Goal: Task Accomplishment & Management: Manage account settings

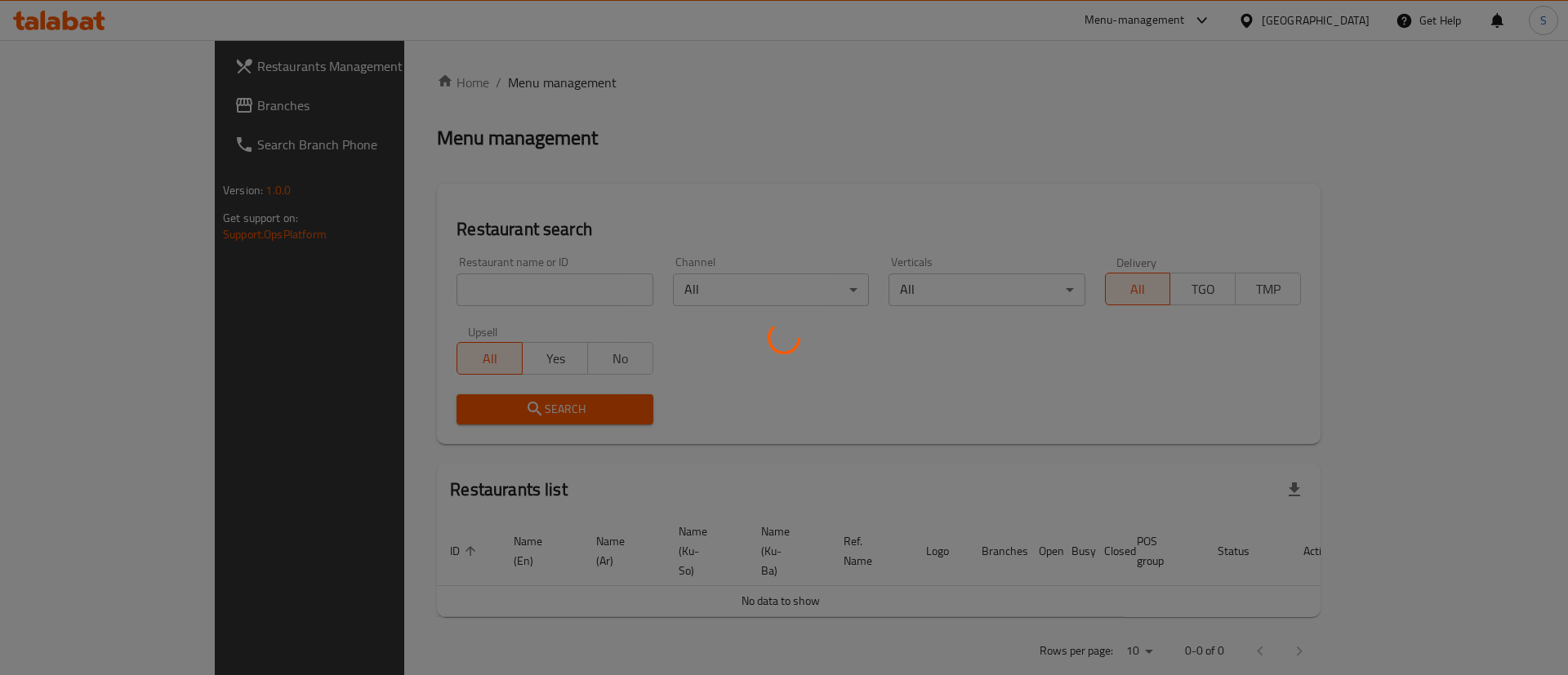
click at [445, 285] on div at bounding box center [784, 337] width 1568 height 675
click at [458, 294] on div at bounding box center [784, 337] width 1568 height 675
click at [444, 290] on div at bounding box center [784, 337] width 1568 height 675
click at [453, 290] on div at bounding box center [784, 337] width 1568 height 675
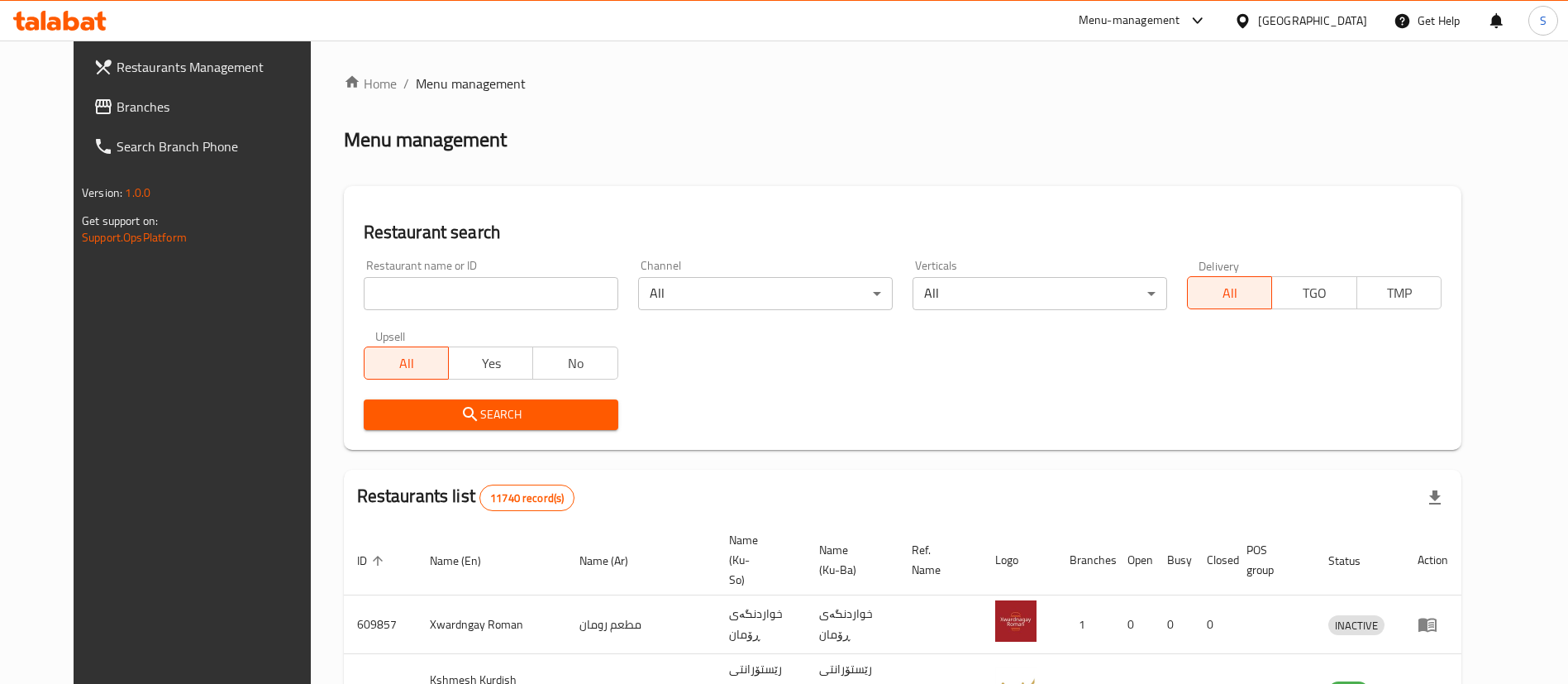
click at [441, 286] on input "search" at bounding box center [491, 293] width 254 height 33
type input "waraq al toot"
click button "Search" at bounding box center [491, 415] width 254 height 31
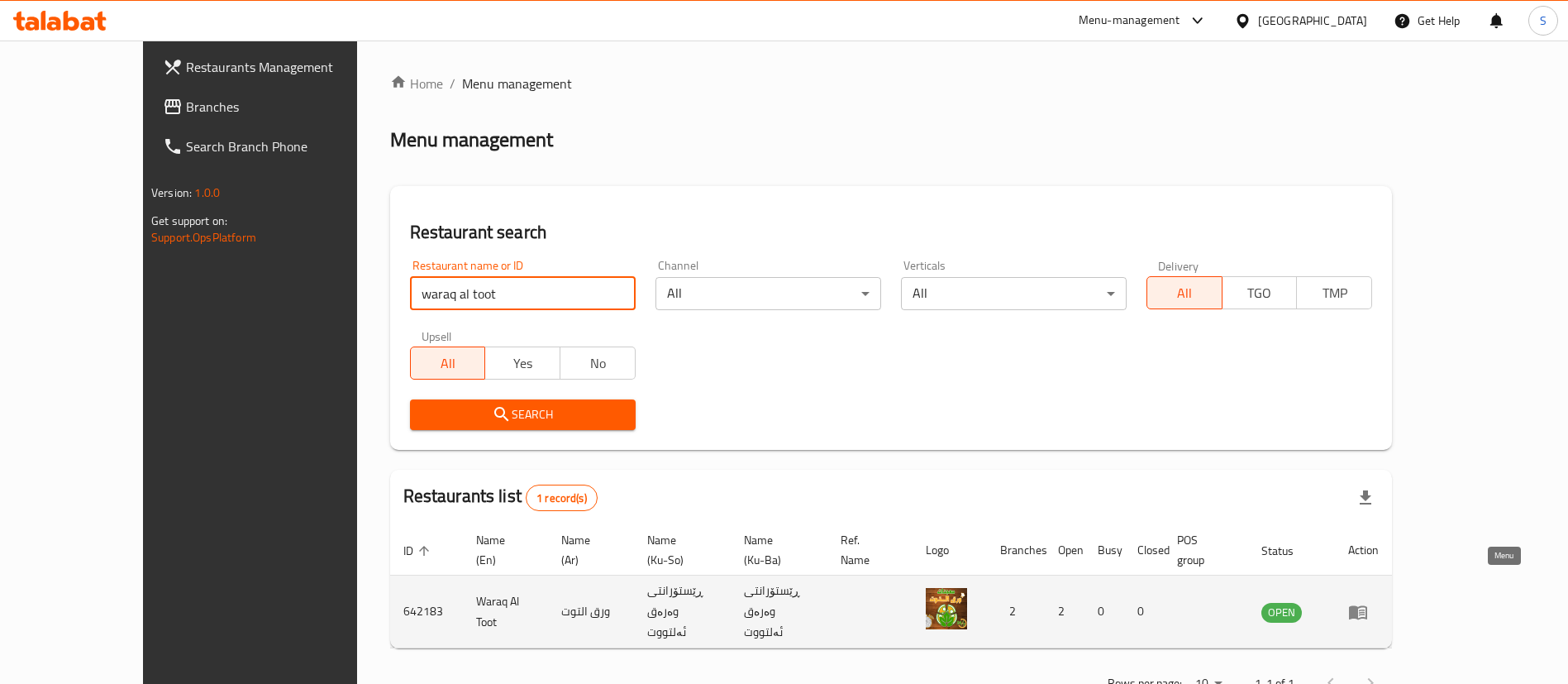
click at [1379, 602] on link "enhanced table" at bounding box center [1363, 611] width 31 height 20
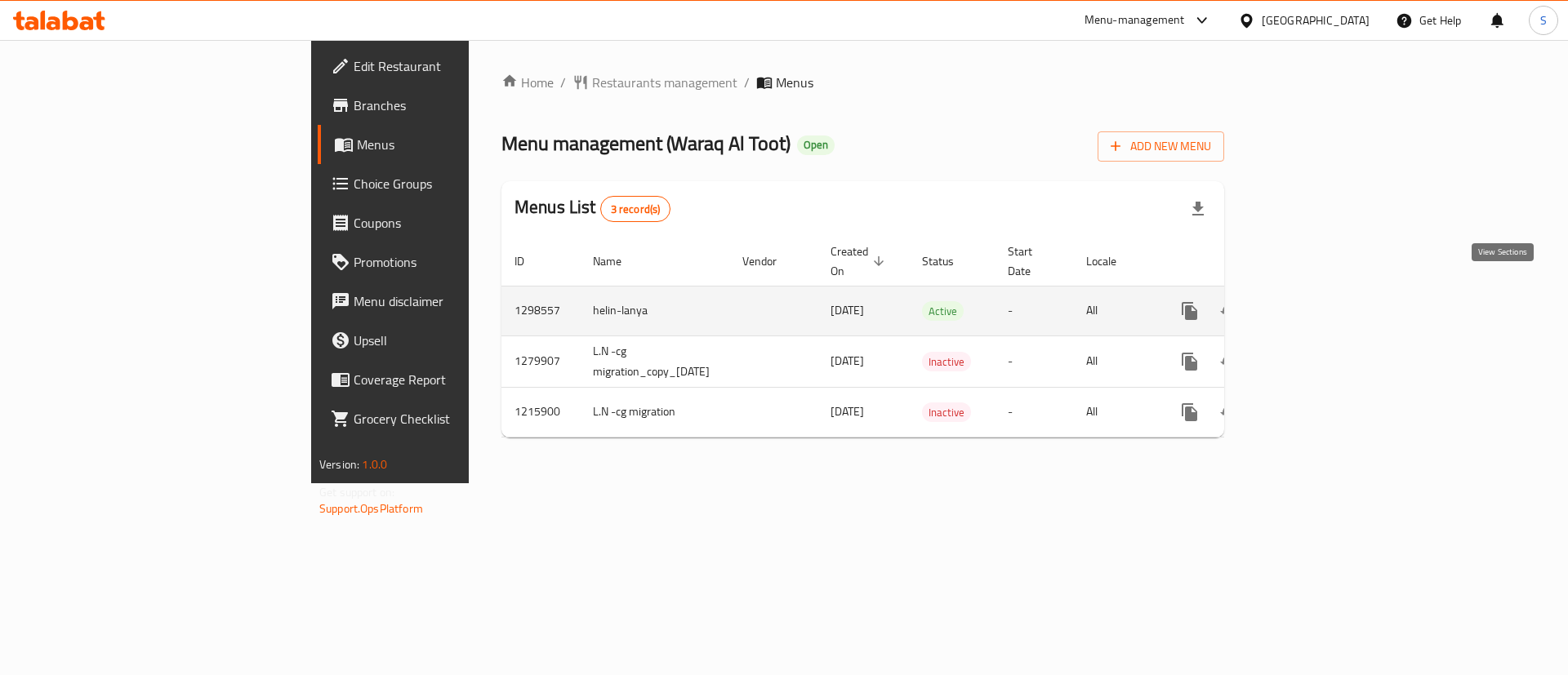
click at [1327, 303] on link "enhanced table" at bounding box center [1307, 310] width 39 height 39
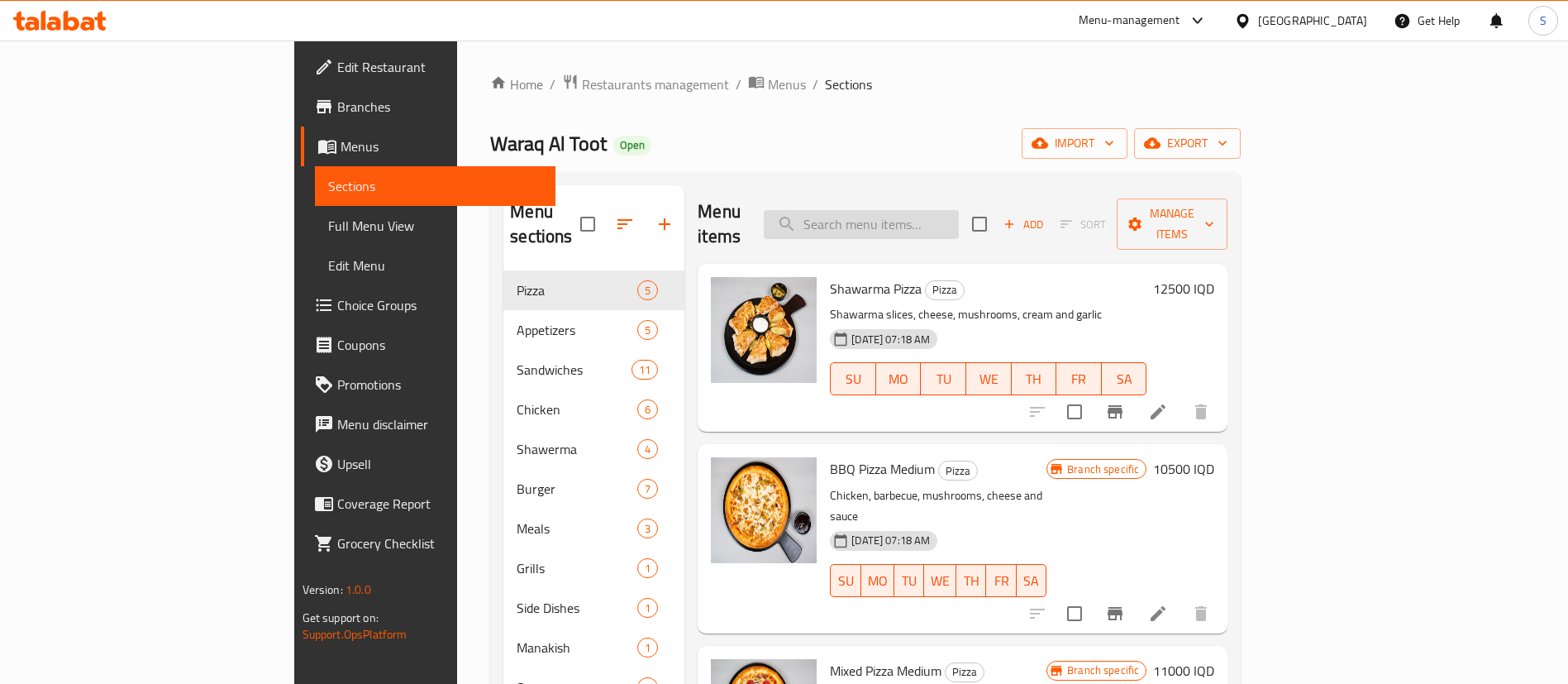
click at [959, 211] on input "search" at bounding box center [861, 224] width 196 height 29
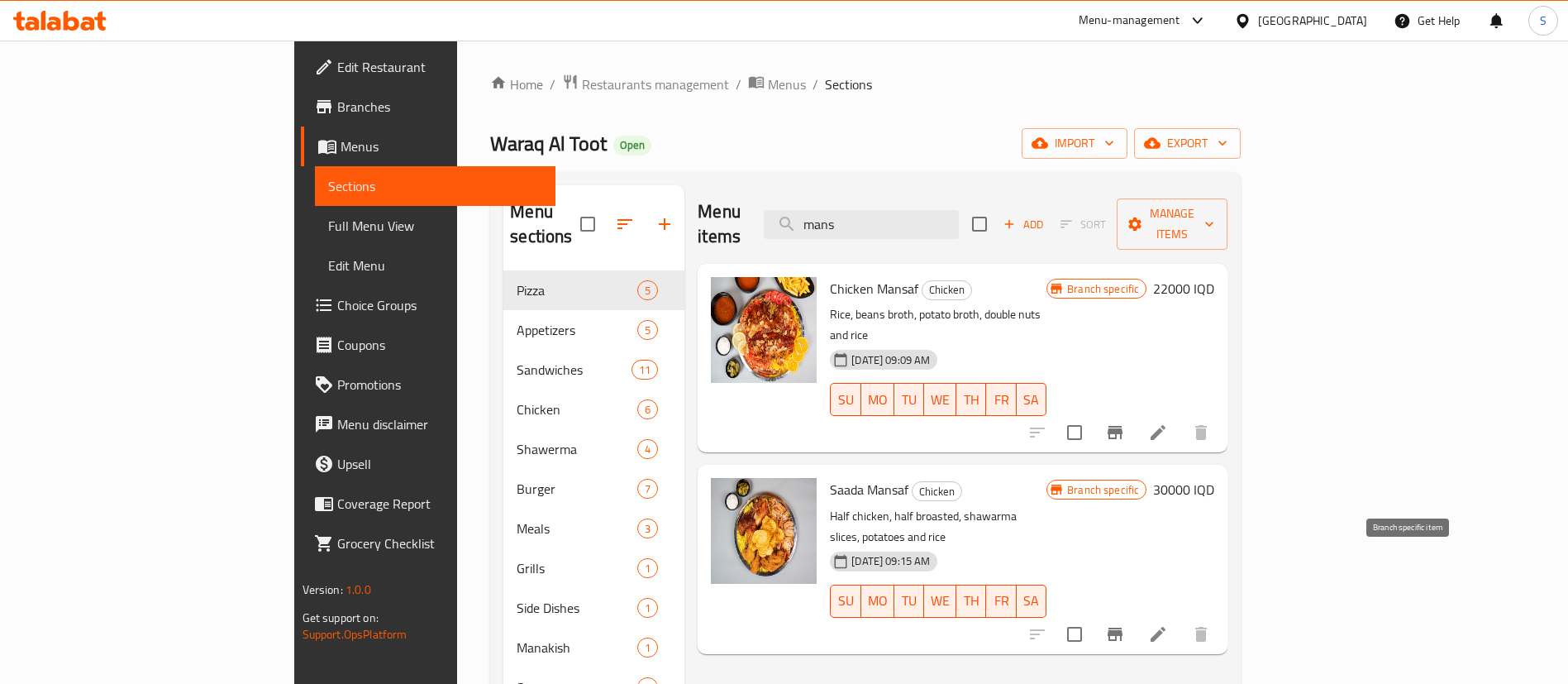
type input "mans"
click at [1123, 628] on icon "Branch-specific-item" at bounding box center [1115, 634] width 15 height 13
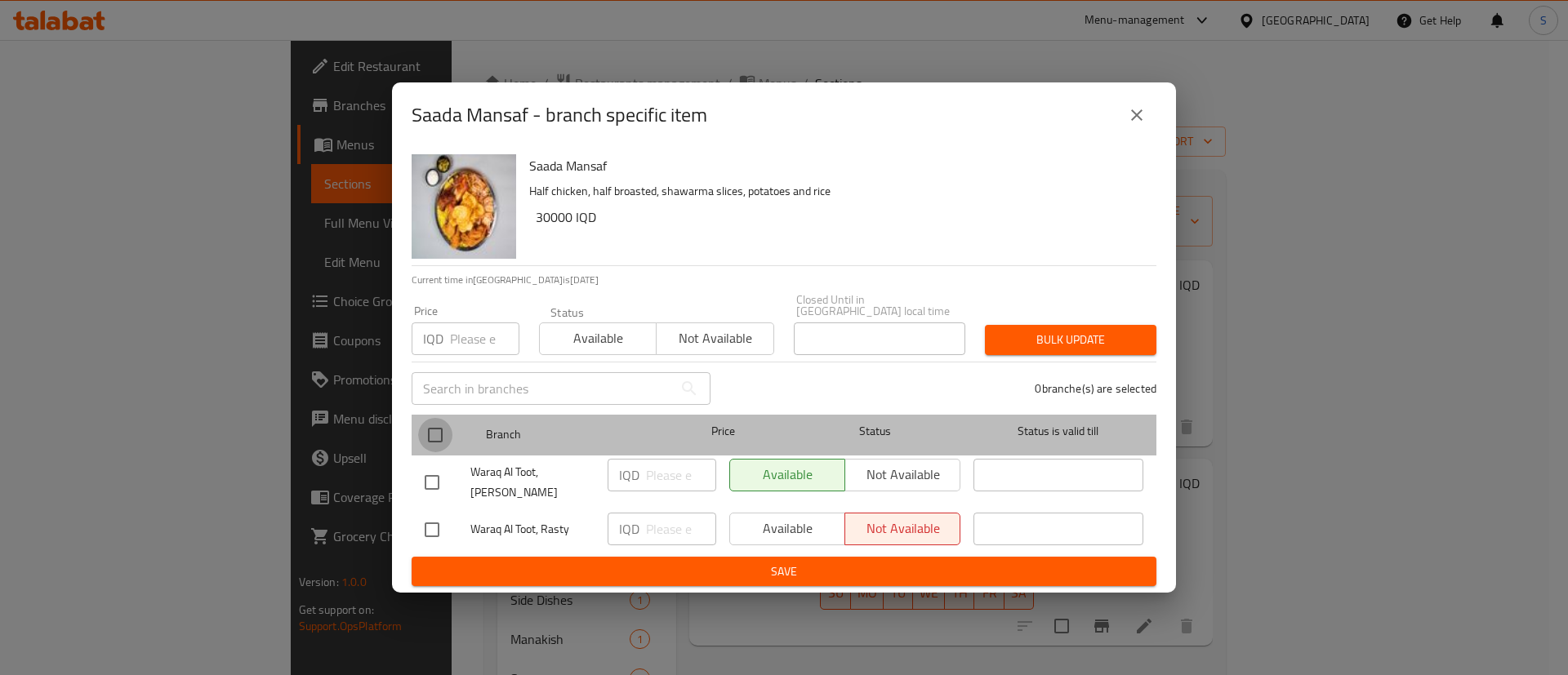
click at [435, 429] on input "checkbox" at bounding box center [434, 434] width 34 height 34
checkbox input "true"
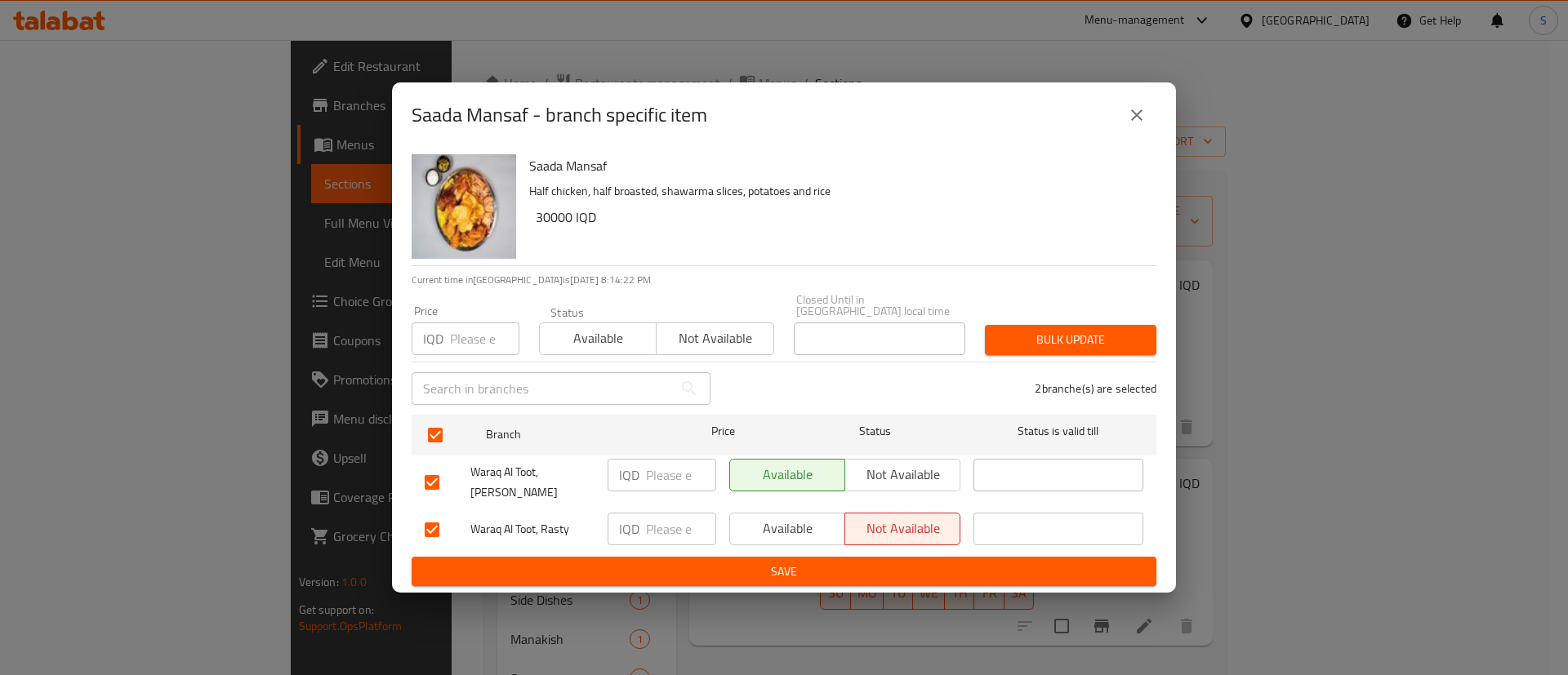
click at [660, 477] on input "number" at bounding box center [681, 475] width 70 height 32
type input "25000"
click at [676, 517] on input "number" at bounding box center [681, 528] width 70 height 32
paste input "25000"
type input "25000"
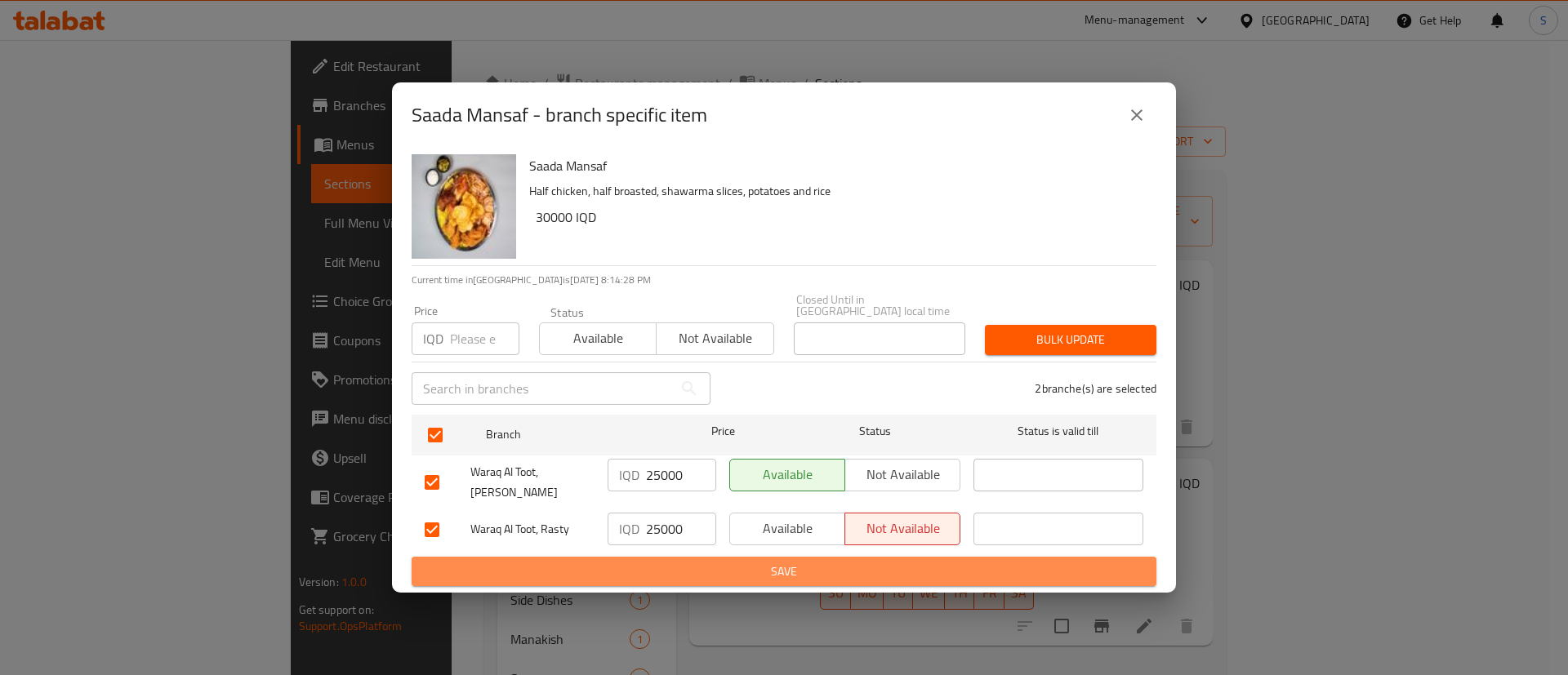
click at [777, 561] on span "Save" at bounding box center [784, 572] width 719 height 20
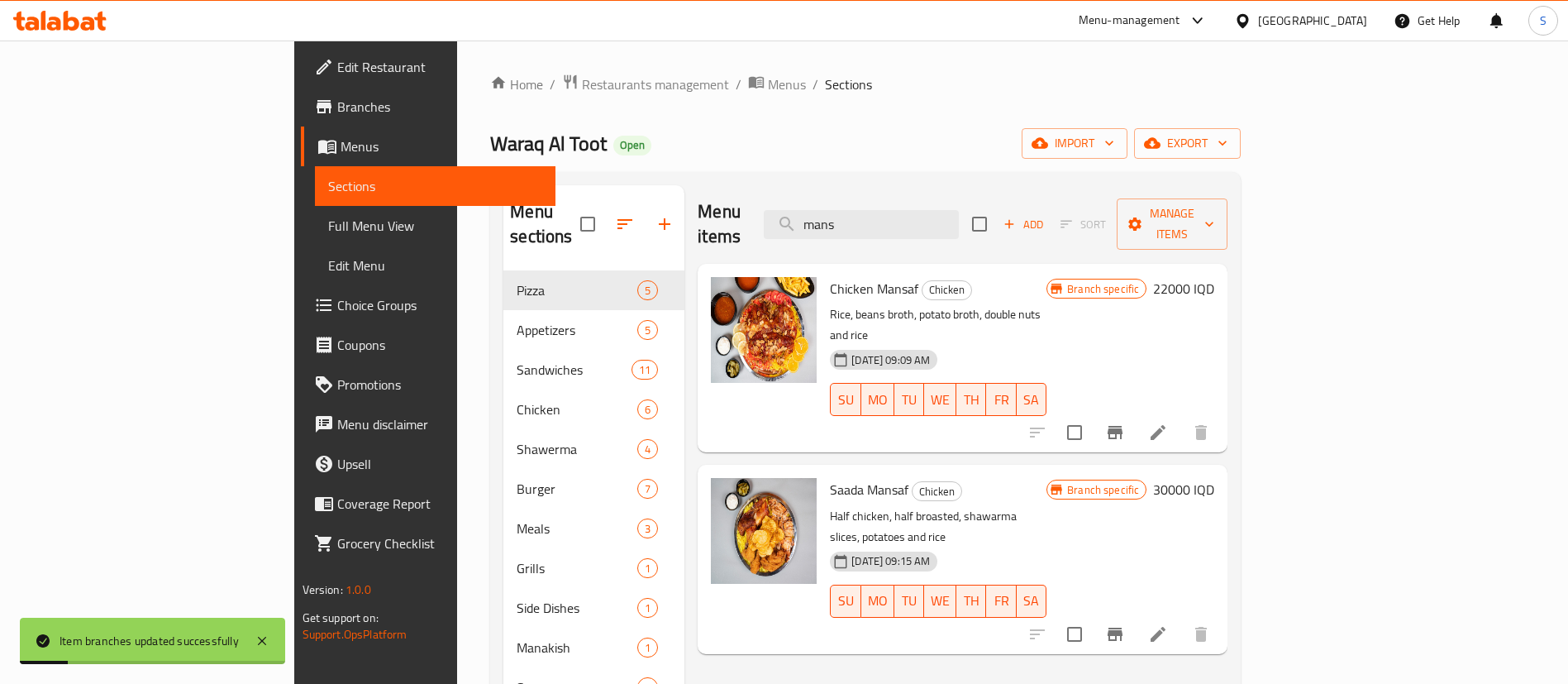
drag, startPoint x: 988, startPoint y: 203, endPoint x: 797, endPoint y: 210, distance: 191.1
click at [797, 210] on div "Menu items mans Add Sort Manage items" at bounding box center [963, 225] width 530 height 79
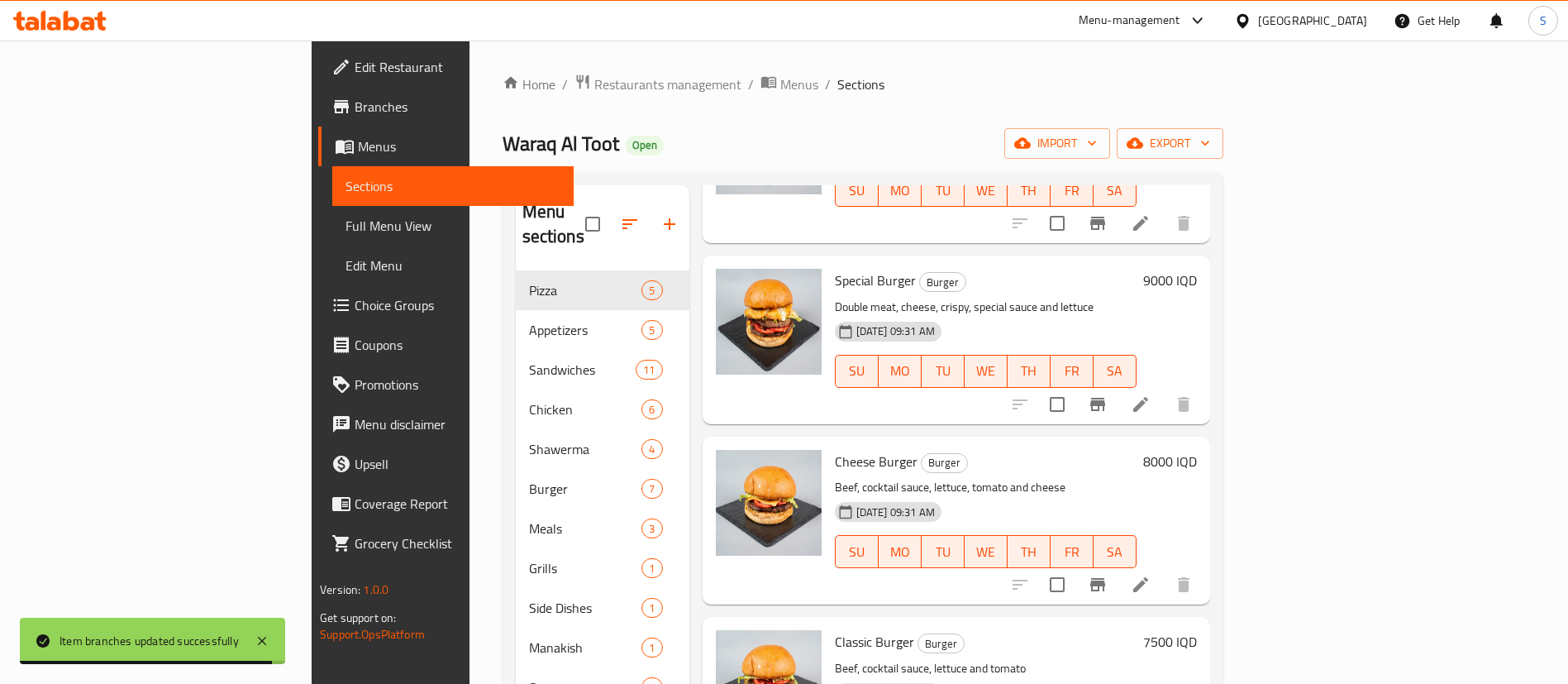
type input "burger"
click at [1197, 269] on h6 "9000 IQD" at bounding box center [1169, 280] width 53 height 23
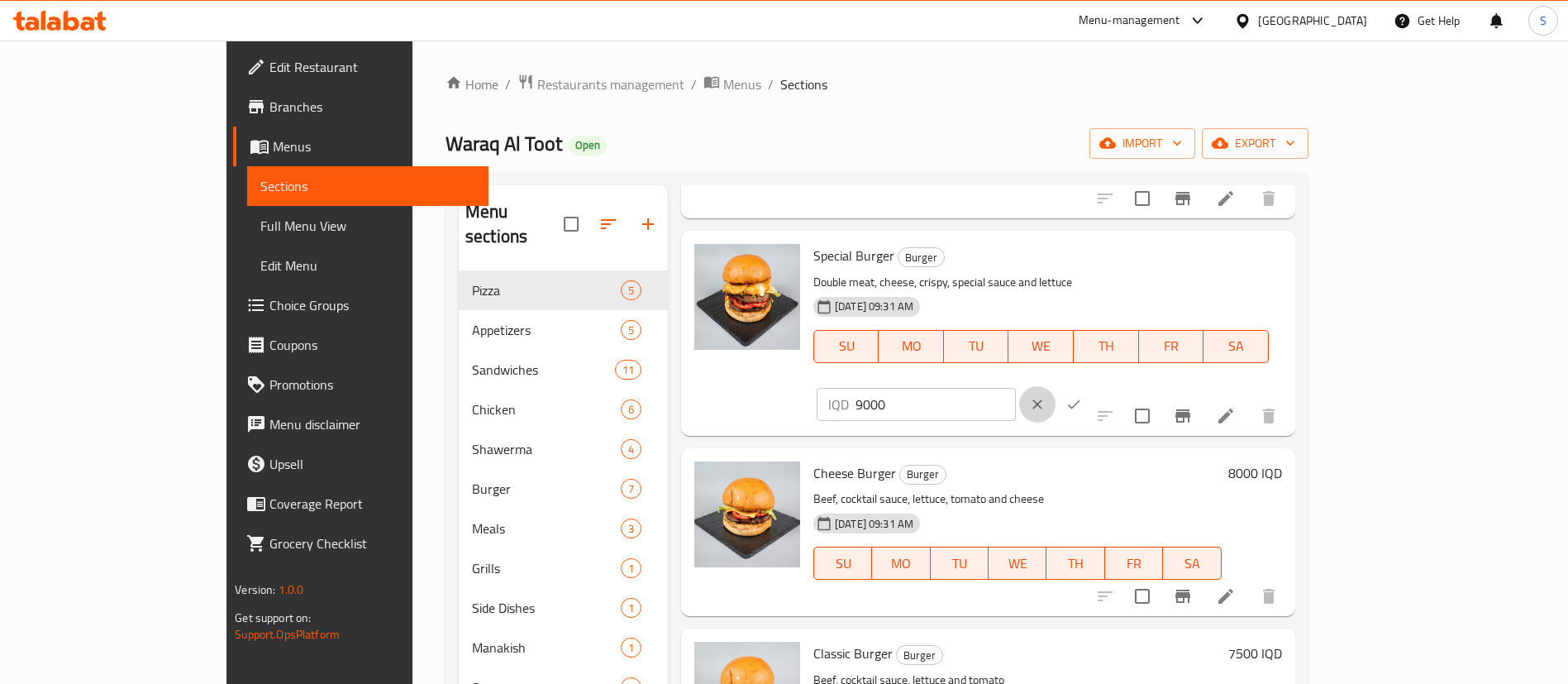
click at [1055, 386] on button "clear" at bounding box center [1038, 404] width 36 height 36
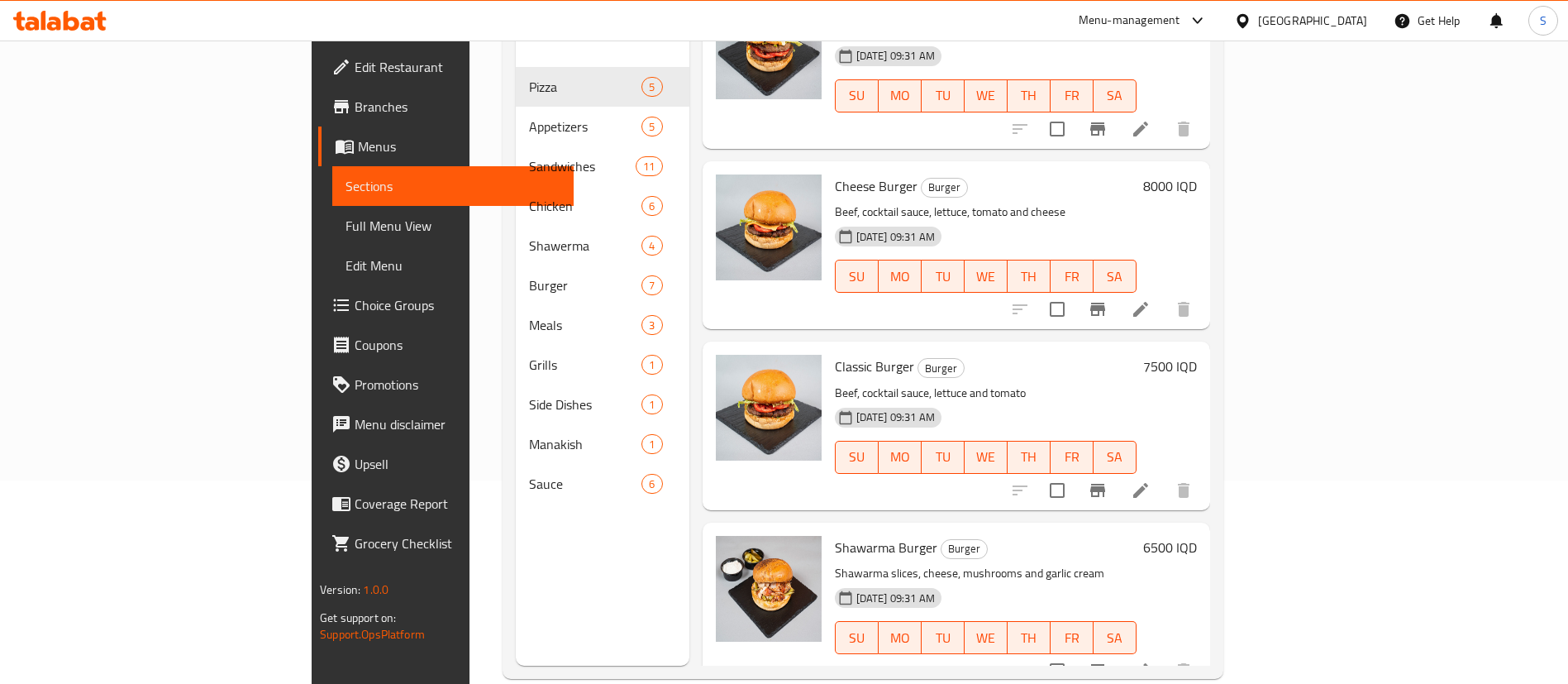
scroll to position [231, 0]
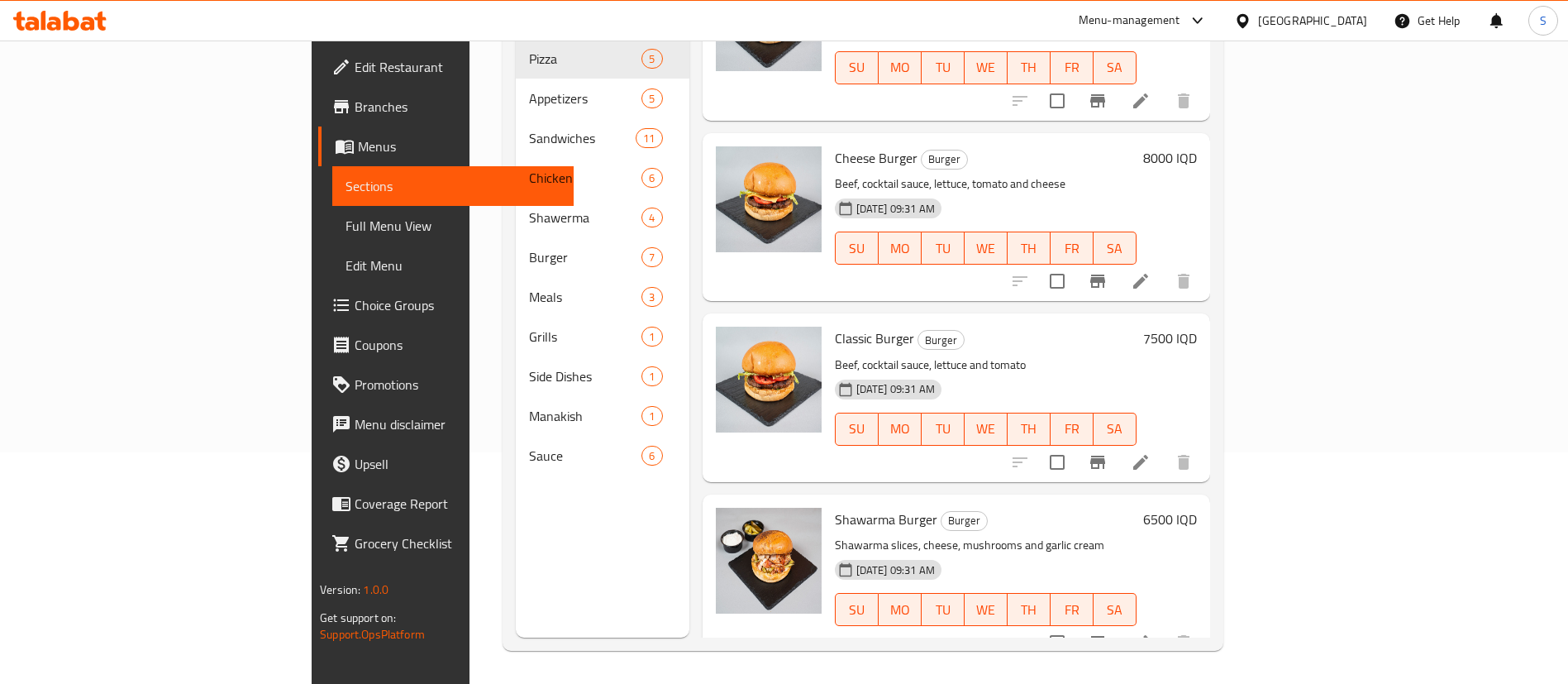
click at [1197, 508] on h6 "6500 IQD" at bounding box center [1169, 519] width 53 height 23
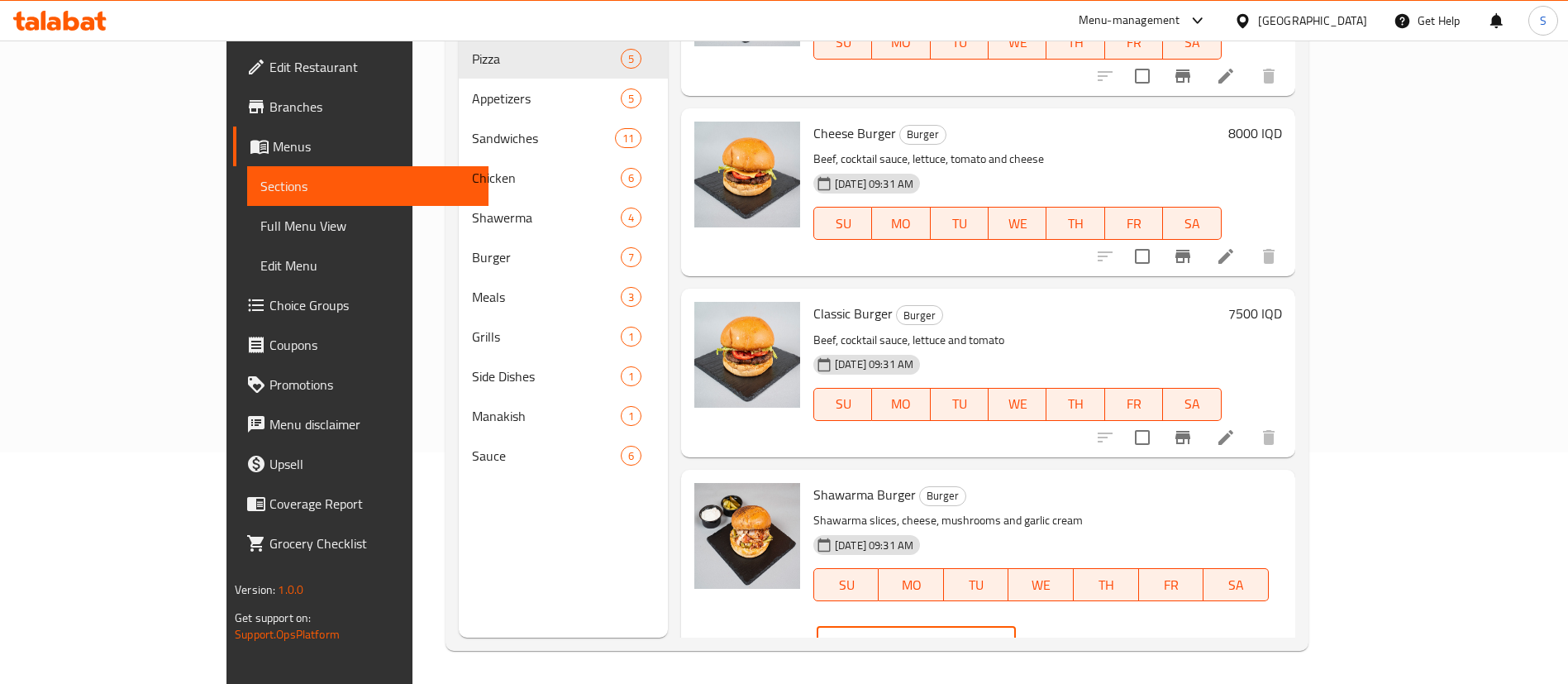
drag, startPoint x: 1361, startPoint y: 489, endPoint x: 1195, endPoint y: 479, distance: 166.3
click at [1195, 479] on div "Shawarma Burger Burger Shawarma slices, cheese, mushrooms and garlic cream [DAT…" at bounding box center [1047, 572] width 482 height 191
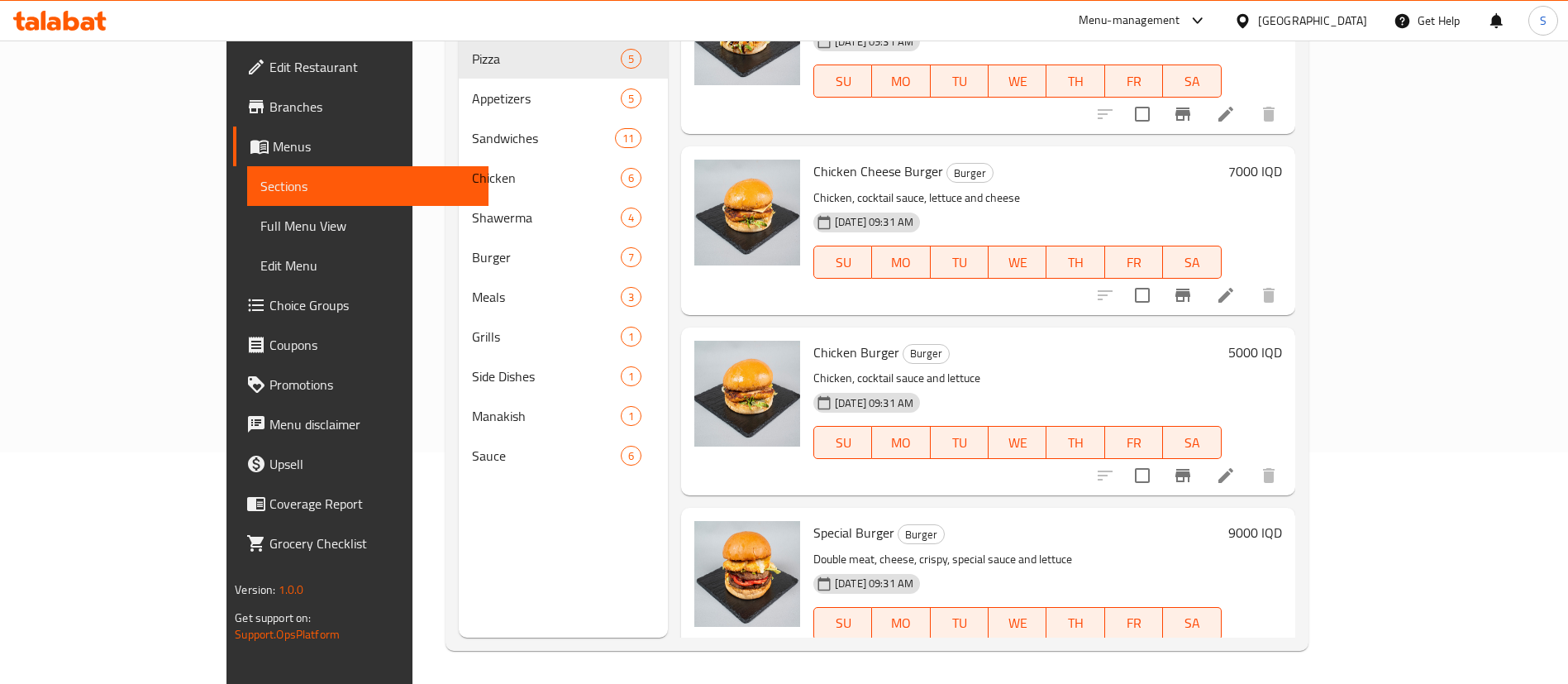
scroll to position [0, 0]
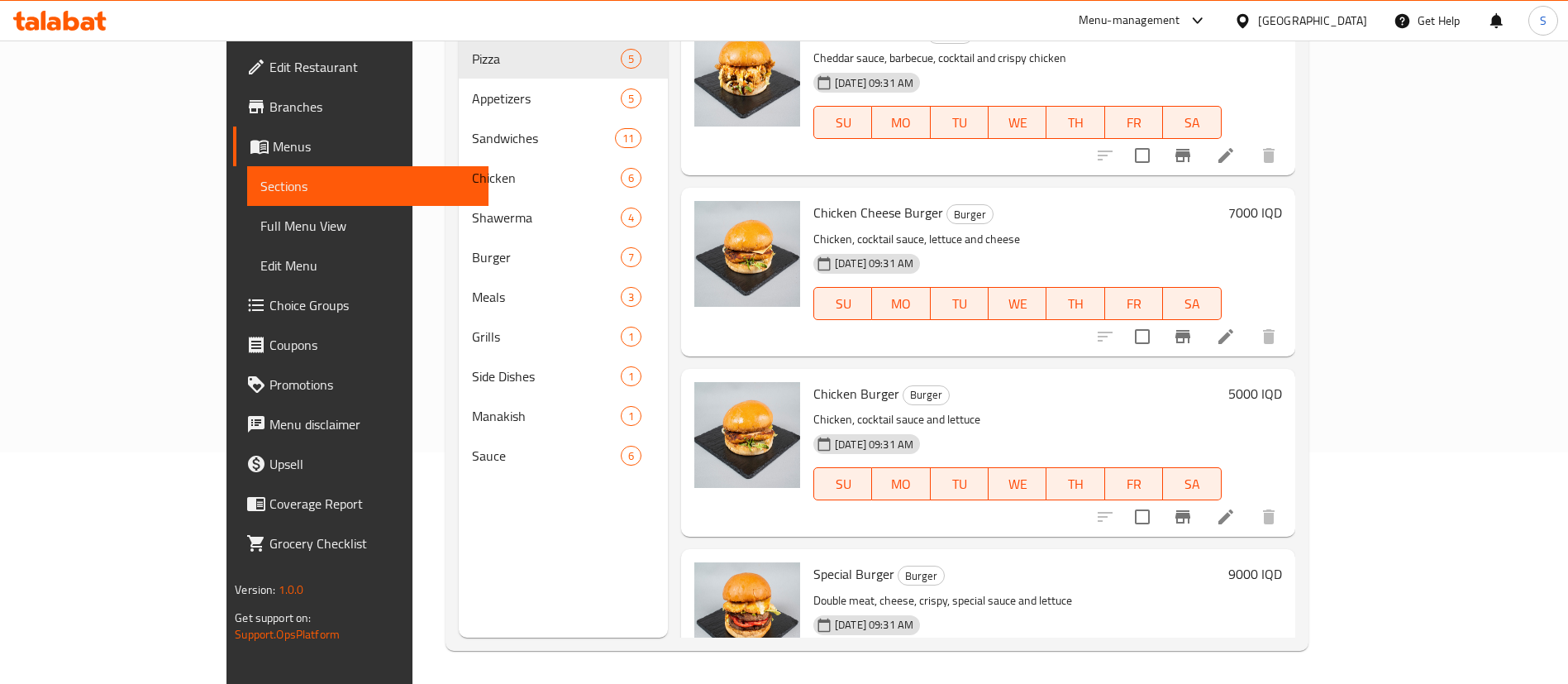
click at [1167, 226] on div "Chicken Cheese Burger Burger Chicken, cocktail sauce, lettuce and cheese [DATE]…" at bounding box center [1017, 271] width 422 height 154
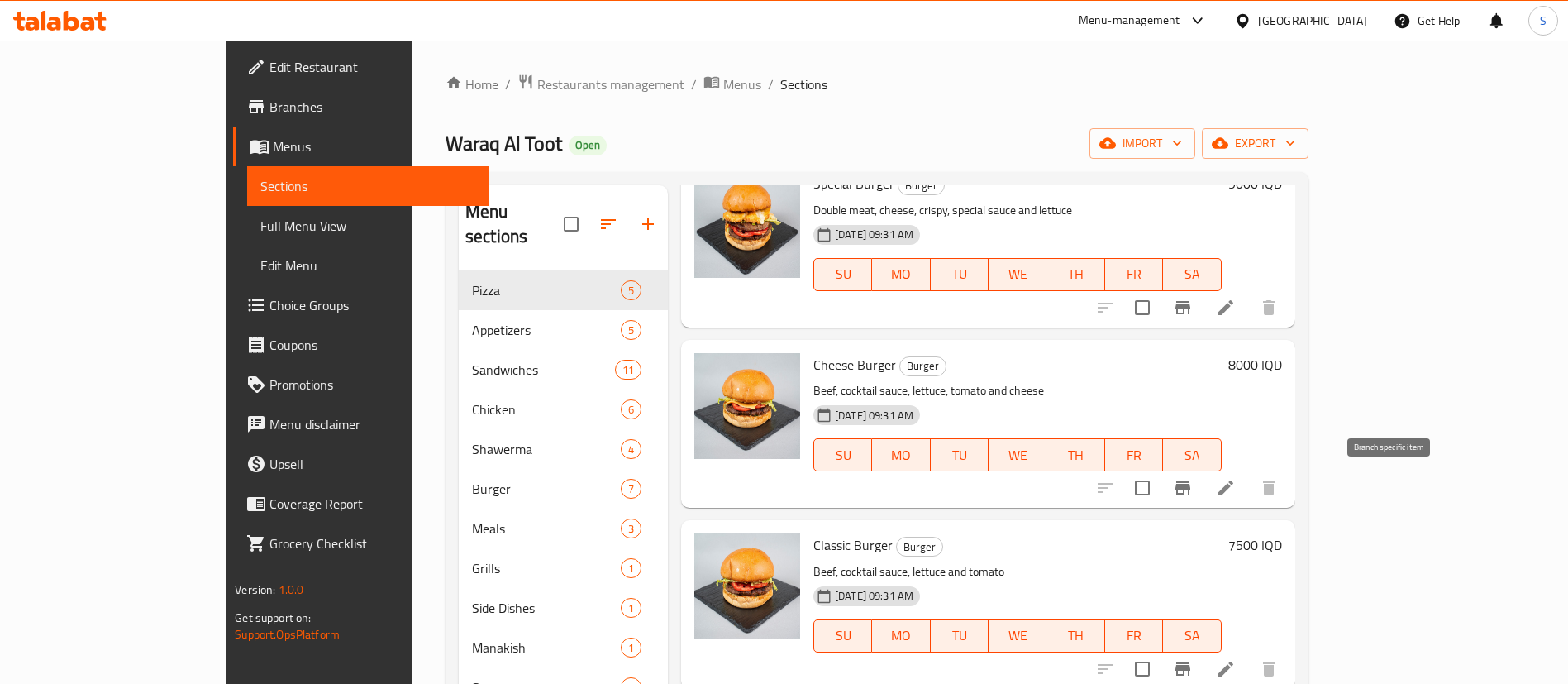
scroll to position [231, 0]
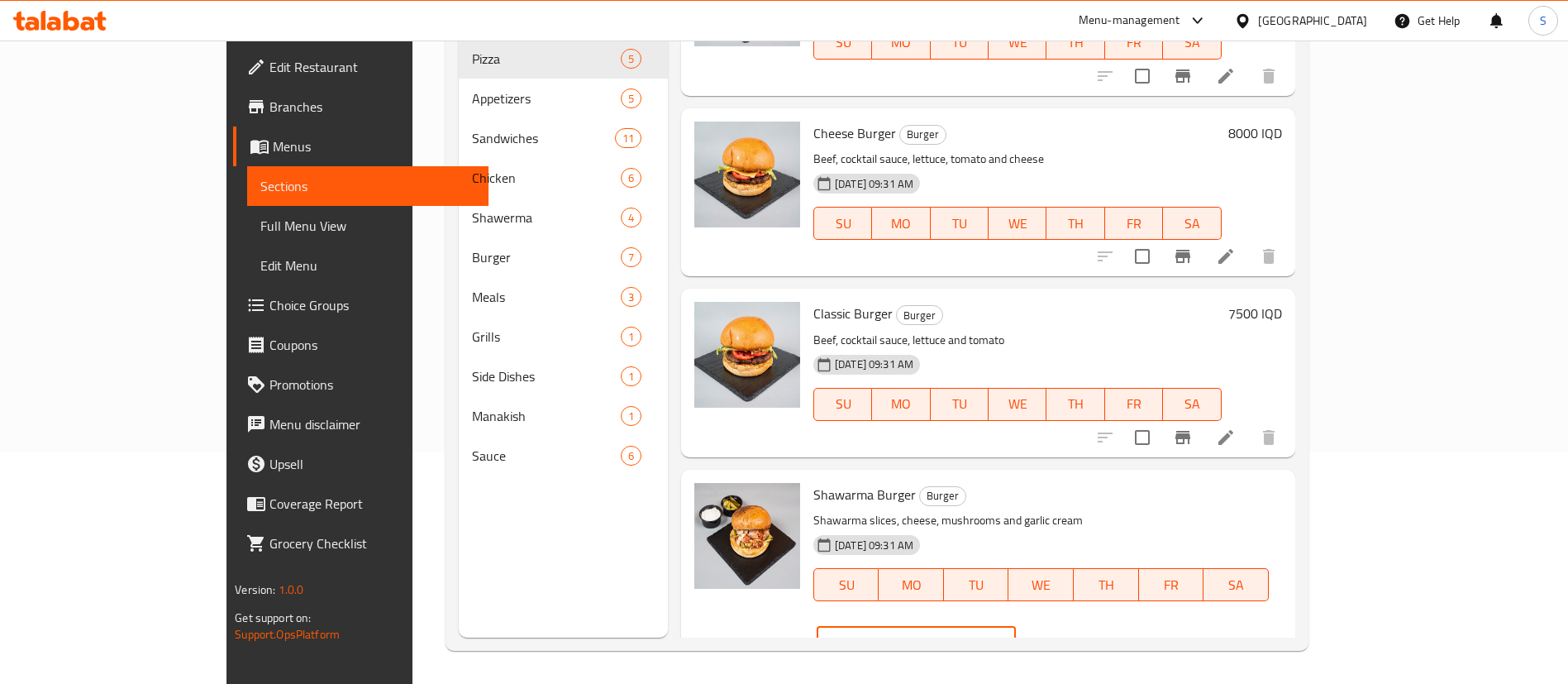
drag, startPoint x: 1331, startPoint y: 498, endPoint x: 1138, endPoint y: 506, distance: 193.2
click at [1138, 506] on div "Shawarma Burger Burger Shawarma slices, cheese, mushrooms and garlic cream [DAT…" at bounding box center [1047, 572] width 482 height 191
type input "5000"
click at [1082, 634] on icon "ok" at bounding box center [1074, 643] width 17 height 17
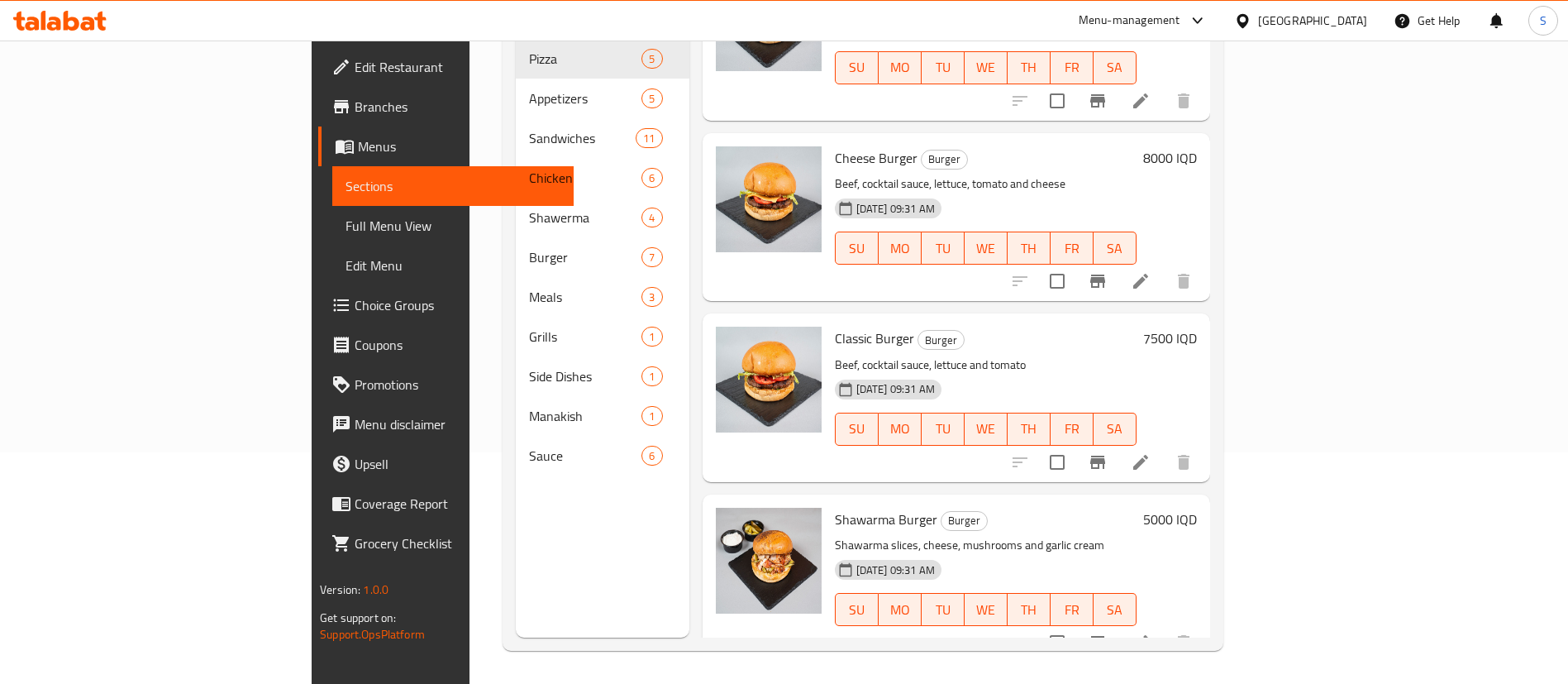
scroll to position [0, 0]
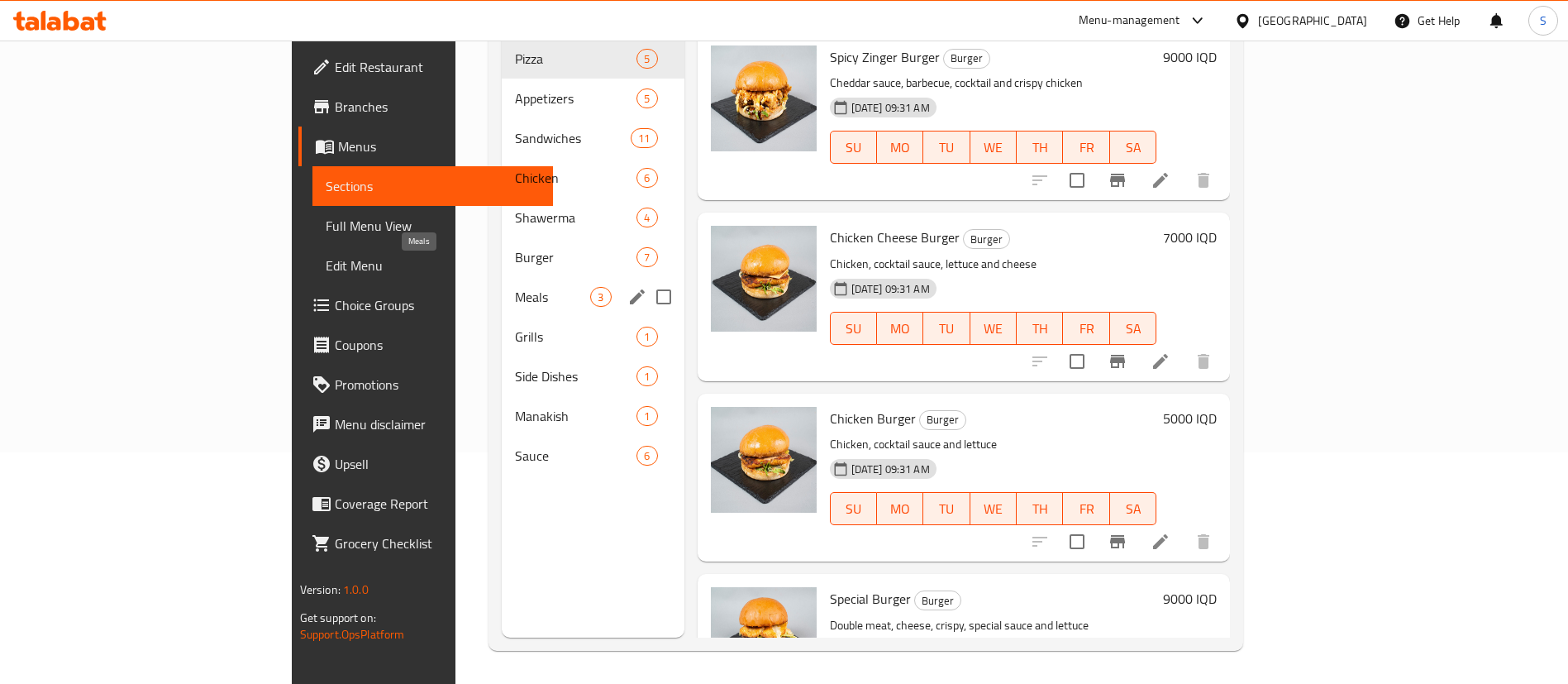
click at [515, 287] on span "Meals" at bounding box center [552, 297] width 75 height 20
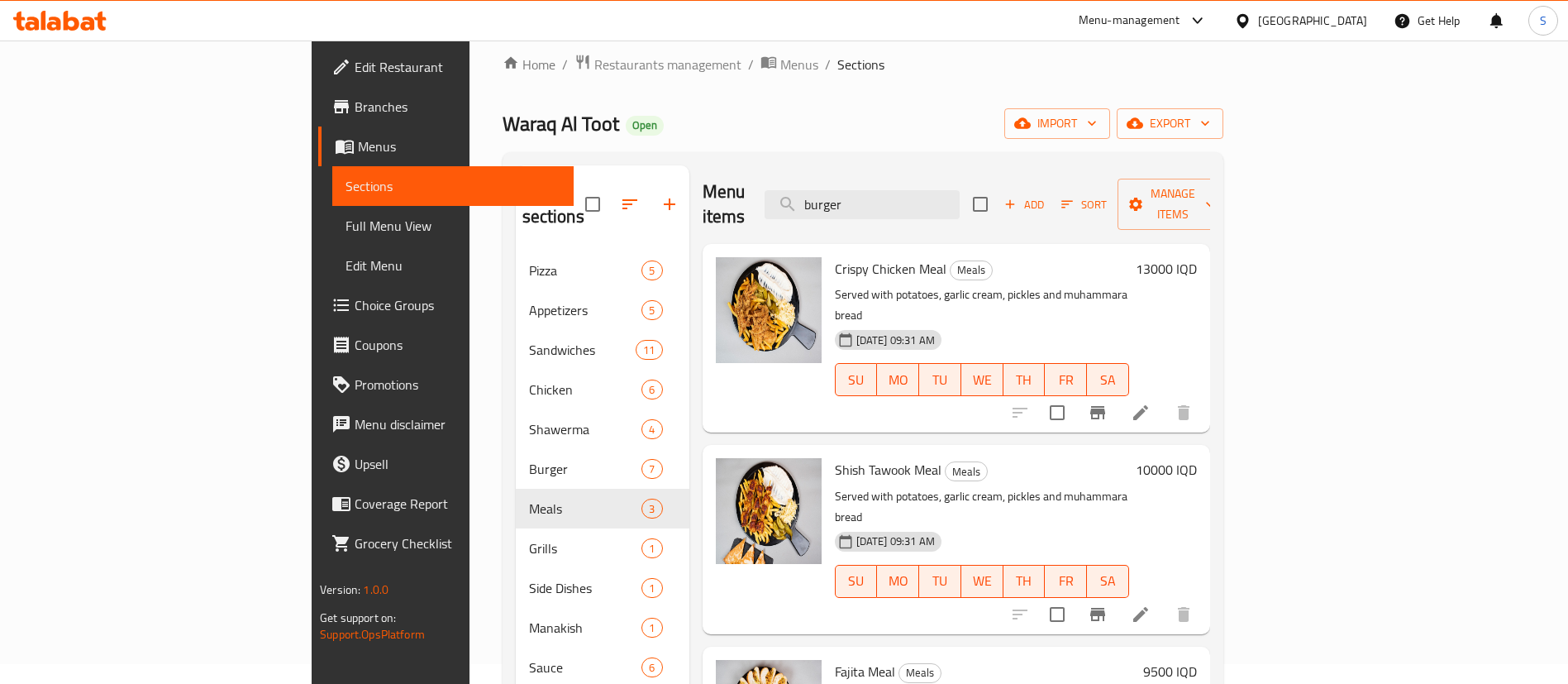
scroll to position [50, 0]
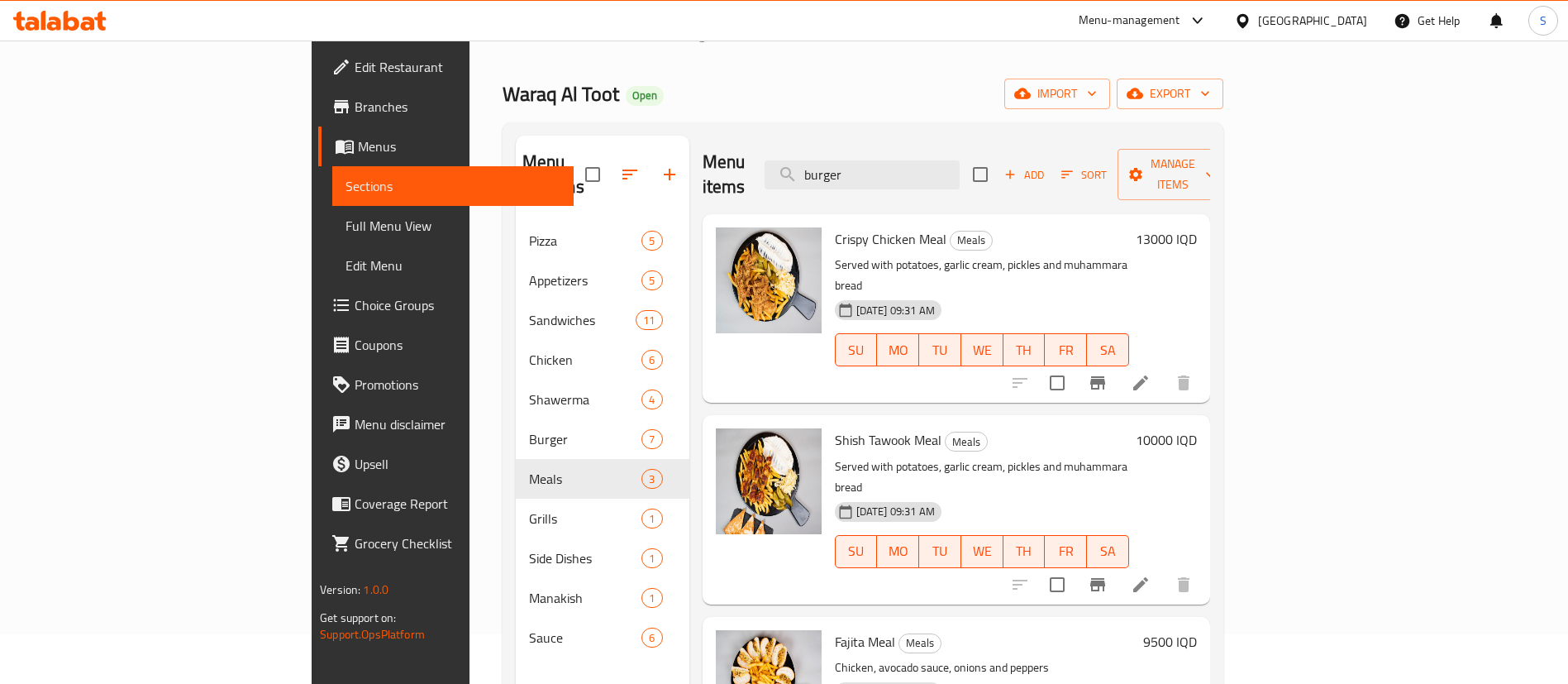
drag, startPoint x: 957, startPoint y: 164, endPoint x: 862, endPoint y: 164, distance: 95.0
click at [862, 164] on div "Menu items burger Add Sort Manage items" at bounding box center [956, 175] width 508 height 79
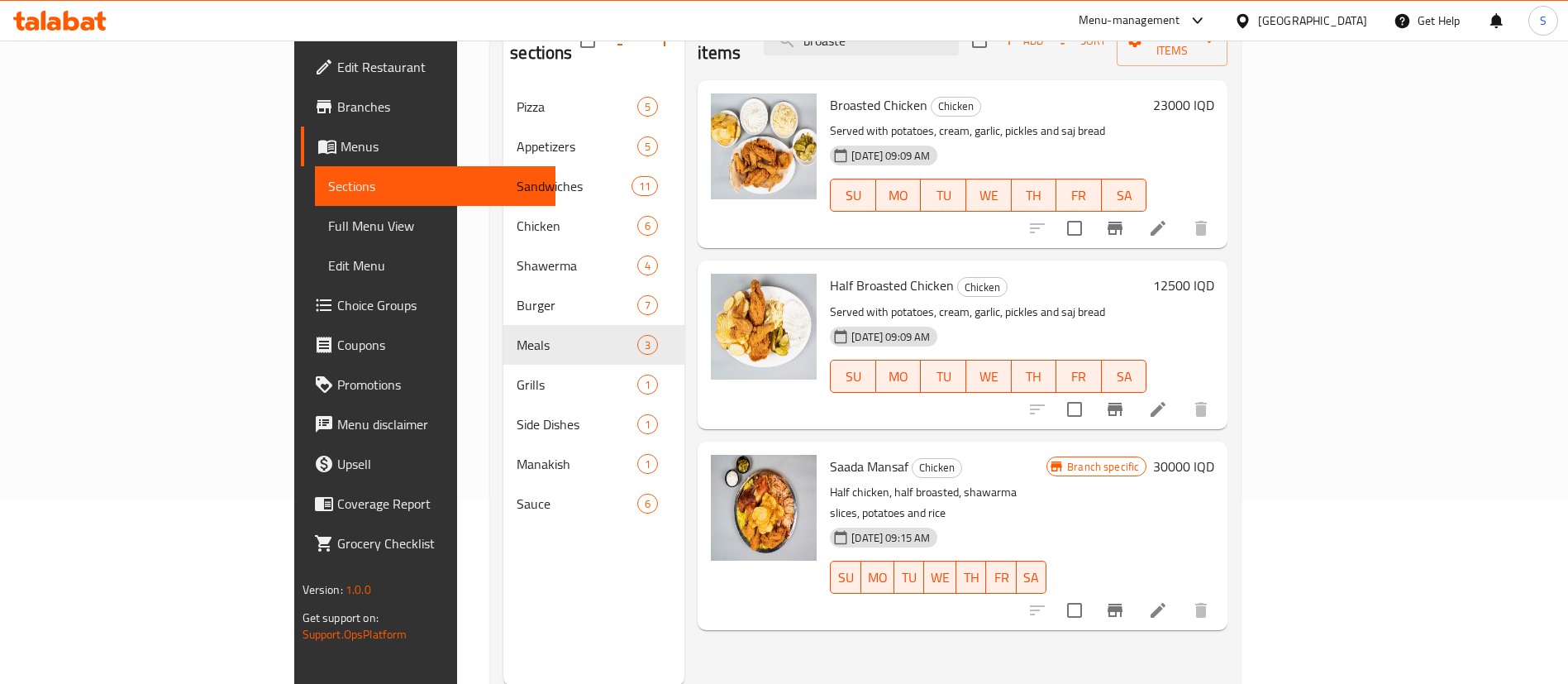
scroll to position [182, 0]
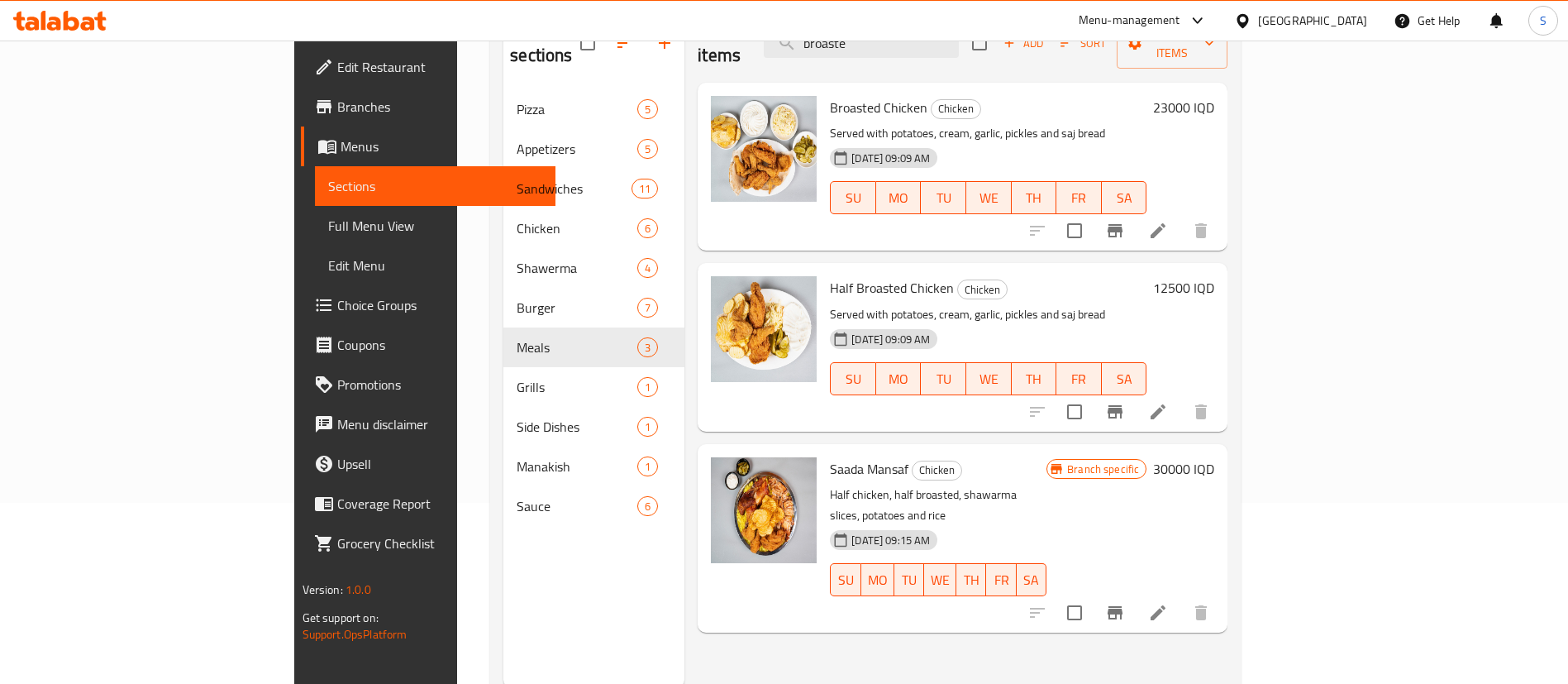
type input "broaste"
click at [1214, 276] on h6 "12500 IQD" at bounding box center [1183, 287] width 61 height 23
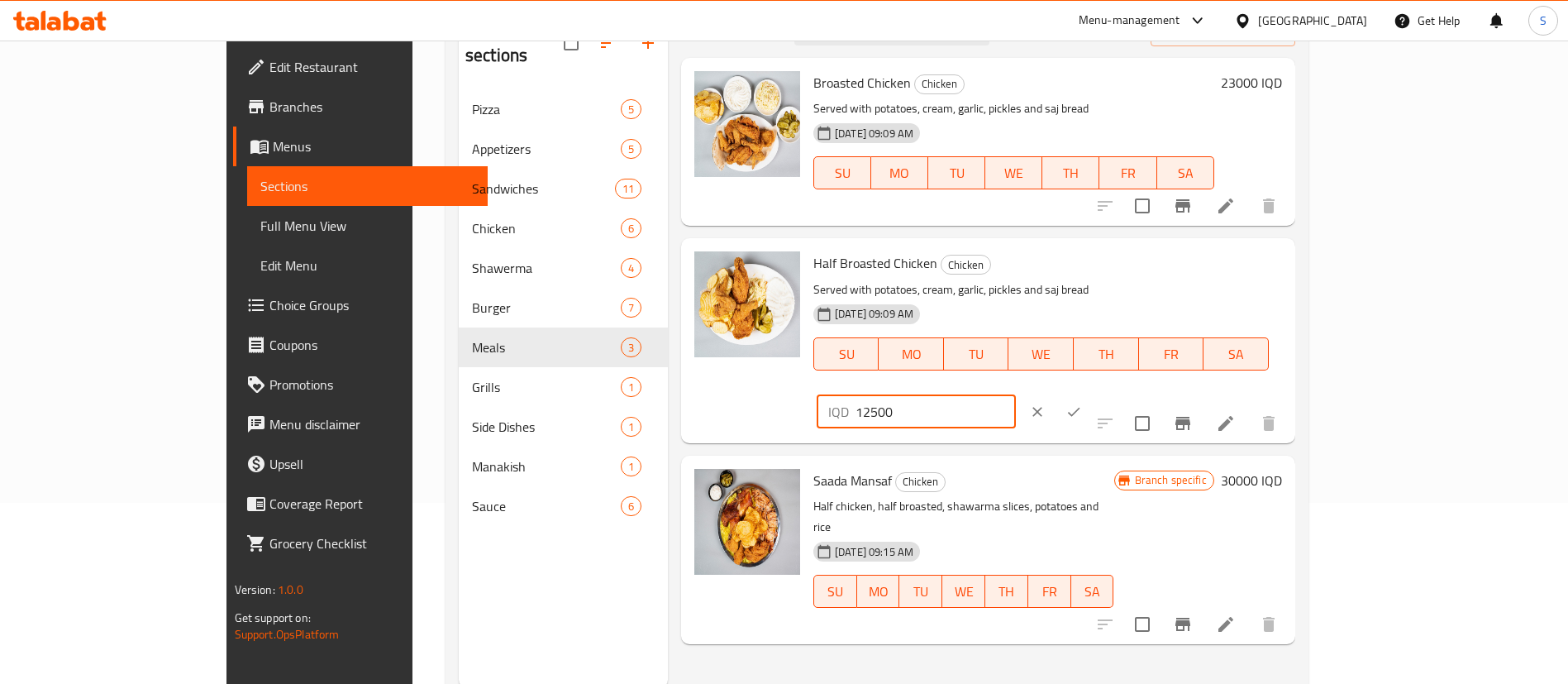
drag, startPoint x: 1331, startPoint y: 270, endPoint x: 1192, endPoint y: 288, distance: 140.2
click at [1192, 288] on div "Half Broasted Chicken Chicken Served with potatoes, cream, garlic, pickles and …" at bounding box center [1047, 341] width 482 height 191
type input "10000"
click at [1081, 407] on icon "ok" at bounding box center [1074, 412] width 12 height 9
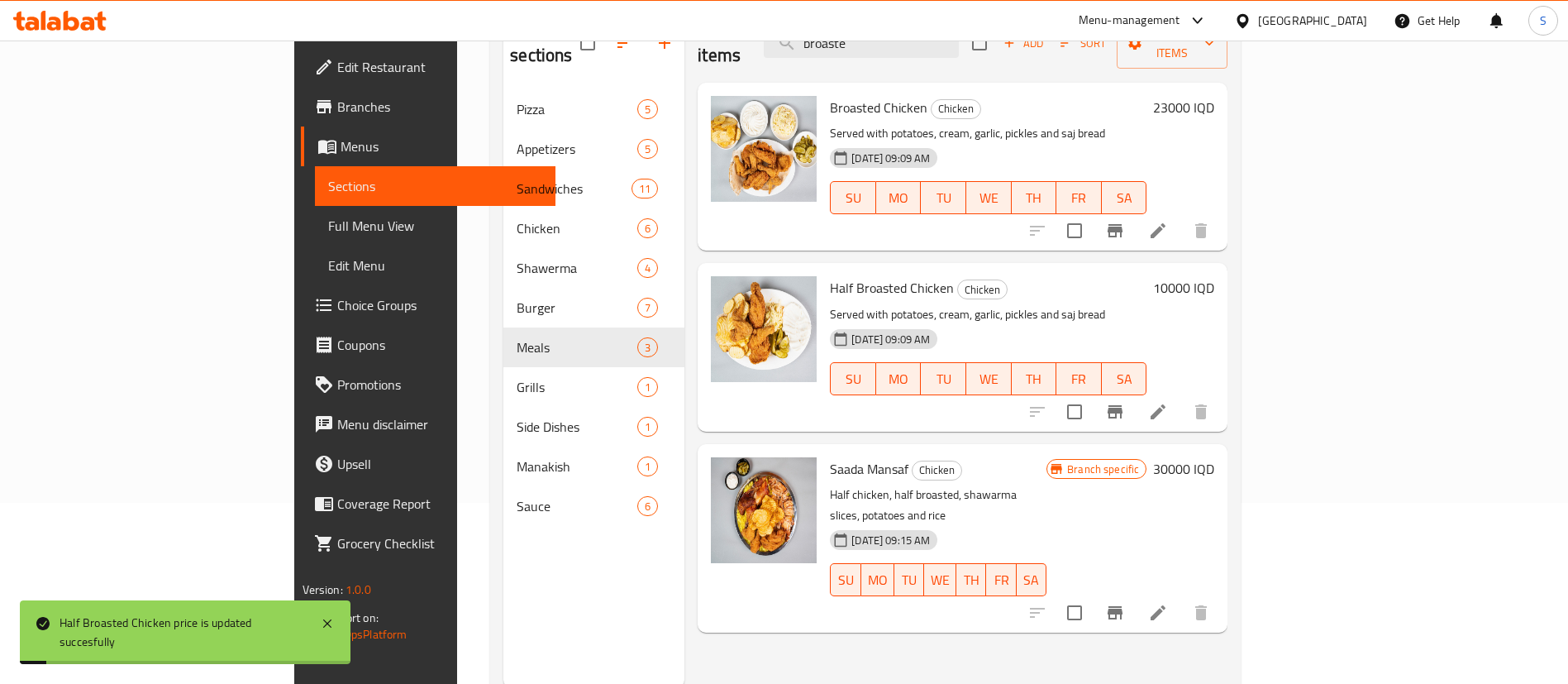
click at [1214, 95] on h6 "23000 IQD" at bounding box center [1183, 107] width 61 height 23
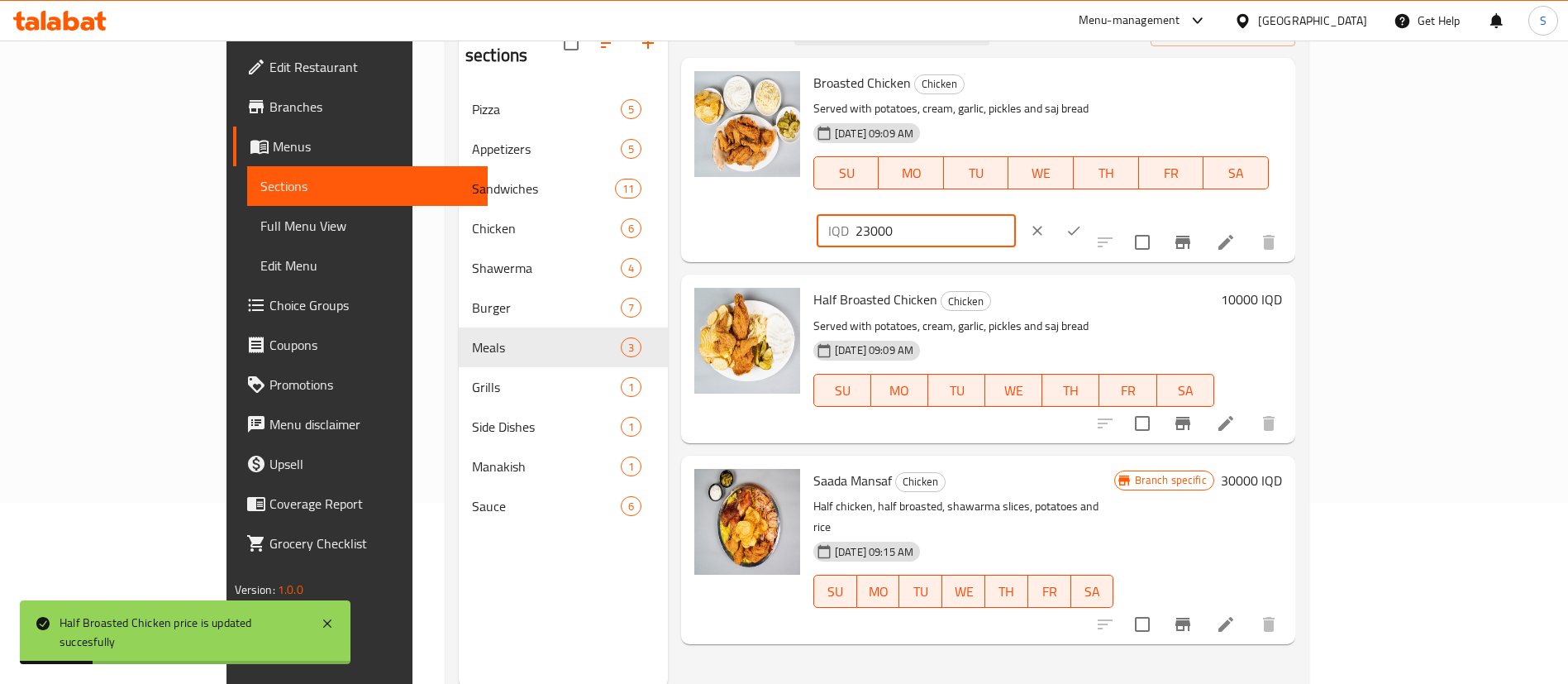
drag, startPoint x: 1366, startPoint y: 86, endPoint x: 1201, endPoint y: 91, distance: 165.1
click at [1201, 91] on div "Broasted Chicken Chicken Served with potatoes, cream, garlic, pickles and saj b…" at bounding box center [1047, 160] width 482 height 191
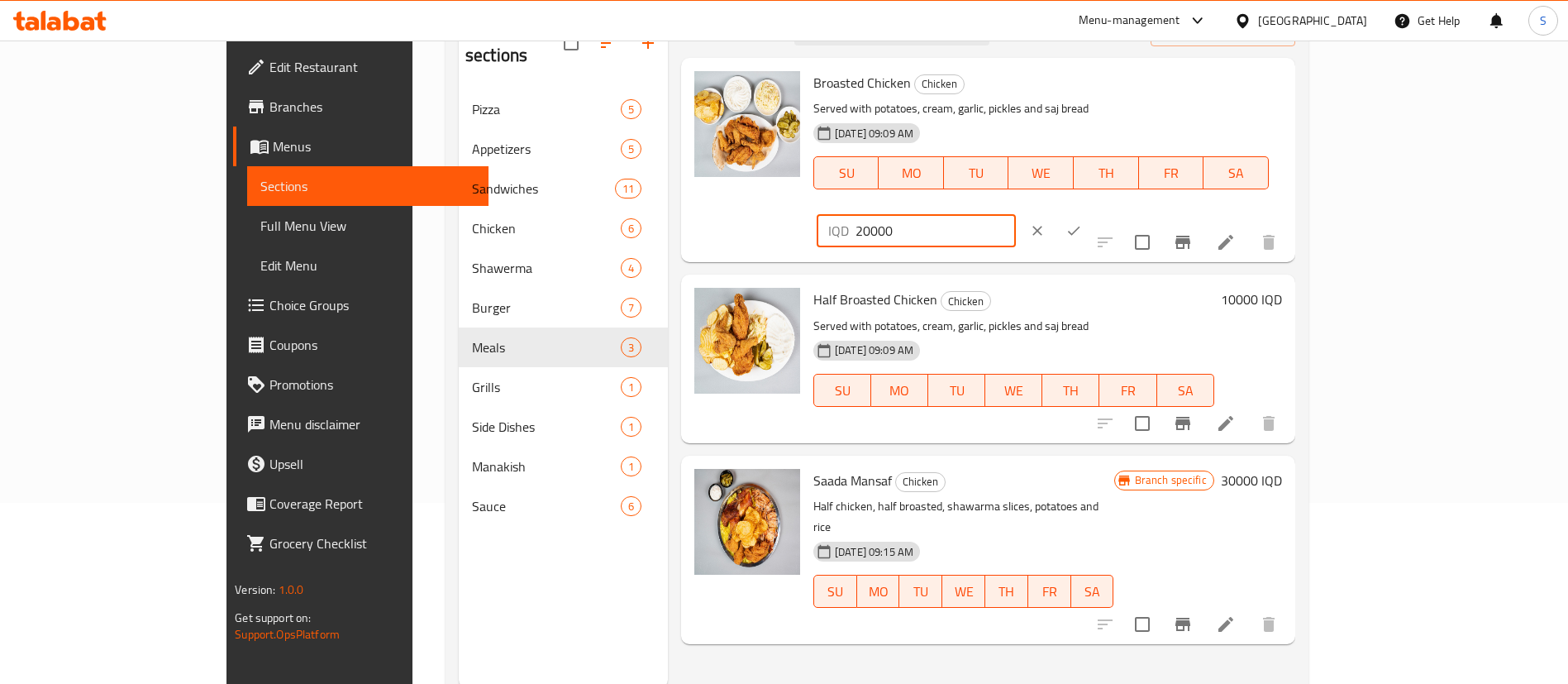
type input "20000"
click at [1082, 223] on icon "ok" at bounding box center [1074, 231] width 17 height 17
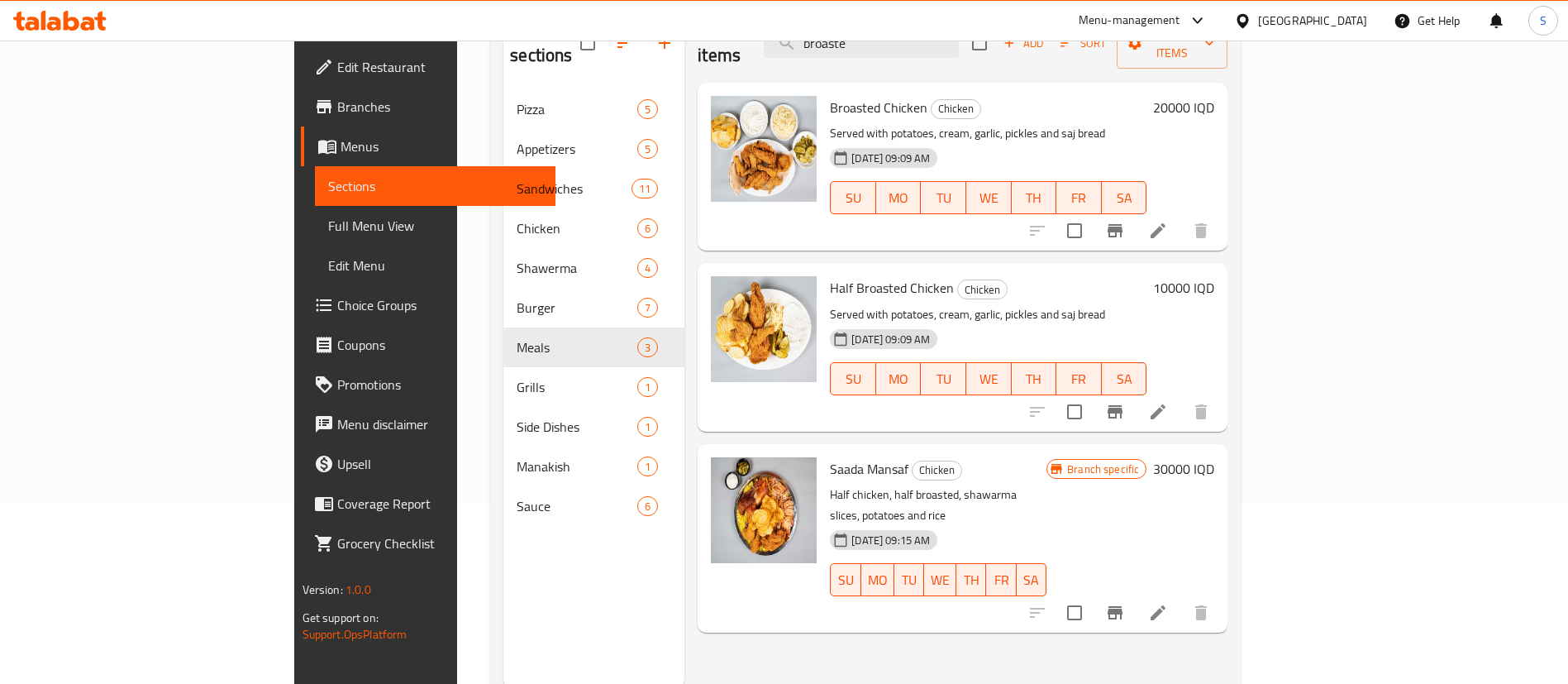
click at [1214, 95] on h6 "20000 IQD" at bounding box center [1183, 107] width 61 height 23
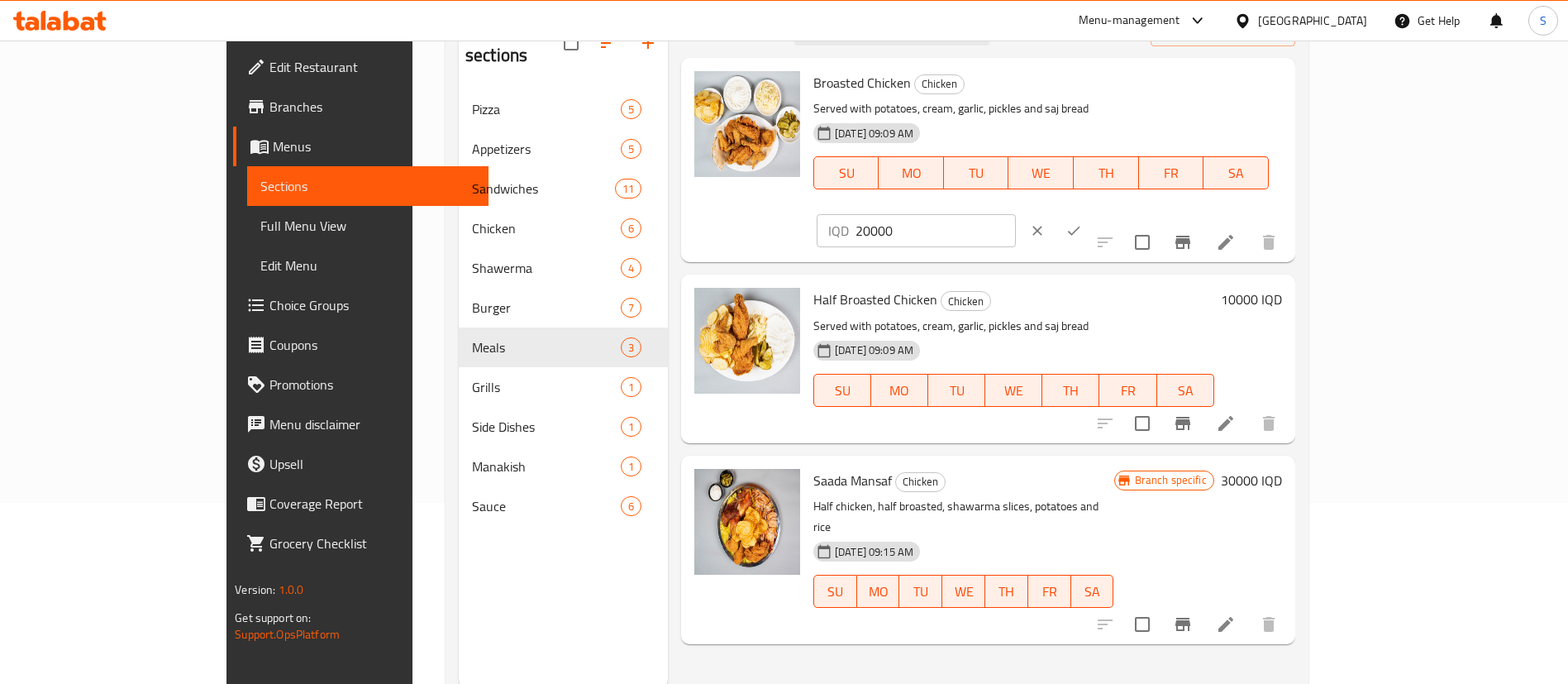
click at [1016, 214] on input "20000" at bounding box center [936, 230] width 160 height 33
type input "19000"
click at [1082, 223] on icon "ok" at bounding box center [1074, 231] width 17 height 17
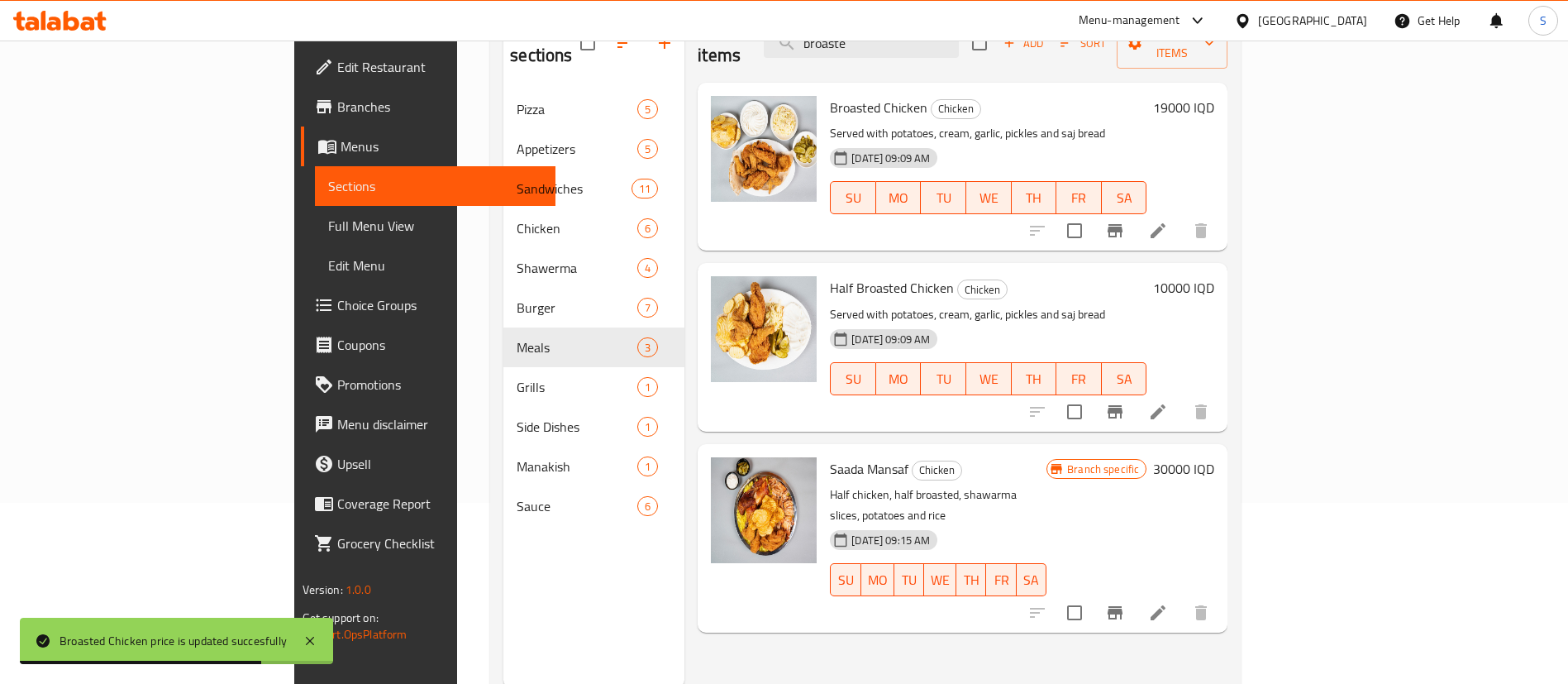
scroll to position [0, 0]
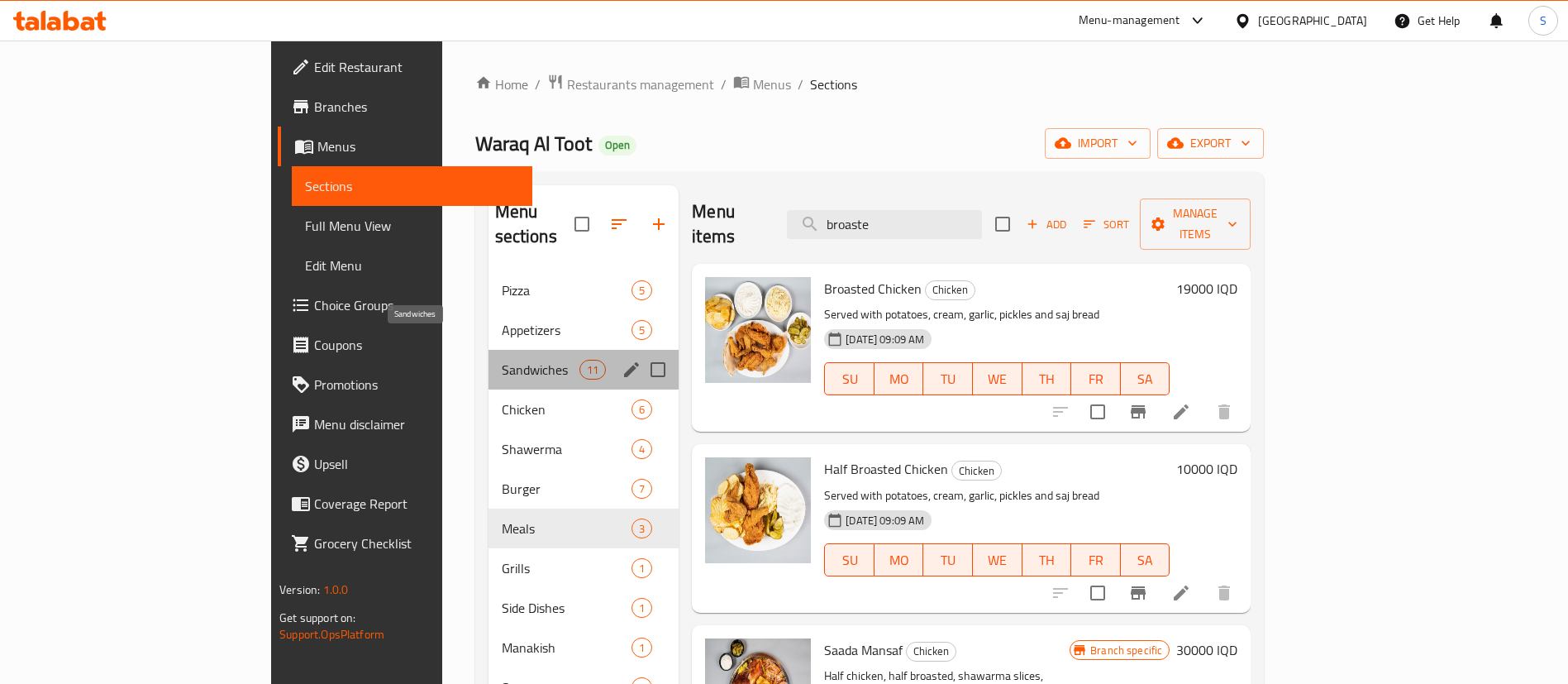
click at [501, 359] on span "Sandwiches" at bounding box center [540, 369] width 78 height 20
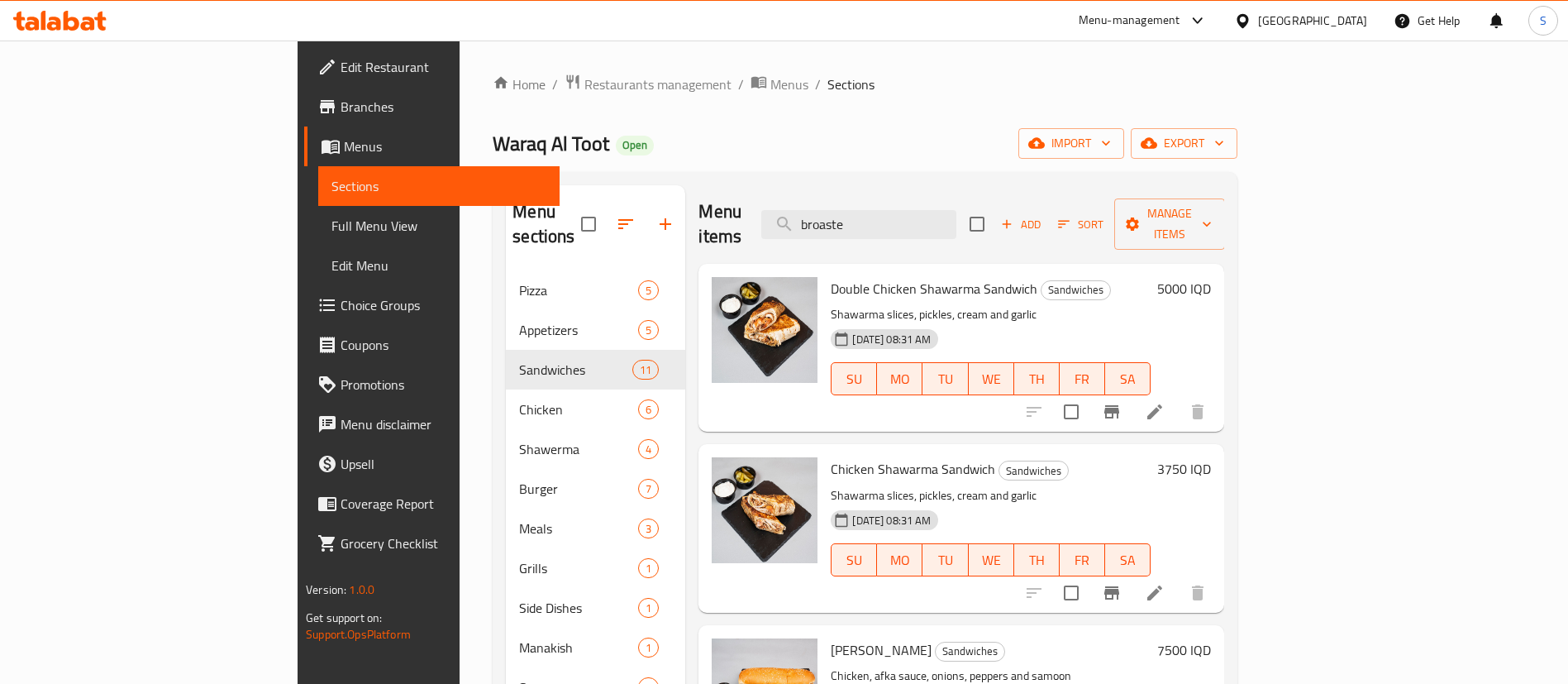
drag, startPoint x: 966, startPoint y: 210, endPoint x: 806, endPoint y: 206, distance: 160.0
click at [806, 206] on div "Menu items broaste Add Sort Manage items" at bounding box center [962, 225] width 526 height 79
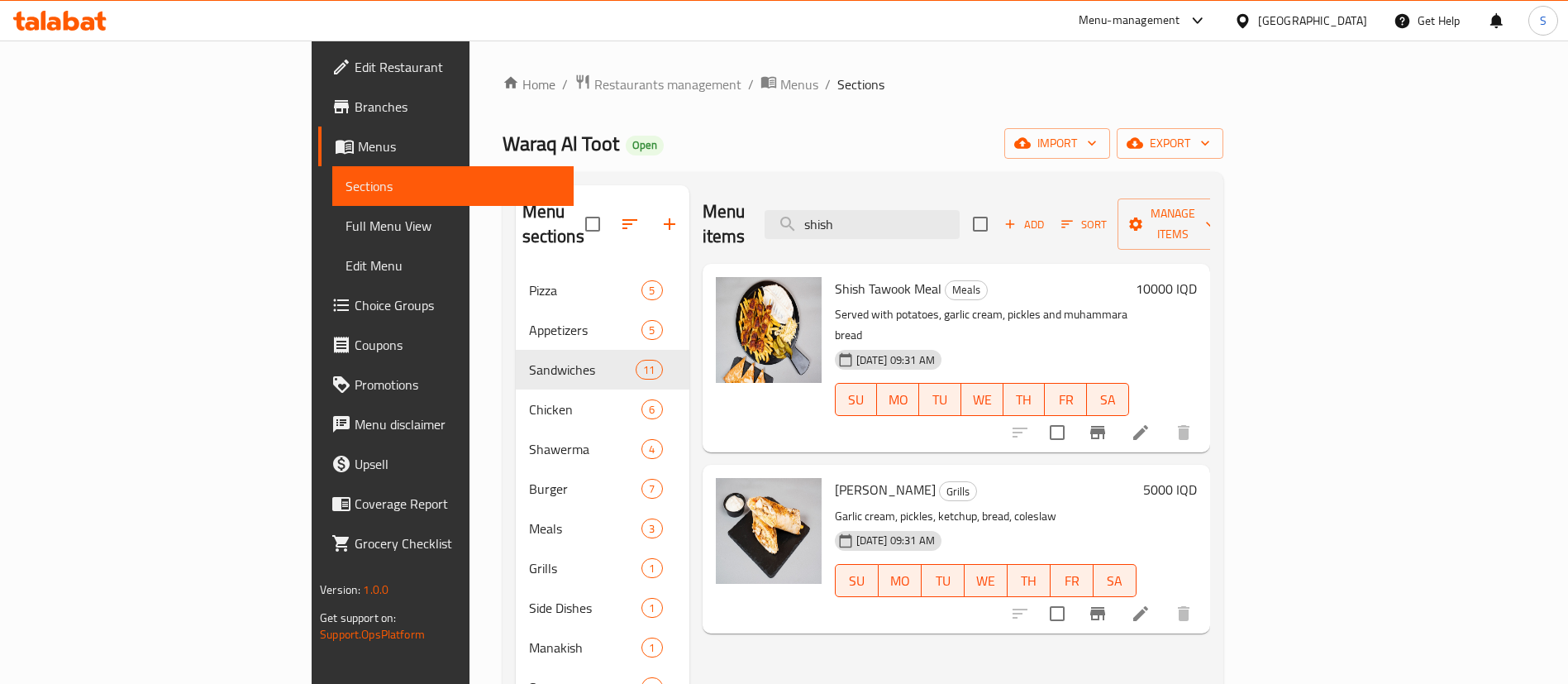
type input "shish"
click at [1197, 277] on h6 "10000 IQD" at bounding box center [1166, 288] width 61 height 23
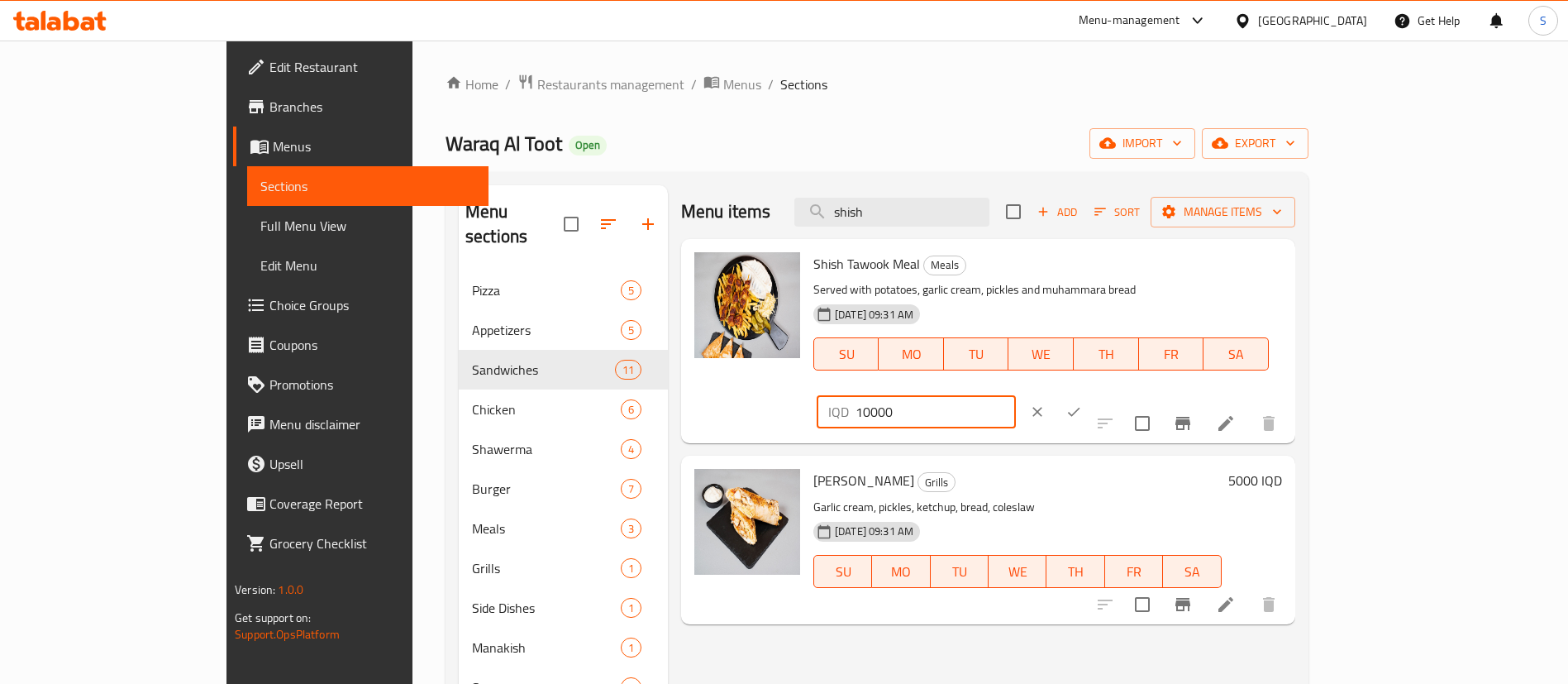
drag, startPoint x: 1374, startPoint y: 266, endPoint x: 1216, endPoint y: 302, distance: 162.0
click at [1216, 302] on div "Shish Tawook Meal Meals Served with potatoes, garlic cream, pickles and muhamma…" at bounding box center [1047, 341] width 482 height 191
type input "6500"
click at [1042, 407] on icon "clear" at bounding box center [1038, 412] width 10 height 10
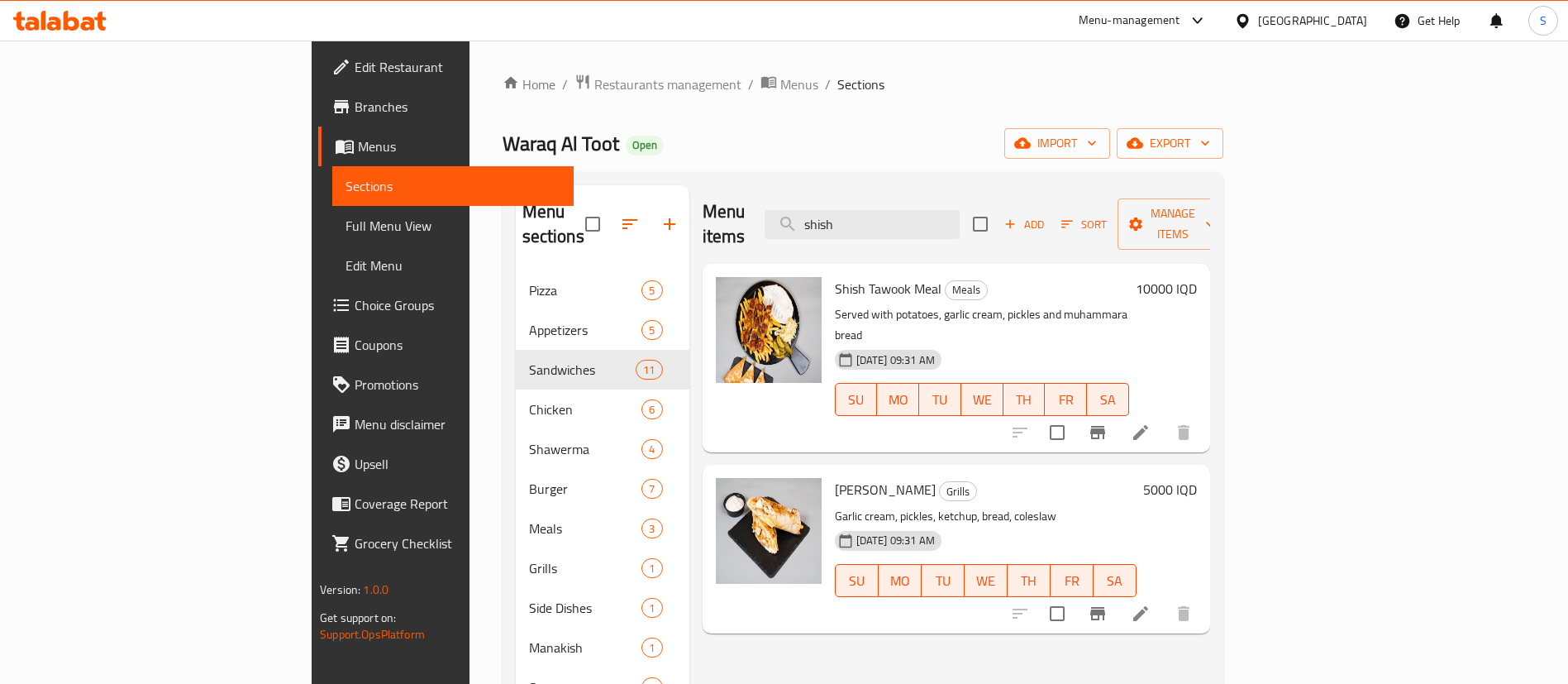
click at [1197, 478] on h6 "5000 IQD" at bounding box center [1169, 489] width 53 height 23
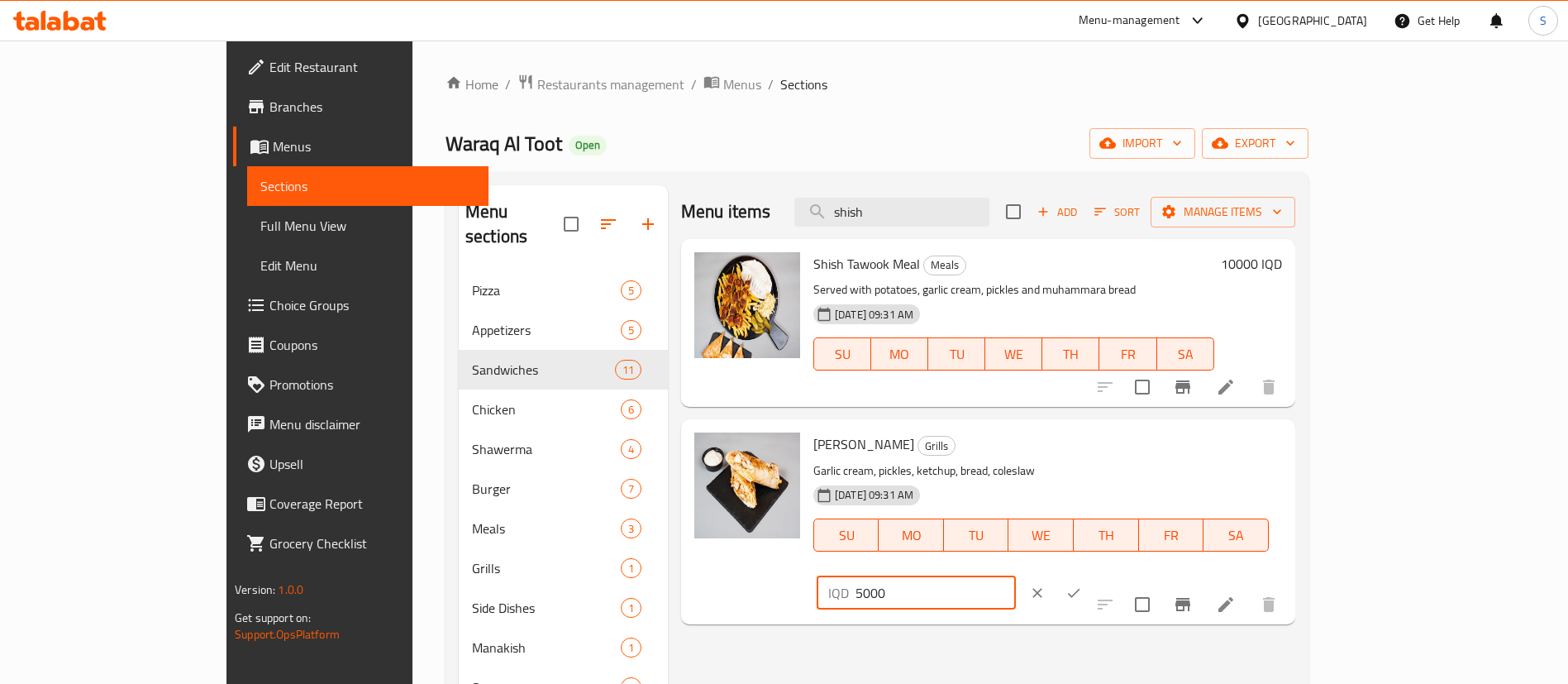
drag, startPoint x: 1366, startPoint y: 442, endPoint x: 1240, endPoint y: 445, distance: 126.0
click at [1240, 445] on div "Shish Tawook Grills Garlic cream, pickles, ketchup, bread, coleslaw [DATE] 09:3…" at bounding box center [1047, 521] width 482 height 191
type input "6500"
click at [1081, 588] on icon "ok" at bounding box center [1074, 592] width 12 height 9
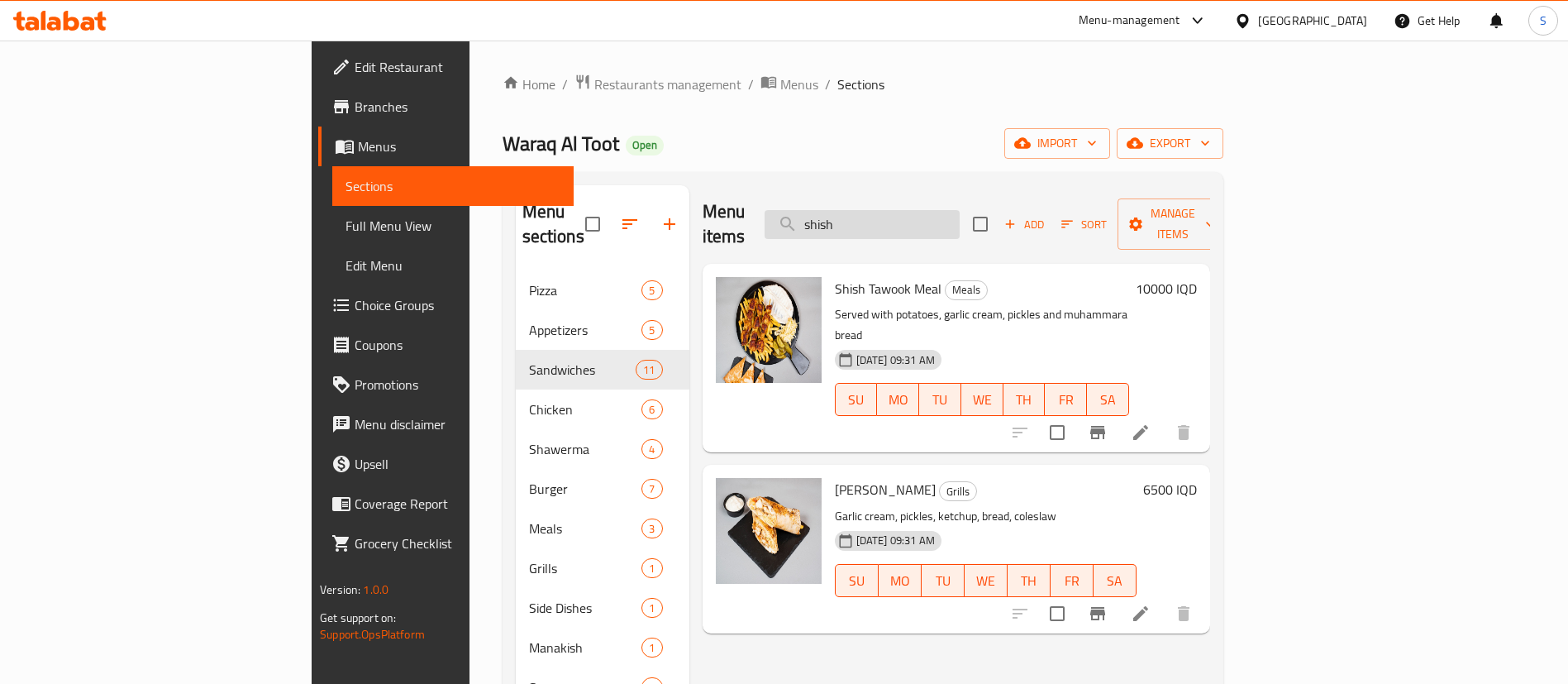
drag, startPoint x: 975, startPoint y: 227, endPoint x: 969, endPoint y: 210, distance: 18.0
click at [969, 210] on div "Menu items shish Add Sort Manage items" at bounding box center [956, 225] width 508 height 79
drag, startPoint x: 969, startPoint y: 210, endPoint x: 859, endPoint y: 199, distance: 110.5
click at [859, 199] on div "Menu items shish Add Sort Manage items" at bounding box center [956, 225] width 508 height 79
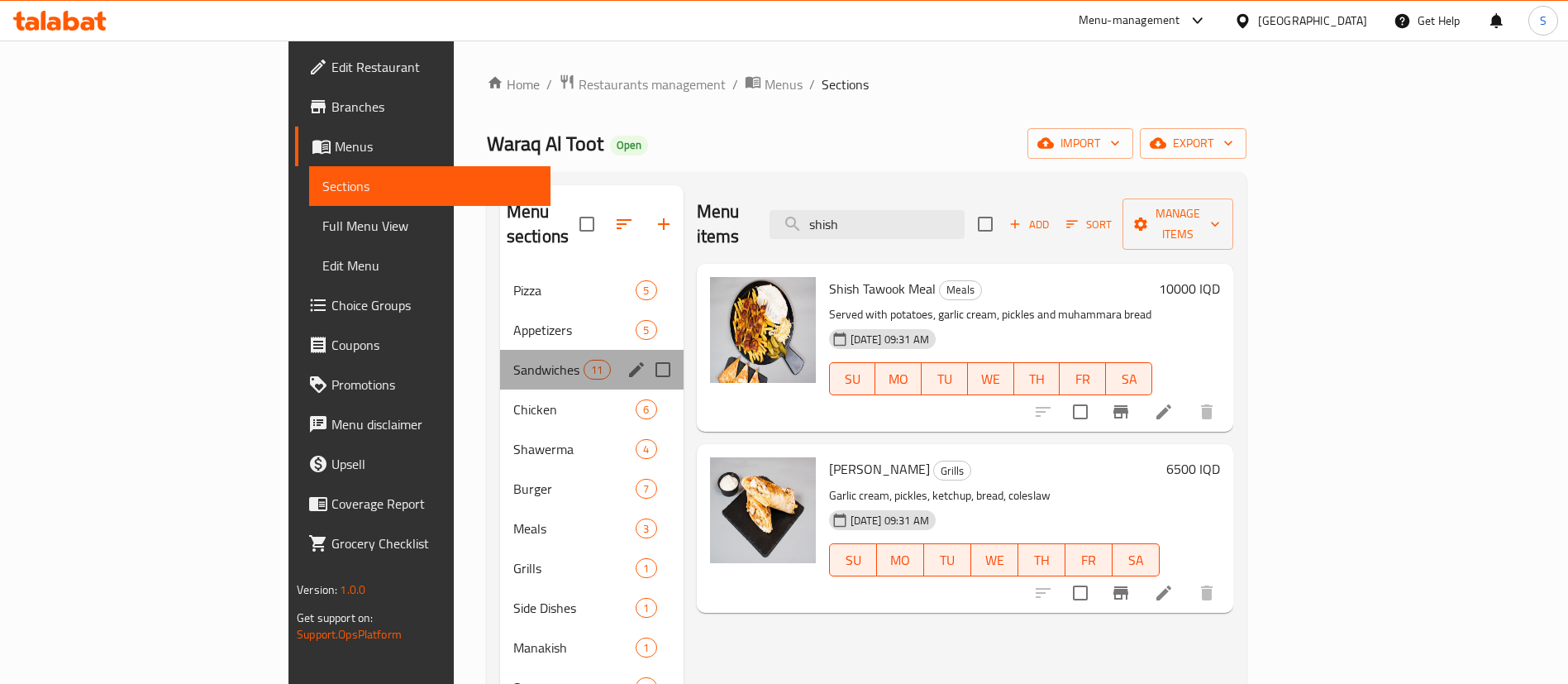
click at [501, 350] on div "Sandwiches 11" at bounding box center [592, 370] width 183 height 39
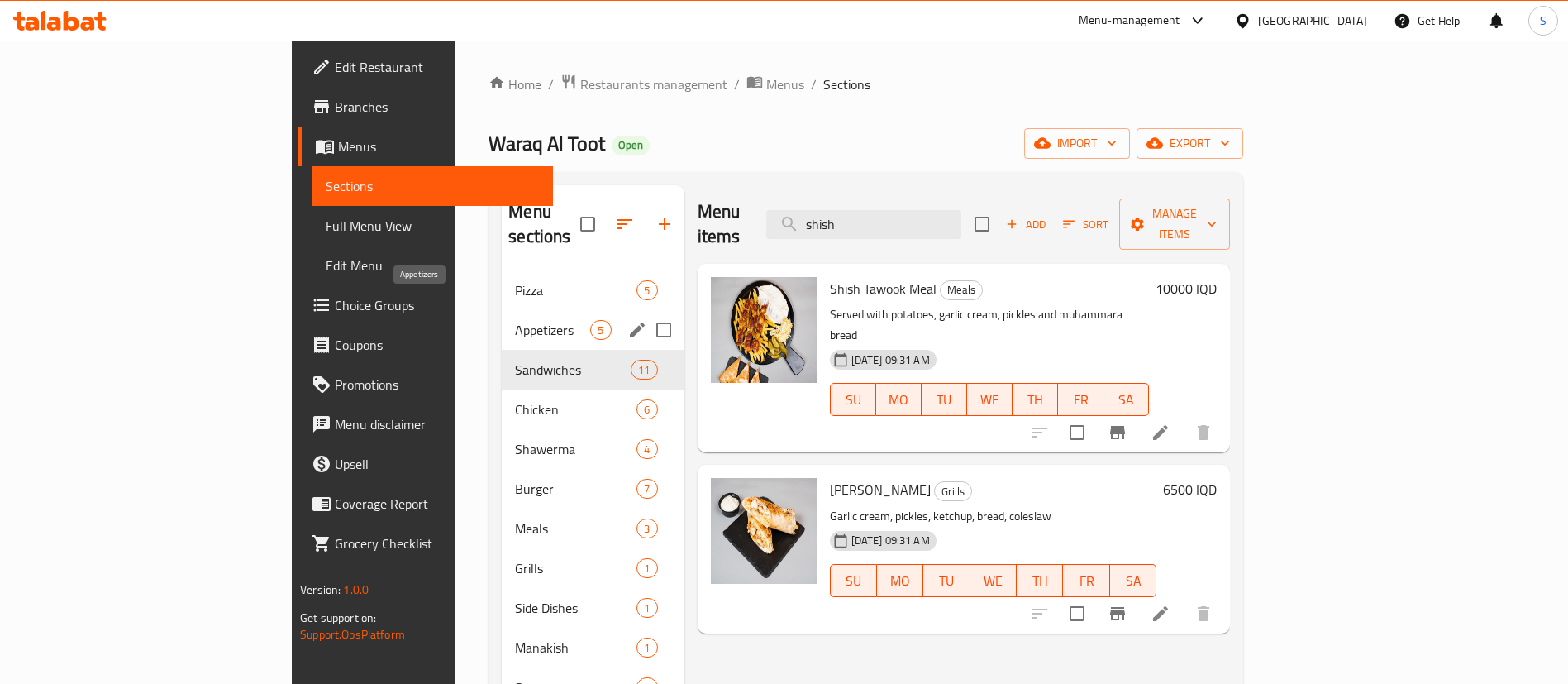
click at [515, 320] on span "Appetizers" at bounding box center [552, 329] width 75 height 20
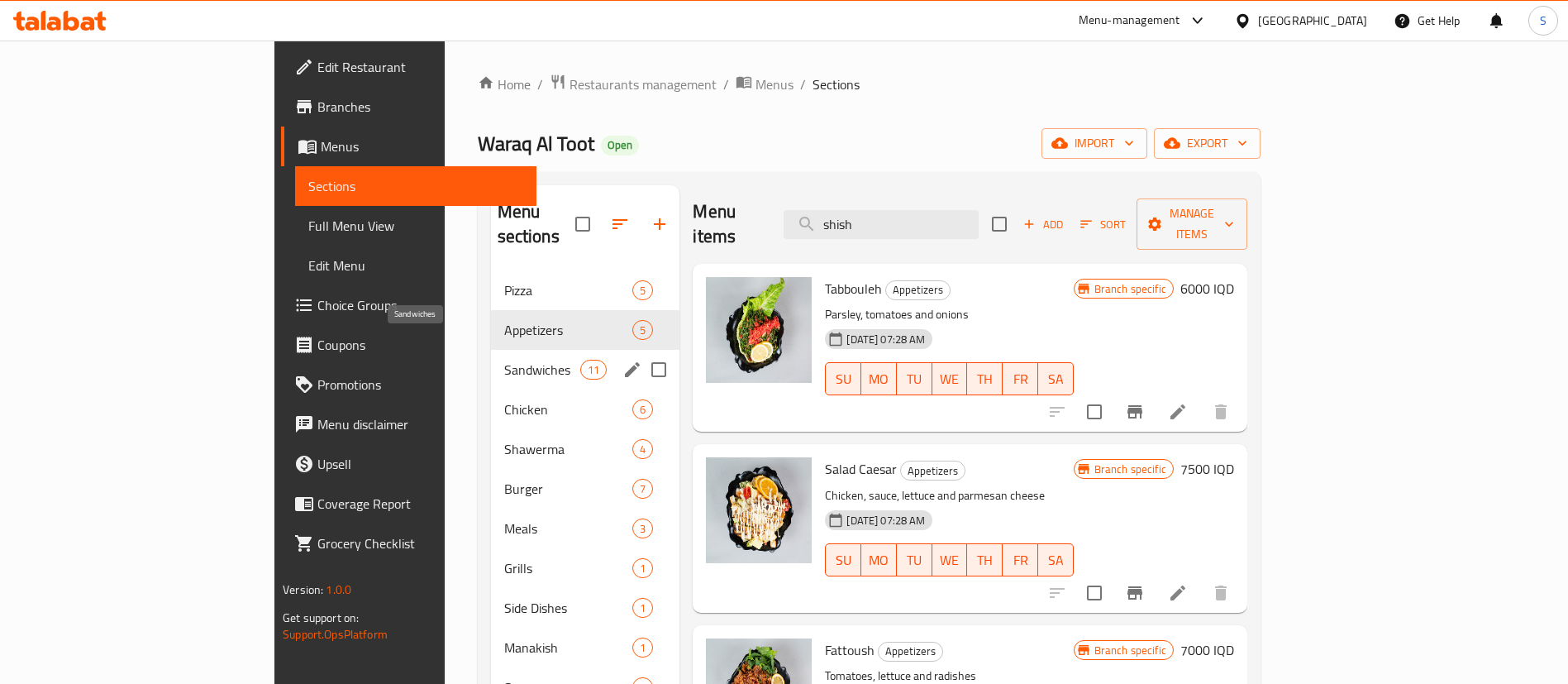
click at [504, 359] on span "Sandwiches" at bounding box center [543, 369] width 77 height 20
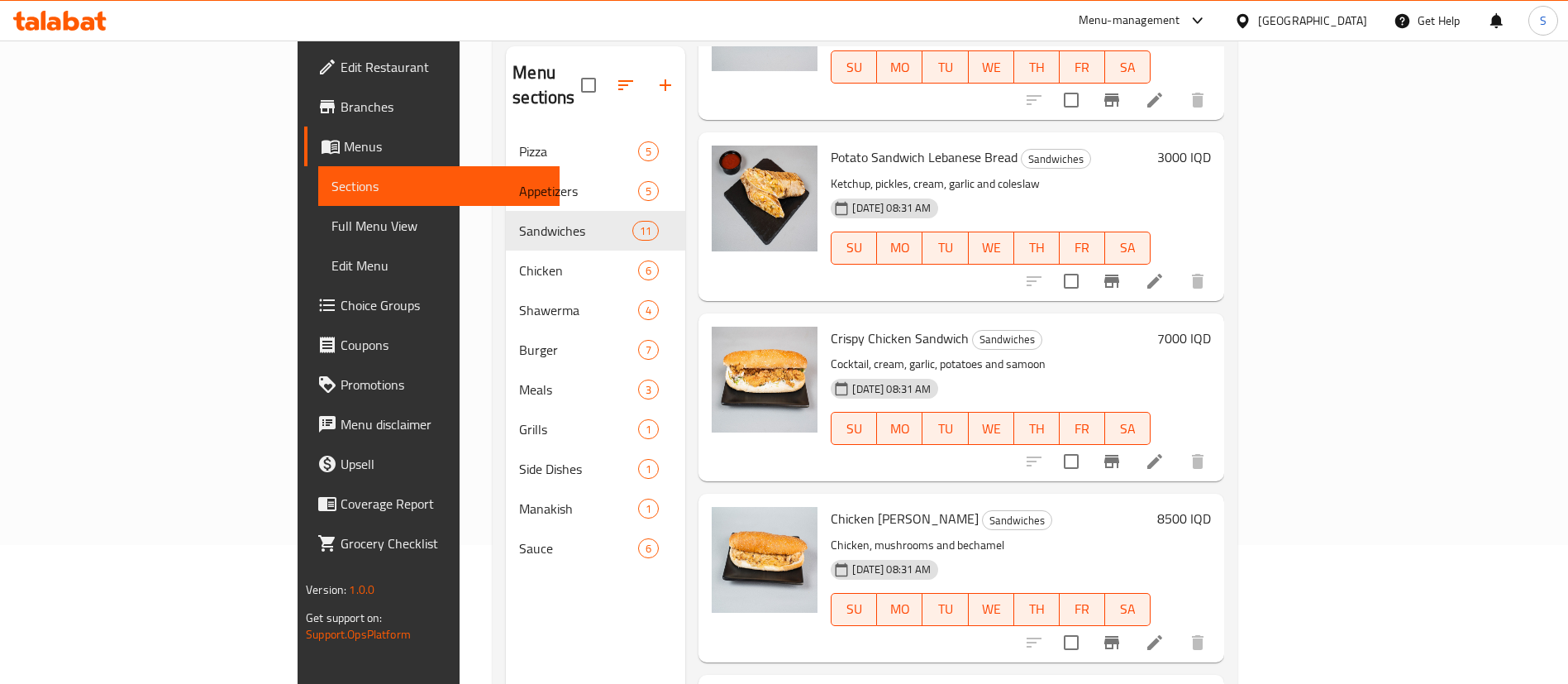
scroll to position [140, 0]
click at [1212, 325] on h6 "7000 IQD" at bounding box center [1183, 336] width 53 height 23
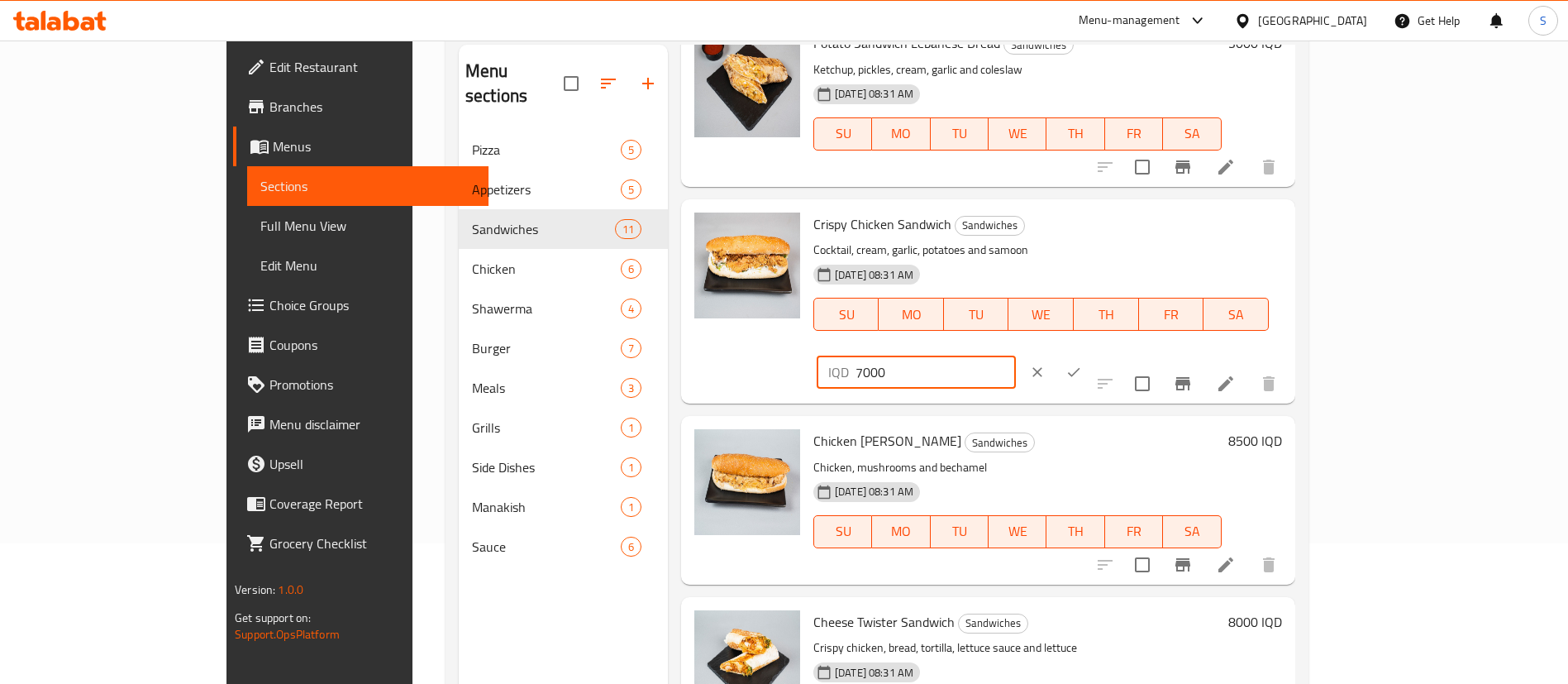
drag, startPoint x: 1308, startPoint y: 224, endPoint x: 1111, endPoint y: 272, distance: 202.8
click at [1111, 272] on div "Crispy Chicken Sandwich Sandwiches Cocktail, cream, garlic, potatoes and samoon…" at bounding box center [1047, 301] width 482 height 191
type input "6500"
click at [1082, 364] on icon "ok" at bounding box center [1074, 372] width 17 height 17
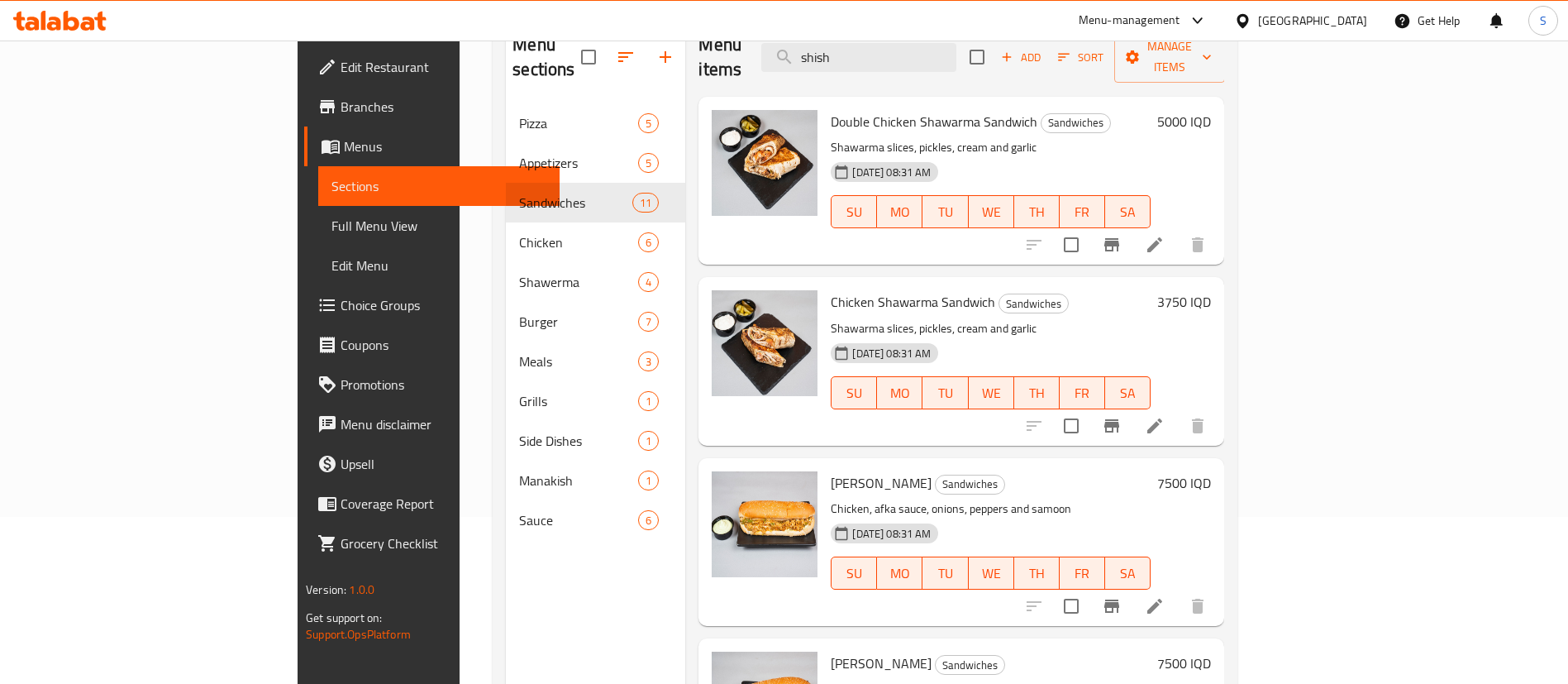
scroll to position [167, 0]
click at [1212, 473] on h6 "7500 IQD" at bounding box center [1183, 484] width 53 height 23
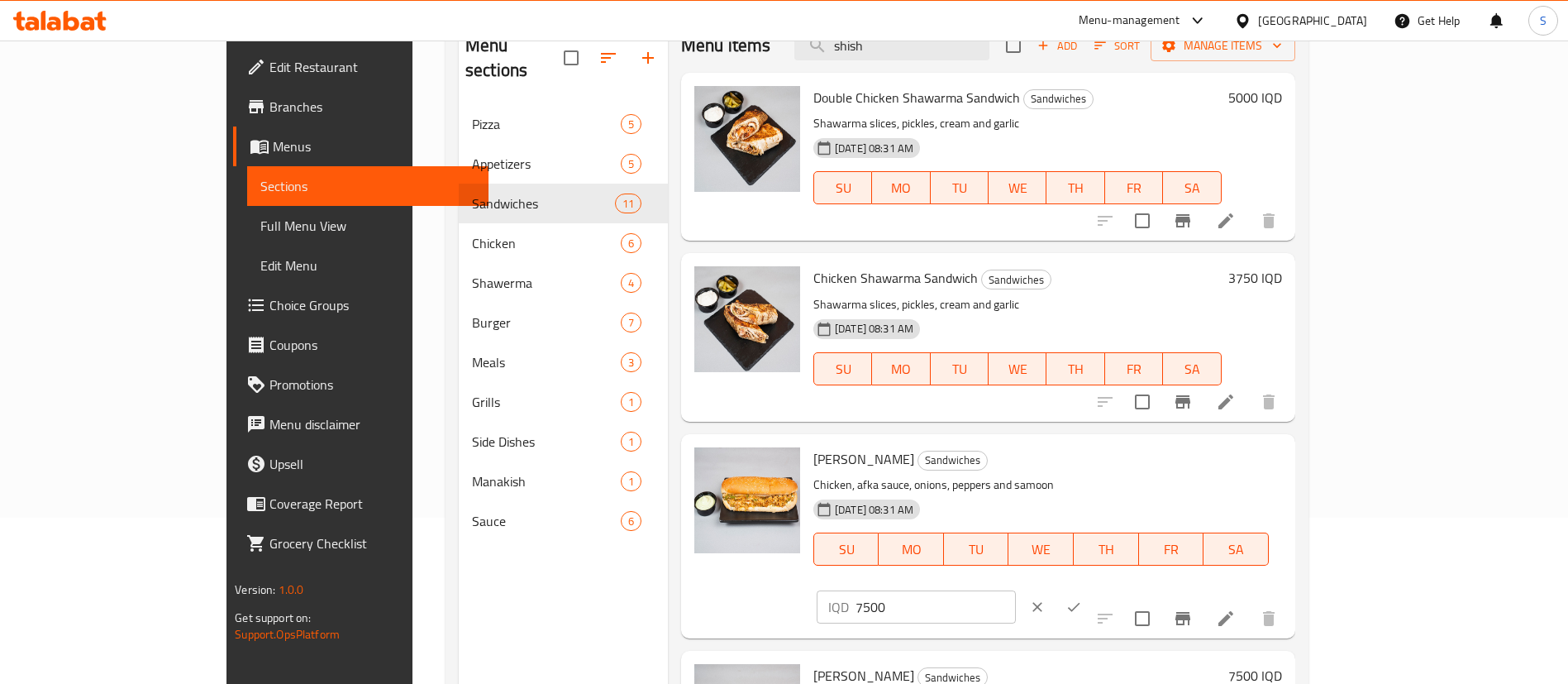
click at [1016, 590] on input "7500" at bounding box center [936, 606] width 160 height 33
type input "6500"
click at [1082, 599] on icon "ok" at bounding box center [1074, 607] width 17 height 17
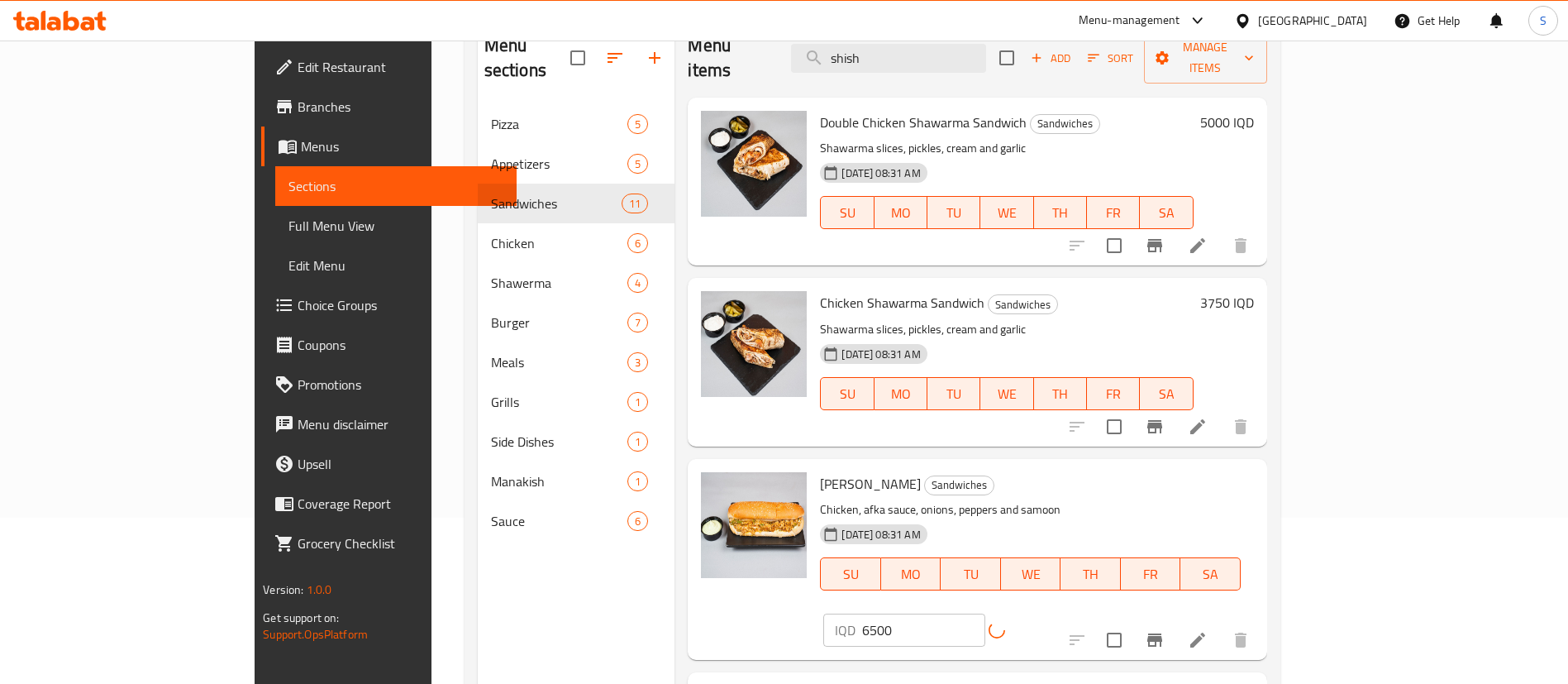
scroll to position [75, 0]
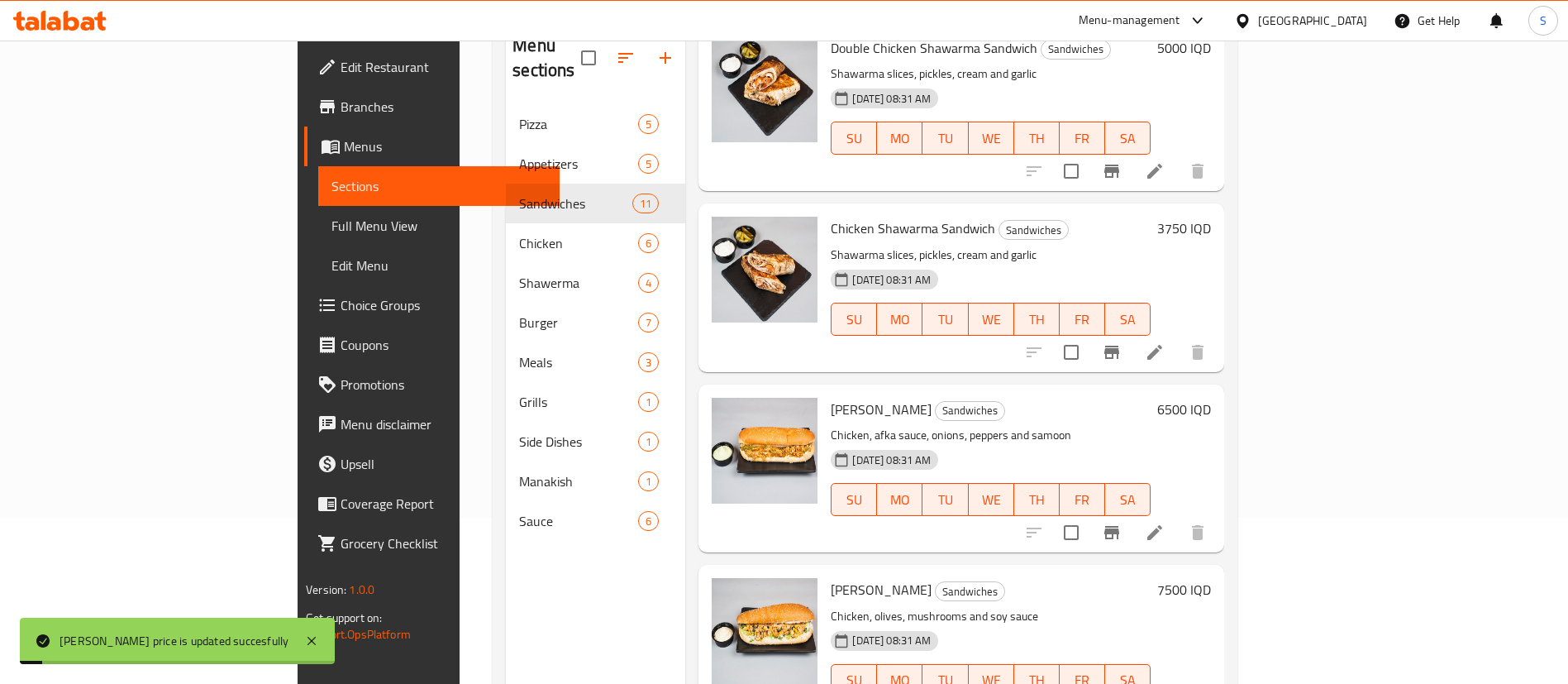
click at [1212, 578] on h6 "7500 IQD" at bounding box center [1183, 589] width 53 height 23
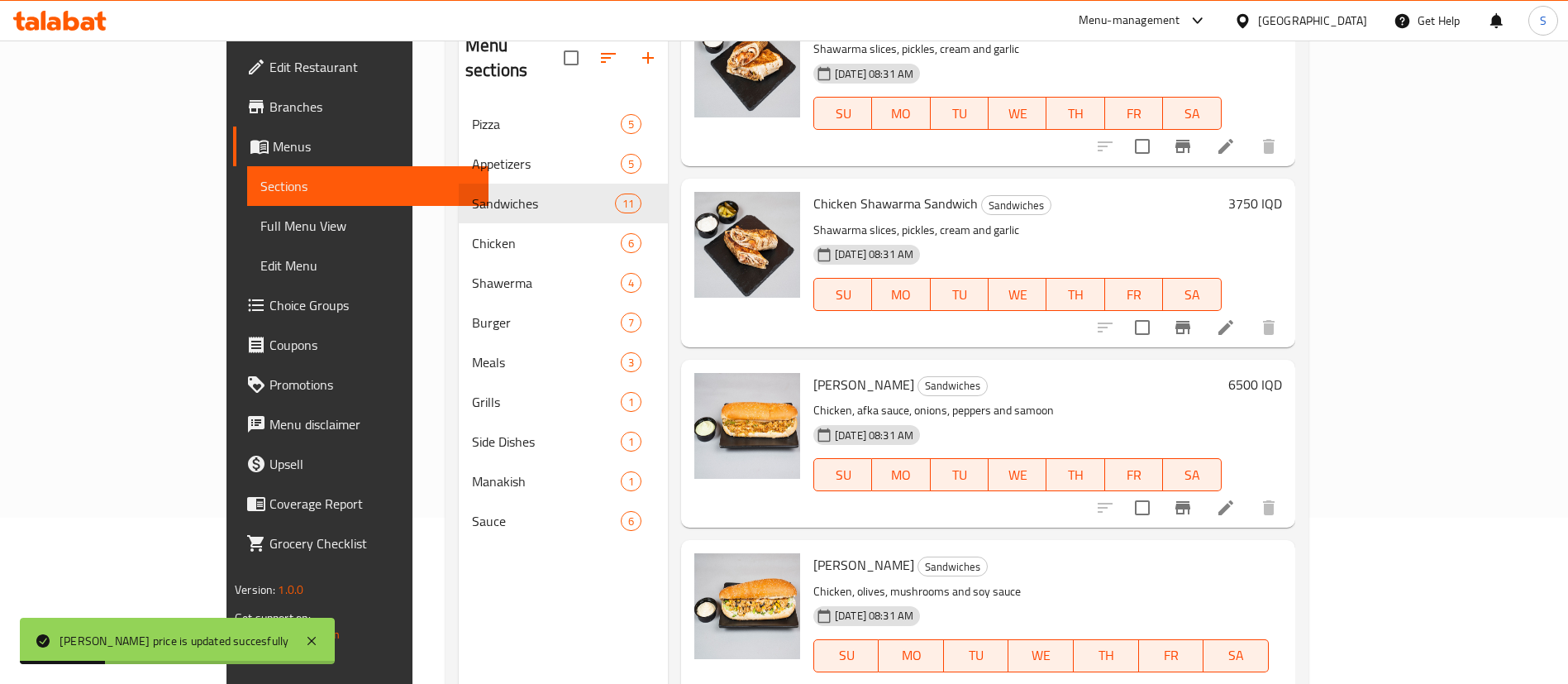
type input "6500"
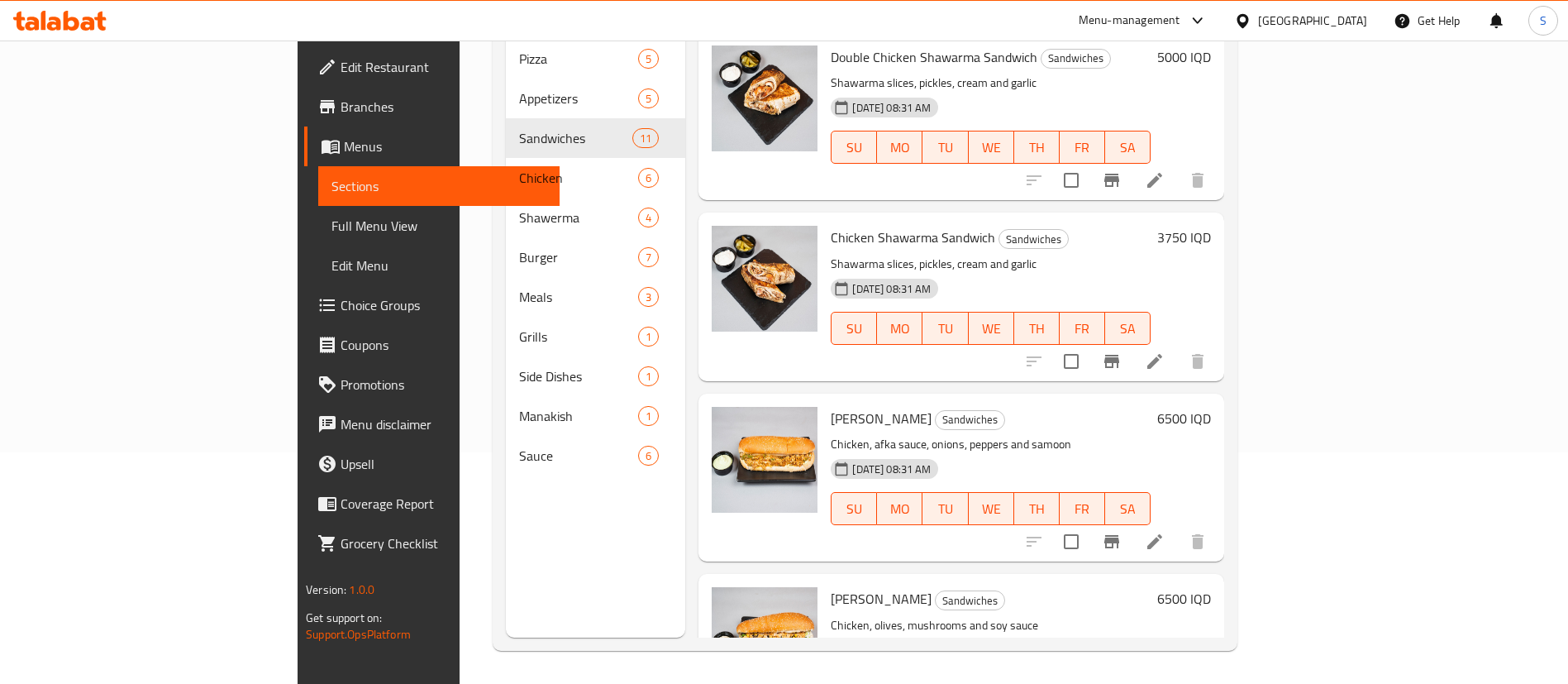
scroll to position [0, 0]
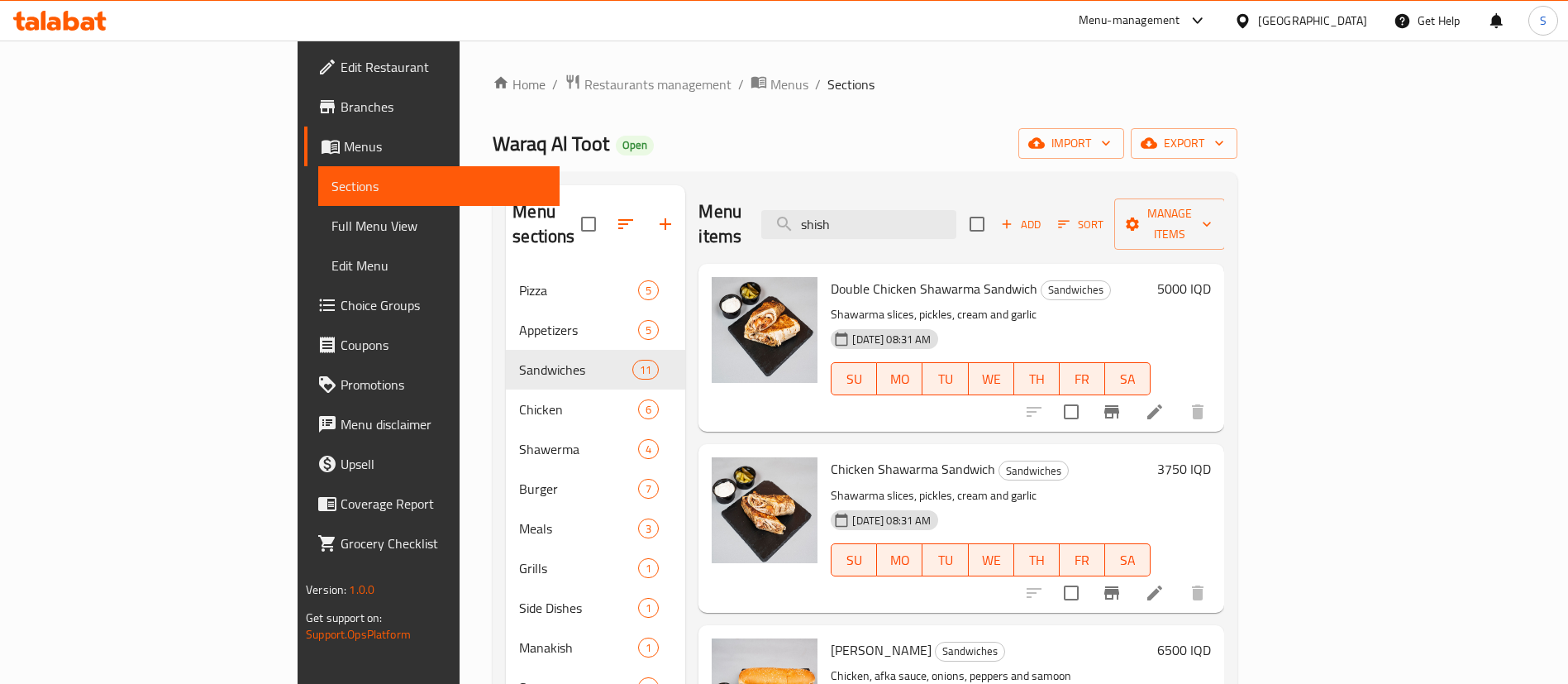
drag, startPoint x: 981, startPoint y: 211, endPoint x: 813, endPoint y: 209, distance: 168.0
click at [813, 209] on div "Menu items shish Add Sort Manage items" at bounding box center [962, 225] width 526 height 79
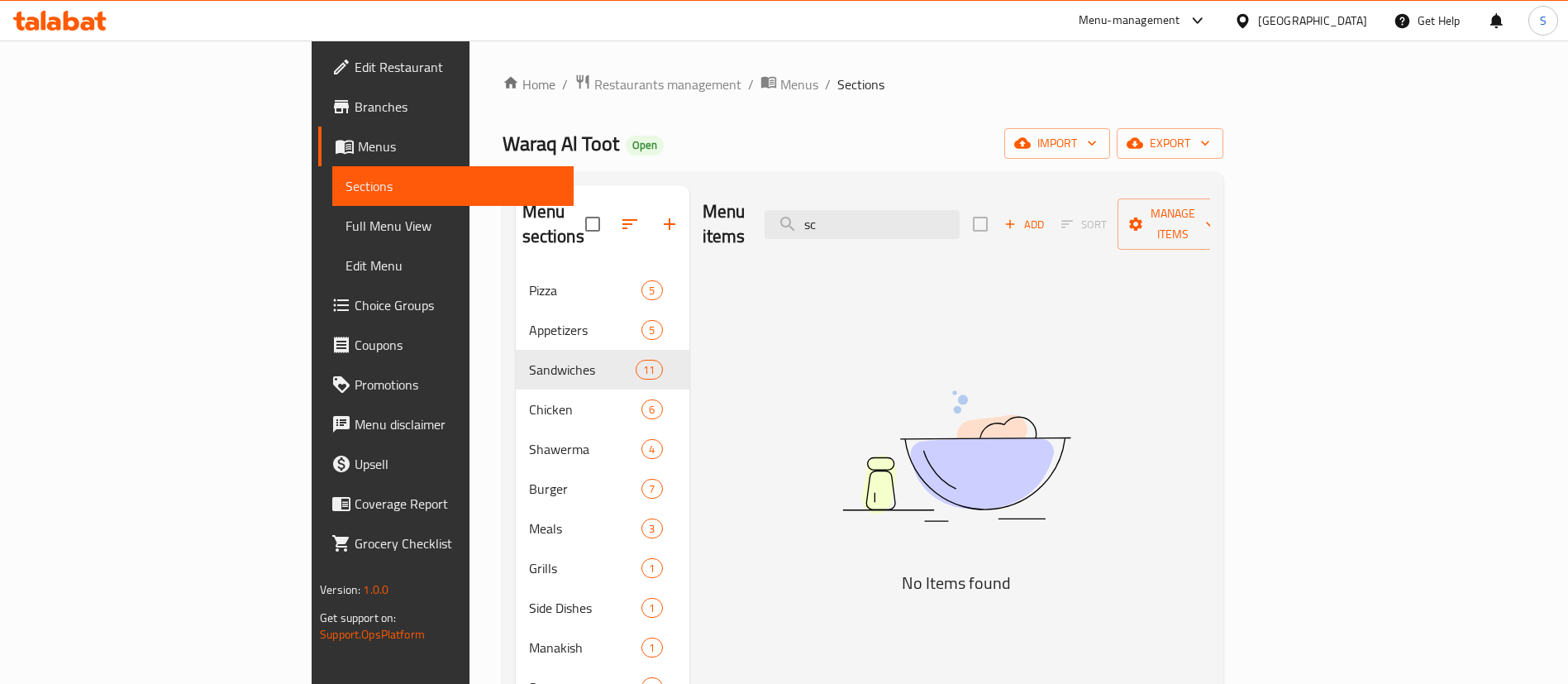
type input "s"
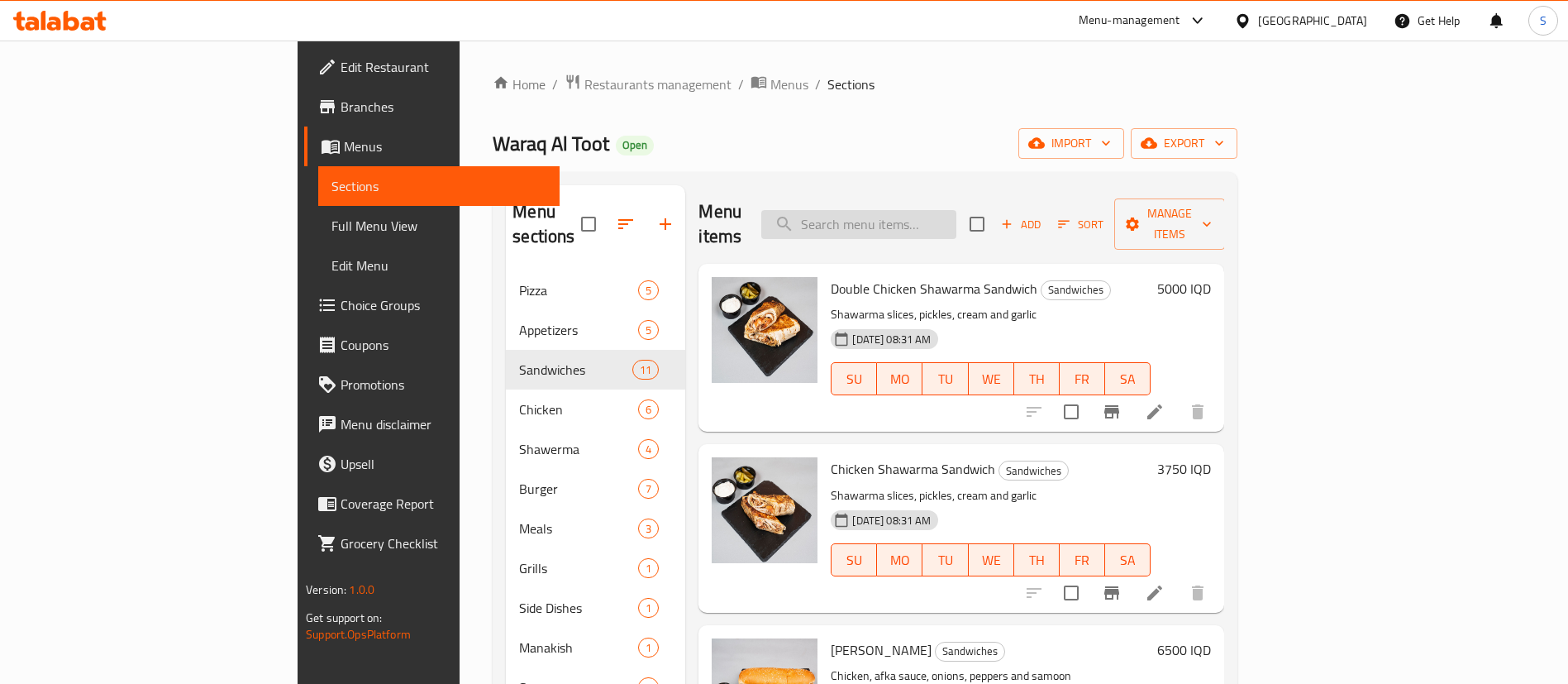
click at [937, 210] on input "search" at bounding box center [859, 224] width 196 height 29
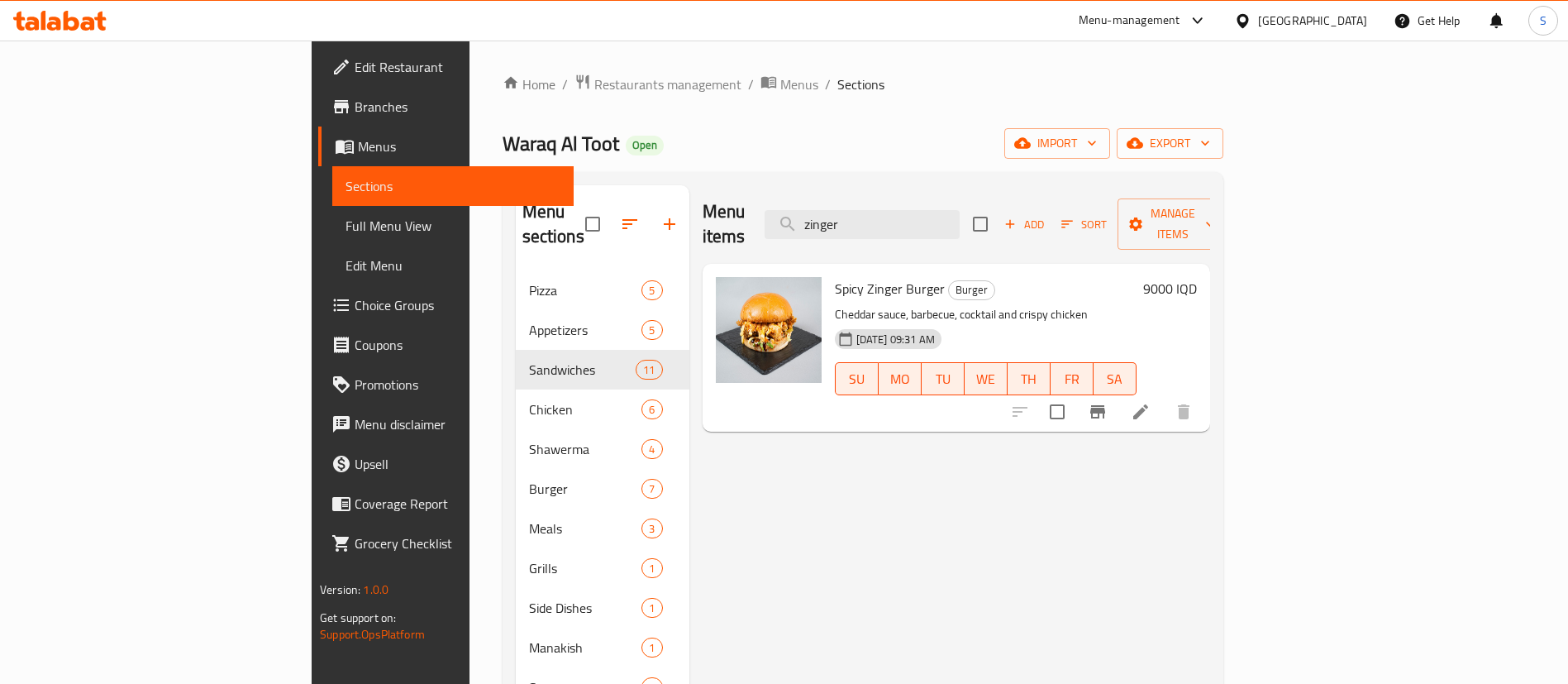
drag, startPoint x: 991, startPoint y: 210, endPoint x: 777, endPoint y: 212, distance: 214.0
click at [777, 212] on div "Menu items zinger Add Sort Manage items" at bounding box center [956, 225] width 508 height 79
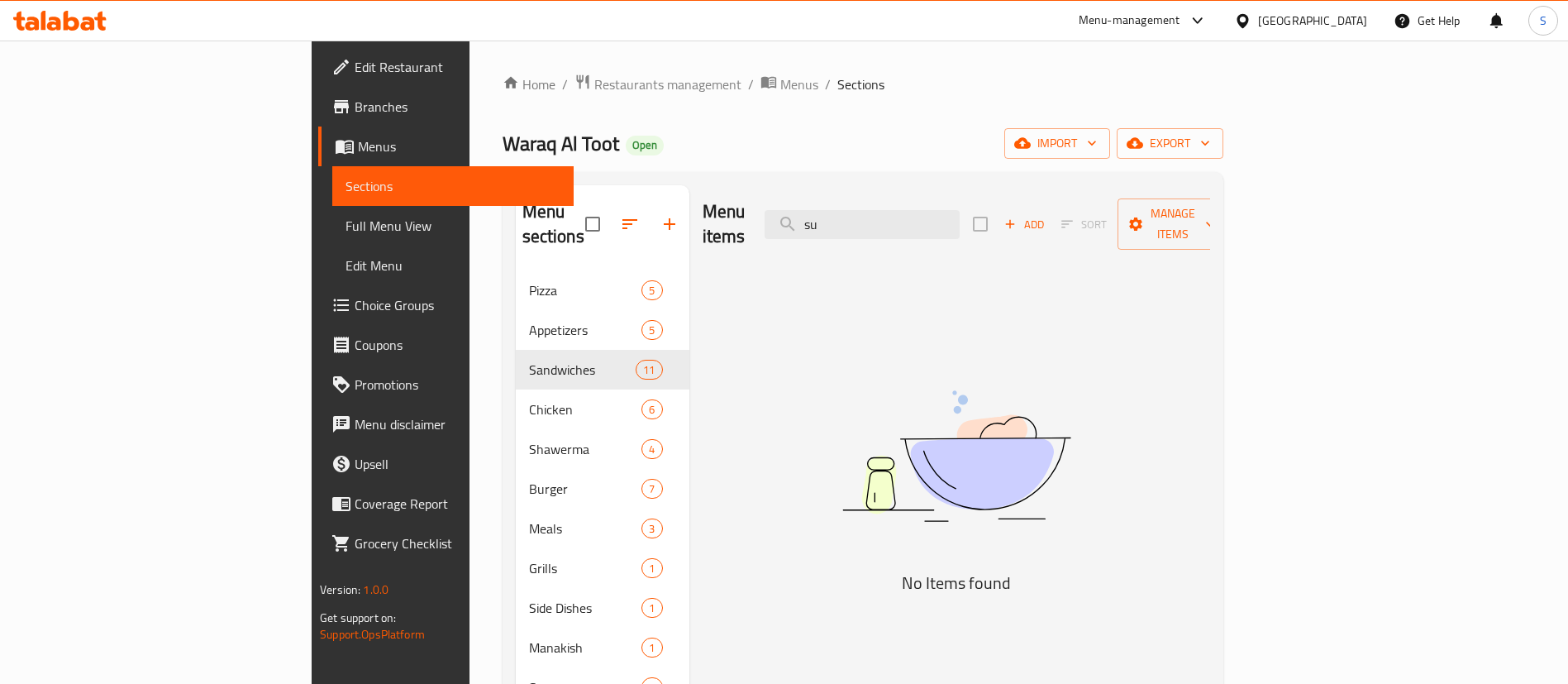
type input "s"
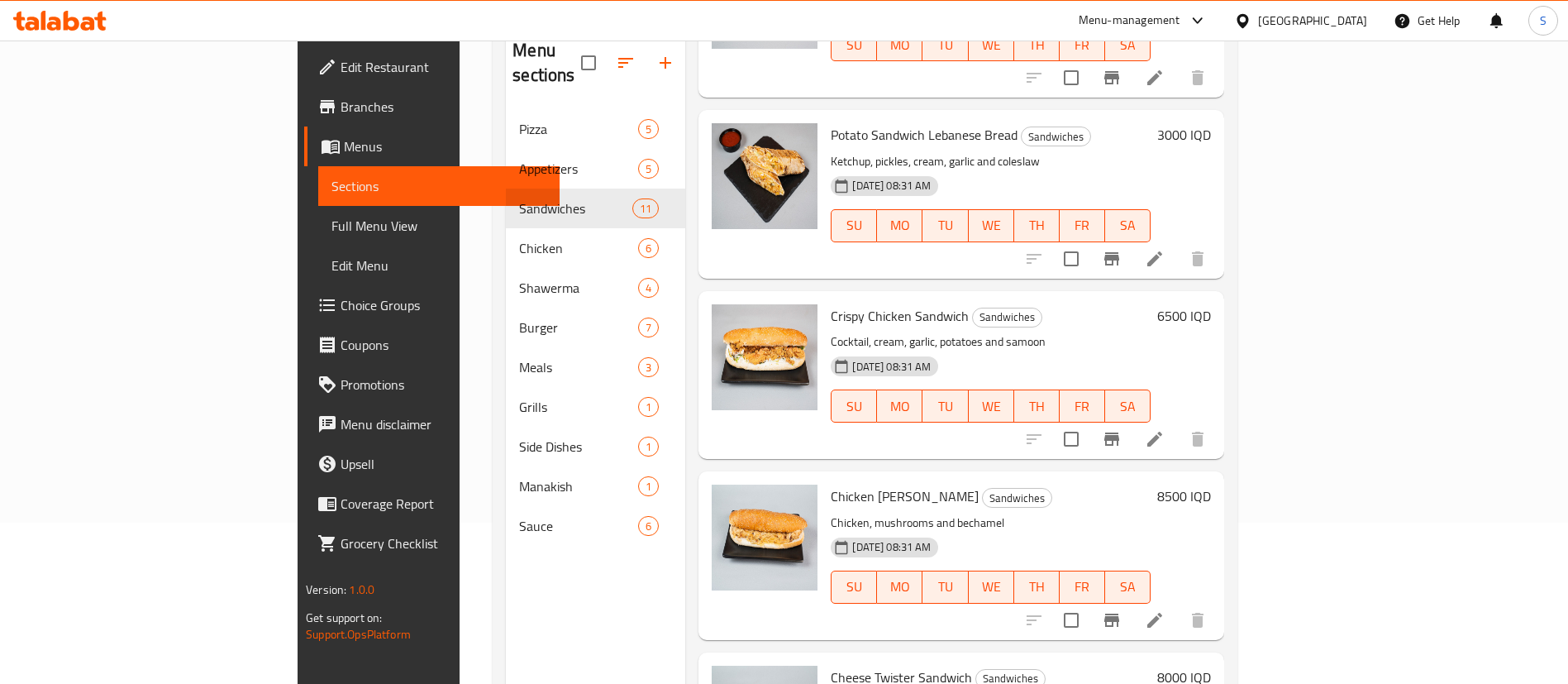
scroll to position [167, 0]
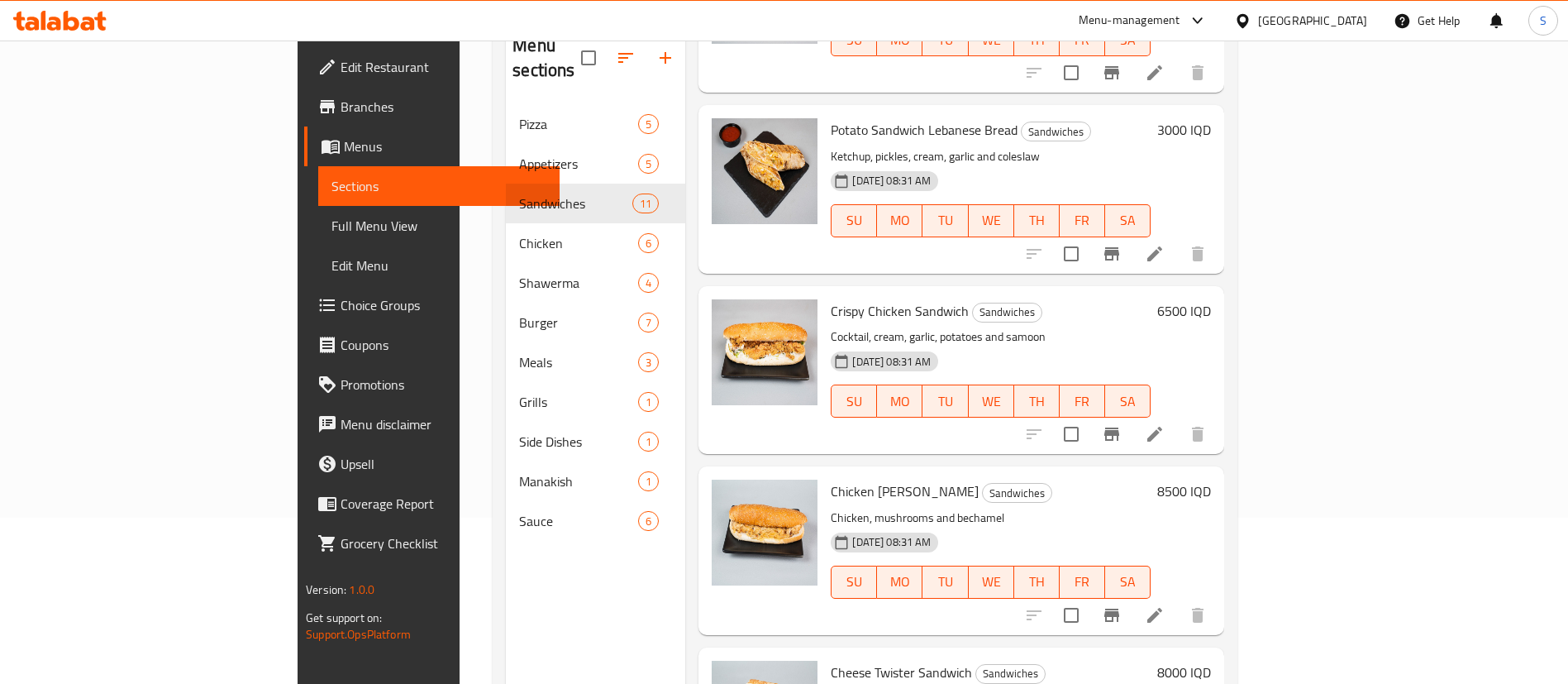
click at [1212, 479] on h6 "8500 IQD" at bounding box center [1183, 490] width 53 height 23
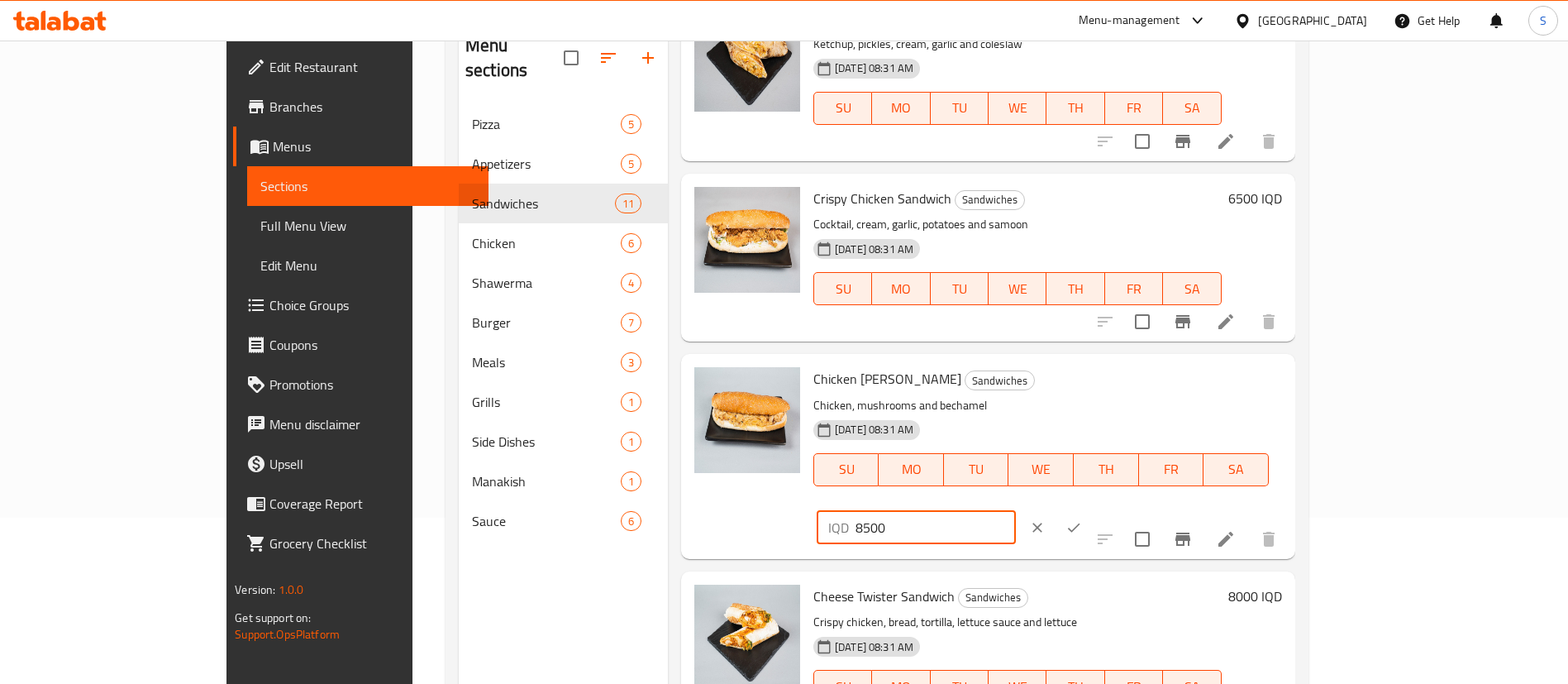
drag, startPoint x: 1353, startPoint y: 377, endPoint x: 1078, endPoint y: 365, distance: 275.3
click at [1078, 365] on div "Chicken [PERSON_NAME] Sandwich Sandwiches Chicken, mushrooms and bechamel [DATE…" at bounding box center [1047, 456] width 482 height 191
type input "7000"
click at [1082, 519] on icon "ok" at bounding box center [1074, 528] width 17 height 17
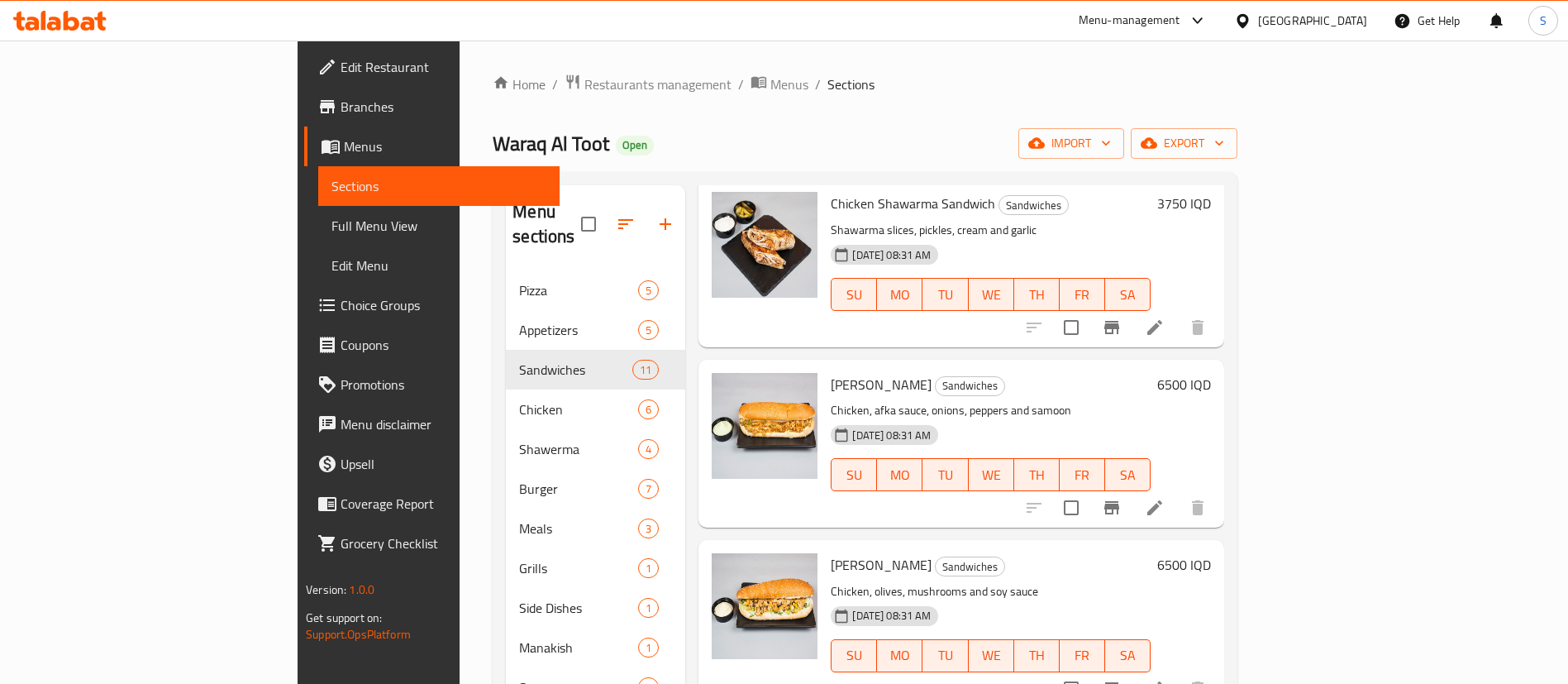
scroll to position [0, 0]
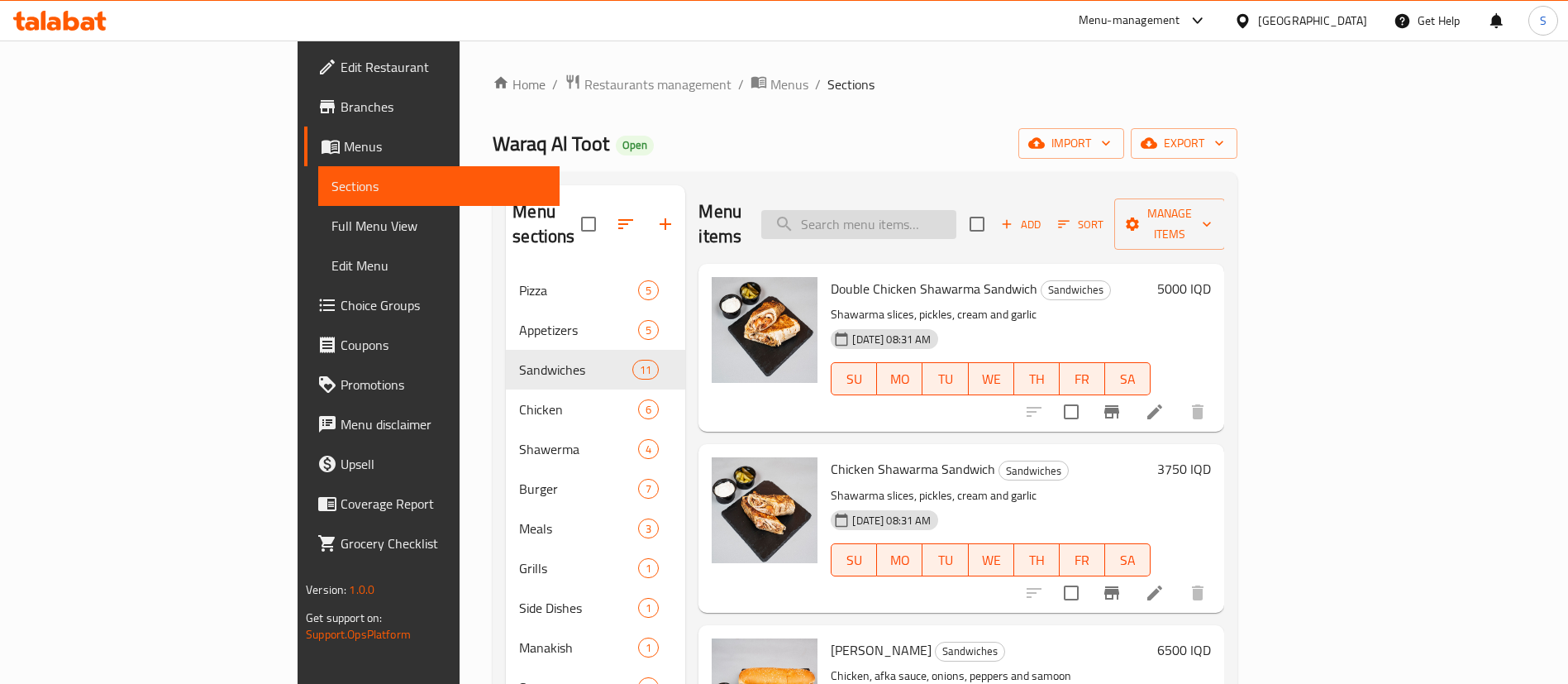
click at [941, 220] on input "search" at bounding box center [859, 224] width 196 height 29
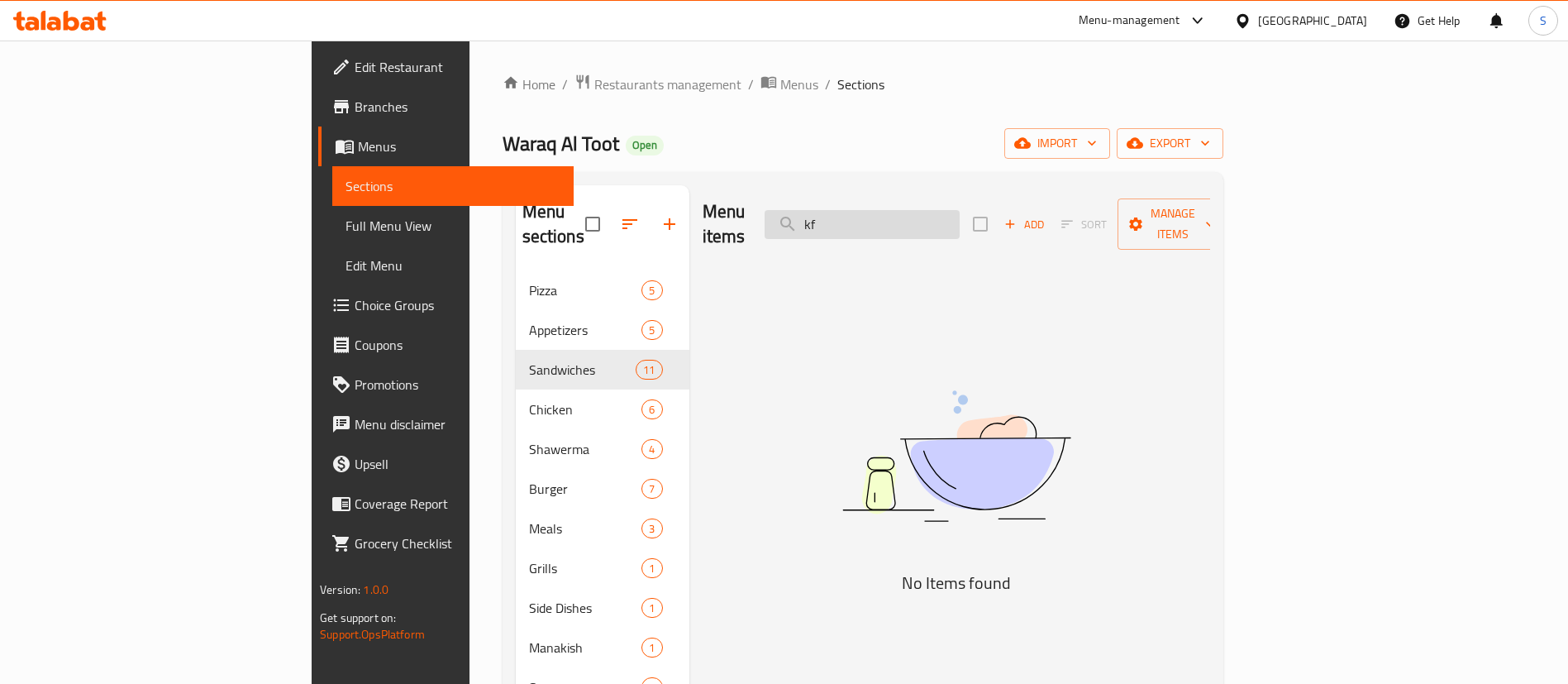
type input "k"
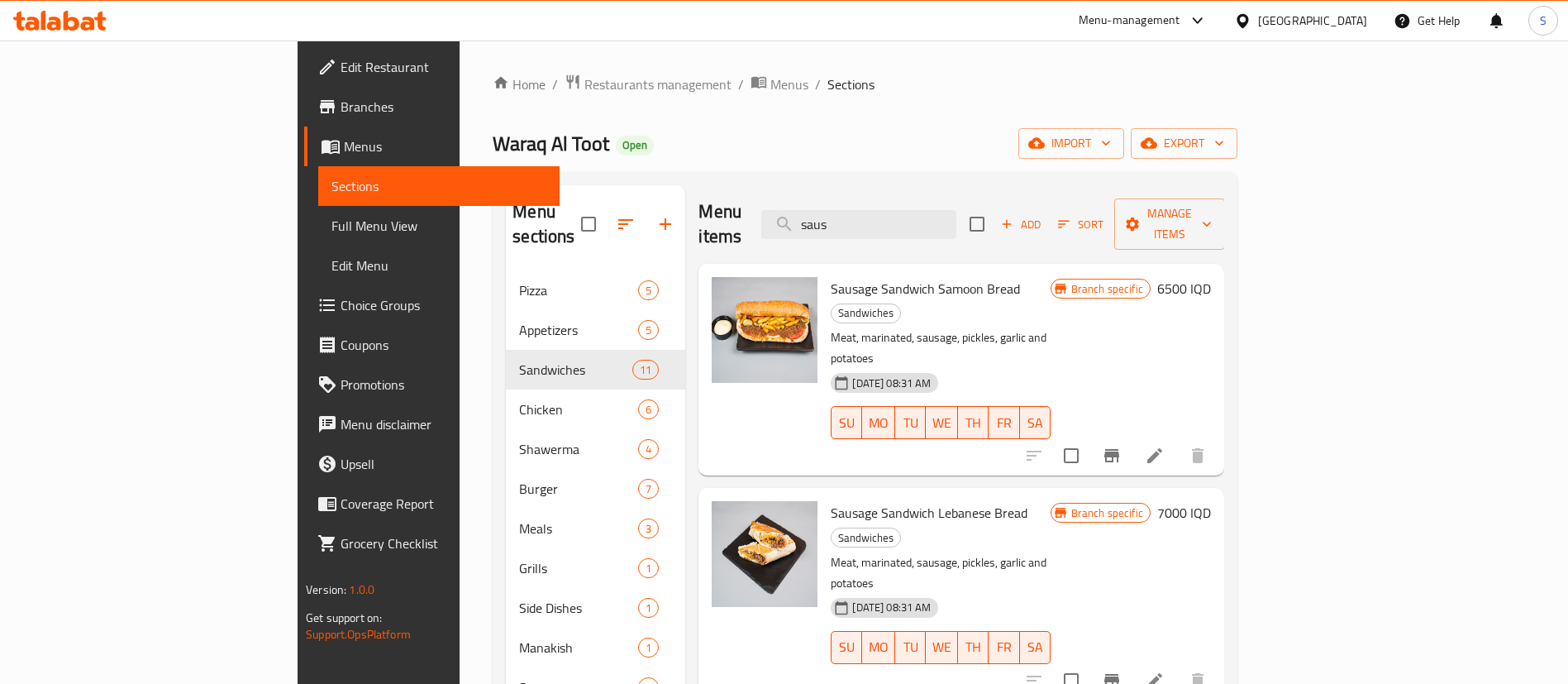
type input "saus"
click at [1132, 436] on button "Branch-specific-item" at bounding box center [1111, 456] width 39 height 39
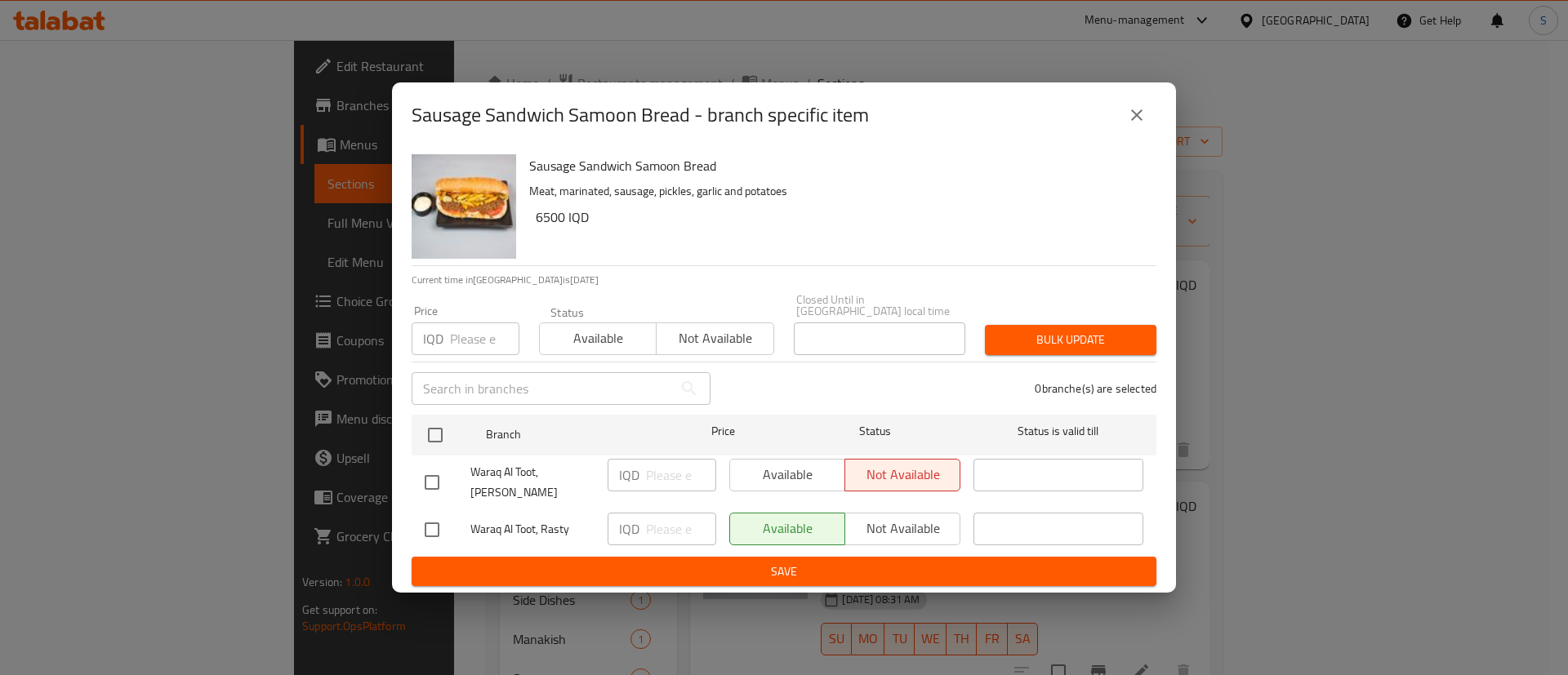
click at [1136, 125] on icon "close" at bounding box center [1136, 115] width 19 height 19
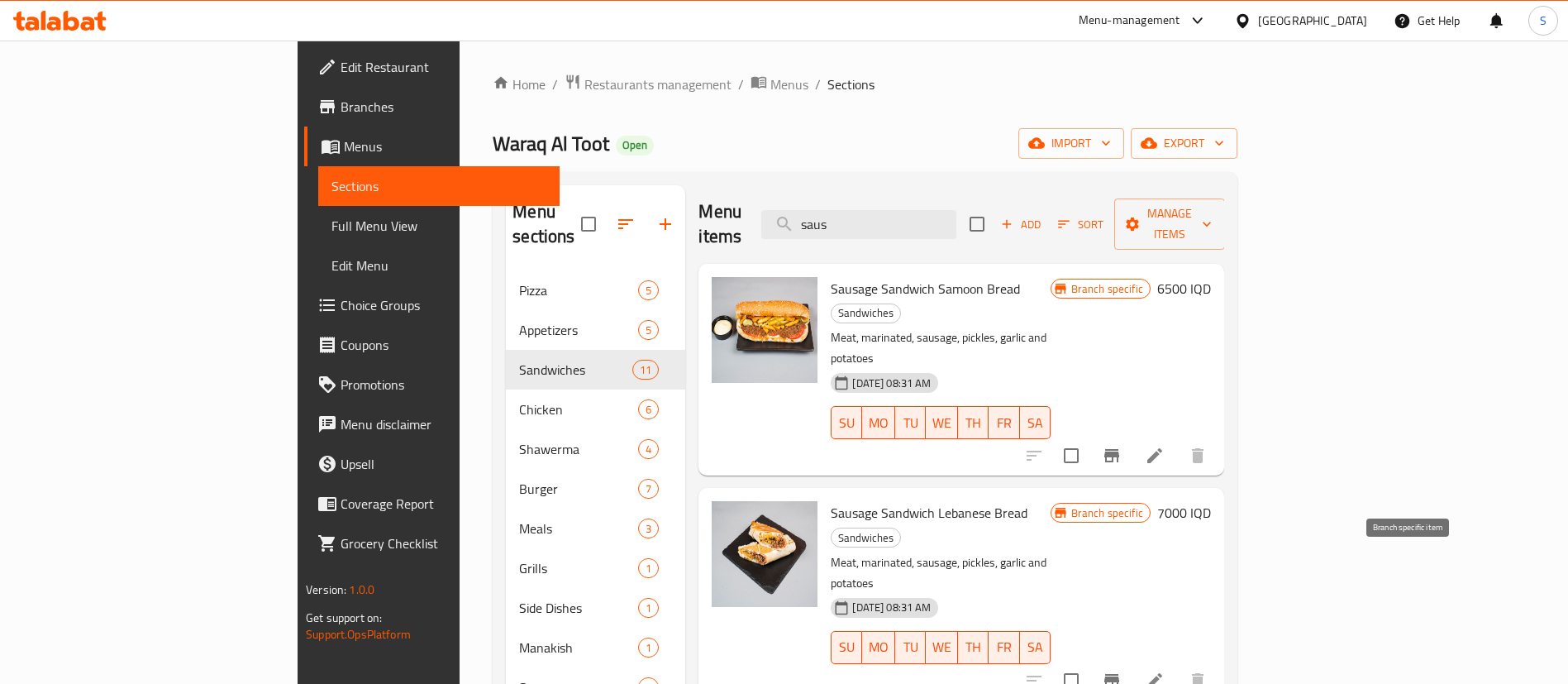
click at [1119, 674] on icon "Branch-specific-item" at bounding box center [1112, 680] width 15 height 13
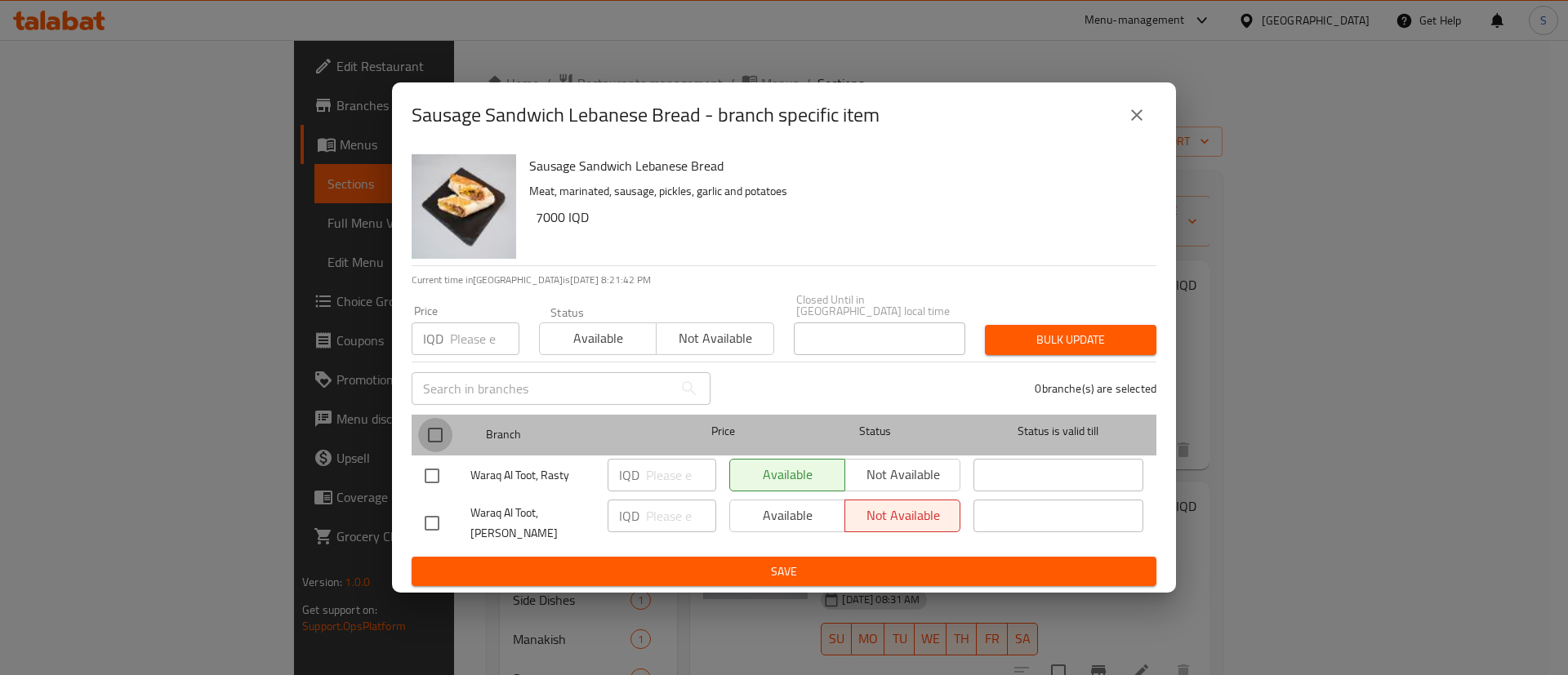
click at [439, 431] on input "checkbox" at bounding box center [434, 434] width 34 height 34
checkbox input "true"
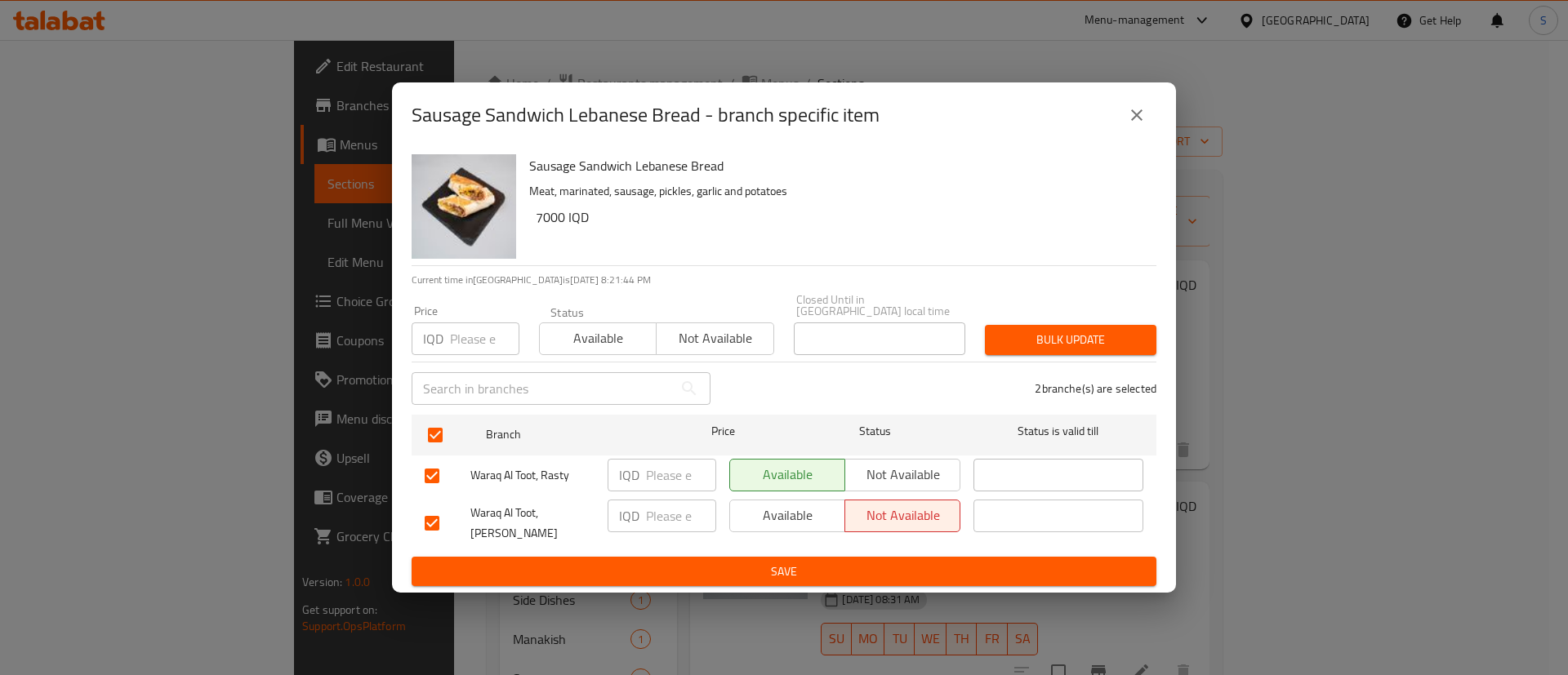
click at [480, 348] on input "number" at bounding box center [484, 338] width 69 height 32
type input "5750"
click at [663, 485] on input "number" at bounding box center [681, 475] width 70 height 32
paste input "6500"
type input "6500"
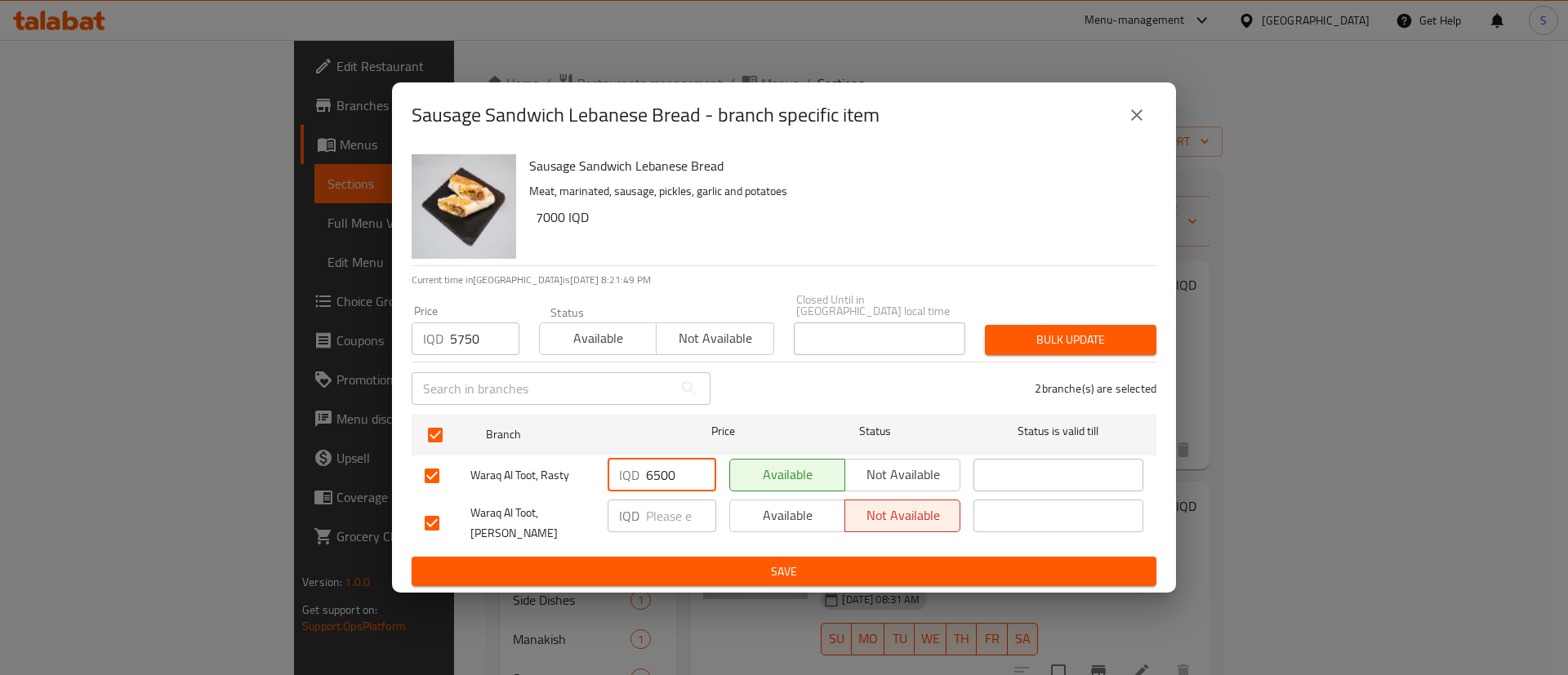
click at [669, 508] on input "number" at bounding box center [681, 515] width 70 height 32
paste input "6500"
type input "6500"
drag, startPoint x: 494, startPoint y: 343, endPoint x: 398, endPoint y: 314, distance: 100.3
click at [398, 314] on div "Sausage Sandwich Lebanese Bread Meat, marinated, sausage, pickles, garlic and p…" at bounding box center [784, 370] width 784 height 445
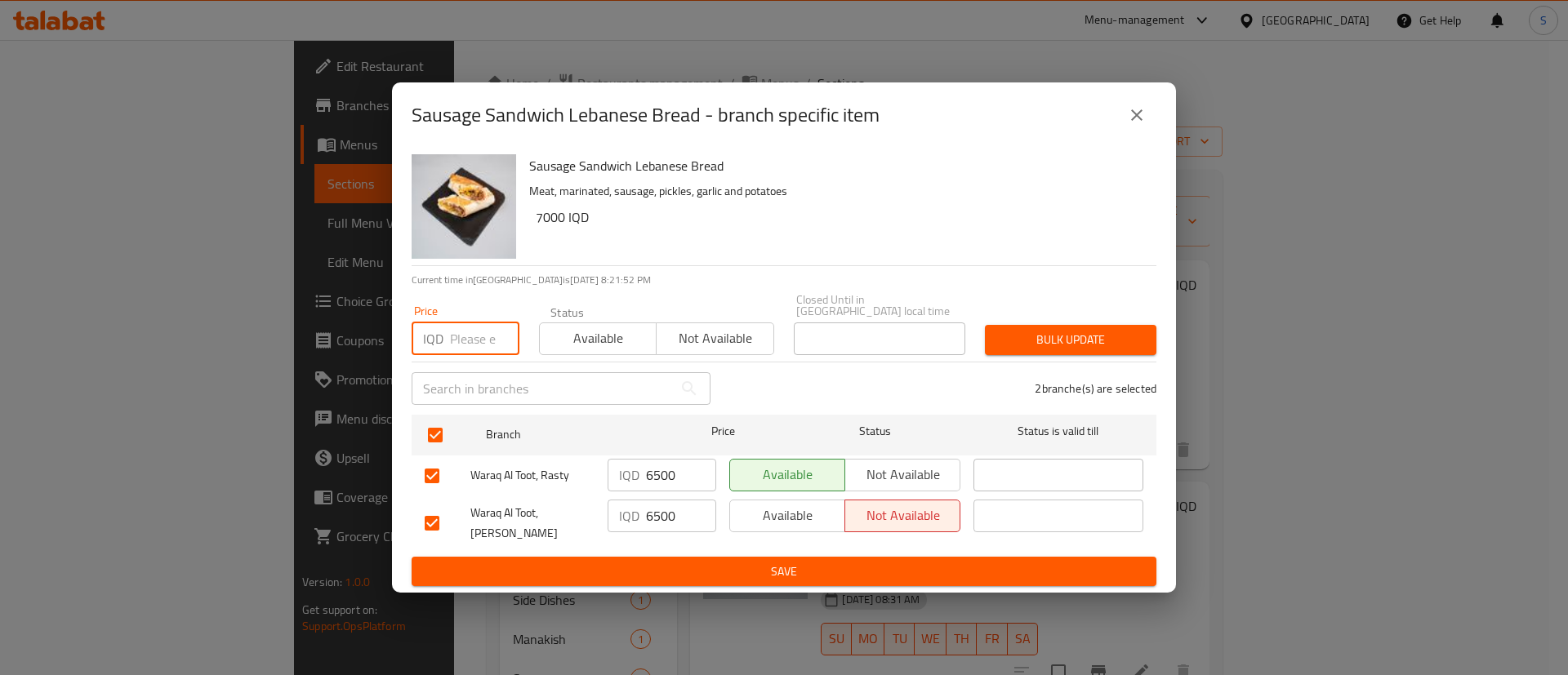
click at [851, 564] on span "Save" at bounding box center [784, 572] width 719 height 20
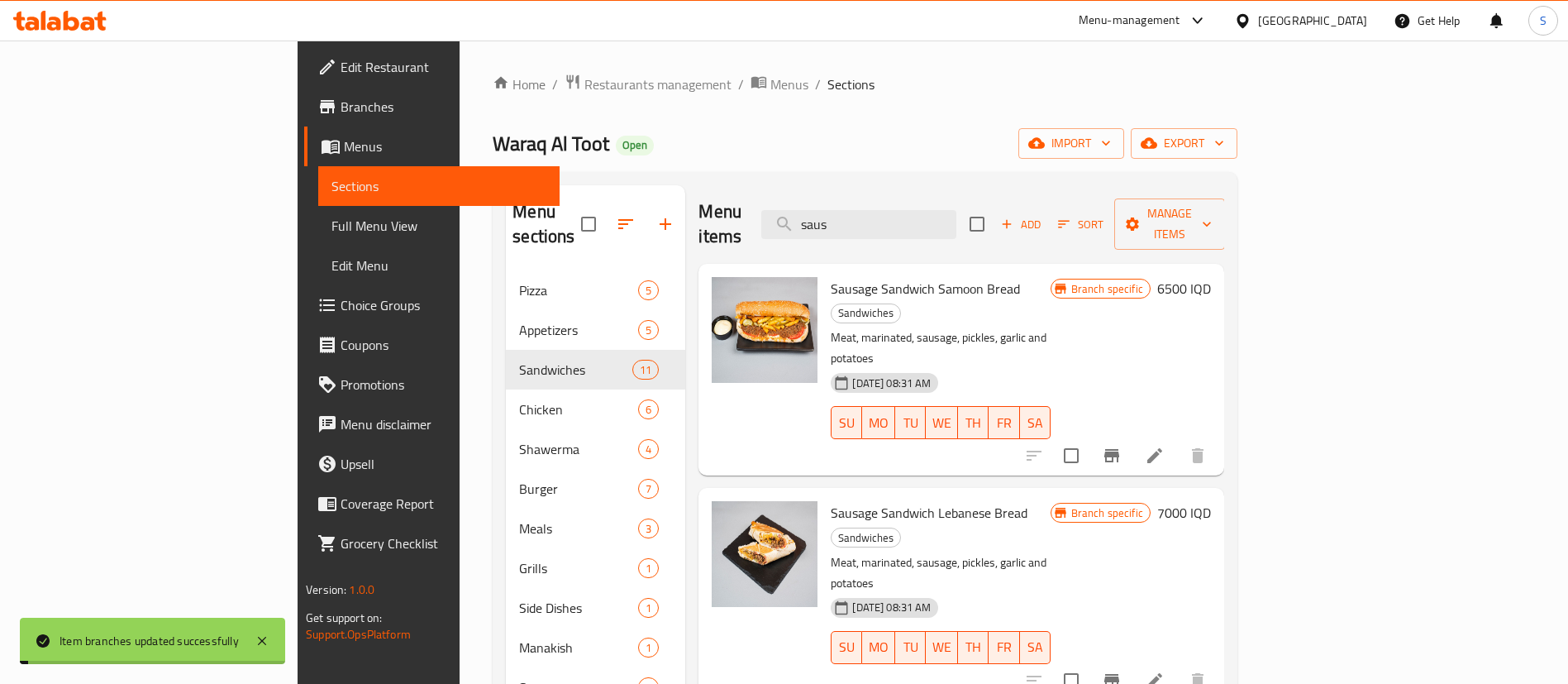
click at [1212, 501] on h6 "7000 IQD" at bounding box center [1183, 512] width 53 height 23
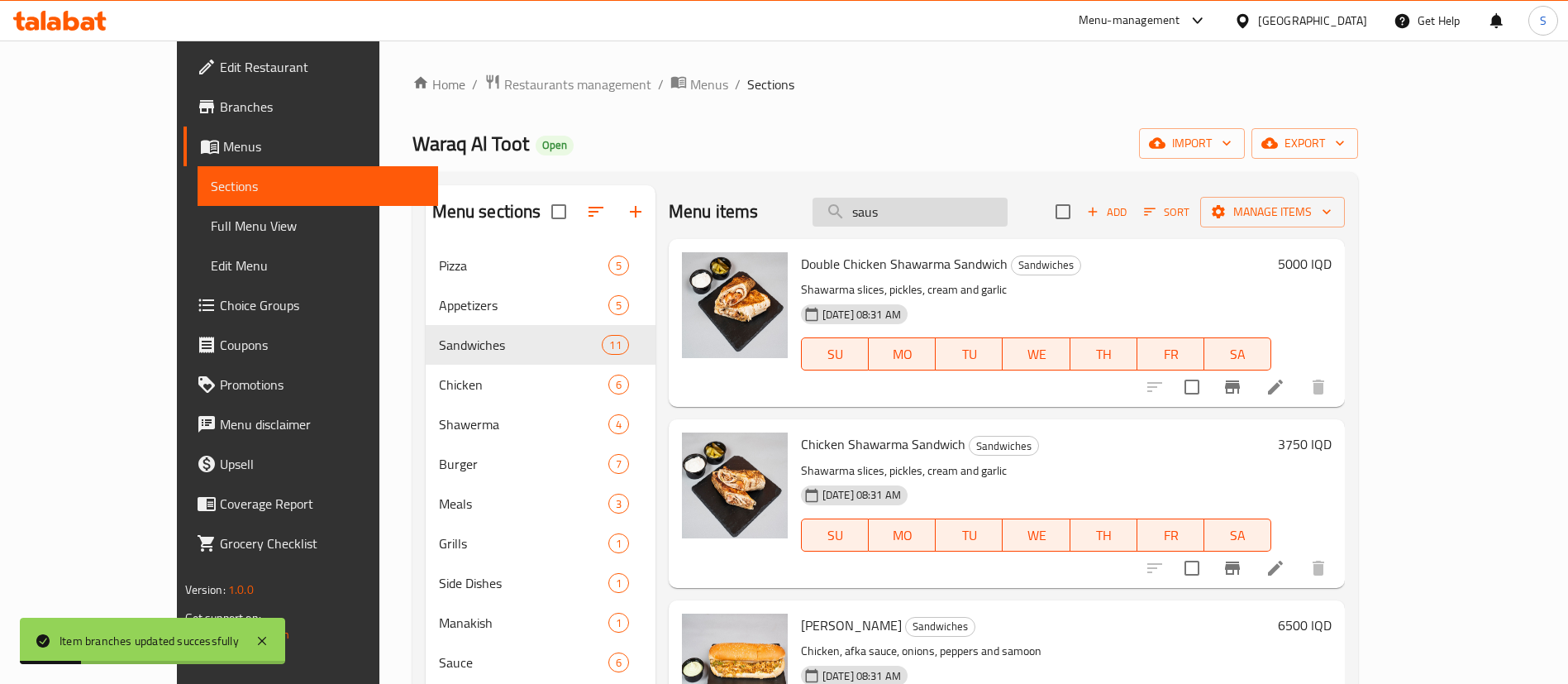
click at [971, 217] on input "saus" at bounding box center [910, 211] width 196 height 29
type input "saus"
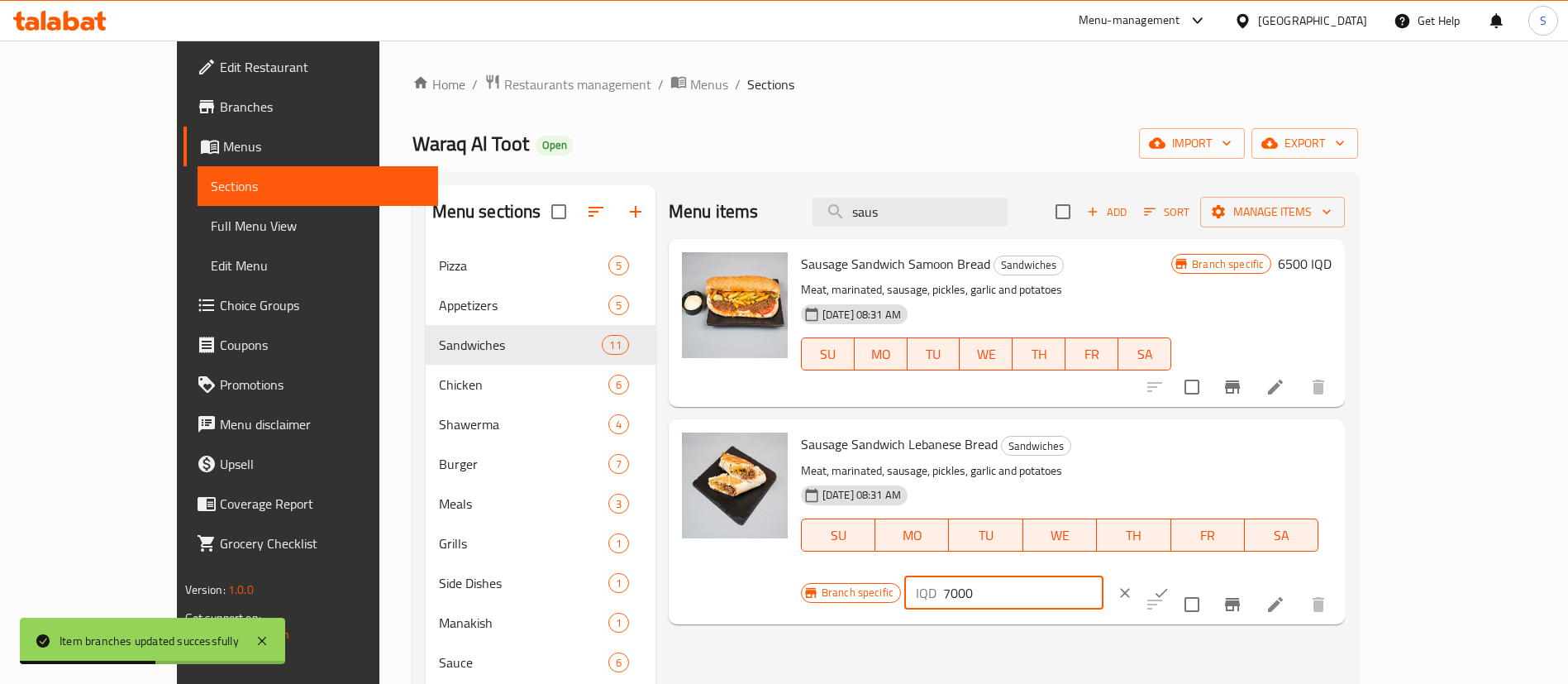
drag, startPoint x: 1318, startPoint y: 462, endPoint x: 1218, endPoint y: 462, distance: 100.0
click at [1204, 575] on div "Branch specific IQD 7000 ​" at bounding box center [1002, 592] width 402 height 36
paste input "65"
drag, startPoint x: 1347, startPoint y: 460, endPoint x: 1125, endPoint y: 411, distance: 227.3
click at [1125, 411] on div "Menu items saus Add Sort Manage items Sausage Sandwich Samoon Bread Sandwiches …" at bounding box center [1001, 527] width 690 height 684
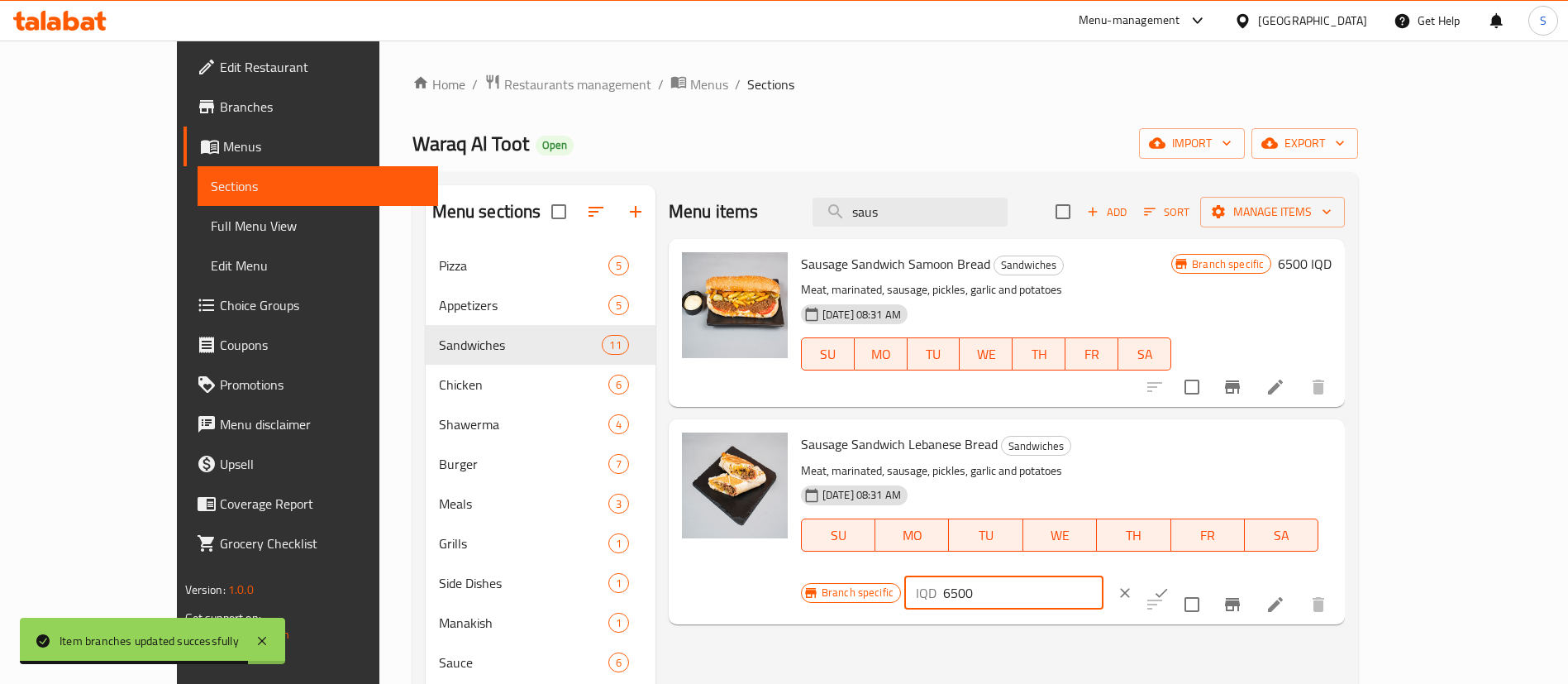
type input "6"
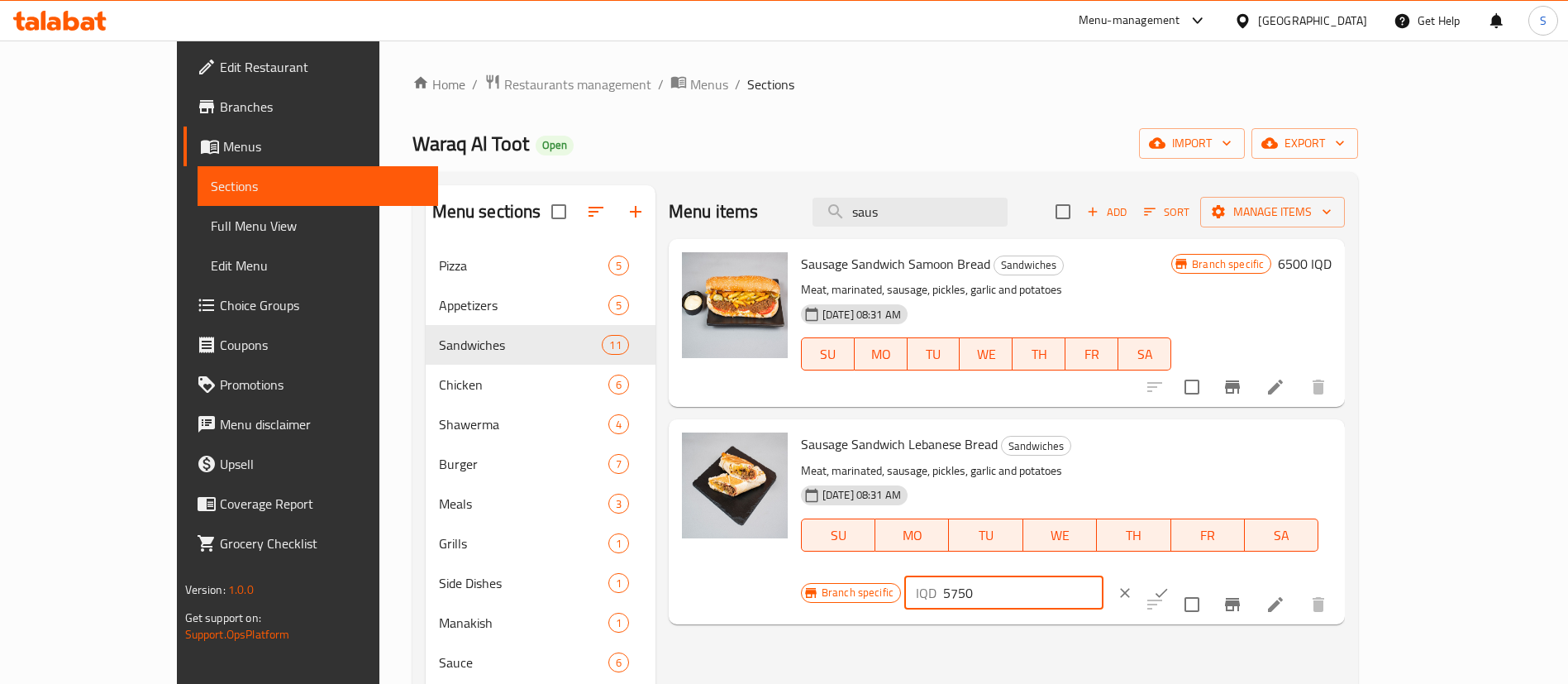
type input "5750"
click at [1169, 585] on icon "ok" at bounding box center [1162, 593] width 17 height 17
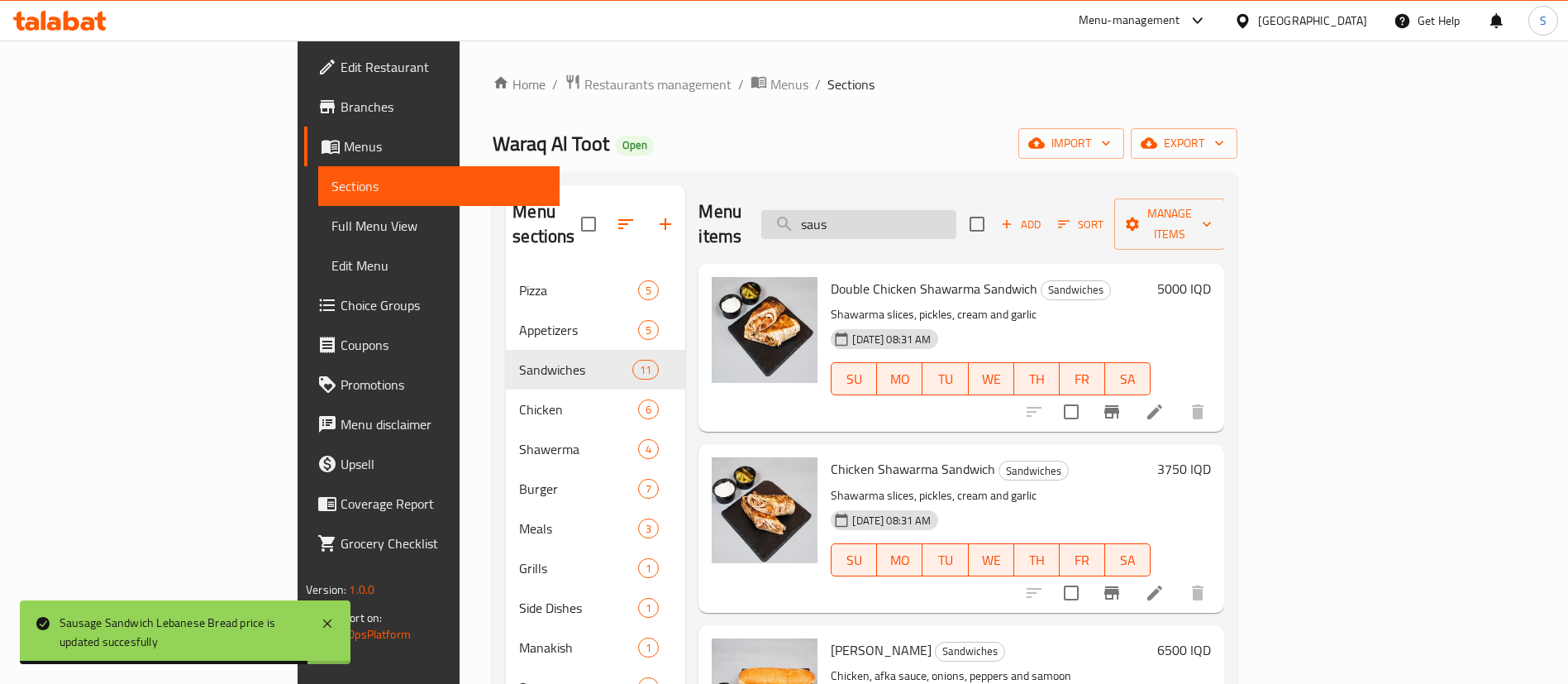
click at [956, 212] on input "saus" at bounding box center [859, 224] width 196 height 29
type input "saus"
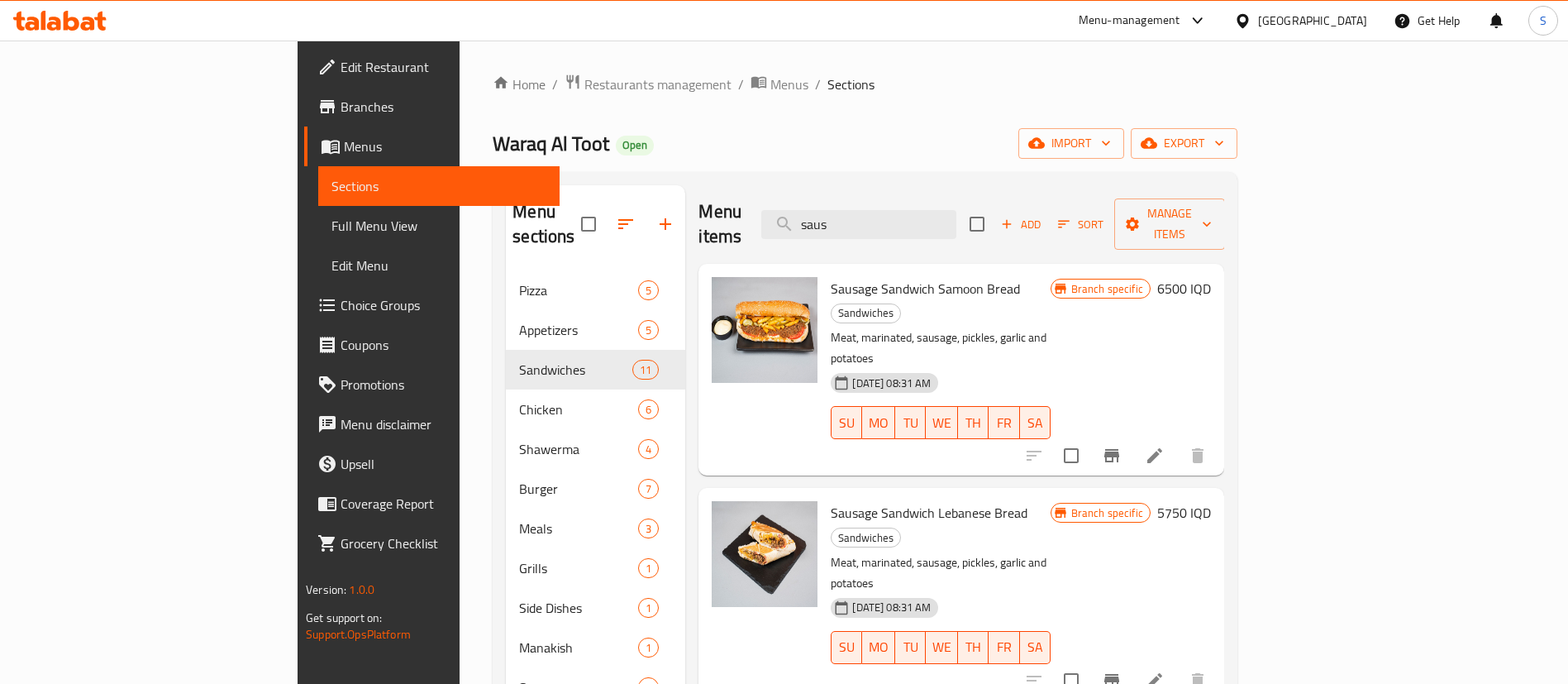
click at [1119, 449] on icon "Branch-specific-item" at bounding box center [1112, 456] width 15 height 13
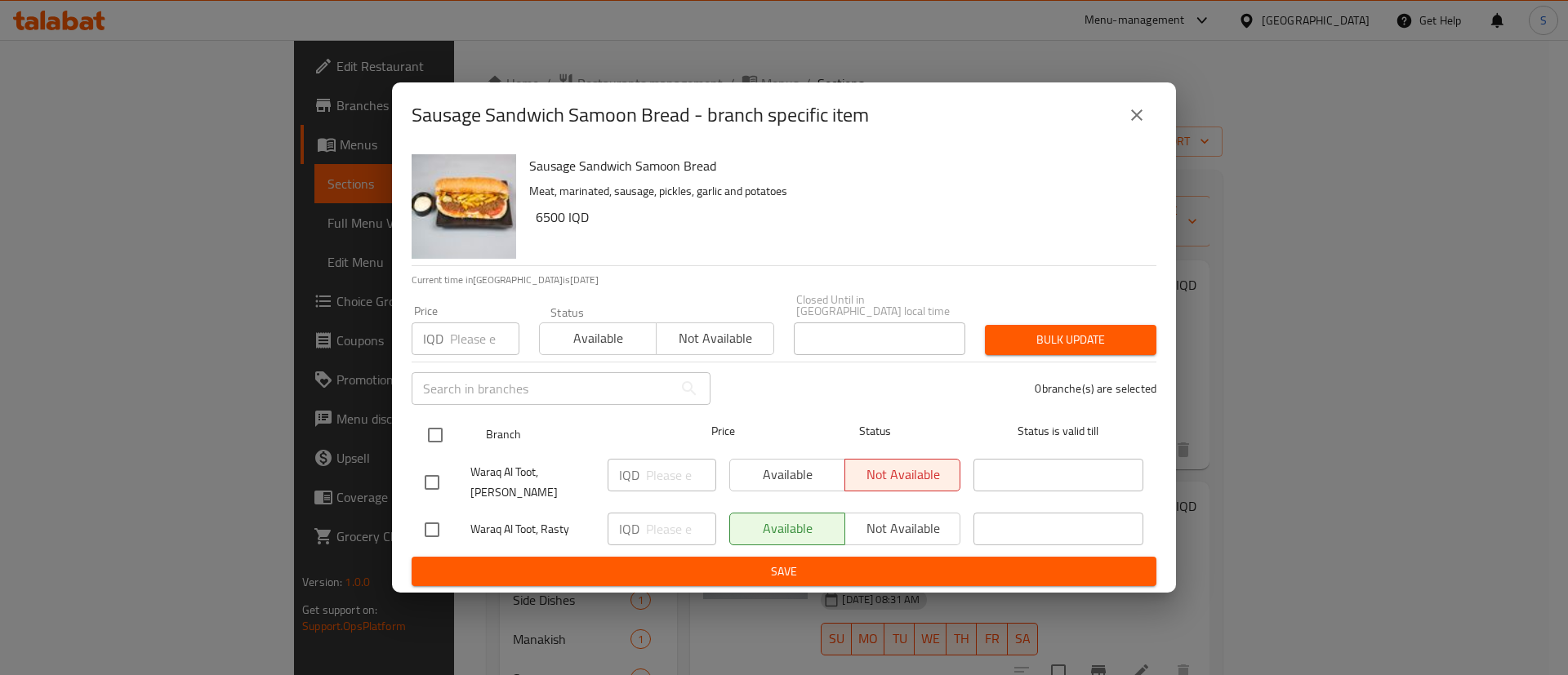
click at [431, 445] on input "checkbox" at bounding box center [434, 434] width 34 height 34
checkbox input "true"
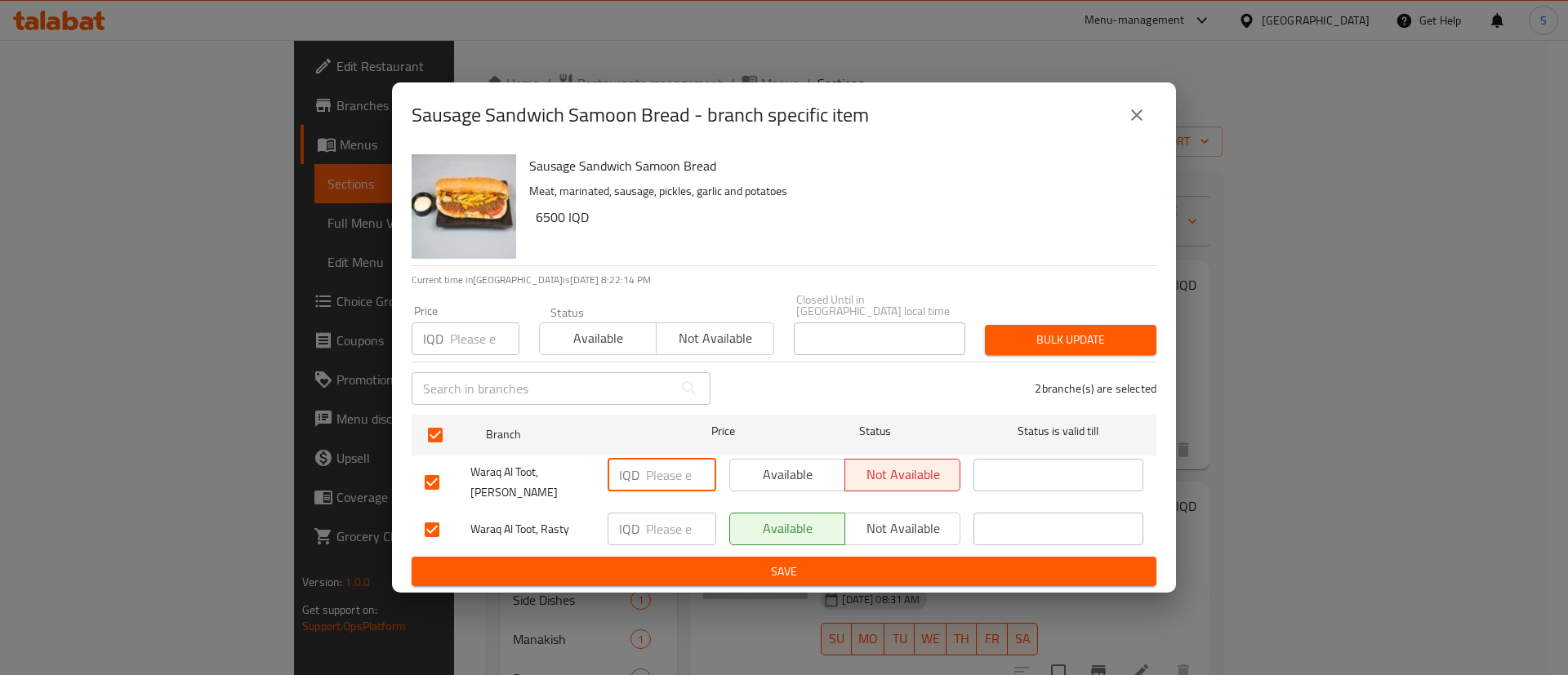
click at [657, 488] on input "number" at bounding box center [681, 475] width 70 height 32
type input "6250"
click at [662, 514] on input "number" at bounding box center [681, 528] width 70 height 32
paste input "6250"
type input "6250"
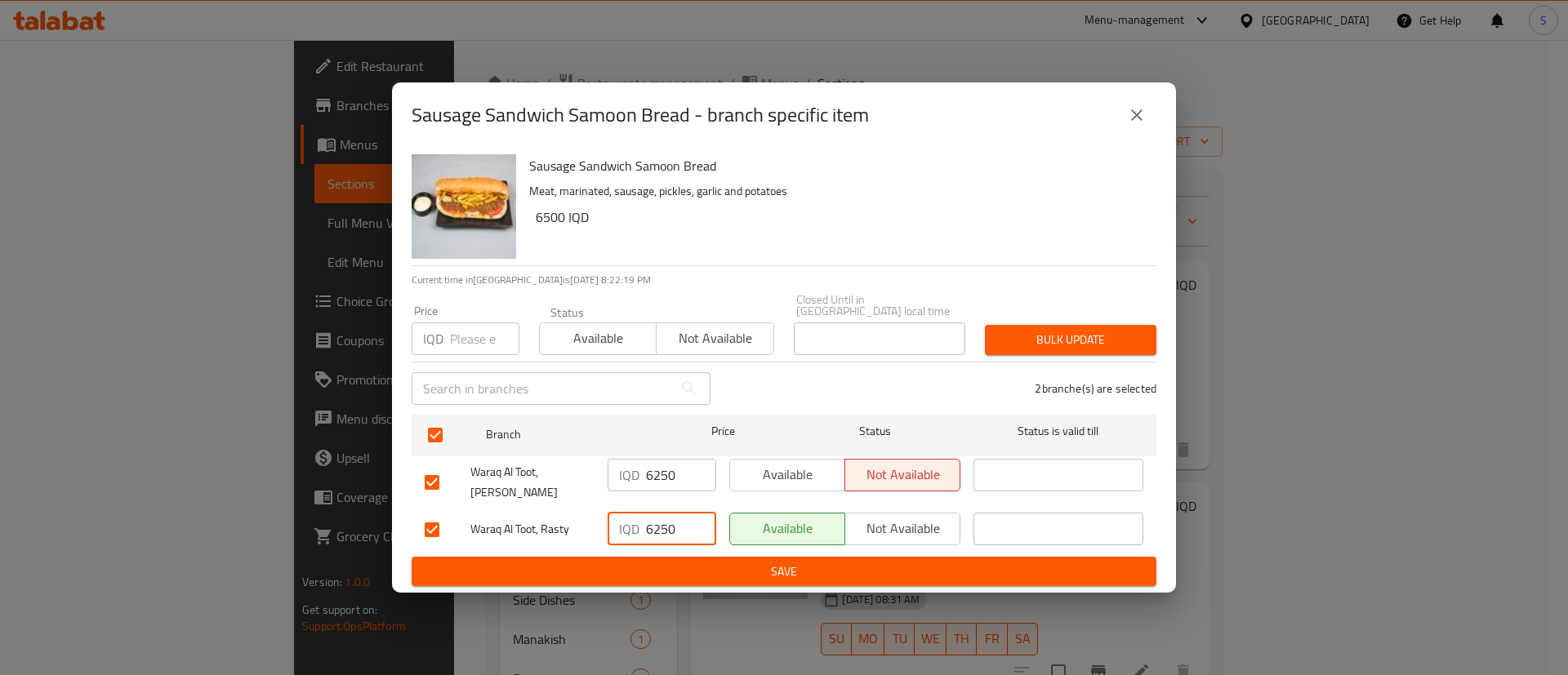
click at [728, 557] on button "Save" at bounding box center [784, 572] width 745 height 30
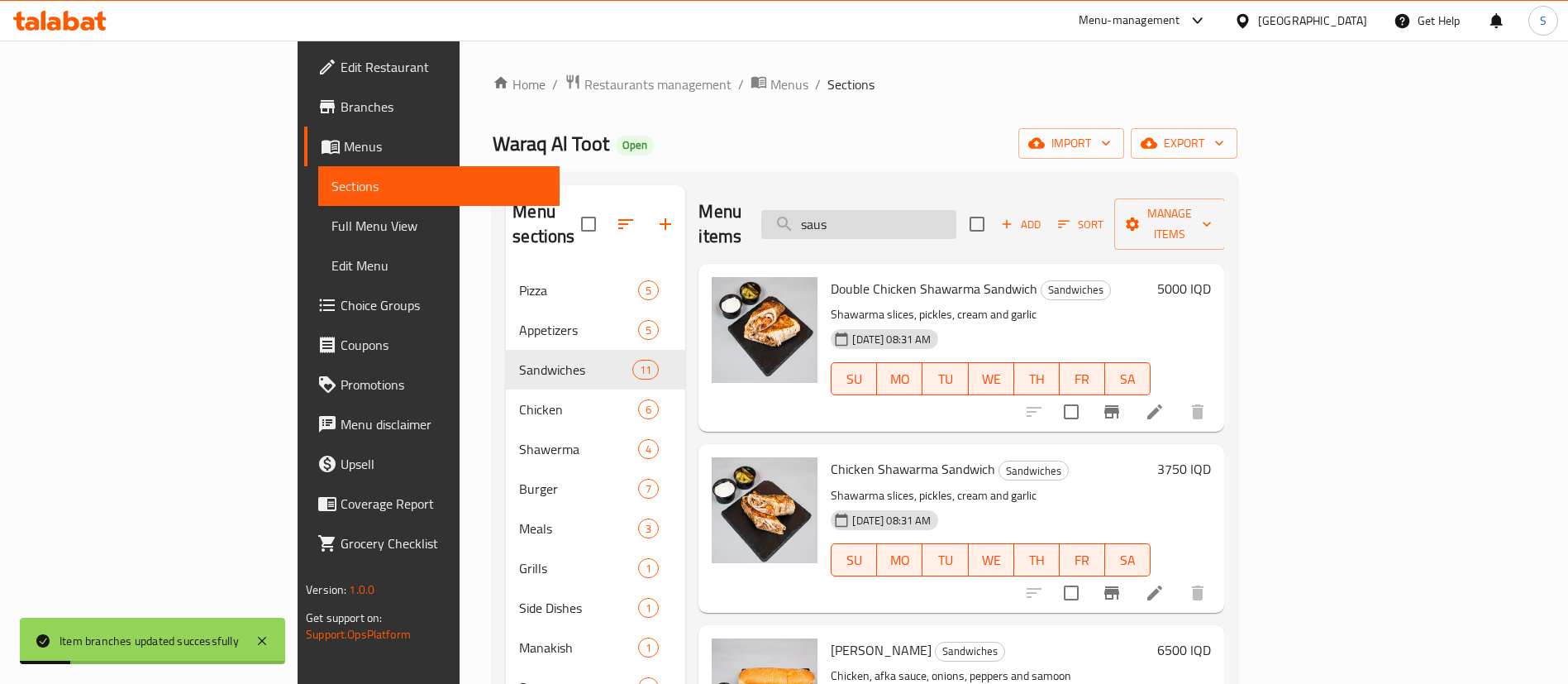
click at [956, 210] on input "saus" at bounding box center [859, 224] width 196 height 29
type input "saus"
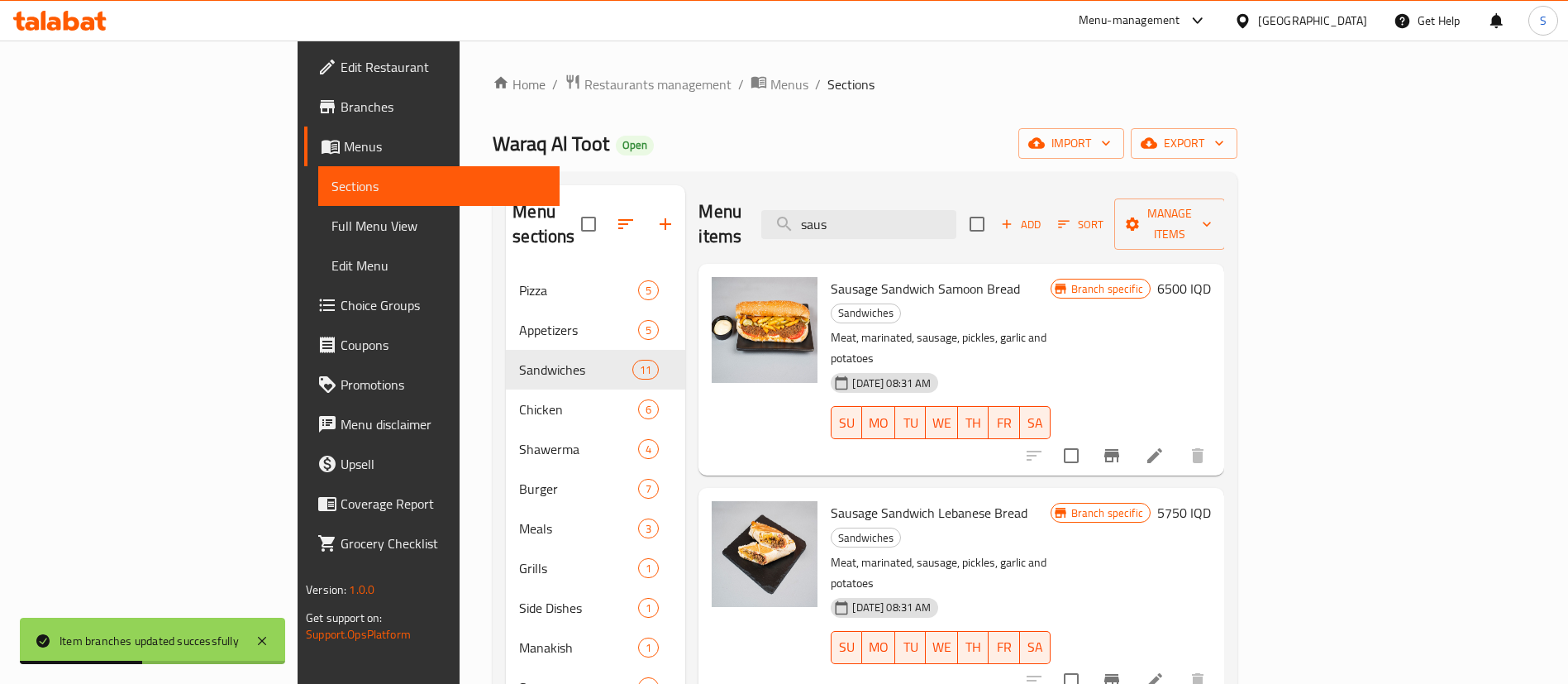
click at [1212, 277] on h6 "6500 IQD" at bounding box center [1183, 288] width 53 height 23
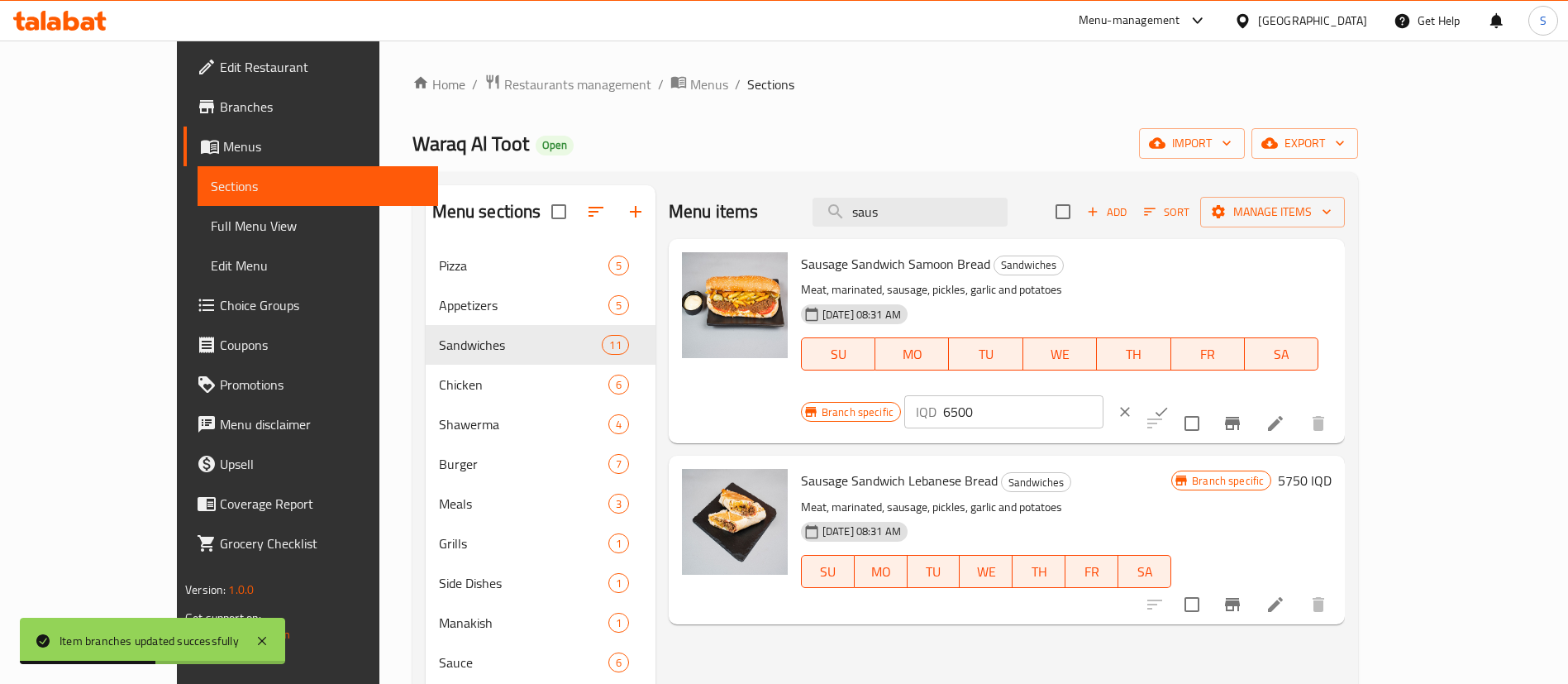
drag, startPoint x: 1358, startPoint y: 271, endPoint x: 1161, endPoint y: 291, distance: 198.0
click at [1161, 394] on div "Branch specific IQD 6500 ​" at bounding box center [1002, 412] width 402 height 36
paste input "25"
type input "6250"
click at [1180, 394] on button "ok" at bounding box center [1161, 412] width 36 height 36
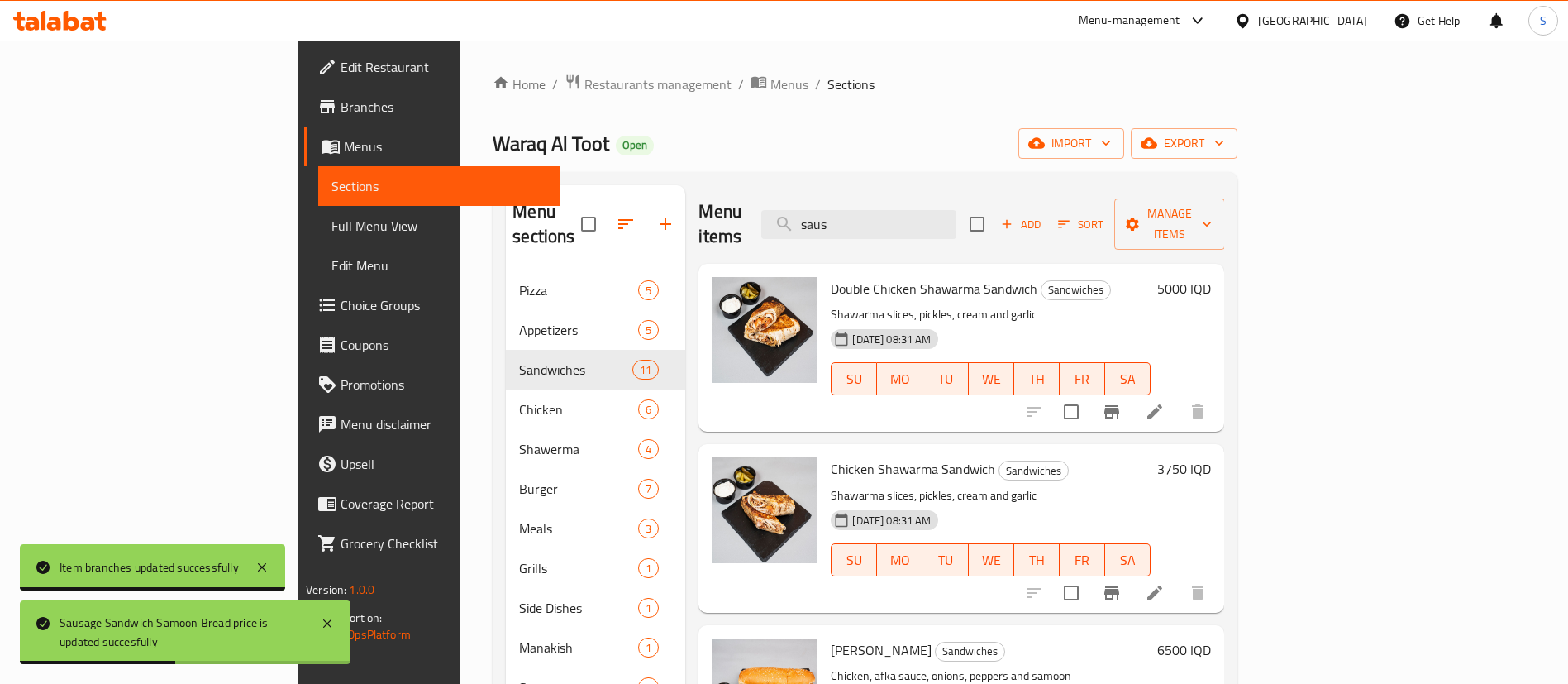
drag, startPoint x: 974, startPoint y: 206, endPoint x: 793, endPoint y: 188, distance: 181.9
click at [793, 188] on div "Menu items saus Add Sort Manage items" at bounding box center [962, 225] width 526 height 79
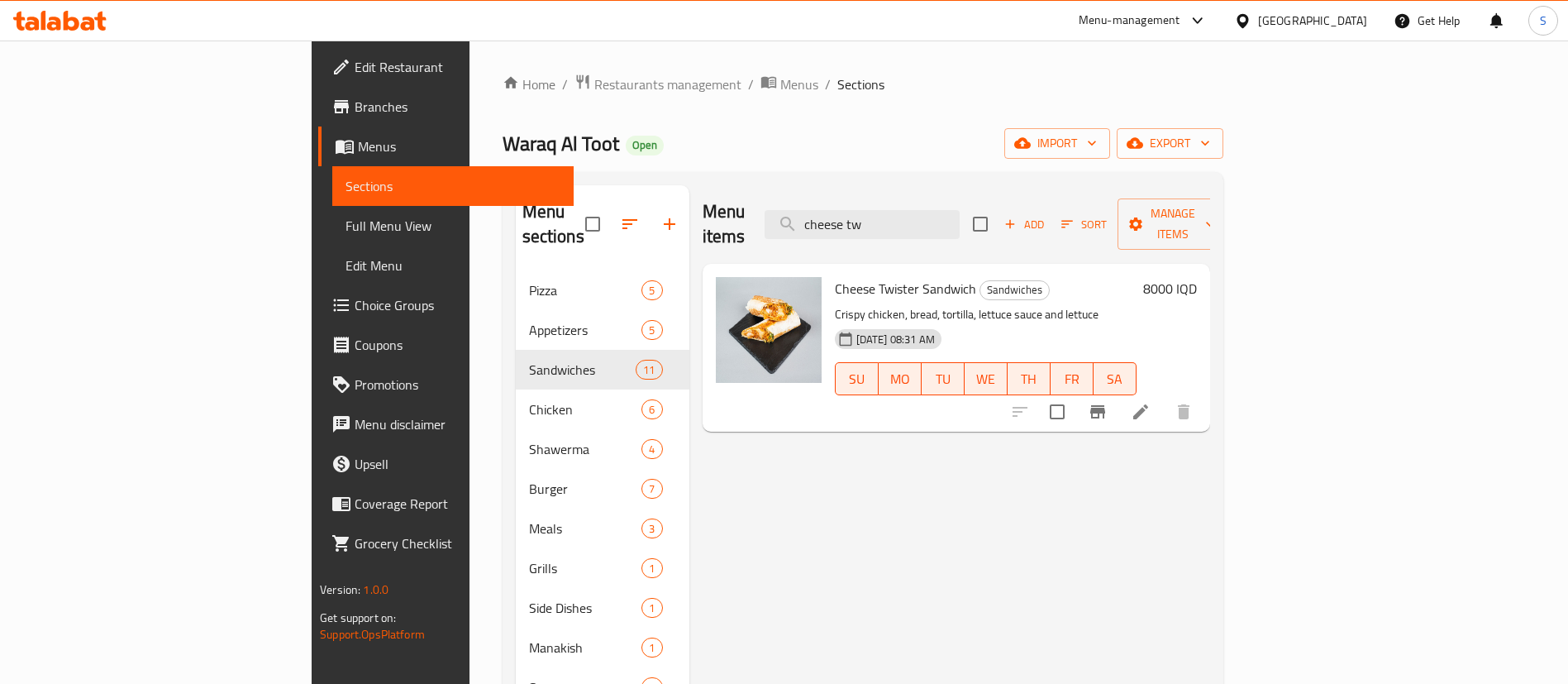
type input "cheese tw"
click at [1197, 277] on h6 "8000 IQD" at bounding box center [1169, 288] width 53 height 23
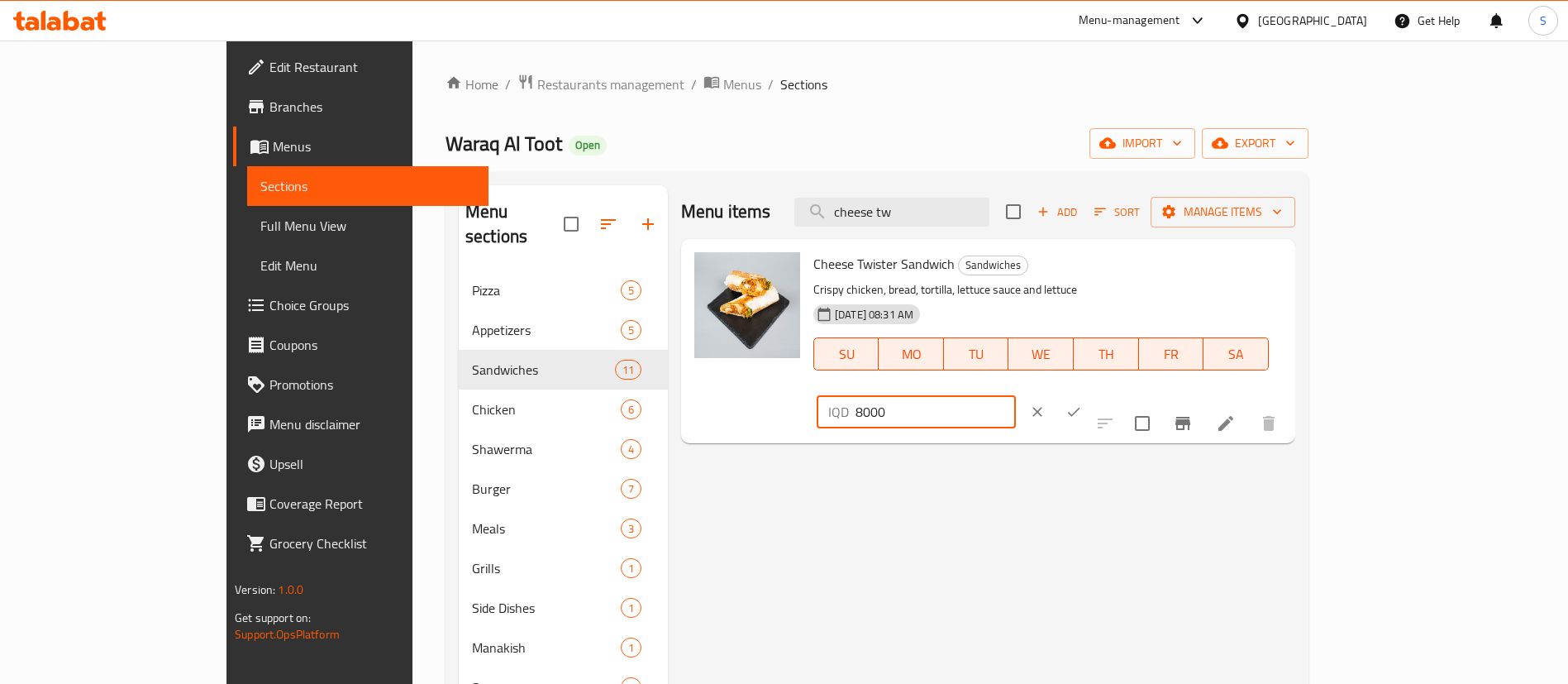
drag, startPoint x: 1360, startPoint y: 265, endPoint x: 1011, endPoint y: 333, distance: 355.6
click at [1011, 333] on div "Cheese Twister Sandwich Sandwiches Crispy chicken, bread, tortilla, lettuce sau…" at bounding box center [1047, 341] width 482 height 191
type input "6500"
click at [1081, 408] on icon "ok" at bounding box center [1074, 413] width 12 height 9
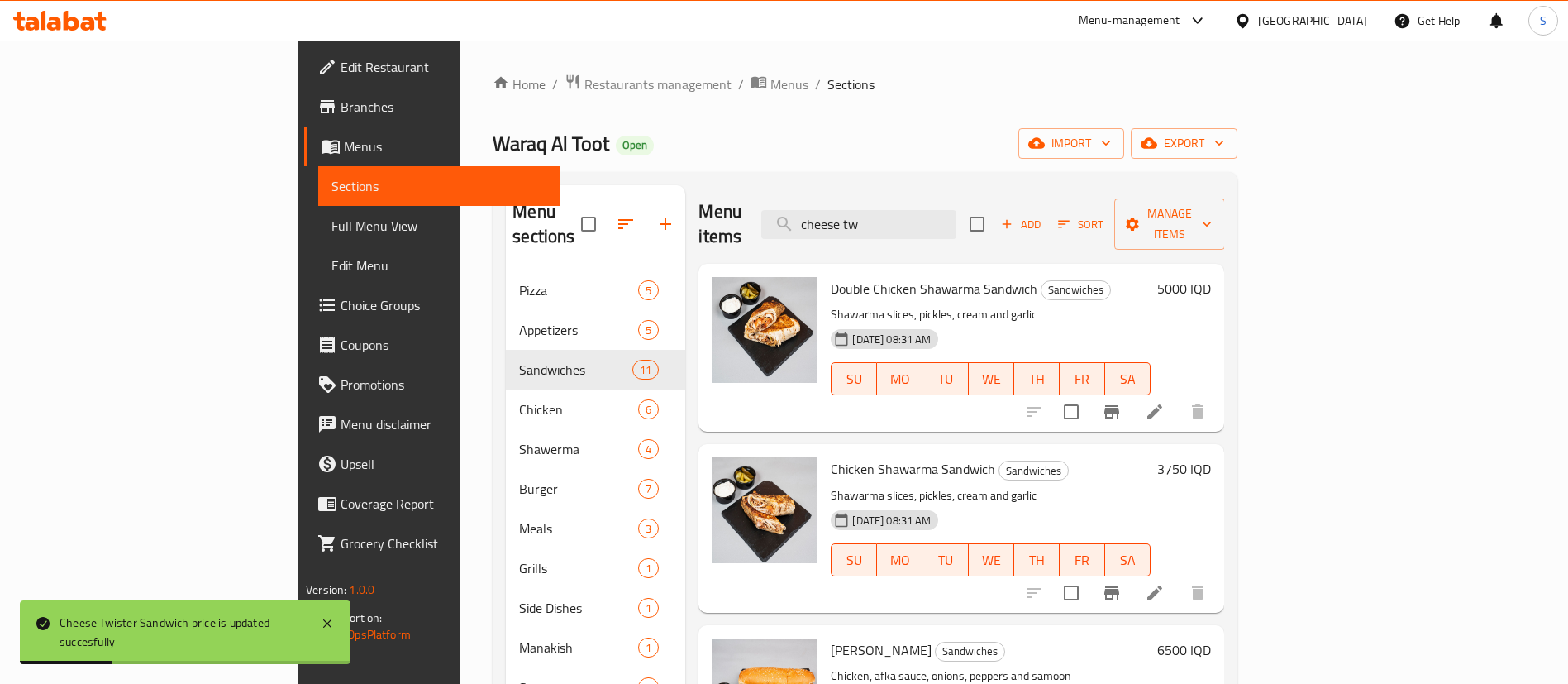
drag, startPoint x: 1024, startPoint y: 211, endPoint x: 684, endPoint y: 221, distance: 340.1
click at [699, 221] on div "Menu items cheese tw Add Sort Manage items" at bounding box center [962, 225] width 526 height 79
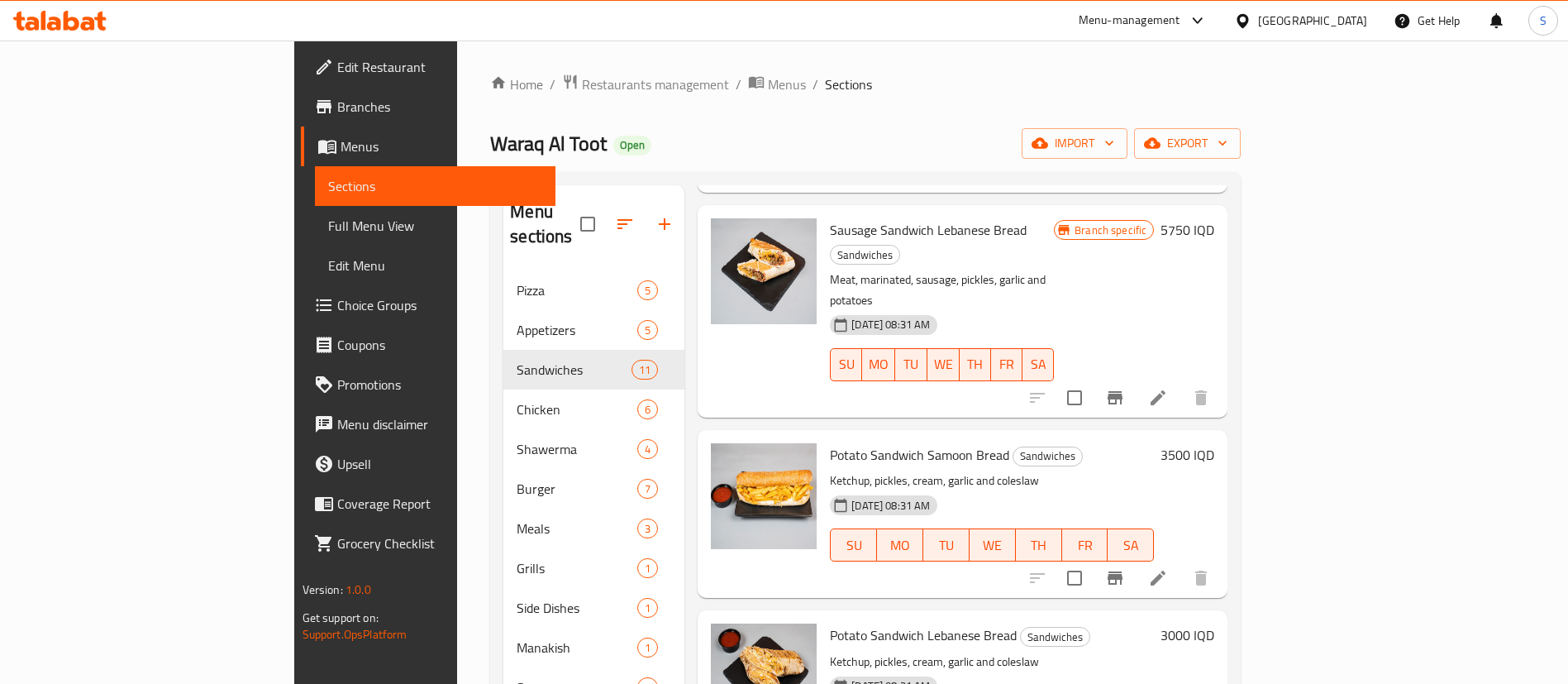
scroll to position [423, 0]
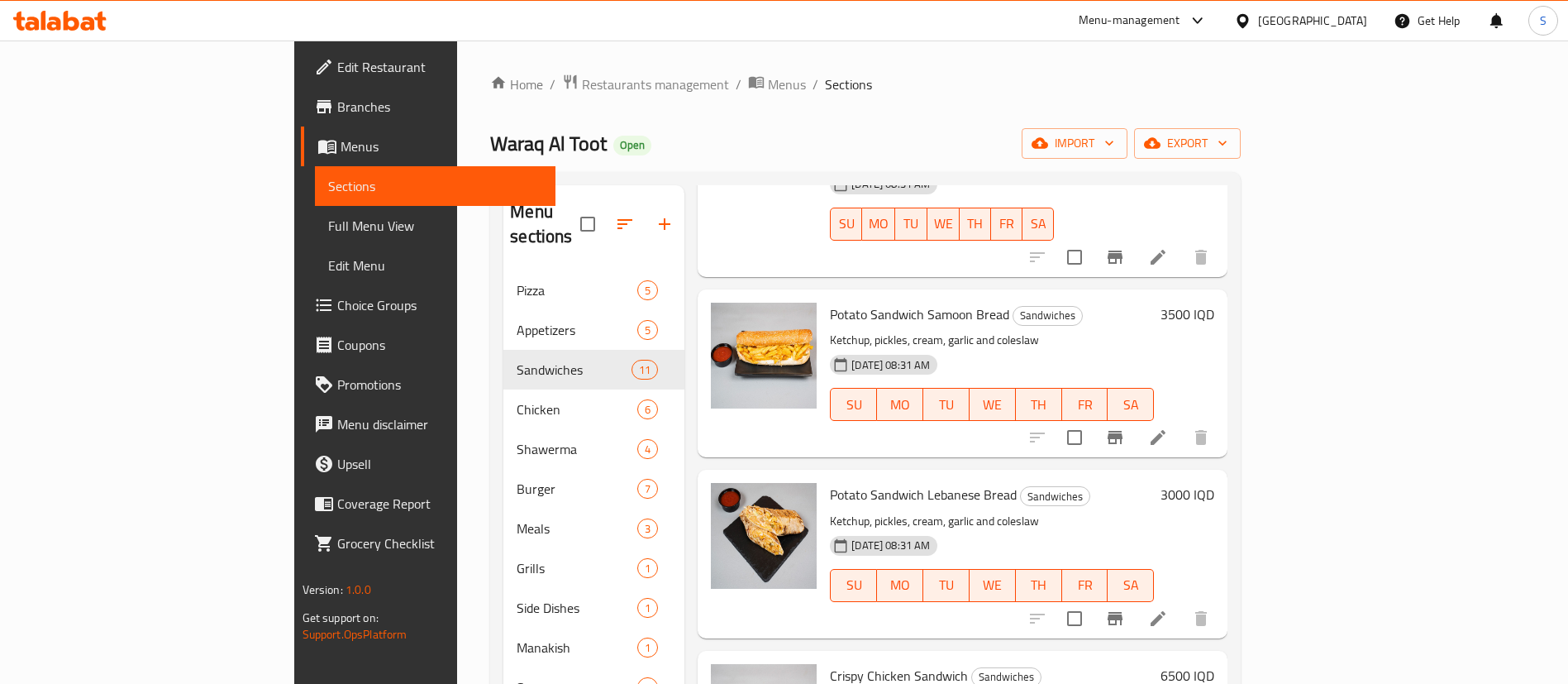
type input "potato"
click at [1214, 483] on h6 "3000 IQD" at bounding box center [1187, 494] width 53 height 23
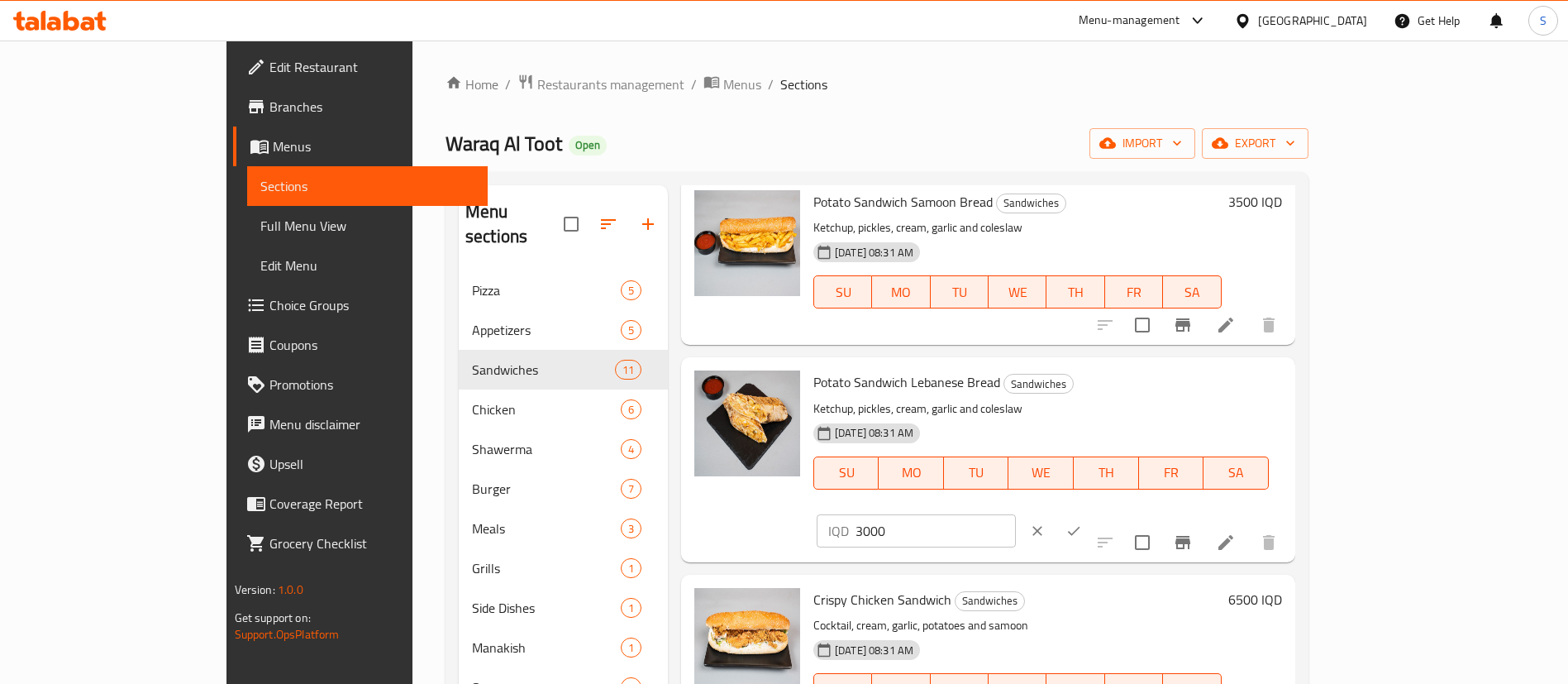
click at [1016, 515] on input "3000" at bounding box center [936, 531] width 160 height 33
type input "2000"
click at [1082, 522] on icon "ok" at bounding box center [1074, 531] width 17 height 17
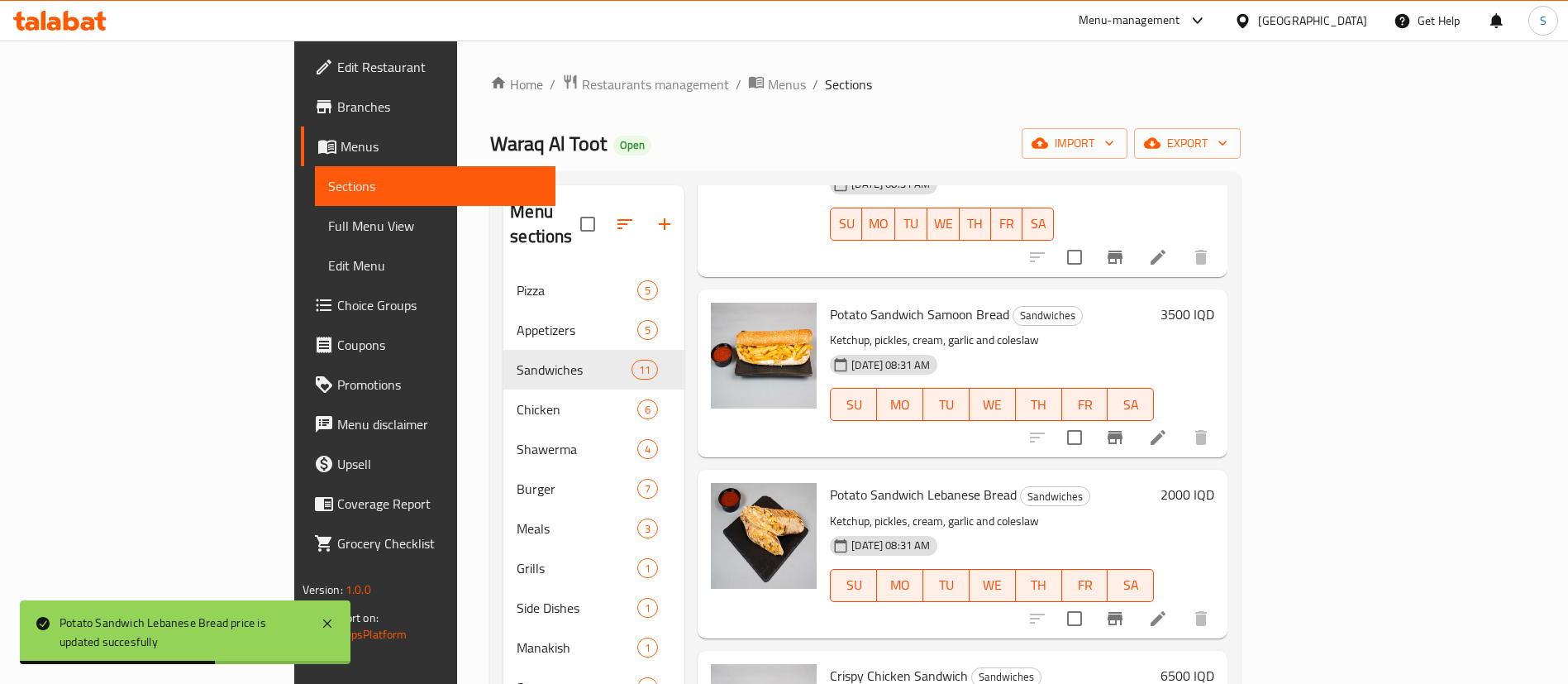
click at [1214, 302] on h6 "3500 IQD" at bounding box center [1187, 313] width 53 height 23
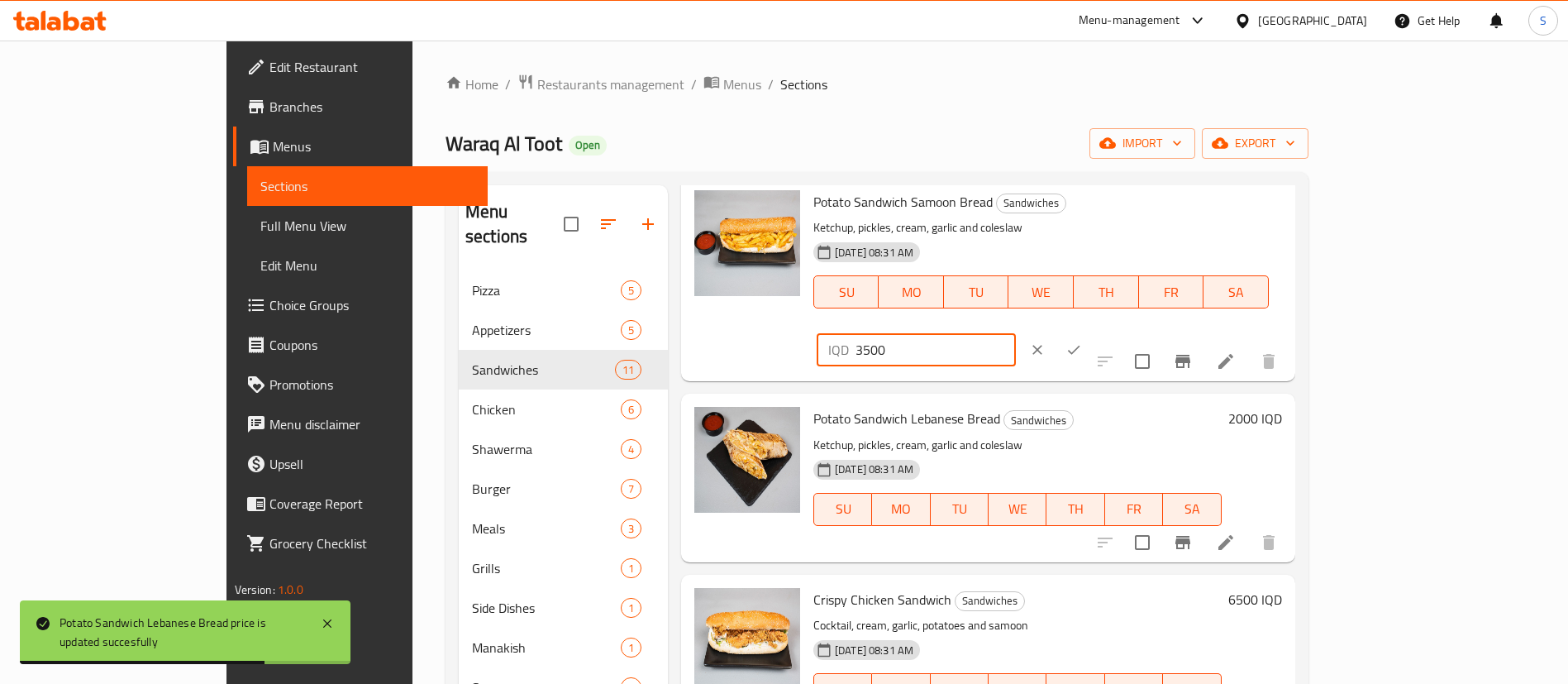
drag, startPoint x: 1348, startPoint y: 197, endPoint x: 1155, endPoint y: 228, distance: 195.5
click at [1155, 228] on div "Potato Sandwich Samoon Bread Sandwiches Ketchup, pickles, cream, garlic and col…" at bounding box center [1047, 279] width 482 height 191
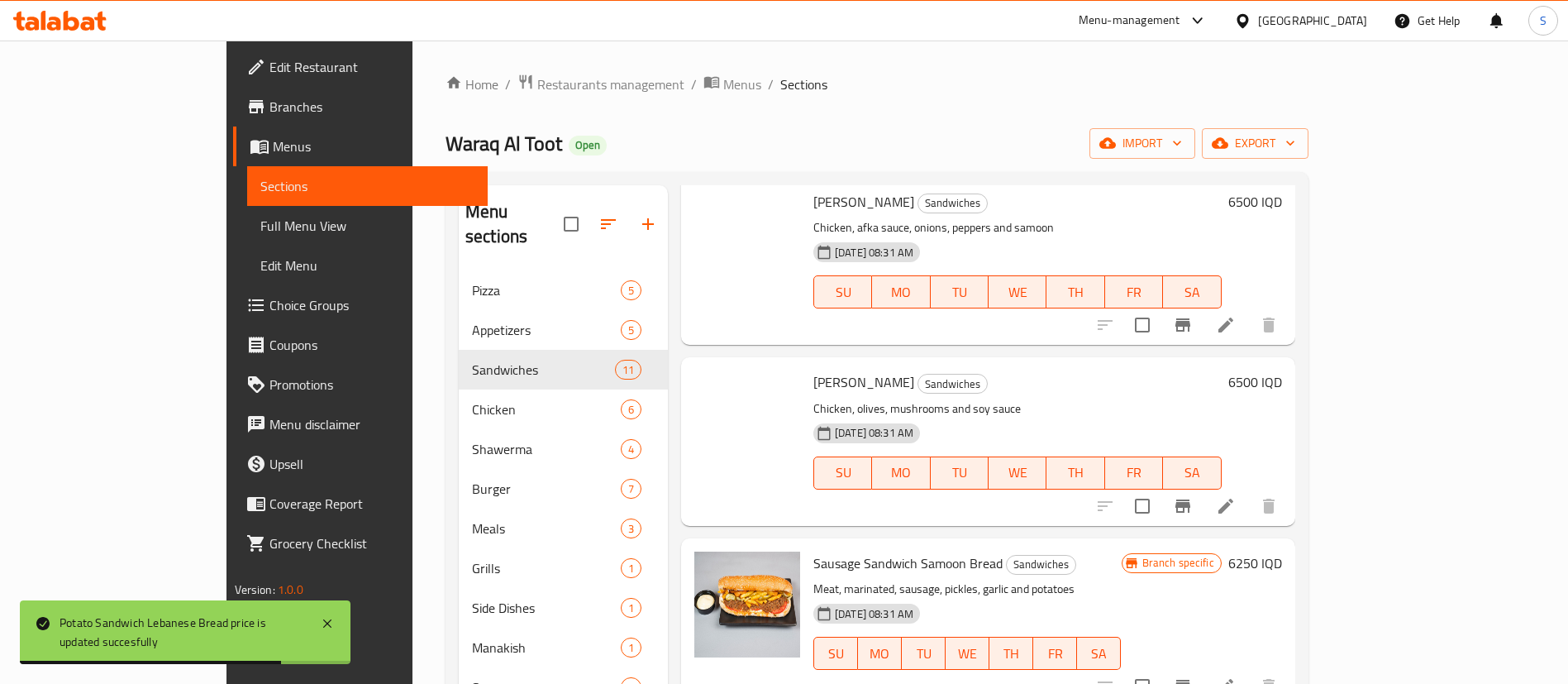
scroll to position [1146, 0]
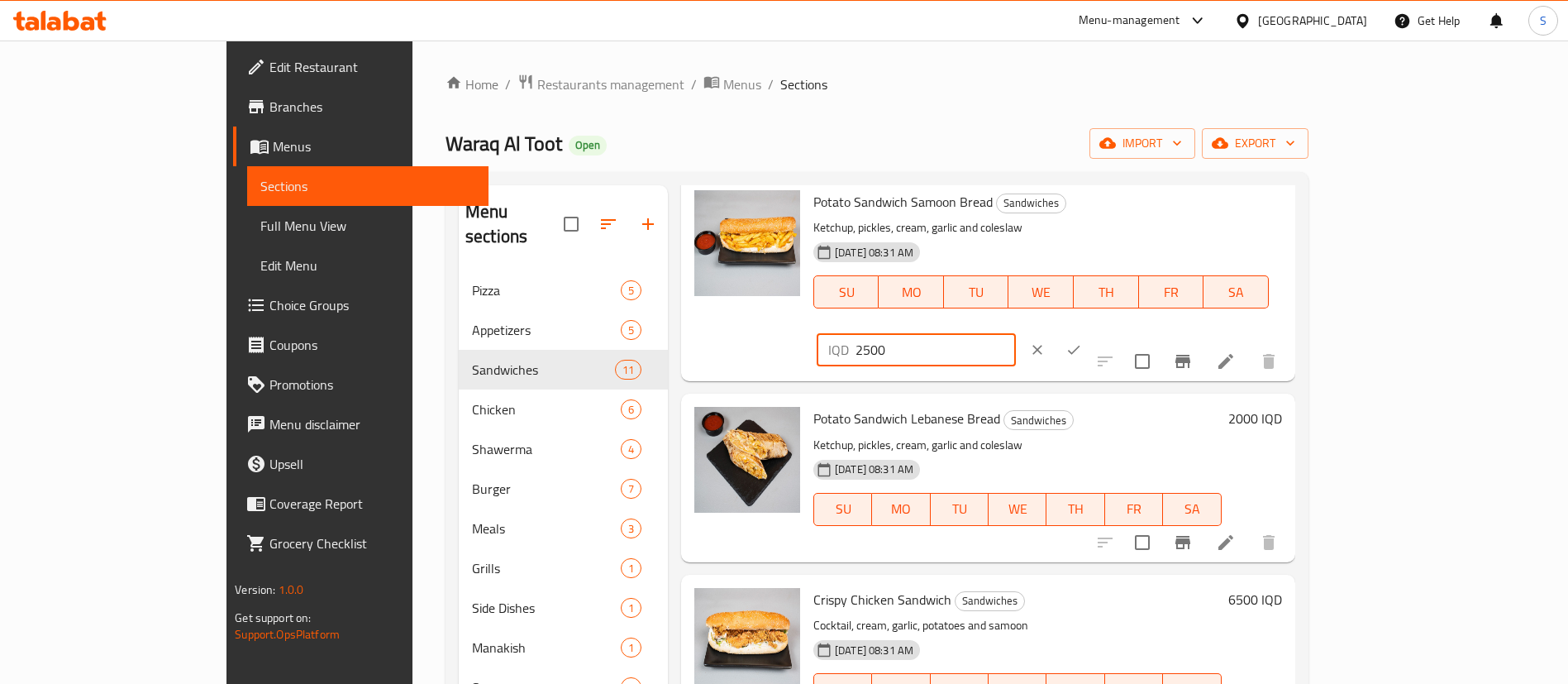
type input "2500"
click at [1082, 342] on icon "ok" at bounding box center [1074, 350] width 17 height 17
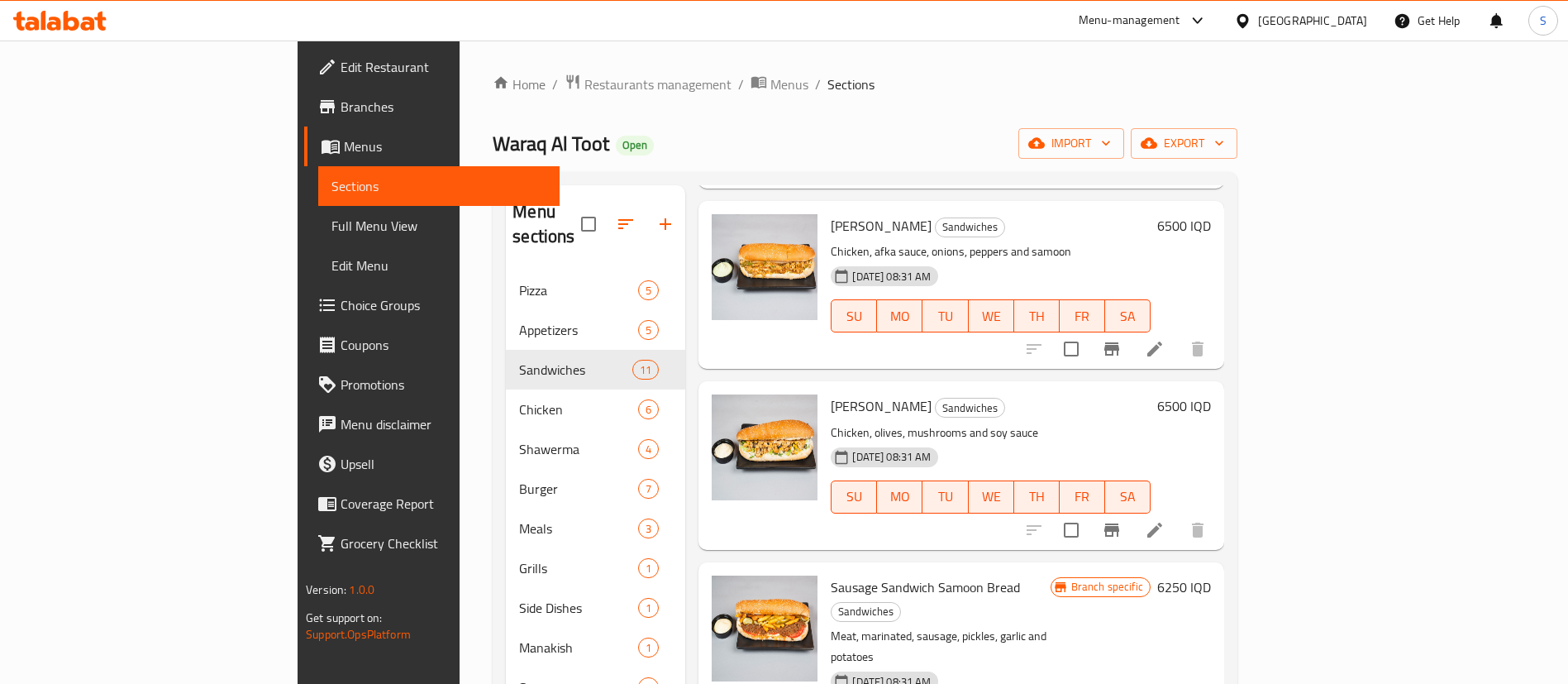
scroll to position [0, 0]
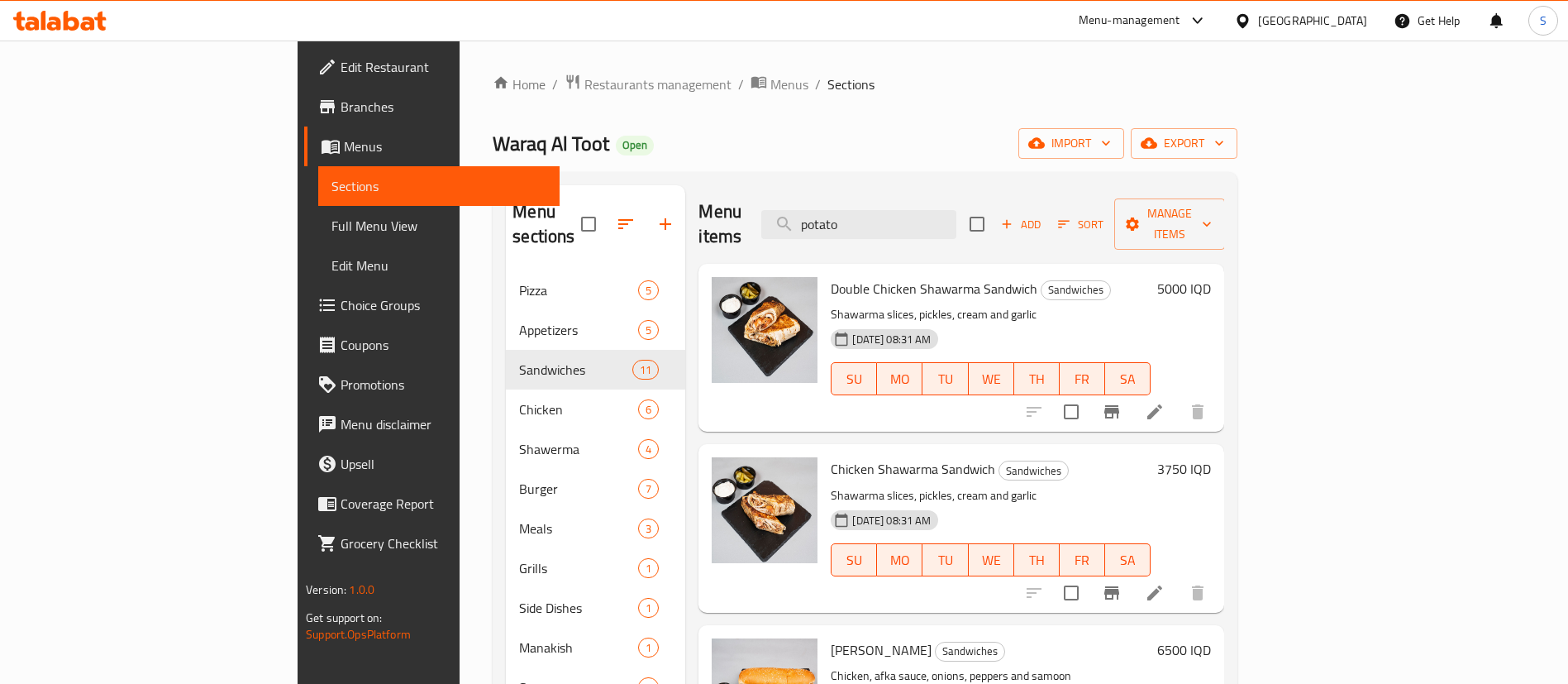
drag, startPoint x: 956, startPoint y: 207, endPoint x: 740, endPoint y: 182, distance: 217.4
click at [740, 182] on div "Menu sections Pizza 5 Appetizers 5 Sandwiches 11 Chicken 6 Shawerma 4 Burger 7 …" at bounding box center [865, 527] width 745 height 710
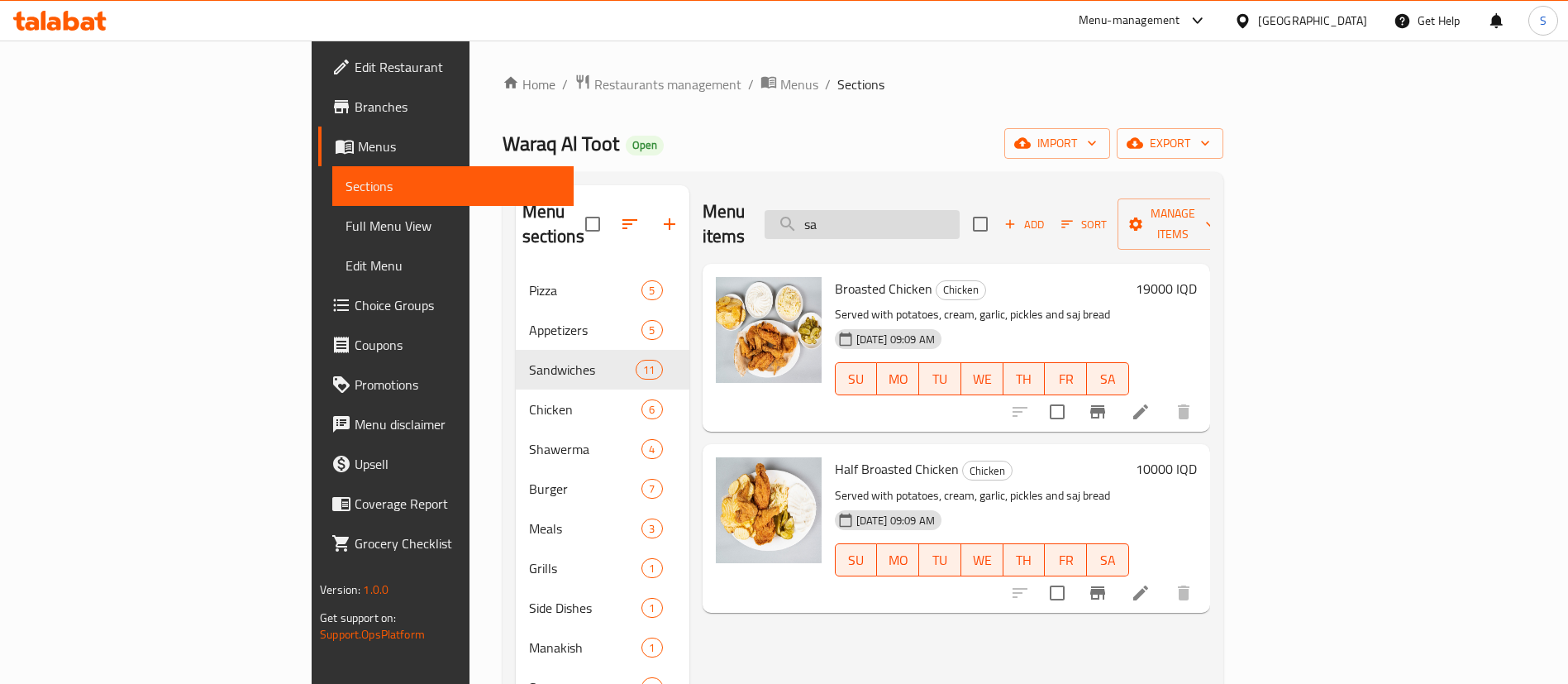
type input "s"
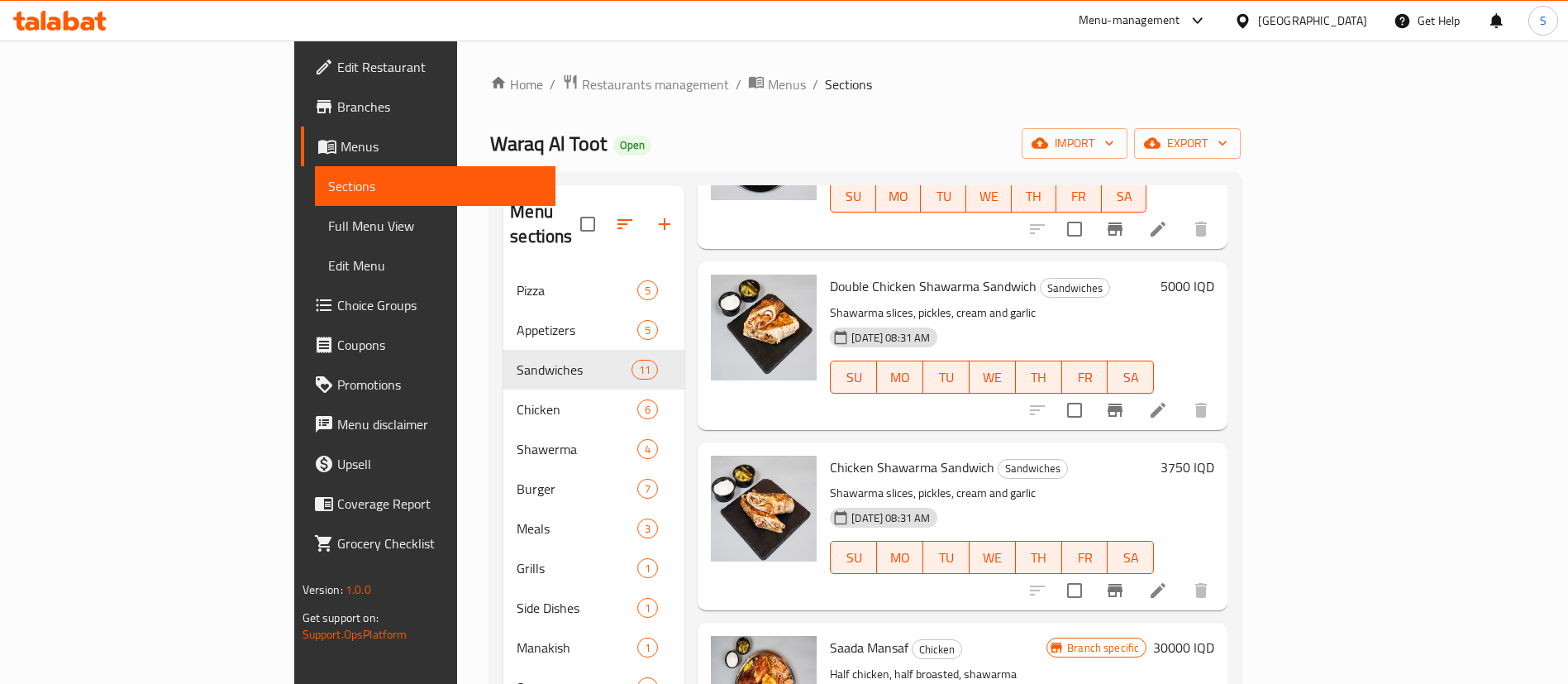
scroll to position [183, 0]
type input "shawar"
click at [1214, 455] on h6 "3750 IQD" at bounding box center [1187, 466] width 53 height 23
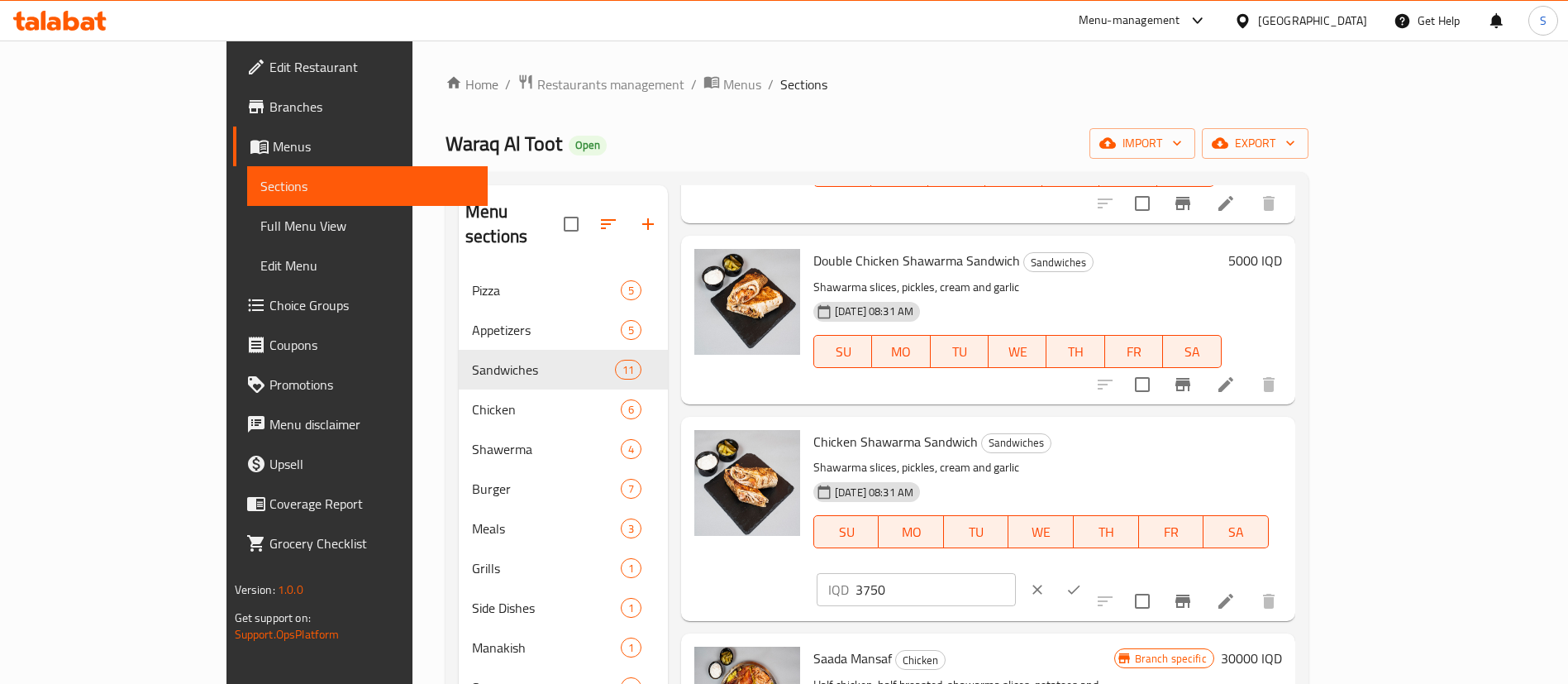
click at [1016, 573] on input "3750" at bounding box center [936, 589] width 160 height 33
type input "3000"
click at [1082, 581] on icon "ok" at bounding box center [1074, 589] width 17 height 17
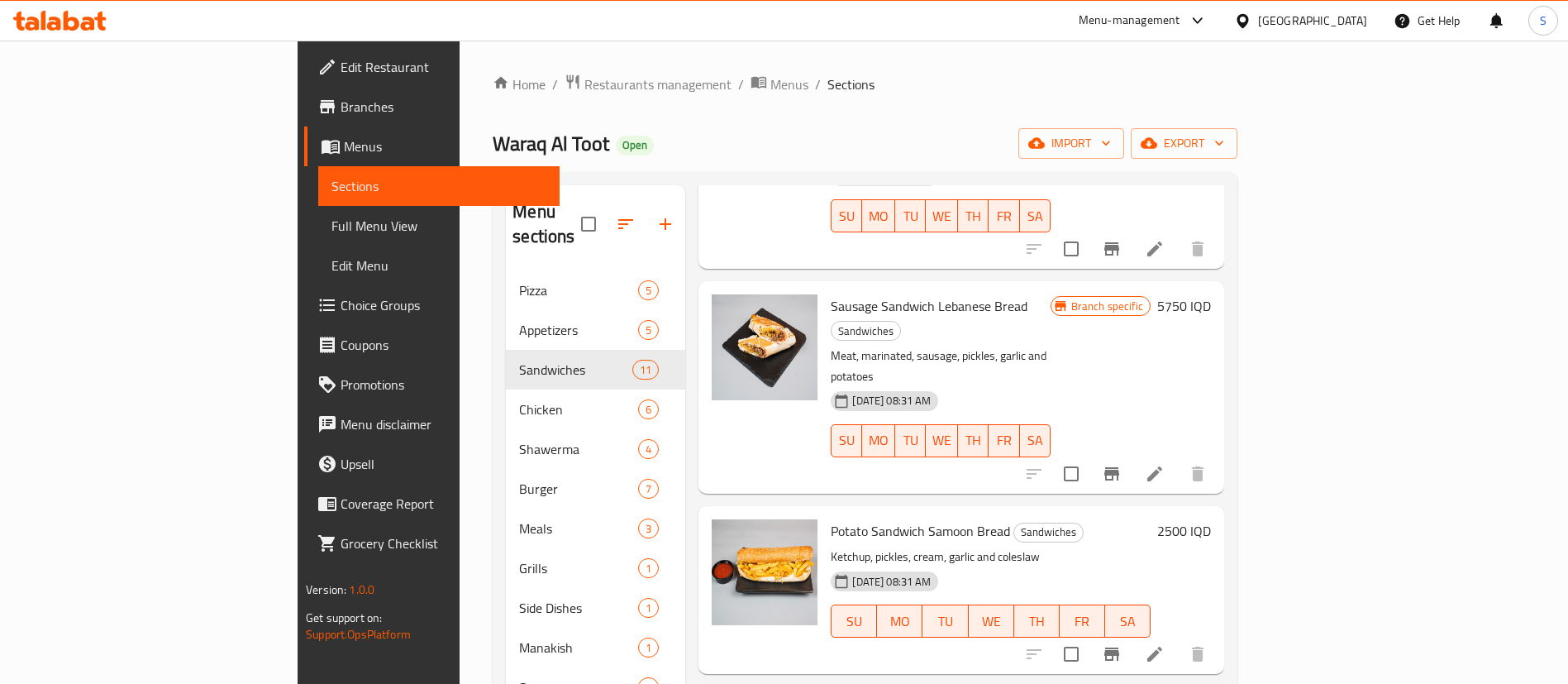
scroll to position [0, 0]
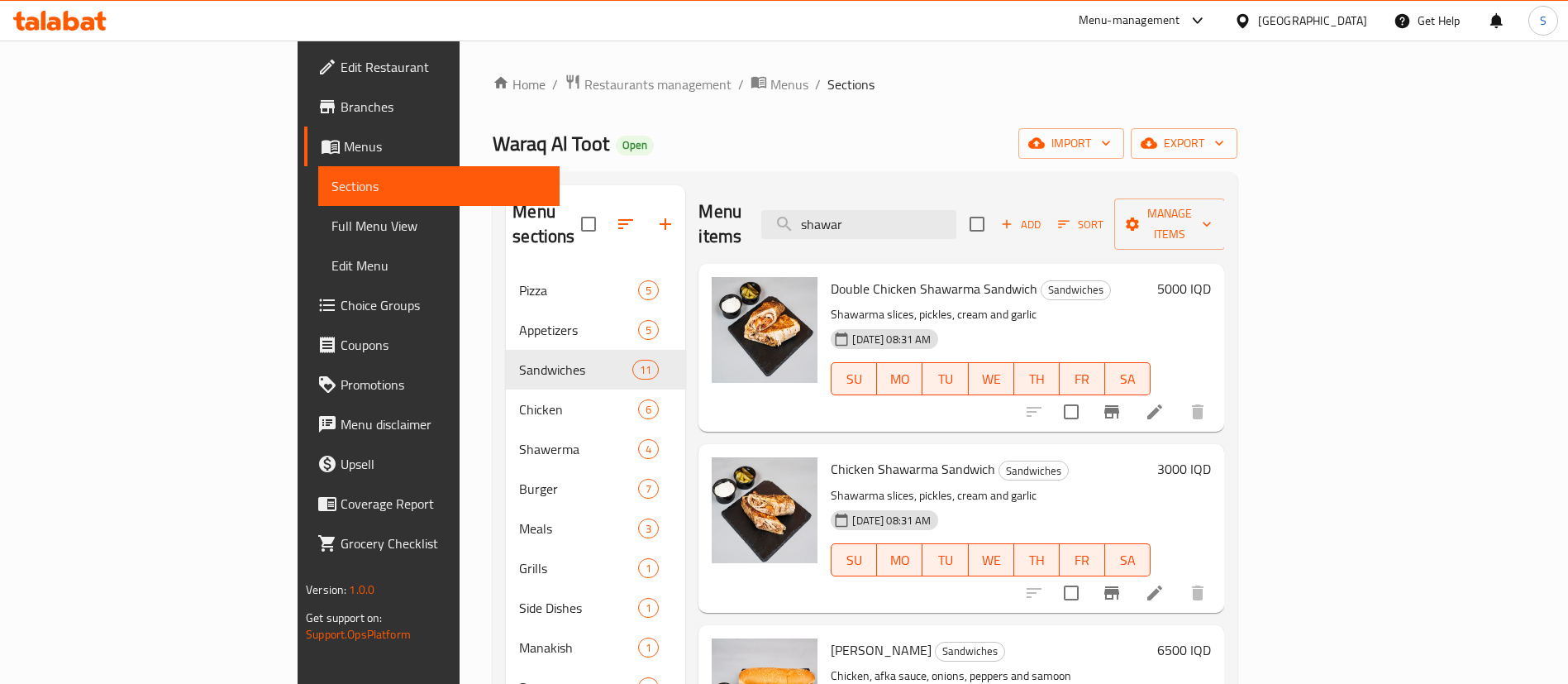
drag, startPoint x: 960, startPoint y: 202, endPoint x: 828, endPoint y: 202, distance: 132.0
click at [828, 202] on div "Menu items shawar Add Sort Manage items" at bounding box center [962, 225] width 526 height 79
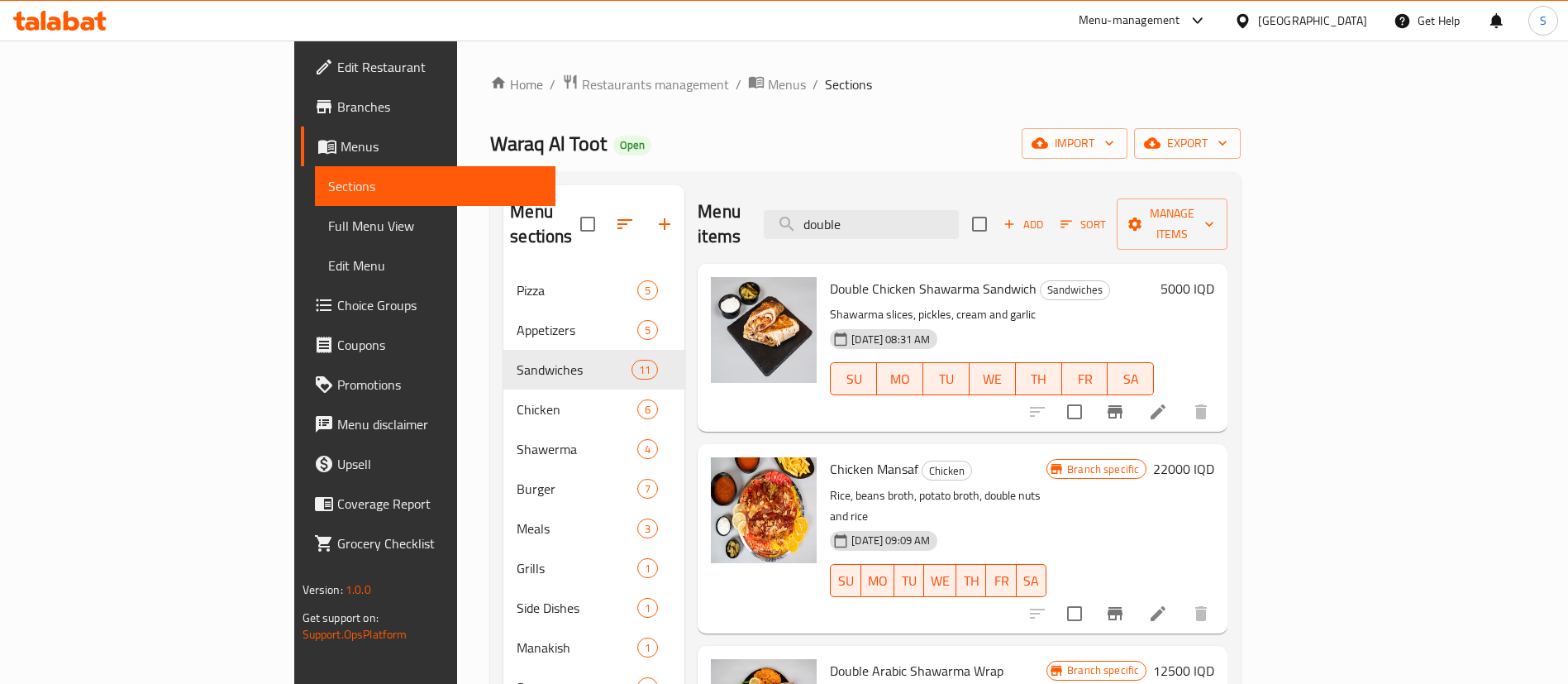
type input "double"
click at [1214, 277] on h6 "5000 IQD" at bounding box center [1187, 288] width 53 height 23
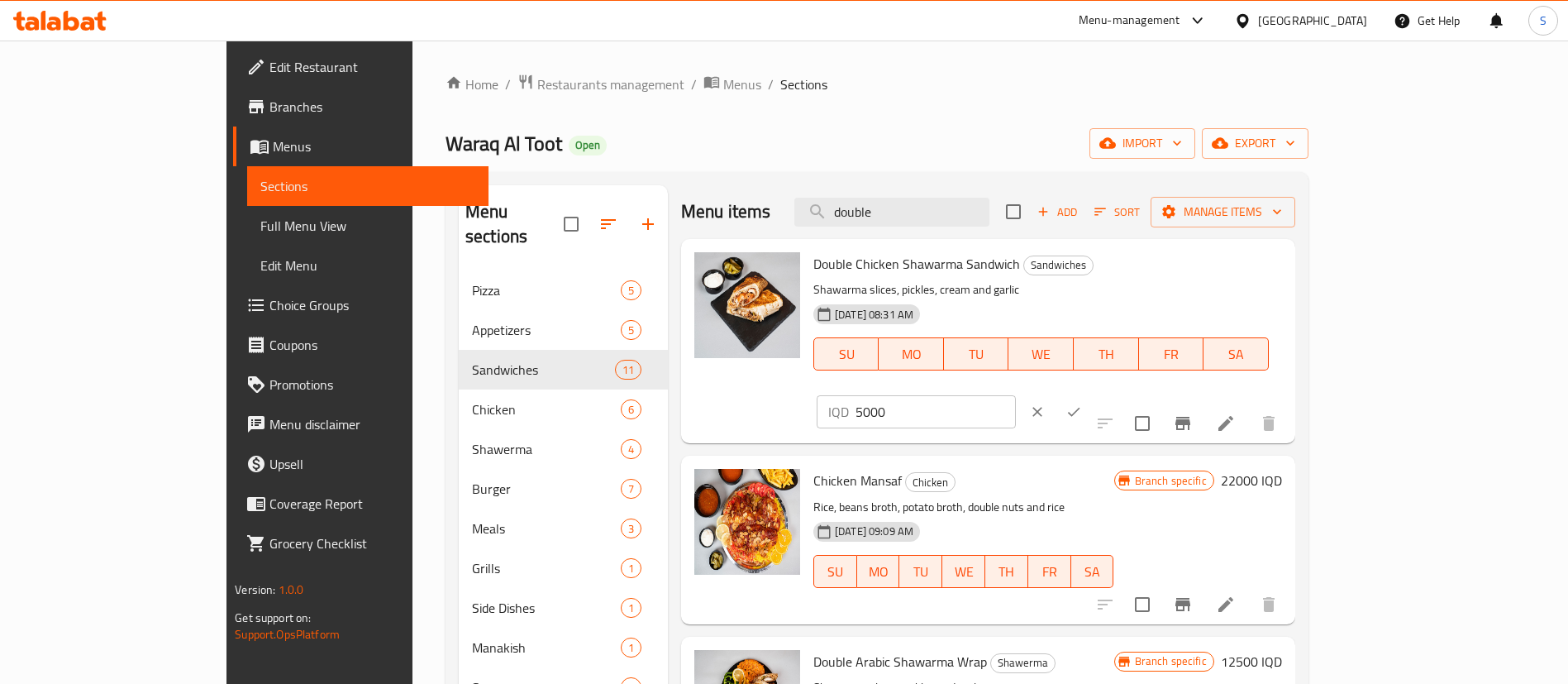
click at [1016, 395] on input "5000" at bounding box center [936, 411] width 160 height 33
type input "4000"
click at [1082, 403] on icon "ok" at bounding box center [1074, 412] width 17 height 17
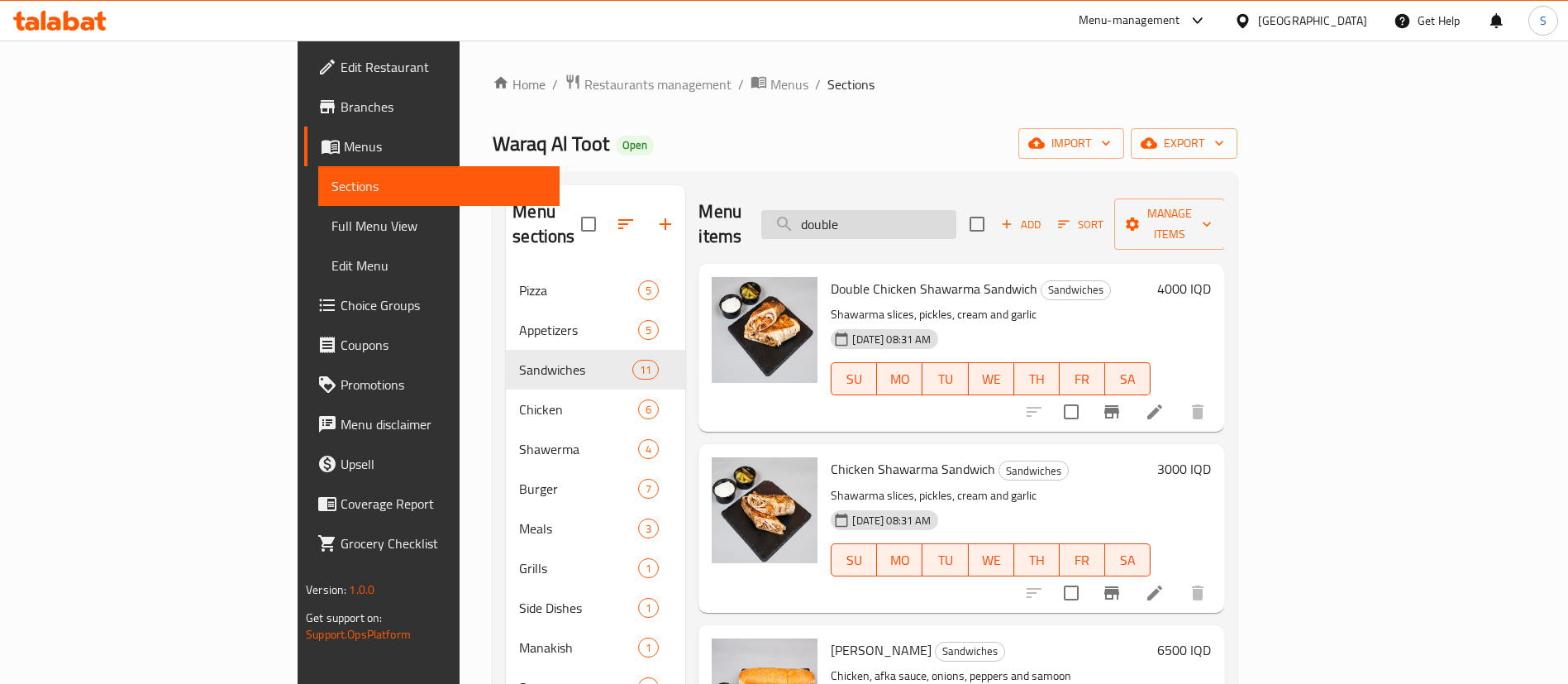
drag, startPoint x: 980, startPoint y: 220, endPoint x: 893, endPoint y: 213, distance: 87.3
click at [893, 213] on input "double" at bounding box center [859, 224] width 196 height 29
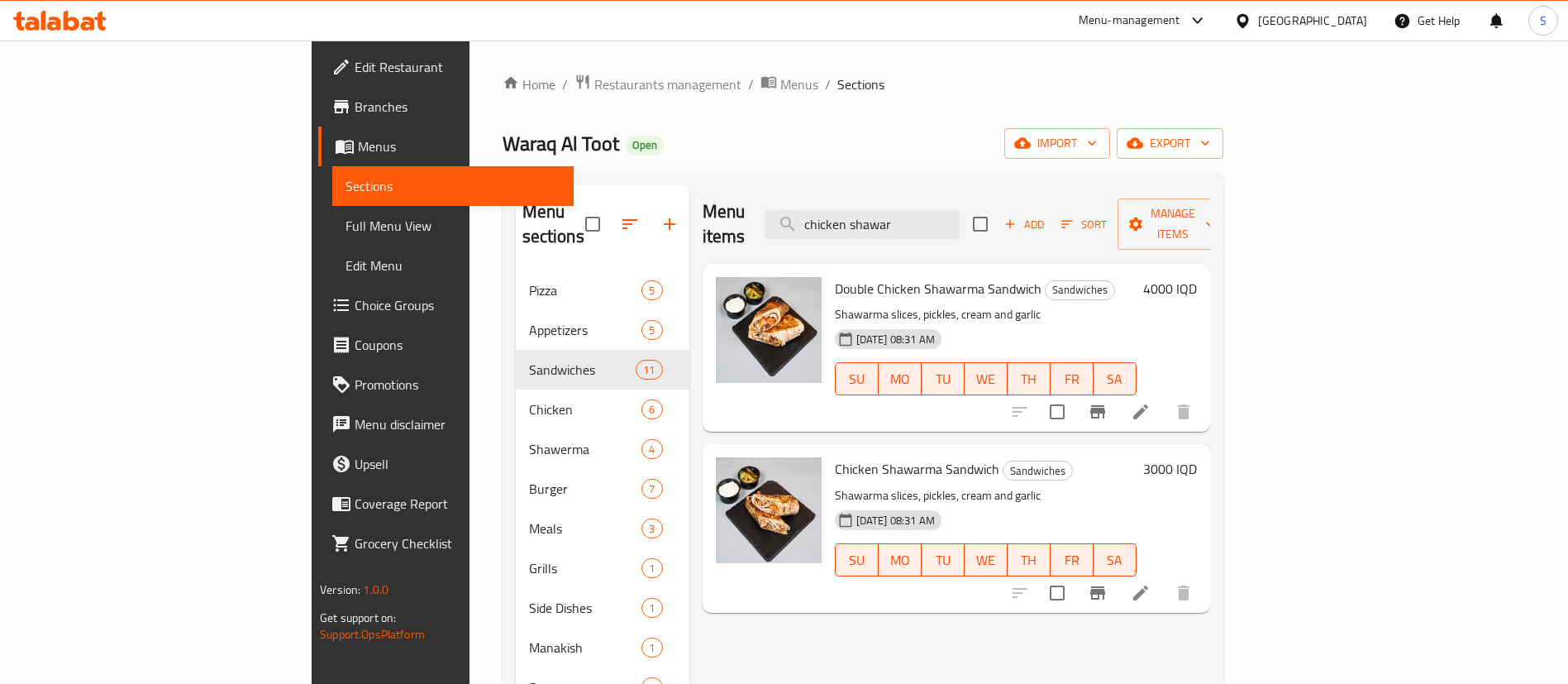
drag, startPoint x: 1003, startPoint y: 203, endPoint x: 647, endPoint y: 179, distance: 356.8
click at [647, 179] on div "Menu sections Pizza 5 Appetizers 5 Sandwiches 11 Chicken 6 Shawerma 4 Burger 7 …" at bounding box center [863, 527] width 721 height 710
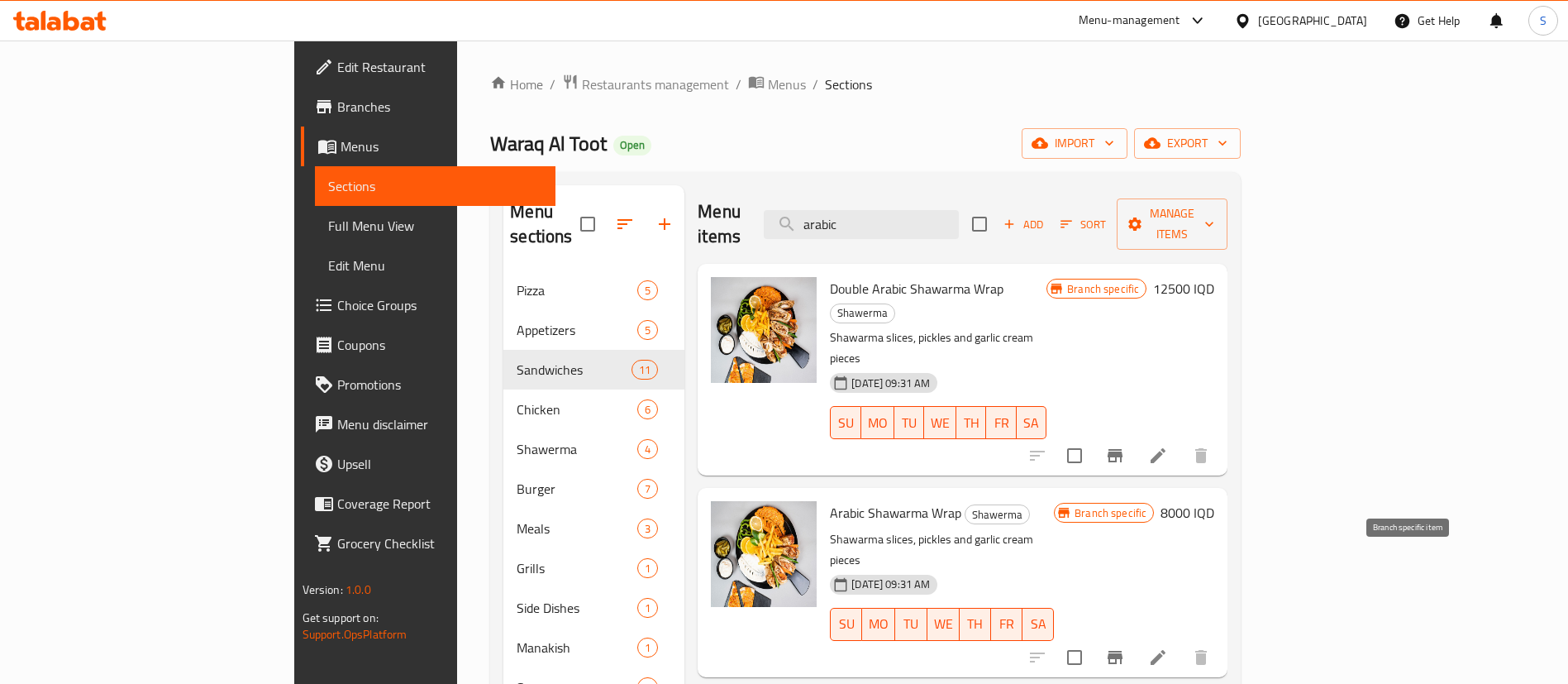
type input "arabic"
click at [1123, 650] on icon "Branch-specific-item" at bounding box center [1115, 657] width 15 height 13
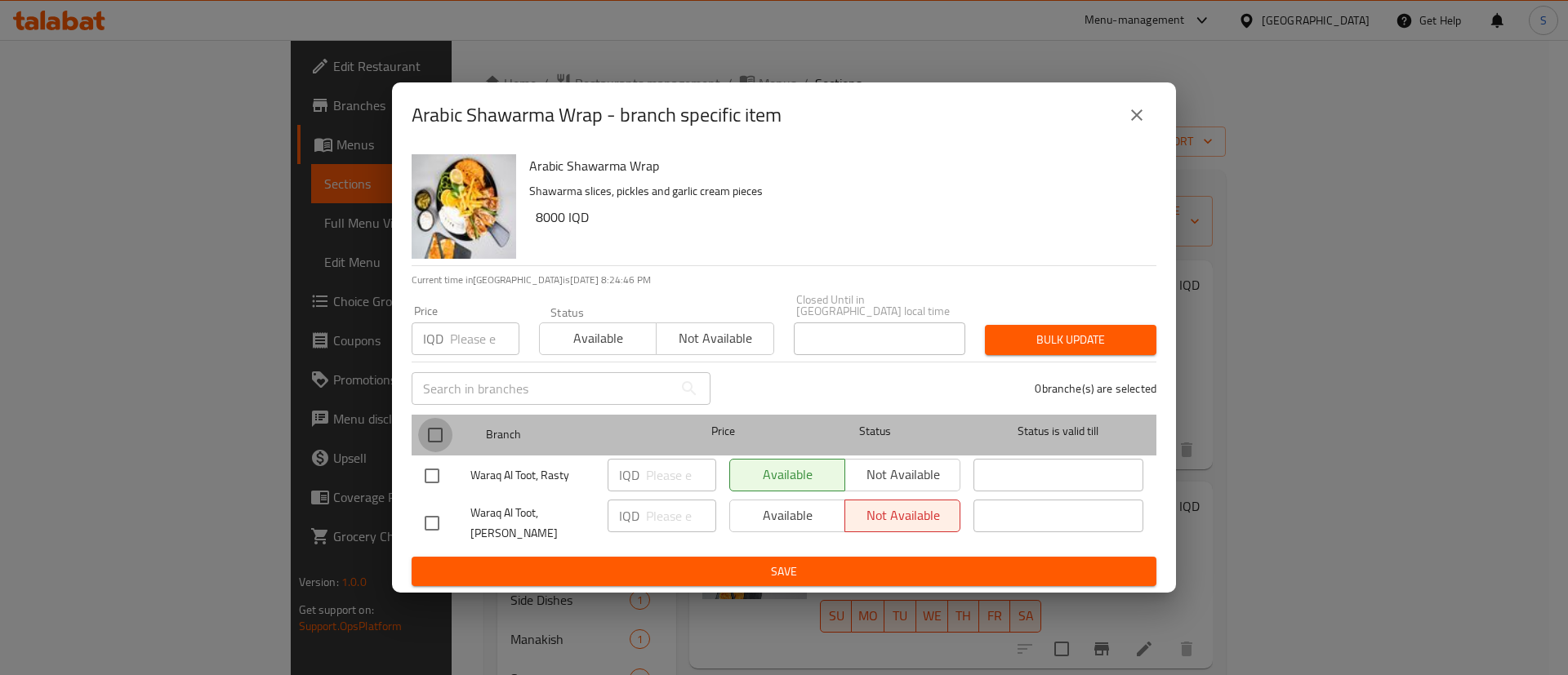
click at [438, 439] on input "checkbox" at bounding box center [434, 434] width 34 height 34
checkbox input "true"
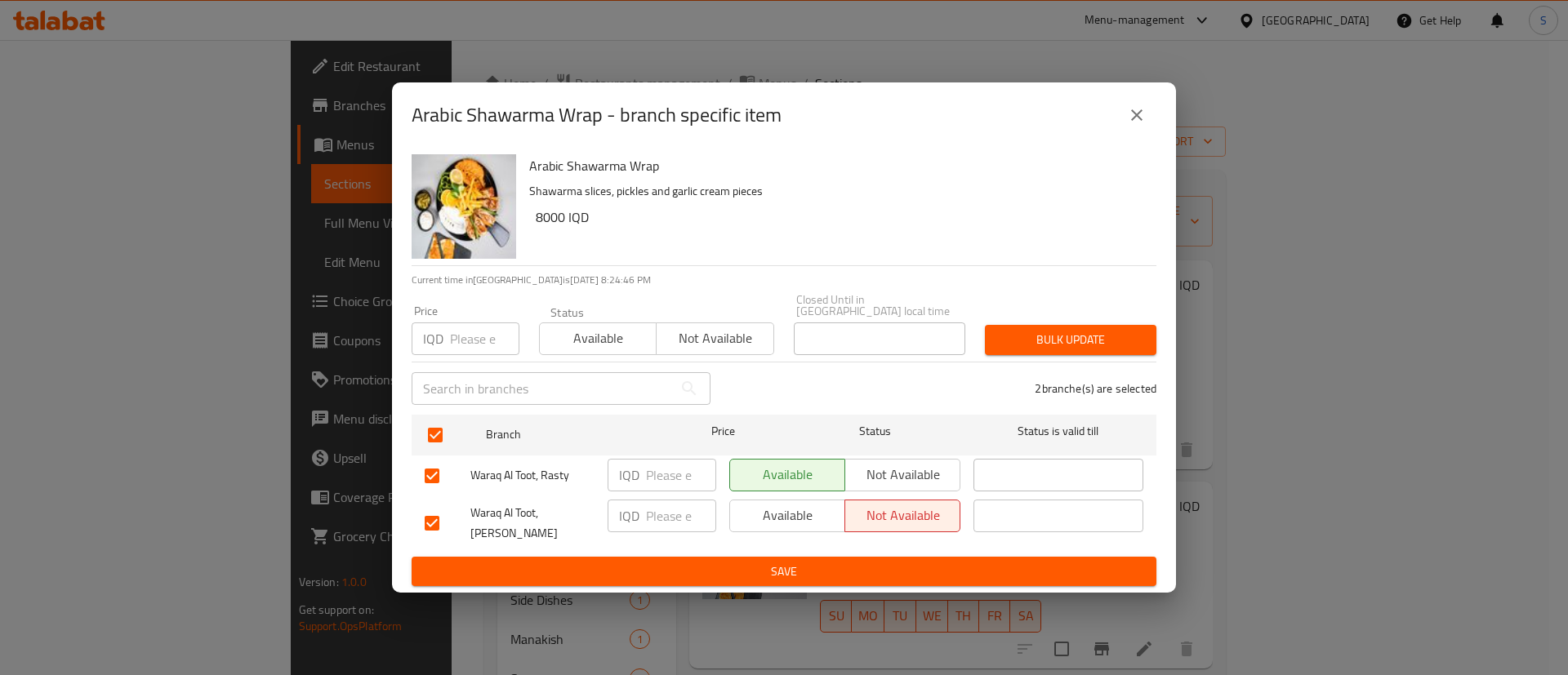
click at [672, 485] on input "number" at bounding box center [681, 475] width 70 height 32
type input "6500"
click at [664, 505] on input "number" at bounding box center [681, 515] width 70 height 32
paste input "6500"
type input "6500"
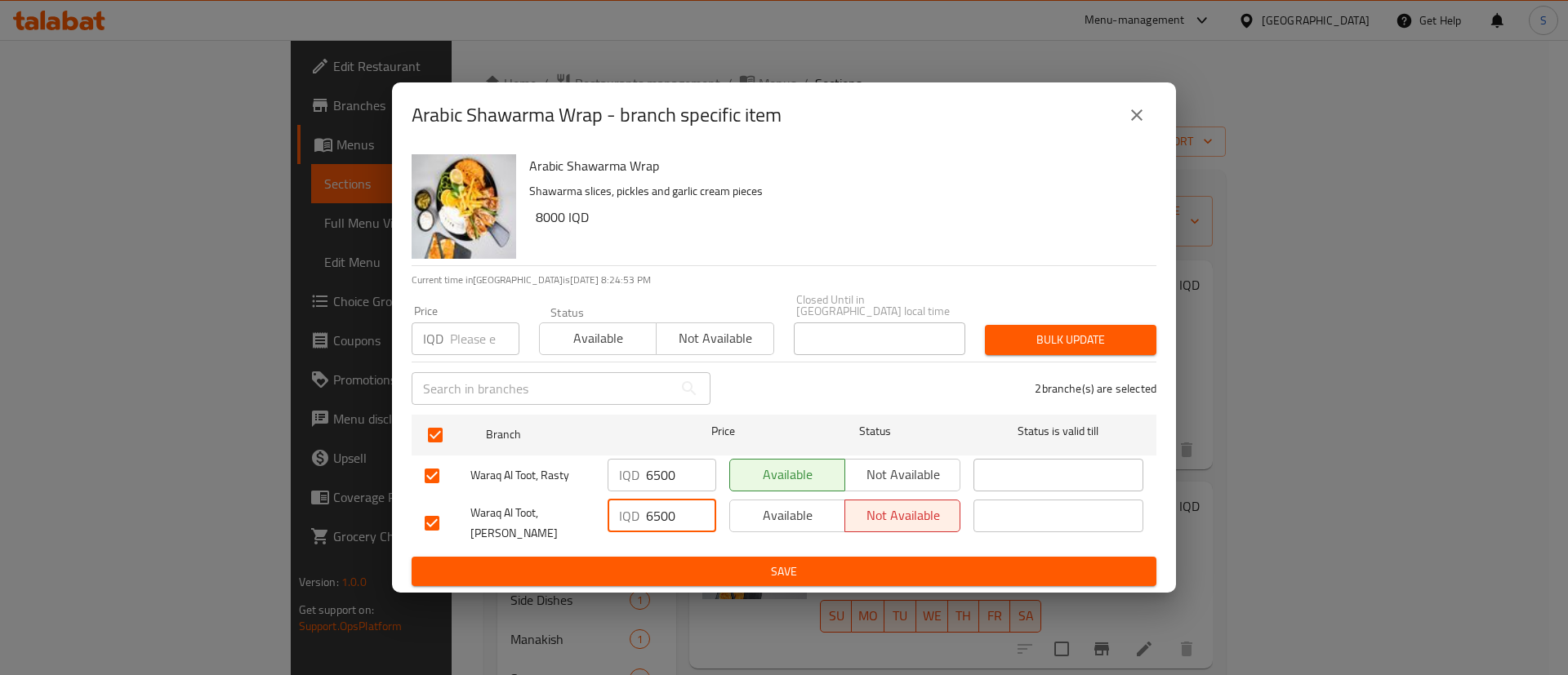
click at [781, 561] on span "Save" at bounding box center [784, 572] width 719 height 20
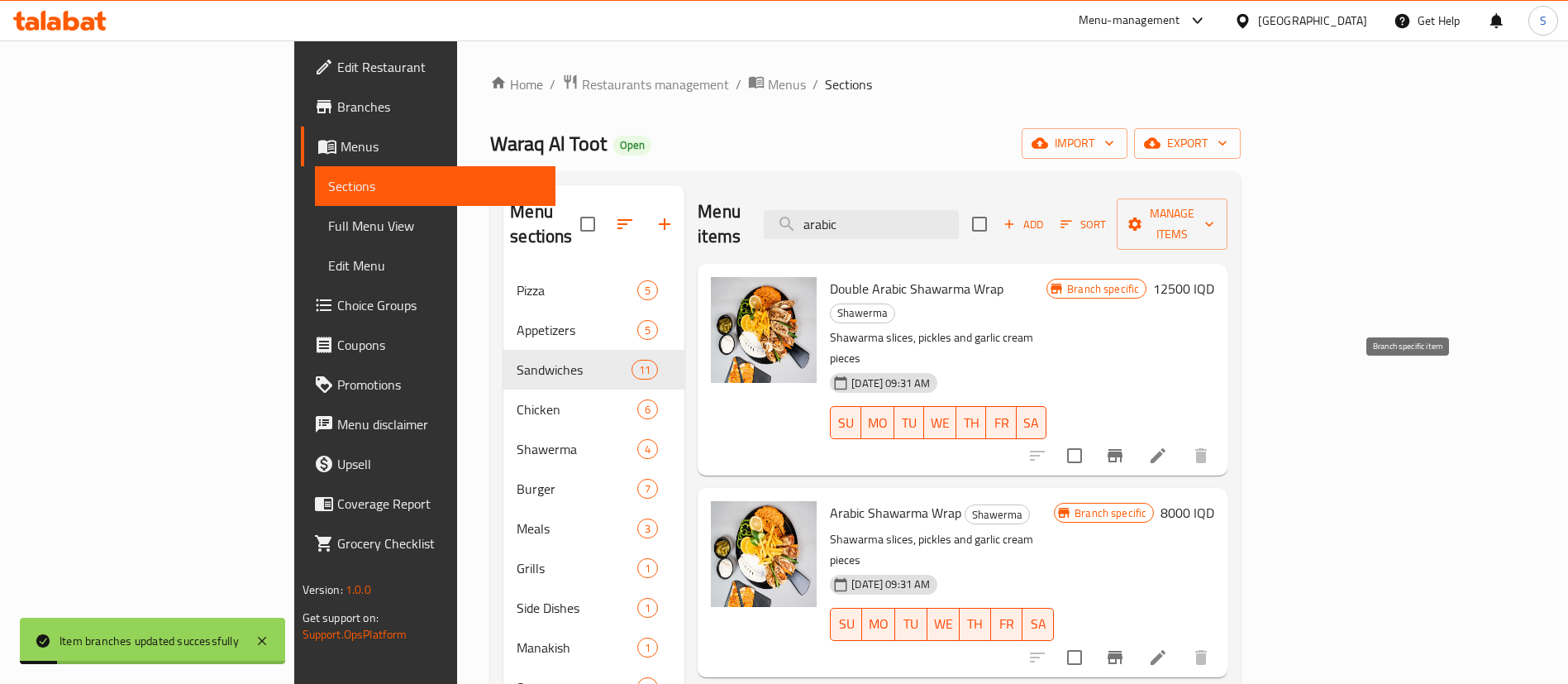
click at [1125, 445] on icon "Branch-specific-item" at bounding box center [1114, 455] width 20 height 20
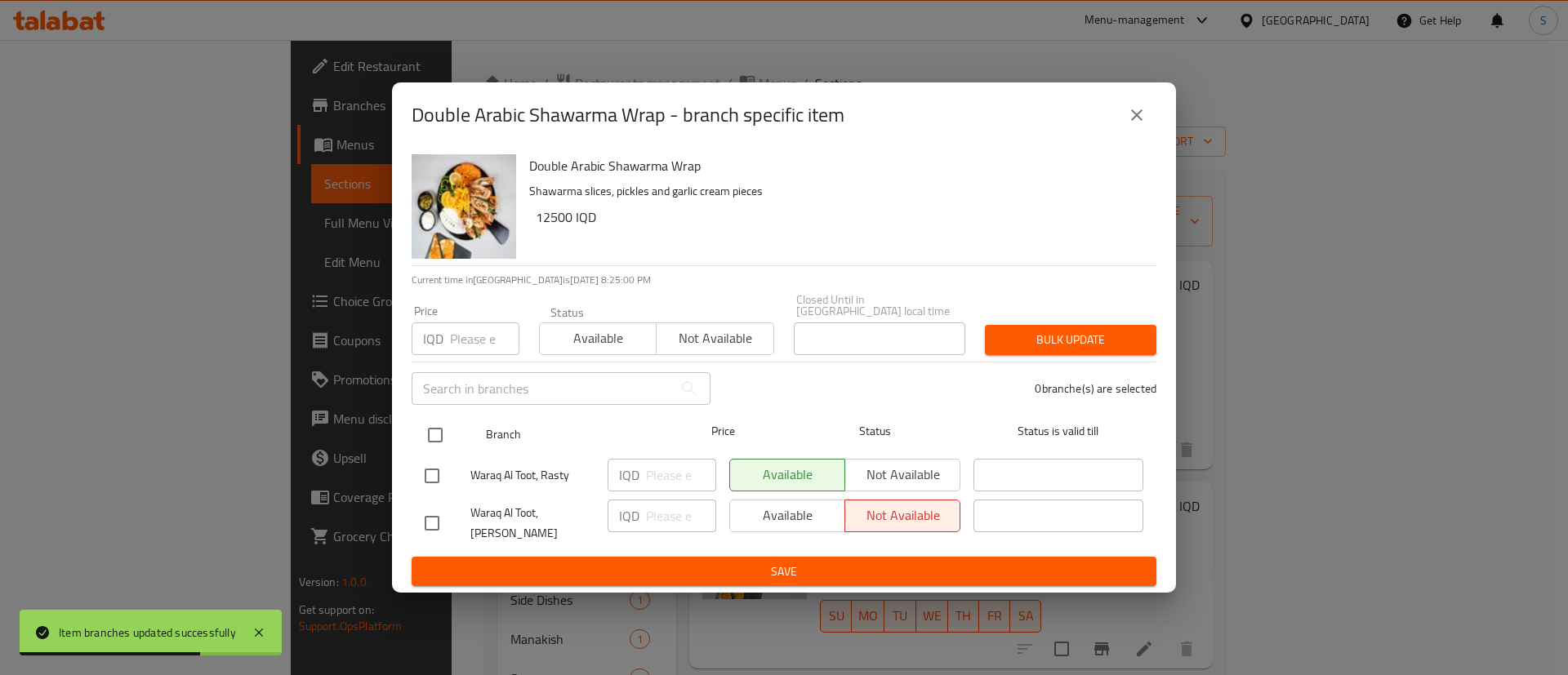
click at [438, 432] on input "checkbox" at bounding box center [434, 434] width 34 height 34
checkbox input "true"
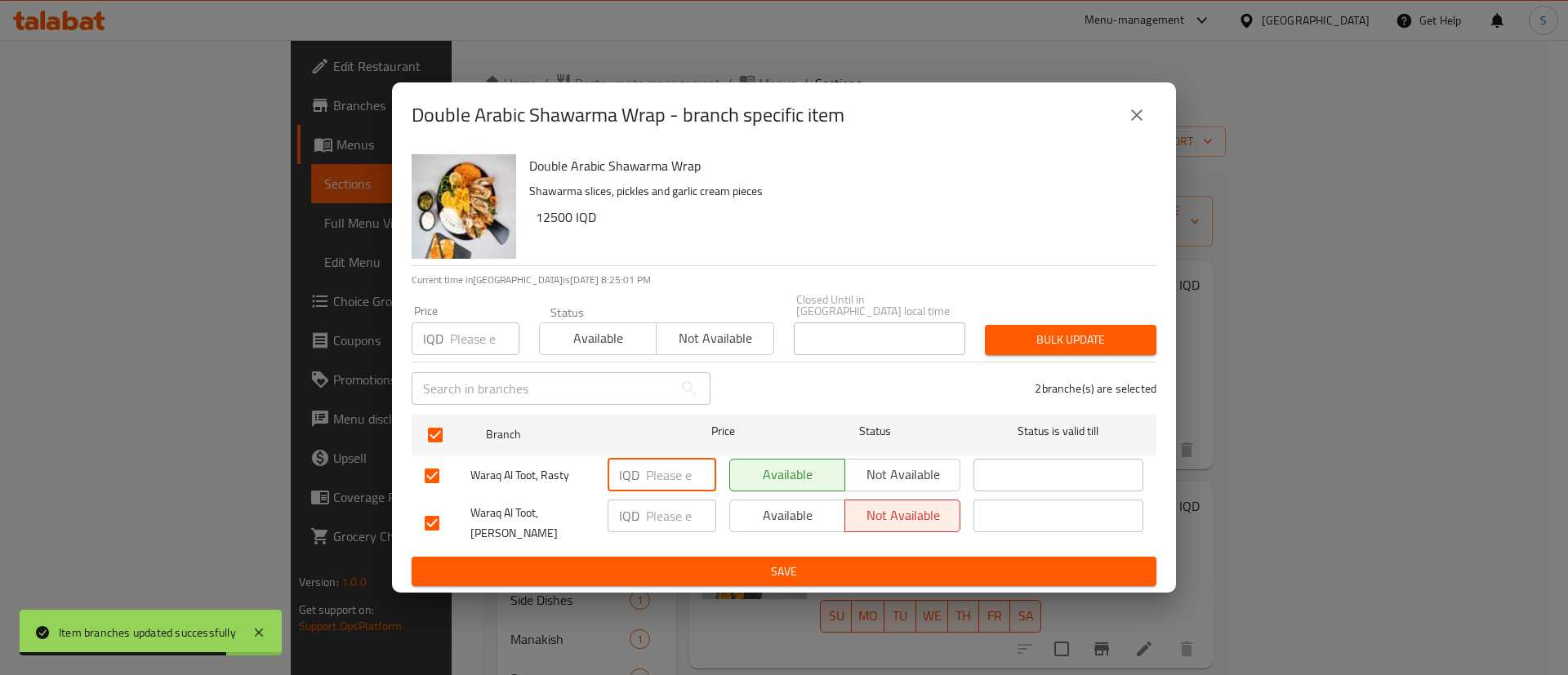
click at [670, 479] on input "number" at bounding box center [681, 475] width 70 height 32
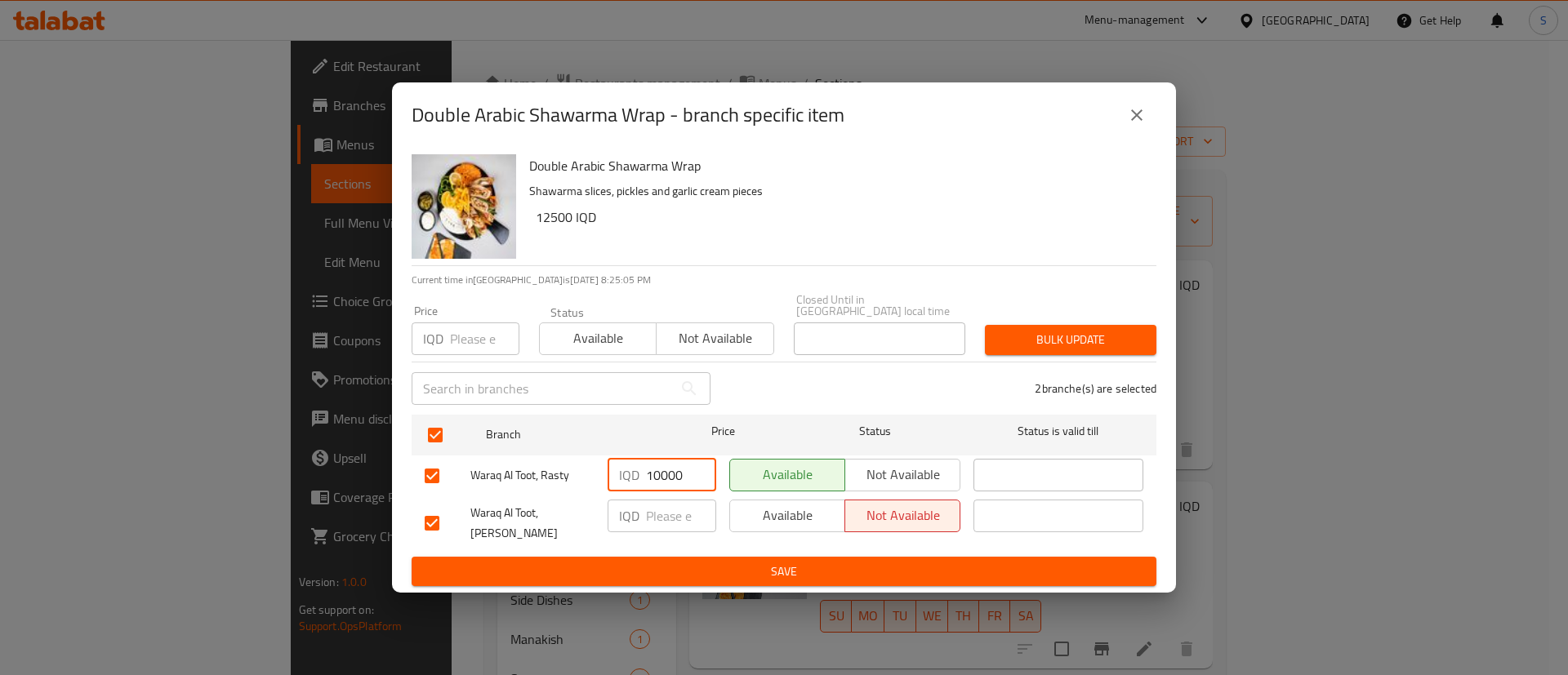
type input "10000"
click at [673, 506] on input "number" at bounding box center [681, 515] width 70 height 32
paste input "10000"
type input "10000"
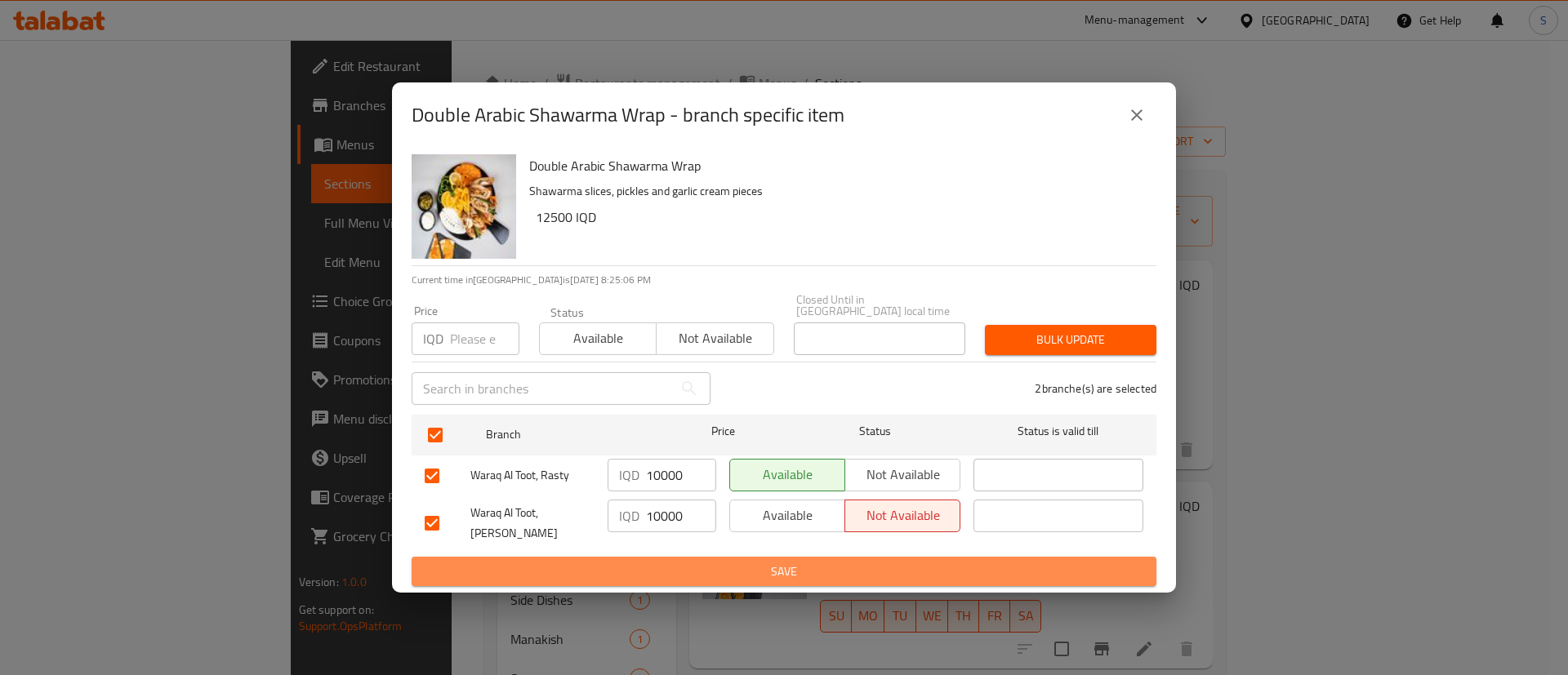
click at [723, 561] on span "Save" at bounding box center [784, 572] width 719 height 20
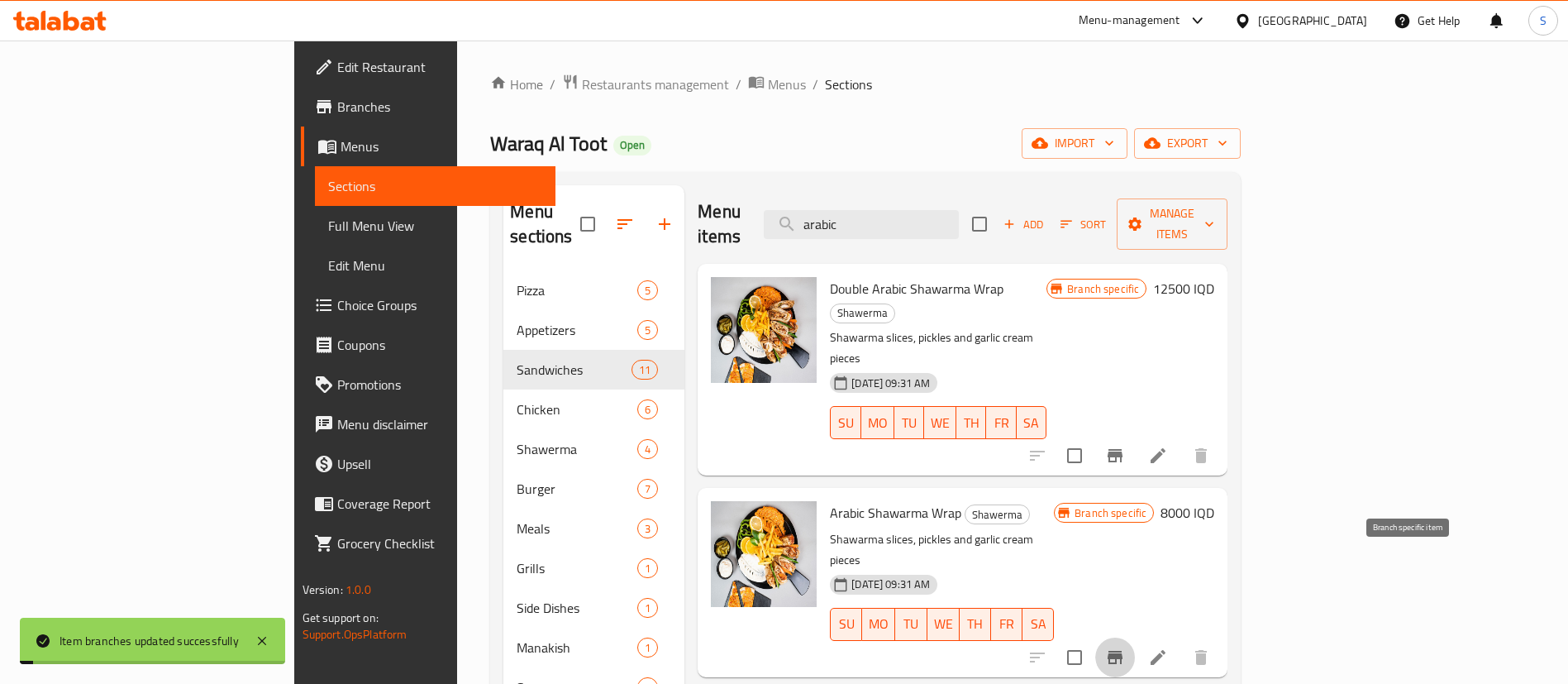
click at [1125, 648] on icon "Branch-specific-item" at bounding box center [1114, 657] width 20 height 20
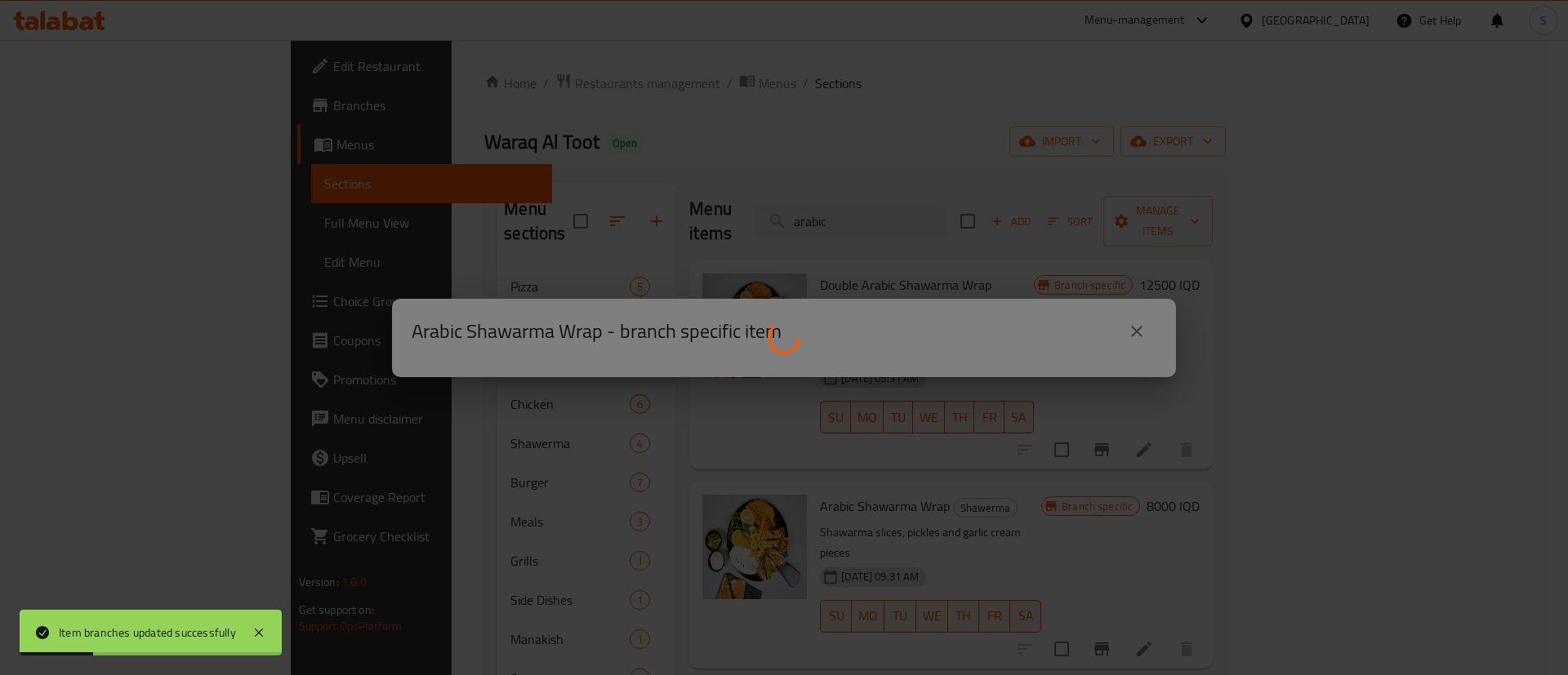
click at [617, 469] on div at bounding box center [784, 337] width 1568 height 675
click at [703, 334] on div at bounding box center [784, 337] width 1568 height 675
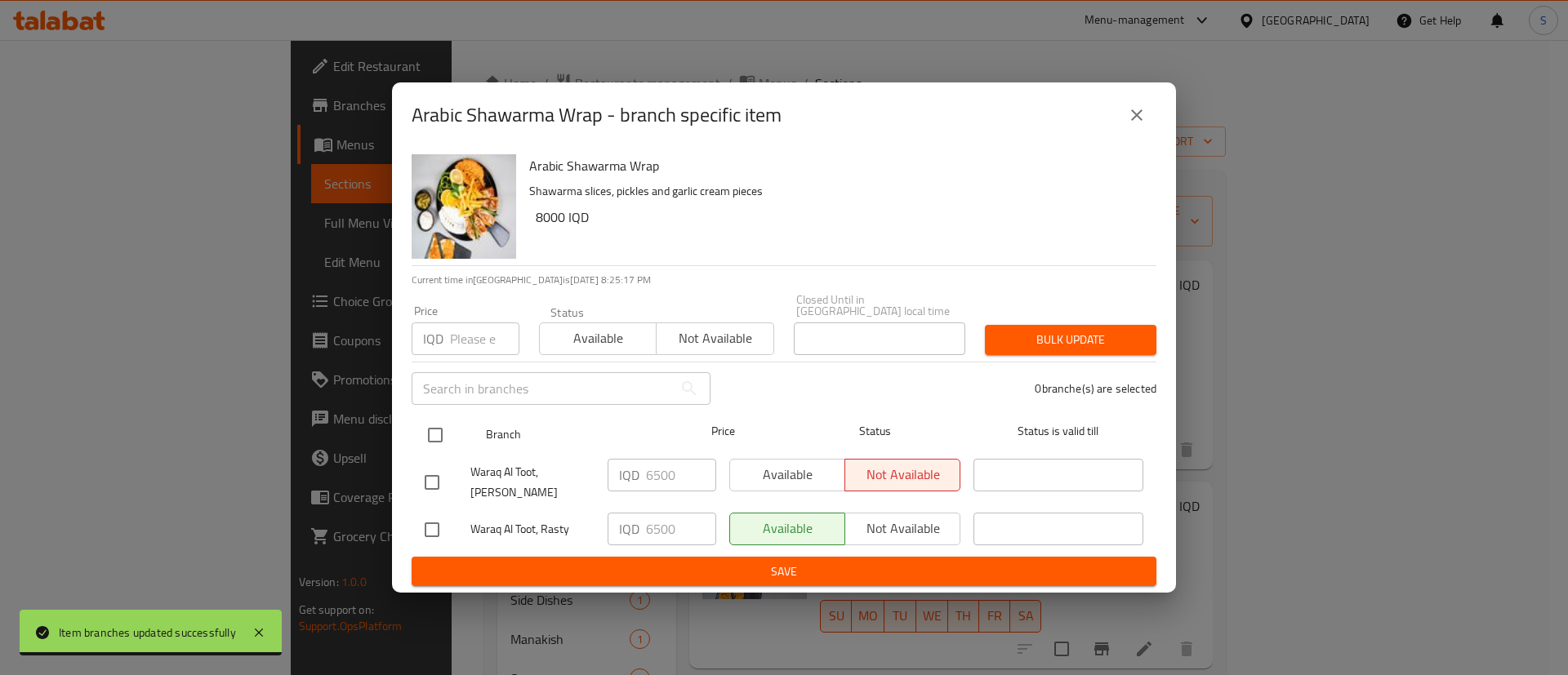
click at [419, 439] on input "checkbox" at bounding box center [434, 434] width 34 height 34
checkbox input "true"
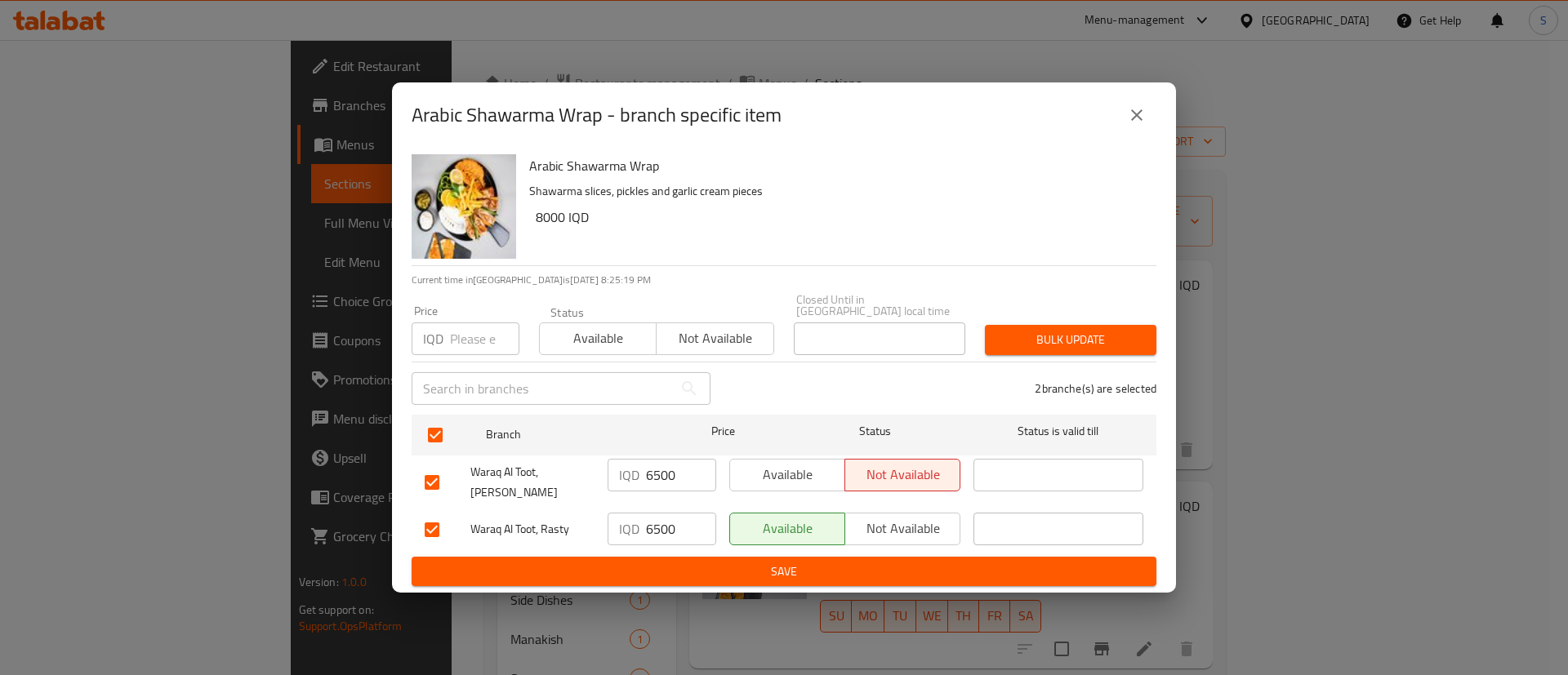
click at [743, 561] on span "Save" at bounding box center [784, 572] width 719 height 20
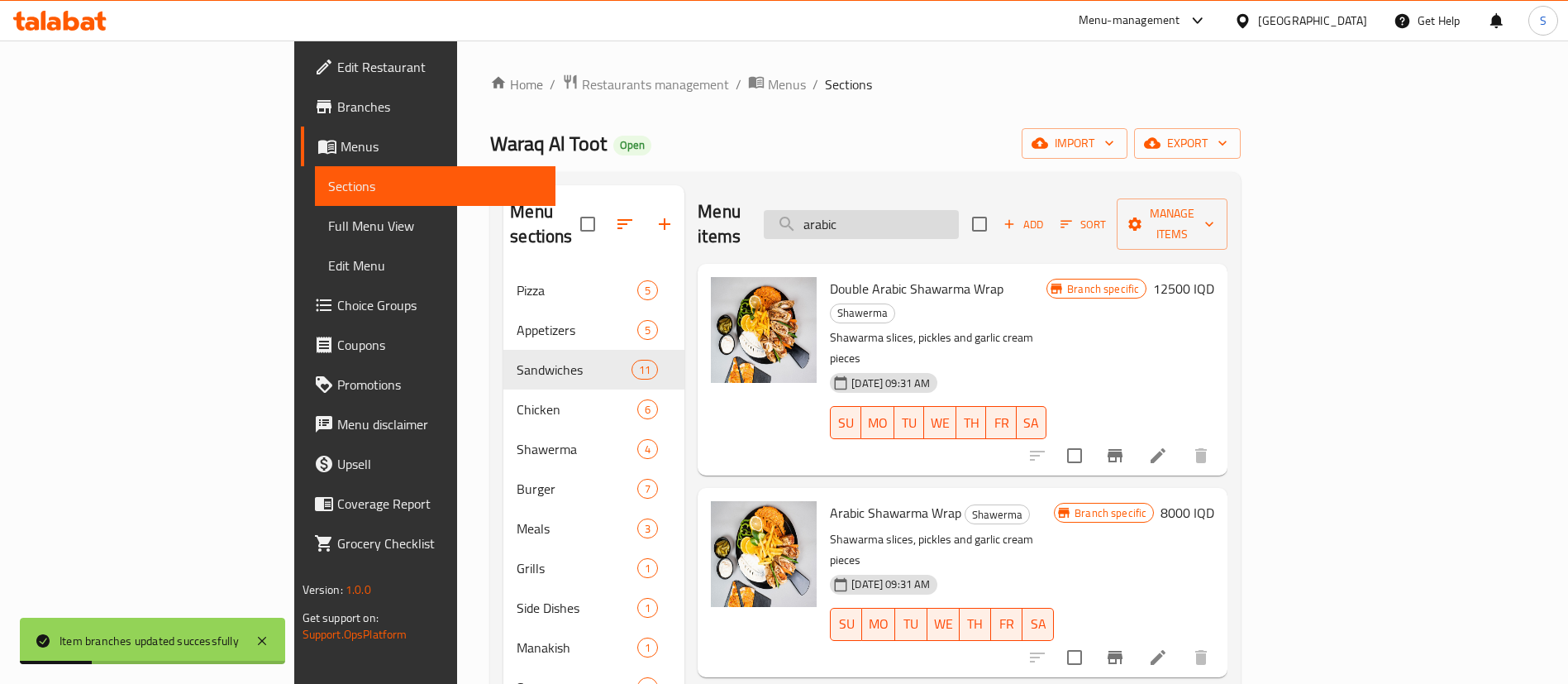
click at [959, 211] on input "arabic" at bounding box center [861, 224] width 196 height 29
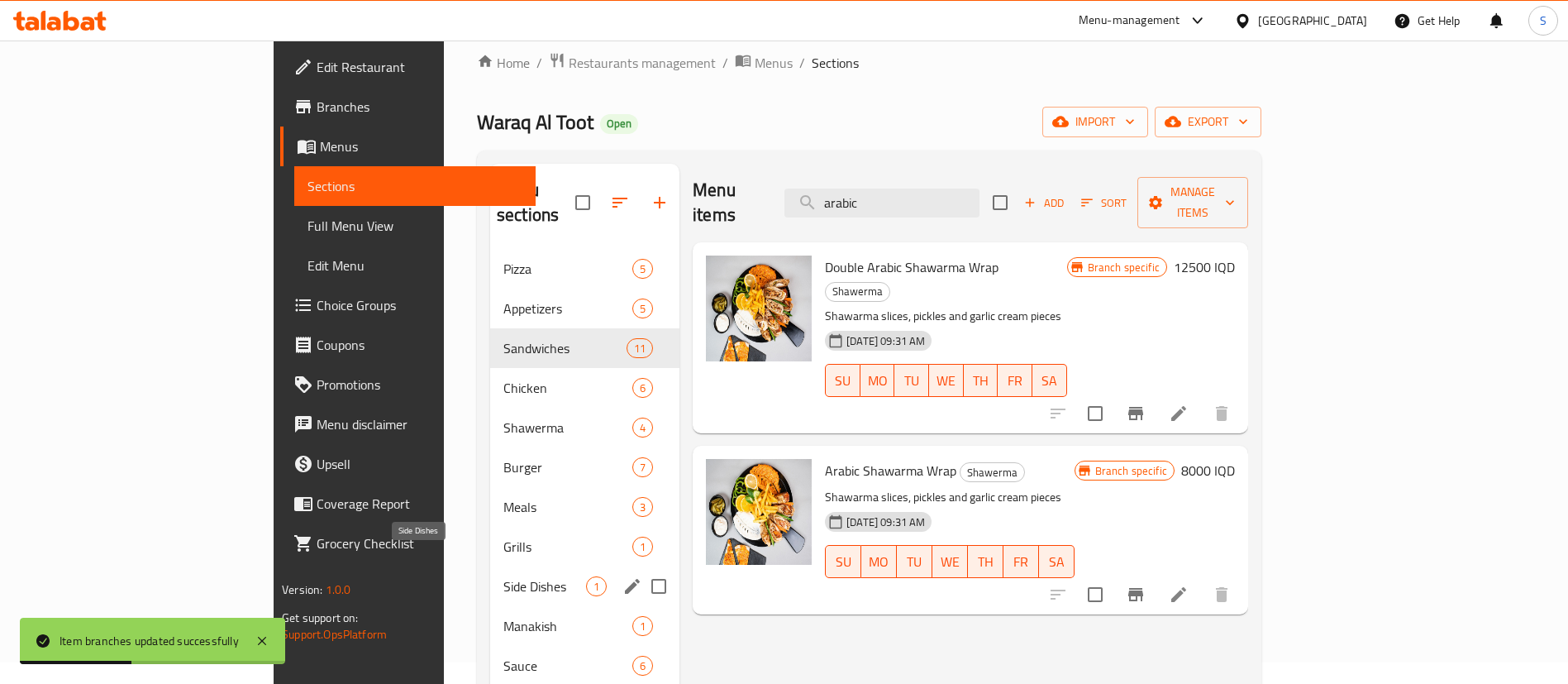
scroll to position [22, 0]
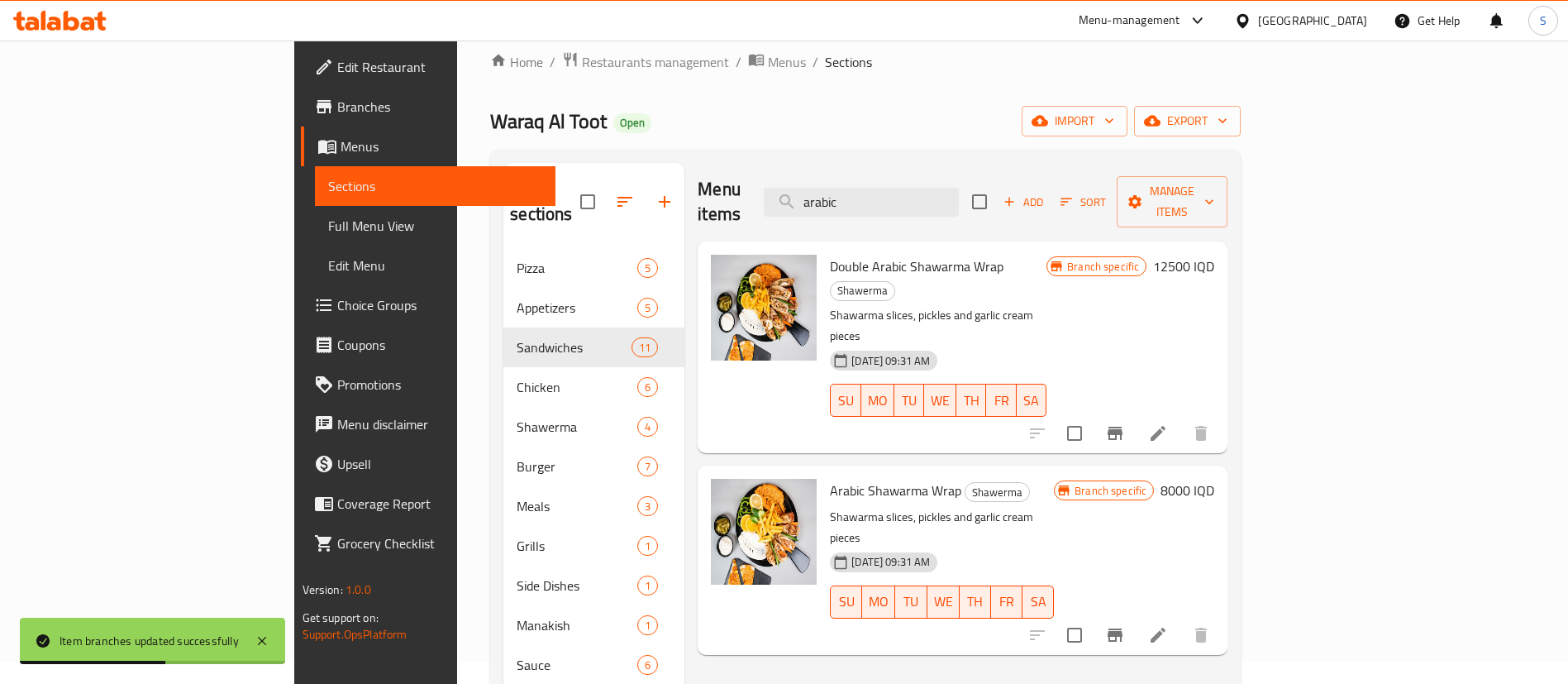
drag, startPoint x: 993, startPoint y: 184, endPoint x: 635, endPoint y: 117, distance: 364.2
click at [635, 117] on div "Home / Restaurants management / Menus / Sections Waraq Al Toot Open import expo…" at bounding box center [865, 456] width 750 height 808
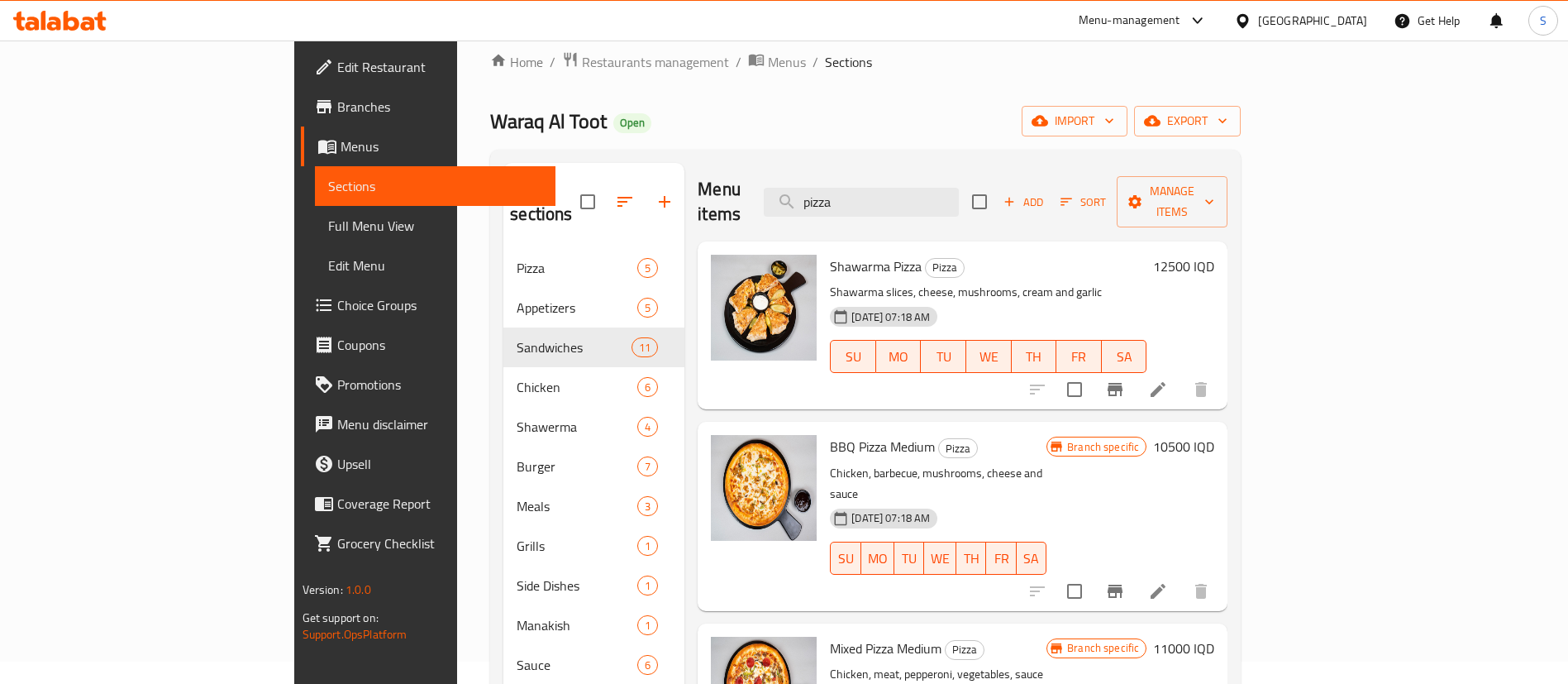
type input "pizza"
click at [1214, 255] on h6 "12500 IQD" at bounding box center [1183, 266] width 61 height 23
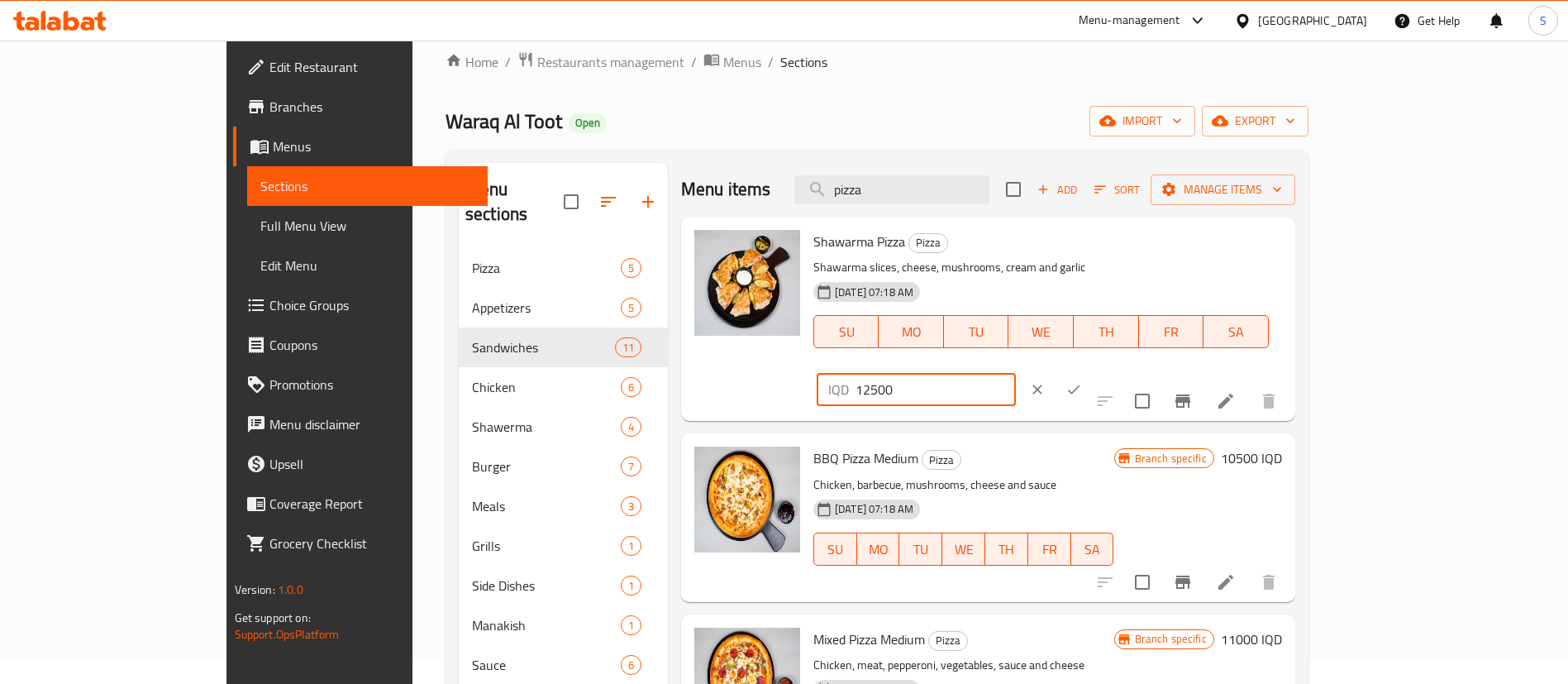
drag, startPoint x: 1314, startPoint y: 253, endPoint x: 1154, endPoint y: 255, distance: 160.0
click at [1154, 255] on div "Shawarma Pizza Pizza Shawarma slices, cheese, mushrooms, cream and garlic [DATE…" at bounding box center [1047, 319] width 482 height 191
type input "10000"
click at [1082, 381] on icon "ok" at bounding box center [1074, 389] width 17 height 17
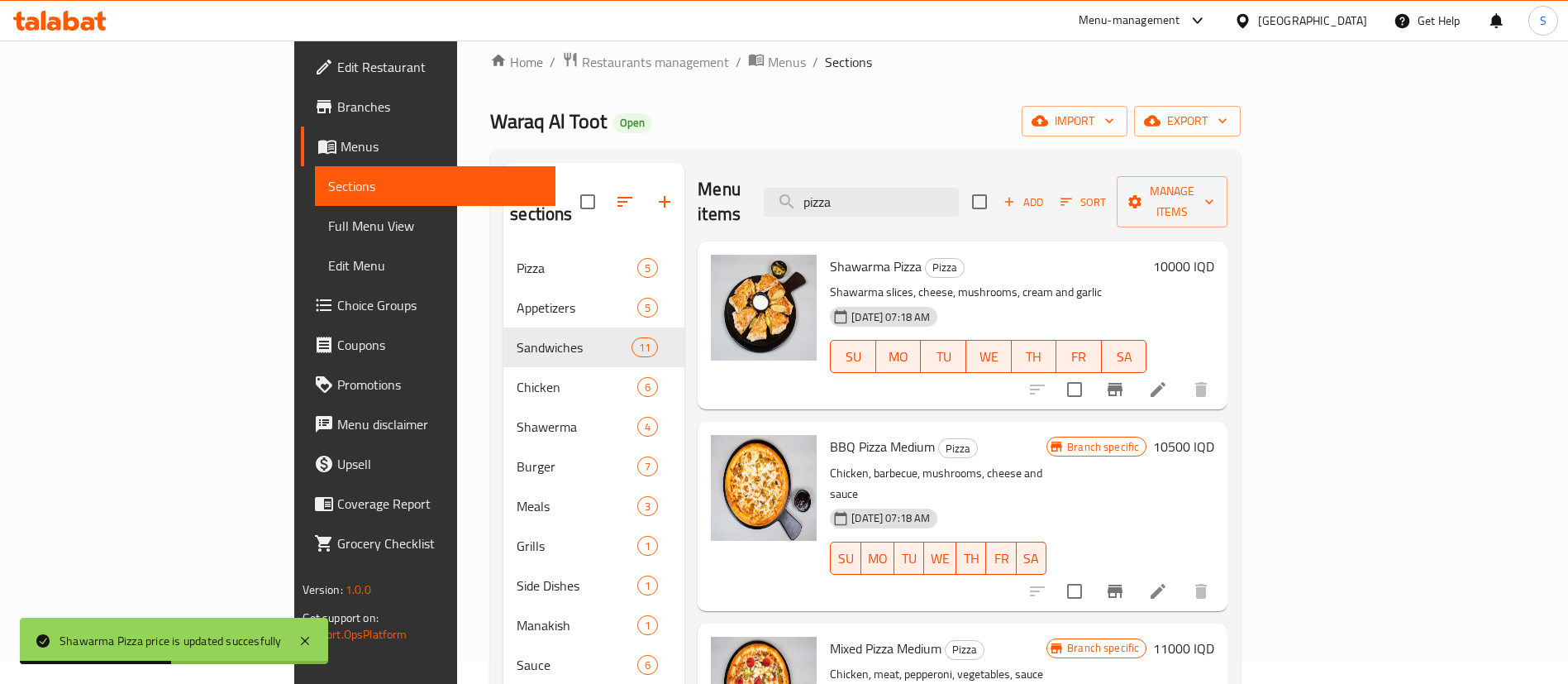
drag, startPoint x: 968, startPoint y: 195, endPoint x: 830, endPoint y: 182, distance: 138.6
click at [830, 182] on div "Menu items pizza Add Sort Manage items" at bounding box center [963, 202] width 530 height 79
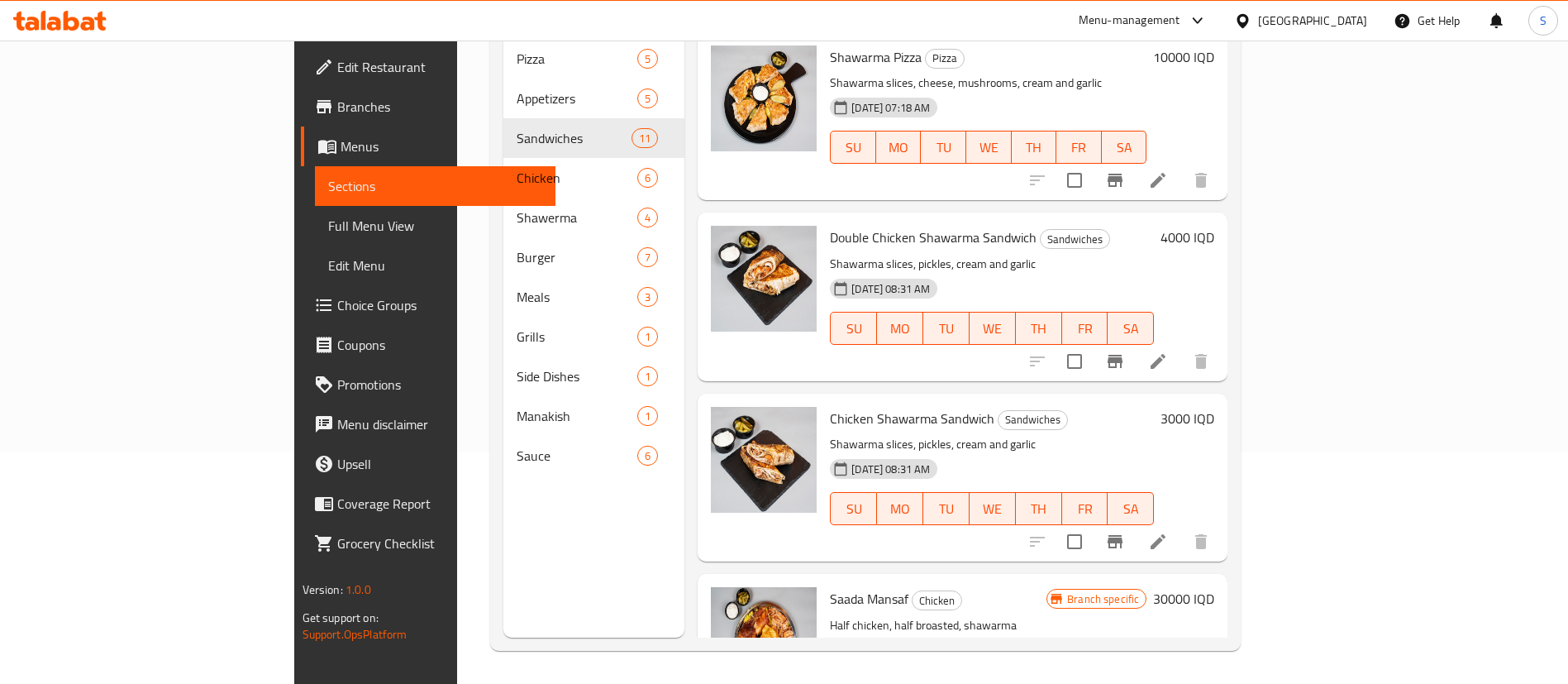
scroll to position [0, 0]
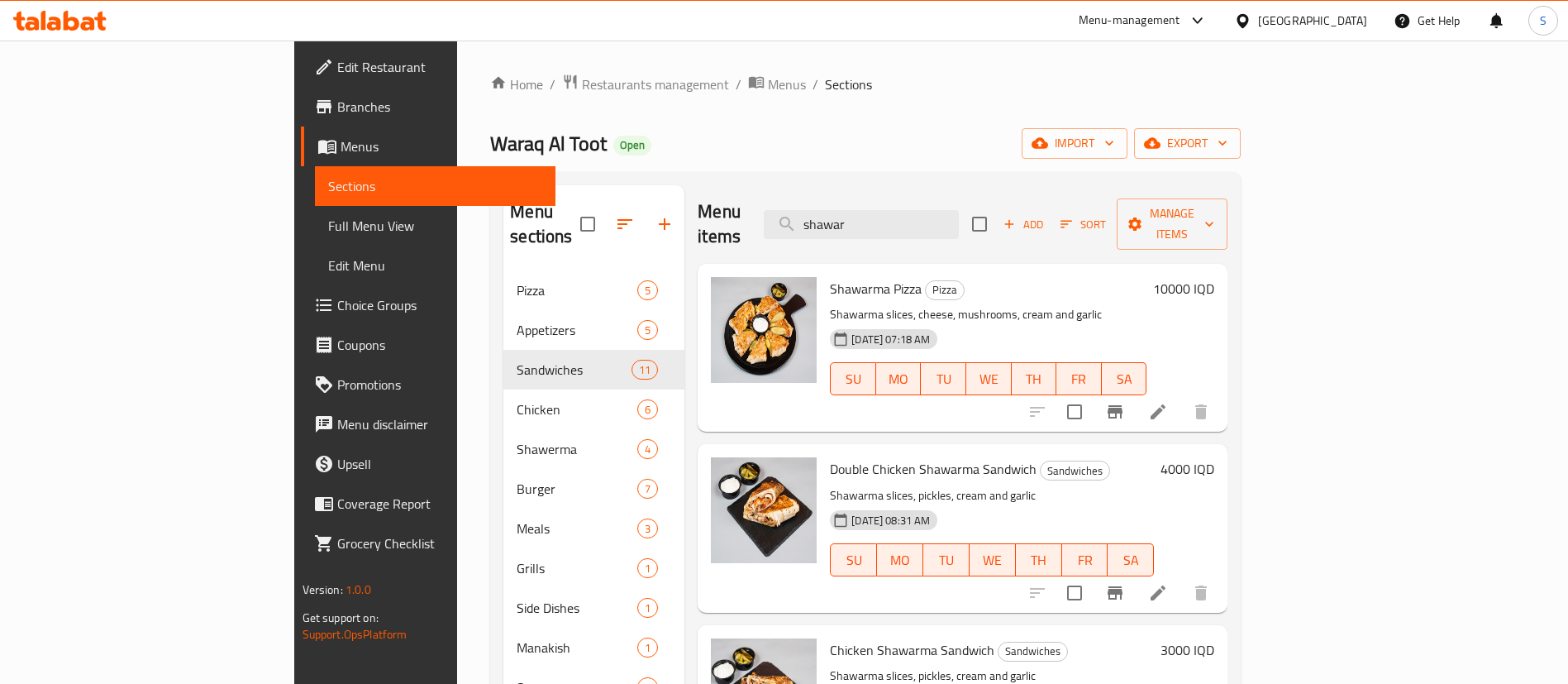
drag, startPoint x: 980, startPoint y: 217, endPoint x: 742, endPoint y: 174, distance: 241.9
click at [742, 174] on div "Menu sections Pizza 5 Appetizers 5 Sandwiches 11 Chicken 6 Shawerma 4 Burger 7 …" at bounding box center [865, 527] width 750 height 710
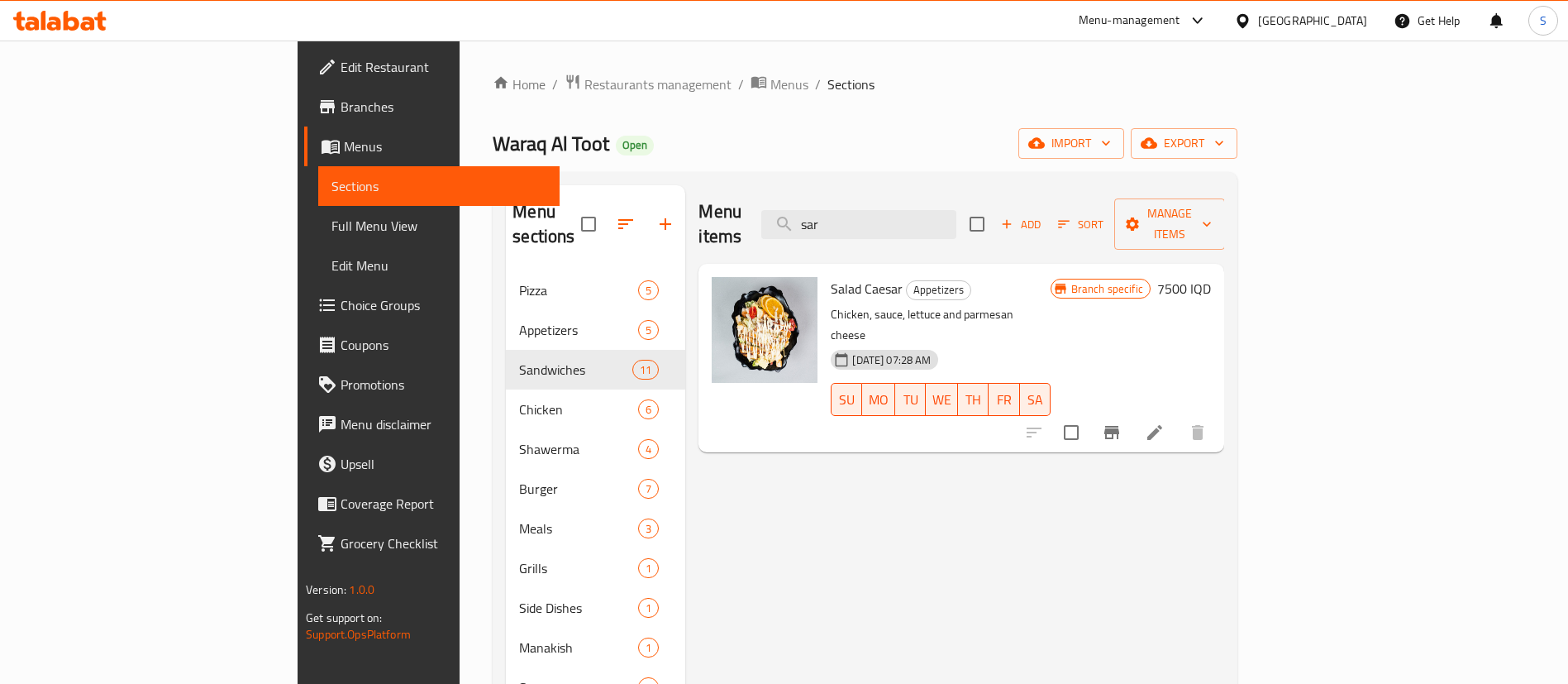
drag, startPoint x: 936, startPoint y: 217, endPoint x: 842, endPoint y: 196, distance: 96.3
click at [842, 196] on div "Menu items sar Add Sort Manage items" at bounding box center [962, 225] width 526 height 79
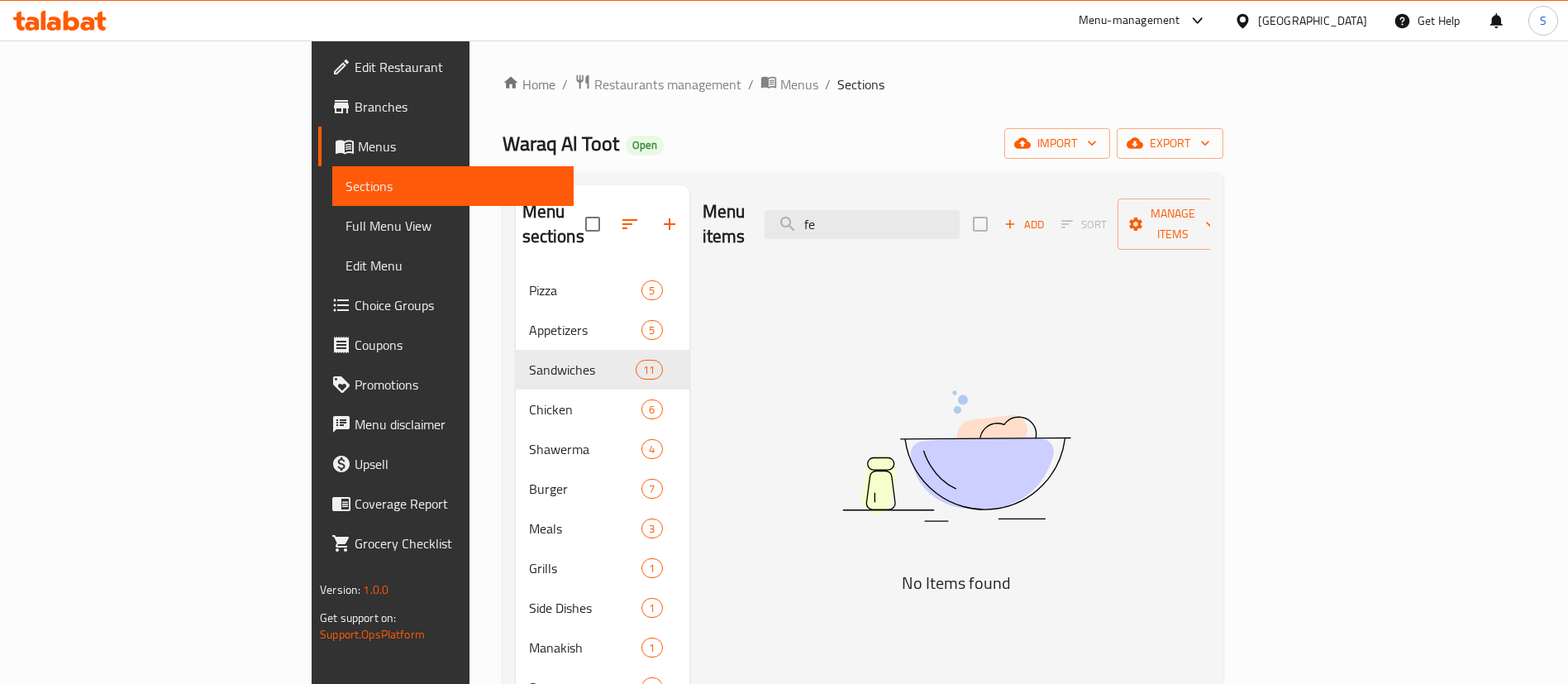
type input "f"
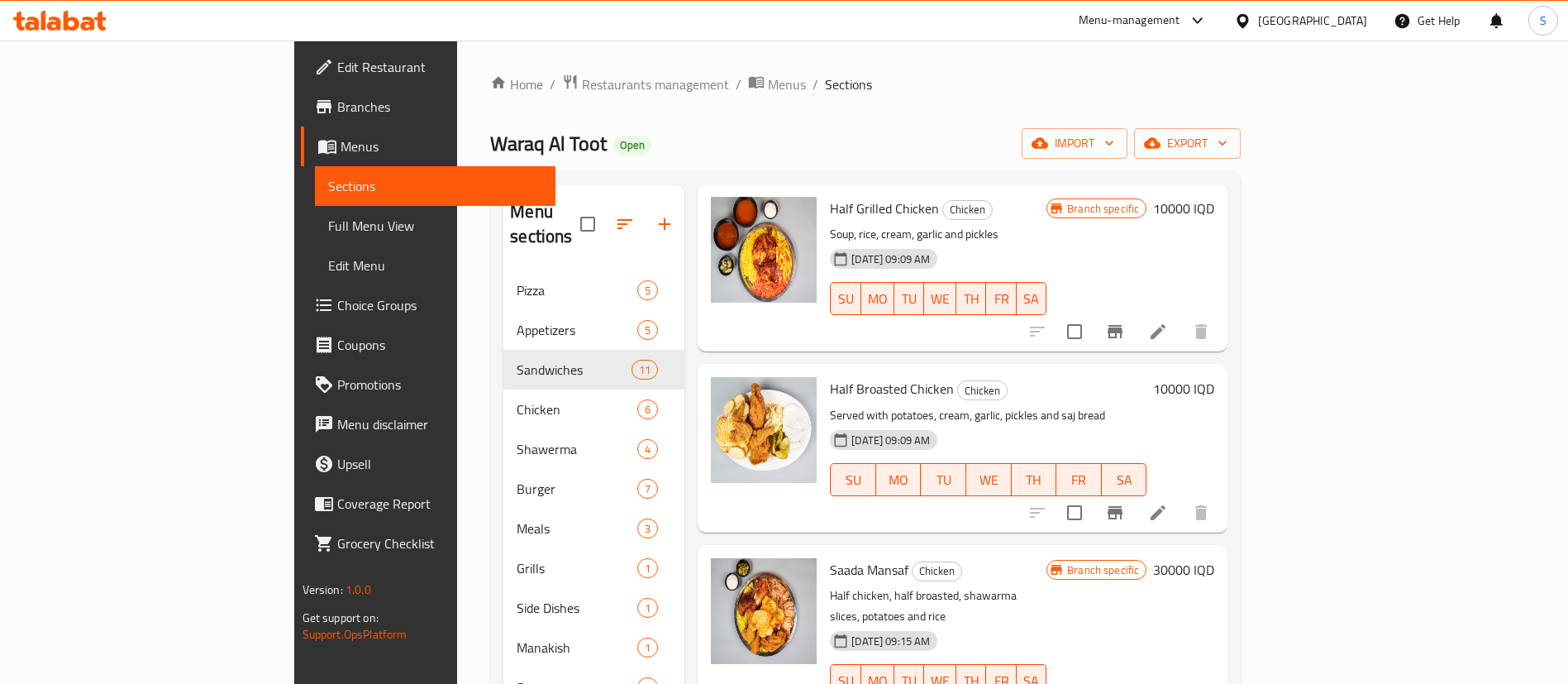
scroll to position [231, 0]
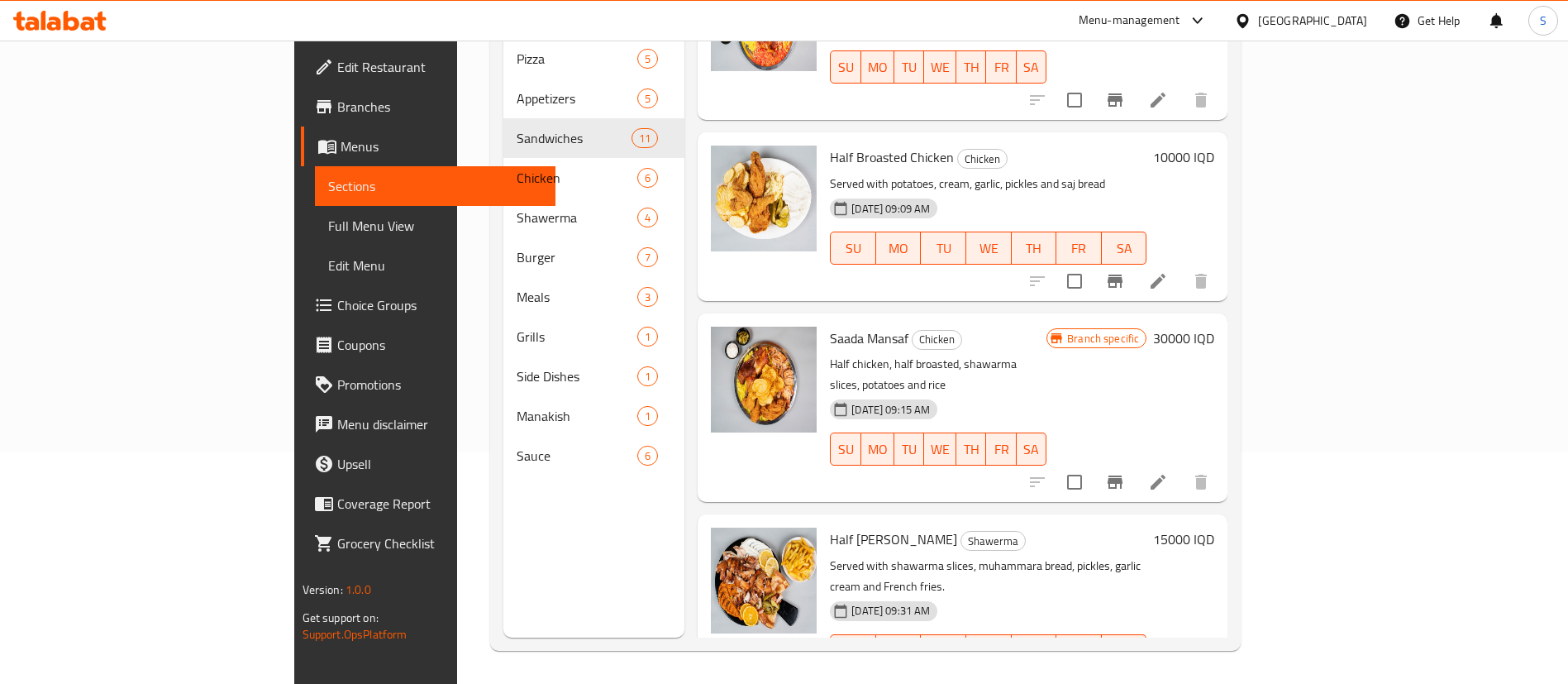
type input "half"
click at [1214, 528] on h6 "15000 IQD" at bounding box center [1183, 539] width 61 height 23
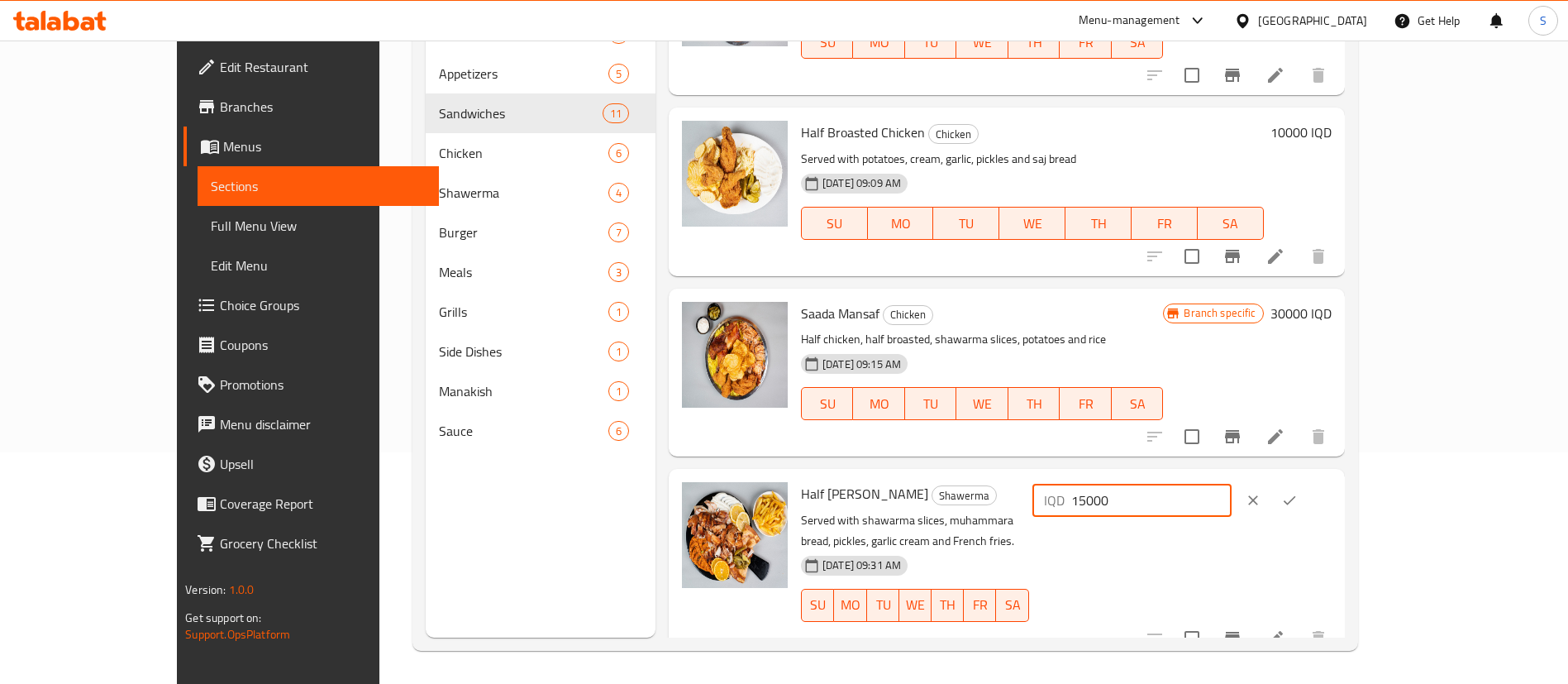
click at [1232, 502] on input "15000" at bounding box center [1151, 500] width 160 height 33
type input "16000"
click at [1298, 499] on icon "ok" at bounding box center [1290, 501] width 17 height 17
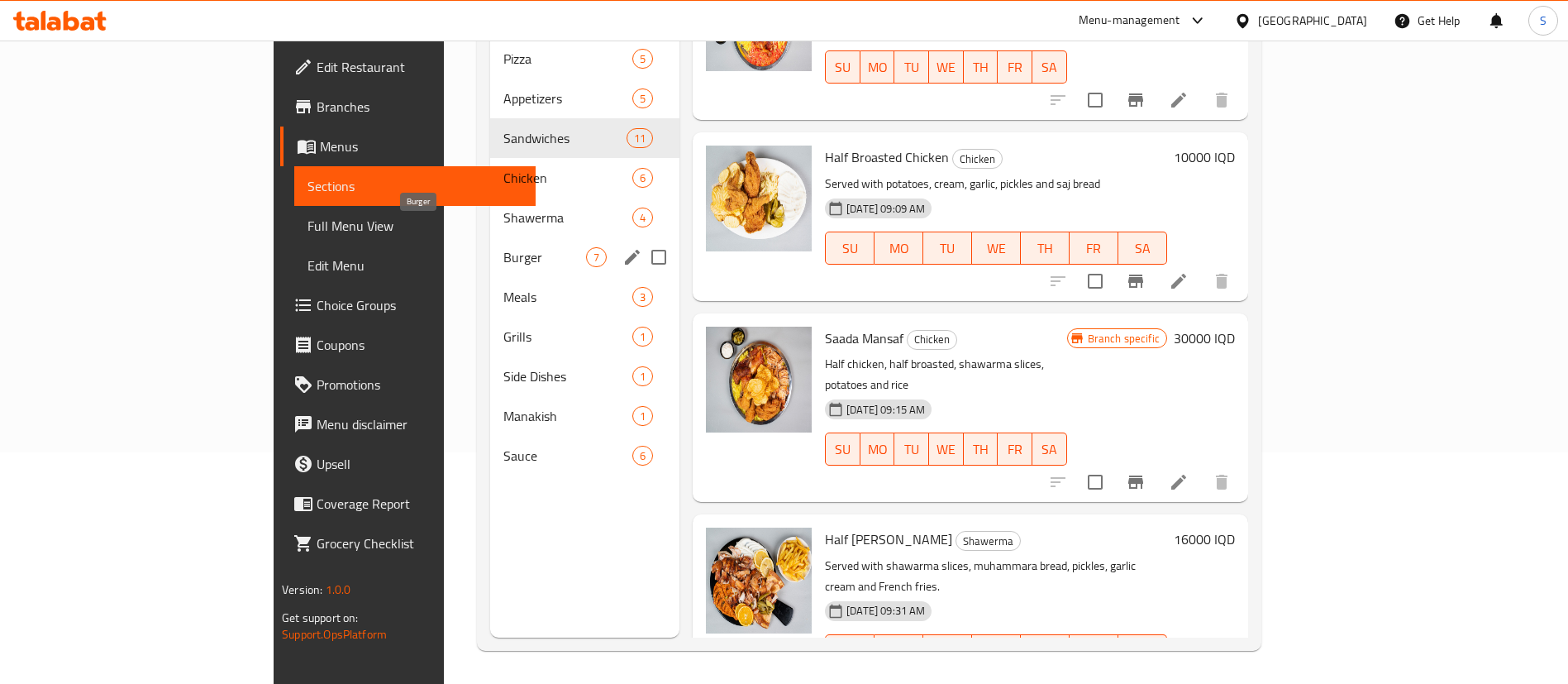
click at [503, 247] on span "Burger" at bounding box center [544, 256] width 82 height 20
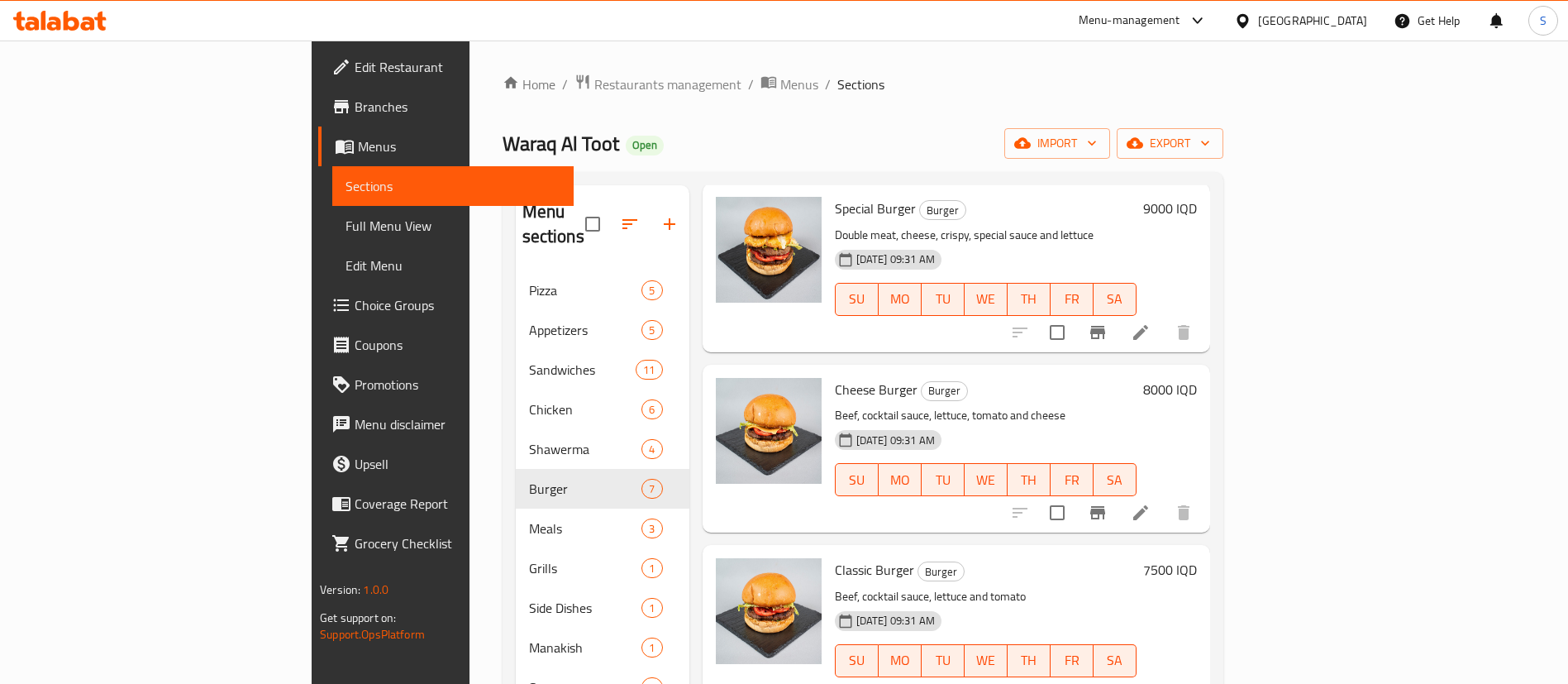
scroll to position [99, 0]
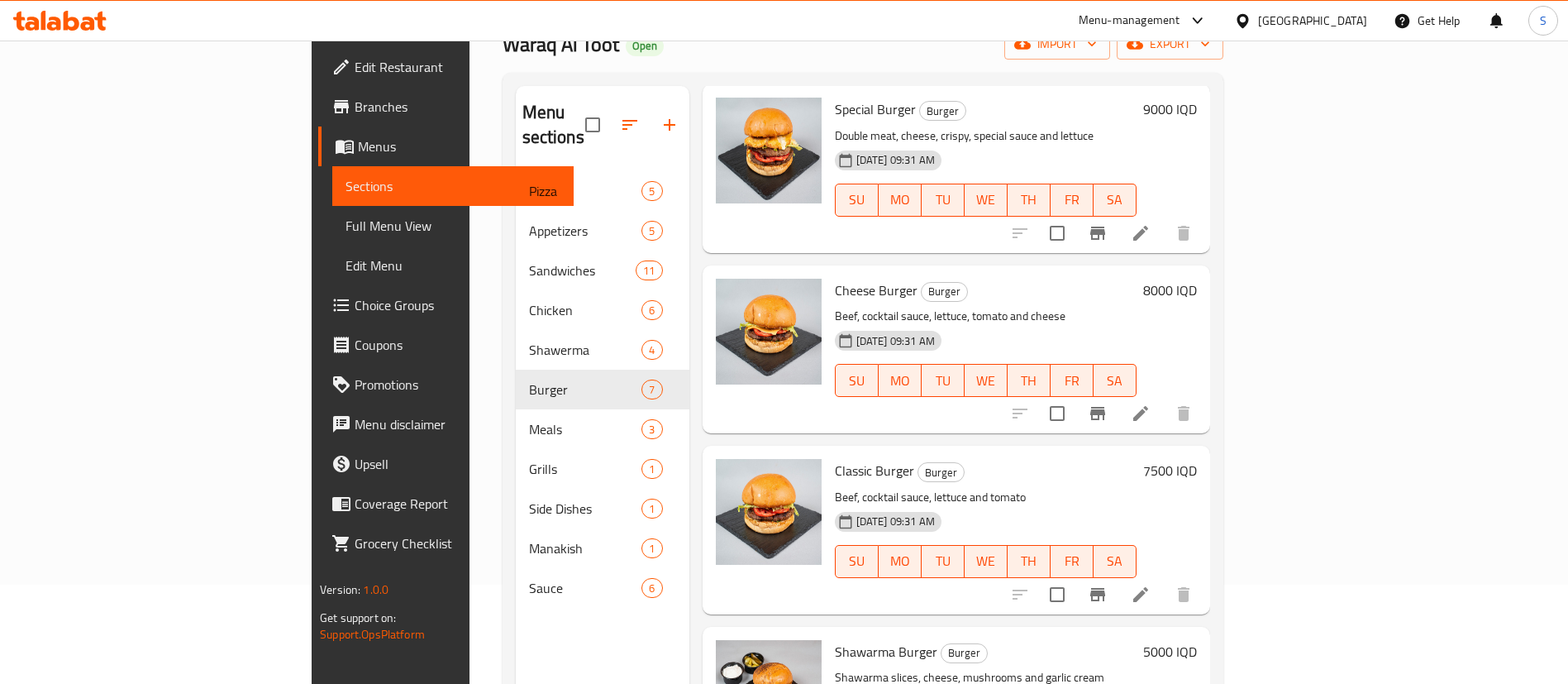
click at [1197, 458] on h6 "7500 IQD" at bounding box center [1169, 470] width 53 height 23
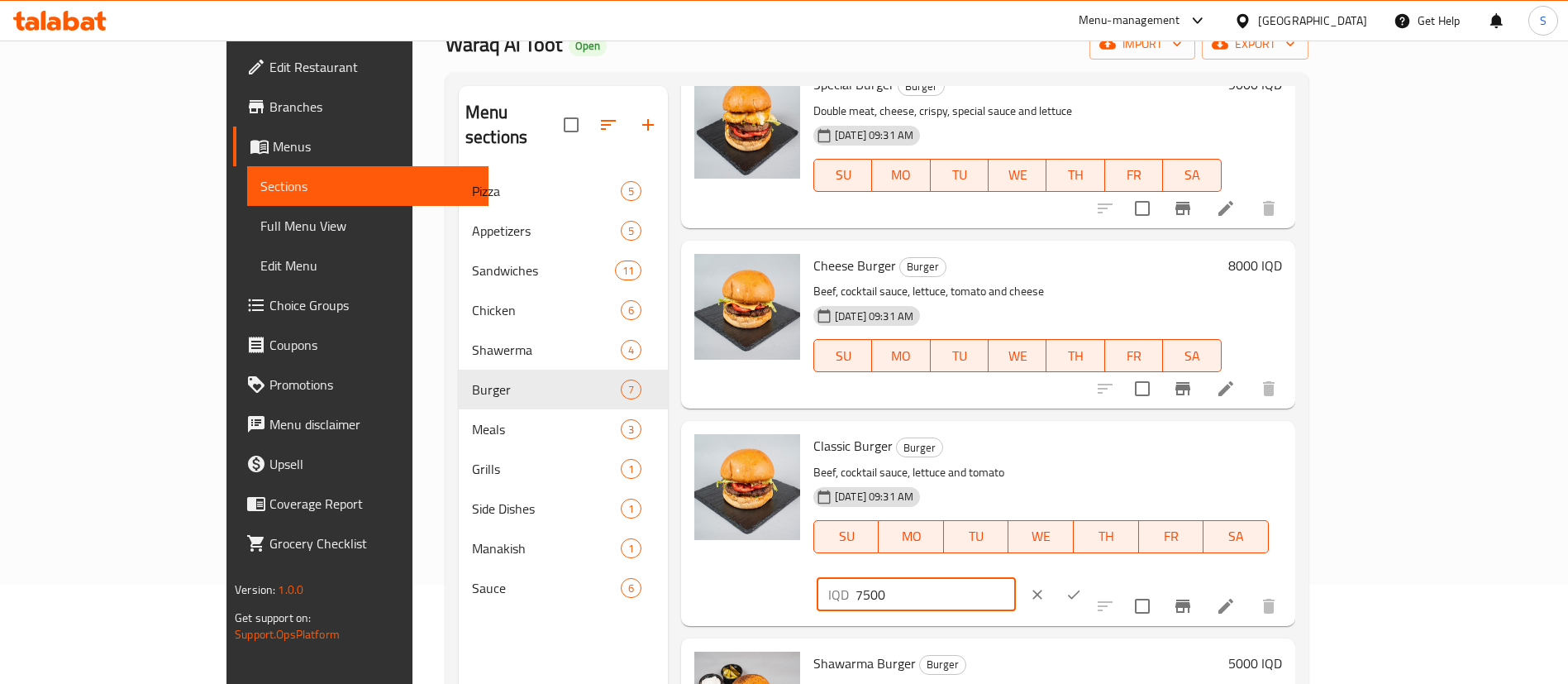
drag, startPoint x: 1333, startPoint y: 448, endPoint x: 1147, endPoint y: 477, distance: 188.2
click at [1147, 477] on div "Classic Burger Burger Beef, cocktail sauce, lettuce and tomato [DATE] 09:31 AM …" at bounding box center [1047, 523] width 482 height 191
type input "6000"
click at [1082, 586] on icon "ok" at bounding box center [1074, 594] width 17 height 17
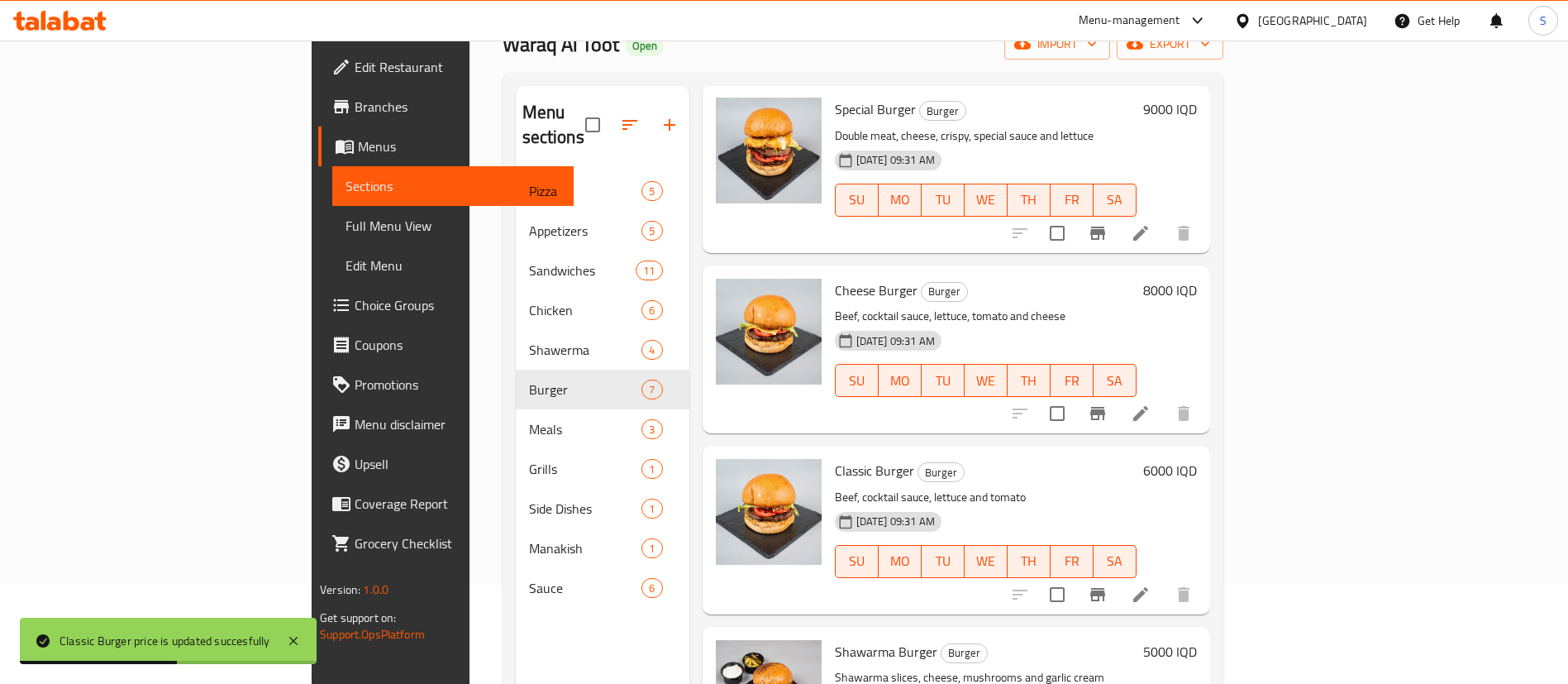
click at [1197, 279] on h6 "8000 IQD" at bounding box center [1169, 290] width 53 height 23
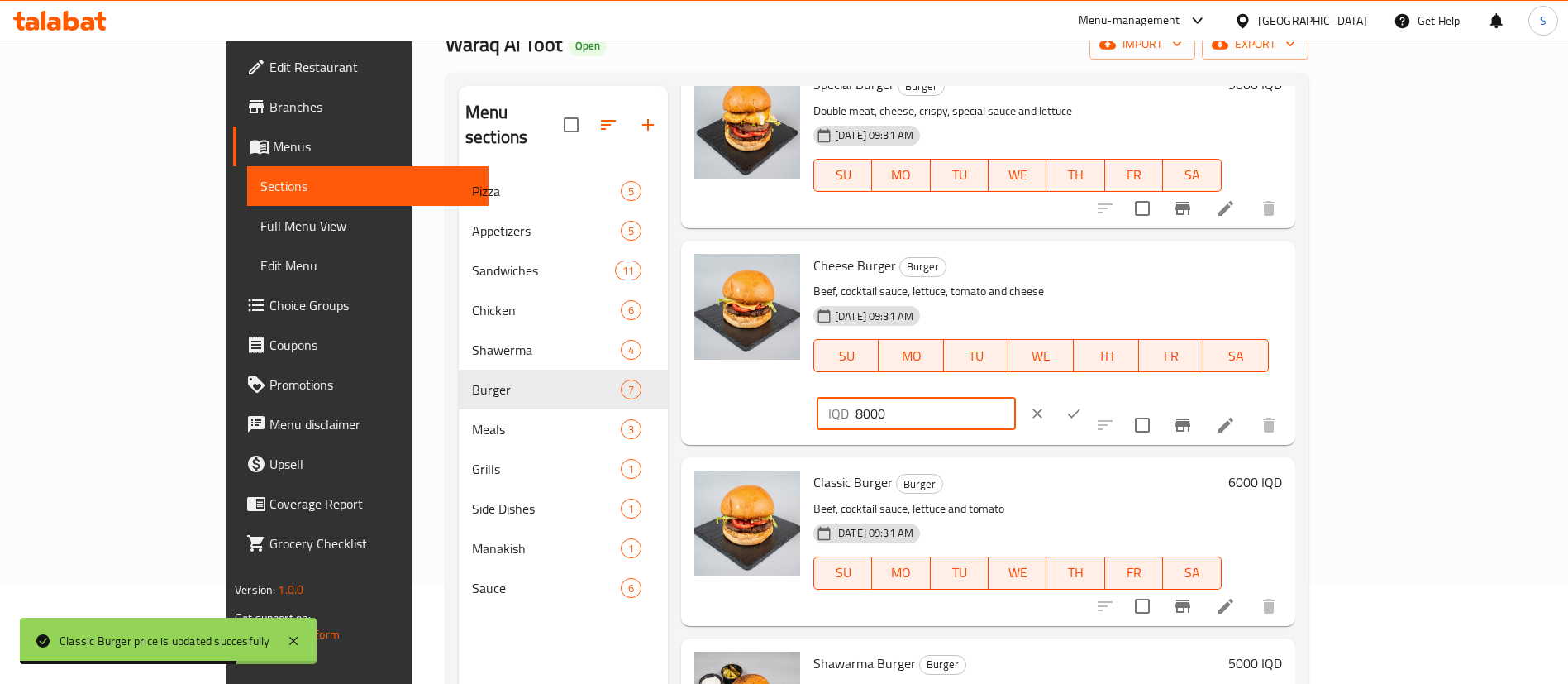
drag, startPoint x: 1320, startPoint y: 273, endPoint x: 1119, endPoint y: 299, distance: 202.7
click at [1119, 299] on div "Cheese Burger Burger Beef, cocktail sauce, lettuce, tomato and cheese [DATE] 09…" at bounding box center [1047, 342] width 482 height 191
paste input "6"
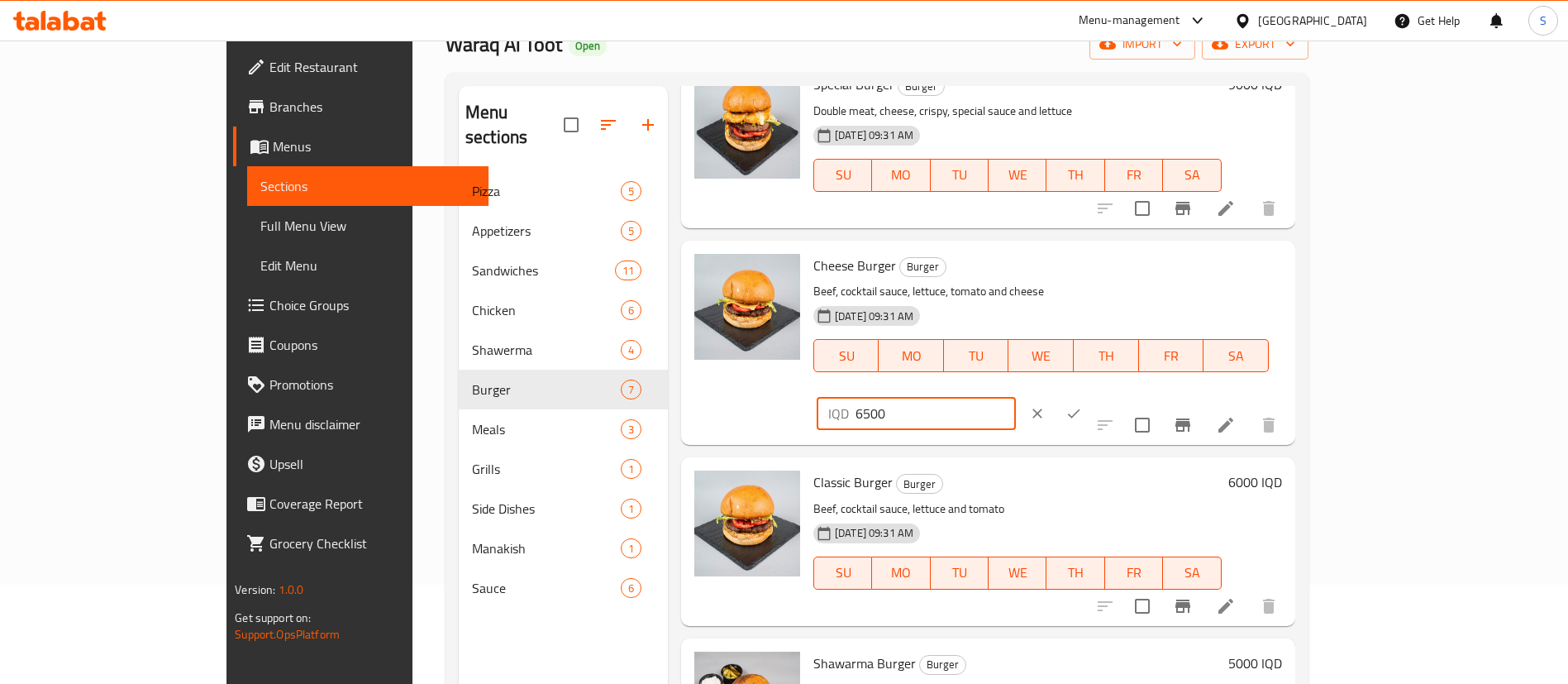
type input "6500"
click at [1082, 405] on icon "ok" at bounding box center [1074, 414] width 17 height 17
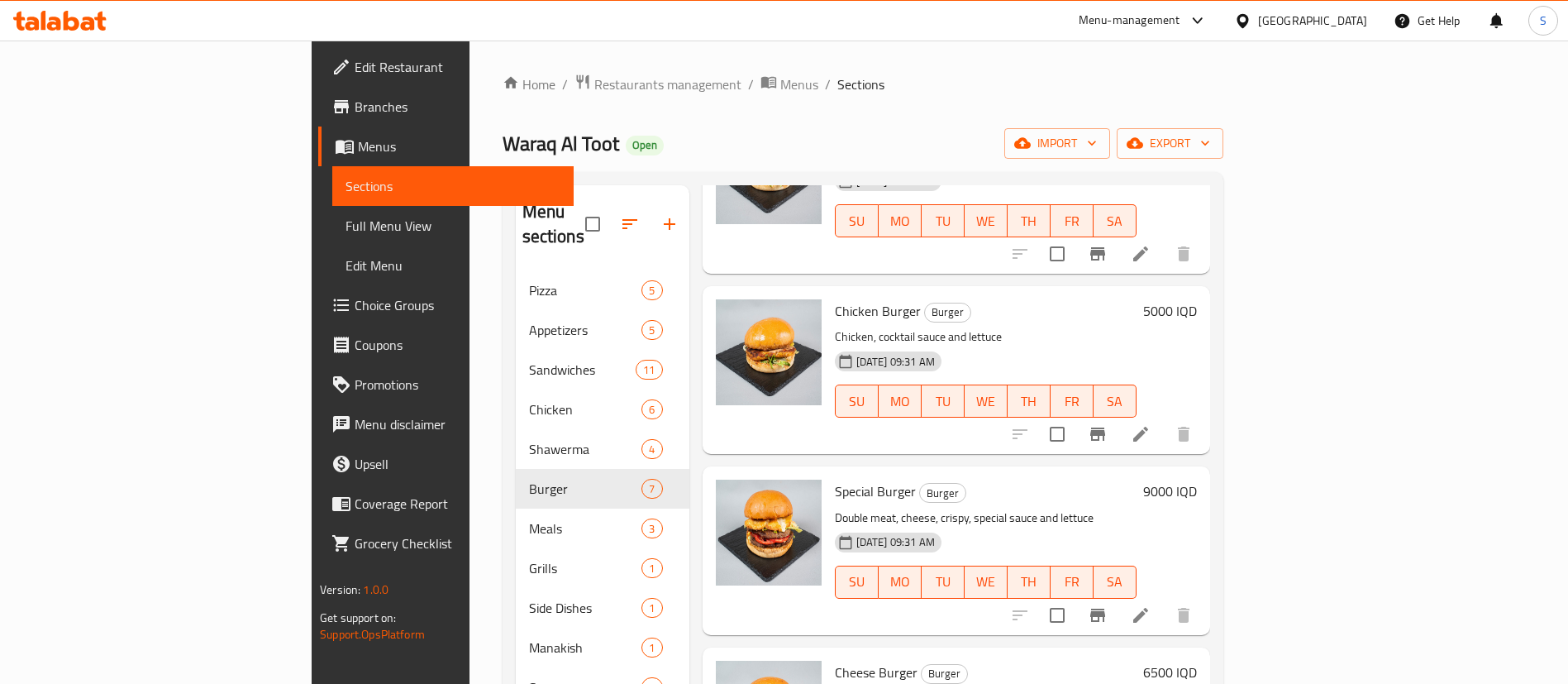
scroll to position [303, 0]
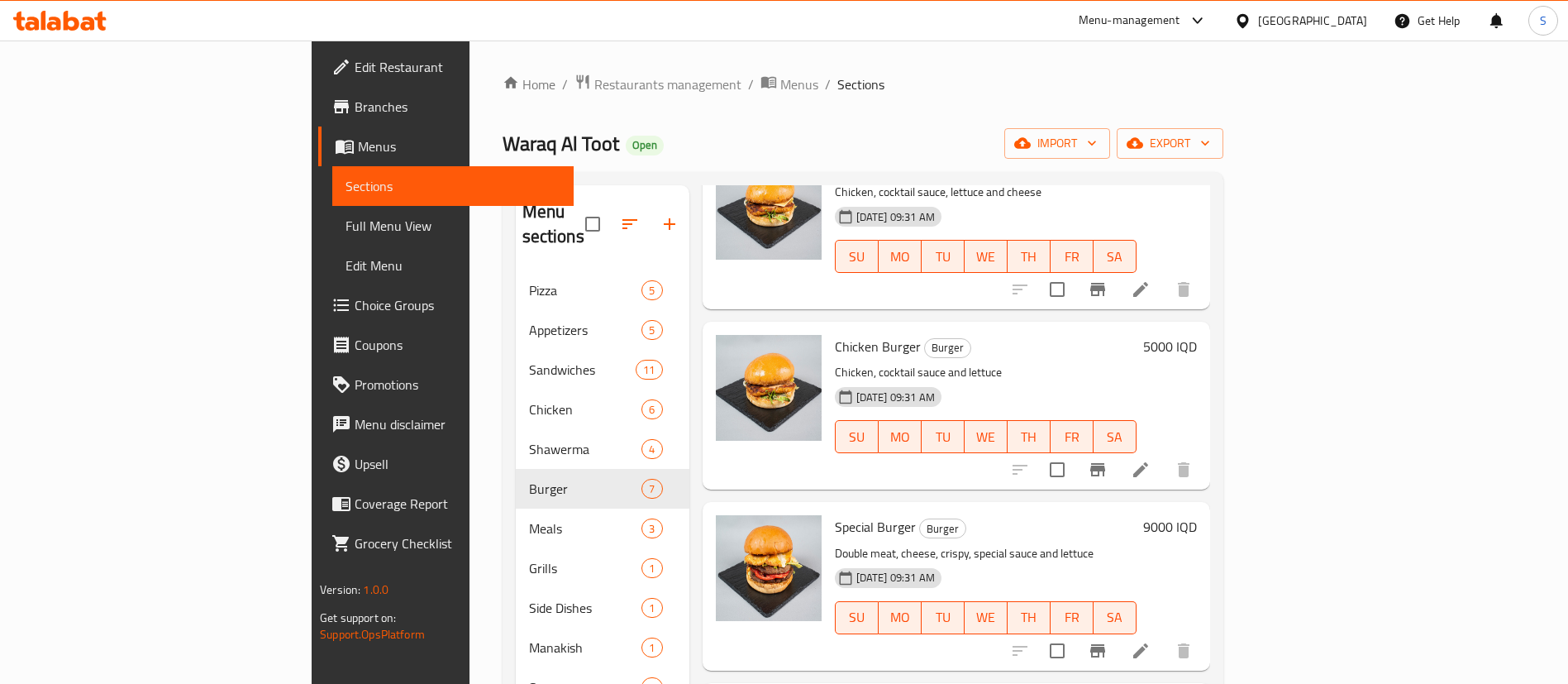
click at [1197, 335] on h6 "5000 IQD" at bounding box center [1169, 346] width 53 height 23
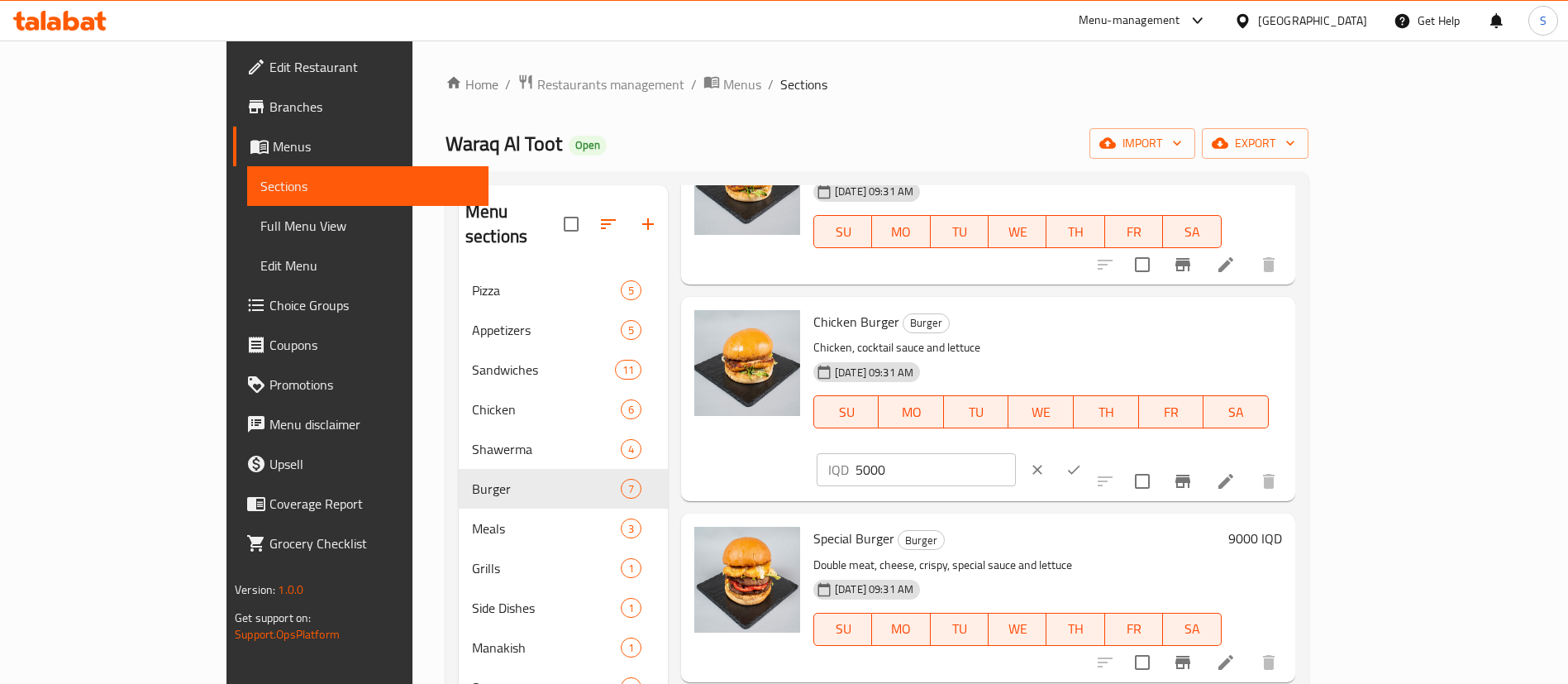
click at [1016, 453] on input "5000" at bounding box center [936, 469] width 160 height 33
type input "5500"
click at [1082, 461] on icon "ok" at bounding box center [1074, 470] width 17 height 17
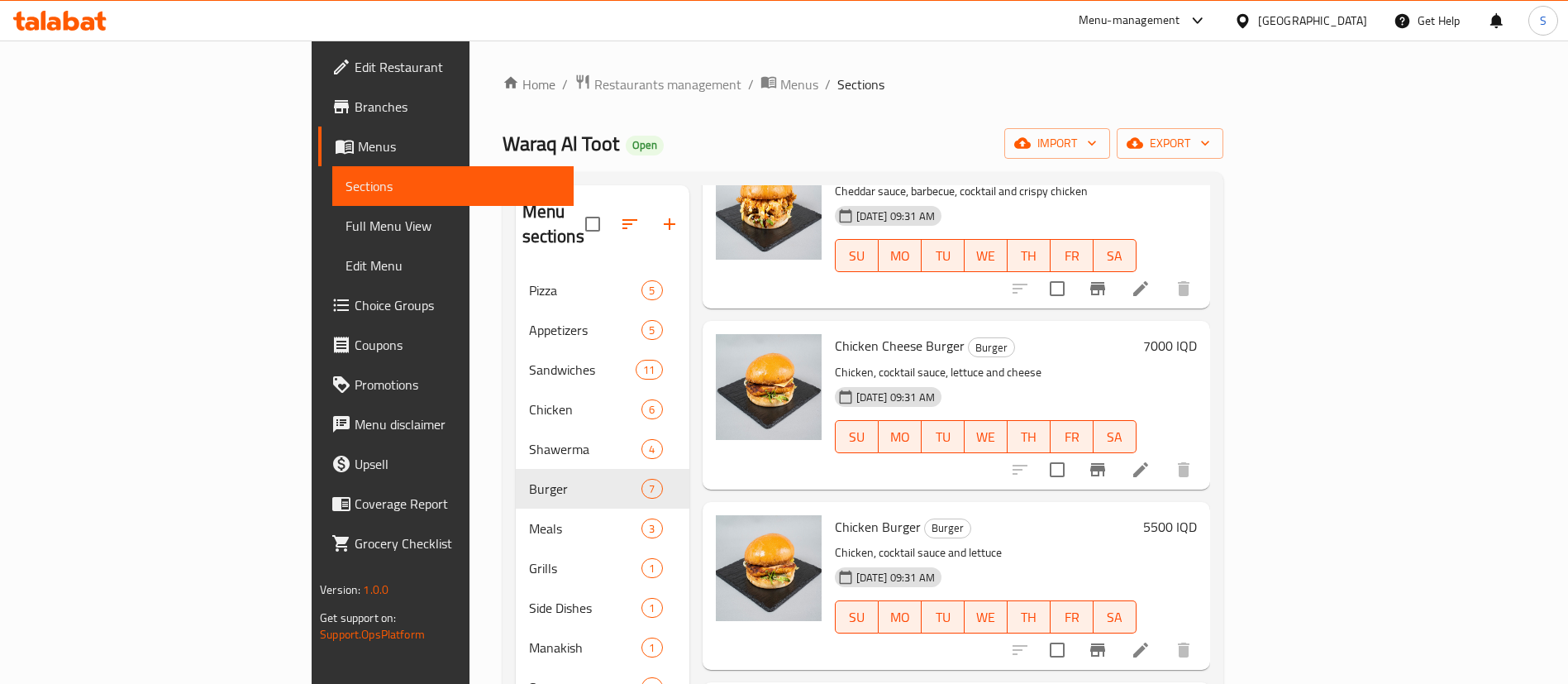
scroll to position [0, 0]
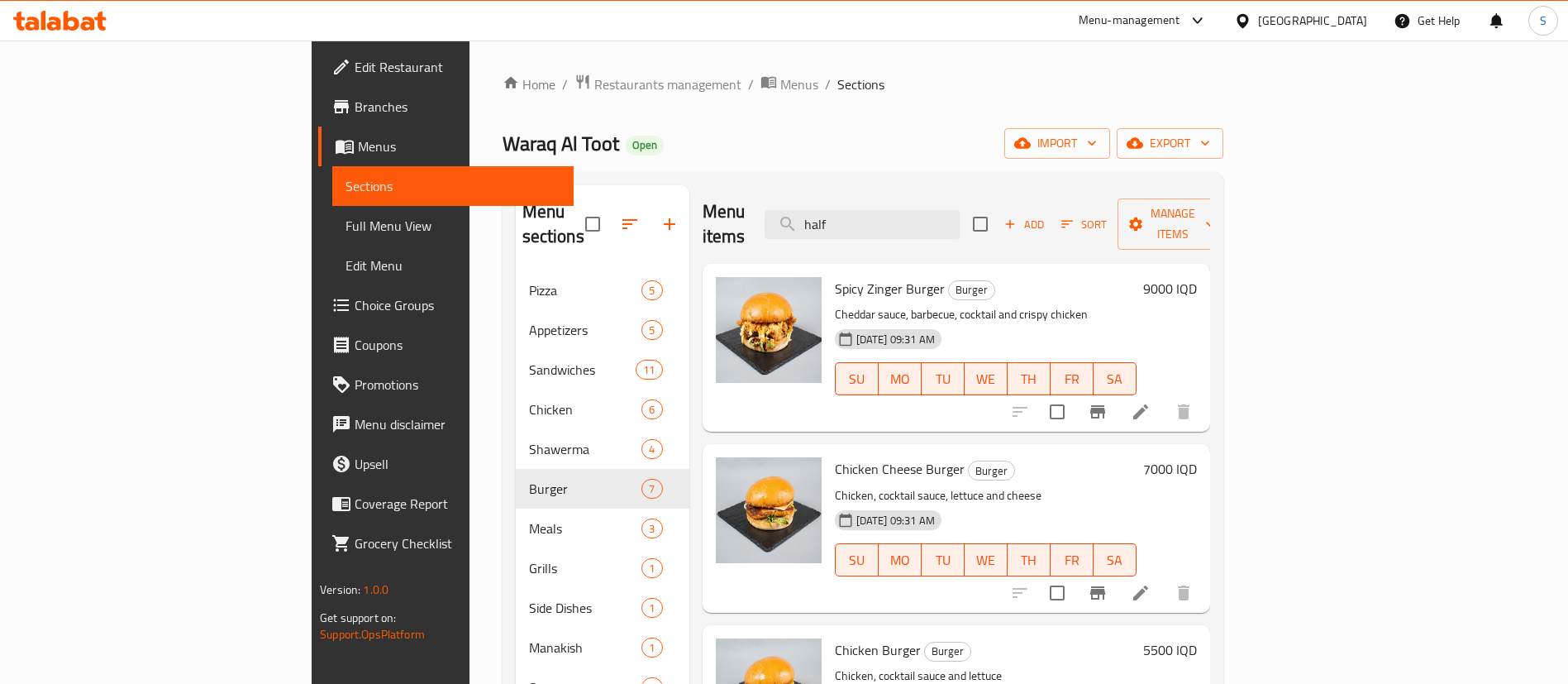
click at [1197, 277] on h6 "9000 IQD" at bounding box center [1169, 288] width 53 height 23
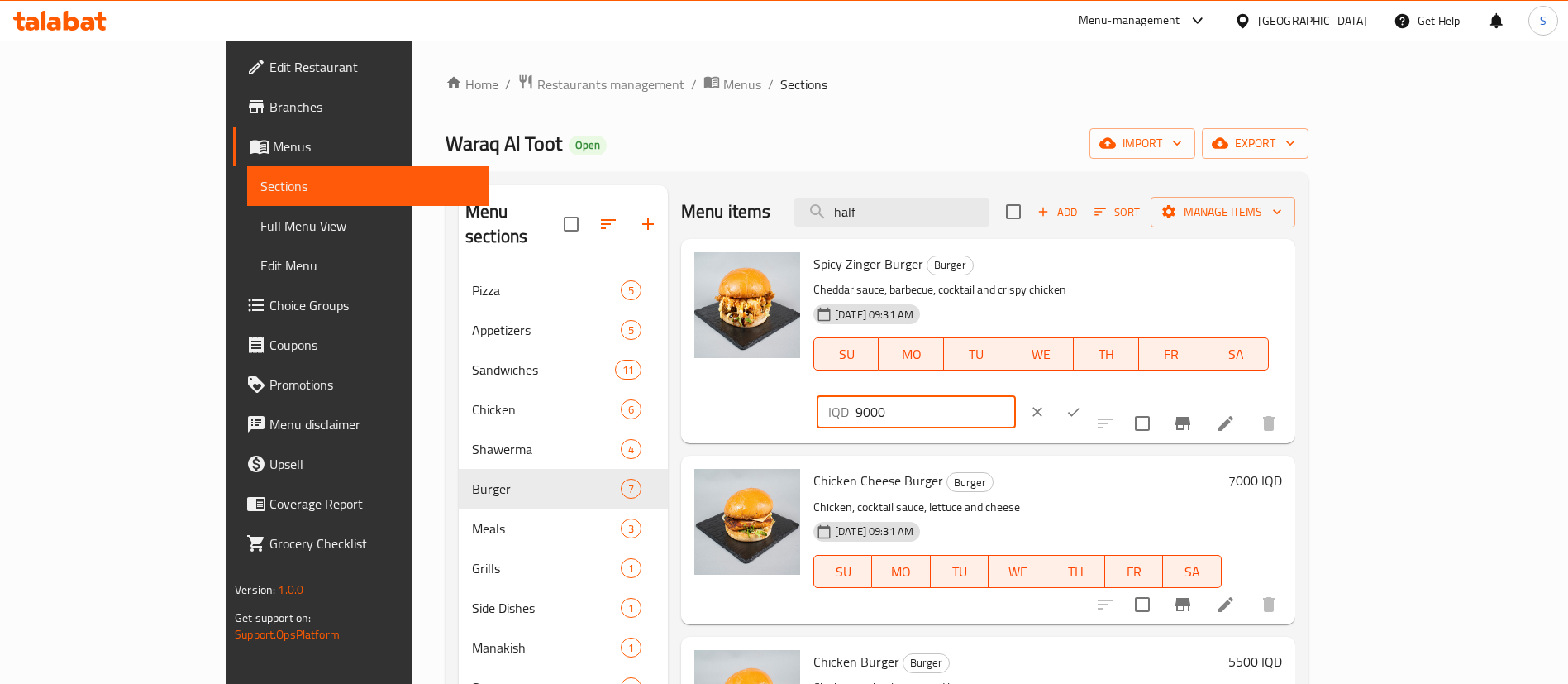
drag, startPoint x: 1335, startPoint y: 258, endPoint x: 1147, endPoint y: 280, distance: 189.3
click at [1147, 280] on div "Spicy Zinger Burger Burger Cheddar sauce, barbecue, cocktail and crispy chicken…" at bounding box center [1047, 341] width 482 height 191
click at [1046, 403] on icon "clear" at bounding box center [1038, 412] width 17 height 17
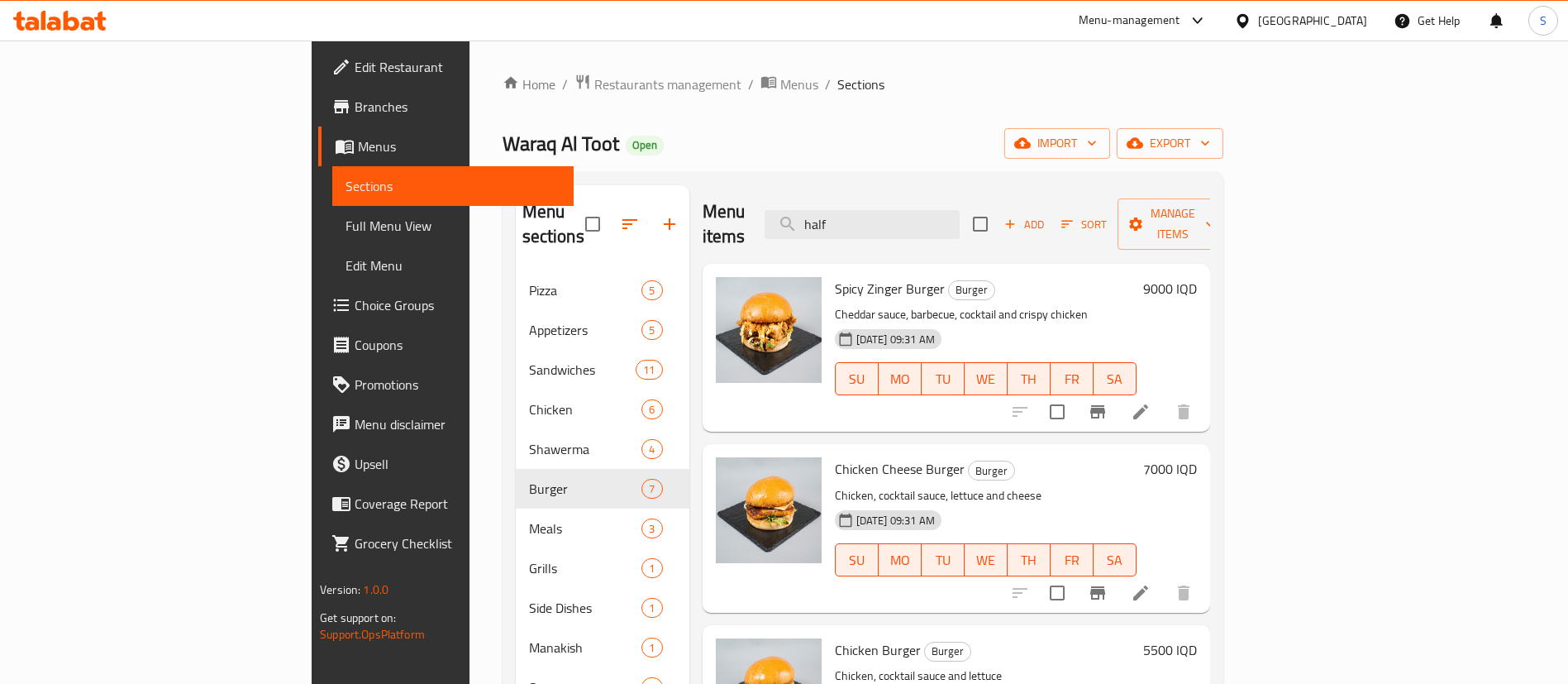
click at [1197, 277] on h6 "9000 IQD" at bounding box center [1169, 288] width 53 height 23
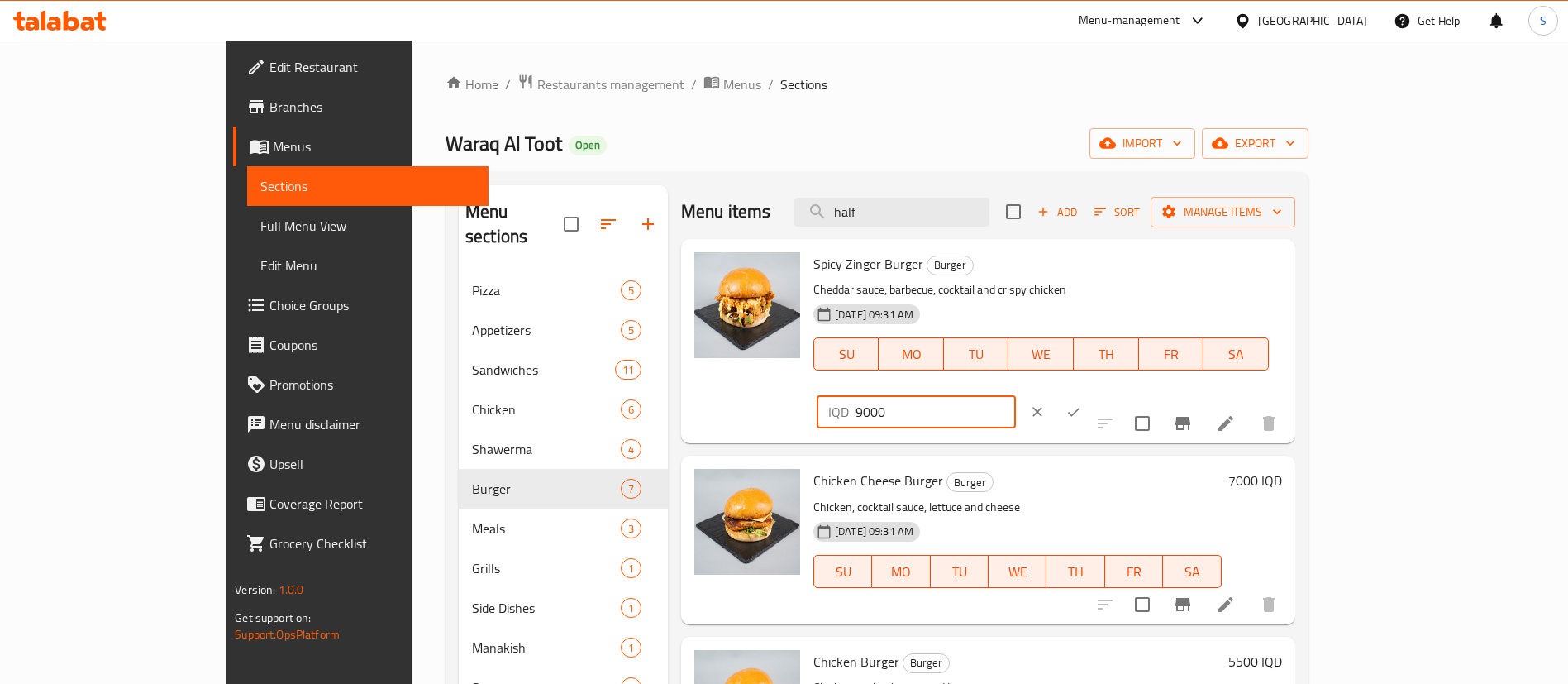
drag, startPoint x: 1312, startPoint y: 267, endPoint x: 1222, endPoint y: 271, distance: 90.1
click at [1116, 394] on div "IQD 9000 ​" at bounding box center [964, 412] width 302 height 36
type input "6500"
click at [1082, 403] on icon "ok" at bounding box center [1074, 412] width 17 height 17
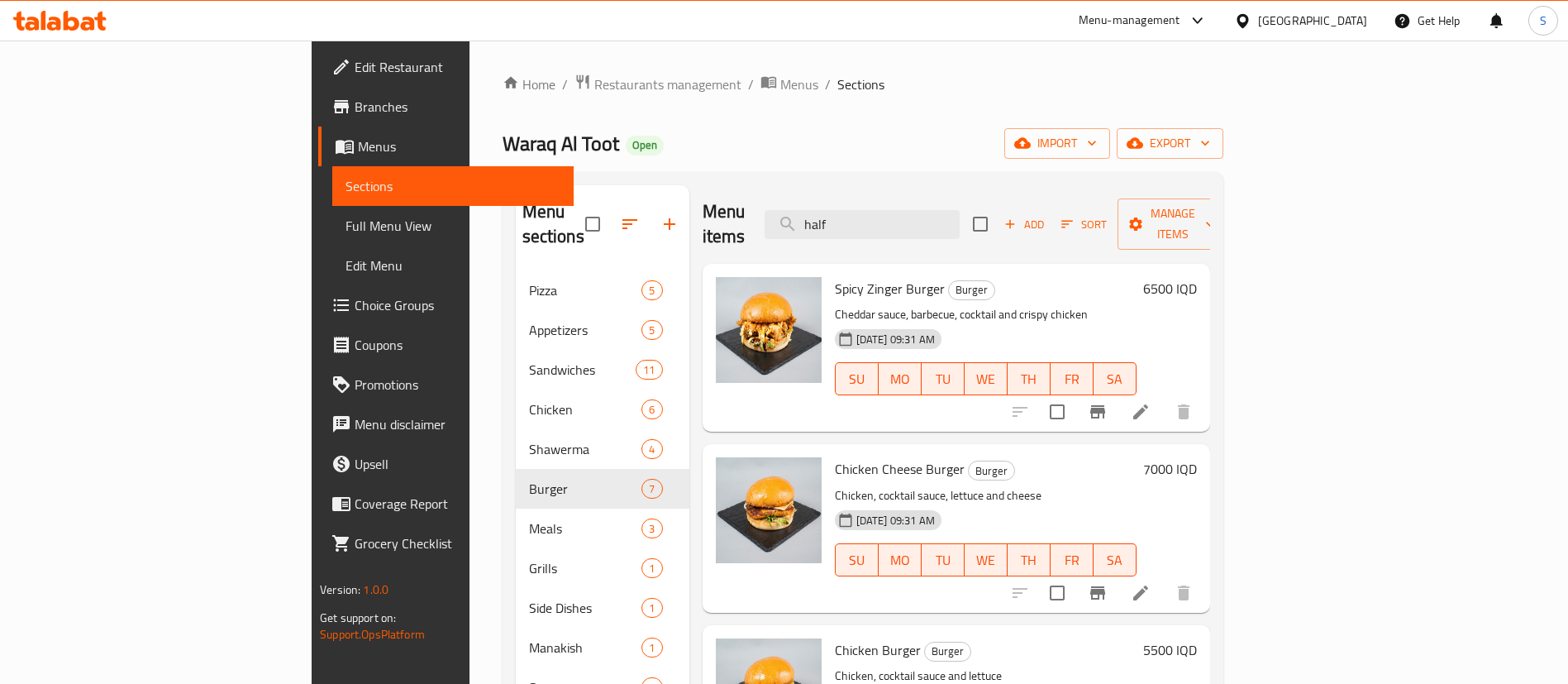
click at [1197, 458] on h6 "7000 IQD" at bounding box center [1169, 469] width 53 height 23
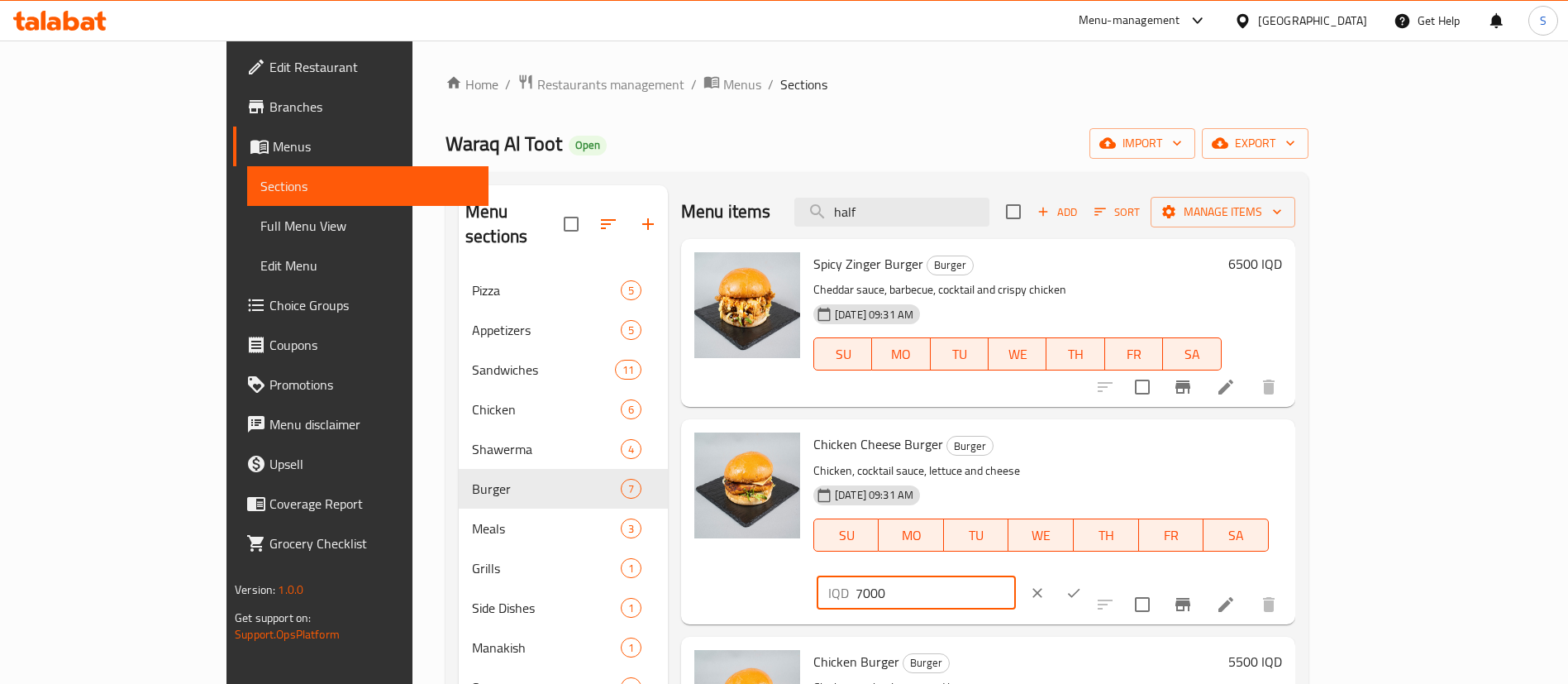
drag, startPoint x: 1348, startPoint y: 451, endPoint x: 1161, endPoint y: 455, distance: 187.0
click at [1161, 455] on div "Chicken Cheese Burger Burger Chicken, cocktail sauce, lettuce and cheese [DATE]…" at bounding box center [1047, 521] width 482 height 191
type input "6000"
click at [1082, 585] on icon "ok" at bounding box center [1074, 593] width 17 height 17
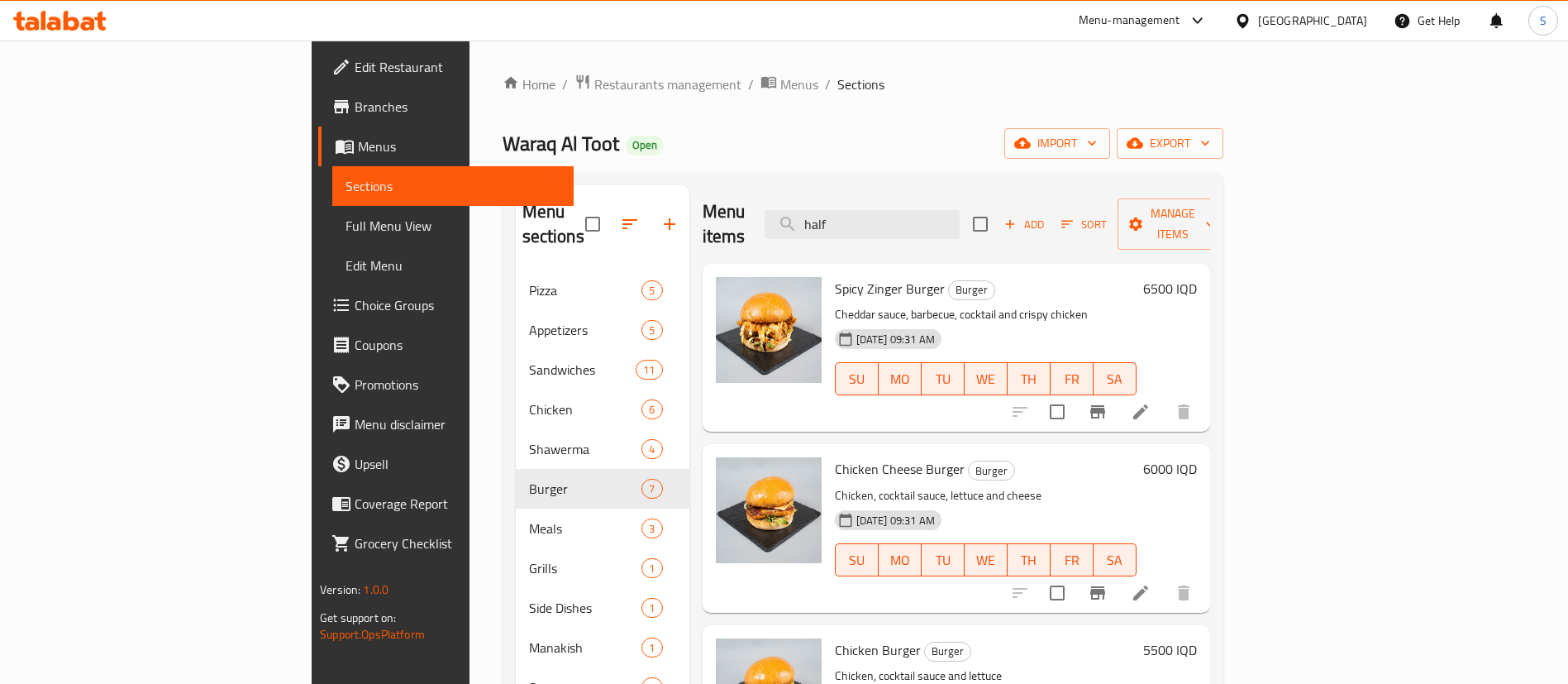
drag, startPoint x: 959, startPoint y: 213, endPoint x: 803, endPoint y: 188, distance: 158.0
click at [803, 188] on div "Menu items half Add Sort Manage items" at bounding box center [956, 225] width 508 height 79
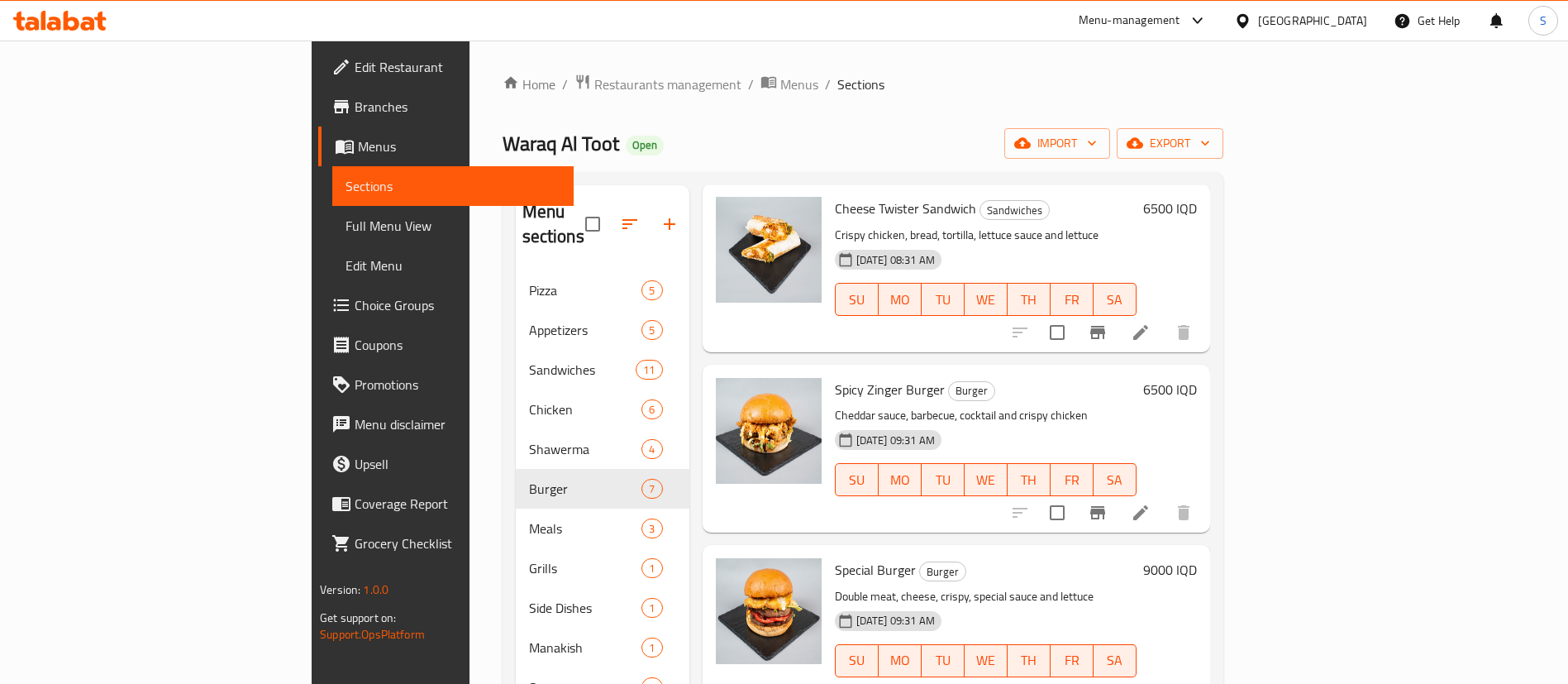
scroll to position [231, 0]
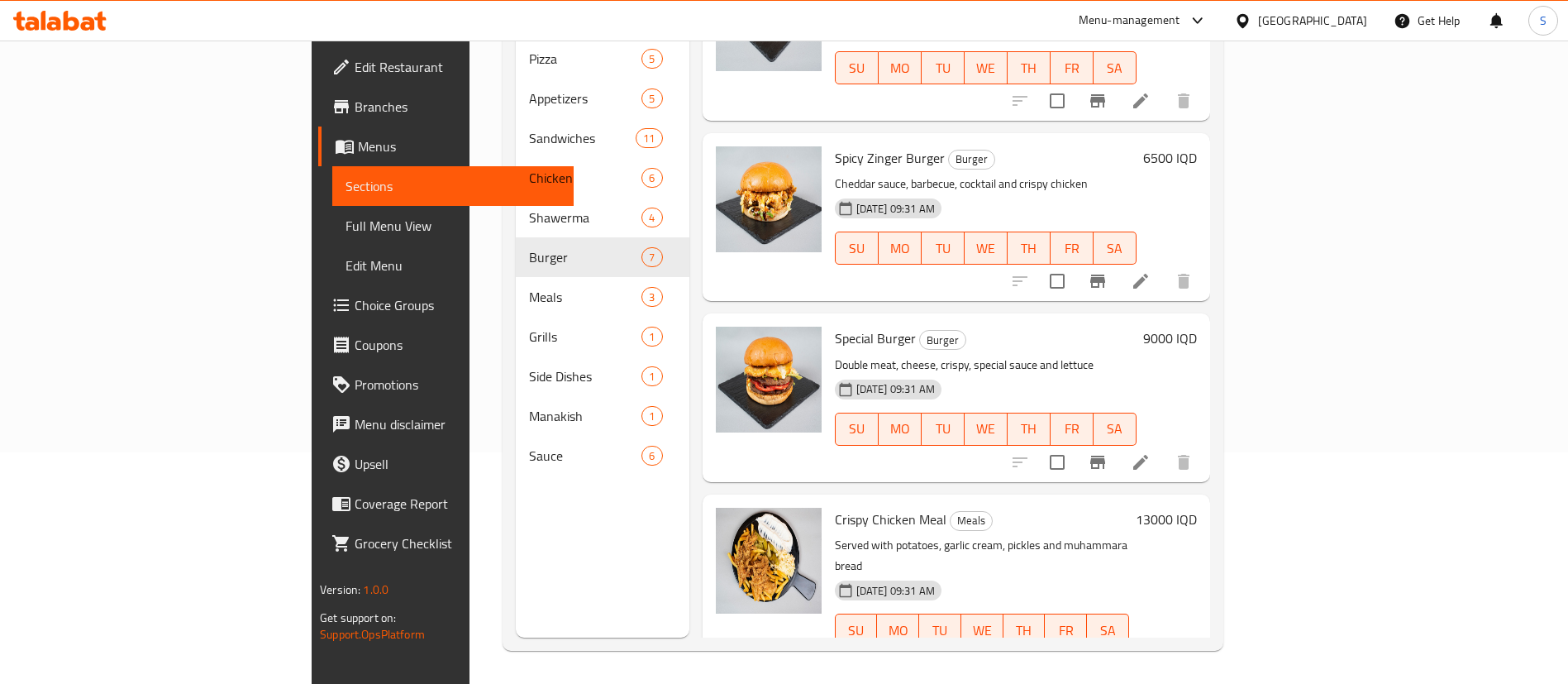
type input "crispy"
click at [1197, 508] on h6 "13000 IQD" at bounding box center [1166, 519] width 61 height 23
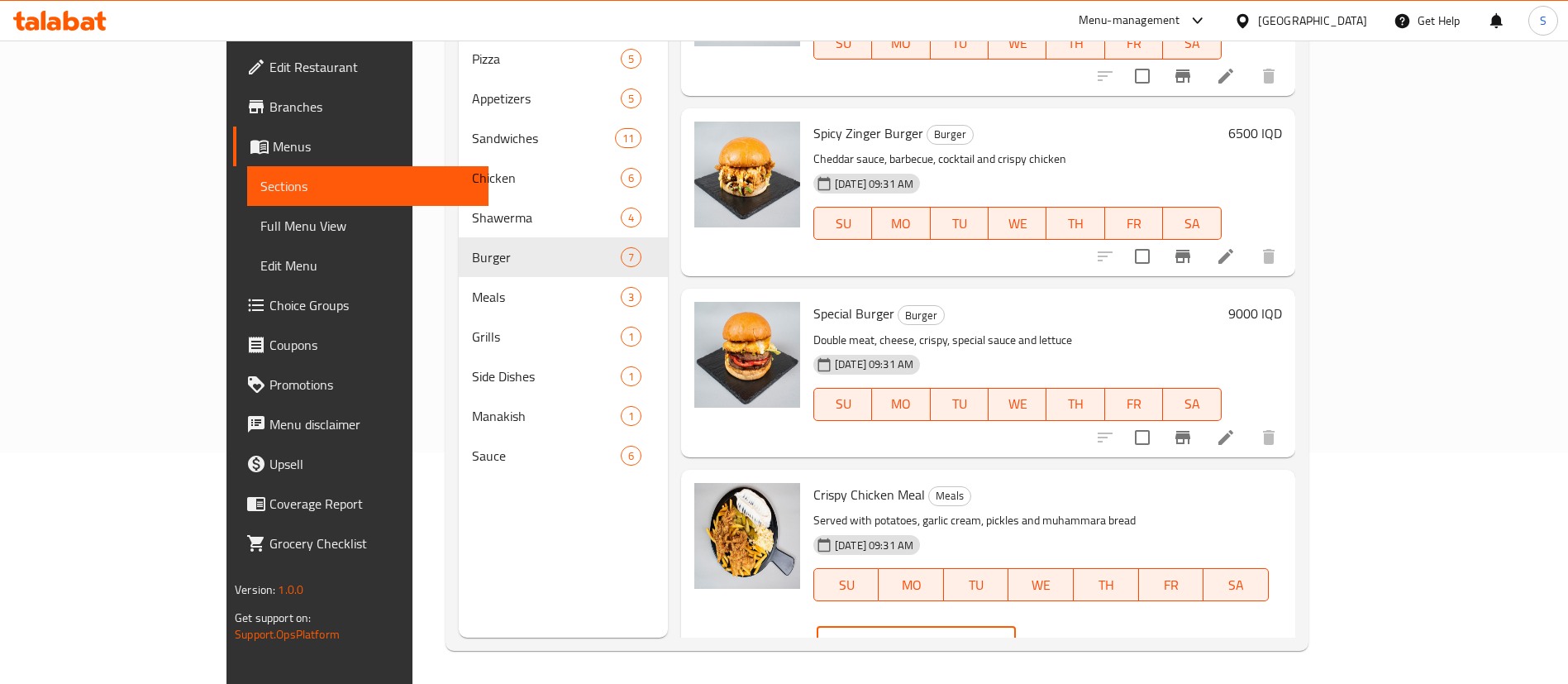
drag, startPoint x: 1374, startPoint y: 494, endPoint x: 1176, endPoint y: 487, distance: 198.1
click at [1176, 487] on div "Crispy Chicken Meal Meals Served with potatoes, garlic cream, pickles and muham…" at bounding box center [1047, 572] width 482 height 191
type input "9000"
click at [1082, 634] on icon "ok" at bounding box center [1074, 643] width 17 height 17
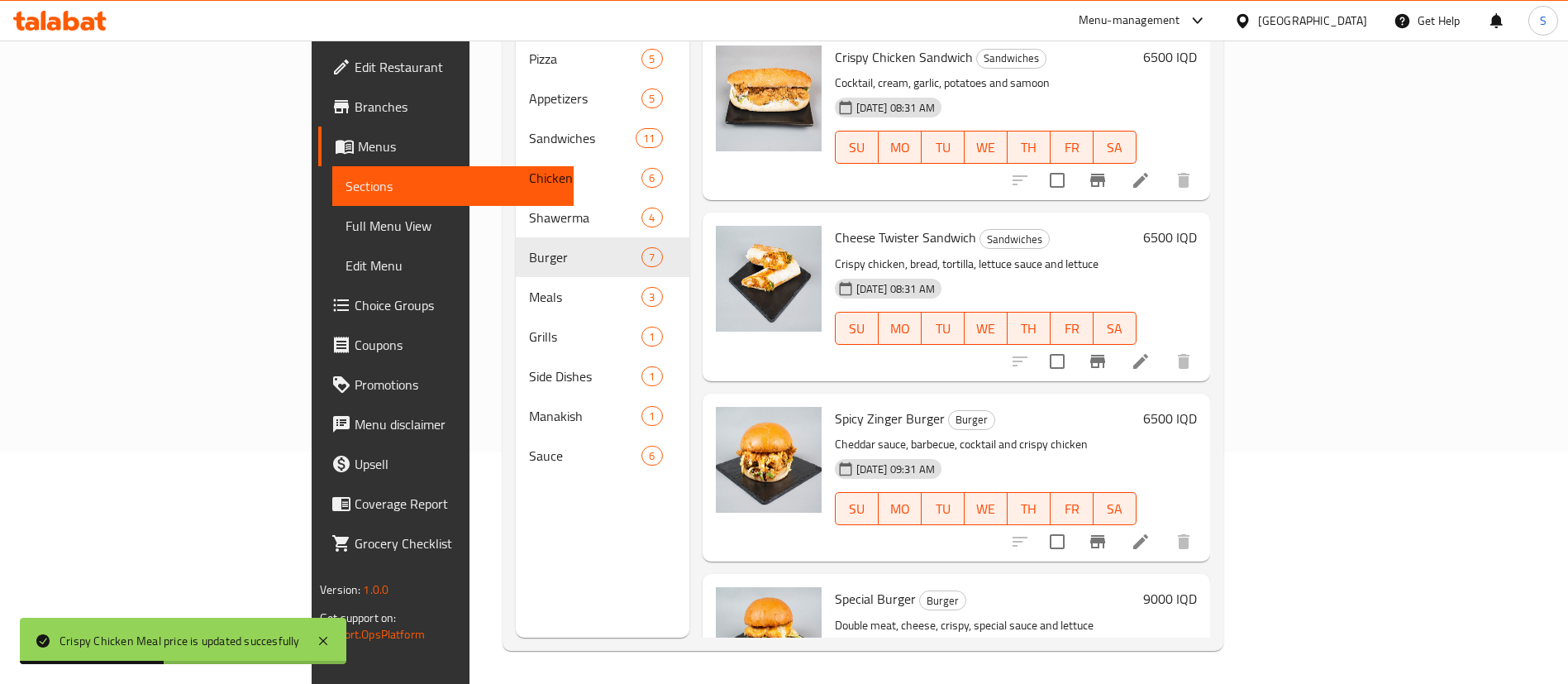
scroll to position [0, 0]
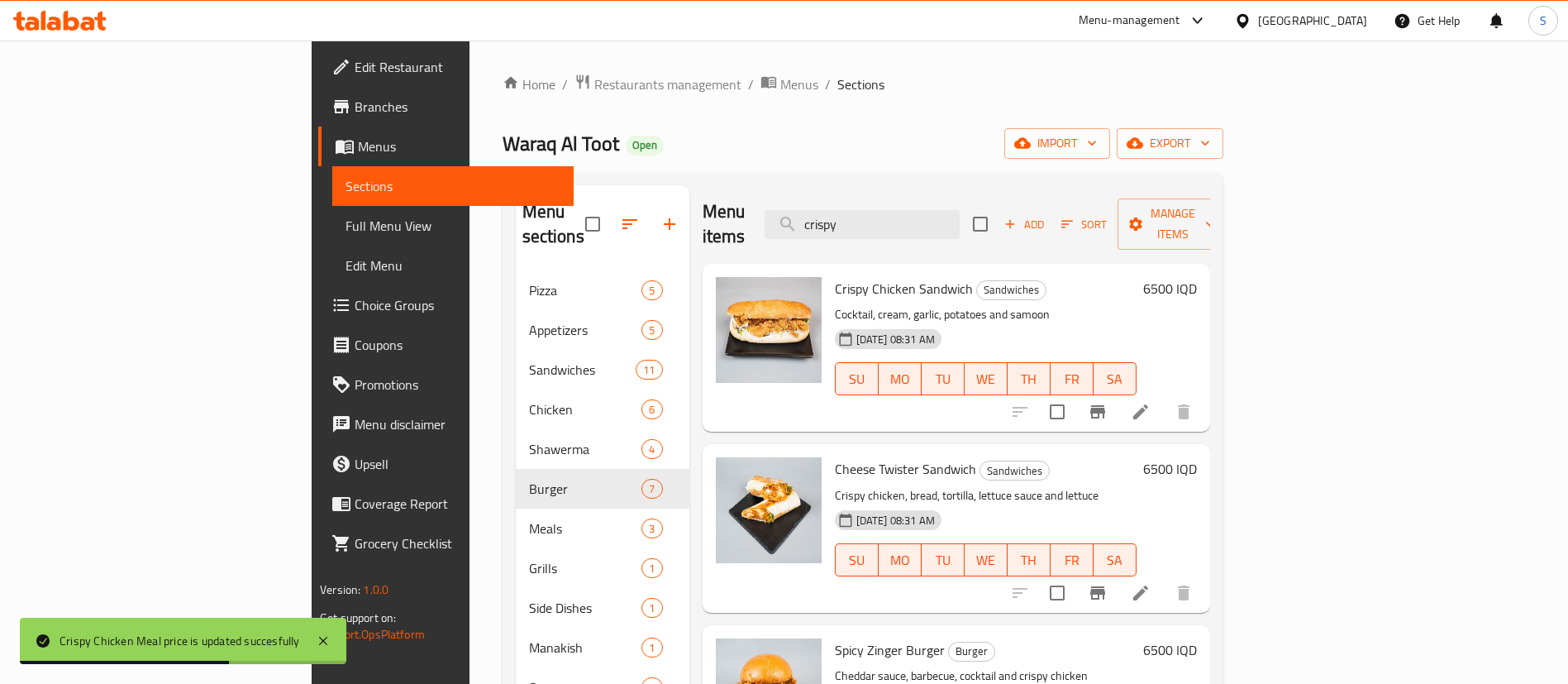
drag, startPoint x: 949, startPoint y: 202, endPoint x: 841, endPoint y: 200, distance: 108.0
click at [841, 200] on div "Menu items crispy Add Sort Manage items" at bounding box center [956, 225] width 508 height 79
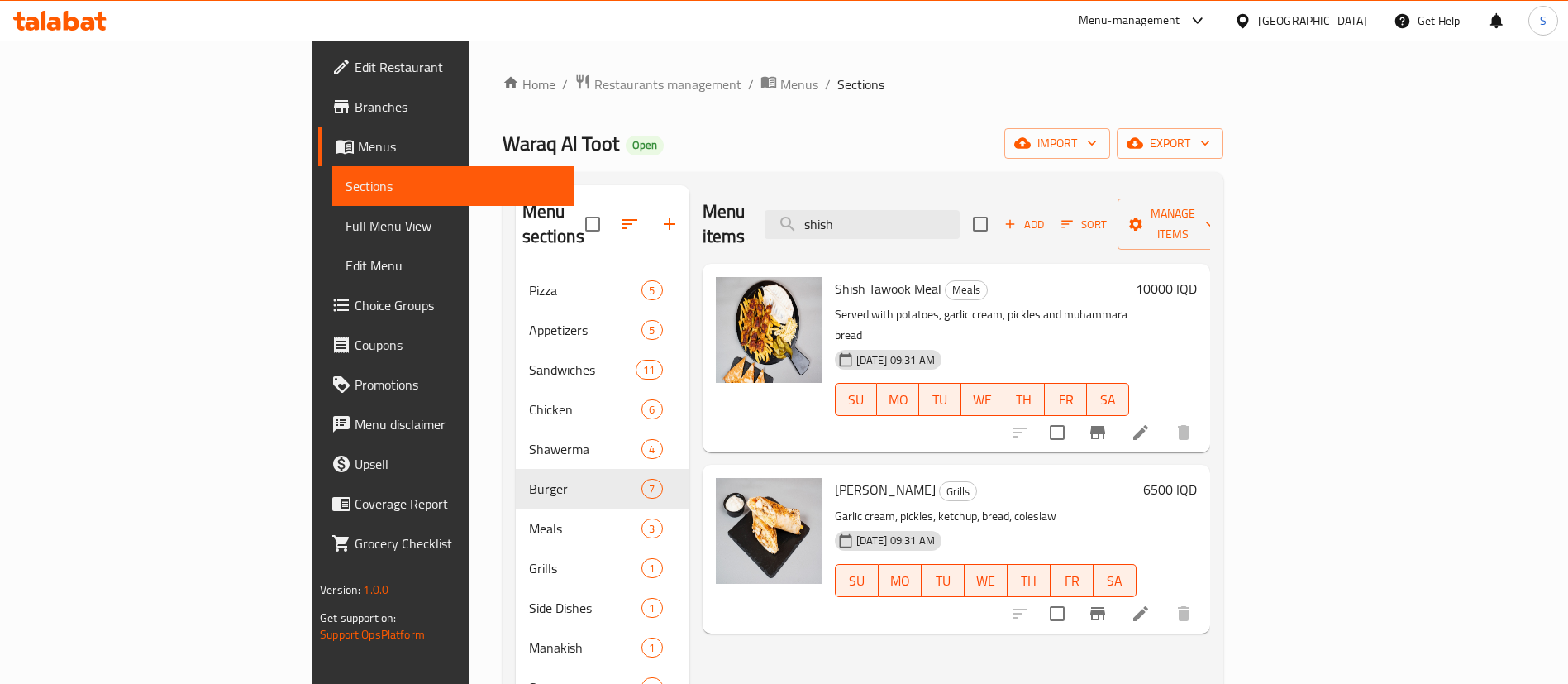
type input "shish"
click at [1197, 277] on h6 "10000 IQD" at bounding box center [1166, 288] width 61 height 23
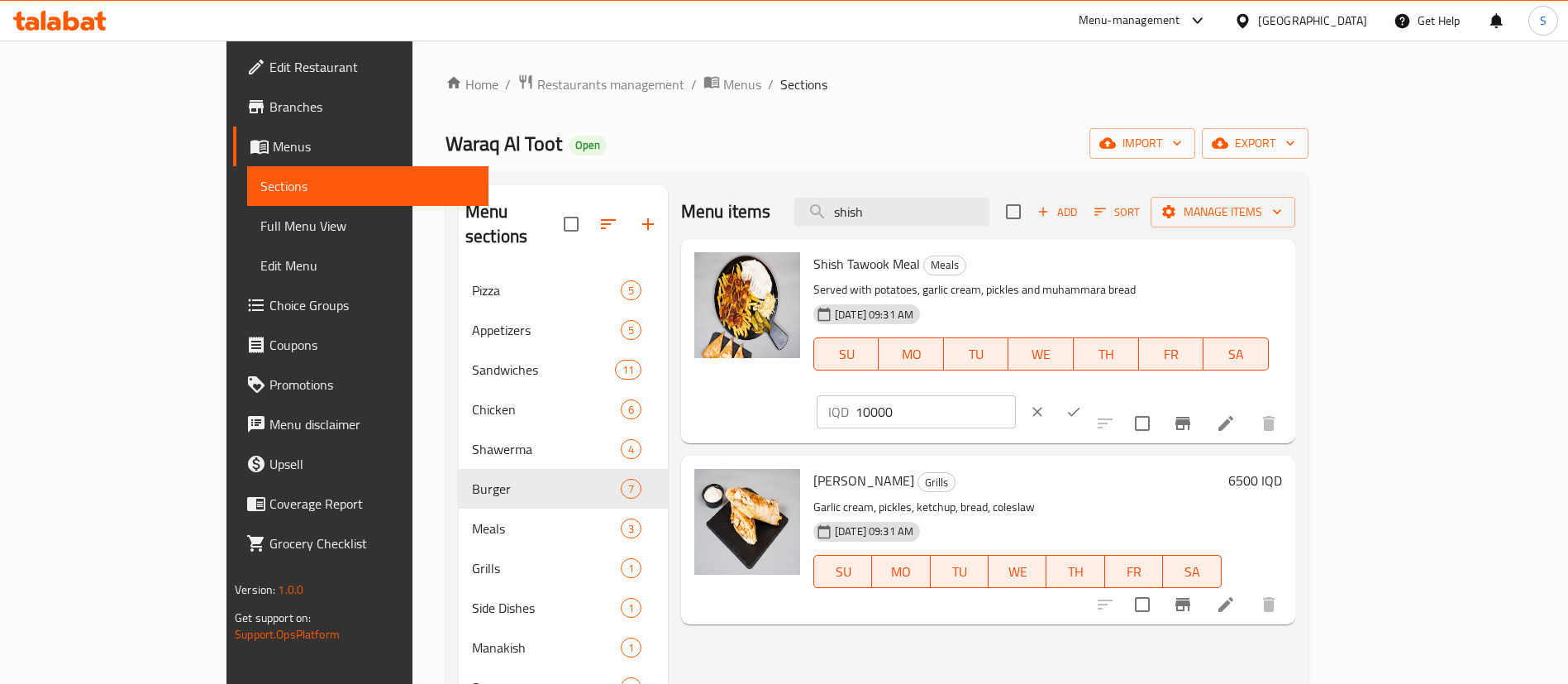
drag, startPoint x: 1327, startPoint y: 269, endPoint x: 1072, endPoint y: 274, distance: 255.0
click at [1072, 274] on div "Shish Tawook Meal Meals Served with potatoes, garlic cream, pickles and muhamma…" at bounding box center [1047, 341] width 482 height 191
type input "8500"
click at [1082, 403] on icon "ok" at bounding box center [1074, 412] width 17 height 17
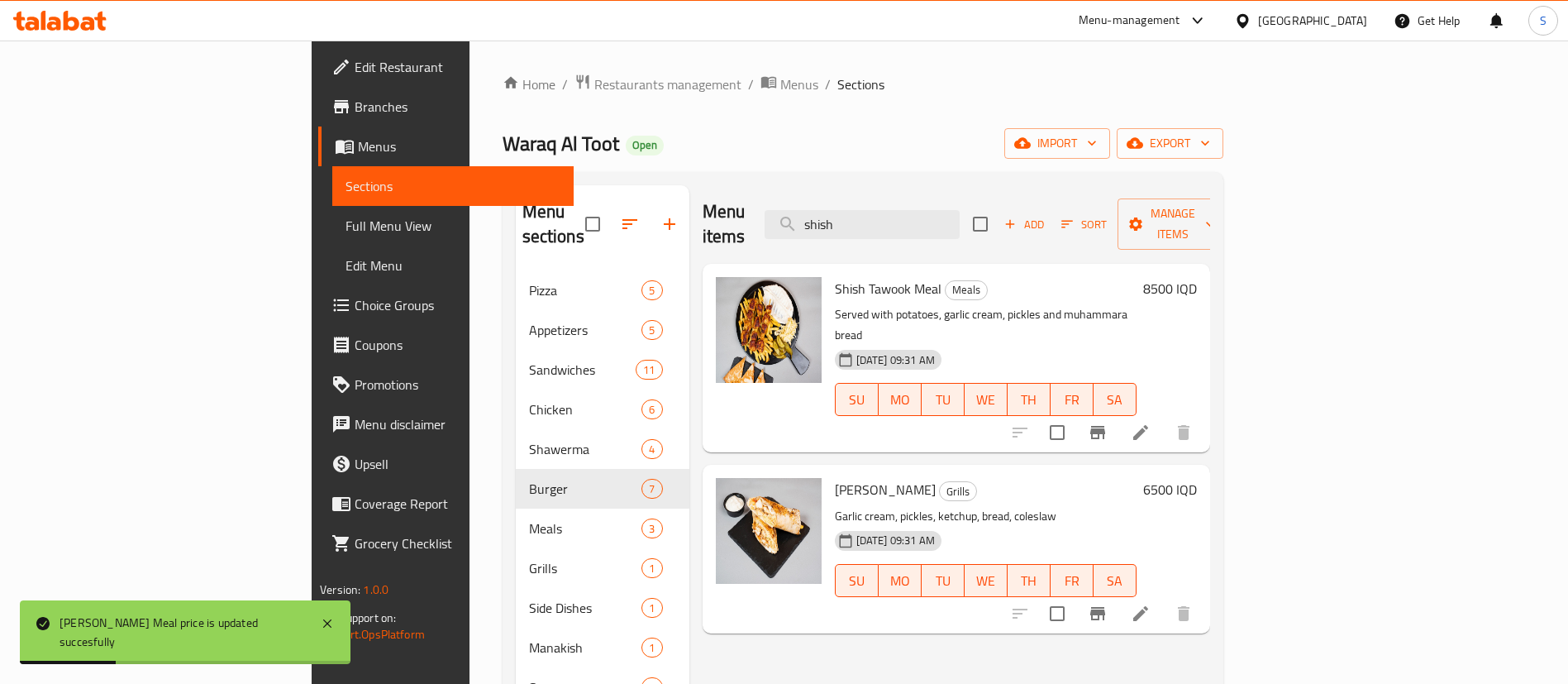
drag, startPoint x: 985, startPoint y: 215, endPoint x: 796, endPoint y: 185, distance: 191.4
click at [796, 185] on div "Menu items shish Add Sort Manage items" at bounding box center [956, 225] width 508 height 79
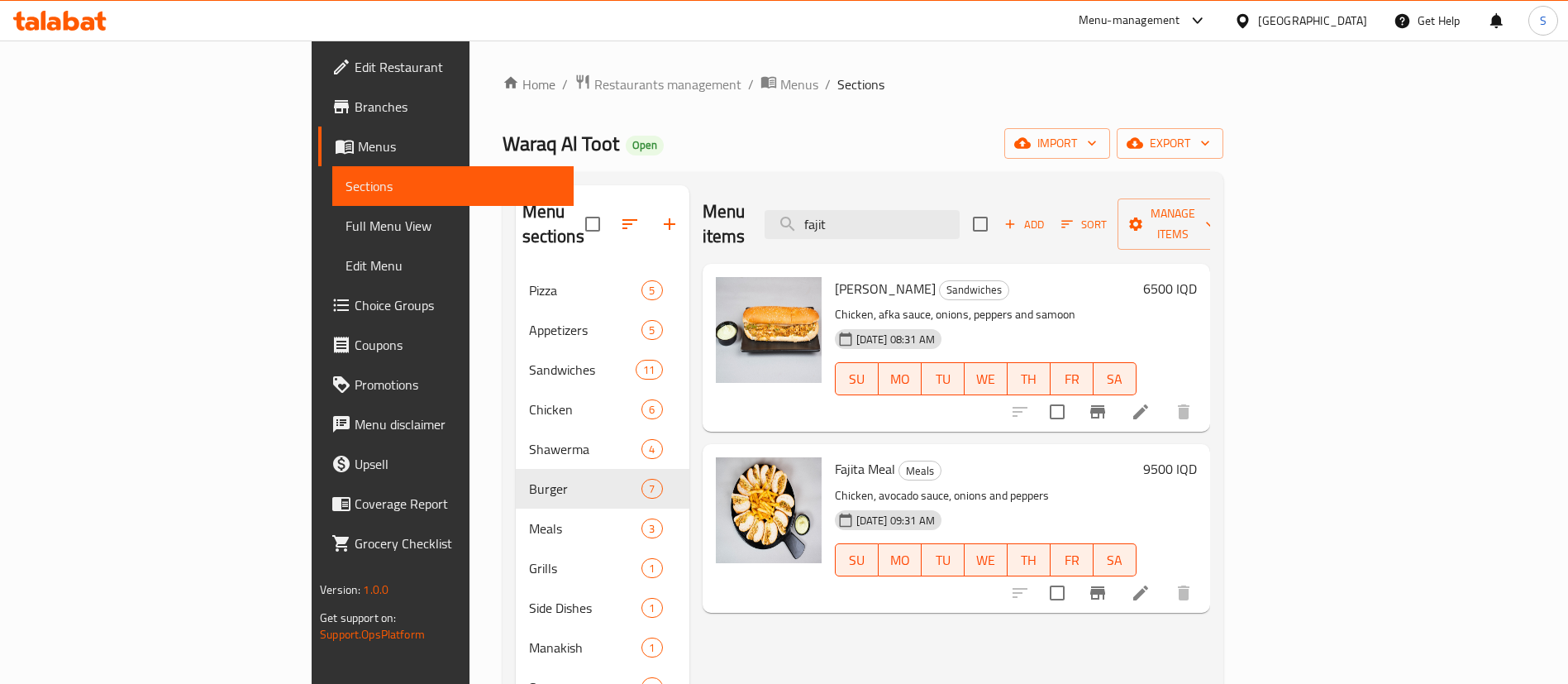
type input "fajit"
click at [1197, 458] on h6 "9500 IQD" at bounding box center [1169, 469] width 53 height 23
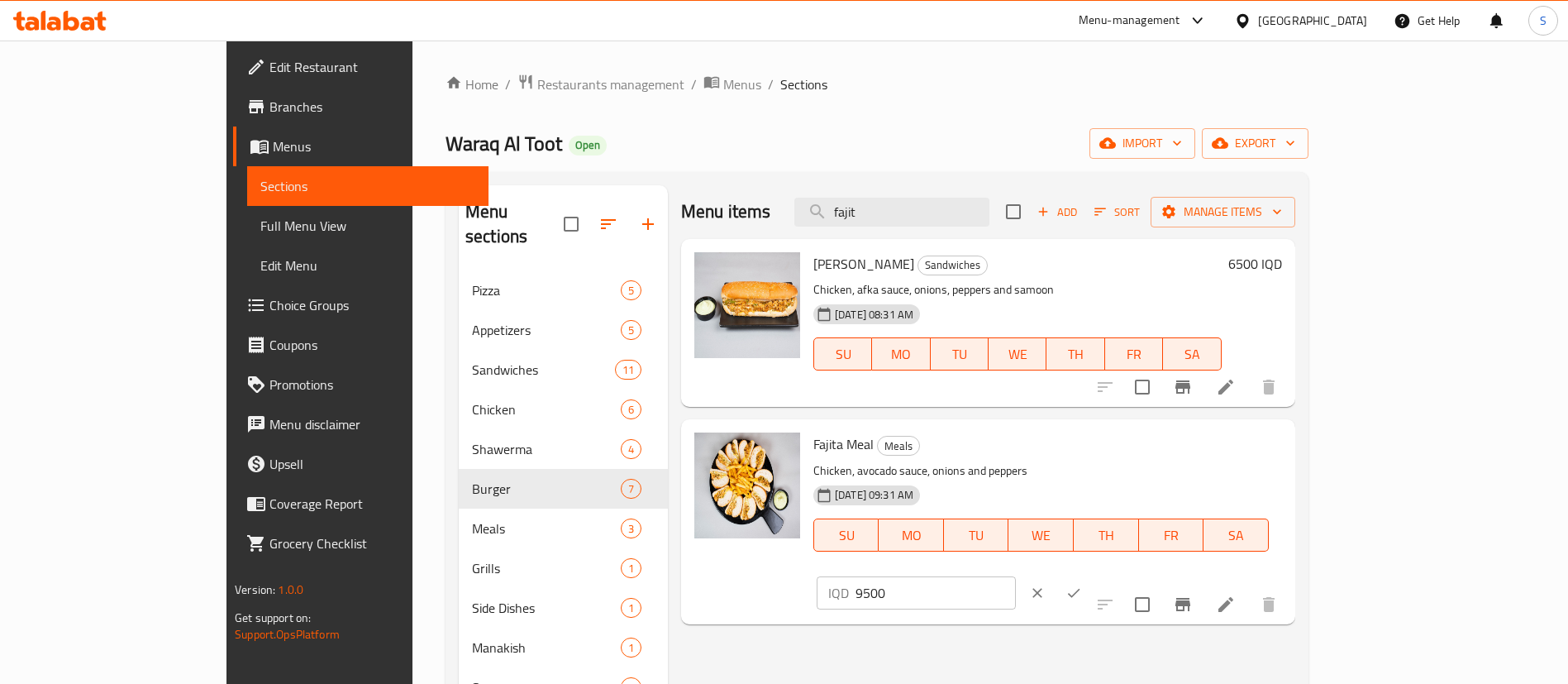
drag, startPoint x: 1189, startPoint y: 462, endPoint x: 1156, endPoint y: 451, distance: 34.8
click at [1156, 451] on div "Fajita Meal Meals Chicken, avocado sauce, onions and peppers [DATE] 09:31 AM SU…" at bounding box center [1047, 521] width 482 height 191
type input "10500"
click at [1082, 585] on icon "ok" at bounding box center [1074, 593] width 17 height 17
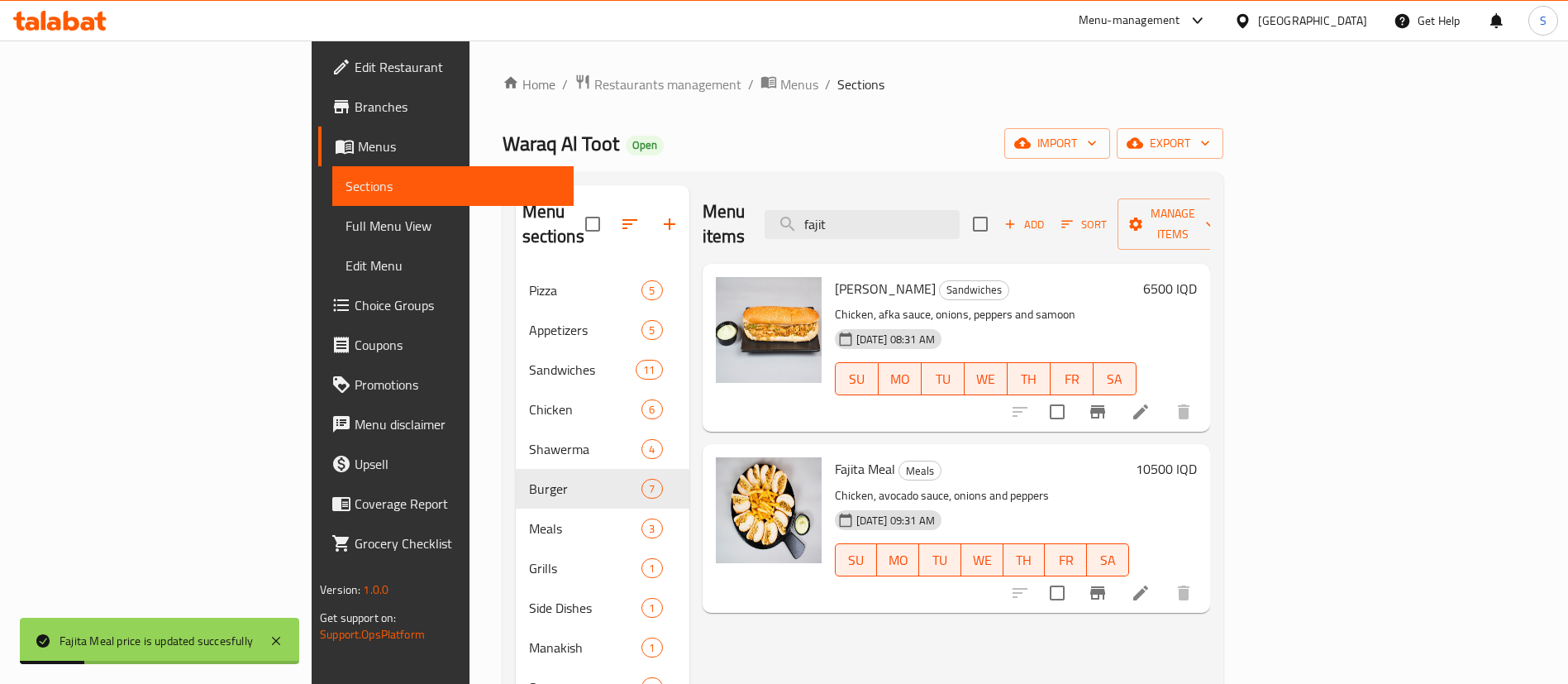
drag, startPoint x: 970, startPoint y: 205, endPoint x: 757, endPoint y: 190, distance: 213.5
click at [757, 190] on div "Menu items fajit Add Sort Manage items" at bounding box center [956, 225] width 508 height 79
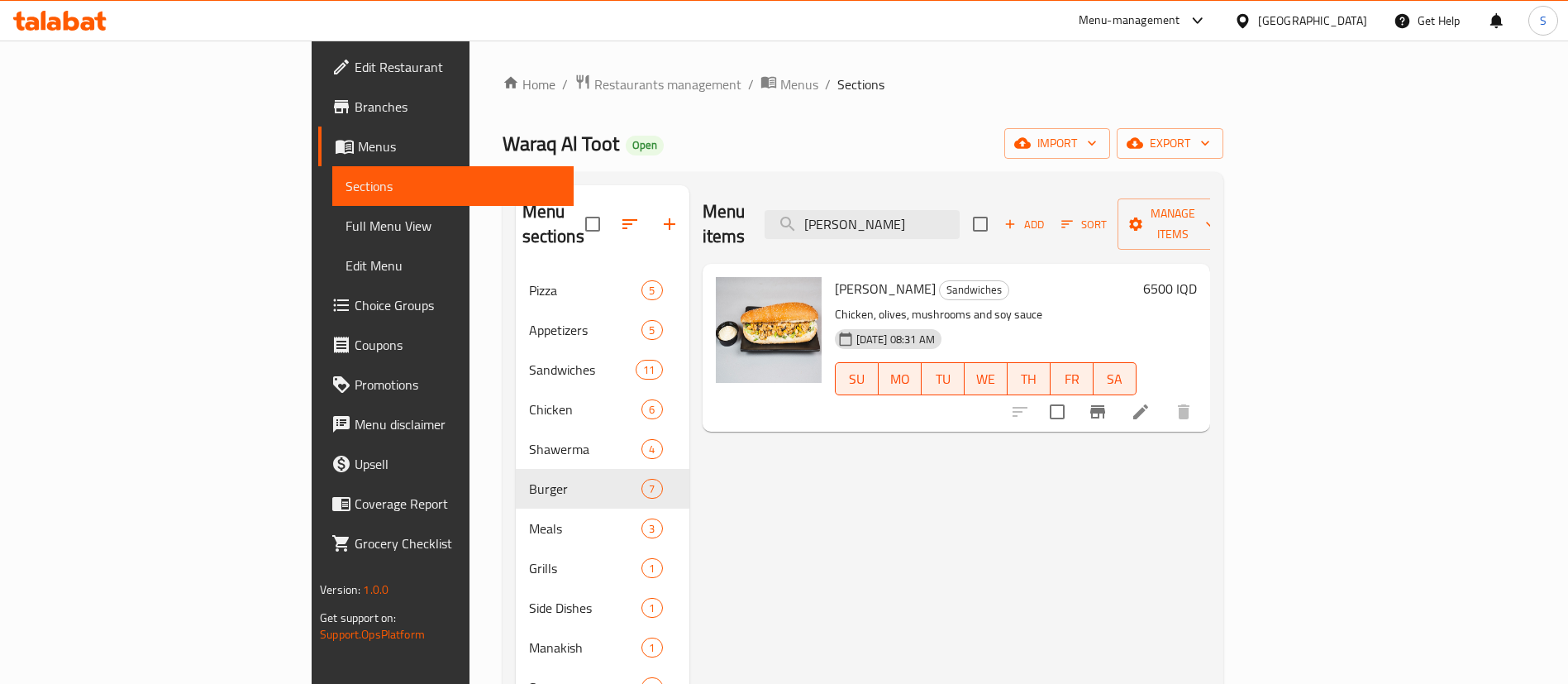
drag, startPoint x: 1033, startPoint y: 204, endPoint x: 820, endPoint y: 182, distance: 214.1
click at [820, 182] on div "Menu sections Pizza 5 Appetizers 5 Sandwiches 11 Chicken 6 Shawerma 4 Burger 7 …" at bounding box center [863, 527] width 721 height 710
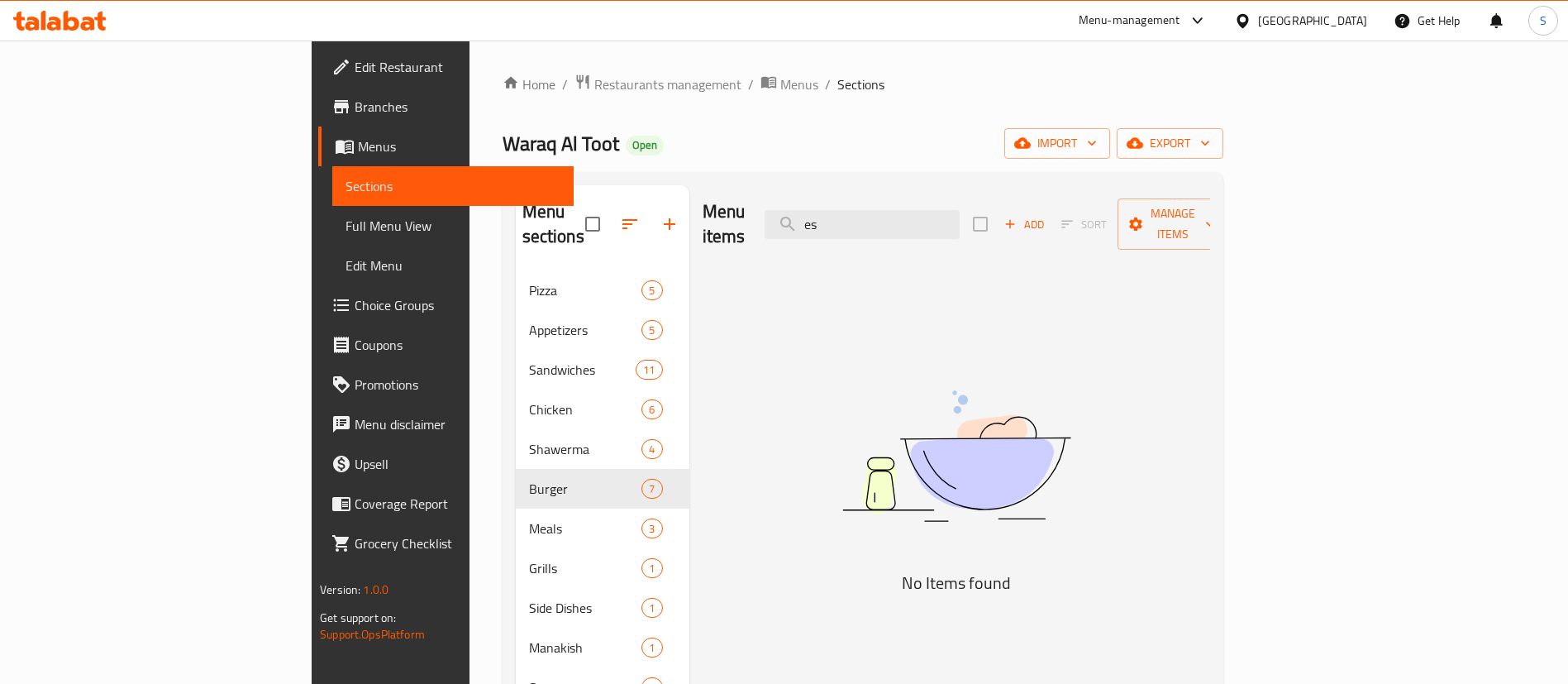
type input "e"
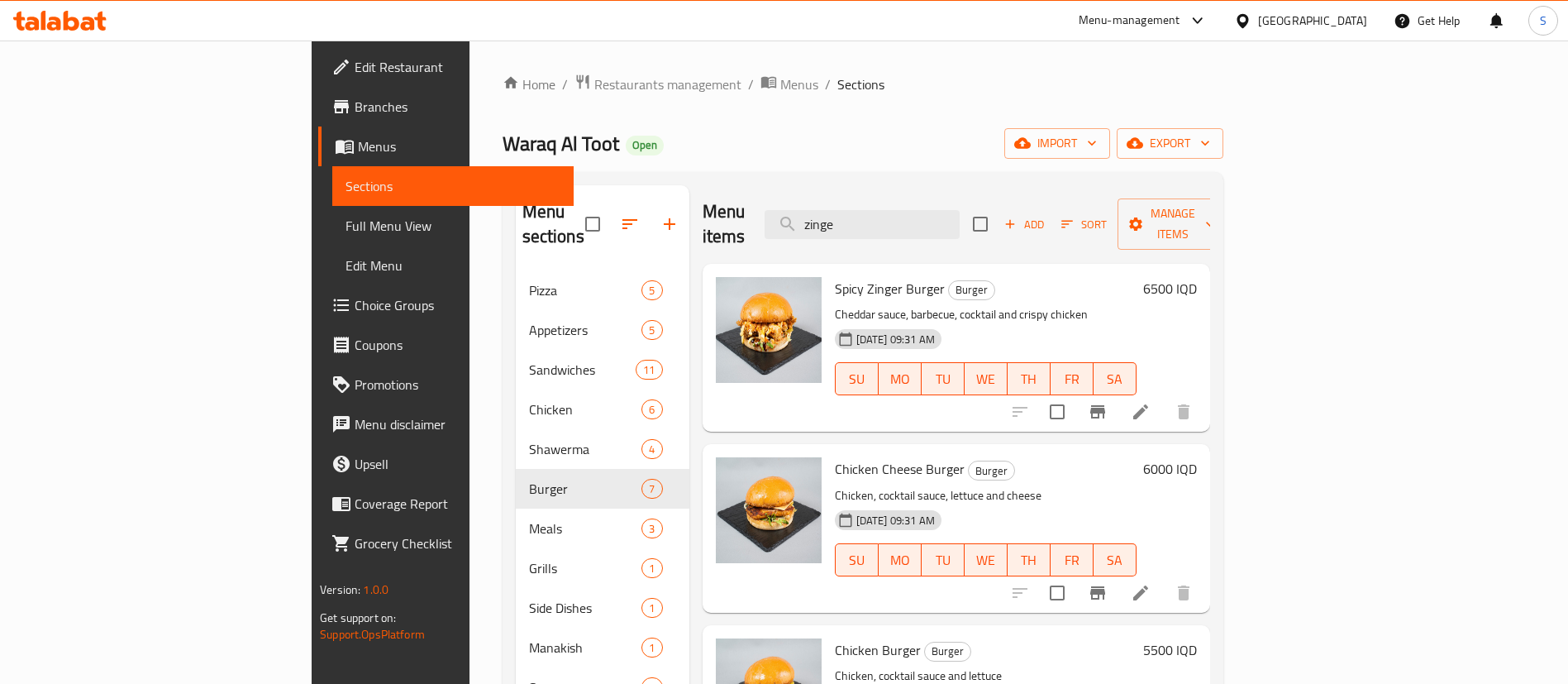
type input "zinger"
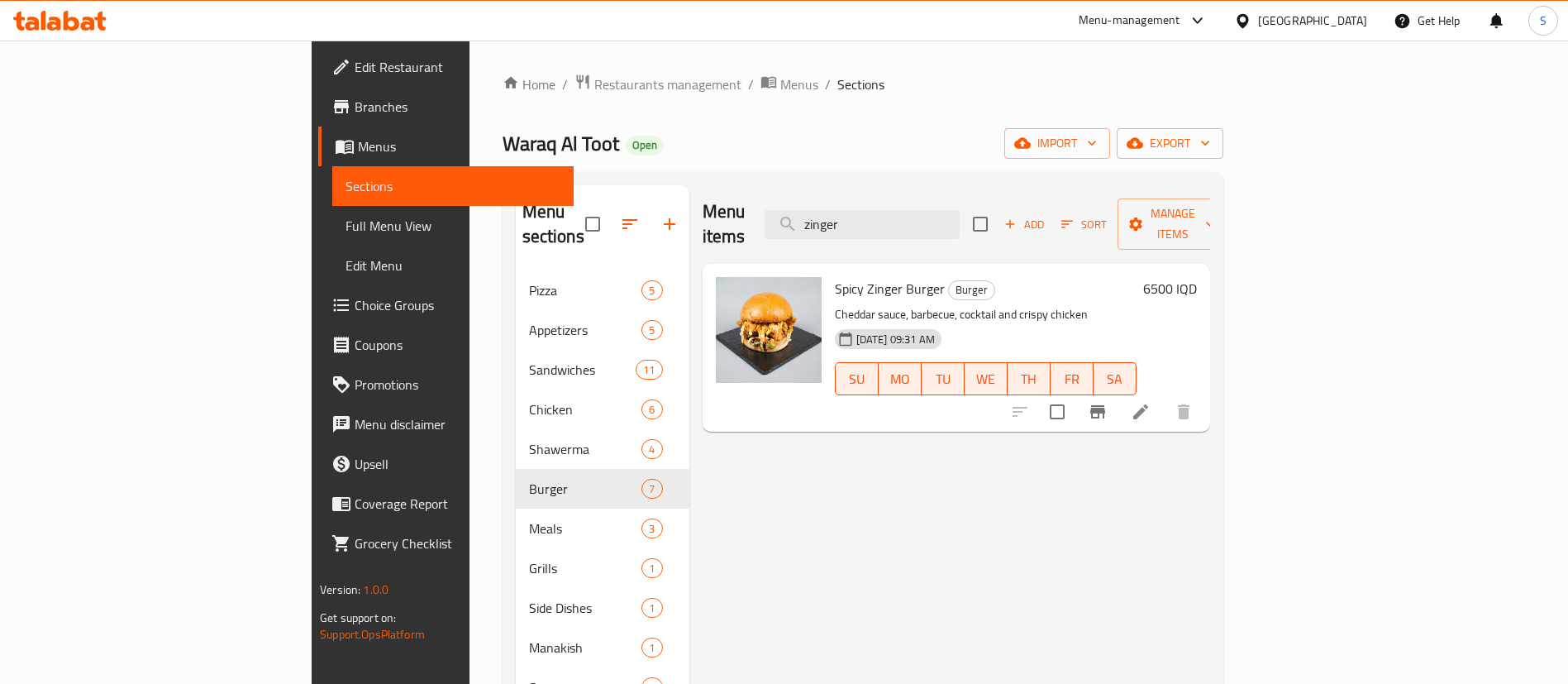
drag, startPoint x: 973, startPoint y: 213, endPoint x: 693, endPoint y: 187, distance: 281.2
click at [703, 187] on div "Menu items zinger Add Sort Manage items" at bounding box center [956, 225] width 508 height 79
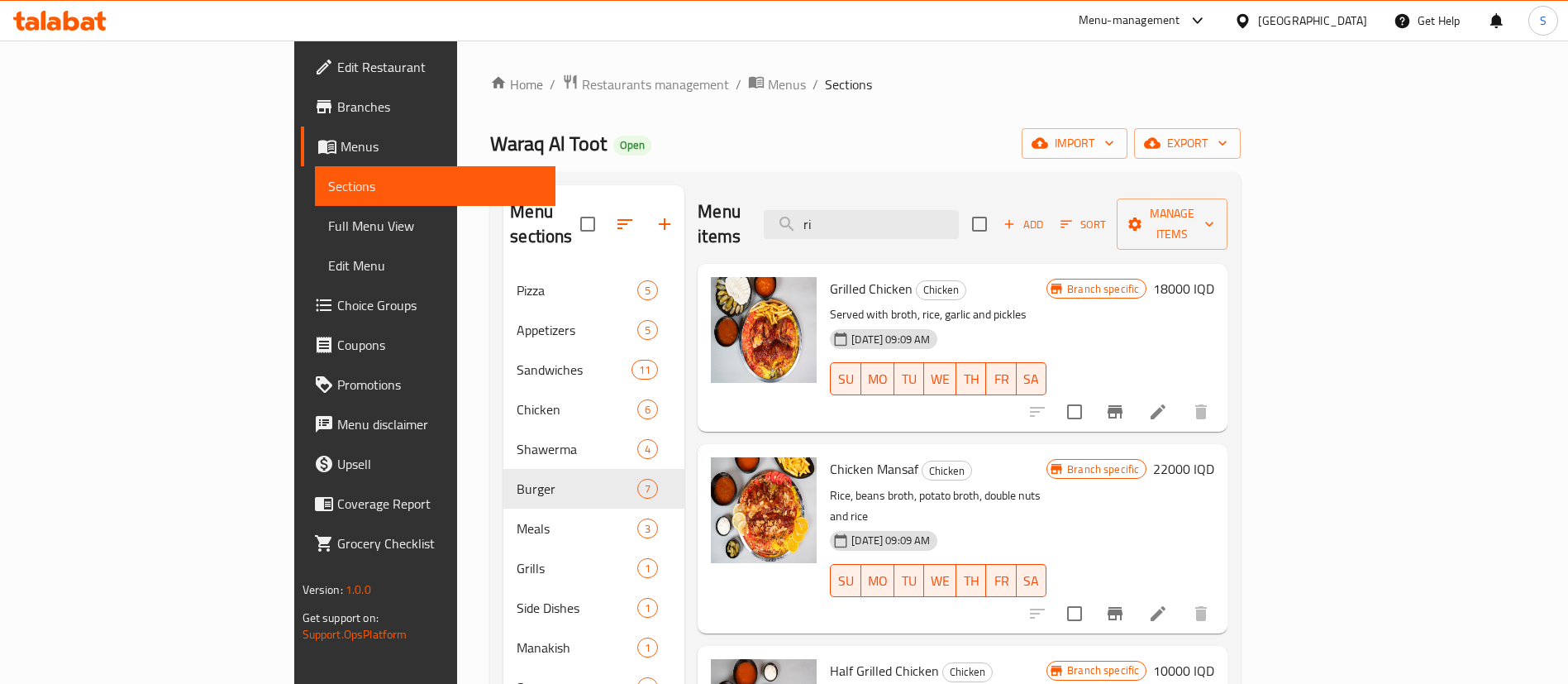
type input "r"
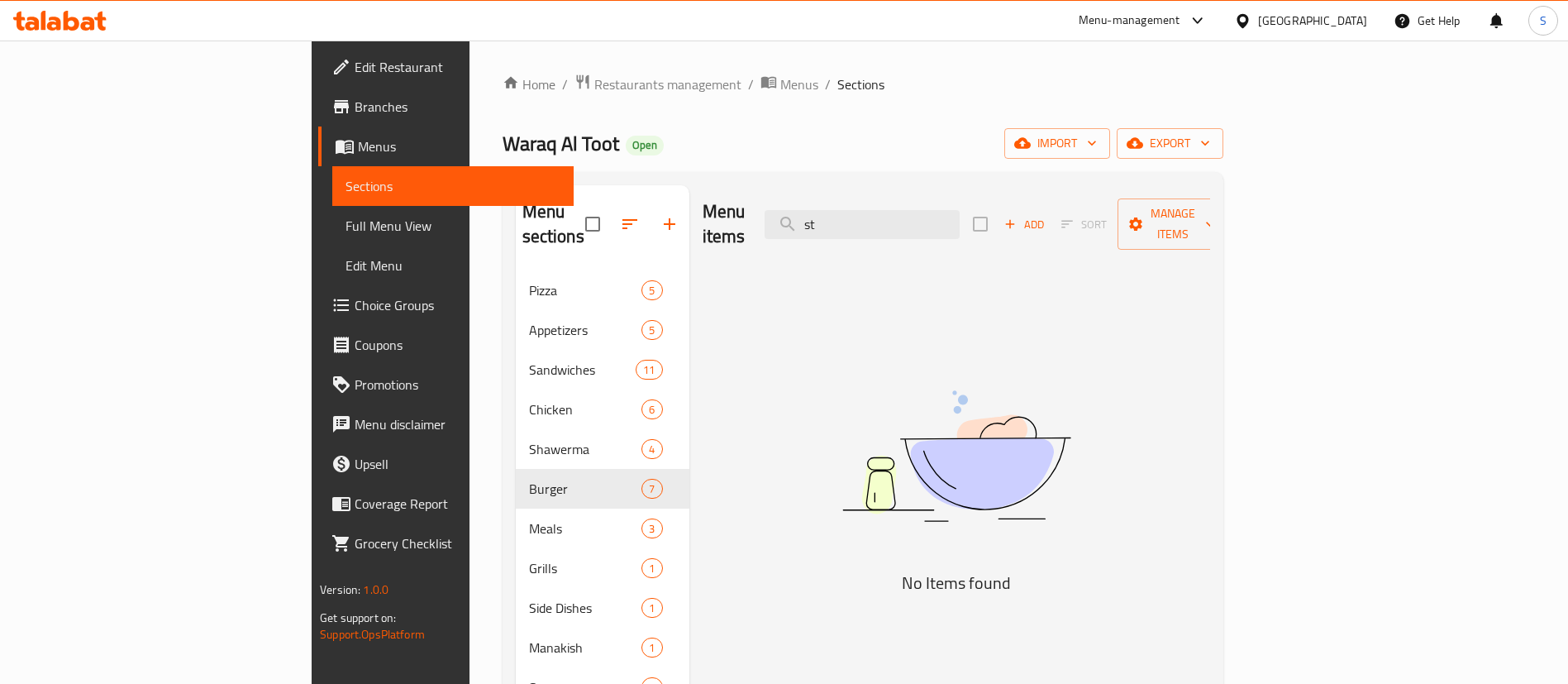
type input "s"
type input "curry"
drag, startPoint x: 960, startPoint y: 204, endPoint x: 799, endPoint y: 178, distance: 163.1
click at [799, 178] on div "Menu sections Pizza 5 Appetizers 5 Sandwiches 11 Chicken 6 Shawerma 4 Burger 7 …" at bounding box center [863, 527] width 721 height 710
type input "r"
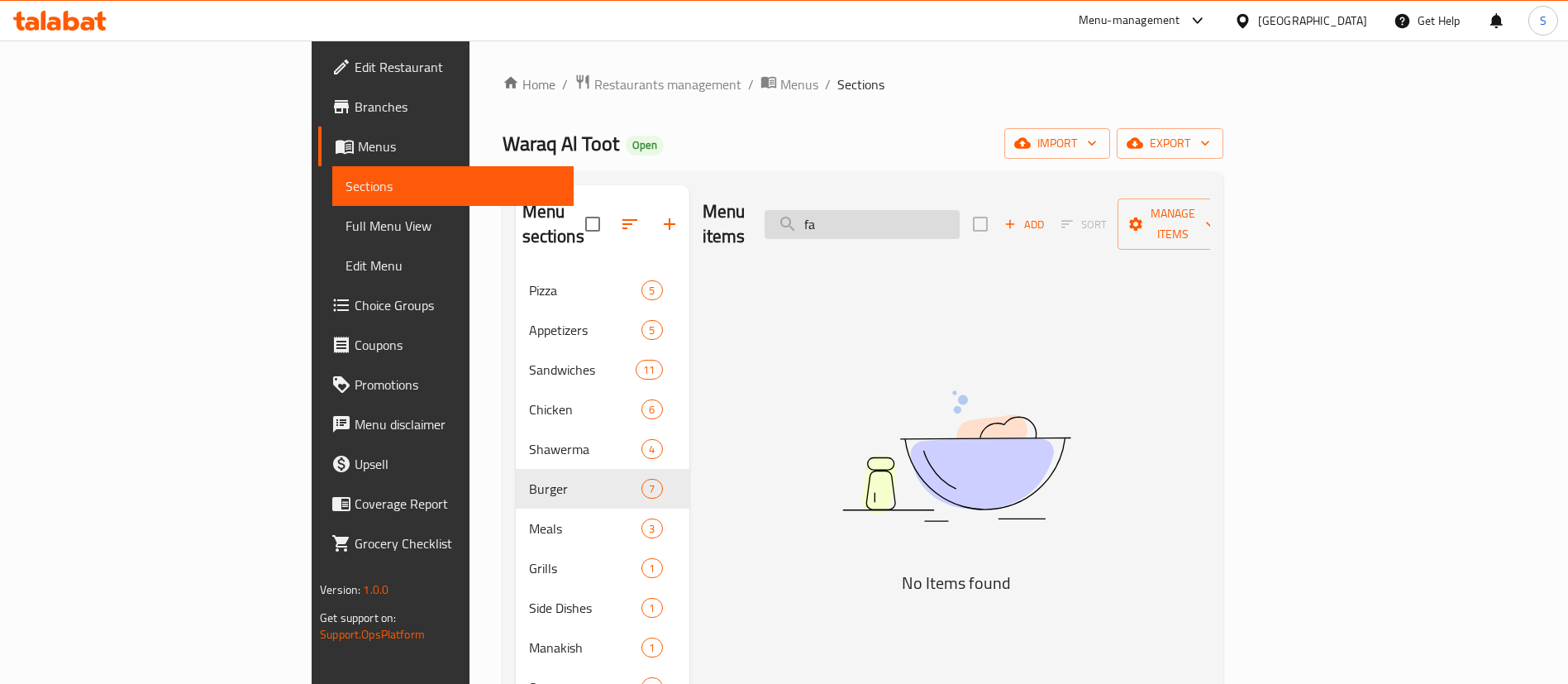
type input "f"
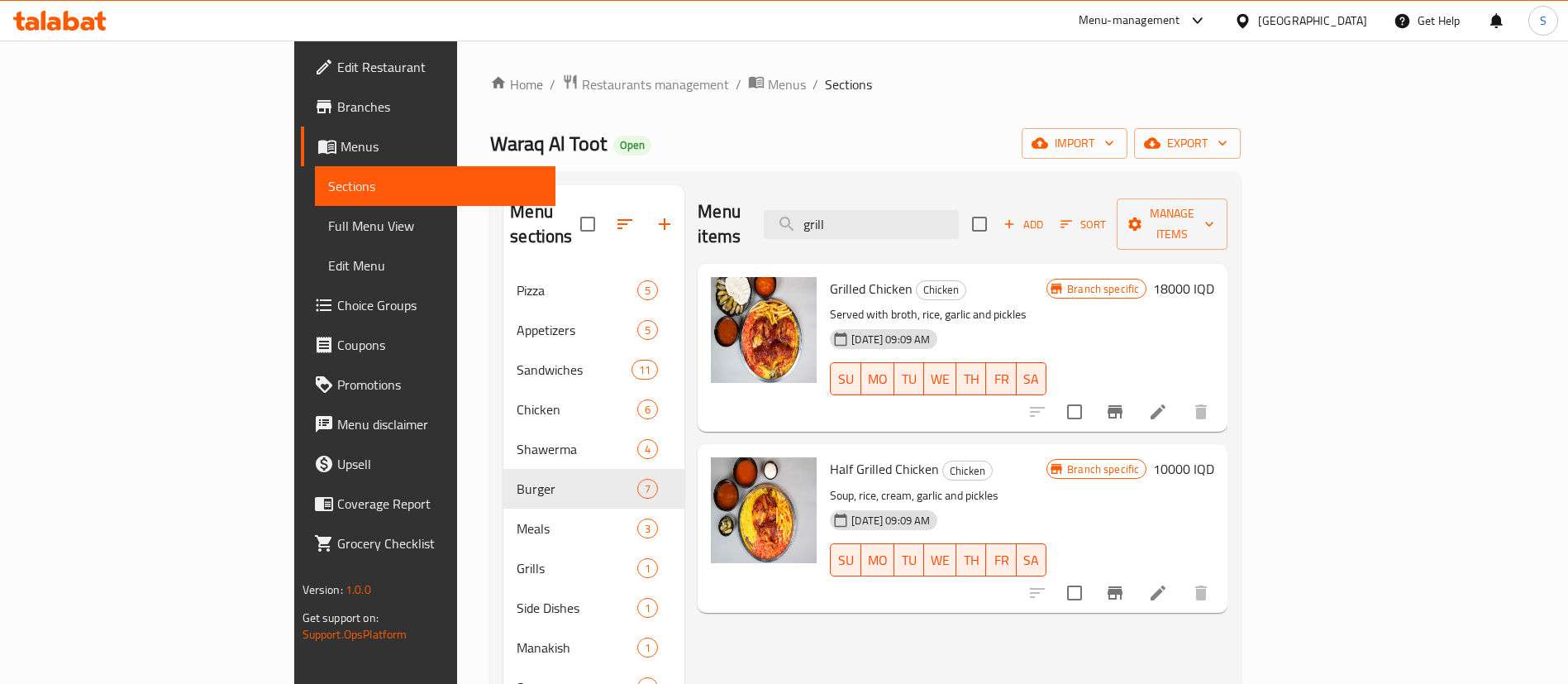
type input "grill"
click at [1135, 392] on button "Branch-specific-item" at bounding box center [1115, 412] width 39 height 39
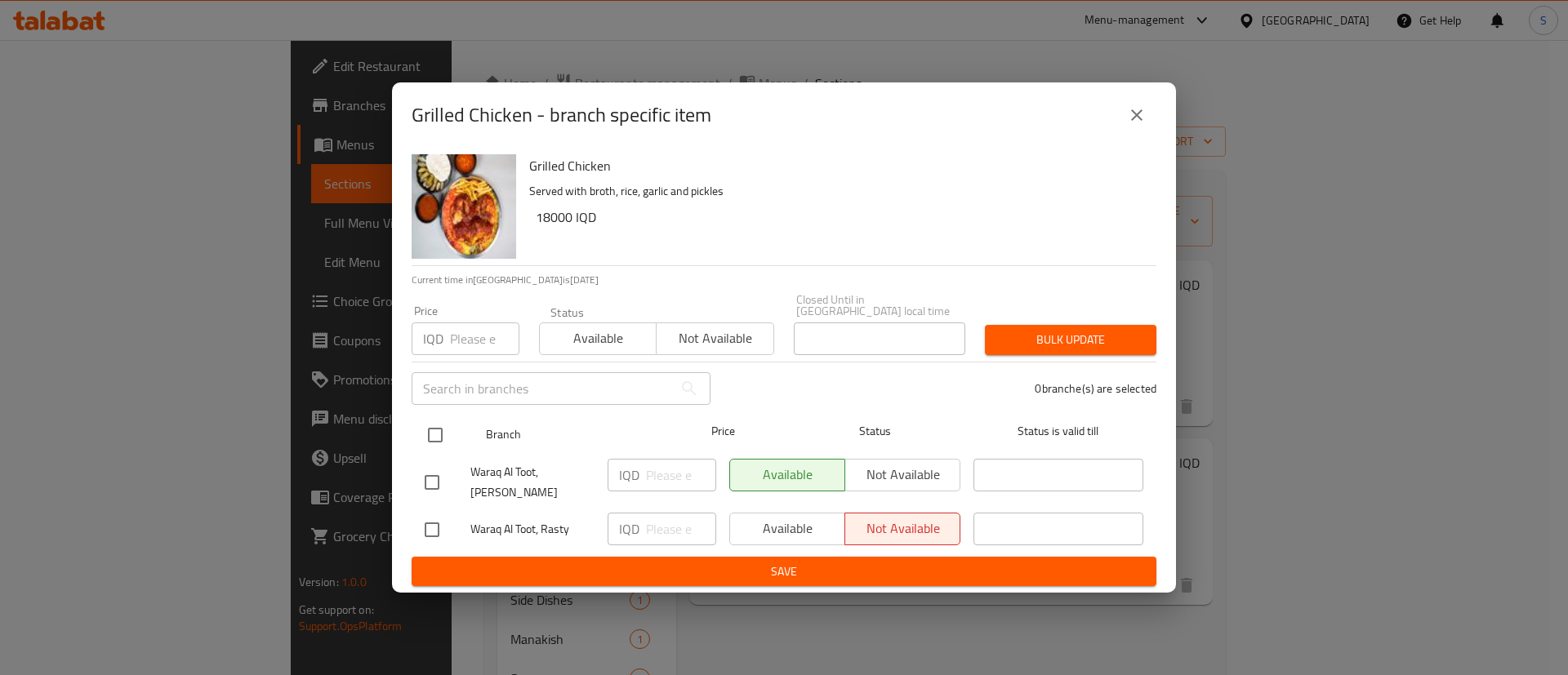
click at [432, 424] on input "checkbox" at bounding box center [434, 434] width 34 height 34
checkbox input "true"
click at [673, 483] on input "number" at bounding box center [681, 475] width 70 height 32
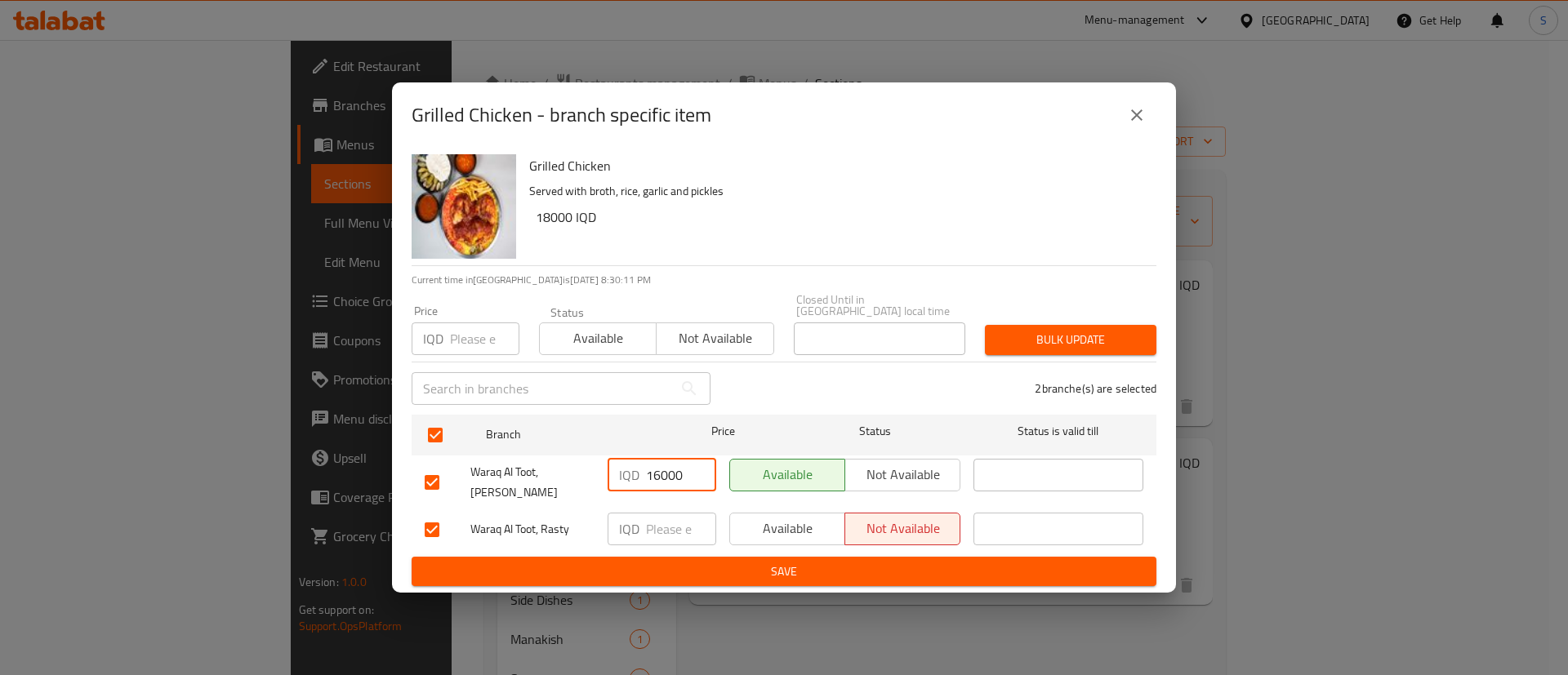
type input "16000"
click at [679, 516] on input "number" at bounding box center [681, 528] width 70 height 32
paste input "16000"
type input "16000"
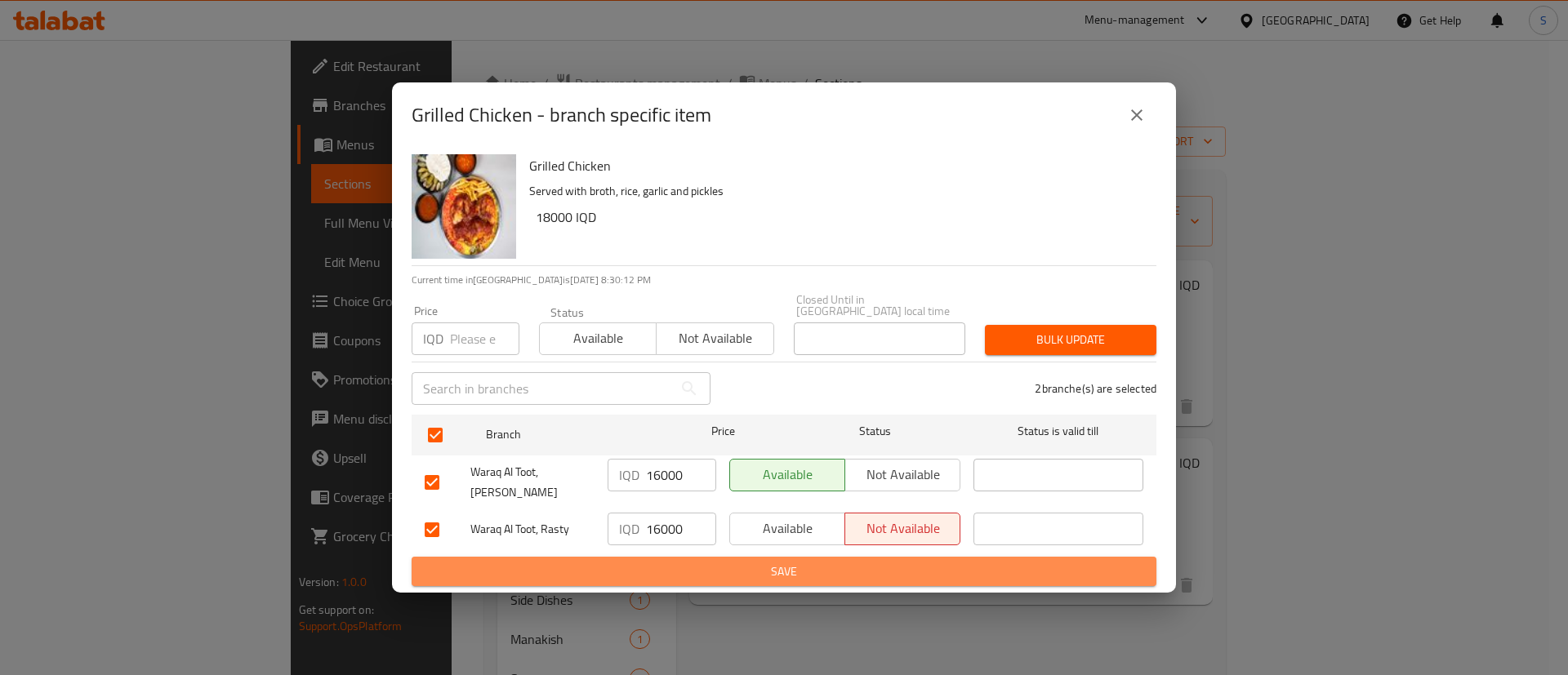
click at [740, 561] on span "Save" at bounding box center [784, 572] width 719 height 20
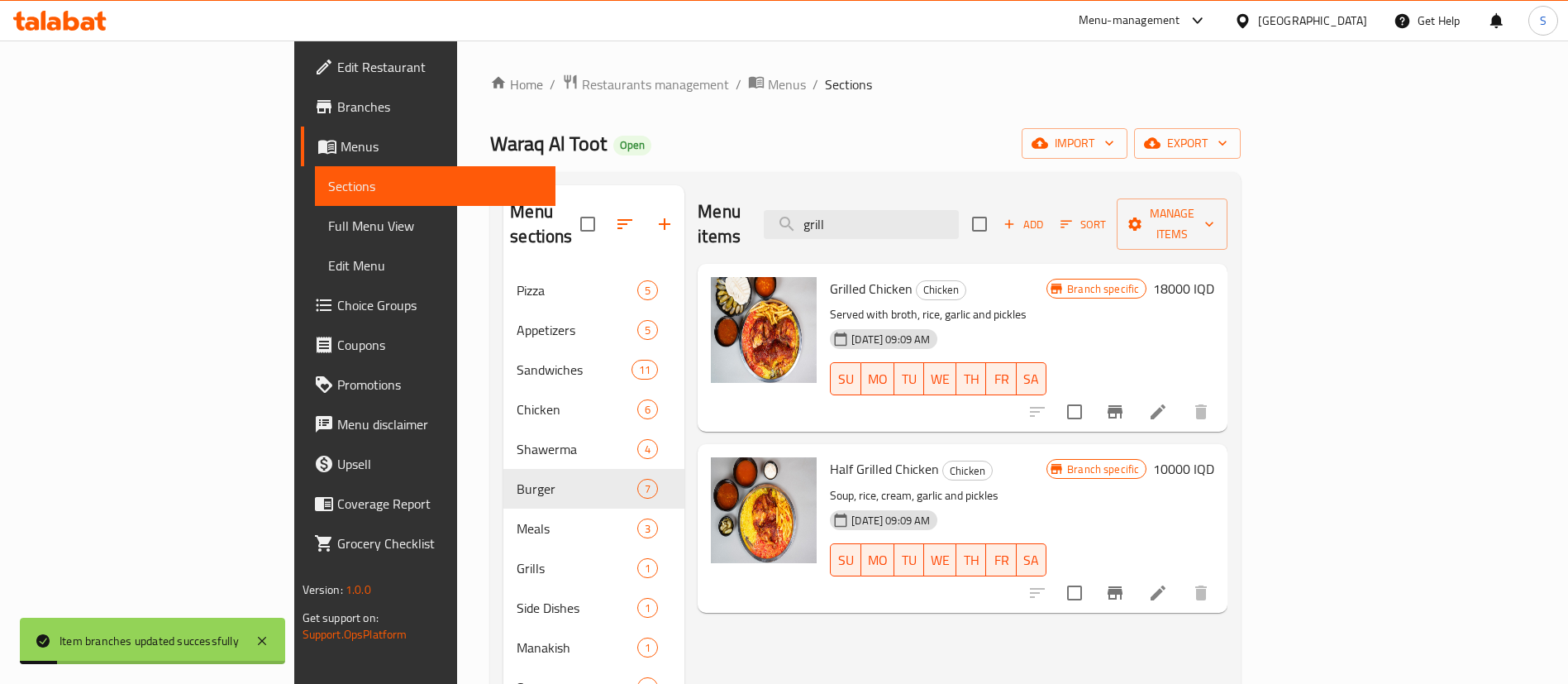
click at [1214, 277] on h6 "18000 IQD" at bounding box center [1183, 288] width 61 height 23
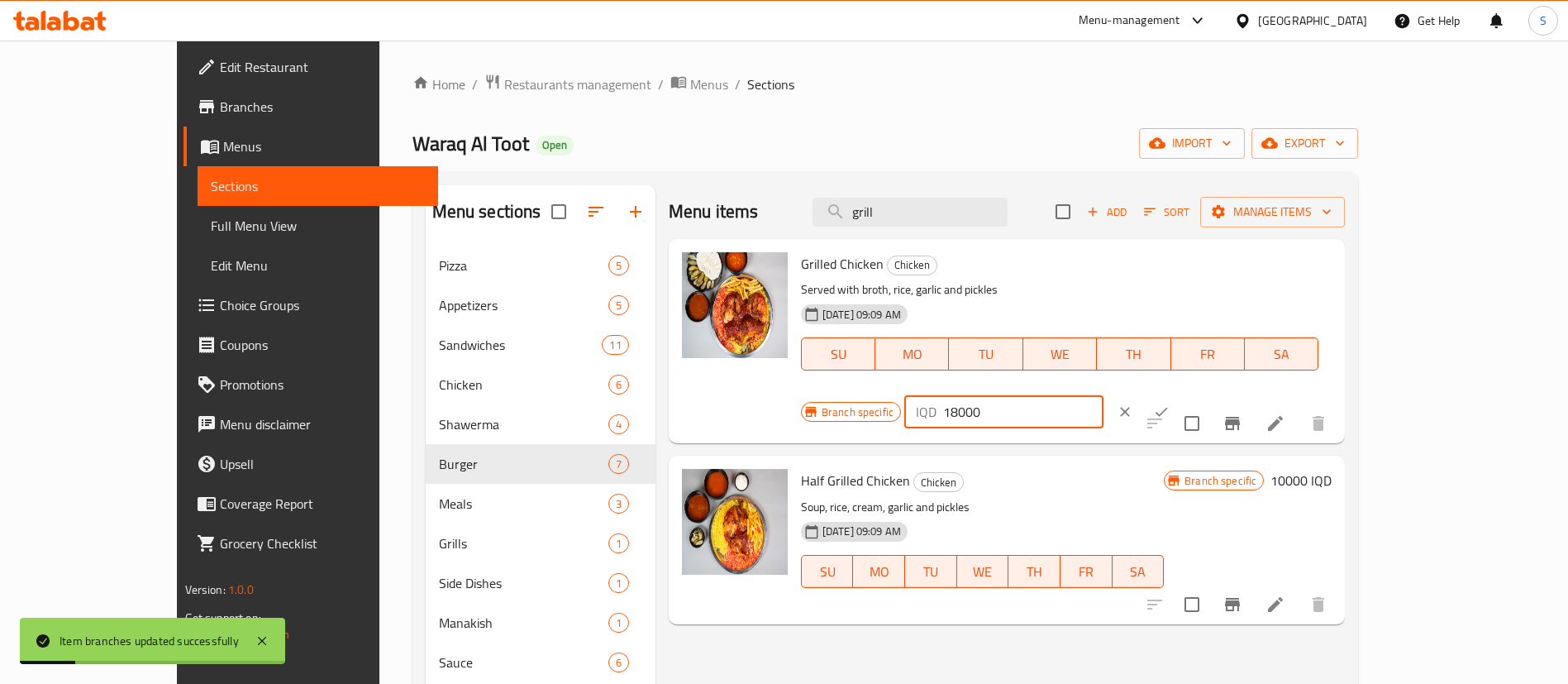
drag, startPoint x: 1333, startPoint y: 272, endPoint x: 1204, endPoint y: 274, distance: 129.0
click at [1204, 394] on div "Branch specific IQD 18000 ​" at bounding box center [1002, 412] width 402 height 36
paste input "6"
type input "16000"
click at [1169, 403] on icon "ok" at bounding box center [1162, 412] width 17 height 17
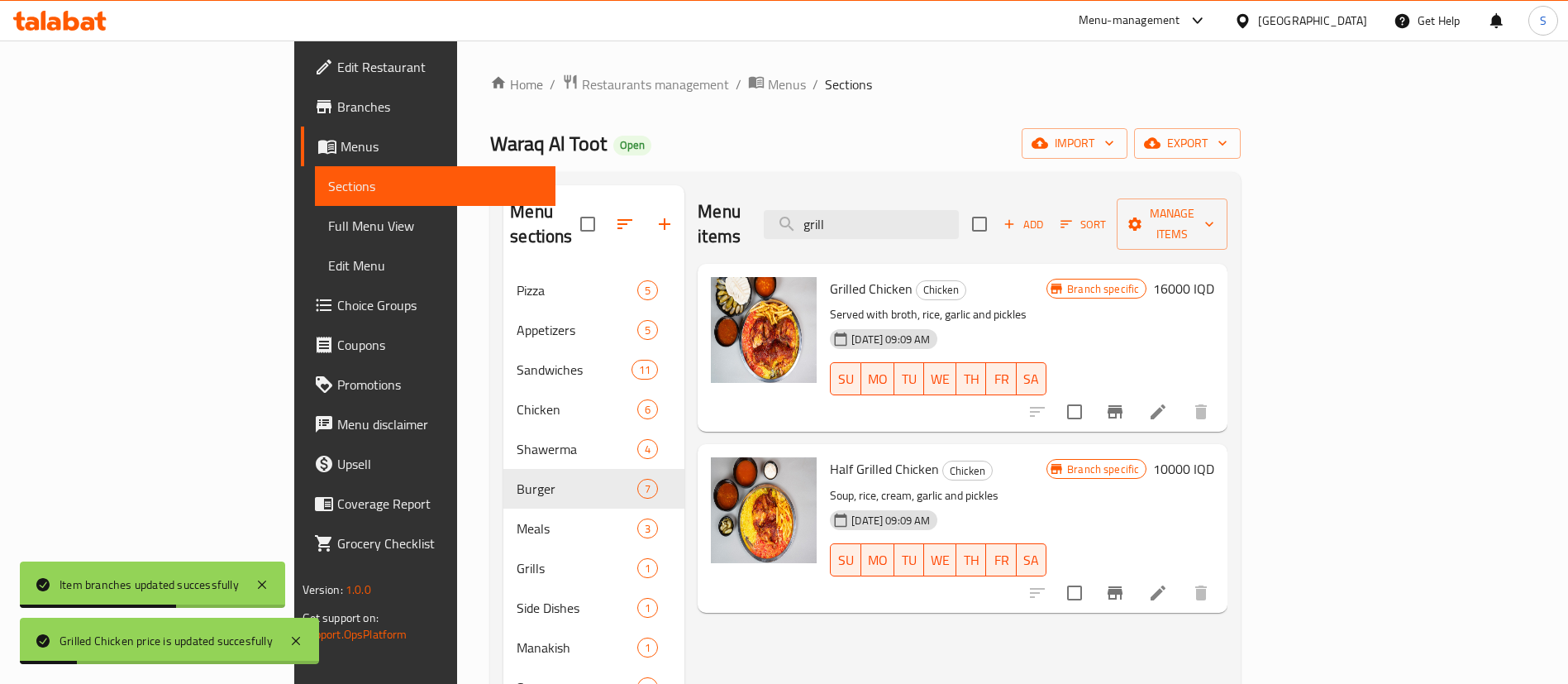
click at [1214, 460] on div "Branch specific 10000 IQD" at bounding box center [1130, 528] width 167 height 141
drag, startPoint x: 1466, startPoint y: 451, endPoint x: 1454, endPoint y: 453, distance: 12.2
click at [1214, 458] on h6 "10000 IQD" at bounding box center [1183, 469] width 61 height 23
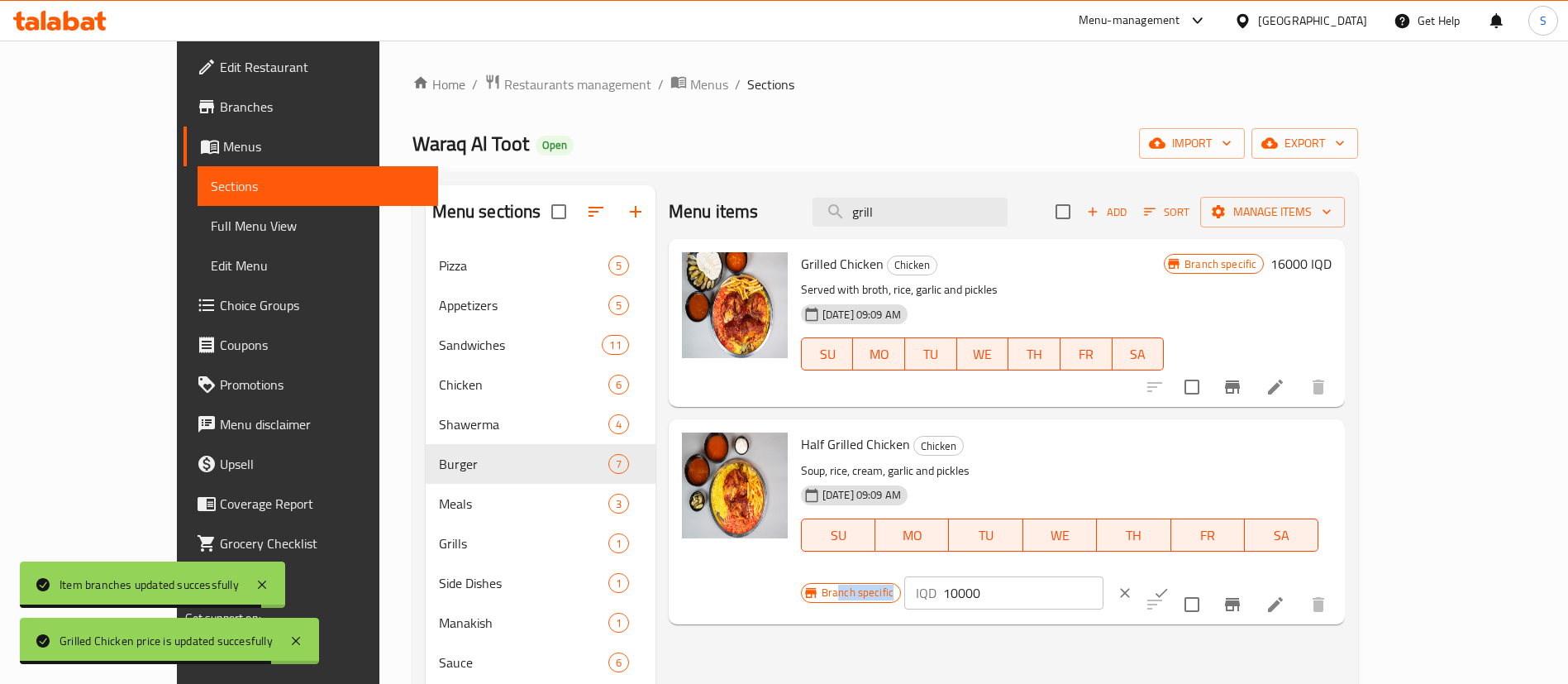
drag, startPoint x: 1357, startPoint y: 432, endPoint x: 1177, endPoint y: 473, distance: 184.6
click at [1177, 575] on div "Branch specific IQD 10000 ​" at bounding box center [1002, 592] width 402 height 36
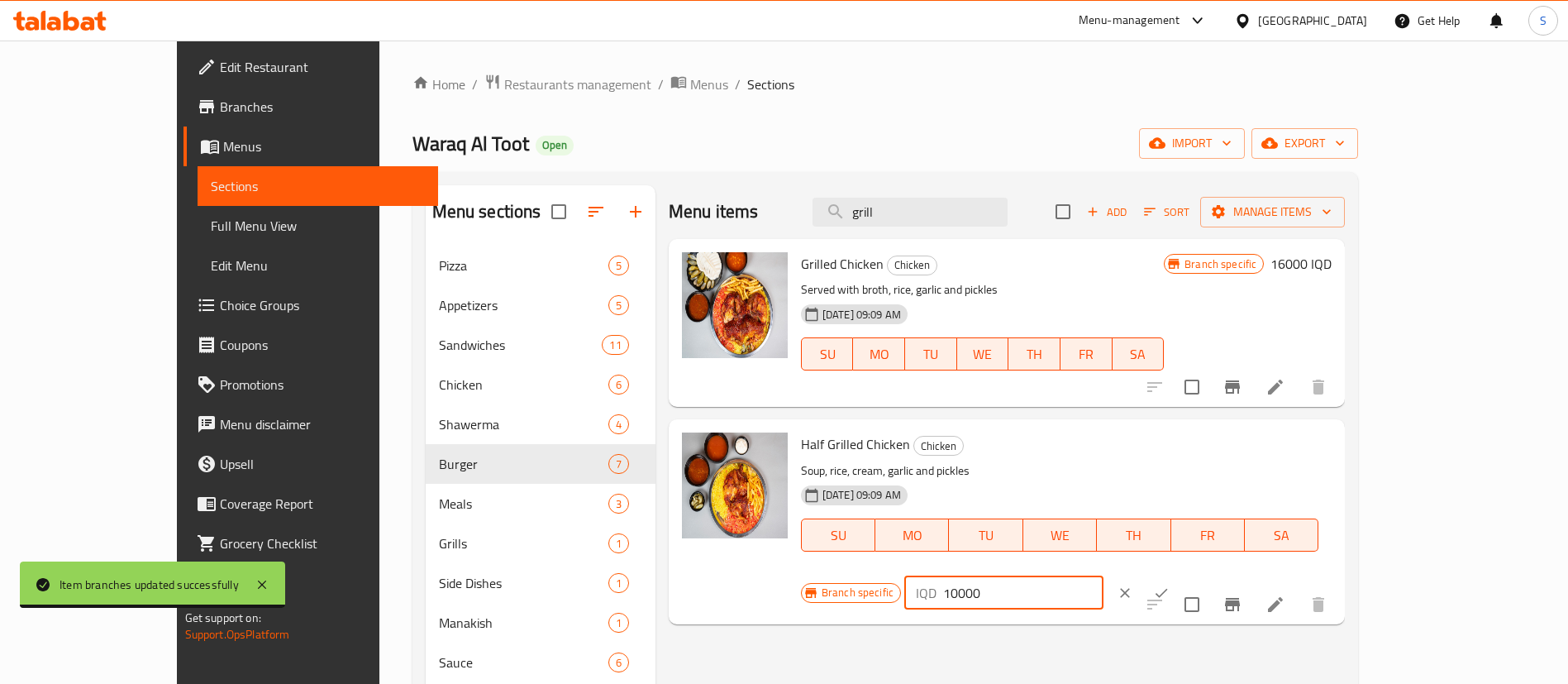
drag, startPoint x: 1365, startPoint y: 459, endPoint x: 1165, endPoint y: 432, distance: 201.8
click at [1165, 575] on div "Branch specific IQD 10000 ​" at bounding box center [1002, 592] width 402 height 36
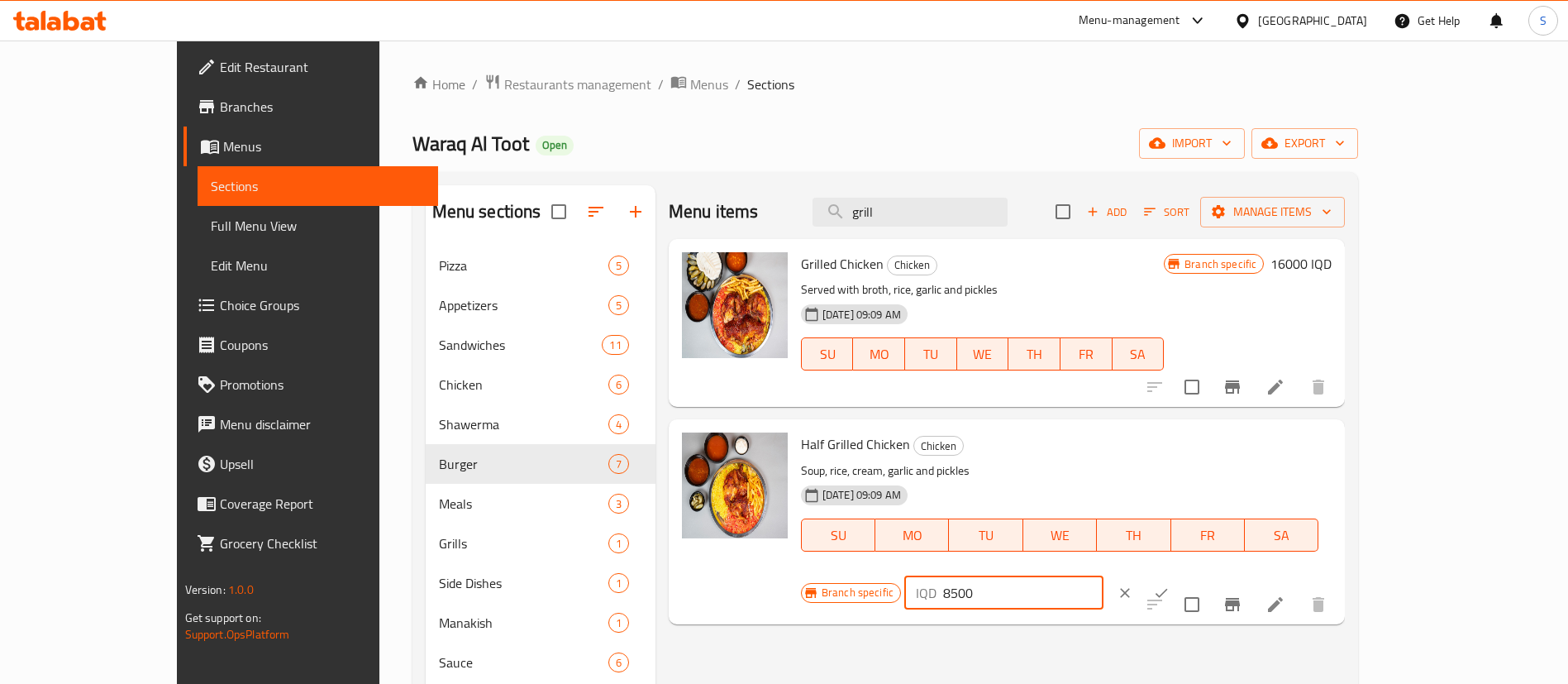
type input "8500"
click at [1204, 575] on div "IQD 8500 ​" at bounding box center [1054, 592] width 299 height 36
click at [1169, 585] on icon "ok" at bounding box center [1162, 593] width 17 height 17
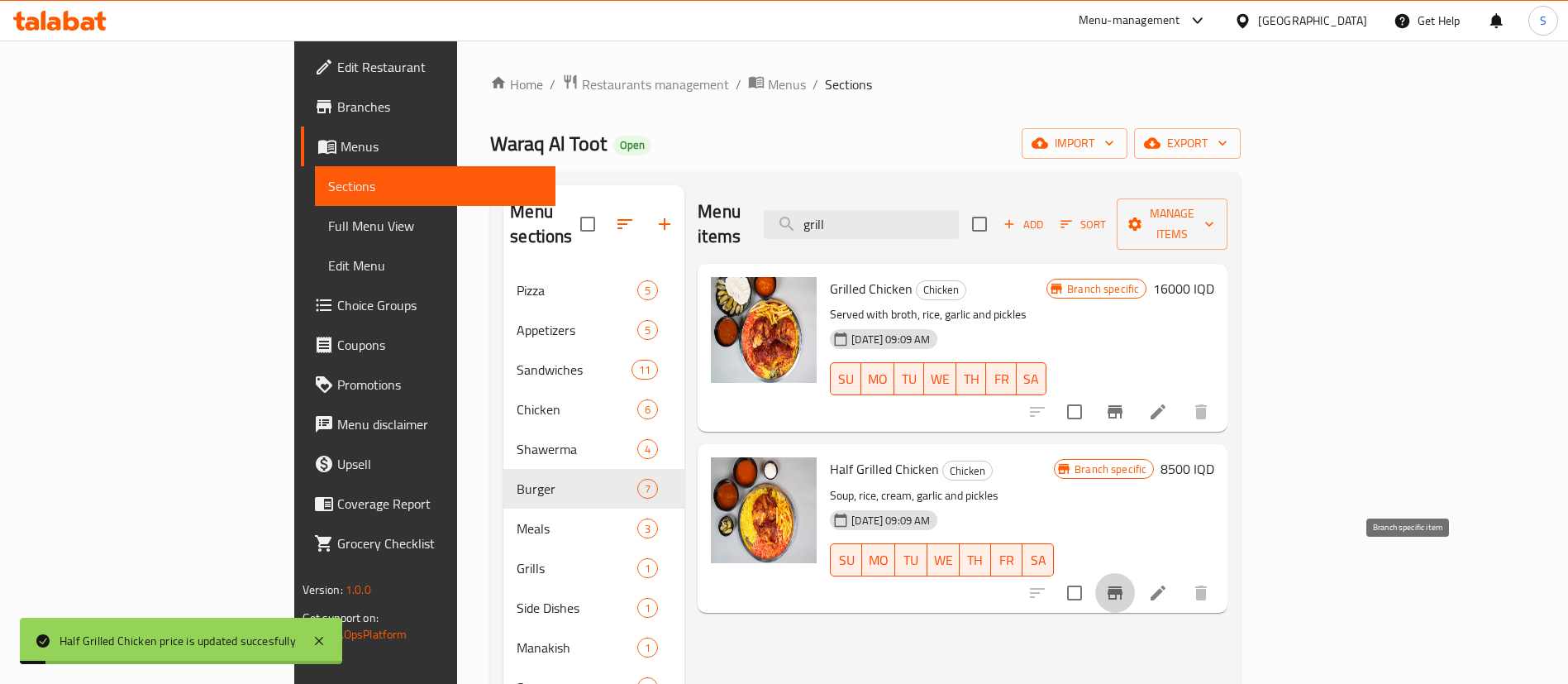
click at [1123, 586] on icon "Branch-specific-item" at bounding box center [1115, 592] width 15 height 13
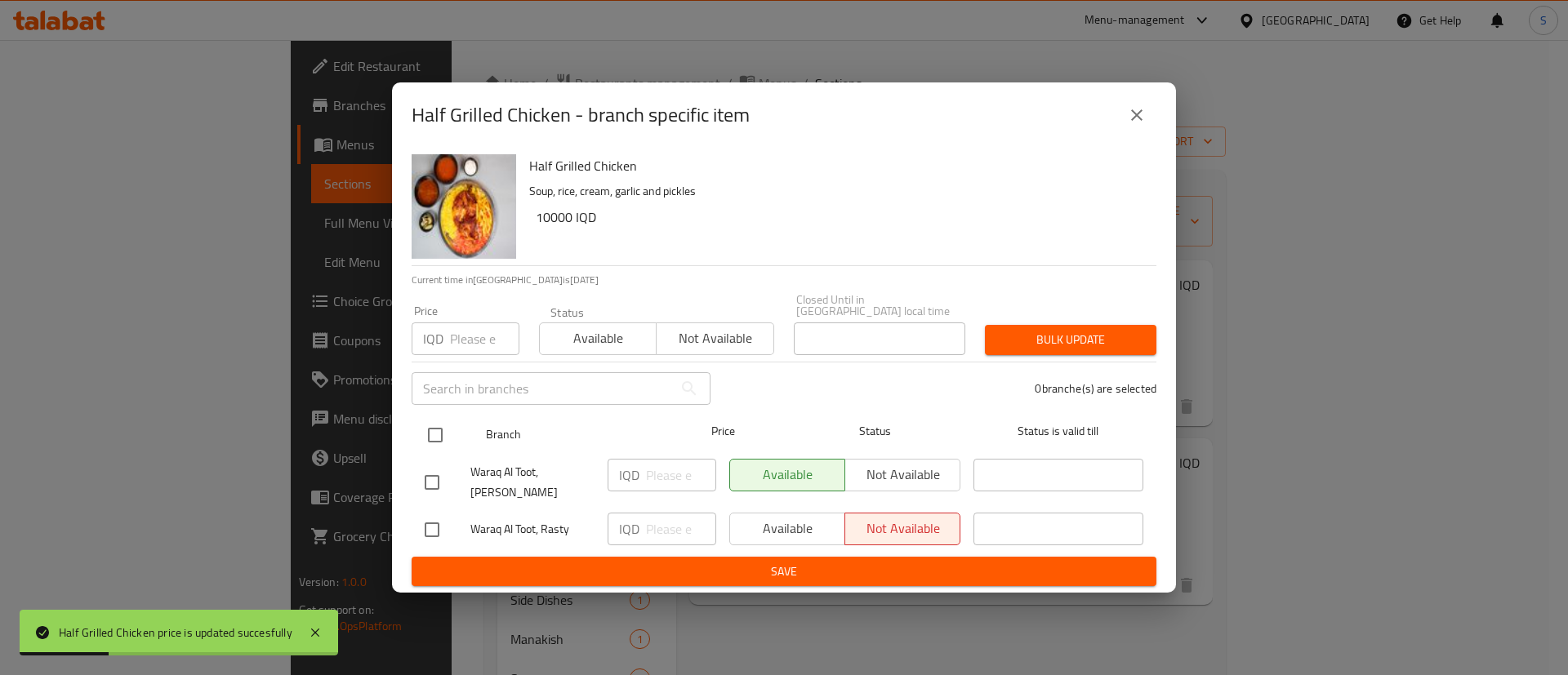
click at [434, 440] on input "checkbox" at bounding box center [434, 434] width 34 height 34
checkbox input "true"
click at [678, 488] on input "number" at bounding box center [681, 475] width 70 height 32
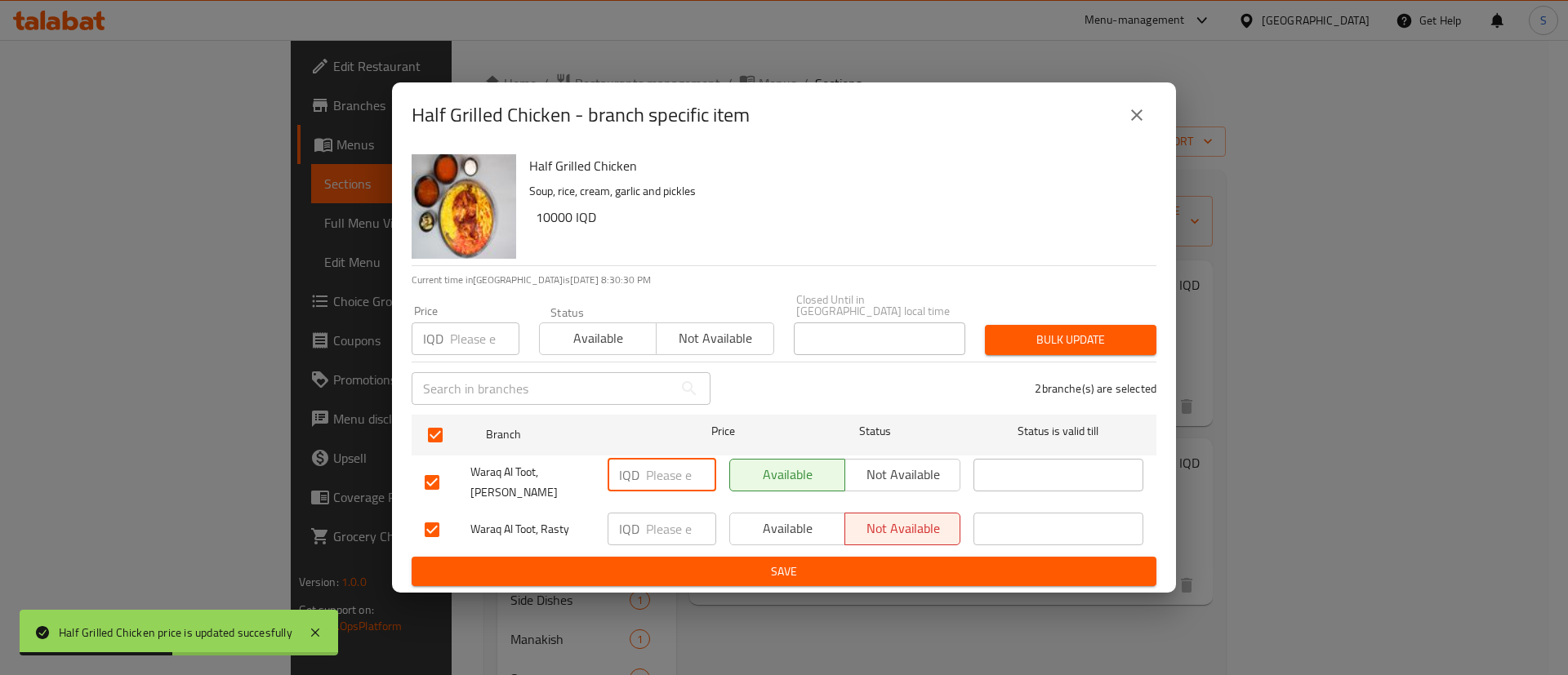
paste input "8500"
type input "8500"
click at [656, 523] on input "number" at bounding box center [681, 528] width 70 height 32
paste input "8500"
type input "8500"
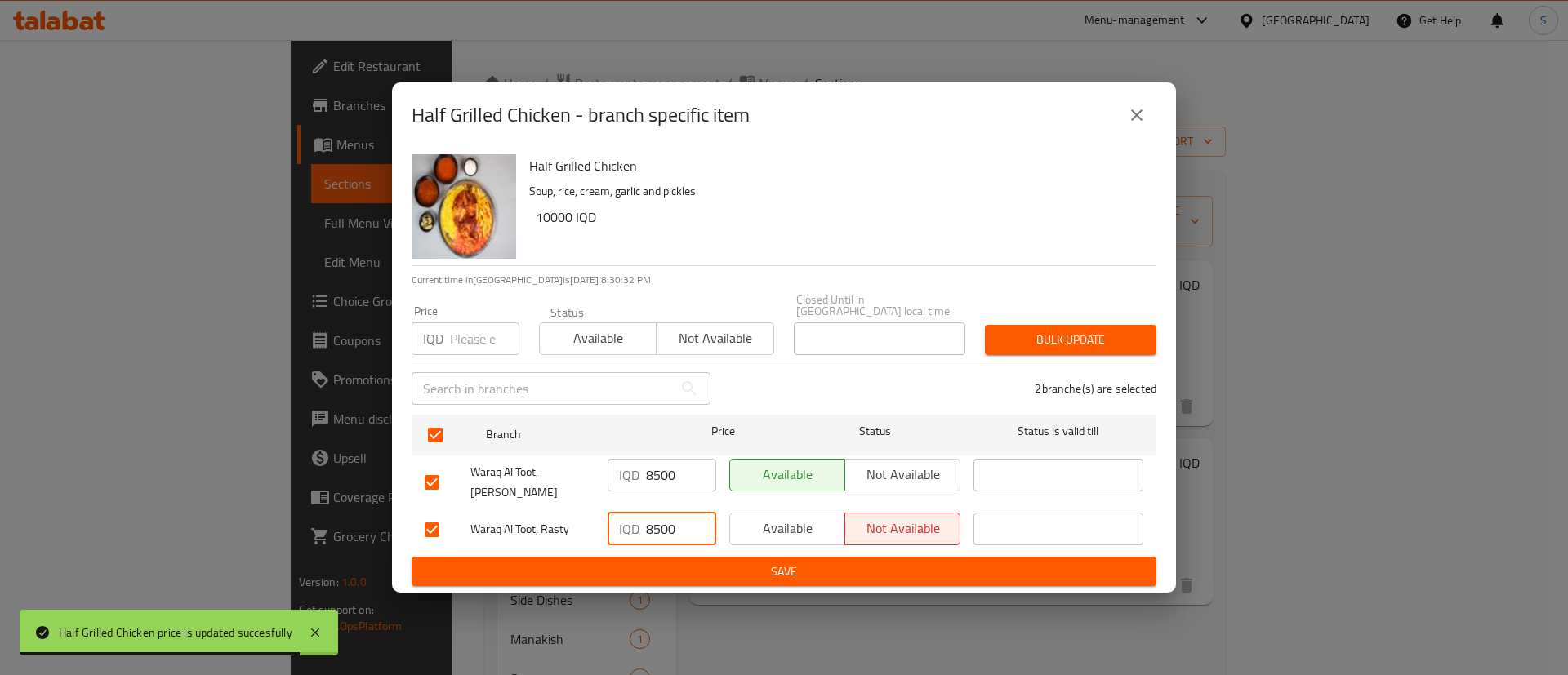
click at [845, 561] on span "Save" at bounding box center [784, 572] width 719 height 20
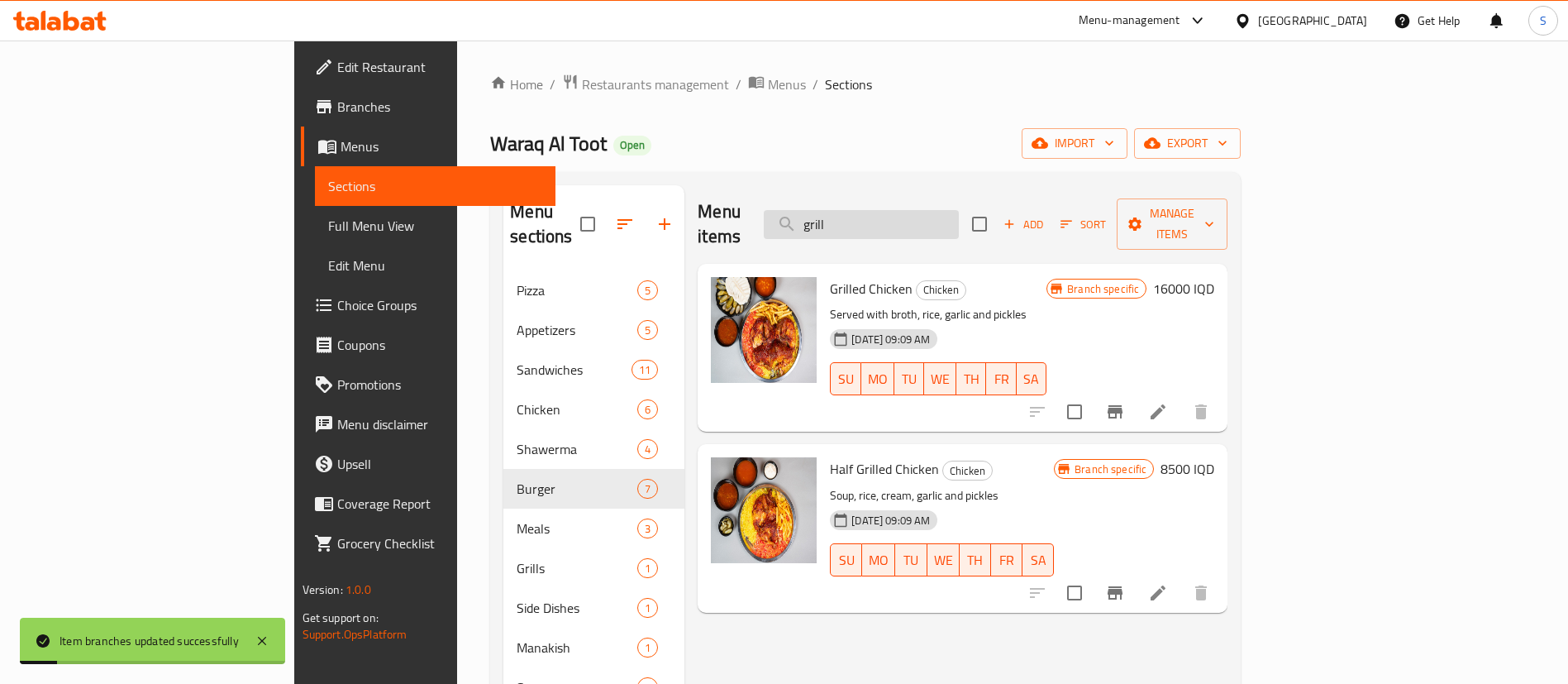
drag, startPoint x: 954, startPoint y: 193, endPoint x: 962, endPoint y: 209, distance: 17.9
click at [962, 209] on div "Menu items grill Add Sort Manage items" at bounding box center [963, 225] width 530 height 79
drag, startPoint x: 962, startPoint y: 209, endPoint x: 856, endPoint y: 198, distance: 106.6
click at [856, 198] on div "Menu items grill Add Sort Manage items" at bounding box center [963, 225] width 530 height 79
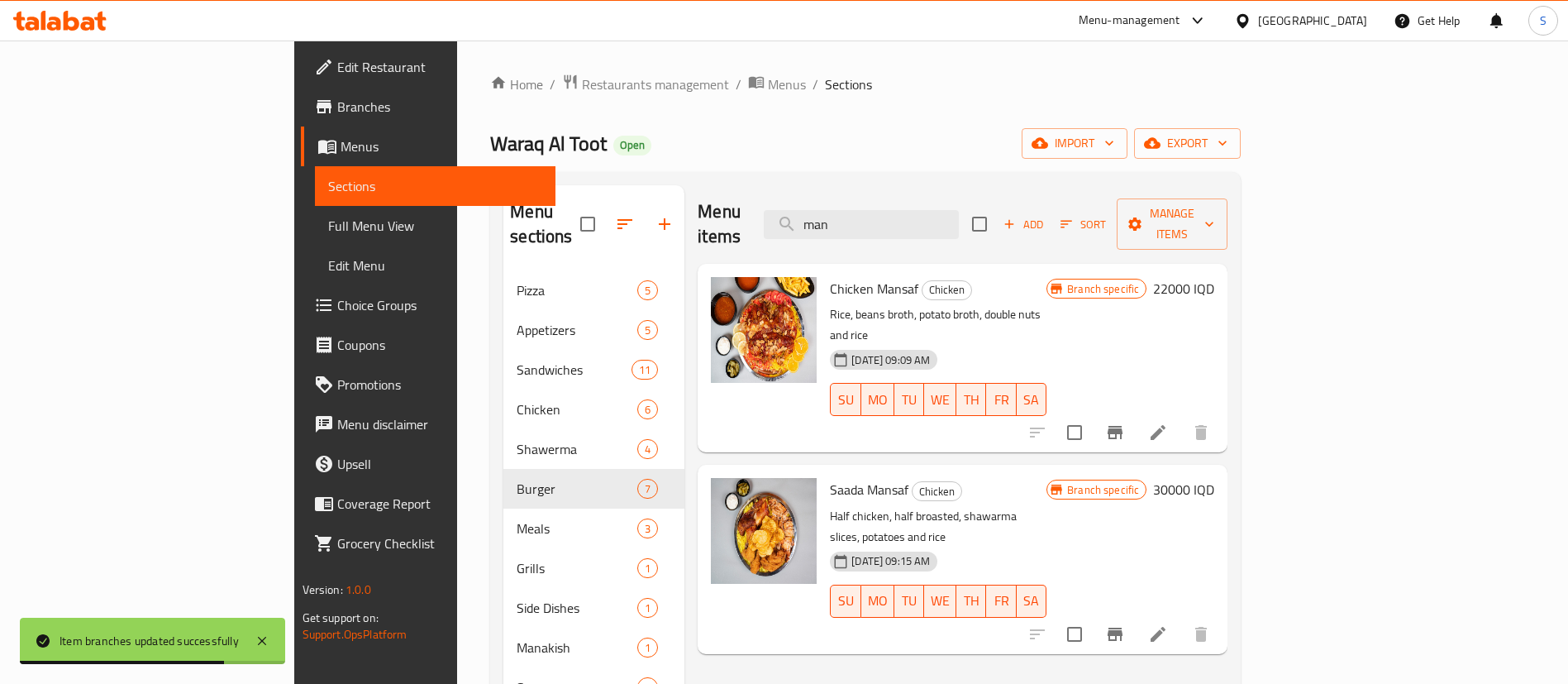
type input "man"
click at [1214, 277] on h6 "22000 IQD" at bounding box center [1183, 288] width 61 height 23
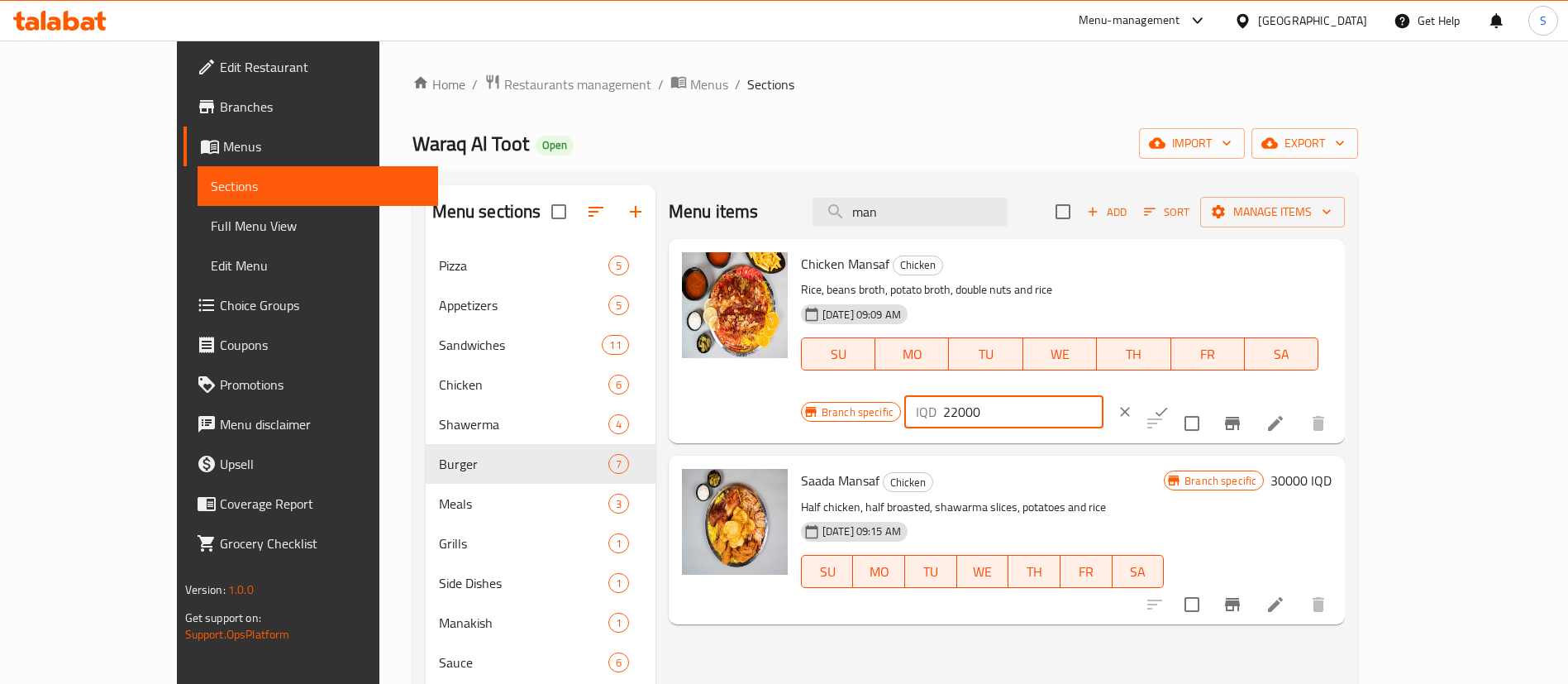
click at [1104, 395] on input "22000" at bounding box center [1023, 411] width 160 height 33
type input "20000"
click at [1169, 403] on icon "ok" at bounding box center [1162, 412] width 17 height 17
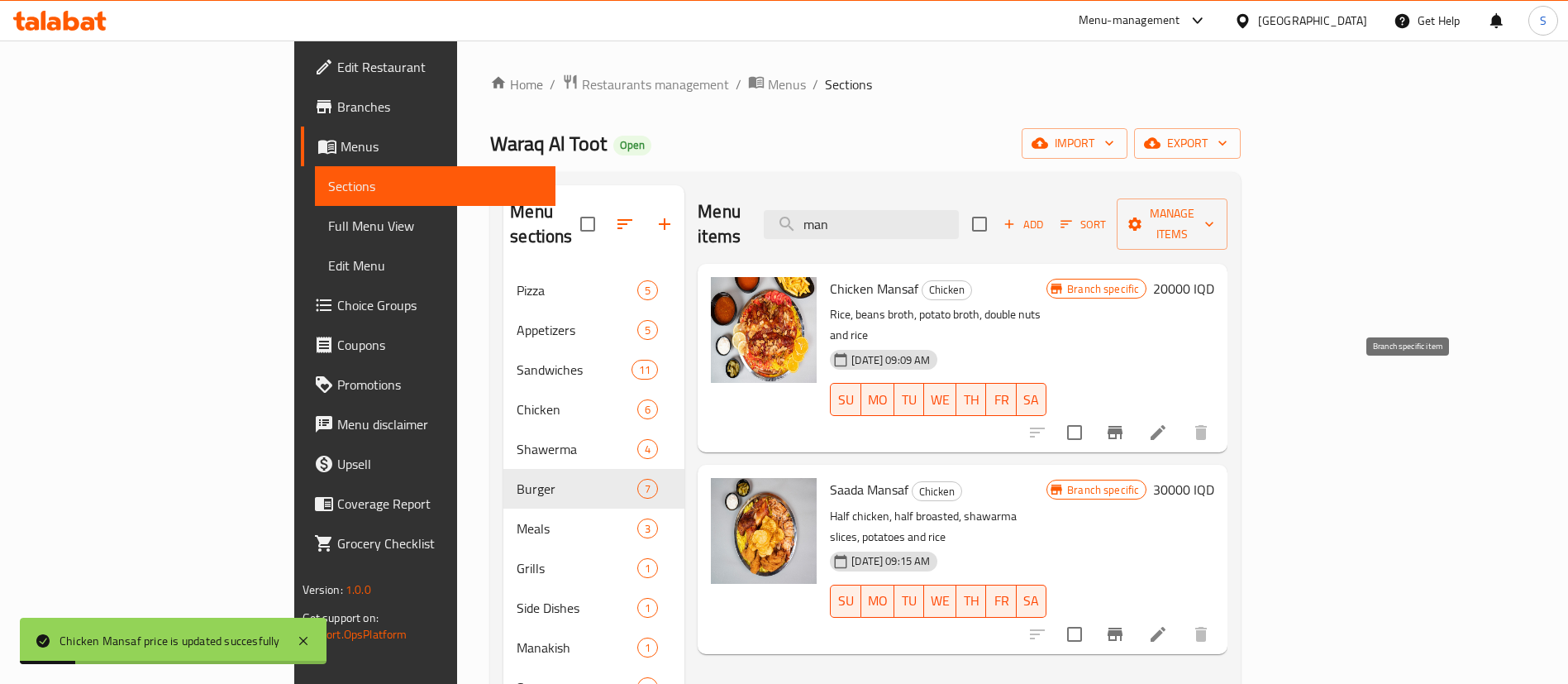
click at [1125, 423] on icon "Branch-specific-item" at bounding box center [1114, 432] width 20 height 20
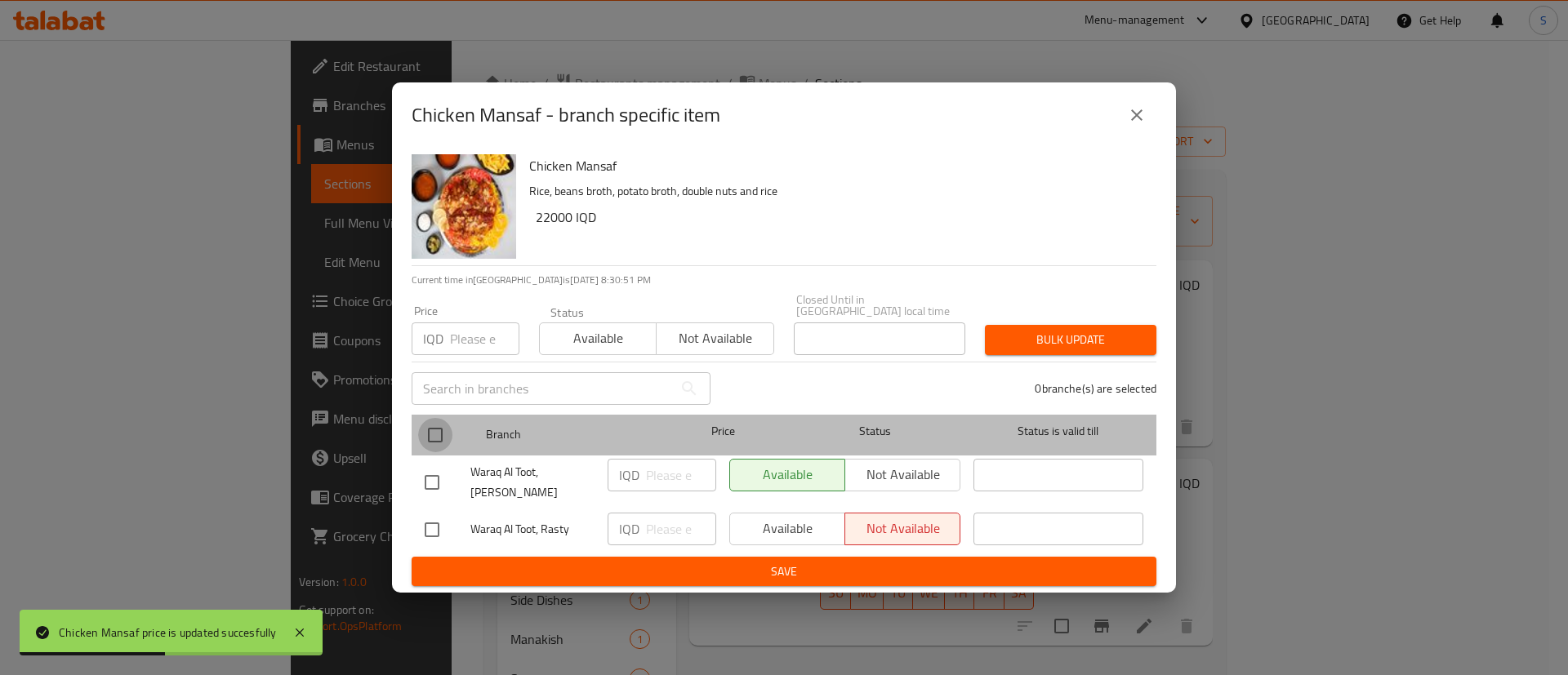
click at [446, 436] on input "checkbox" at bounding box center [434, 434] width 34 height 34
checkbox input "true"
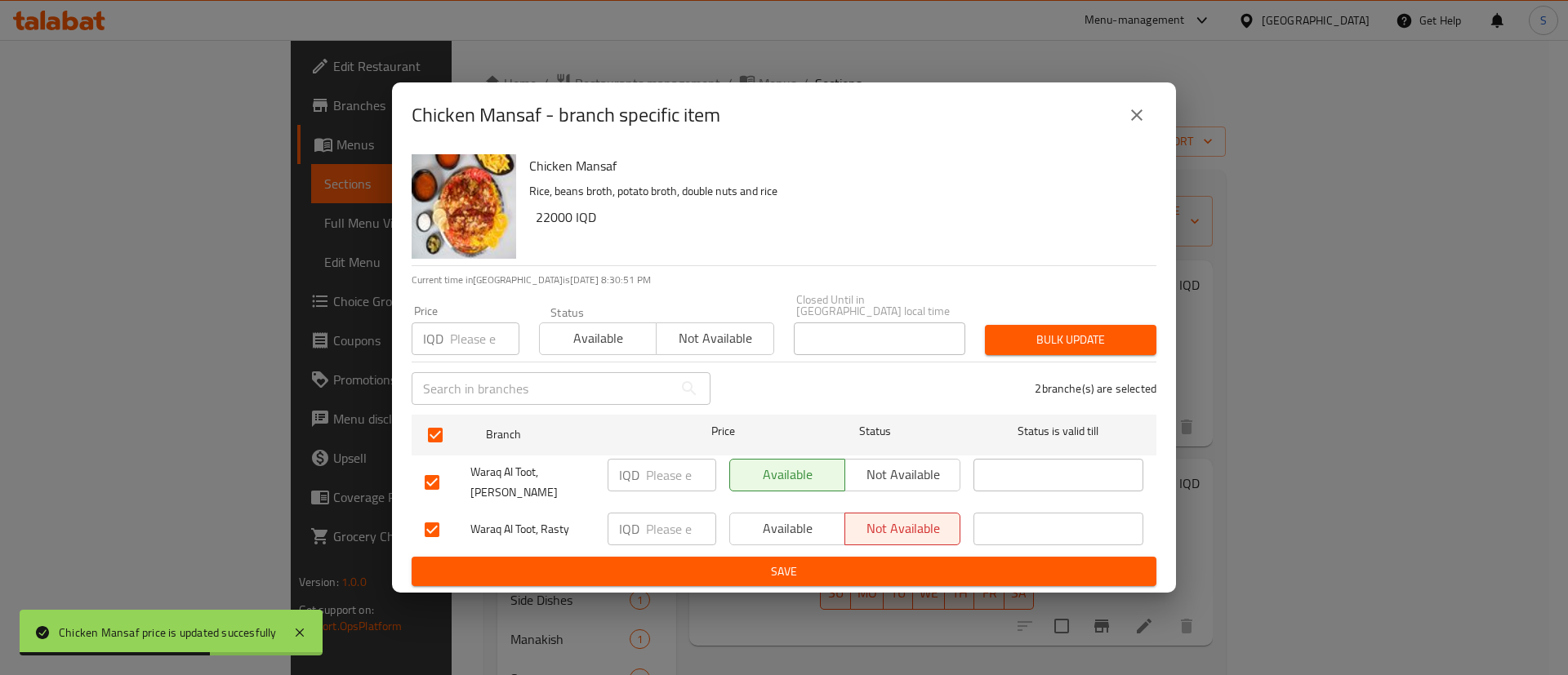
click at [656, 471] on input "number" at bounding box center [681, 475] width 70 height 32
paste input "20000"
type input "20000"
click at [660, 512] on input "number" at bounding box center [681, 528] width 70 height 32
paste input "20000"
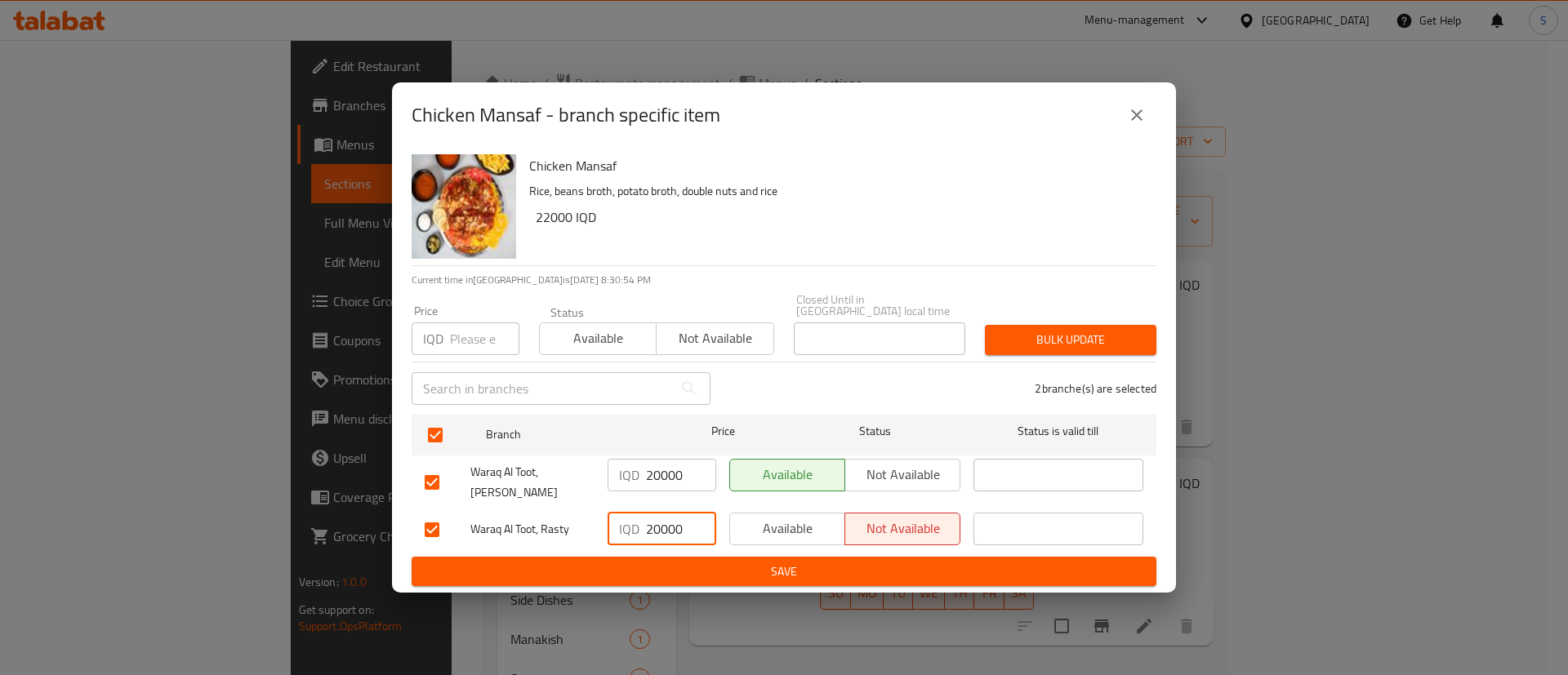
type input "20000"
click at [769, 557] on button "Save" at bounding box center [784, 572] width 745 height 30
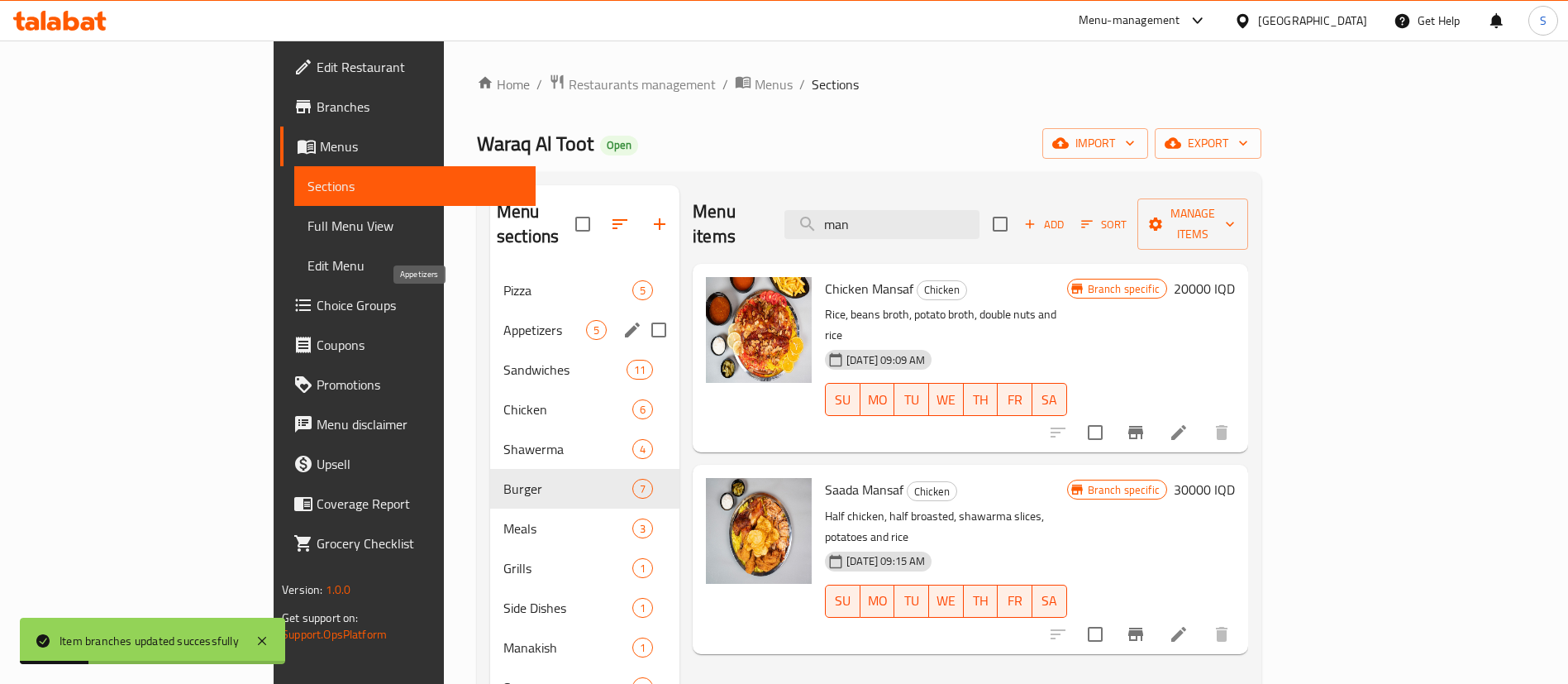
click at [503, 320] on span "Appetizers" at bounding box center [544, 329] width 82 height 20
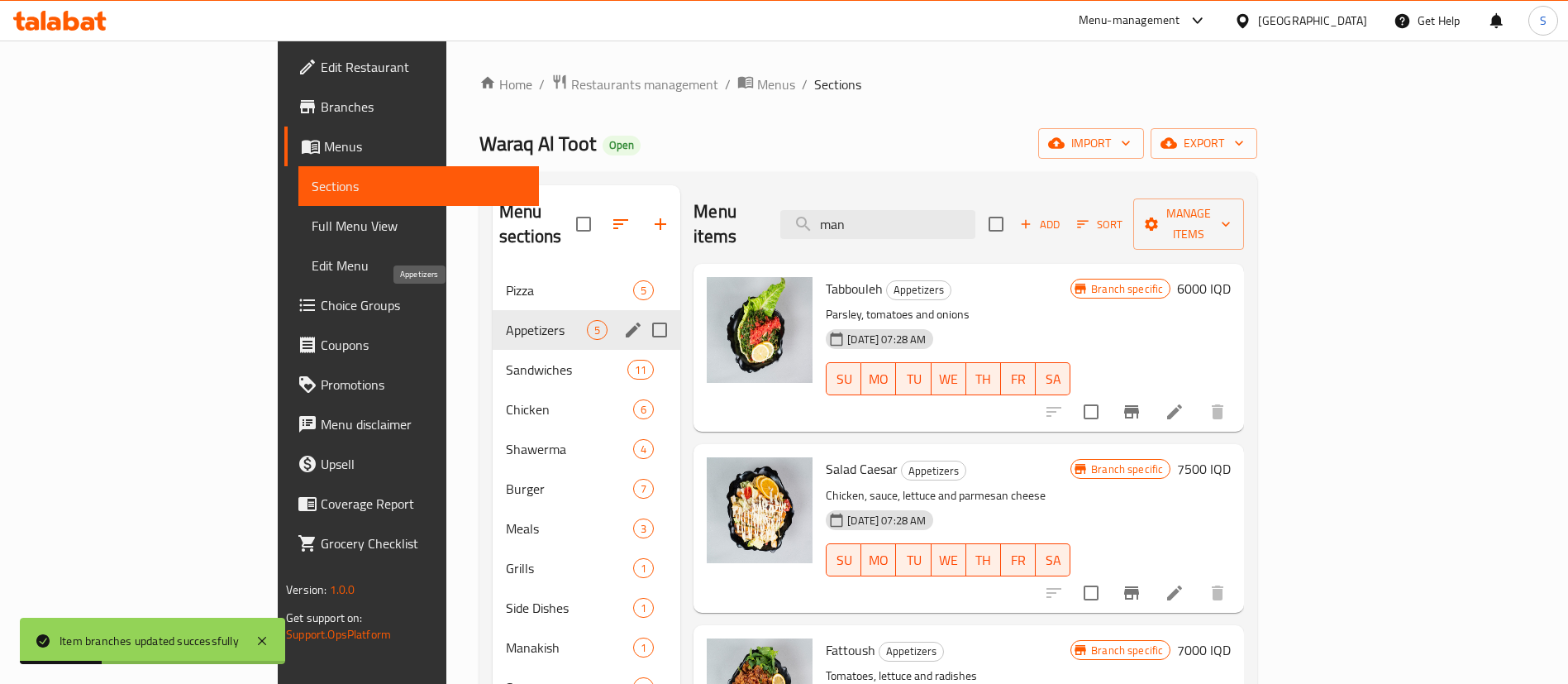
click at [506, 320] on span "Appetizers" at bounding box center [546, 329] width 81 height 20
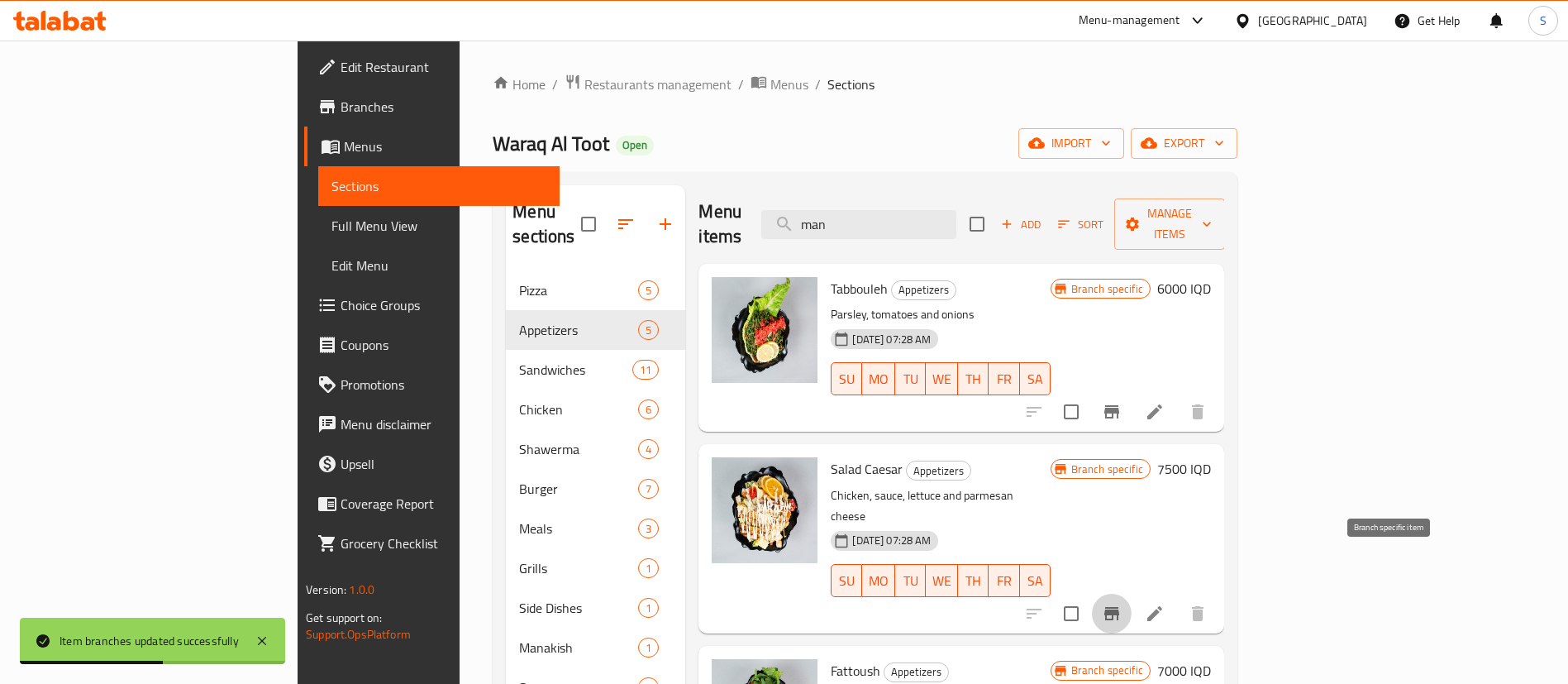
click at [1122, 604] on icon "Branch-specific-item" at bounding box center [1111, 613] width 20 height 20
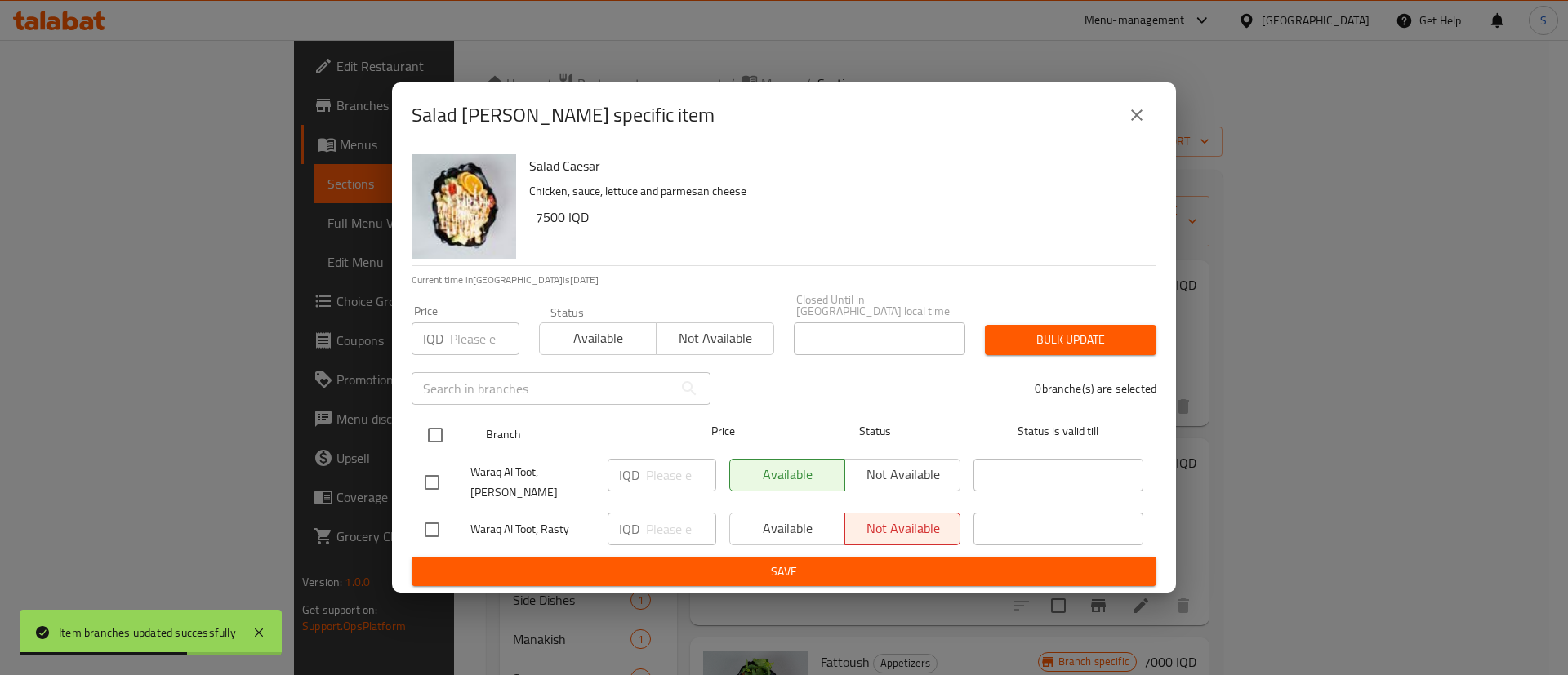
click at [435, 428] on input "checkbox" at bounding box center [434, 434] width 34 height 34
checkbox input "true"
click at [663, 484] on input "number" at bounding box center [681, 475] width 70 height 32
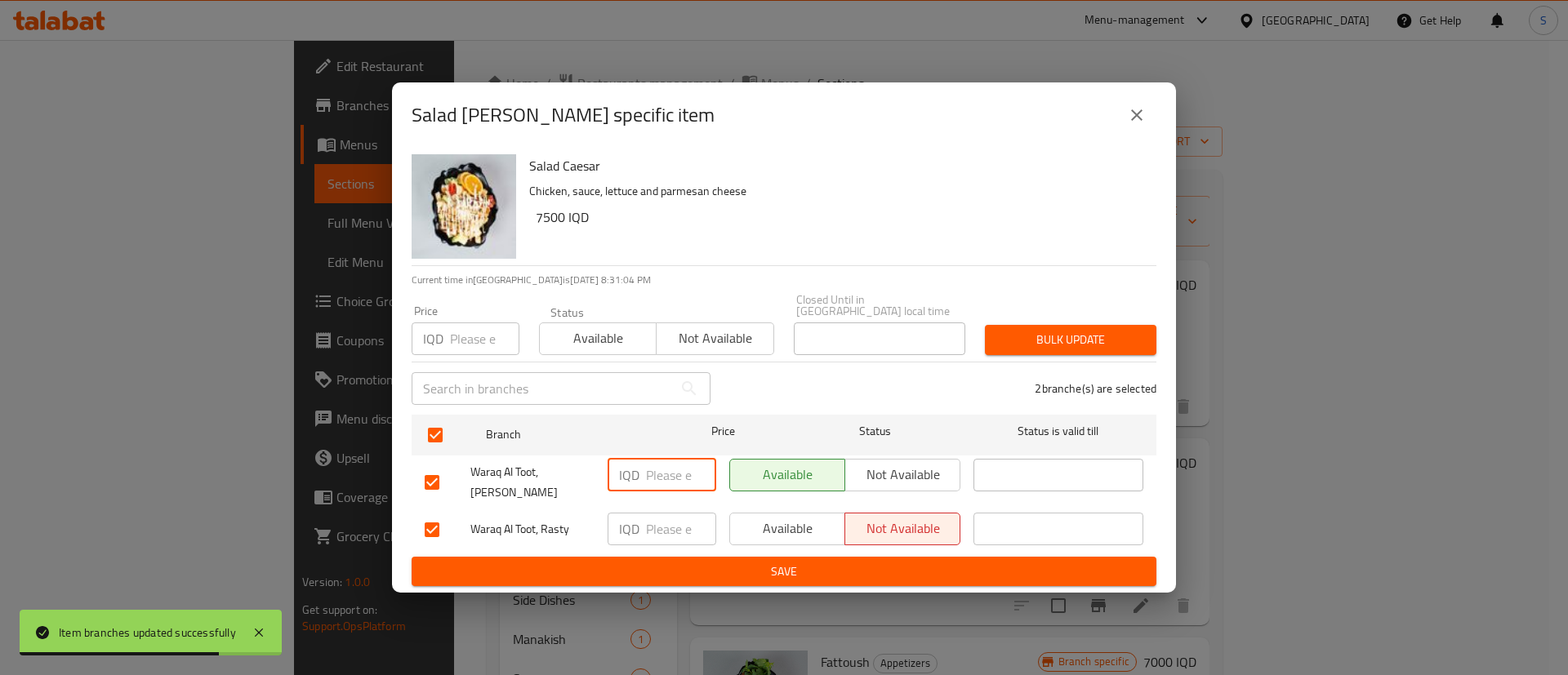
click at [662, 481] on input "number" at bounding box center [681, 475] width 70 height 32
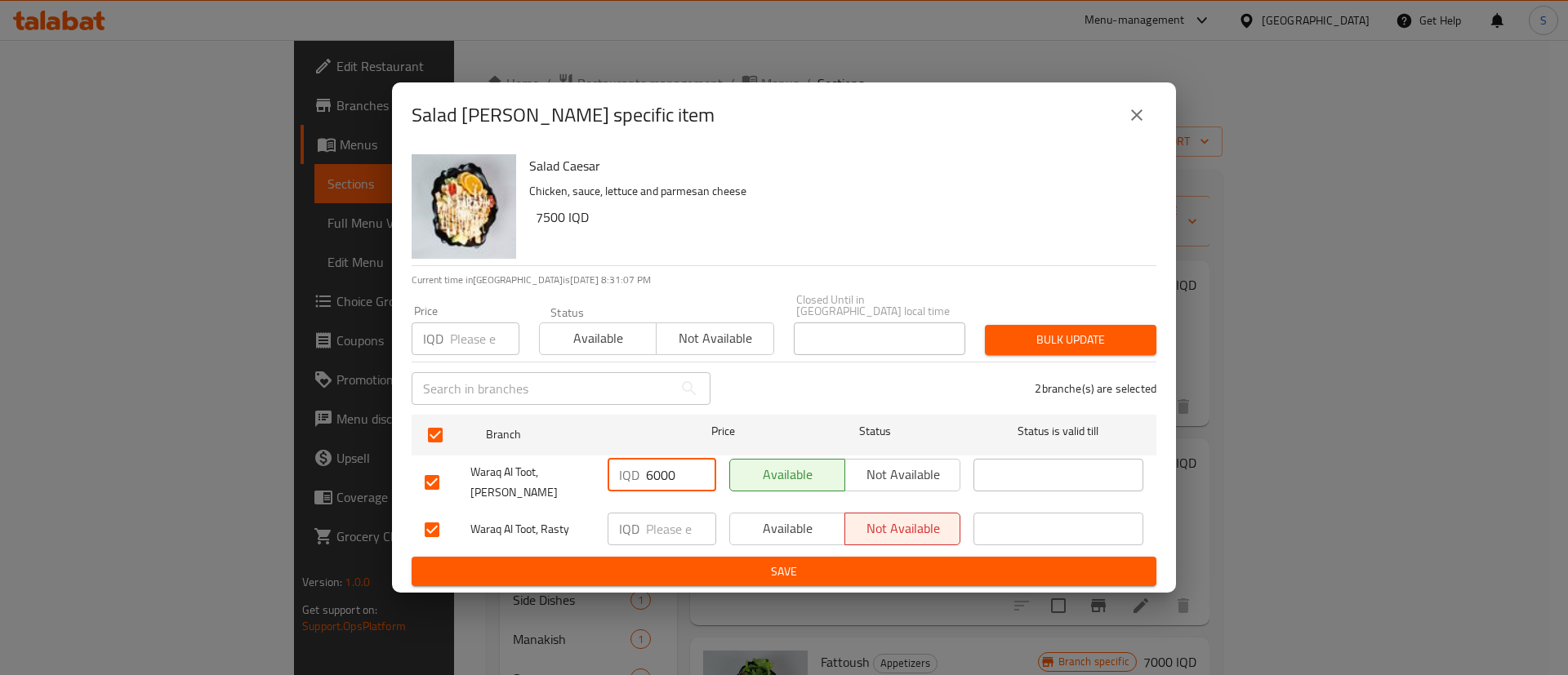
type input "6000"
click at [698, 521] on input "-1" at bounding box center [681, 528] width 70 height 32
drag, startPoint x: 681, startPoint y: 520, endPoint x: 593, endPoint y: 512, distance: 88.4
click at [593, 512] on div "Waraq Al Toot, Rasty IQD -1 ​ Available Not available ​" at bounding box center [784, 529] width 732 height 47
paste input "6000"
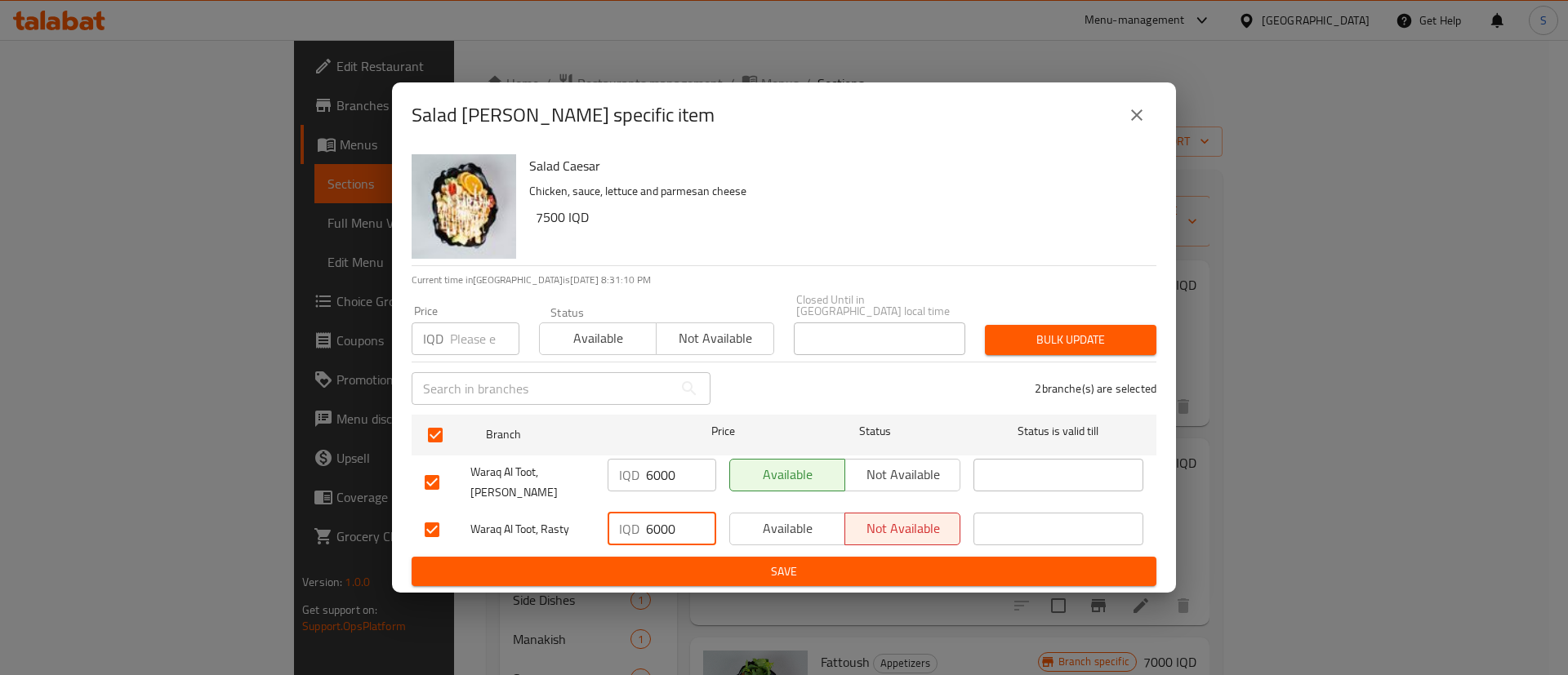
type input "6000"
click at [758, 561] on span "Save" at bounding box center [784, 572] width 719 height 20
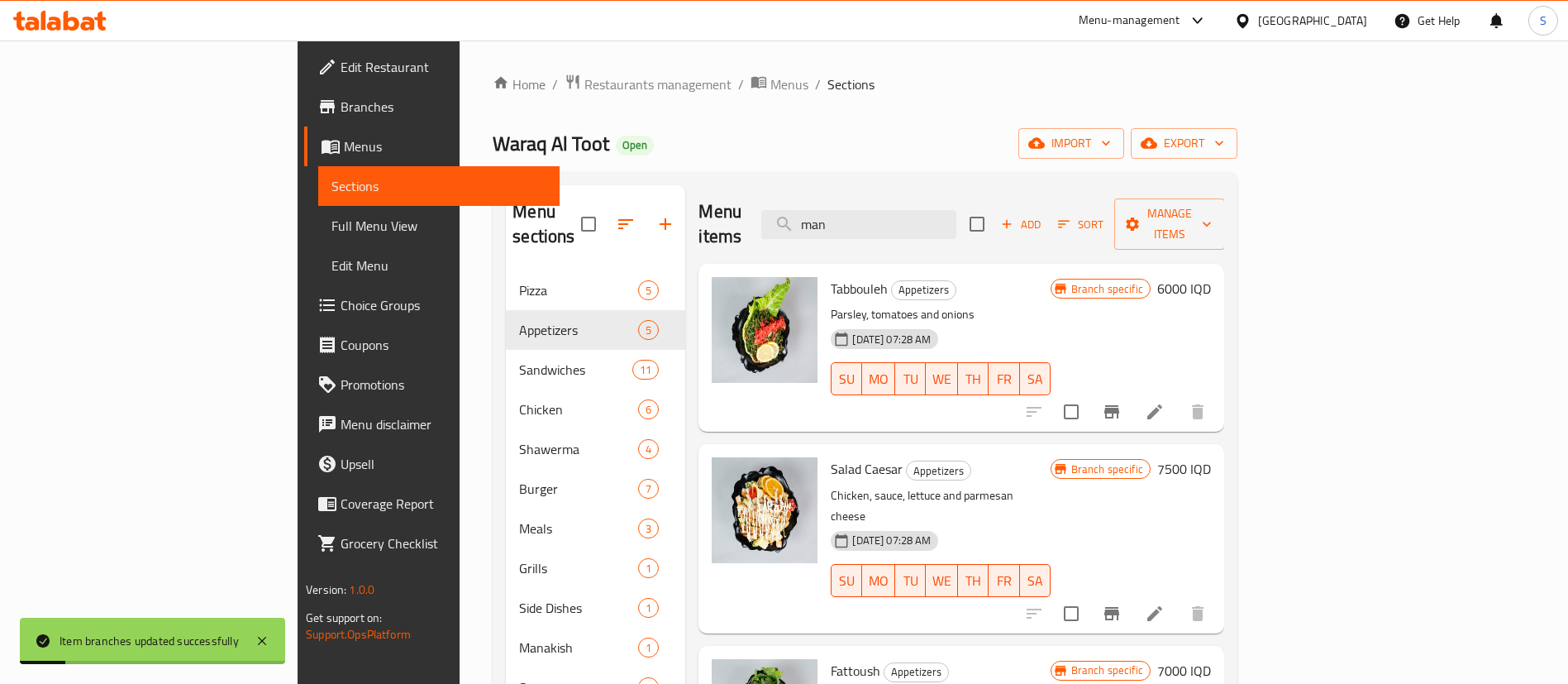
click at [1218, 451] on div "Salad Caesar Appetizers Chicken, sauce, lettuce and parmesan cheese [DATE] 07:2…" at bounding box center [1021, 538] width 394 height 175
click at [1212, 458] on h6 "7500 IQD" at bounding box center [1183, 469] width 53 height 23
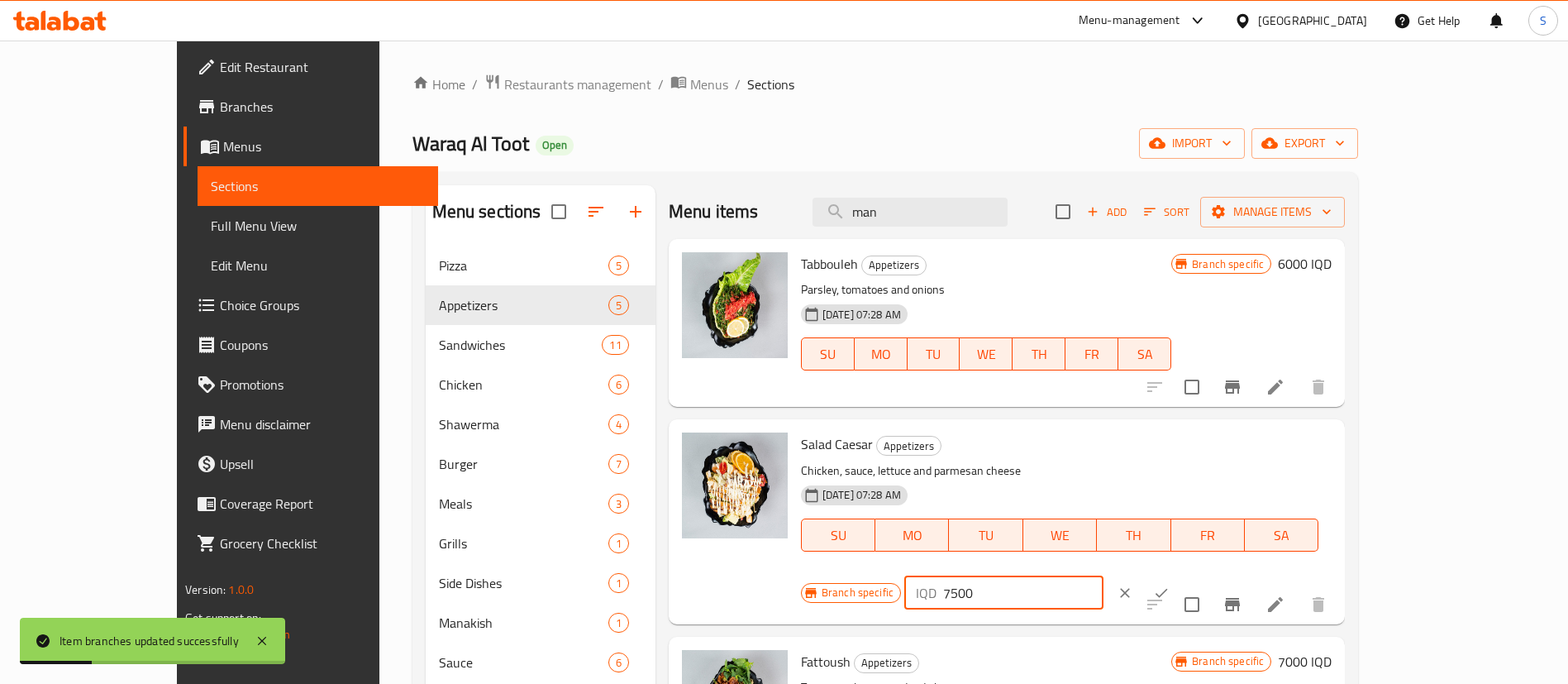
drag, startPoint x: 1324, startPoint y: 444, endPoint x: 1154, endPoint y: 477, distance: 173.2
click at [1154, 575] on div "Branch specific IQD 7500 ​" at bounding box center [1002, 592] width 402 height 36
paste input "60"
type input "6000"
click at [1169, 585] on icon "ok" at bounding box center [1162, 593] width 17 height 17
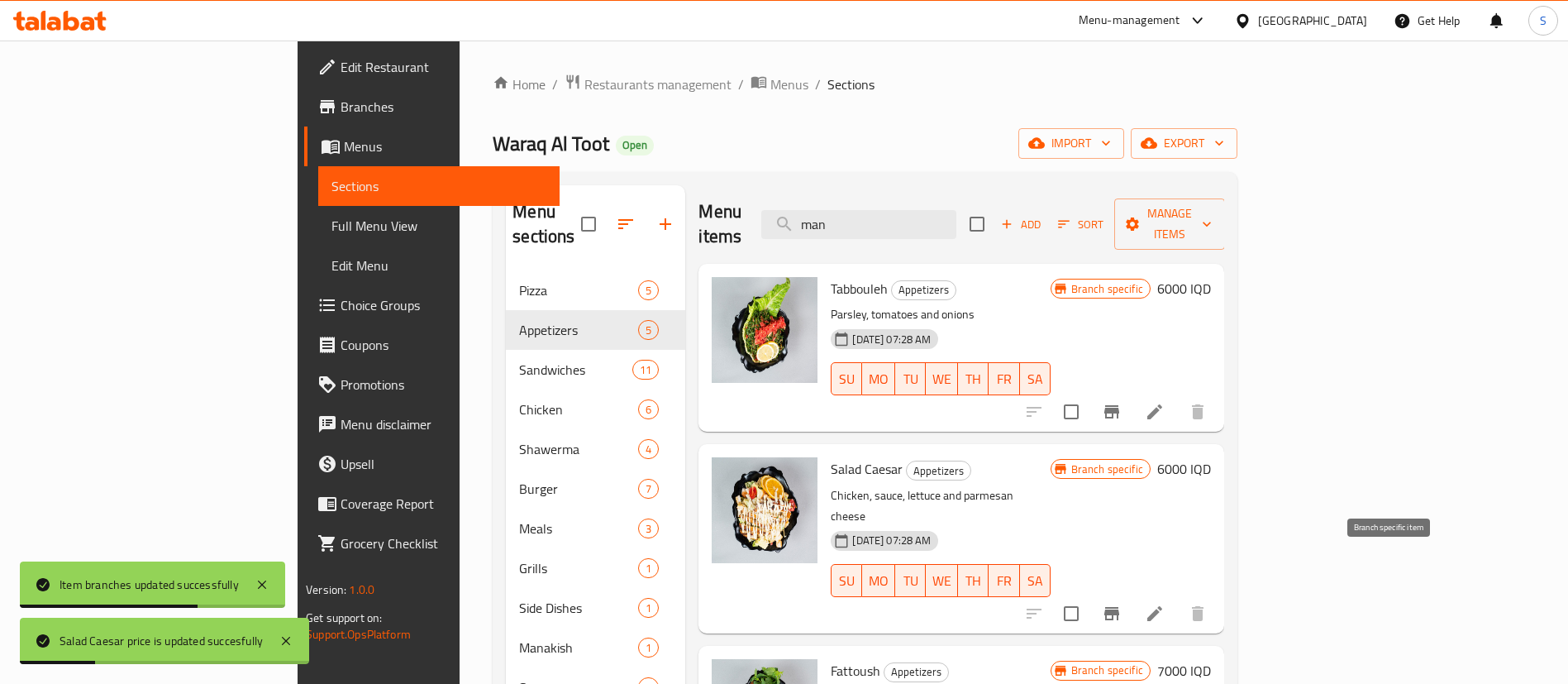
click at [1132, 593] on button "Branch-specific-item" at bounding box center [1111, 613] width 39 height 39
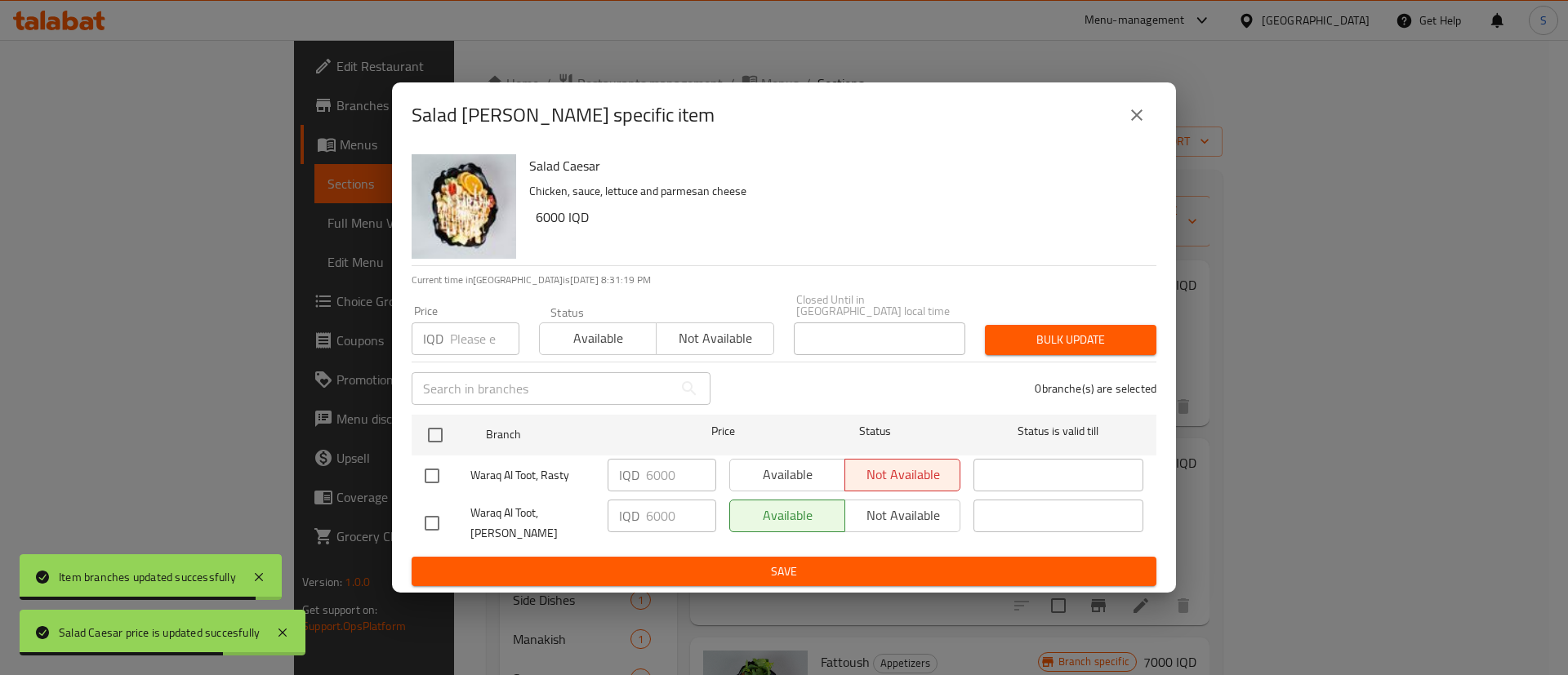
click at [1138, 125] on icon "close" at bounding box center [1136, 115] width 19 height 19
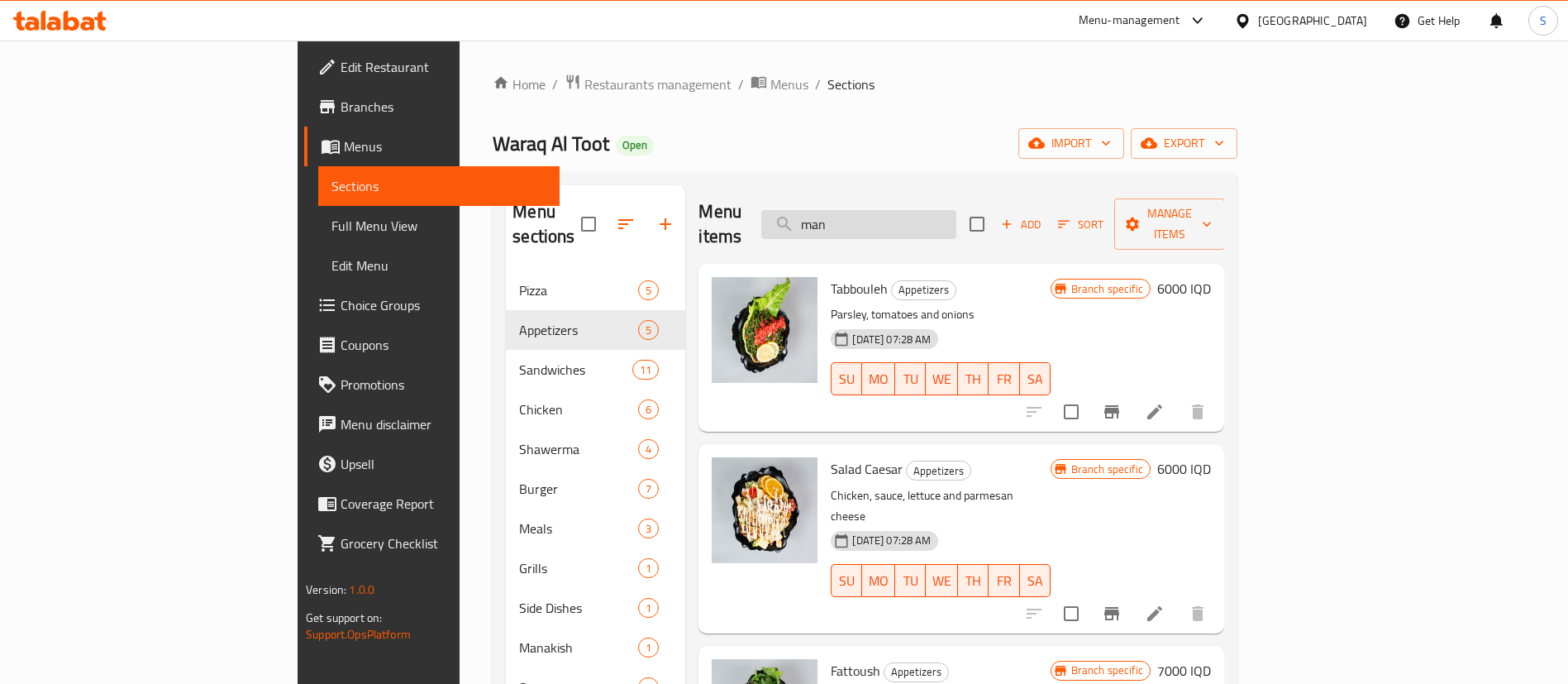
drag, startPoint x: 961, startPoint y: 211, endPoint x: 871, endPoint y: 203, distance: 90.4
click at [871, 210] on input "man" at bounding box center [859, 224] width 196 height 29
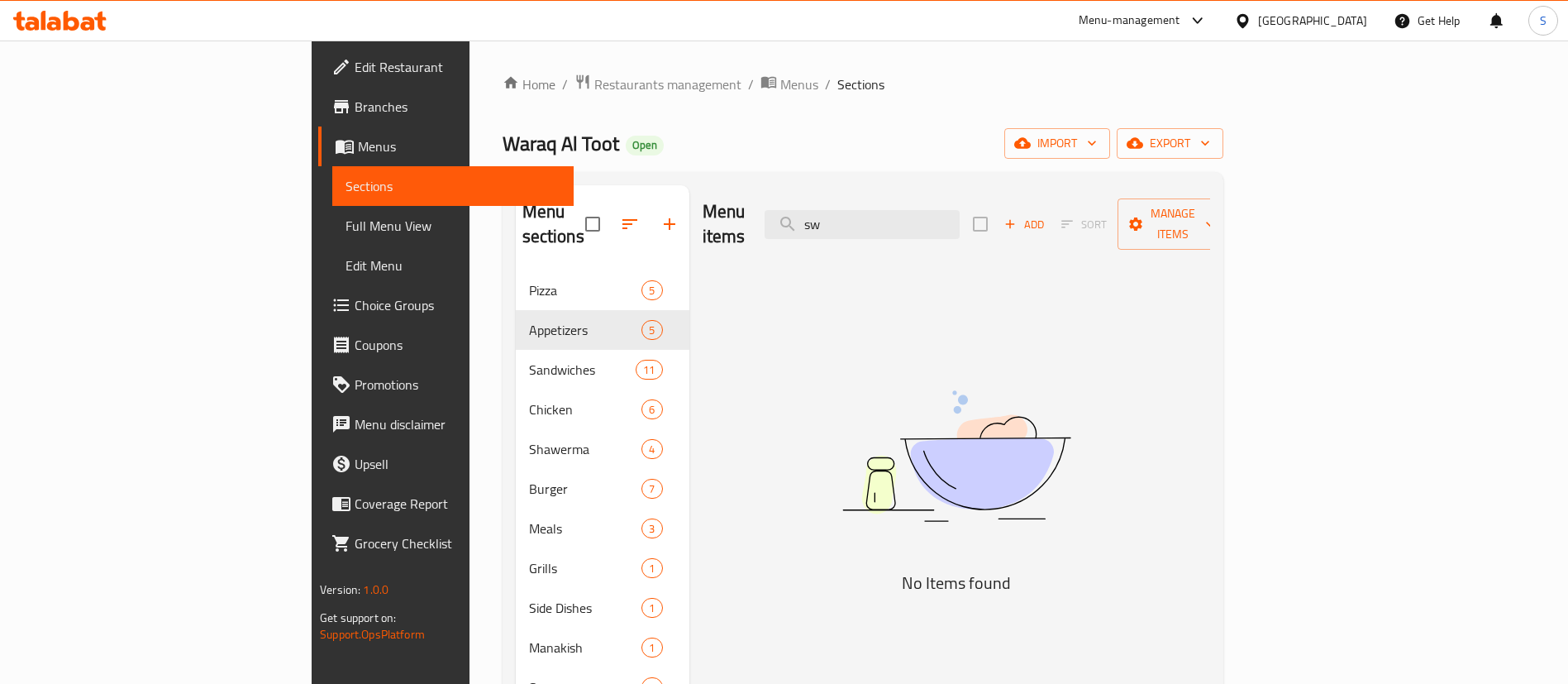
type input "s"
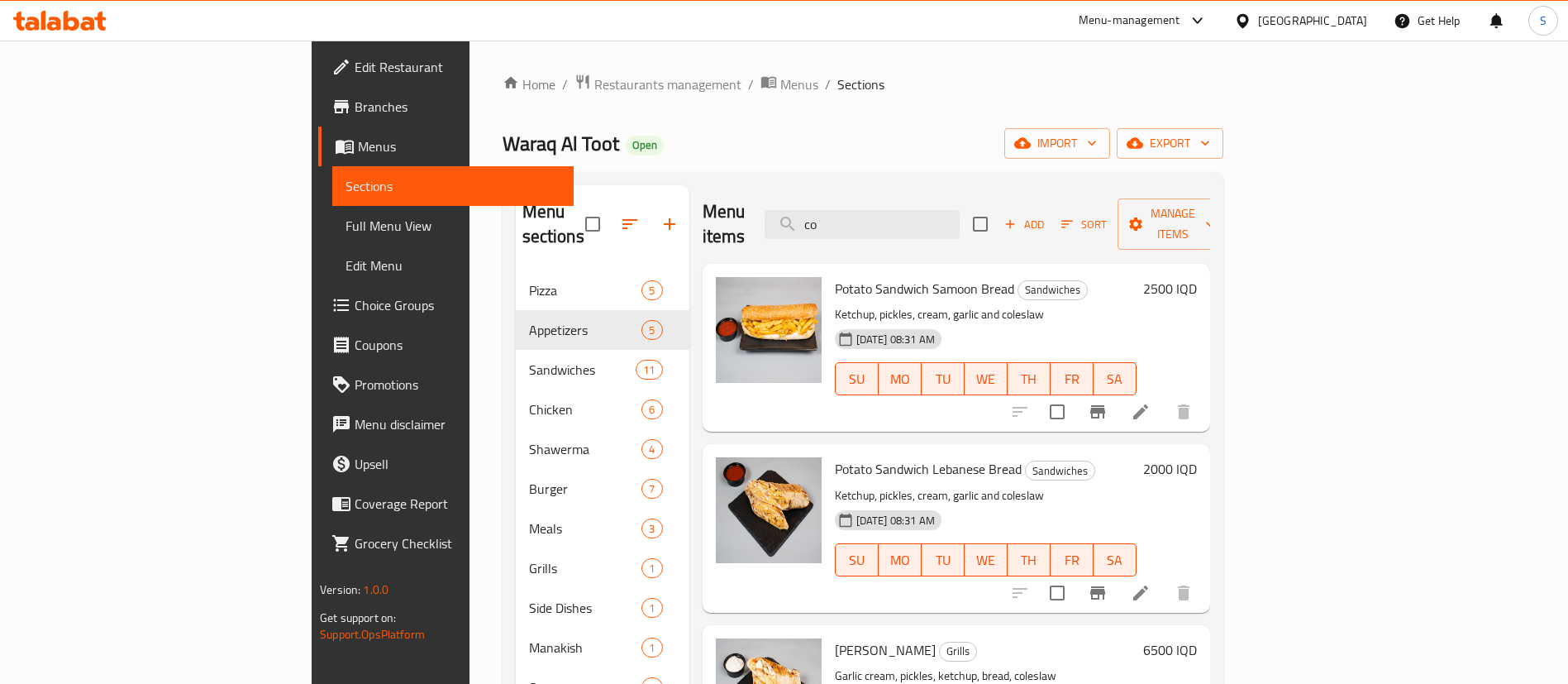
type input "c"
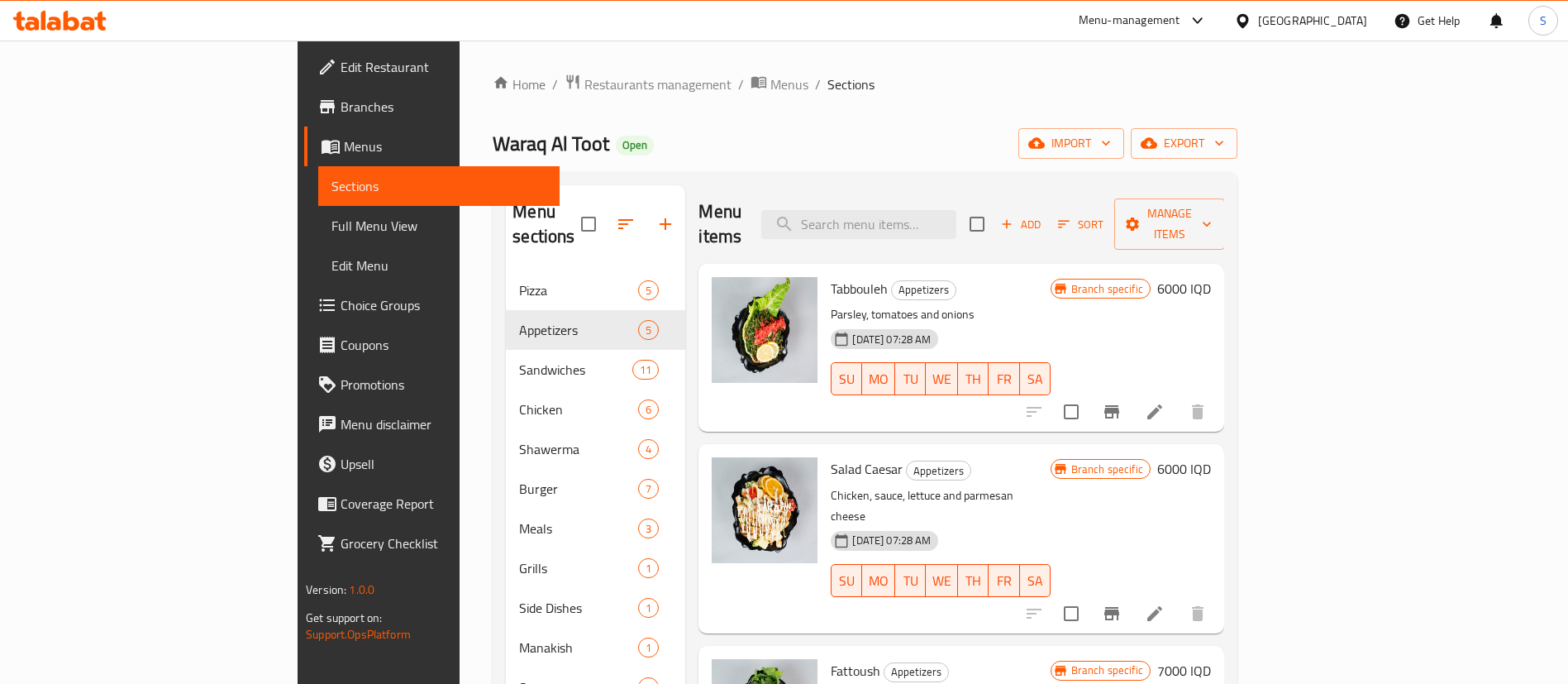
scroll to position [152, 0]
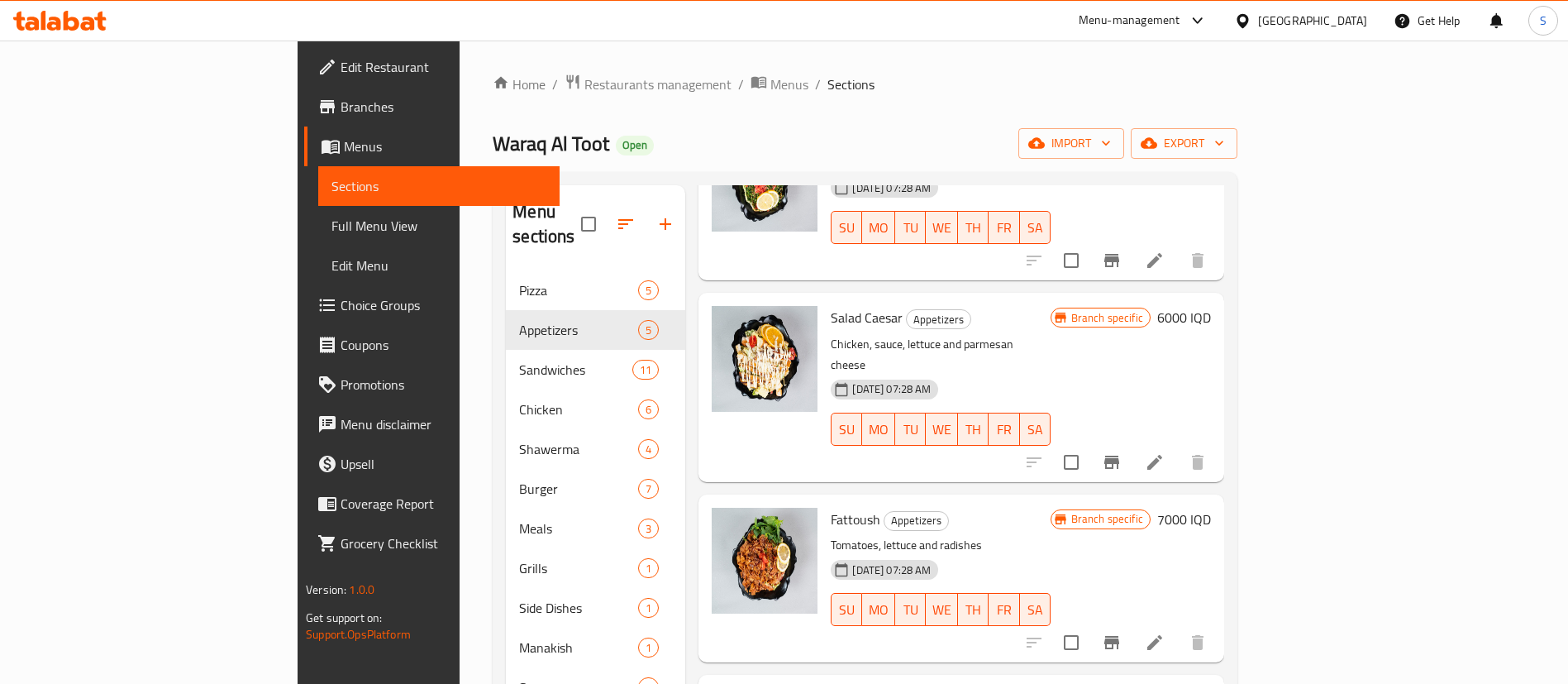
click at [1212, 508] on h6 "7000 IQD" at bounding box center [1183, 519] width 53 height 23
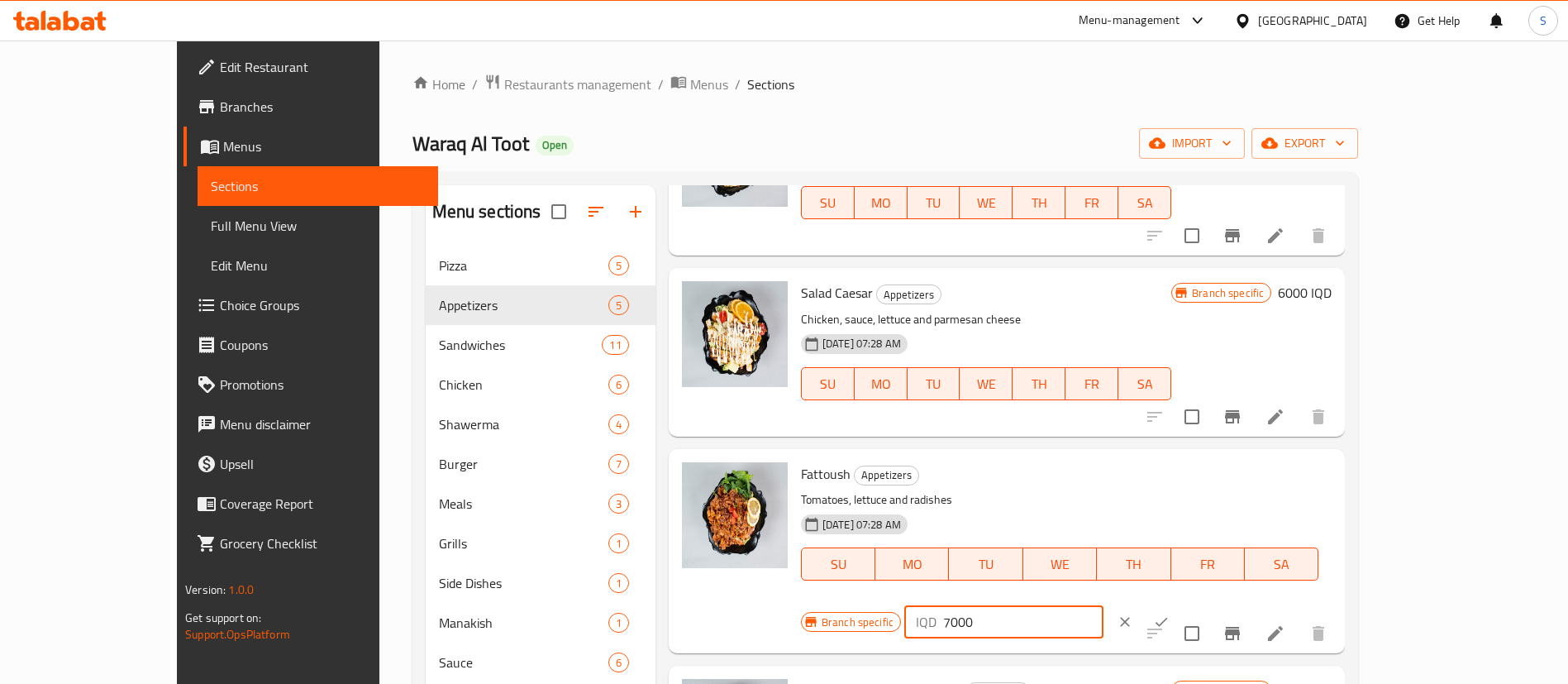
drag, startPoint x: 1346, startPoint y: 470, endPoint x: 1140, endPoint y: 501, distance: 208.3
click at [1140, 604] on div "Branch specific IQD 7000 ​" at bounding box center [1002, 621] width 402 height 36
type input "5000"
click at [1180, 604] on button "ok" at bounding box center [1161, 621] width 36 height 36
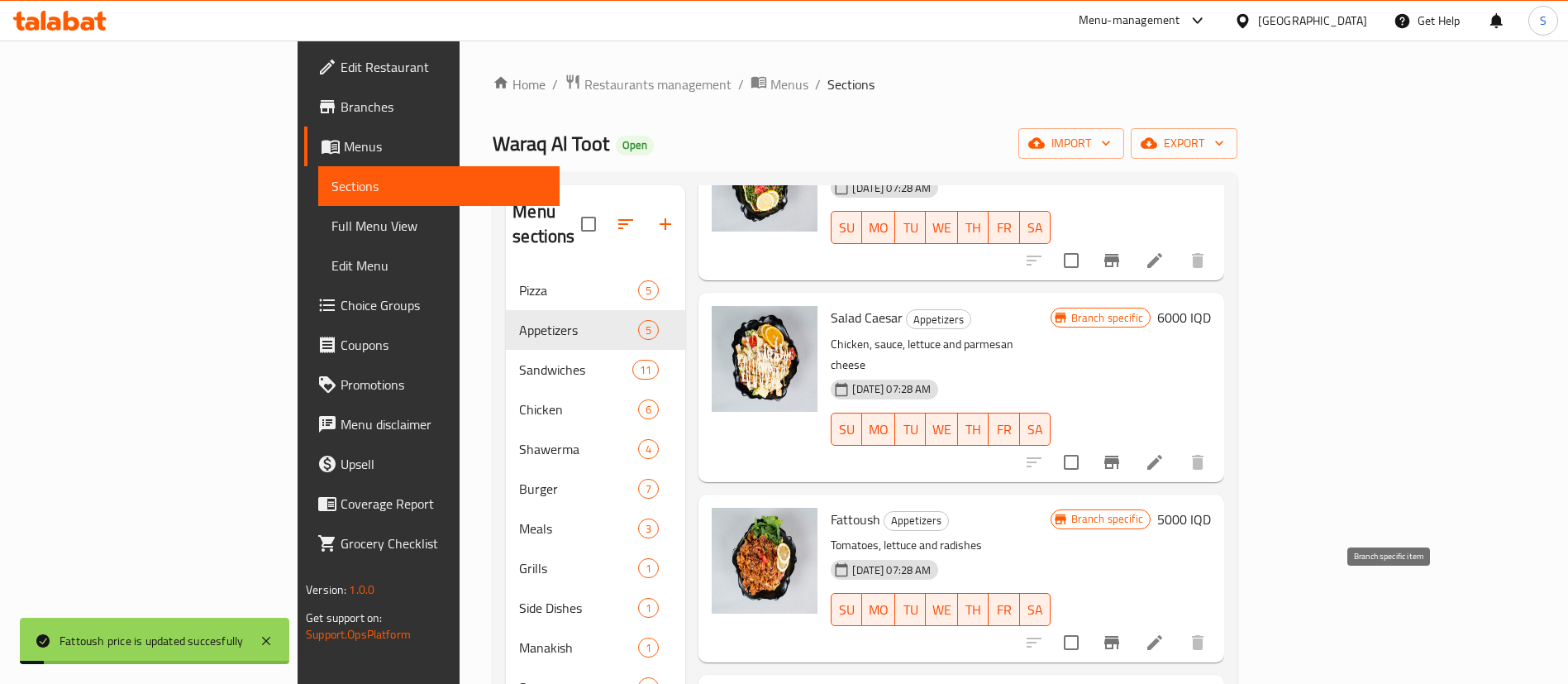
click at [1119, 636] on icon "Branch-specific-item" at bounding box center [1112, 643] width 15 height 13
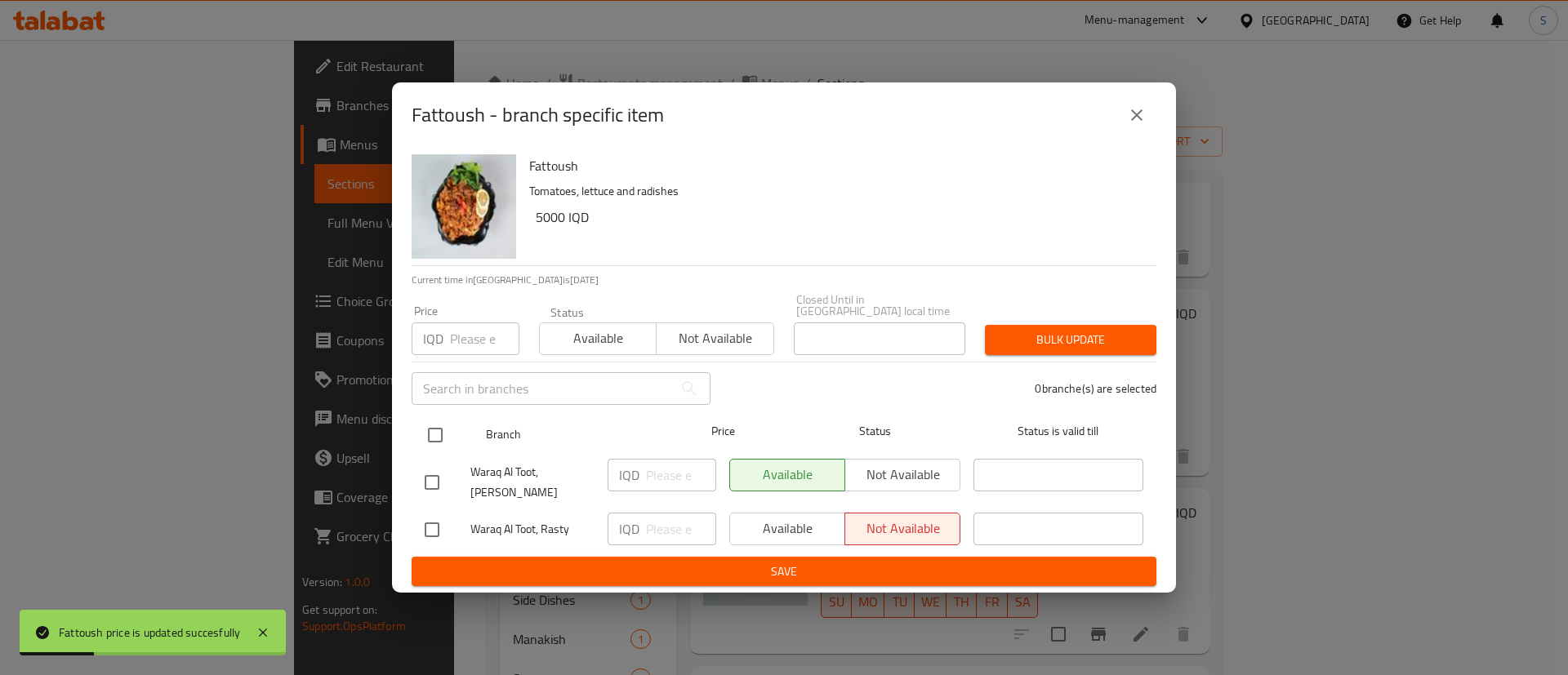
click at [438, 442] on input "checkbox" at bounding box center [434, 434] width 34 height 34
checkbox input "true"
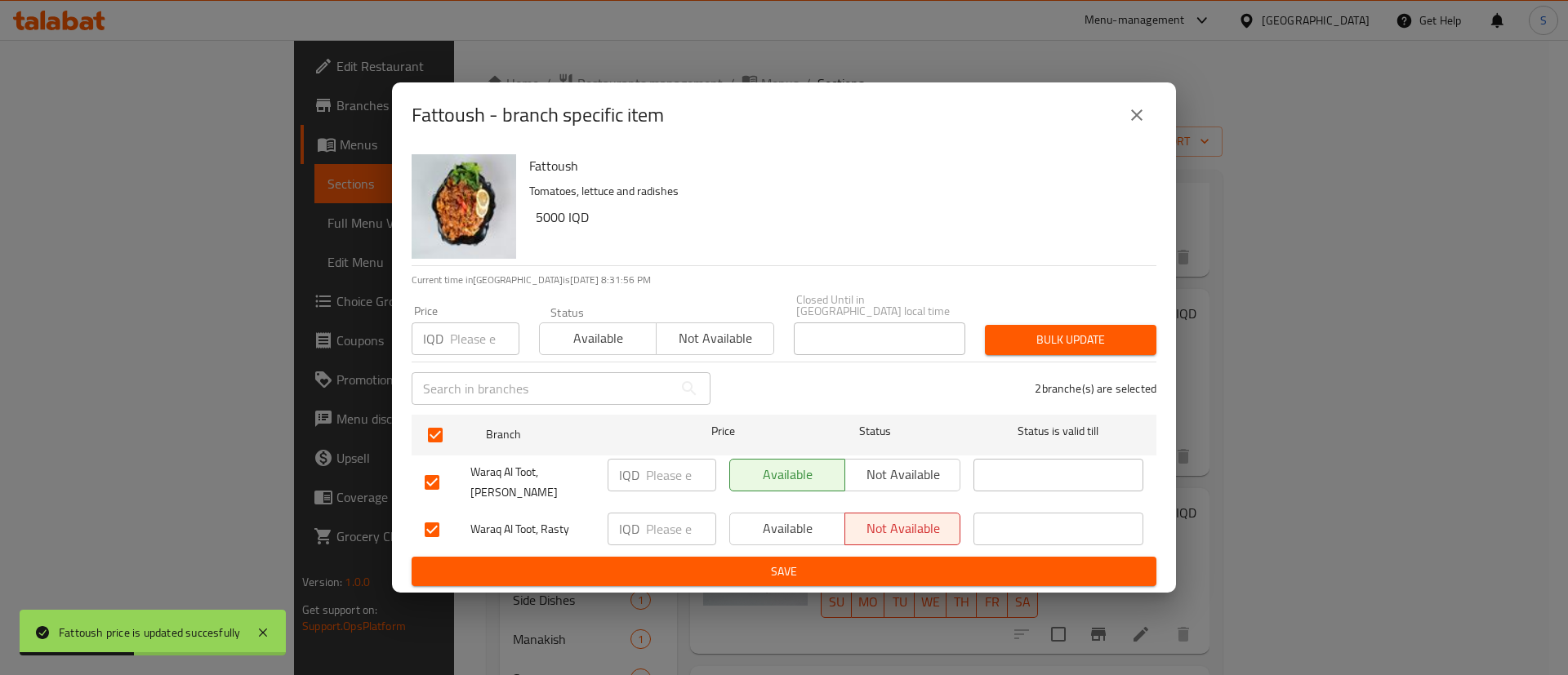
click at [651, 485] on input "number" at bounding box center [681, 475] width 70 height 32
paste input "5000"
type input "5000"
click at [660, 512] on input "number" at bounding box center [681, 528] width 70 height 32
paste input "5000"
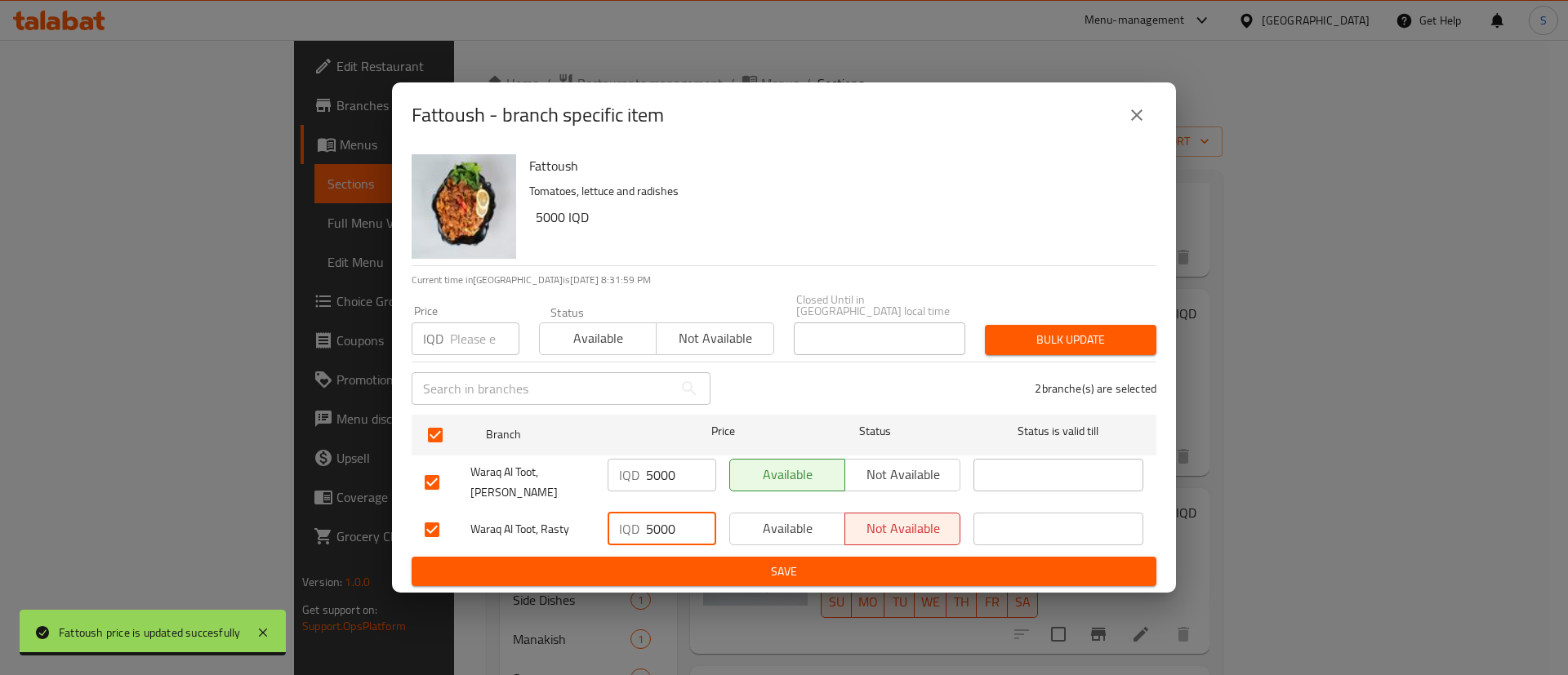
type input "5000"
click at [774, 561] on span "Save" at bounding box center [784, 572] width 719 height 20
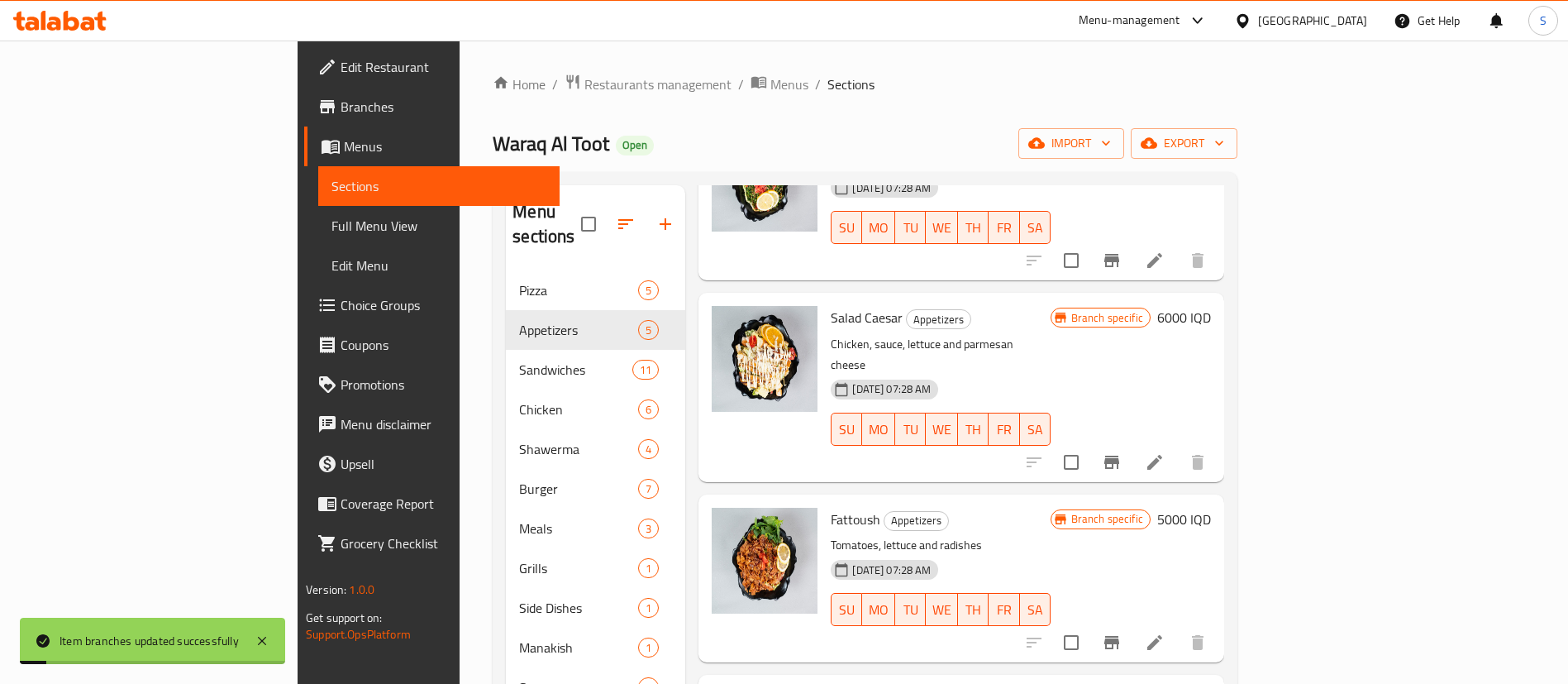
scroll to position [0, 0]
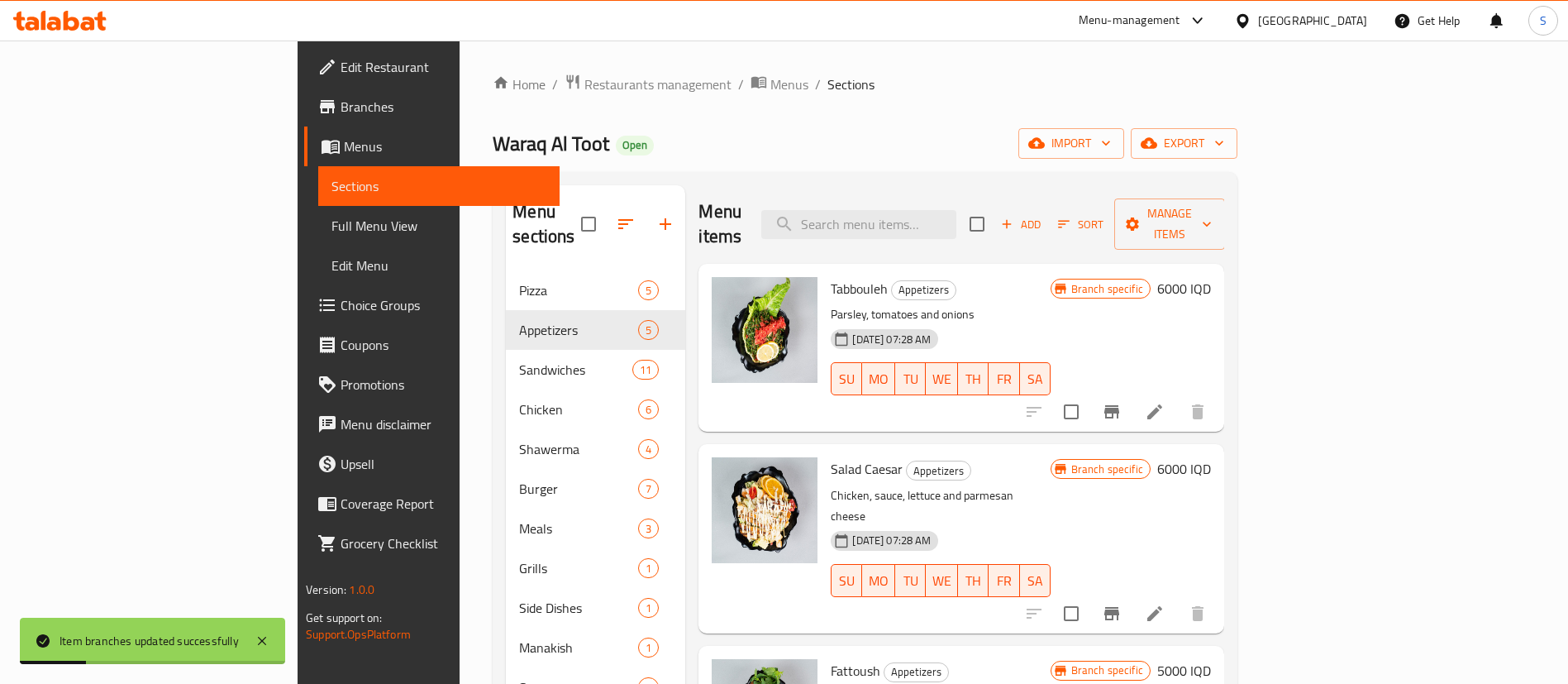
click at [1212, 277] on h6 "6000 IQD" at bounding box center [1183, 288] width 53 height 23
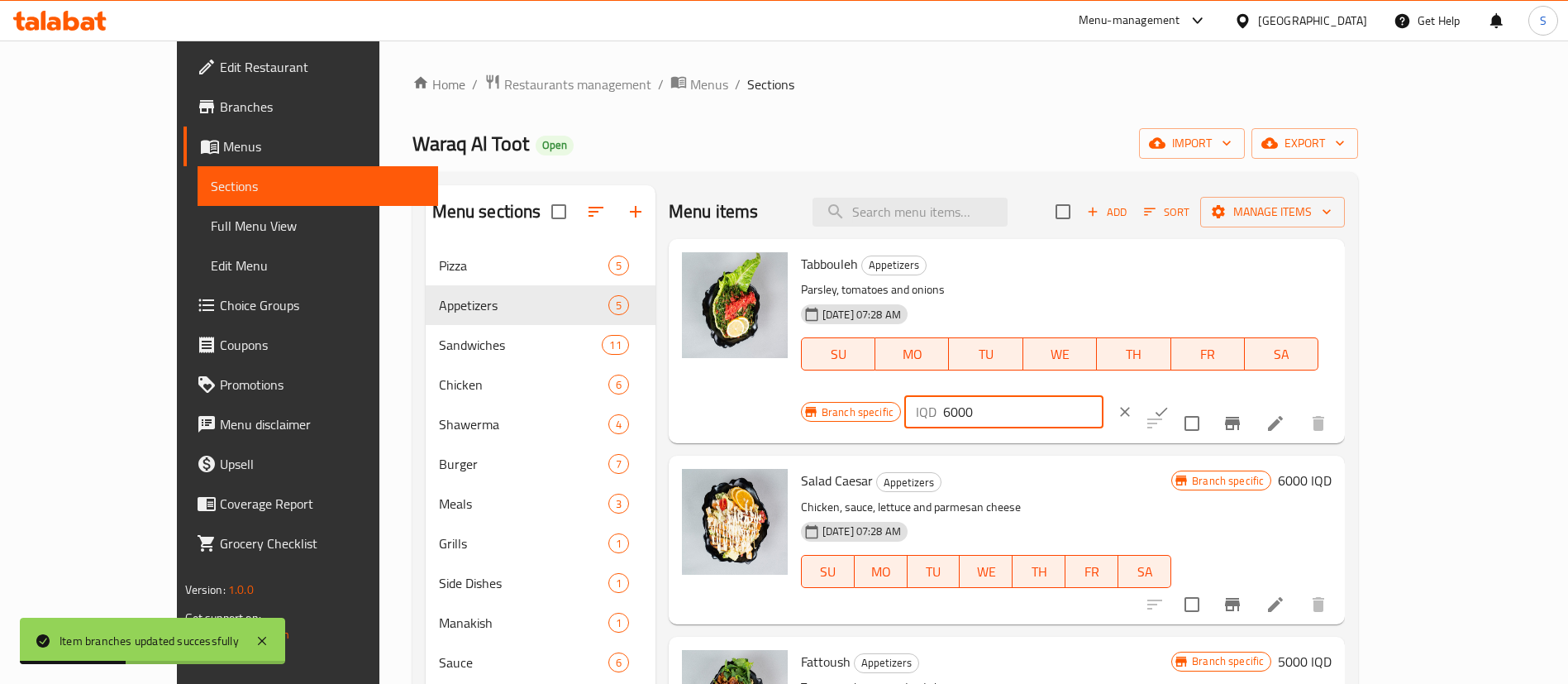
drag, startPoint x: 1299, startPoint y: 274, endPoint x: 1190, endPoint y: 251, distance: 111.4
click at [1190, 251] on div "Tabbouleh Appetizers Parsley, tomatoes and onions [DATE] 07:28 AM SU MO TU WE T…" at bounding box center [1067, 341] width 544 height 191
type input "5500"
click at [1169, 403] on icon "ok" at bounding box center [1162, 412] width 17 height 17
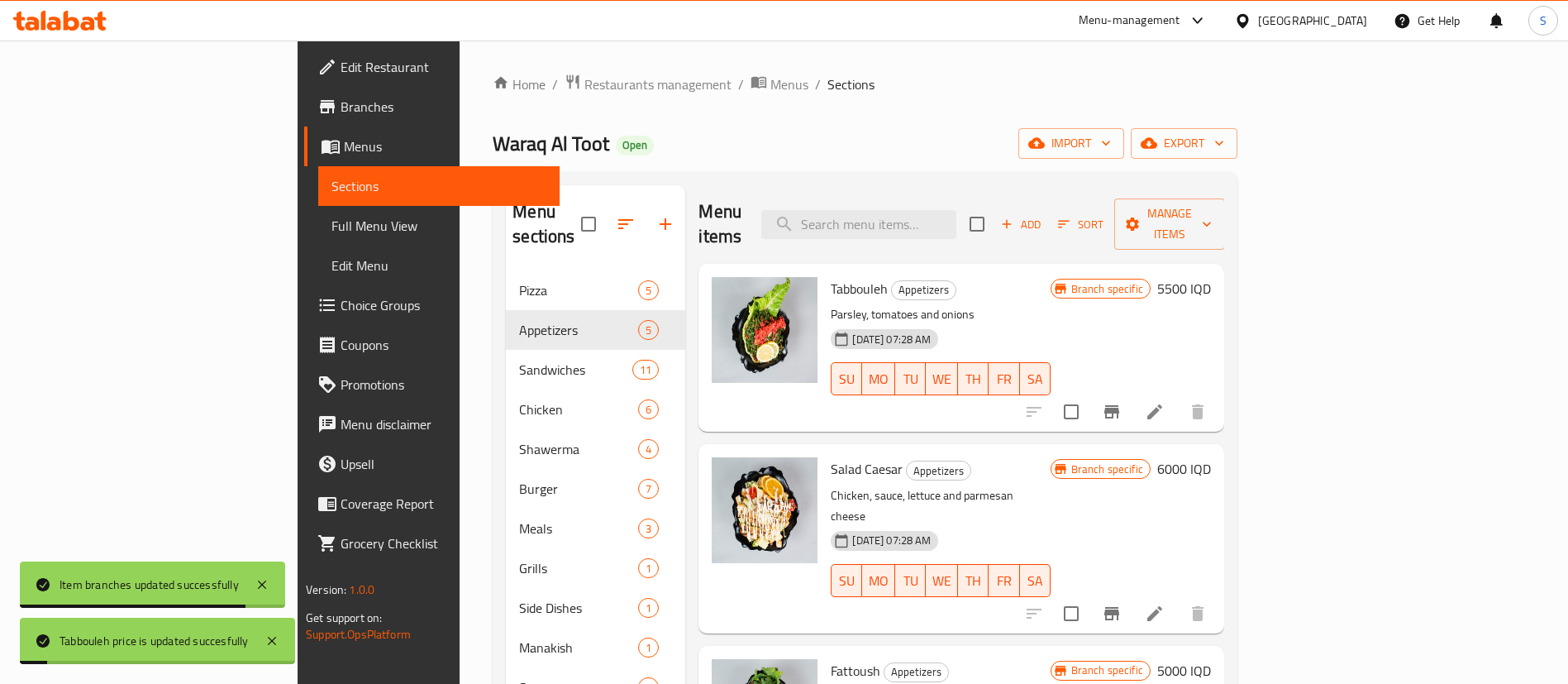
click at [1119, 405] on icon "Branch-specific-item" at bounding box center [1112, 412] width 15 height 13
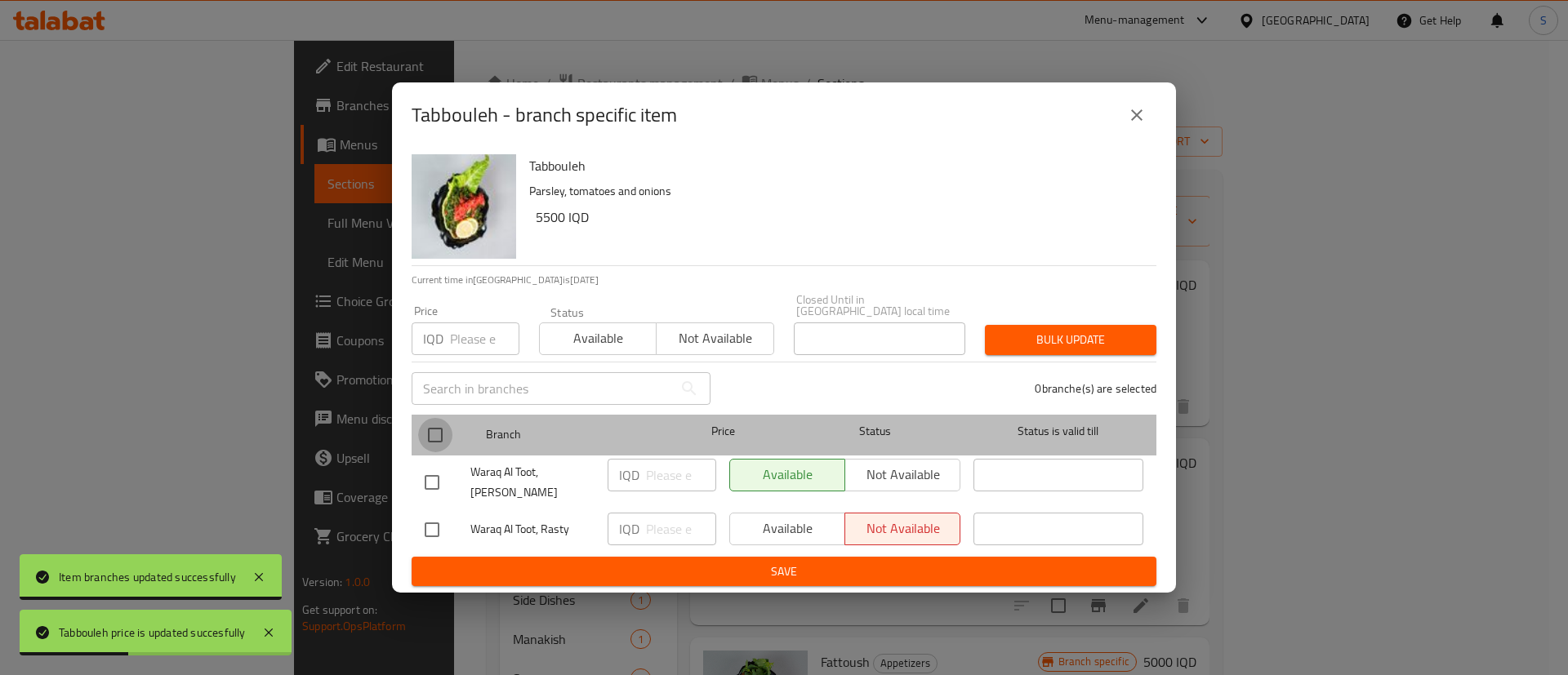
click at [419, 428] on input "checkbox" at bounding box center [434, 434] width 34 height 34
checkbox input "true"
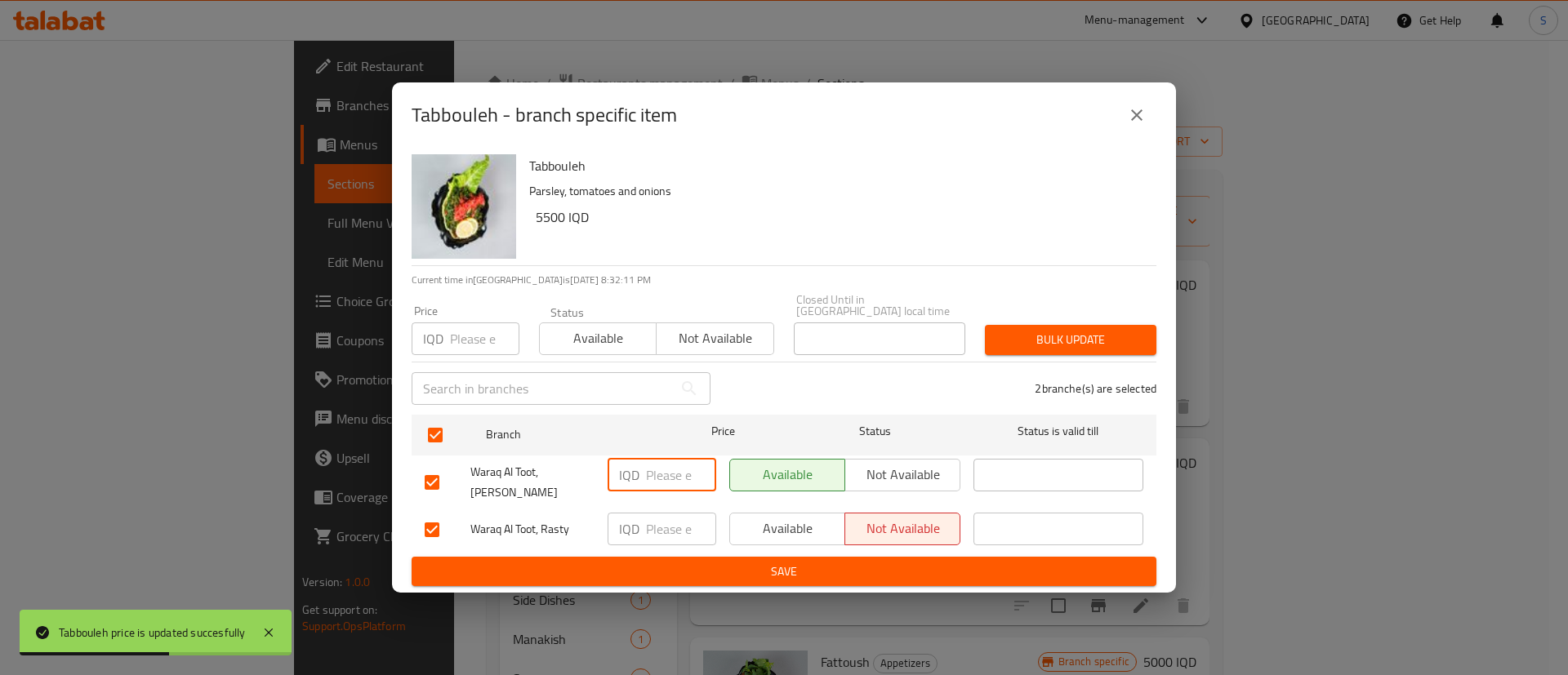
click at [650, 477] on input "number" at bounding box center [681, 475] width 70 height 32
paste input "5500"
type input "5500"
click at [662, 512] on input "number" at bounding box center [681, 528] width 70 height 32
paste input "5500"
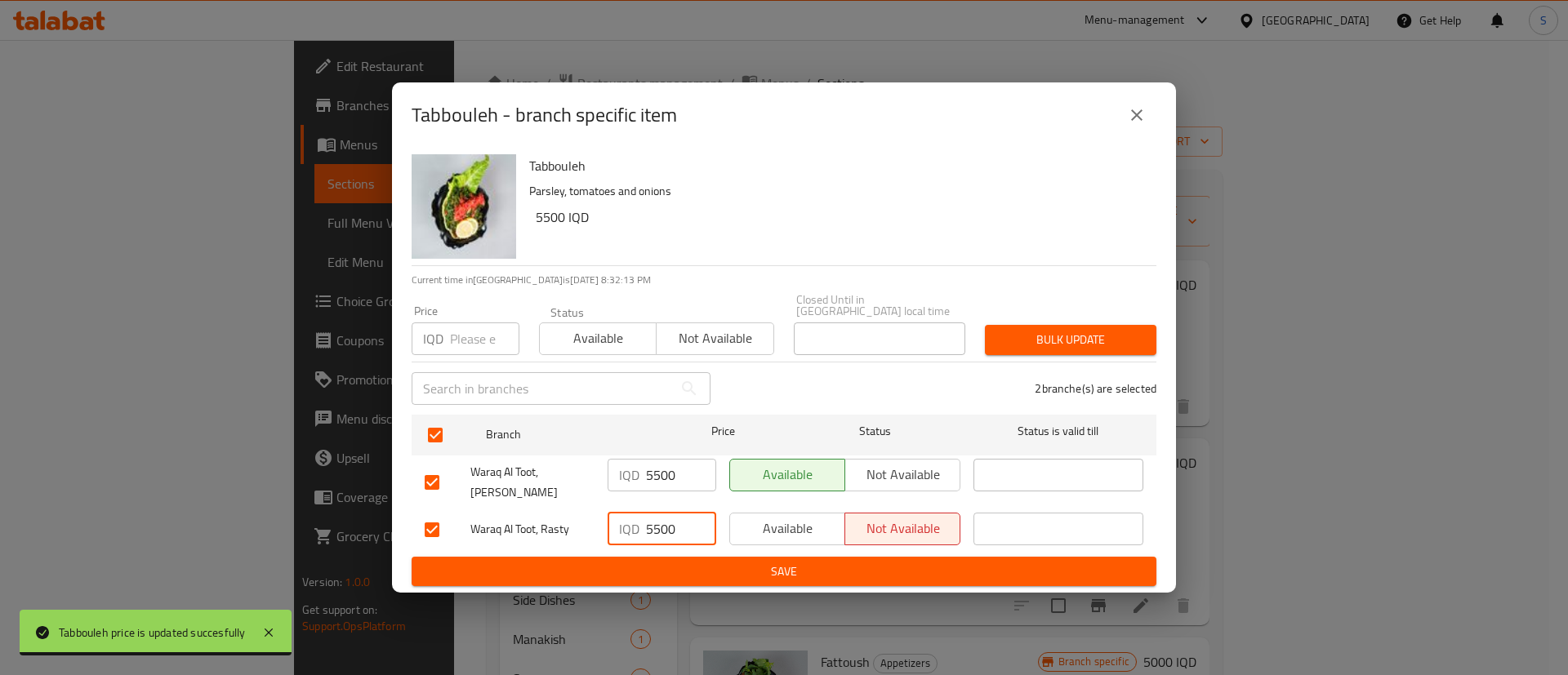
type input "5500"
click at [749, 561] on span "Save" at bounding box center [784, 572] width 719 height 20
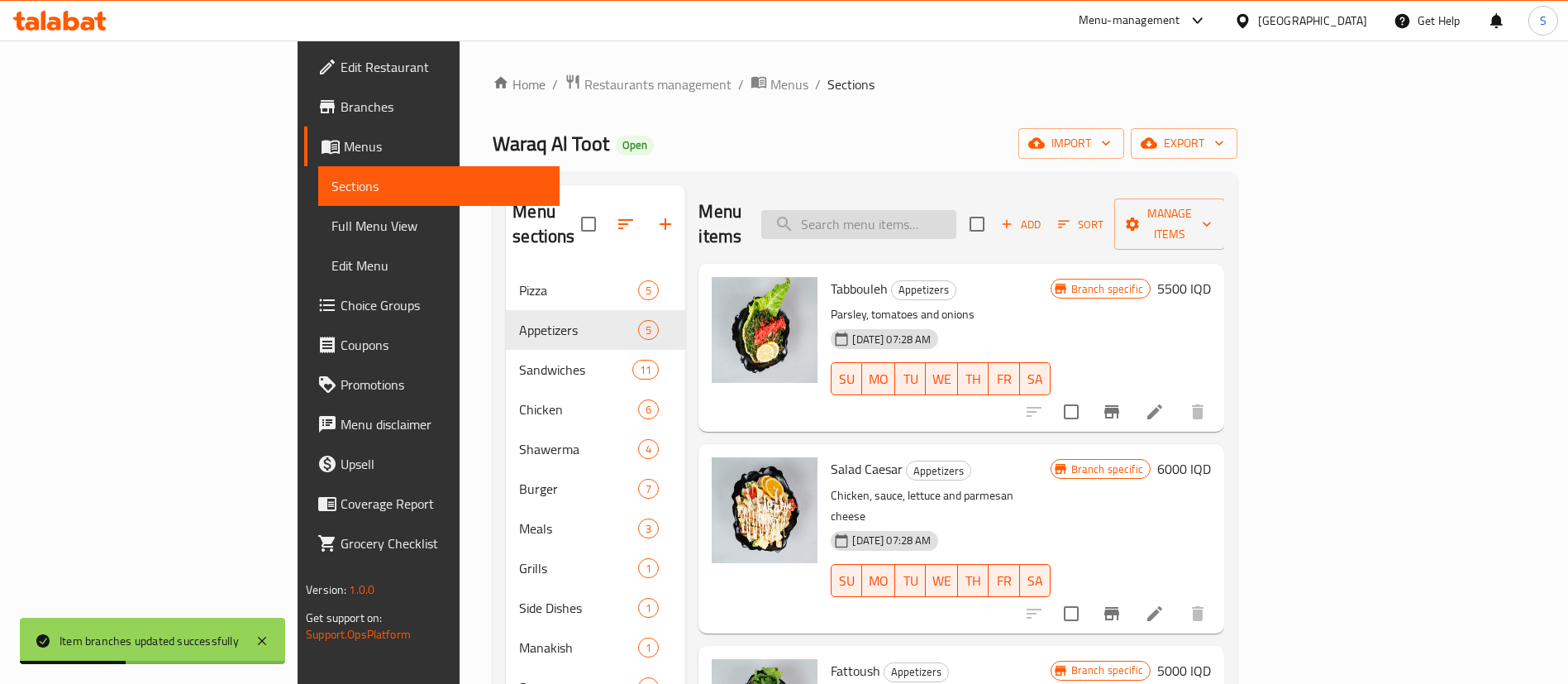
click at [954, 210] on input "search" at bounding box center [859, 224] width 196 height 29
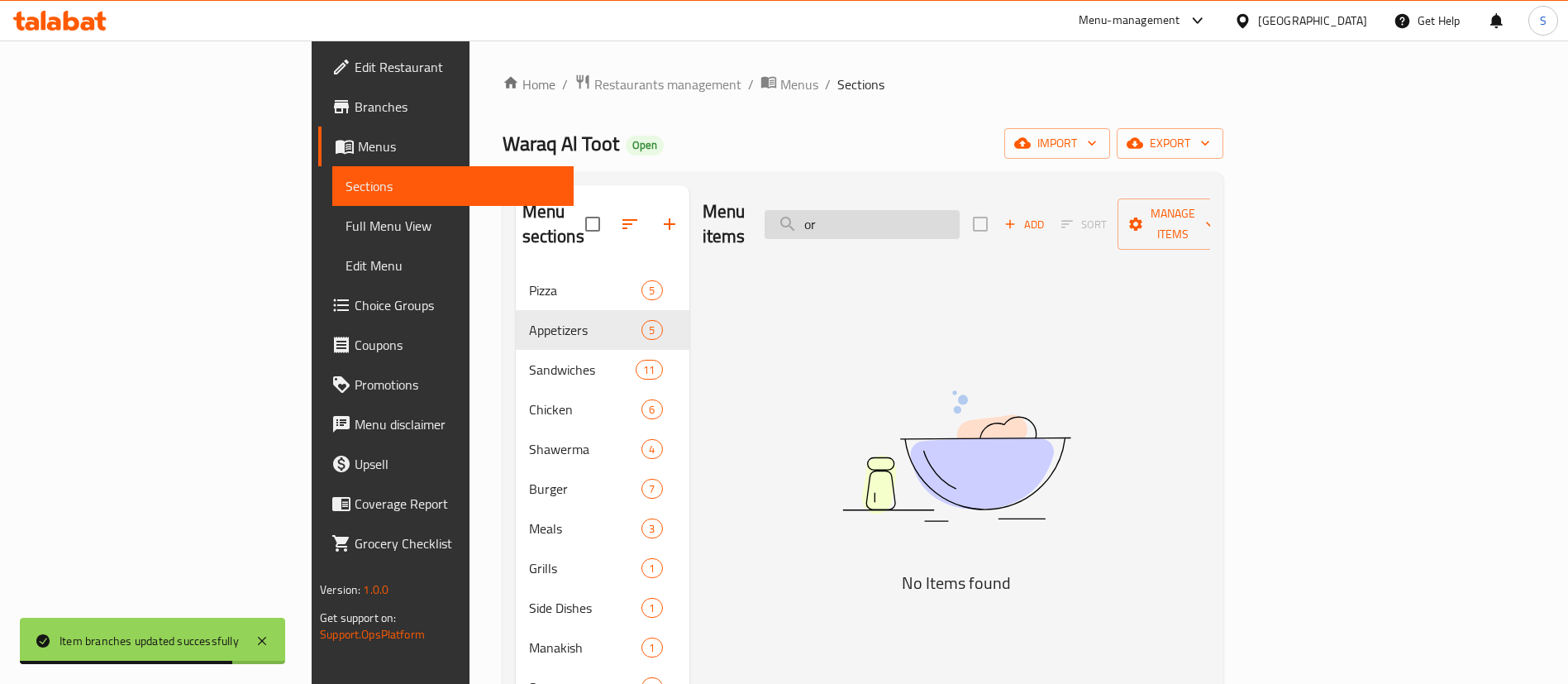
type input "o"
type input "gree"
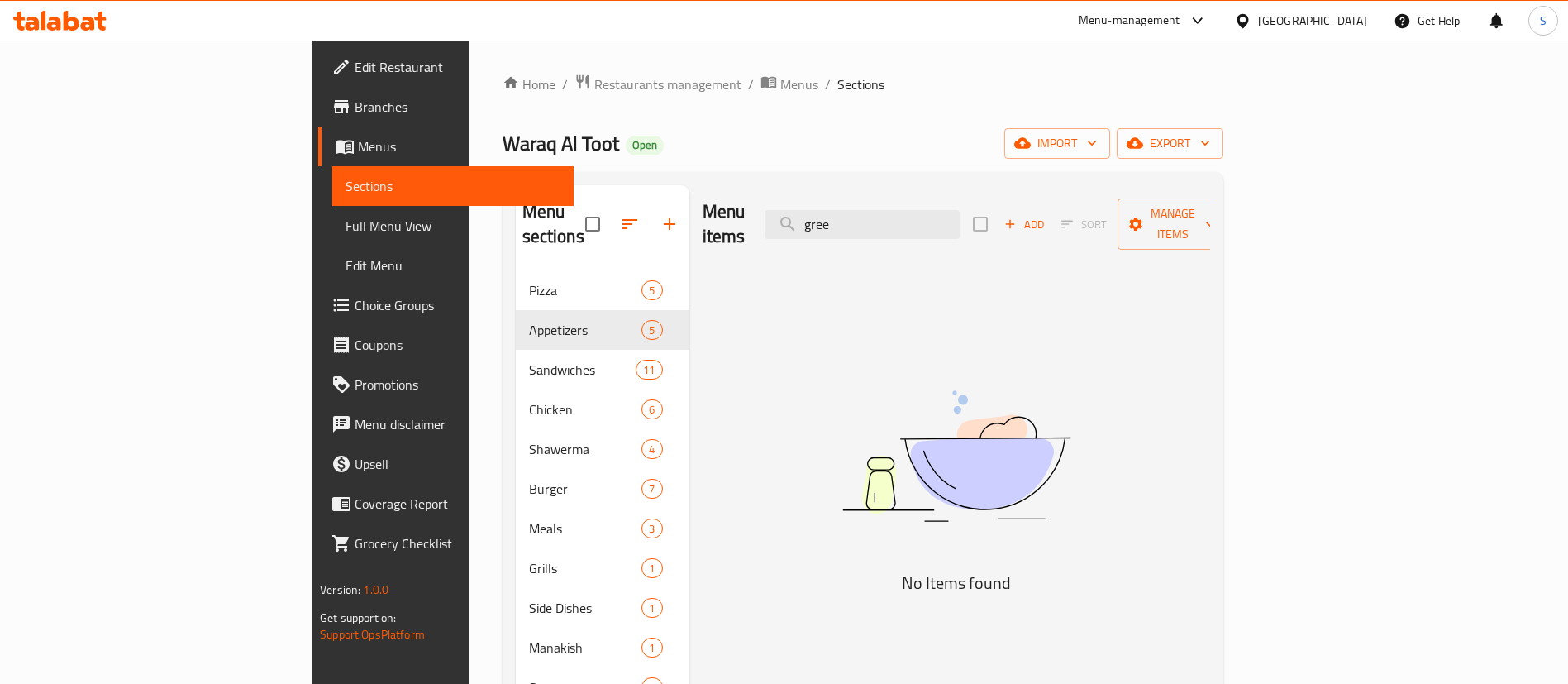
drag, startPoint x: 979, startPoint y: 212, endPoint x: 834, endPoint y: 226, distance: 145.7
click at [834, 226] on div "Menu items gree Add Sort Manage items" at bounding box center [956, 225] width 508 height 79
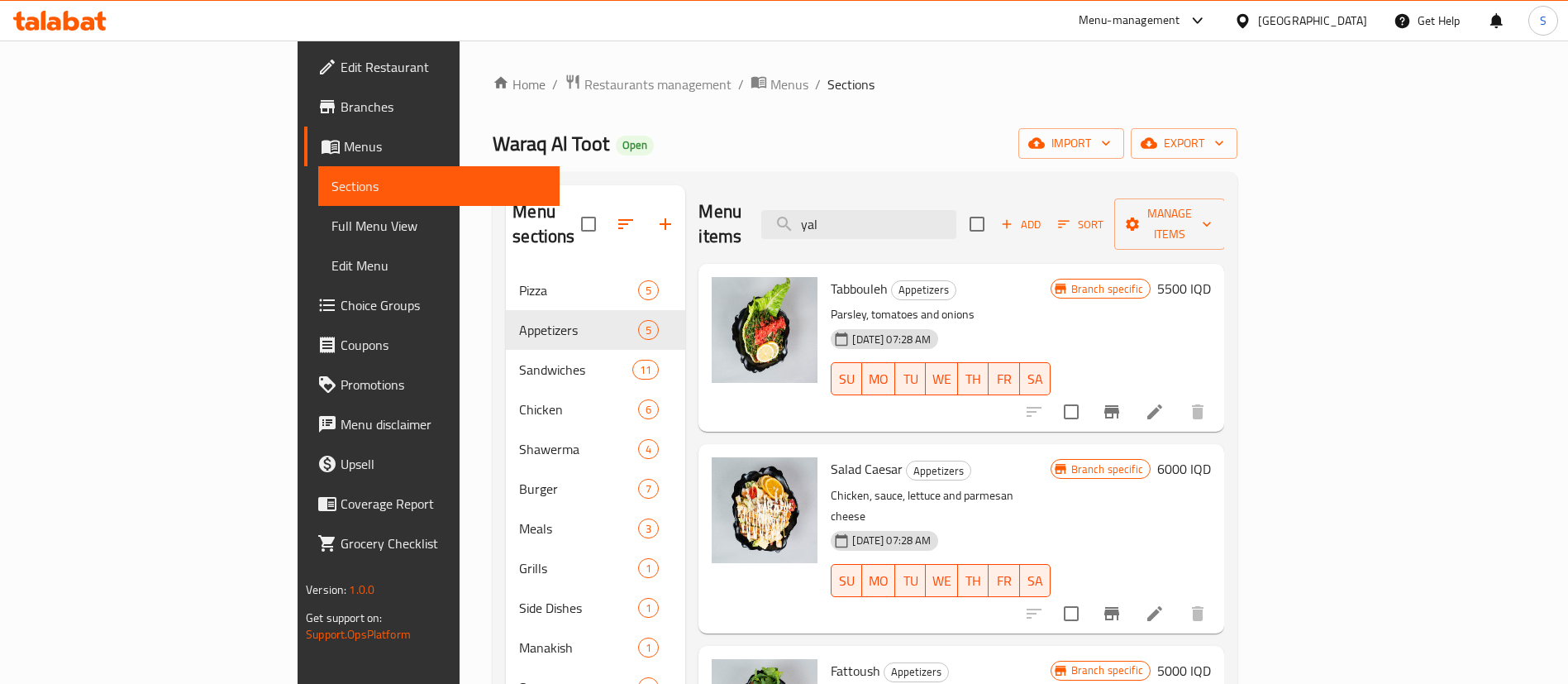
type input "yala"
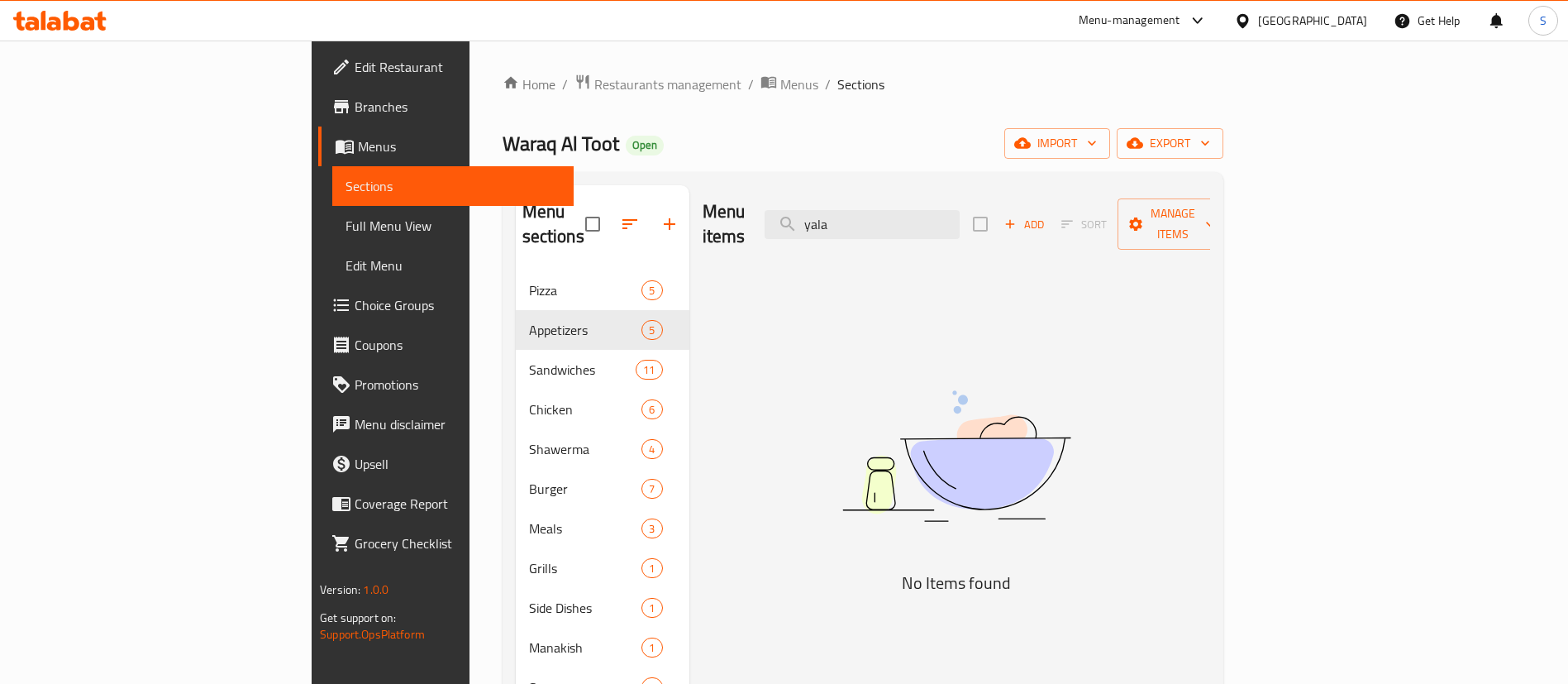
drag, startPoint x: 977, startPoint y: 207, endPoint x: 849, endPoint y: 192, distance: 128.9
click at [849, 192] on div "Menu items yala Add Sort Manage items" at bounding box center [956, 225] width 508 height 79
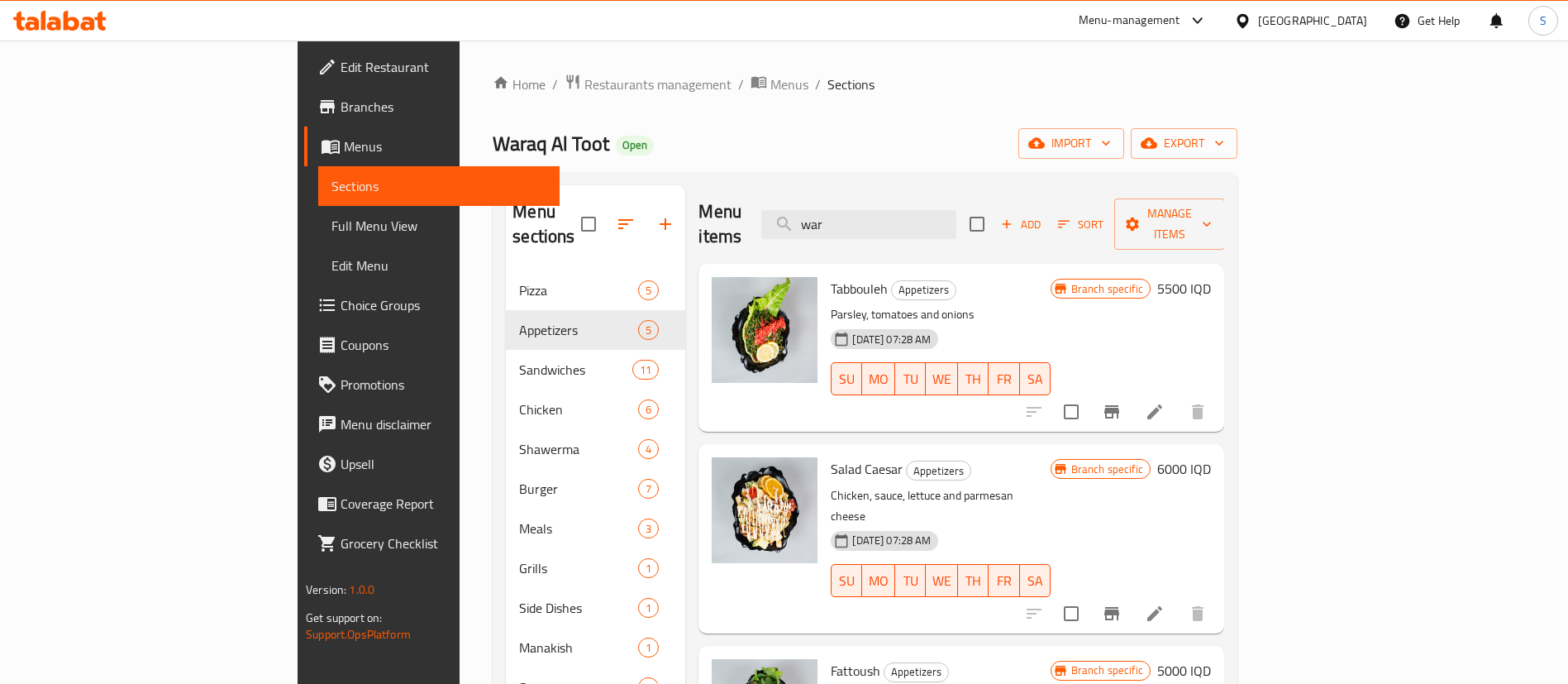
type input "wara"
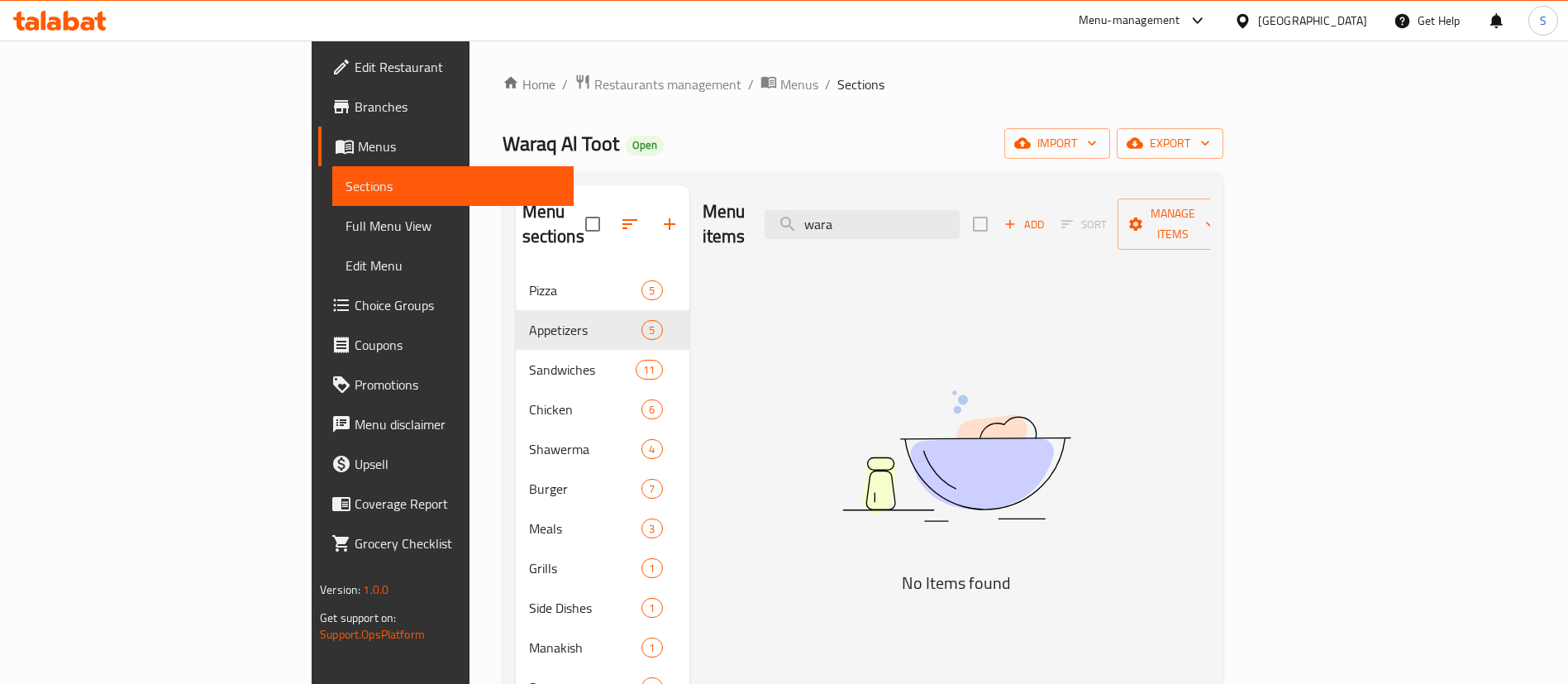
drag, startPoint x: 990, startPoint y: 209, endPoint x: 763, endPoint y: 193, distance: 227.6
click at [763, 193] on div "Menu items wara Add Sort Manage items" at bounding box center [956, 225] width 508 height 79
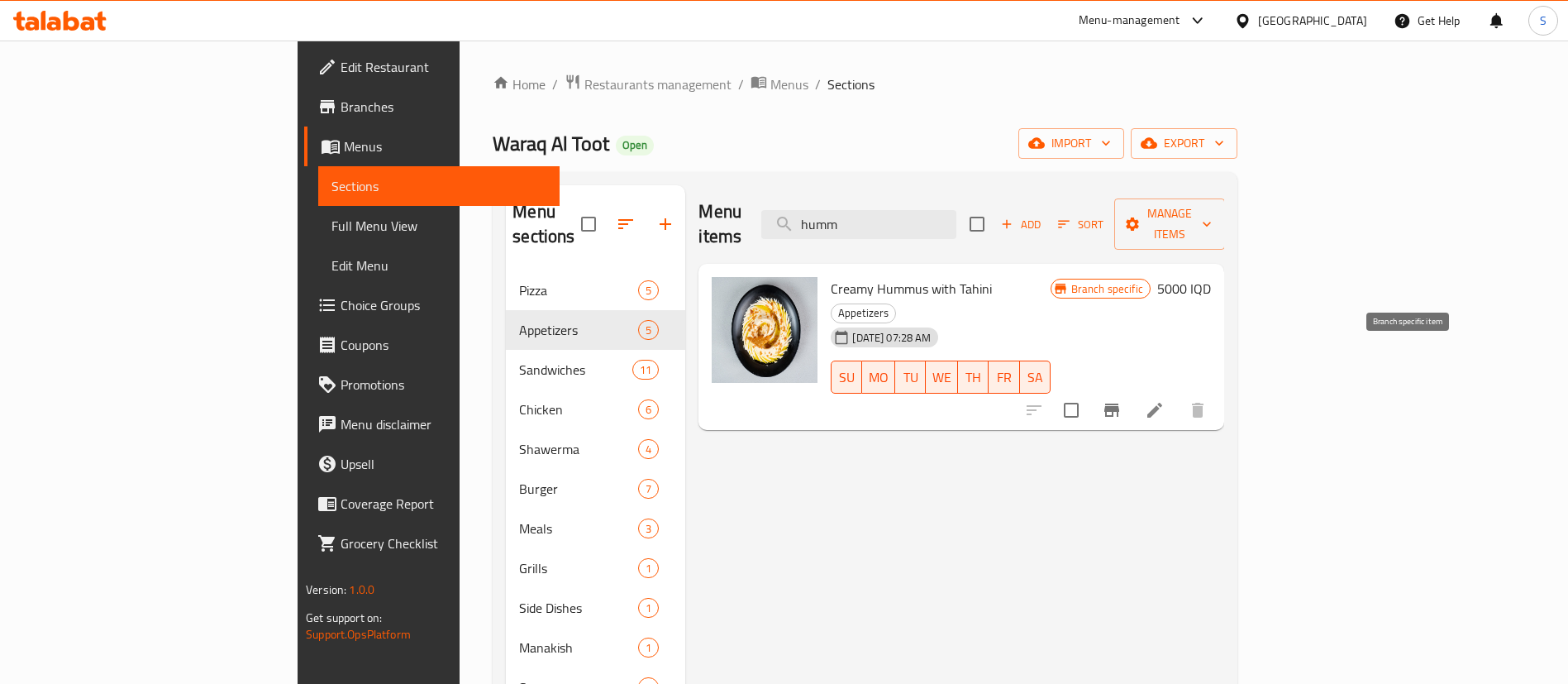
type input "humm"
click at [1122, 400] on icon "Branch-specific-item" at bounding box center [1111, 410] width 20 height 20
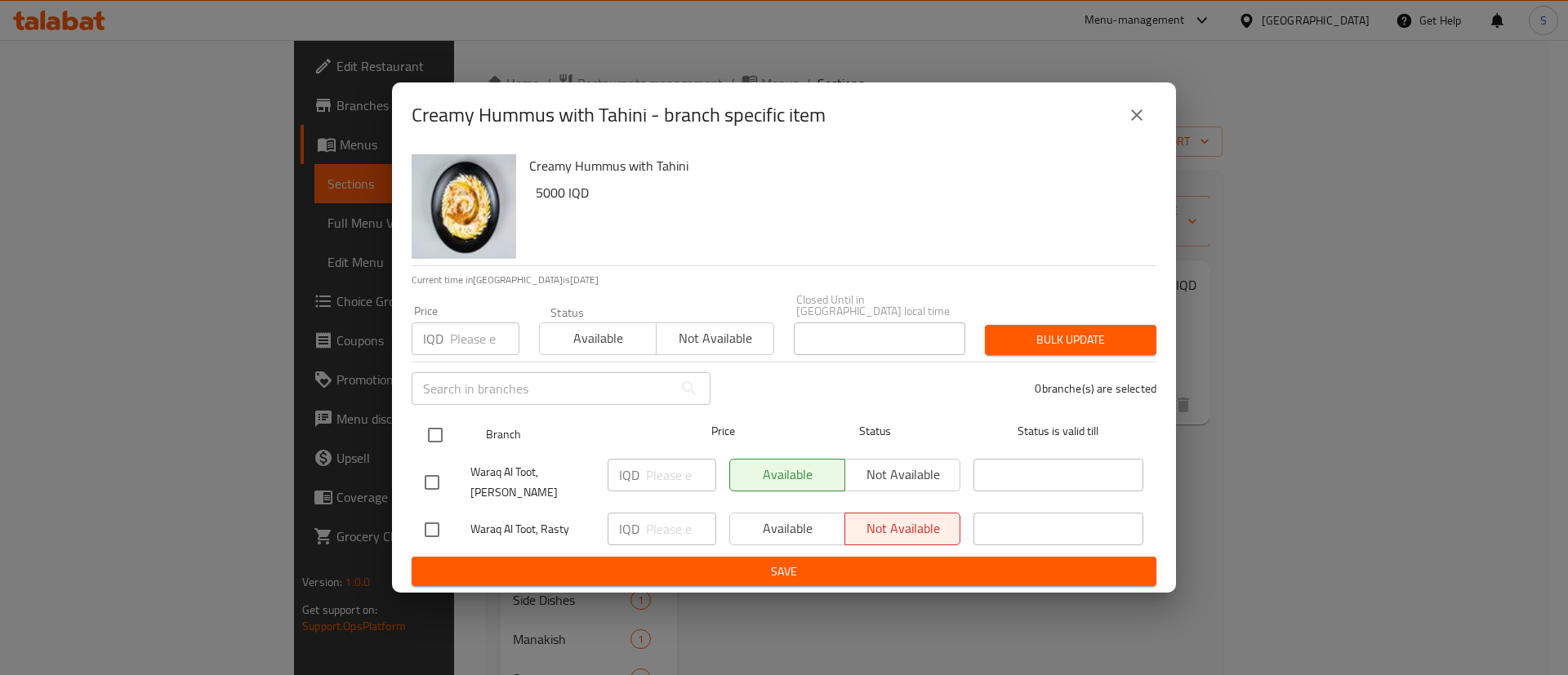
click at [432, 438] on input "checkbox" at bounding box center [434, 434] width 34 height 34
checkbox input "true"
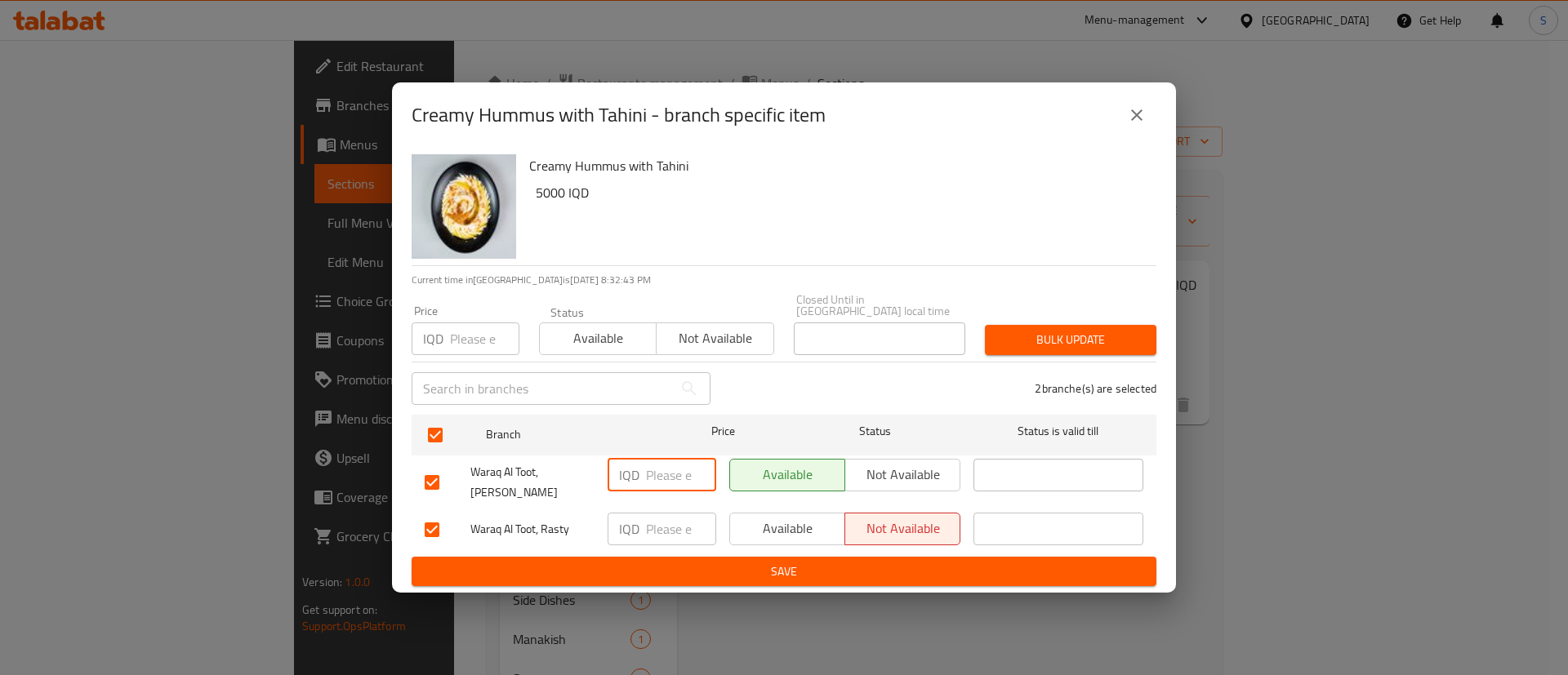
click at [672, 474] on input "number" at bounding box center [681, 475] width 70 height 32
type input "4500"
click at [682, 515] on input "number" at bounding box center [681, 528] width 70 height 32
paste input "4500"
type input "4500"
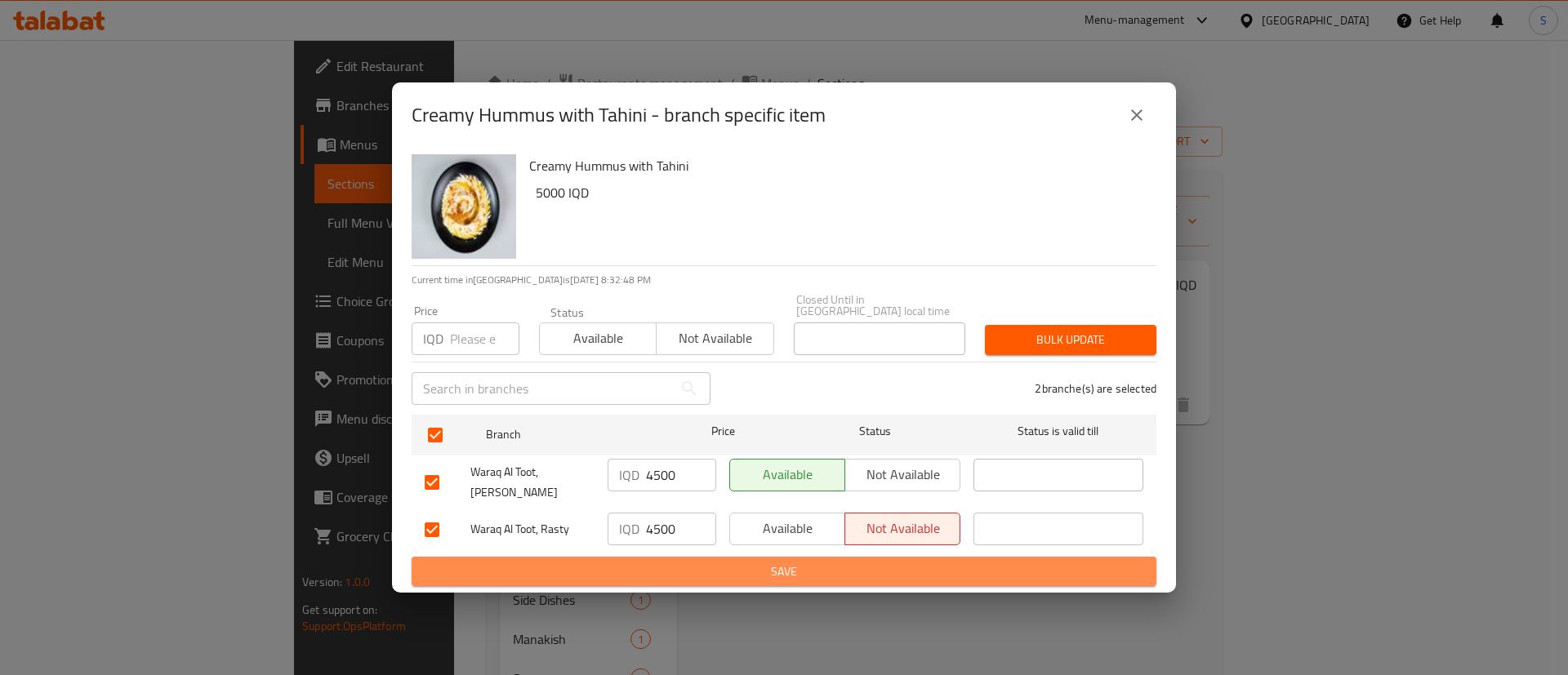
click at [743, 561] on span "Save" at bounding box center [784, 572] width 719 height 20
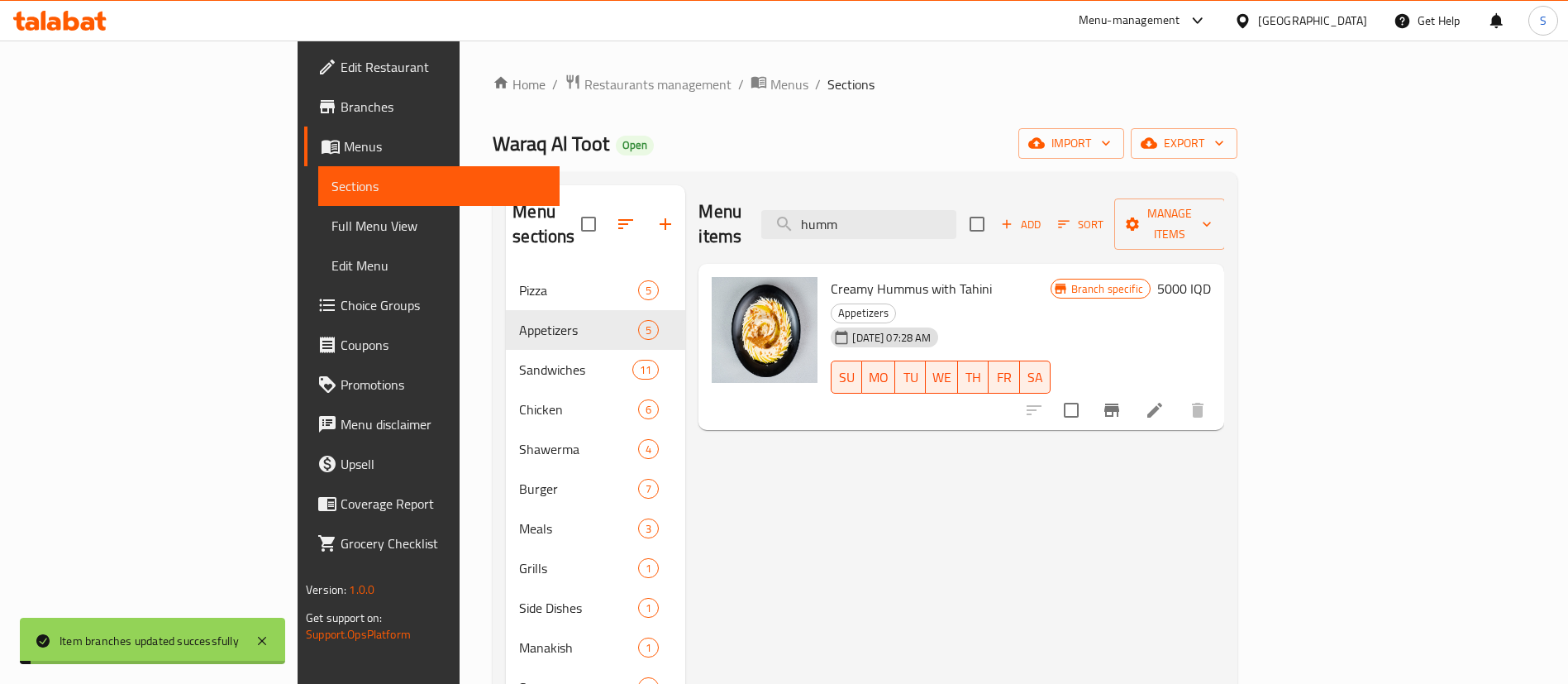
click at [1212, 277] on h6 "5000 IQD" at bounding box center [1183, 288] width 53 height 23
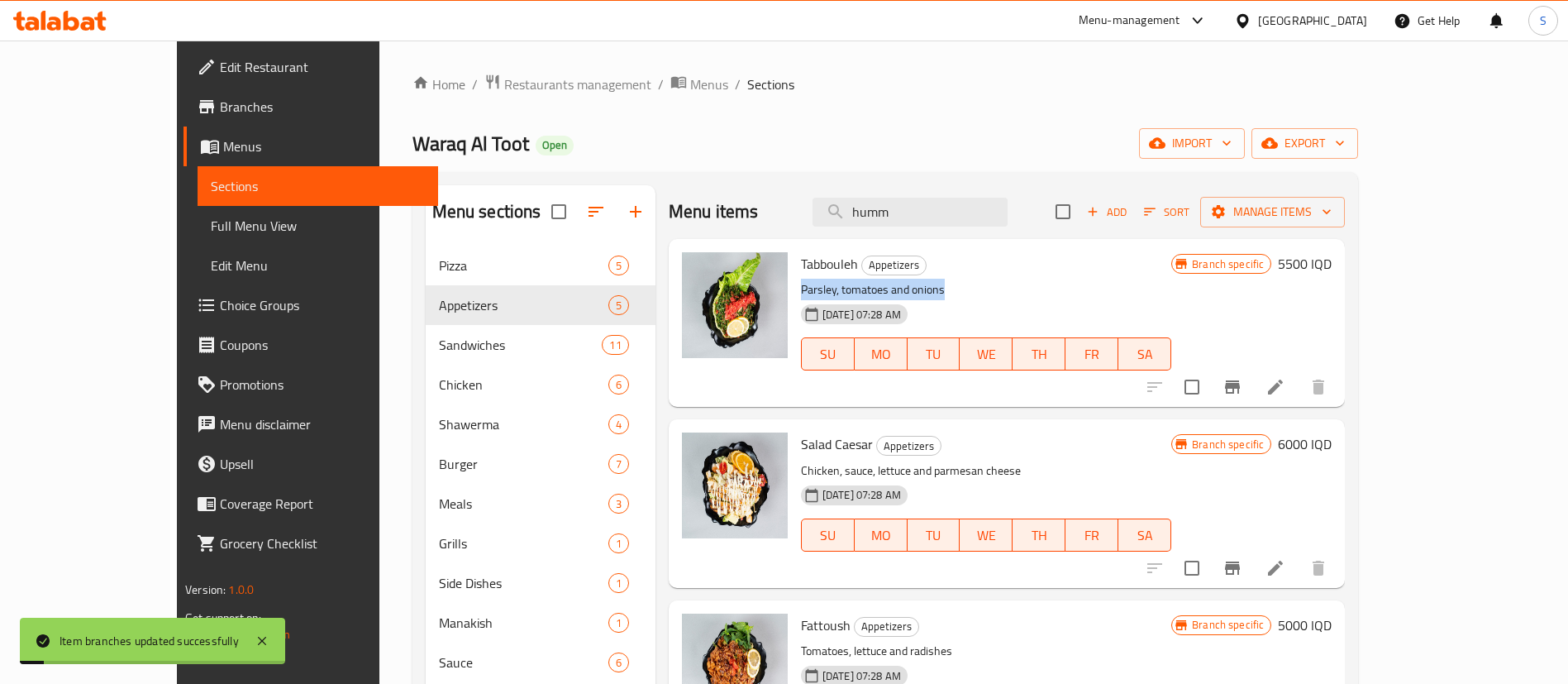
click at [1070, 287] on div "Tabbouleh Appetizers Parsley, tomatoes and onions [DATE] 07:28 AM SU MO TU WE T…" at bounding box center [986, 322] width 384 height 154
click at [991, 212] on input "humm" at bounding box center [910, 211] width 196 height 29
type input "humm"
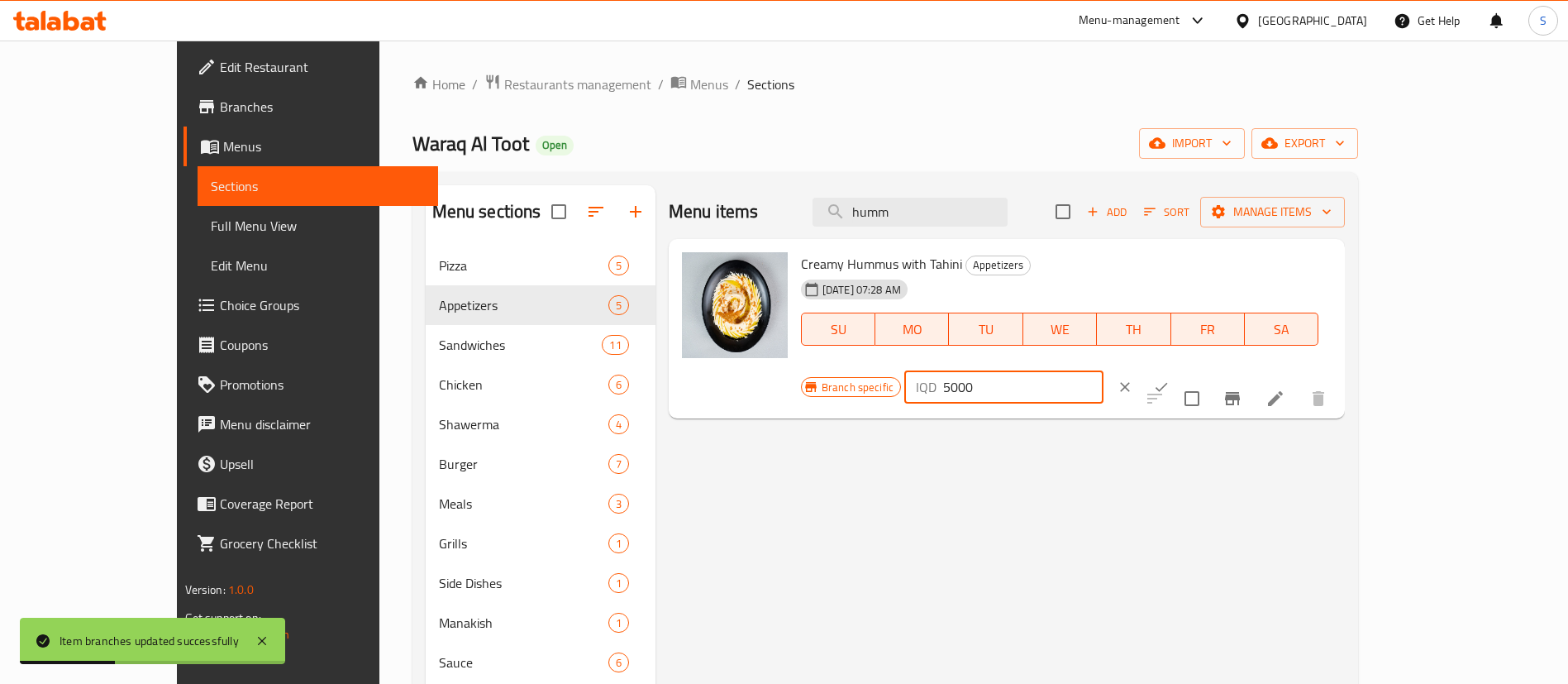
drag, startPoint x: 1371, startPoint y: 267, endPoint x: 1112, endPoint y: 252, distance: 259.4
click at [1112, 252] on div "Creamy Hummus with Tahini Appetizers [DATE] 07:28 AM SU MO TU WE TH FR [PERSON_…" at bounding box center [1067, 328] width 544 height 167
paste input "45"
type input "4500"
click at [1169, 379] on icon "ok" at bounding box center [1162, 387] width 17 height 17
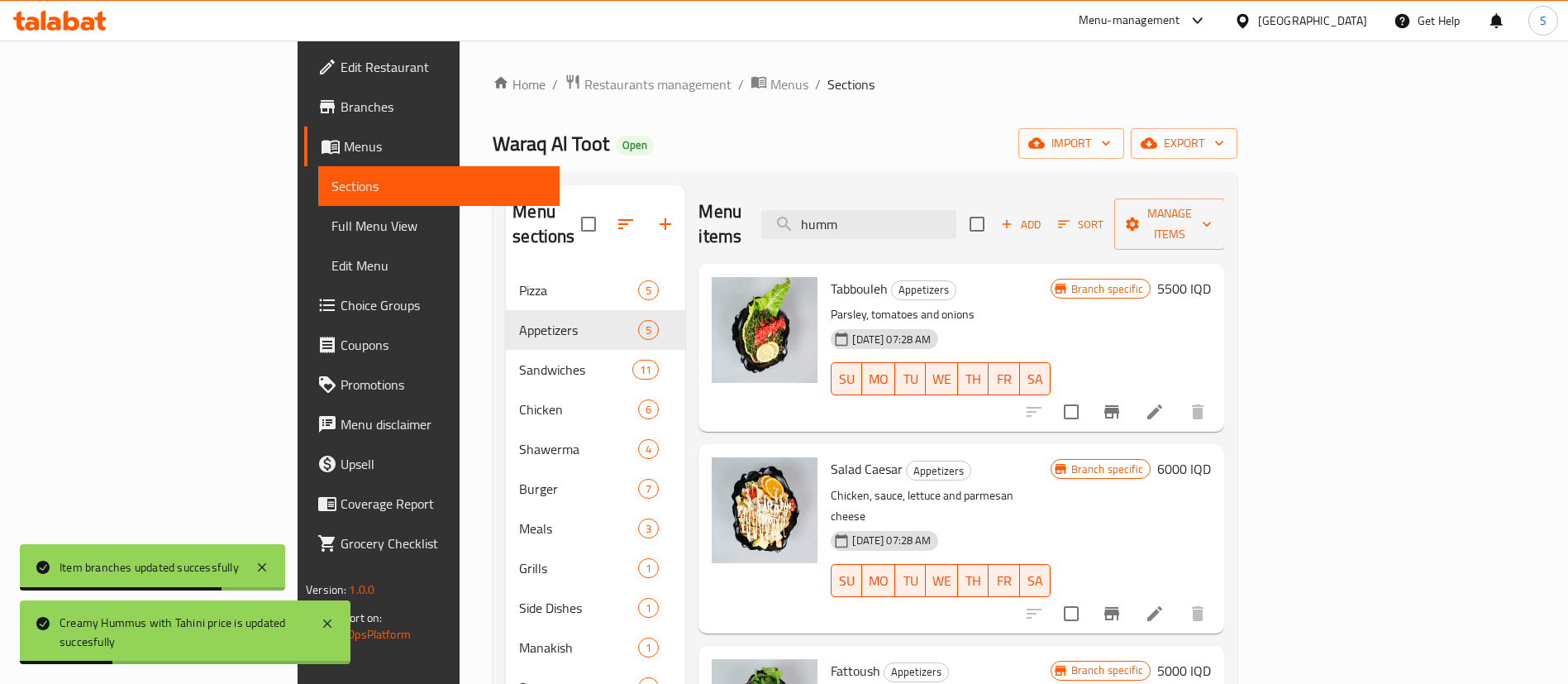
drag, startPoint x: 1013, startPoint y: 208, endPoint x: 868, endPoint y: 211, distance: 145.0
click at [868, 211] on div "Menu items humm Add Sort Manage items" at bounding box center [962, 225] width 526 height 79
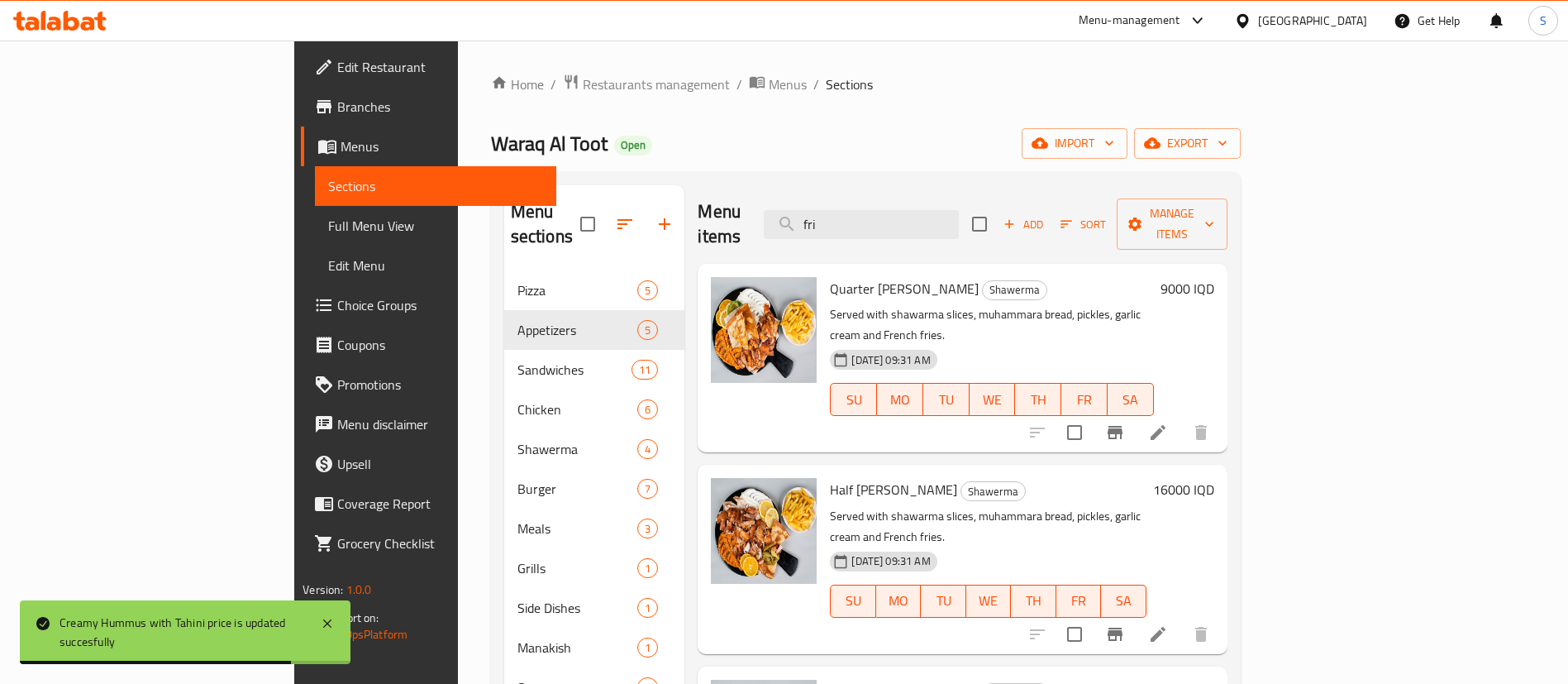
scroll to position [231, 0]
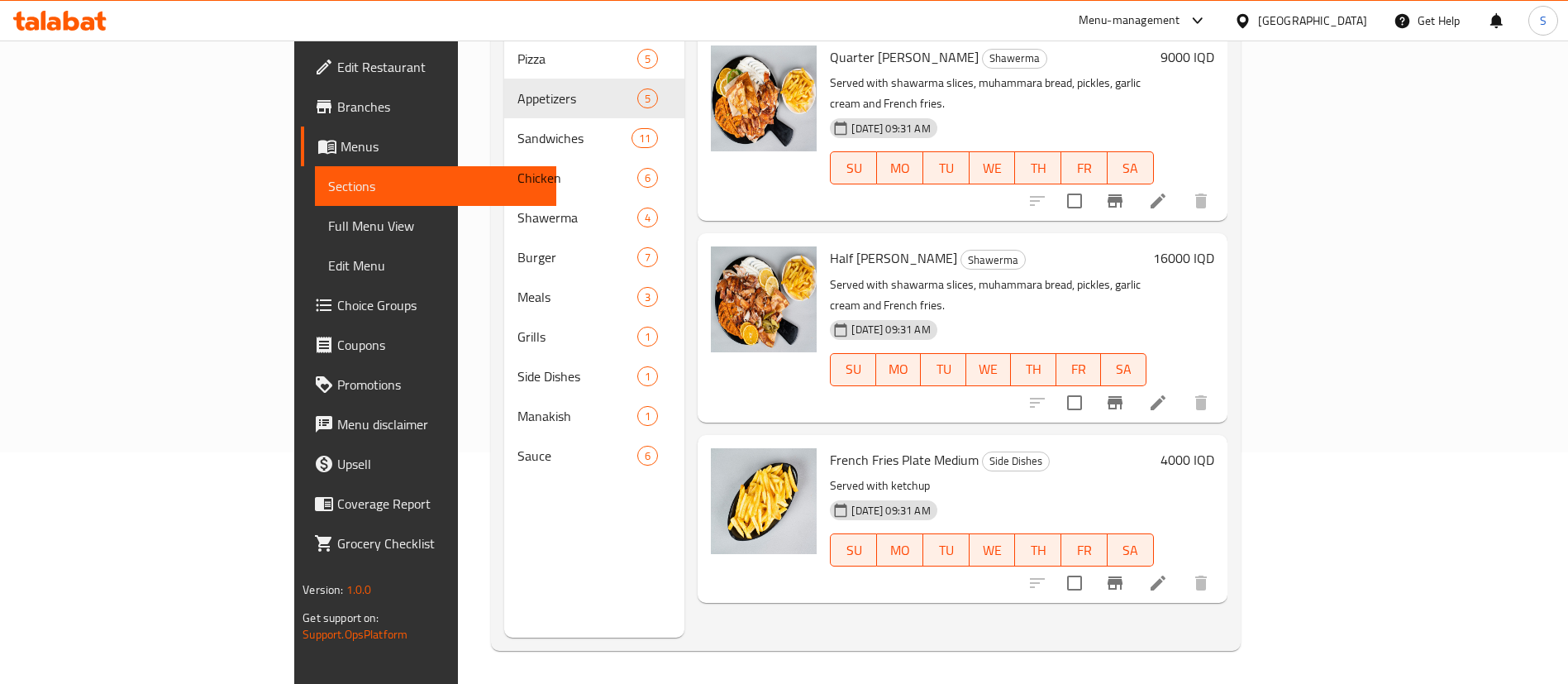
type input "fri"
click at [1214, 448] on h6 "4000 IQD" at bounding box center [1187, 459] width 53 height 23
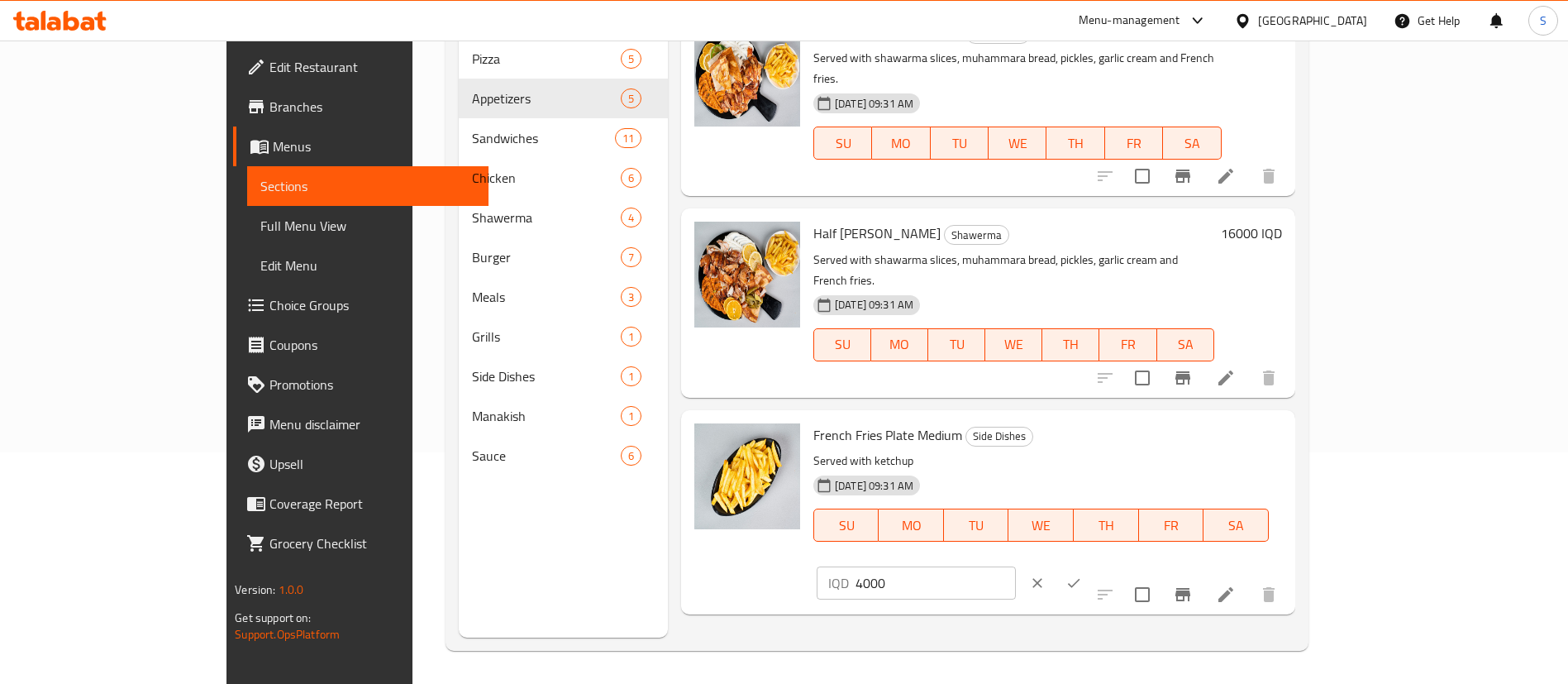
click at [1016, 566] on input "4000" at bounding box center [936, 582] width 160 height 33
type input "3000"
click at [1092, 565] on button "ok" at bounding box center [1073, 583] width 36 height 36
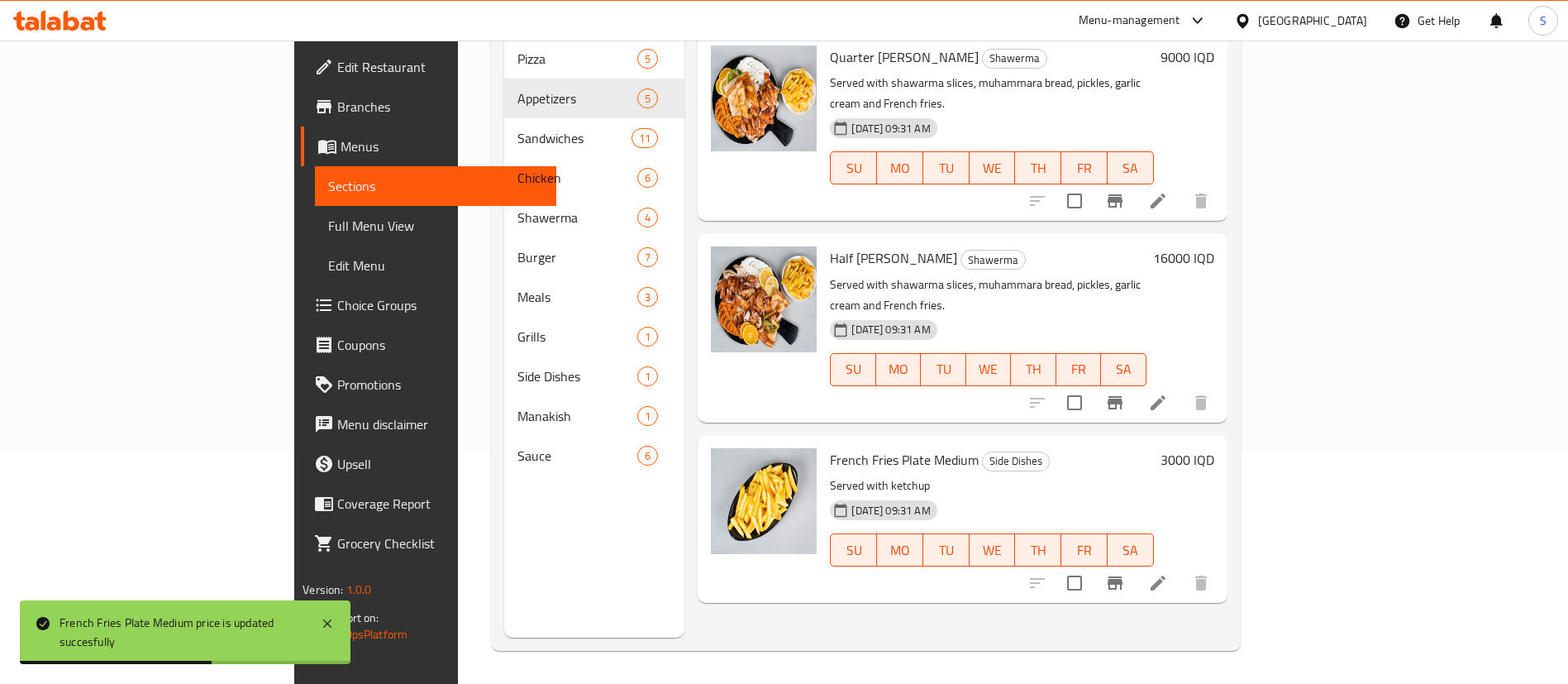
scroll to position [0, 0]
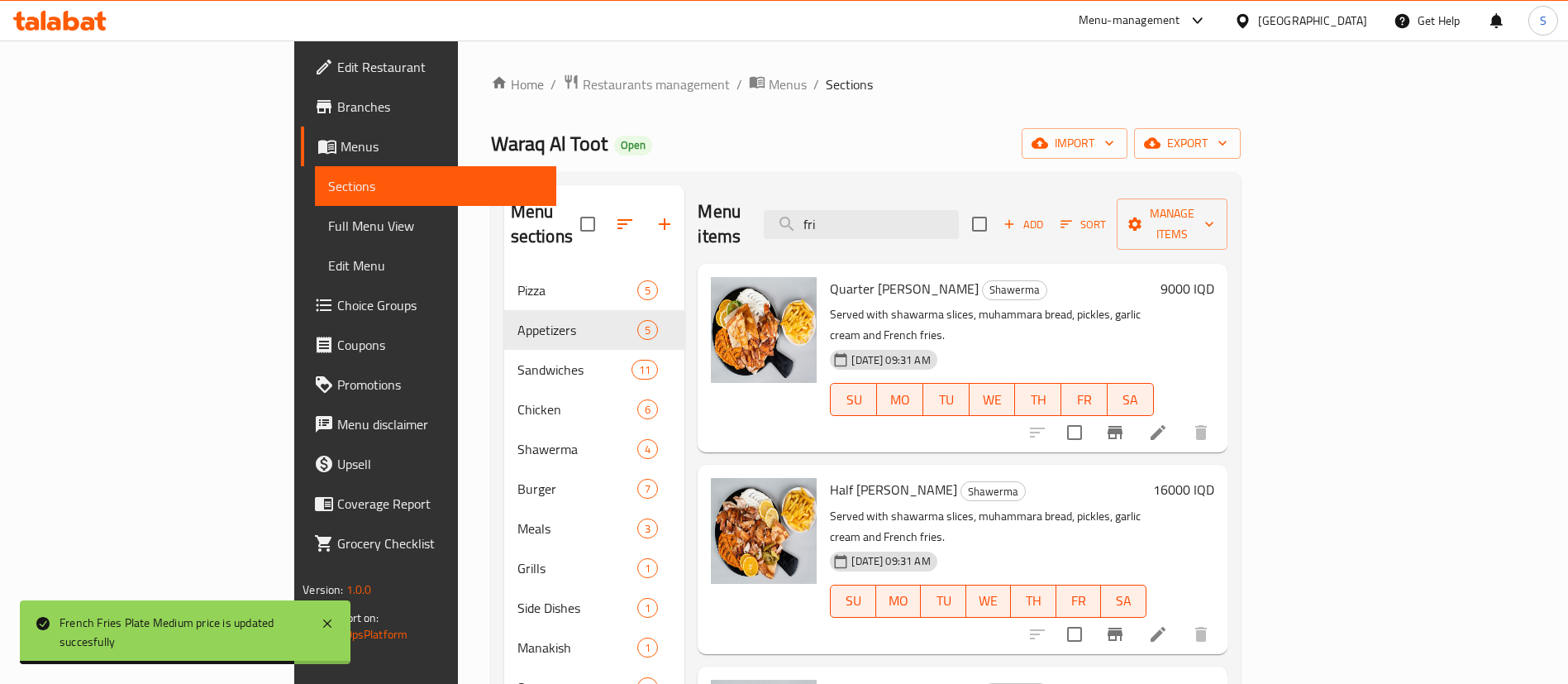
drag, startPoint x: 985, startPoint y: 203, endPoint x: 828, endPoint y: 202, distance: 157.0
click at [828, 202] on div "Menu items fri Add Sort Manage items" at bounding box center [963, 225] width 530 height 79
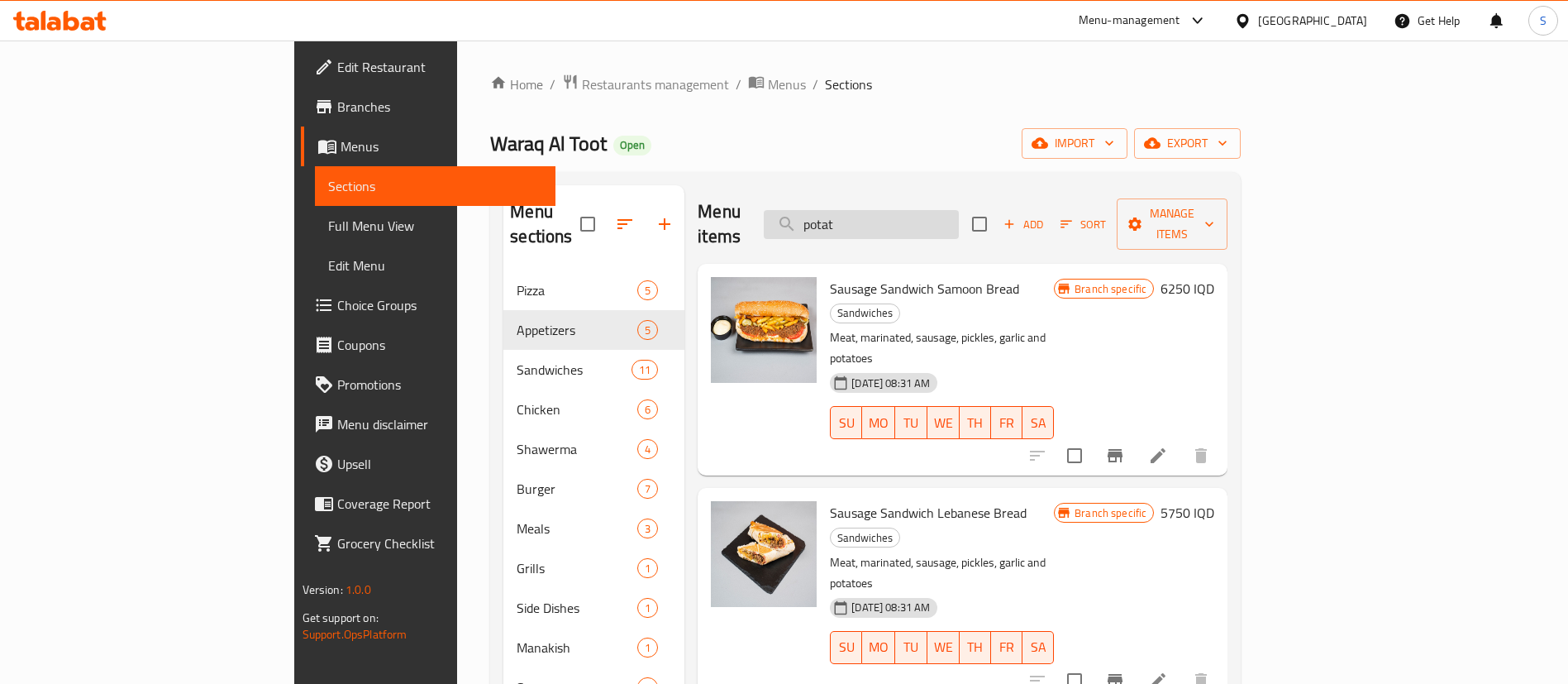
drag, startPoint x: 979, startPoint y: 228, endPoint x: 938, endPoint y: 226, distance: 41.0
click at [938, 226] on div "Menu items potat Add Sort Manage items" at bounding box center [963, 225] width 530 height 79
drag, startPoint x: 955, startPoint y: 217, endPoint x: 838, endPoint y: 196, distance: 118.9
click at [838, 196] on div "Menu items potat Add Sort Manage items" at bounding box center [963, 225] width 530 height 79
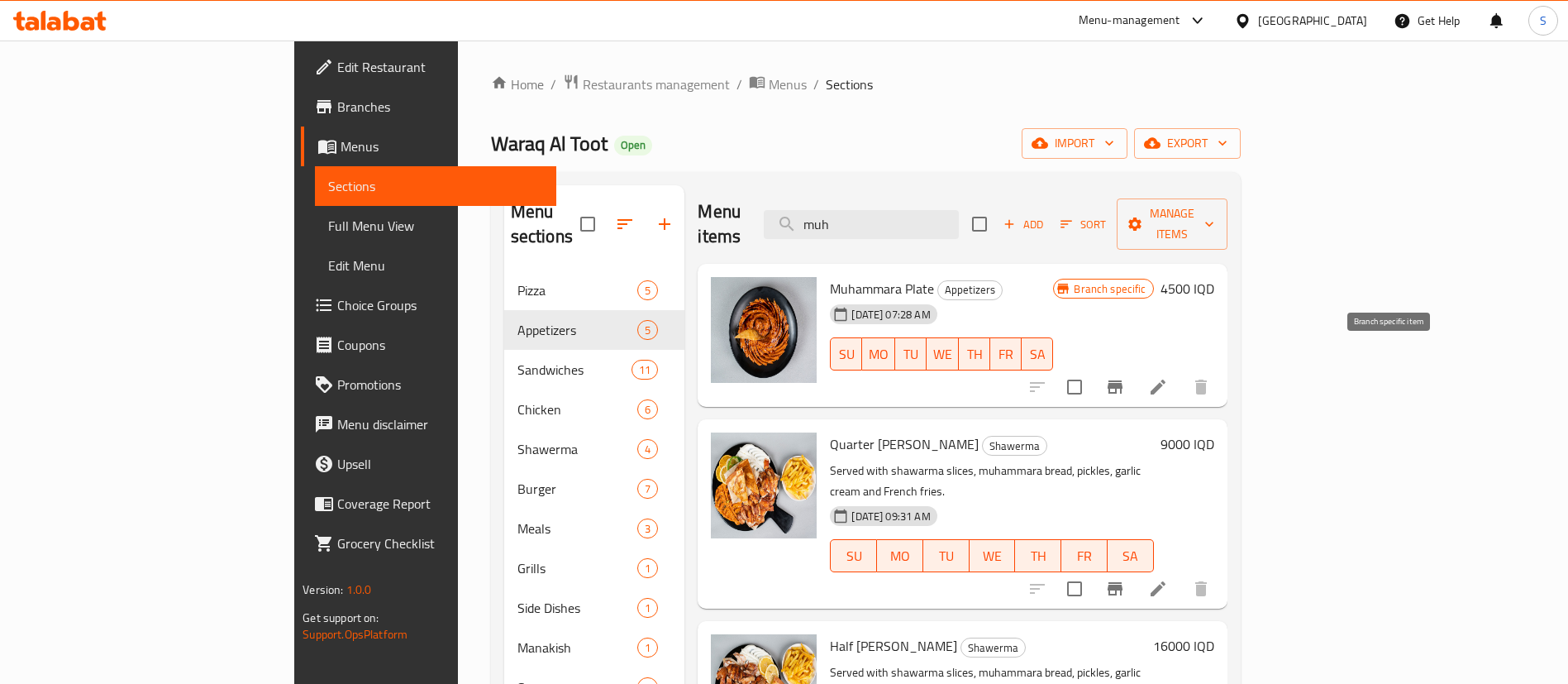
type input "muh"
click at [1125, 377] on icon "Branch-specific-item" at bounding box center [1114, 386] width 20 height 20
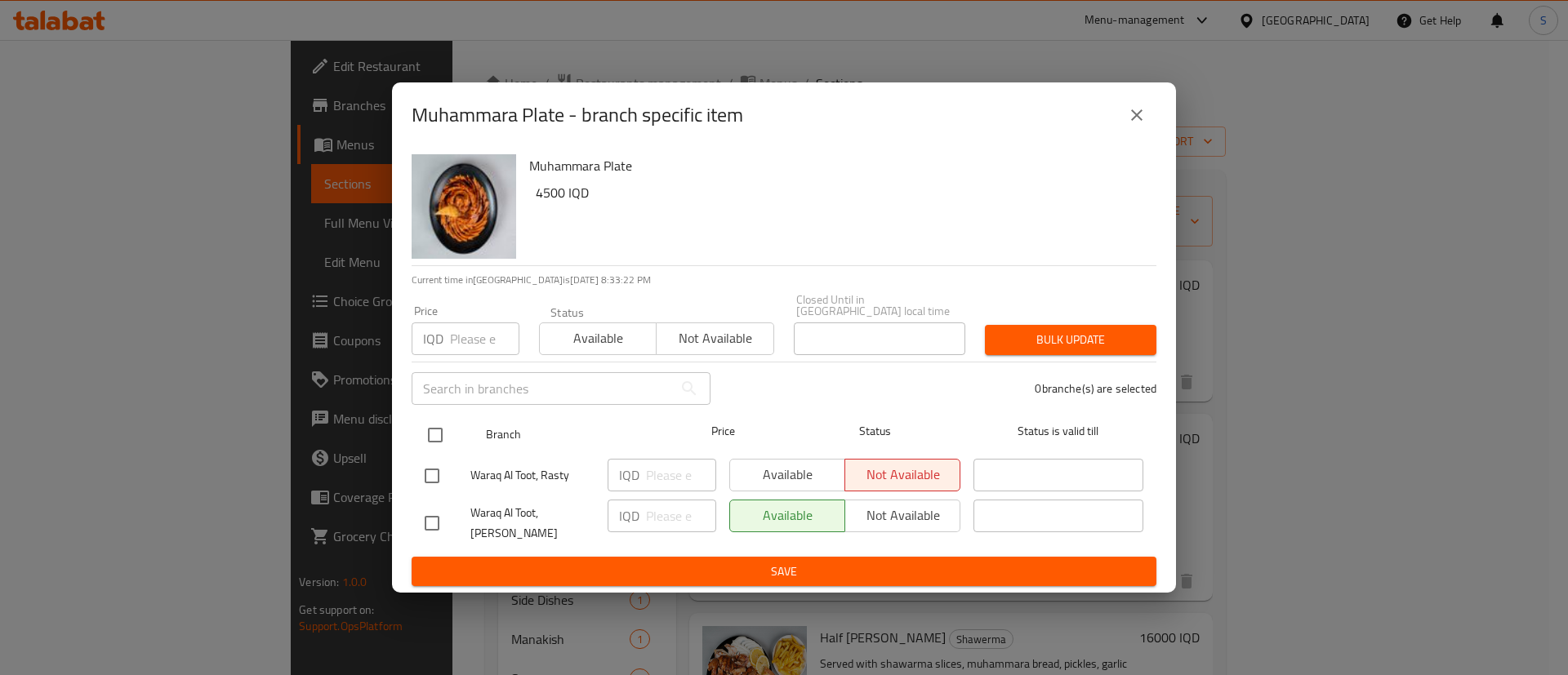
click at [437, 433] on input "checkbox" at bounding box center [434, 434] width 34 height 34
checkbox input "true"
click at [660, 476] on input "number" at bounding box center [681, 475] width 70 height 32
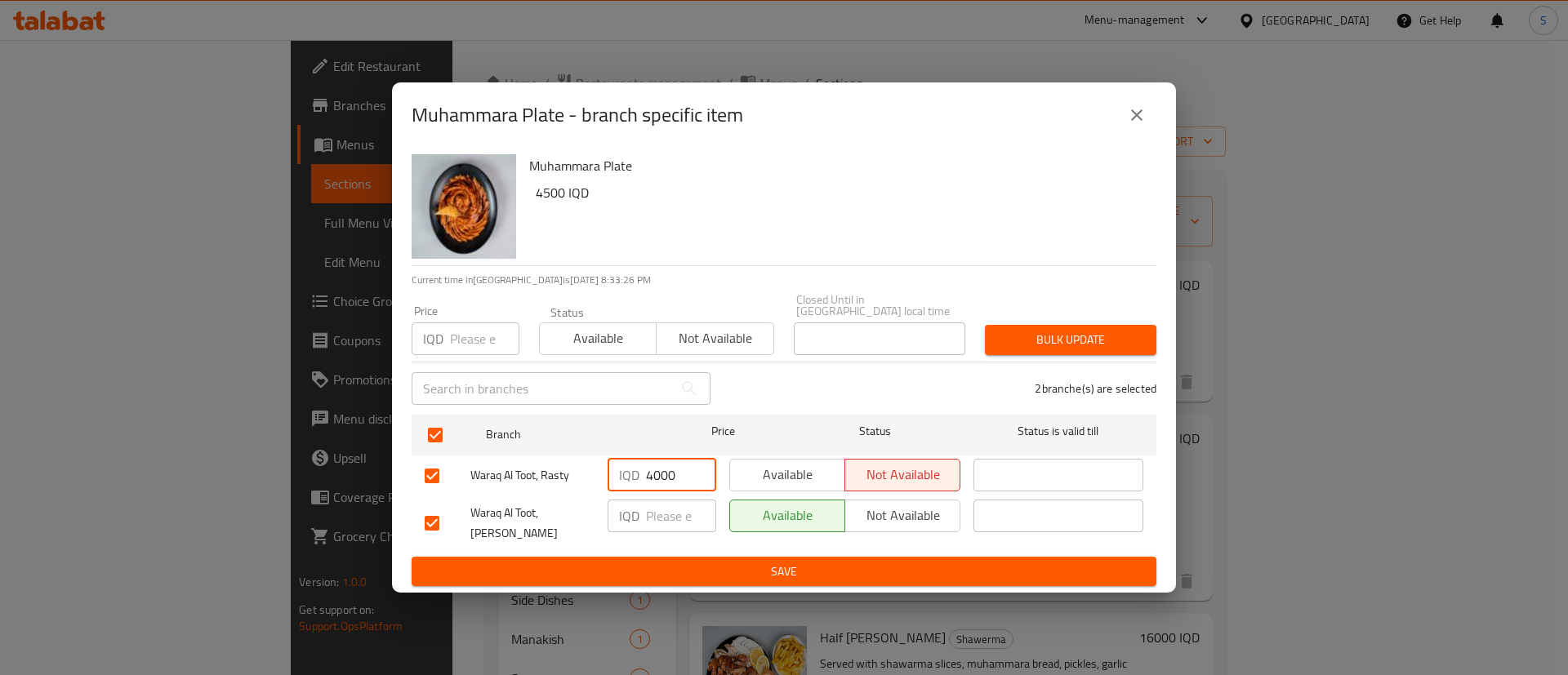
type input "4000"
click at [662, 502] on input "number" at bounding box center [681, 515] width 70 height 32
paste input "4000"
type input "4000"
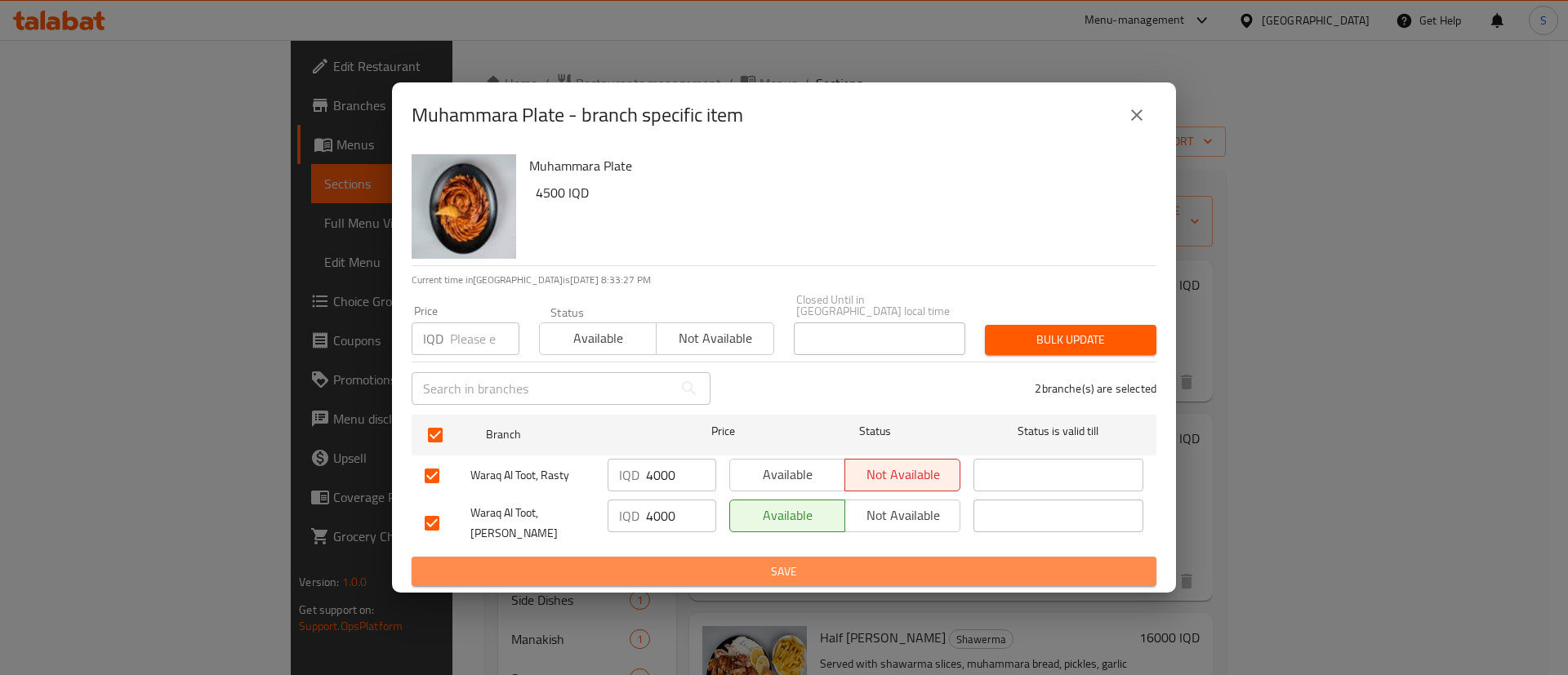
click at [815, 561] on span "Save" at bounding box center [784, 572] width 719 height 20
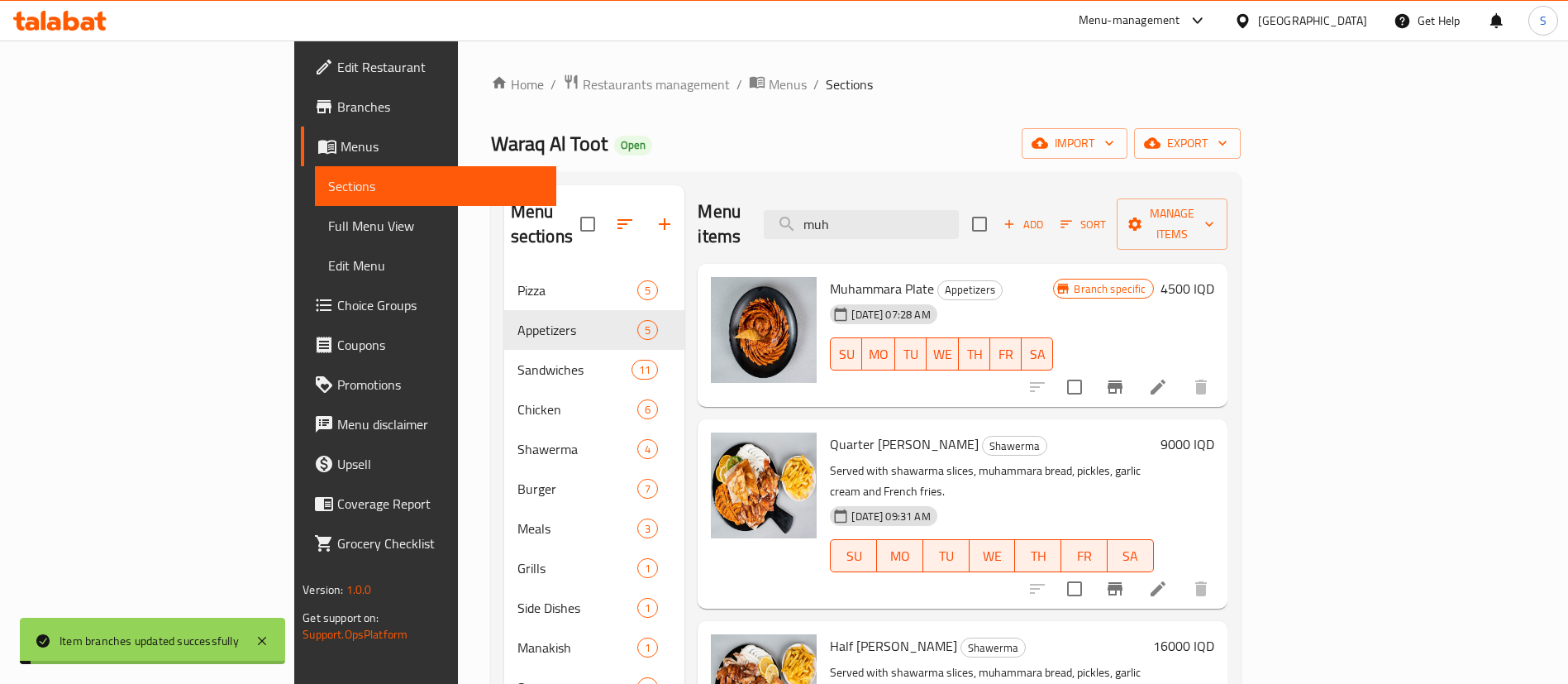
click at [1214, 277] on h6 "4500 IQD" at bounding box center [1187, 288] width 53 height 23
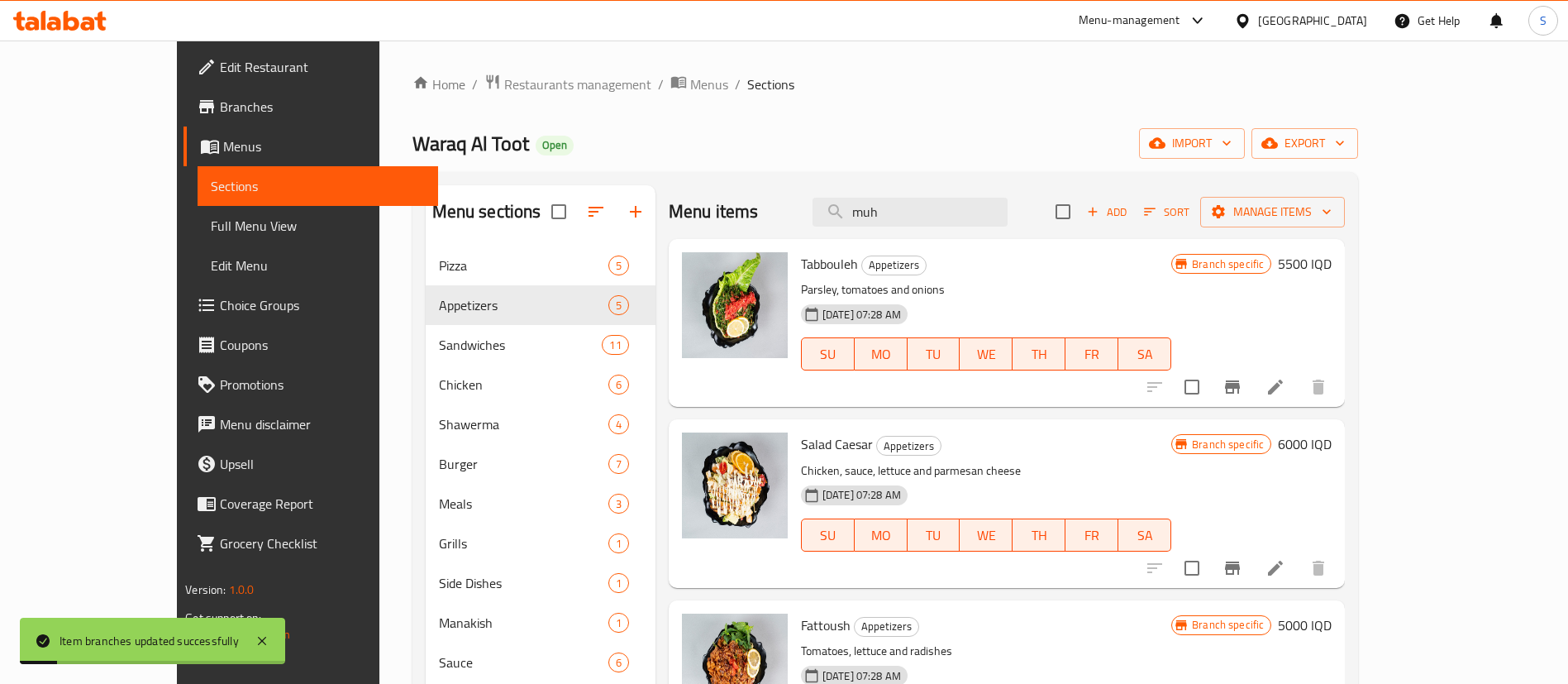
click at [1332, 267] on h6 "5500 IQD" at bounding box center [1304, 264] width 53 height 23
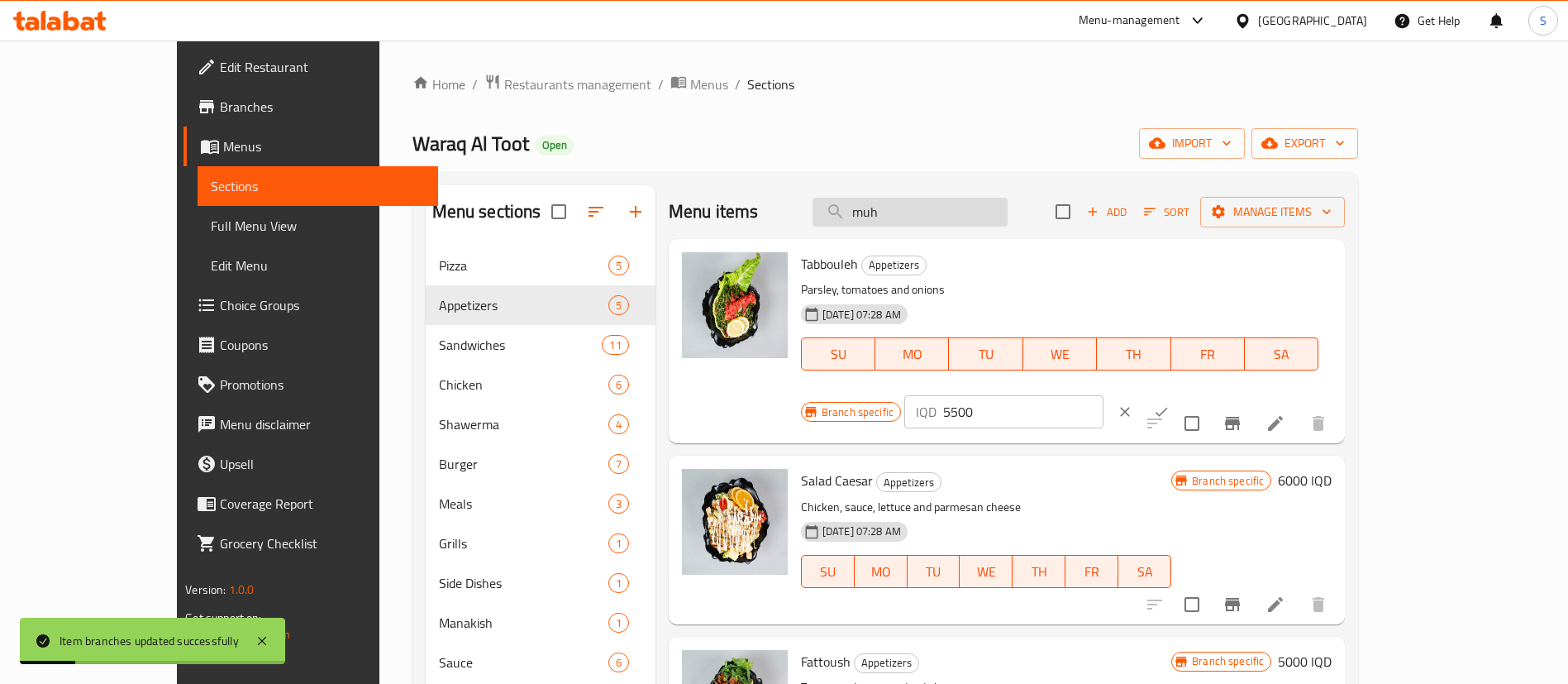
click at [970, 219] on input "muh" at bounding box center [910, 211] width 196 height 29
type input "muh"
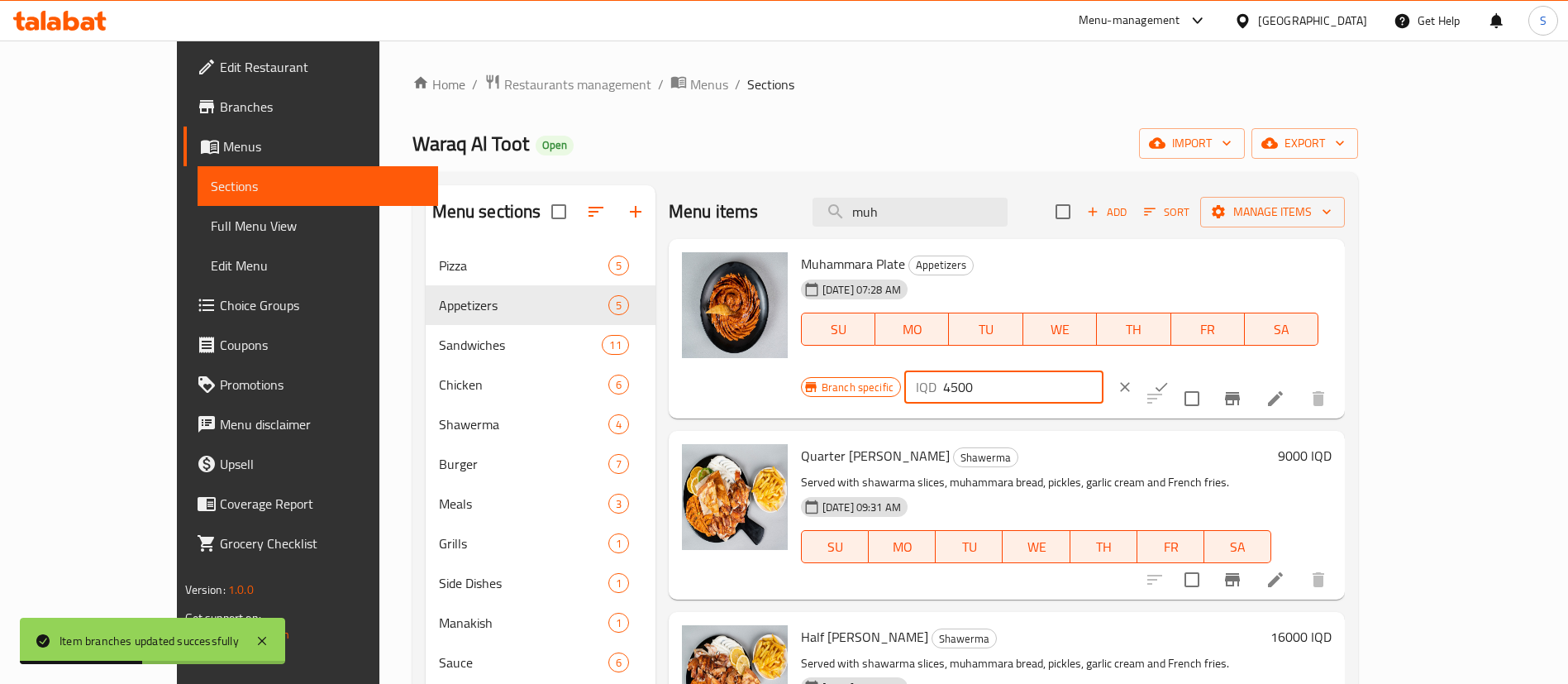
drag, startPoint x: 1328, startPoint y: 273, endPoint x: 1160, endPoint y: 286, distance: 168.5
click at [1160, 369] on div "Branch specific IQD 4500 ​" at bounding box center [1002, 386] width 402 height 36
paste input "0"
type input "4000"
click at [1169, 383] on icon "ok" at bounding box center [1161, 387] width 12 height 9
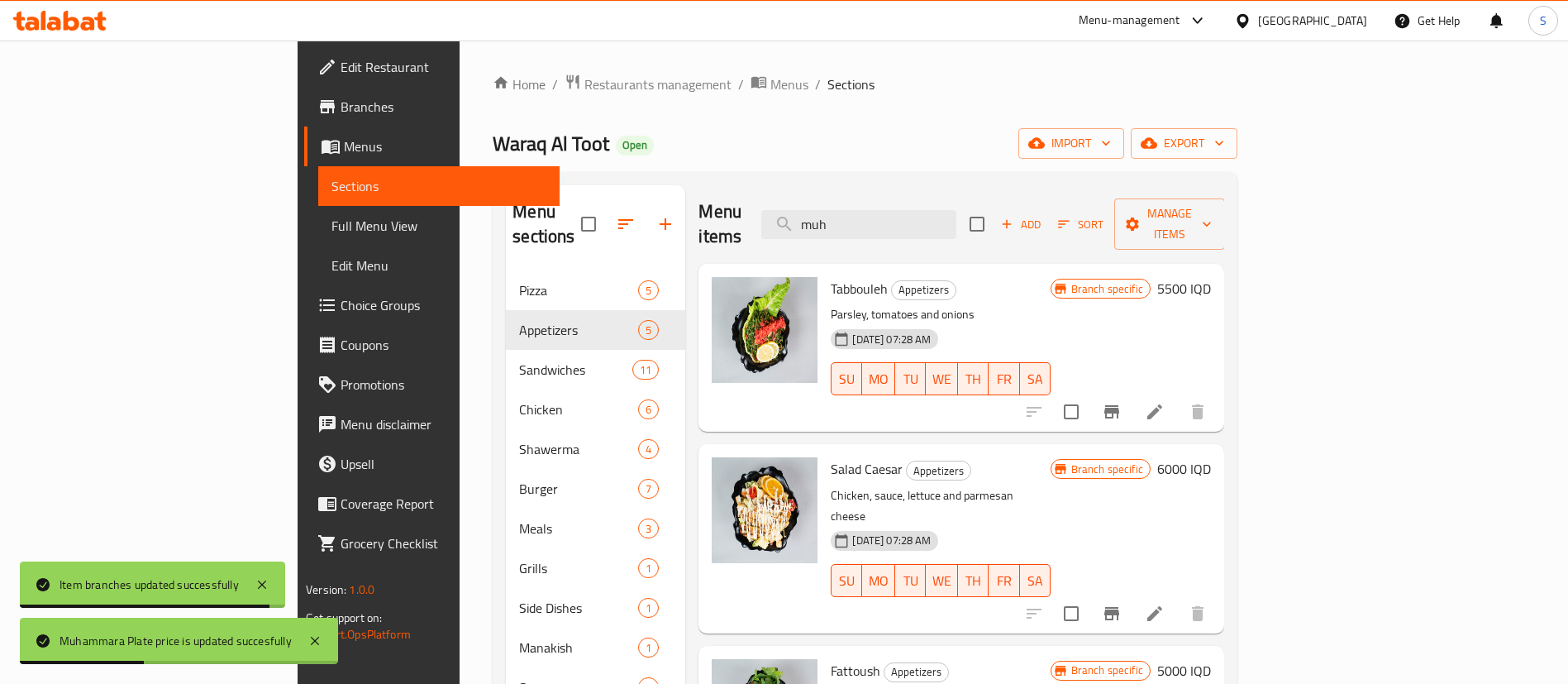
drag, startPoint x: 963, startPoint y: 206, endPoint x: 792, endPoint y: 197, distance: 171.2
click at [792, 197] on div "Menu items muh Add Sort Manage items" at bounding box center [962, 225] width 526 height 79
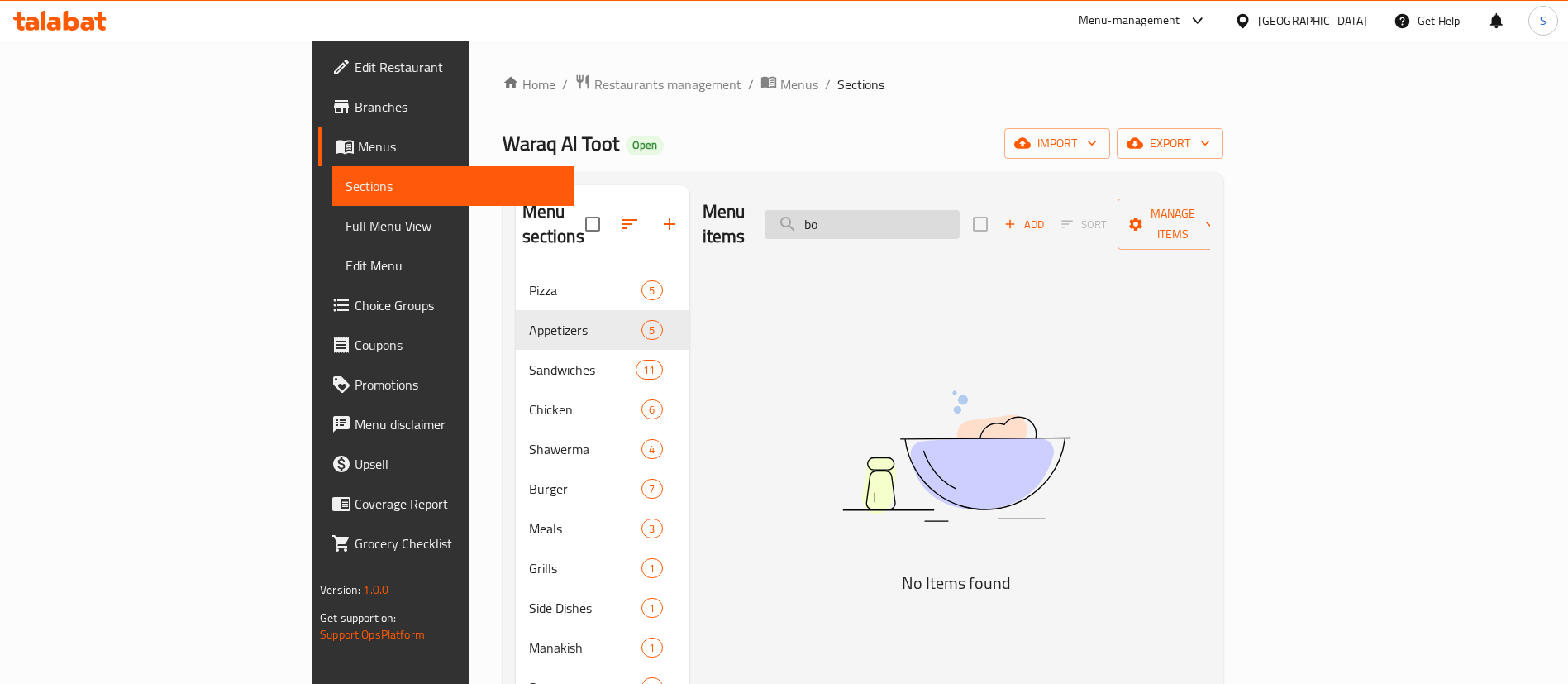
type input "b"
type input "p"
type input "a"
type input "m"
type input "k"
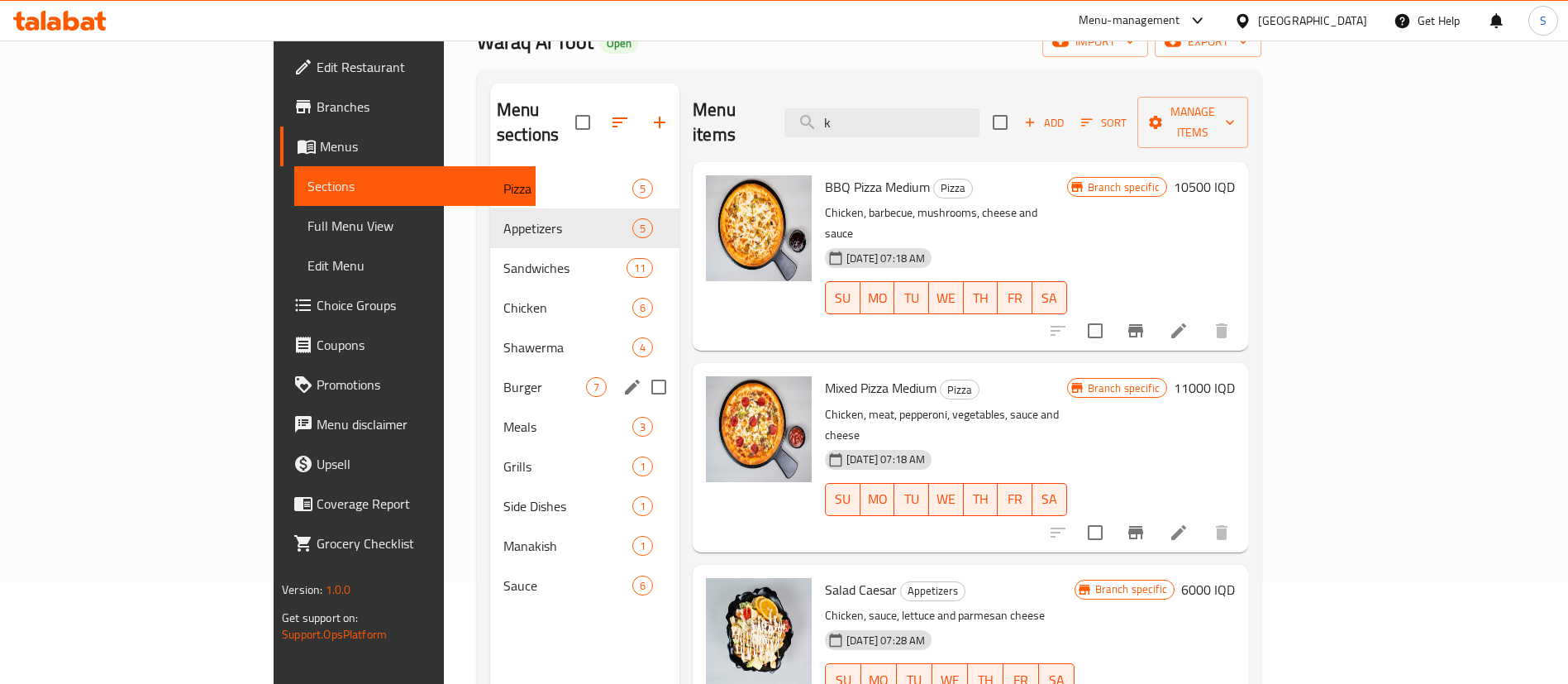
scroll to position [103, 0]
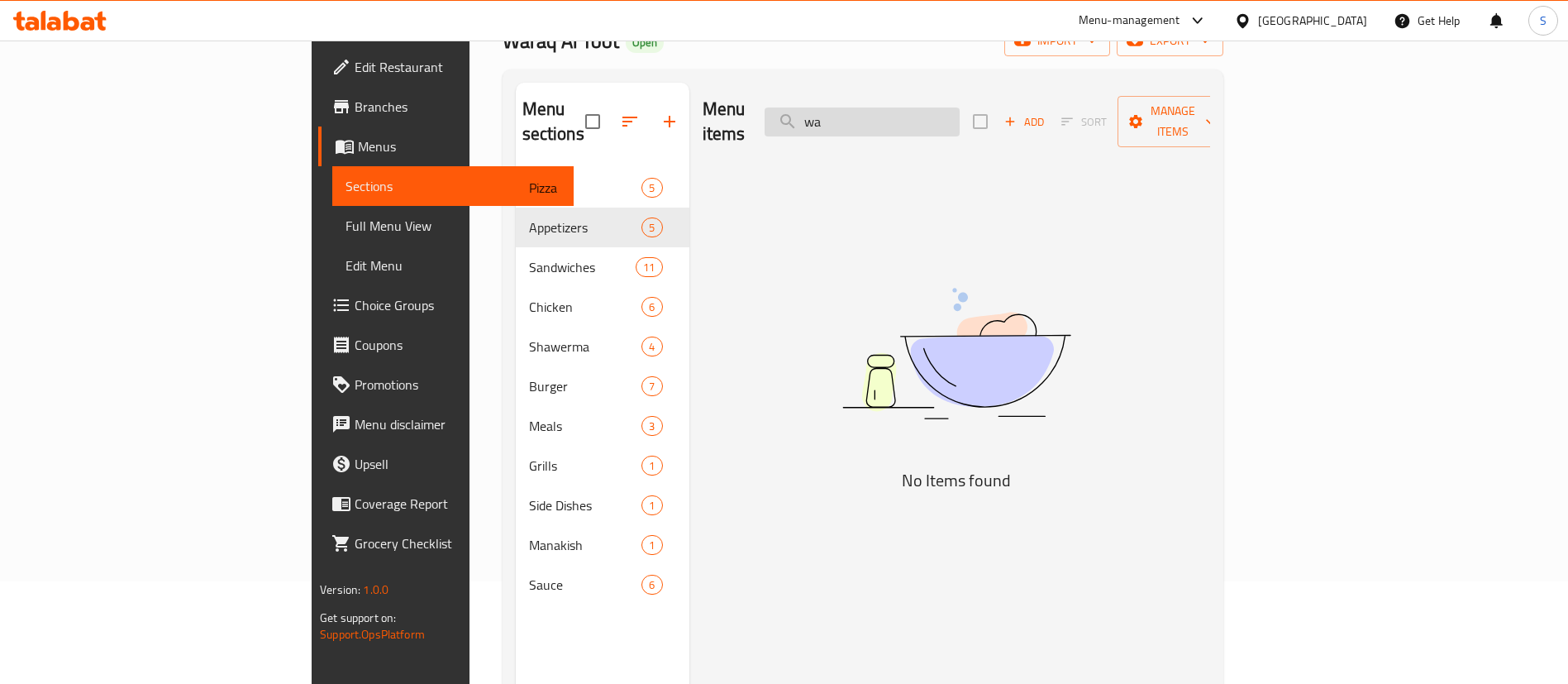
type input "w"
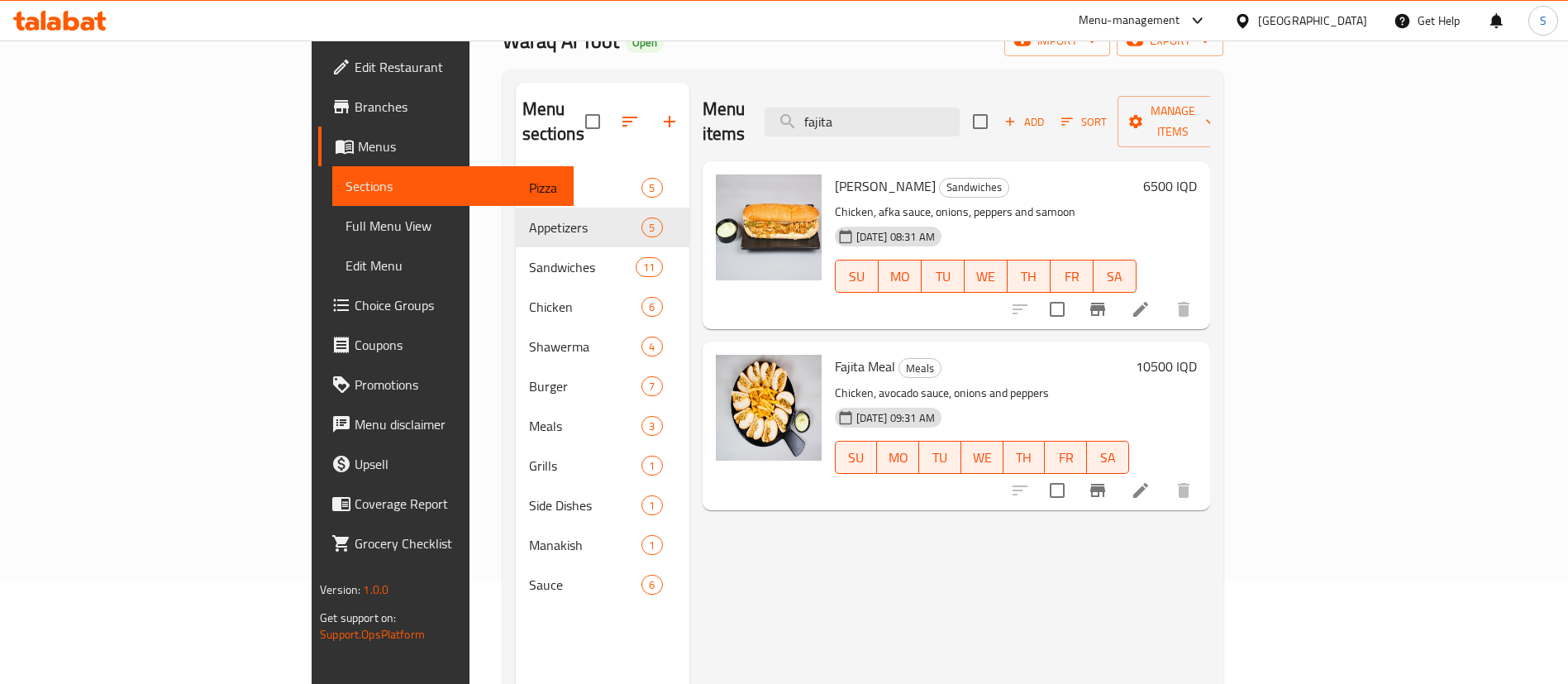
drag, startPoint x: 959, startPoint y: 102, endPoint x: 777, endPoint y: 77, distance: 183.7
click at [777, 77] on div "Menu sections Pizza 5 Appetizers 5 Sandwiches 11 Chicken 6 Shawerma 4 Burger 7 …" at bounding box center [863, 424] width 721 height 710
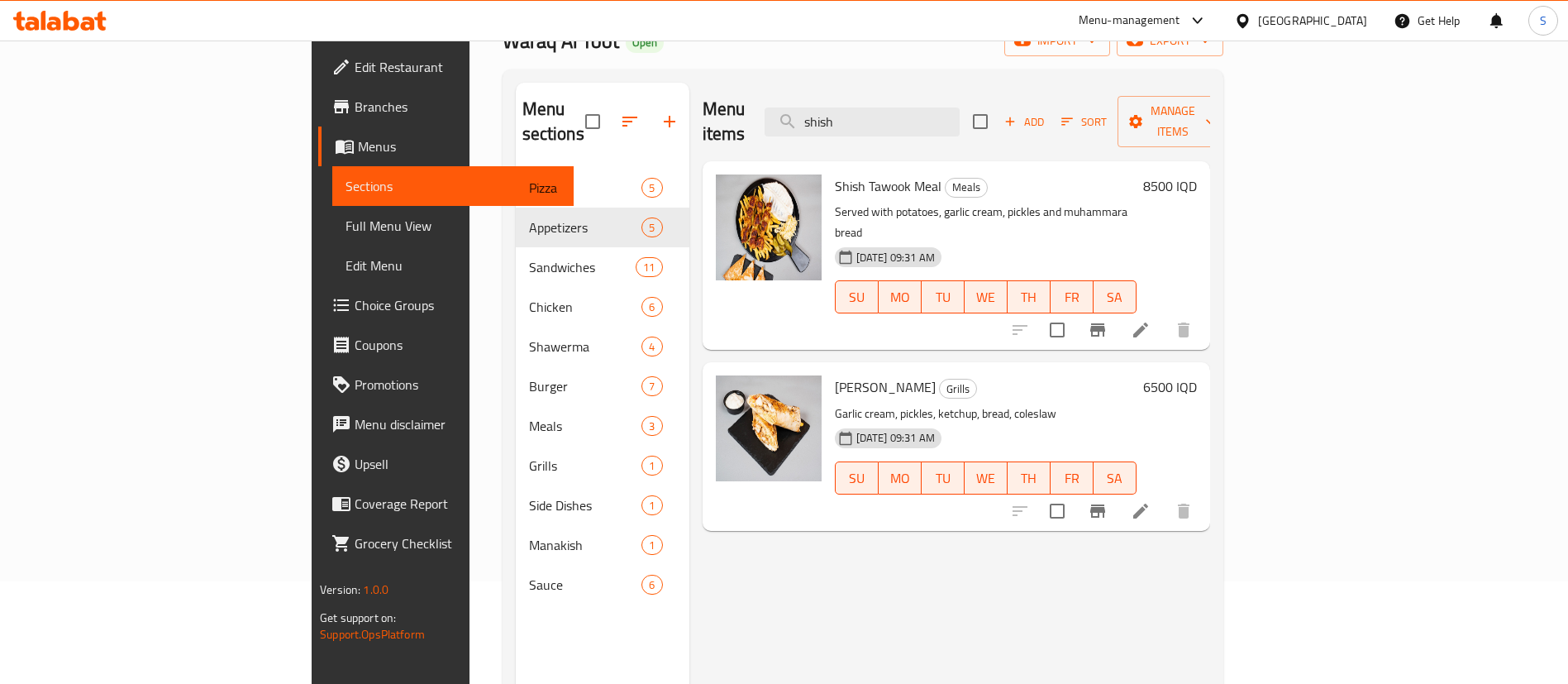
drag, startPoint x: 962, startPoint y: 110, endPoint x: 826, endPoint y: 107, distance: 136.0
click at [826, 107] on div "Menu items shish Add Sort Manage items" at bounding box center [956, 122] width 508 height 79
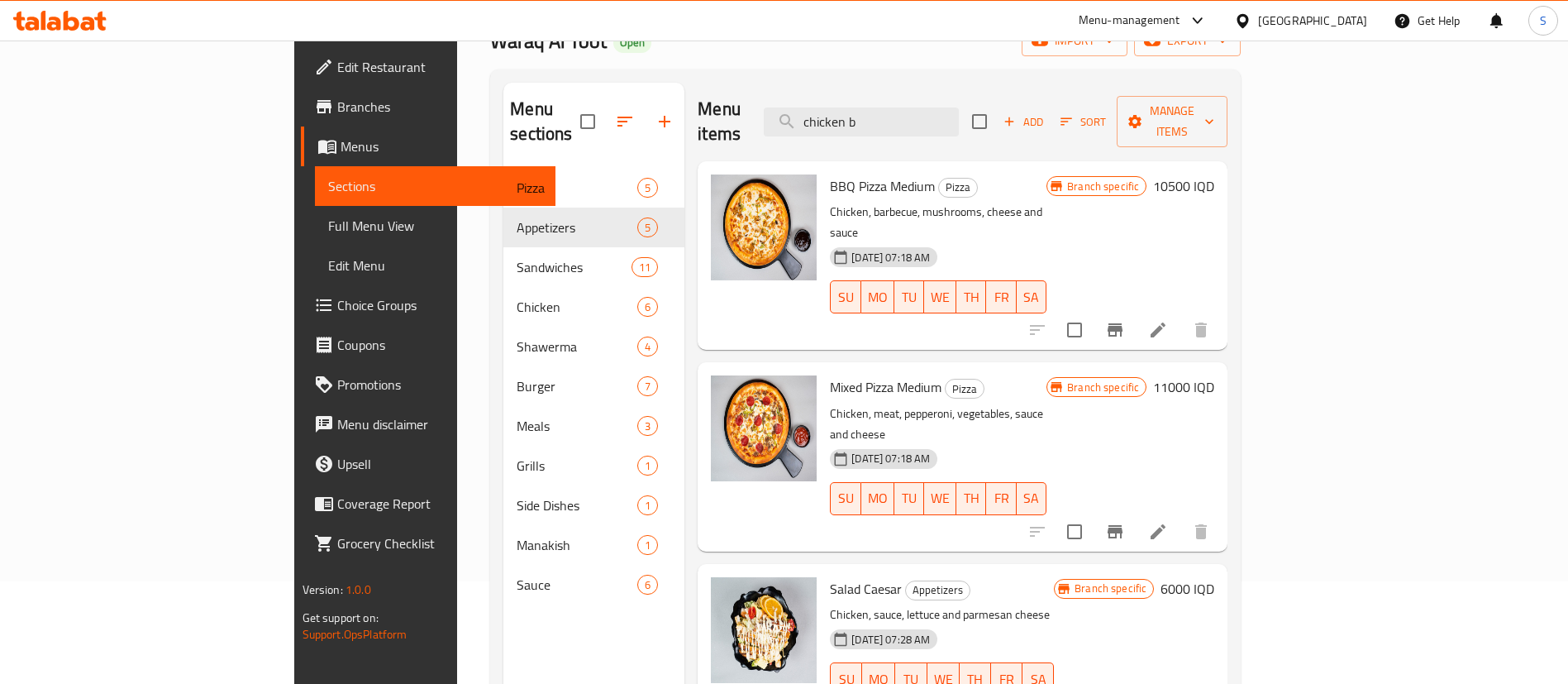
type input "chicken bu"
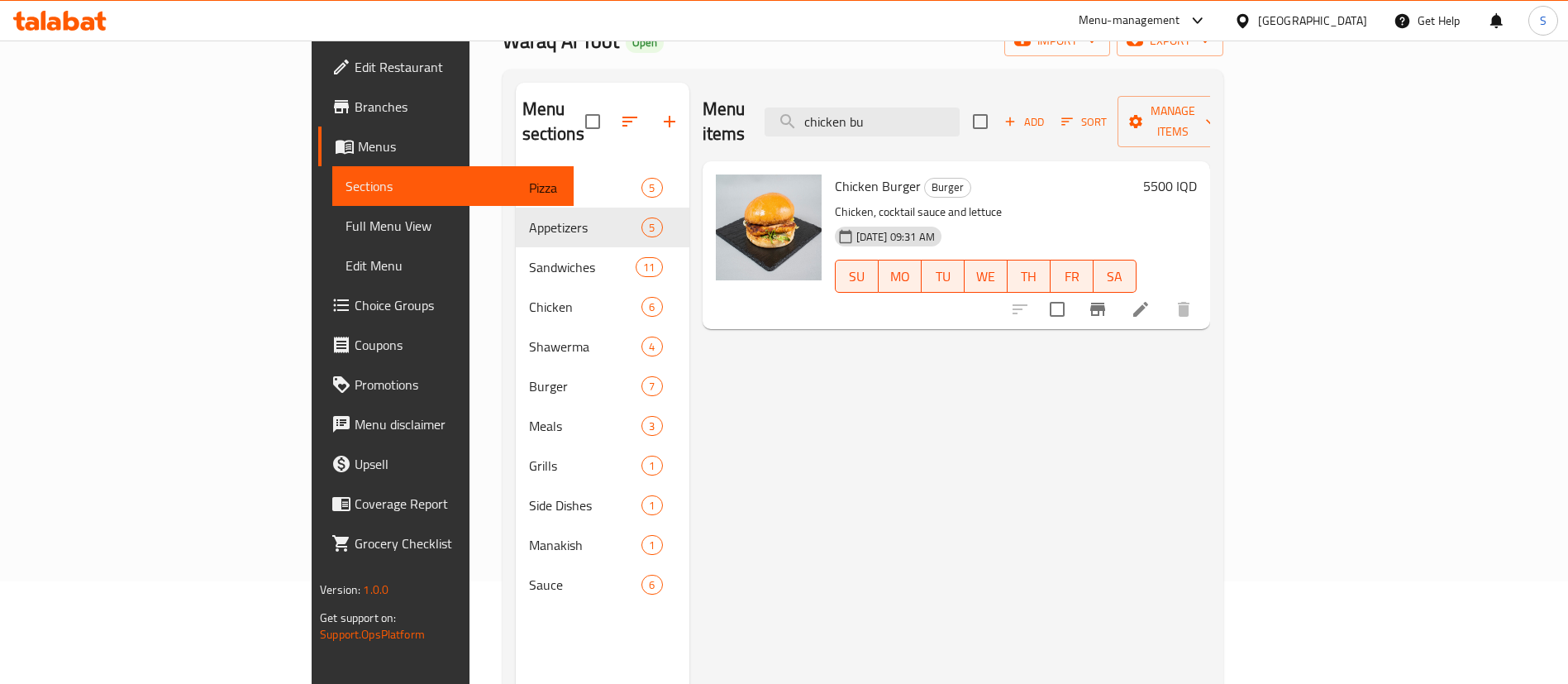
drag, startPoint x: 1016, startPoint y: 111, endPoint x: 769, endPoint y: 65, distance: 251.2
click at [769, 65] on div "Home / Restaurants management / Menus / Sections Waraq Al Toot Open import expo…" at bounding box center [863, 375] width 721 height 808
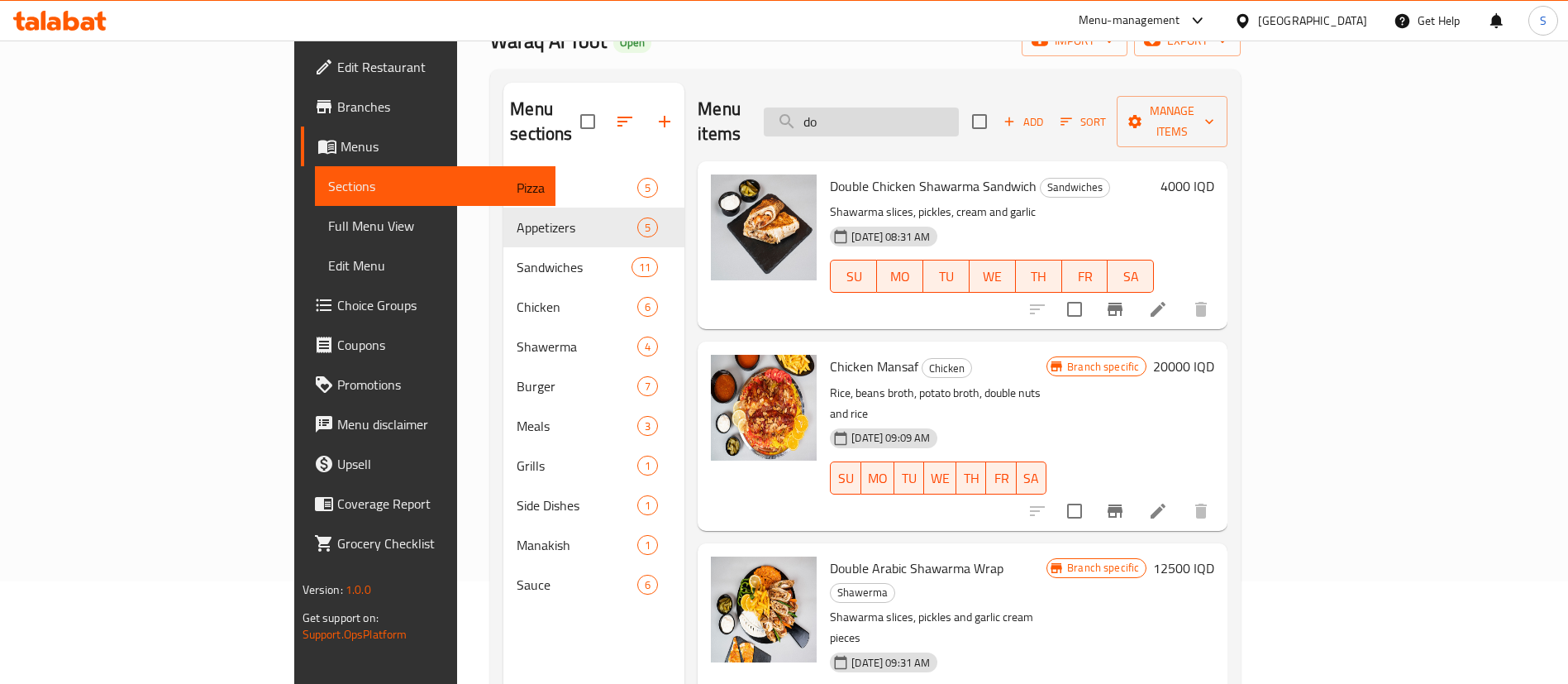
type input "d"
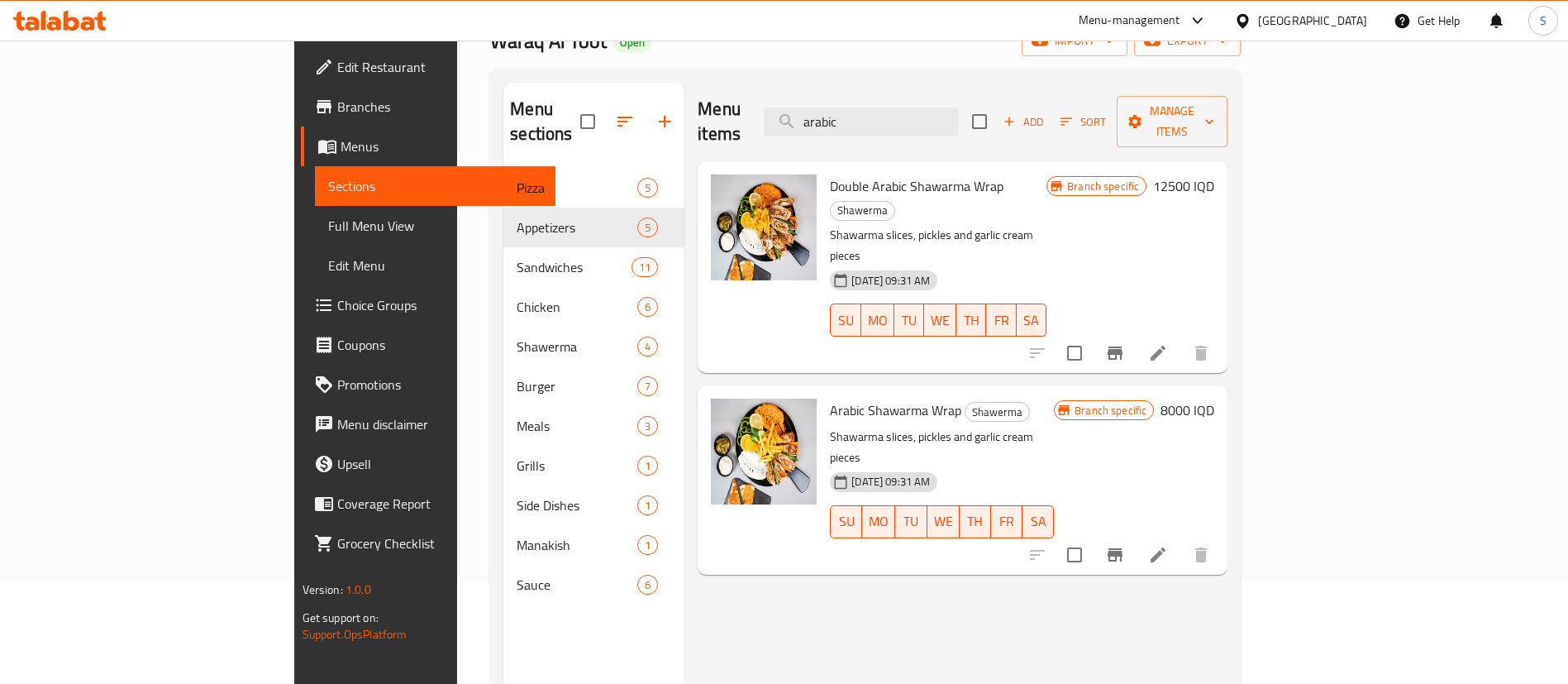
type input "arabic"
click at [1125, 545] on icon "Branch-specific-item" at bounding box center [1114, 554] width 20 height 20
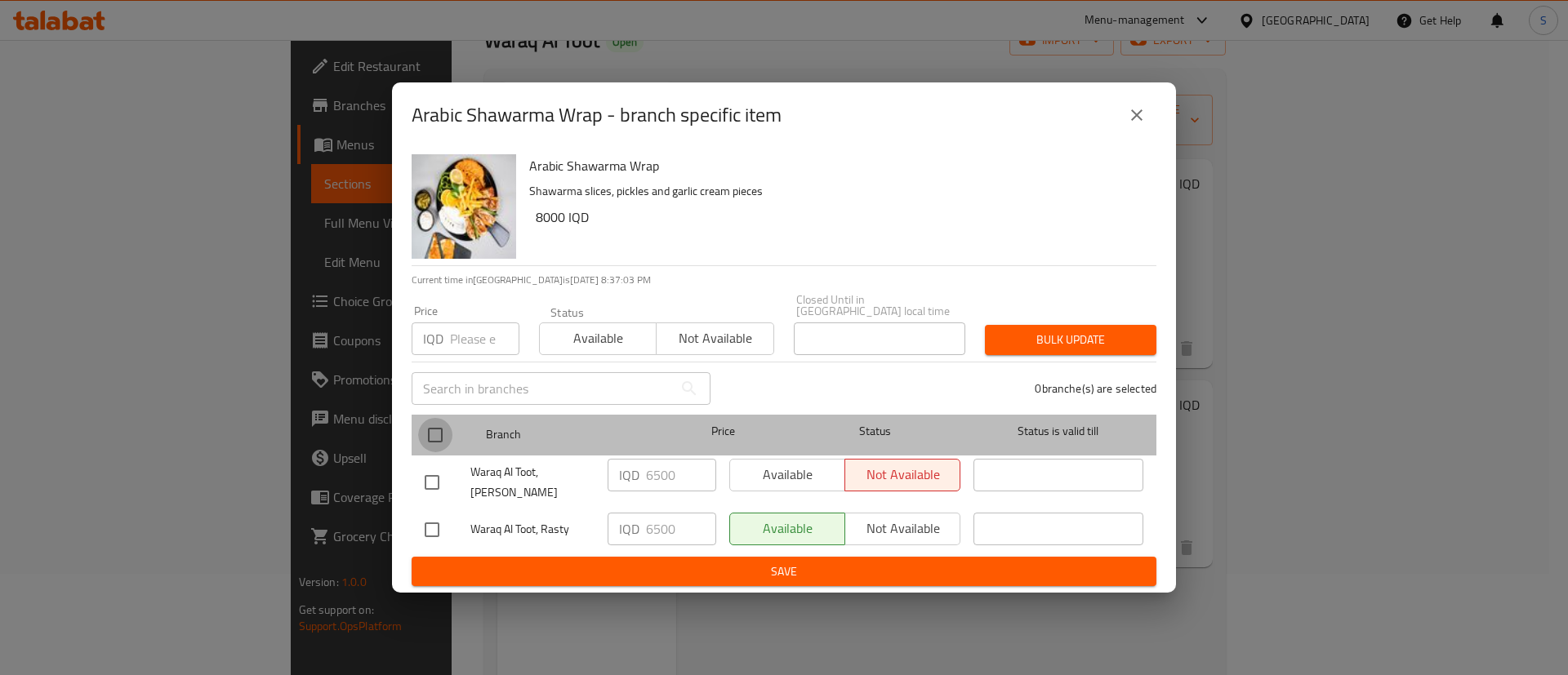
click at [439, 434] on input "checkbox" at bounding box center [434, 434] width 34 height 34
checkbox input "true"
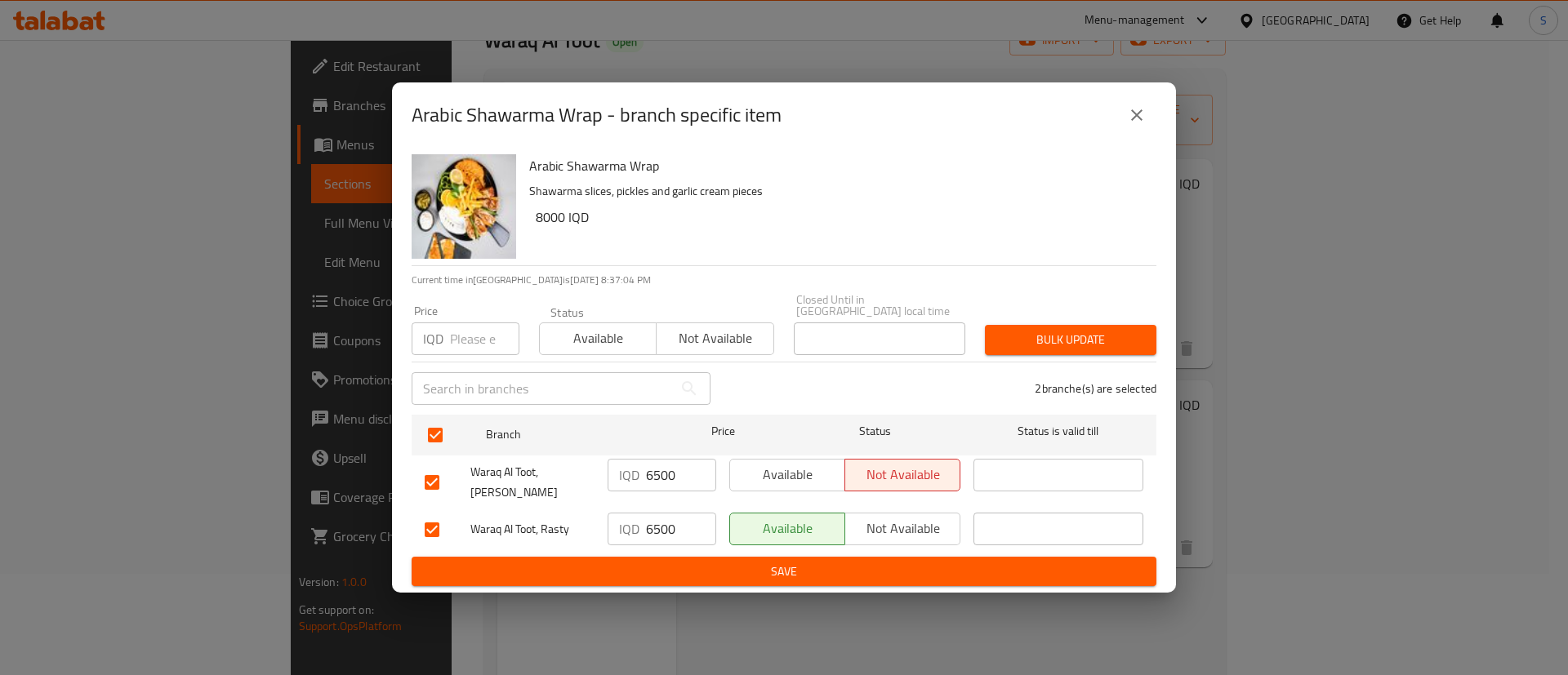
click at [804, 561] on span "Save" at bounding box center [784, 572] width 719 height 20
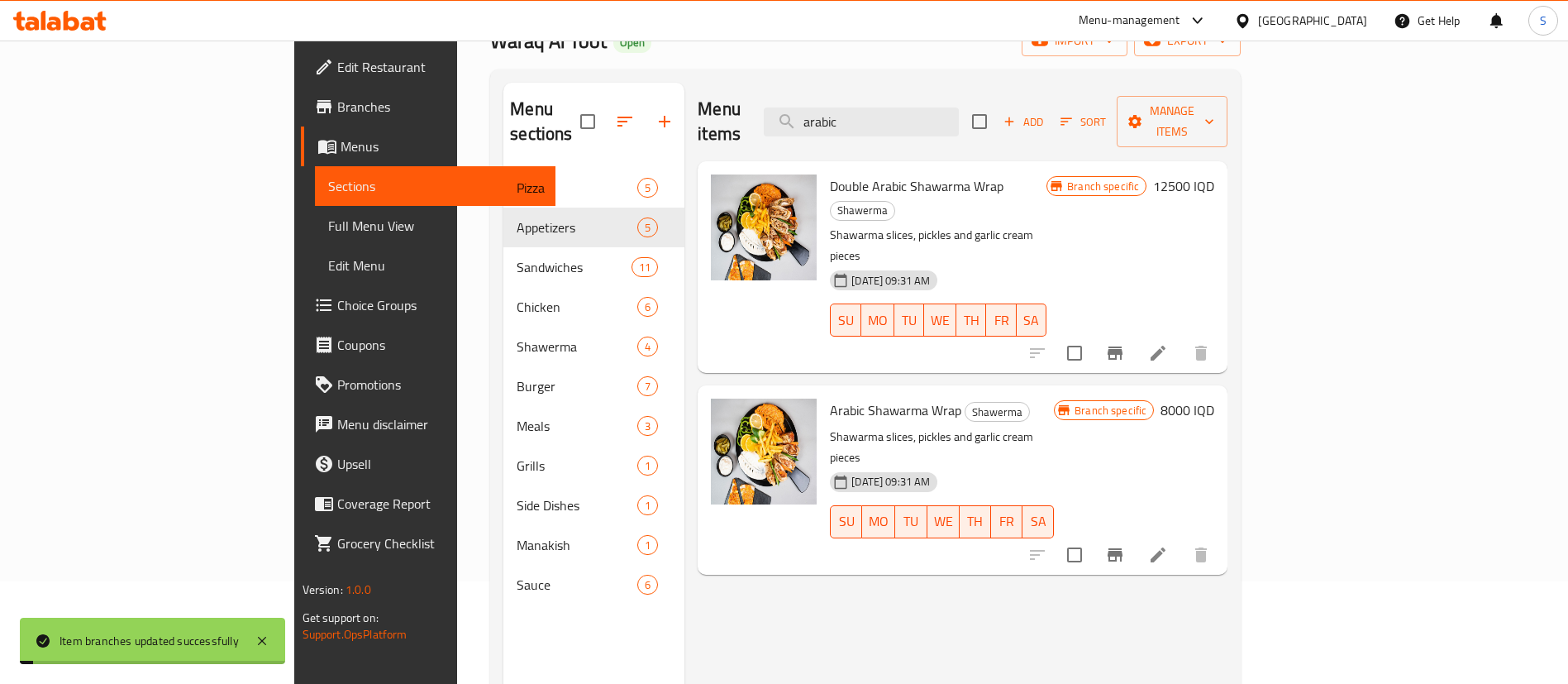
click at [1214, 399] on h6 "8000 IQD" at bounding box center [1187, 410] width 53 height 23
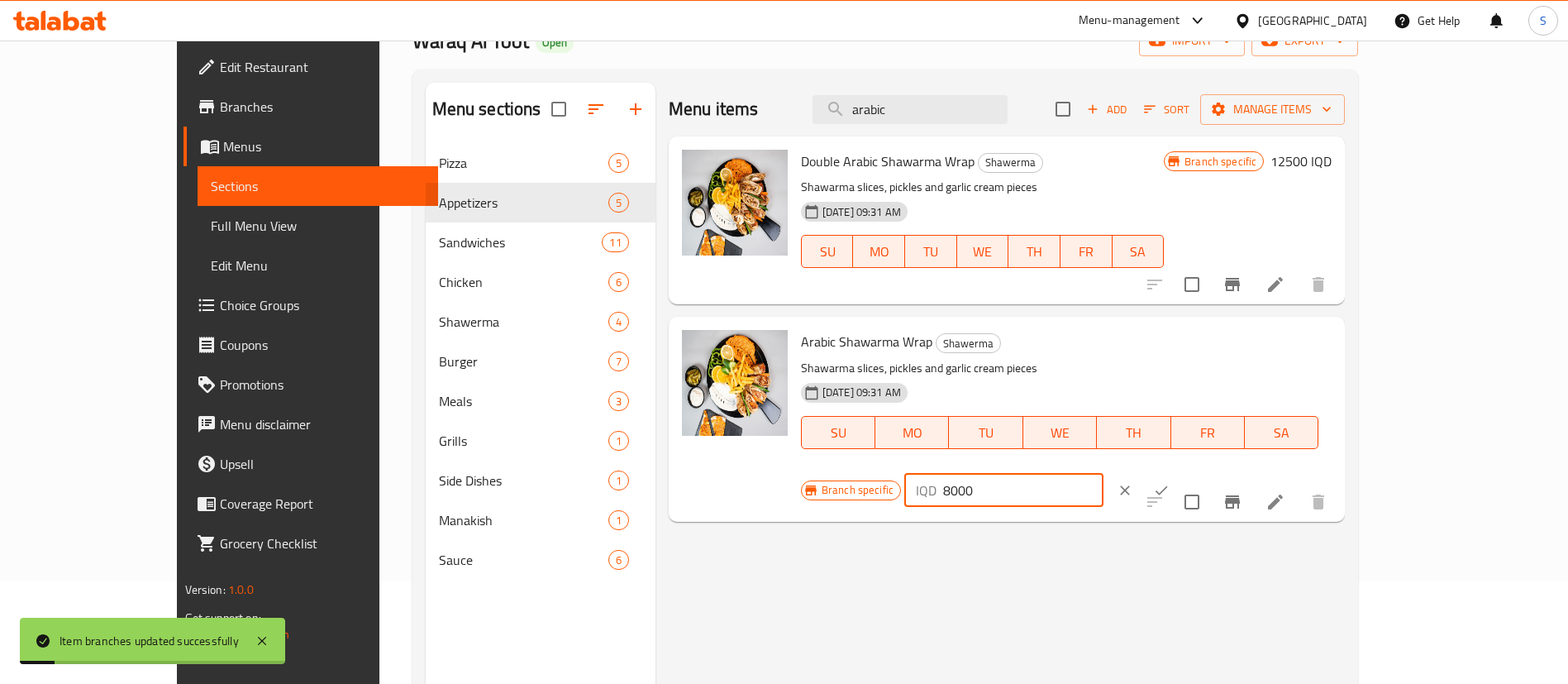
drag, startPoint x: 1338, startPoint y: 342, endPoint x: 1152, endPoint y: 383, distance: 190.5
click at [1152, 473] on div "Branch specific IQD 8000 ​" at bounding box center [1002, 490] width 402 height 36
type input "6500"
click at [1169, 486] on icon "ok" at bounding box center [1161, 490] width 12 height 9
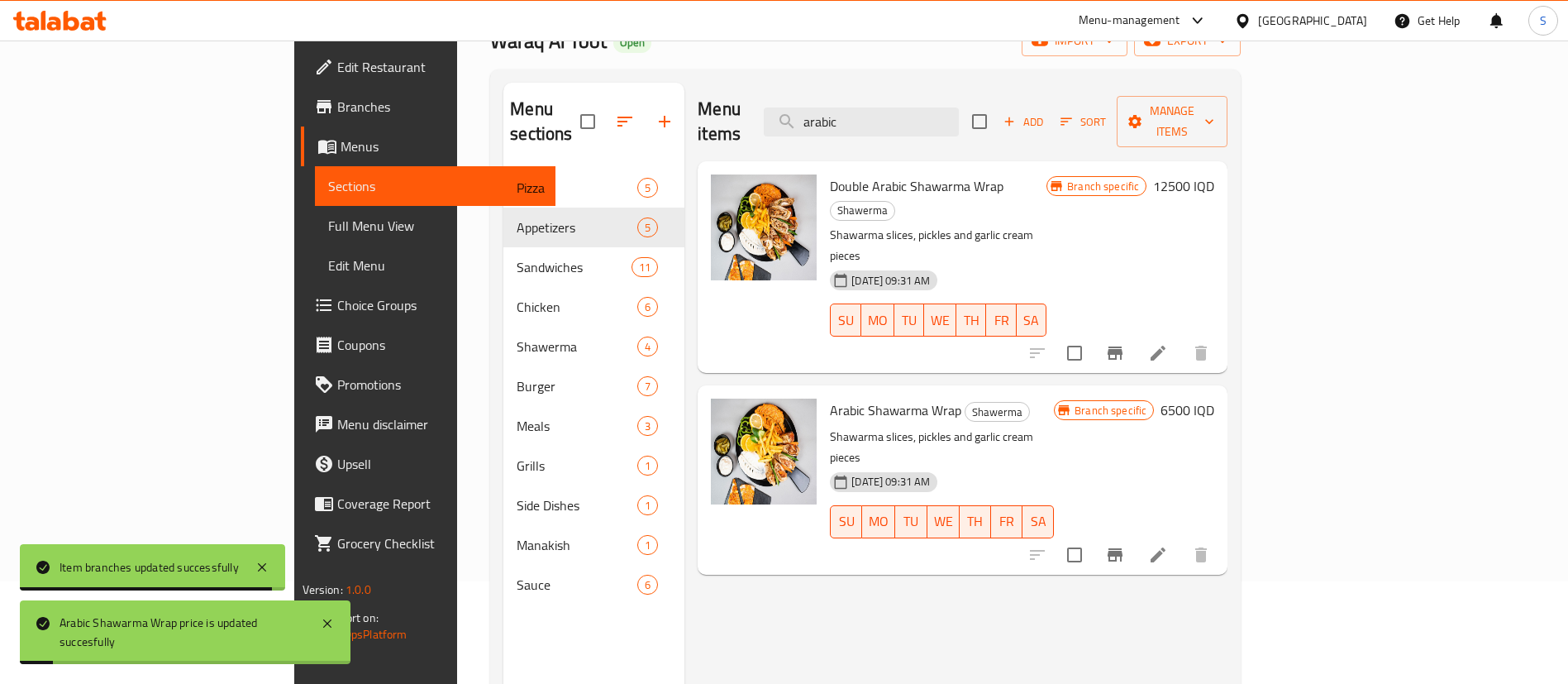
click at [1125, 343] on icon "Branch-specific-item" at bounding box center [1114, 353] width 20 height 20
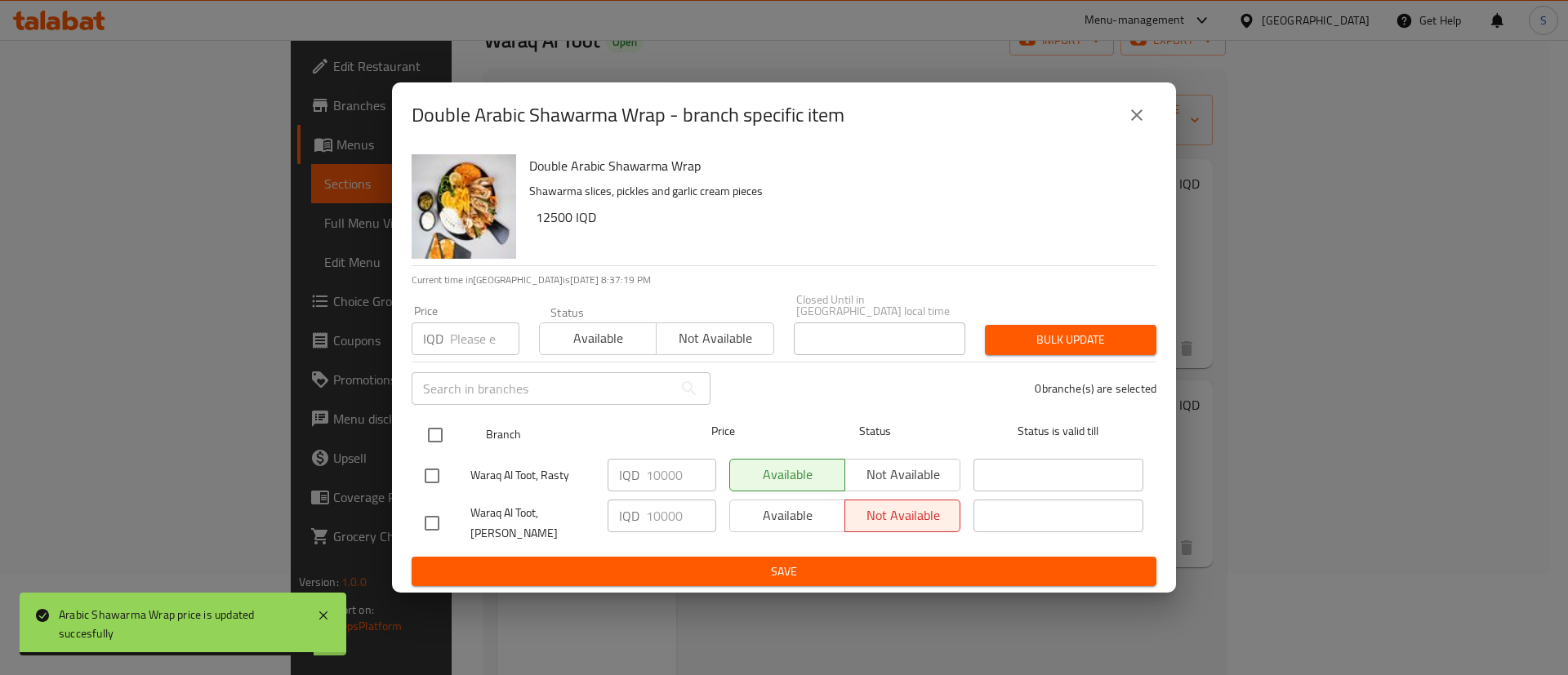
click at [444, 434] on input "checkbox" at bounding box center [434, 434] width 34 height 34
checkbox input "true"
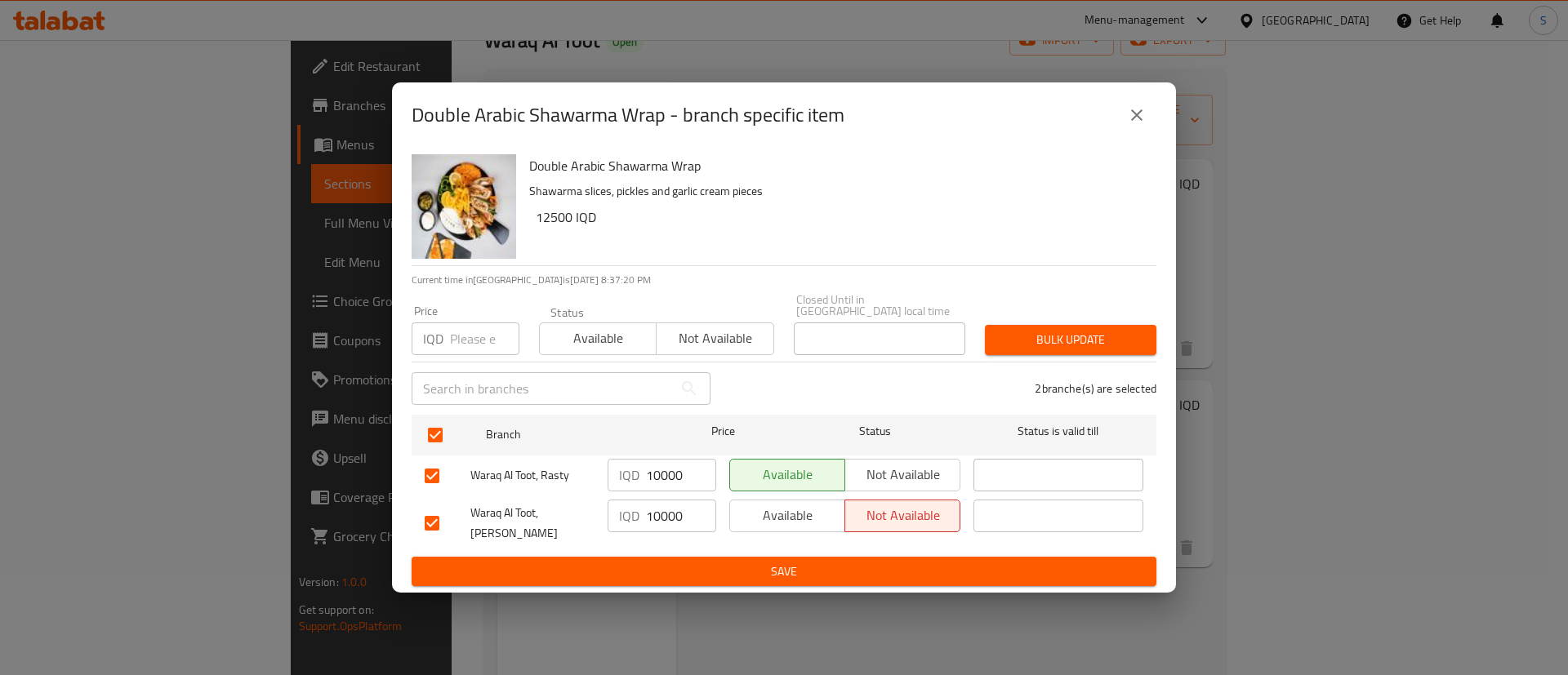
click at [736, 561] on span "Save" at bounding box center [784, 572] width 719 height 20
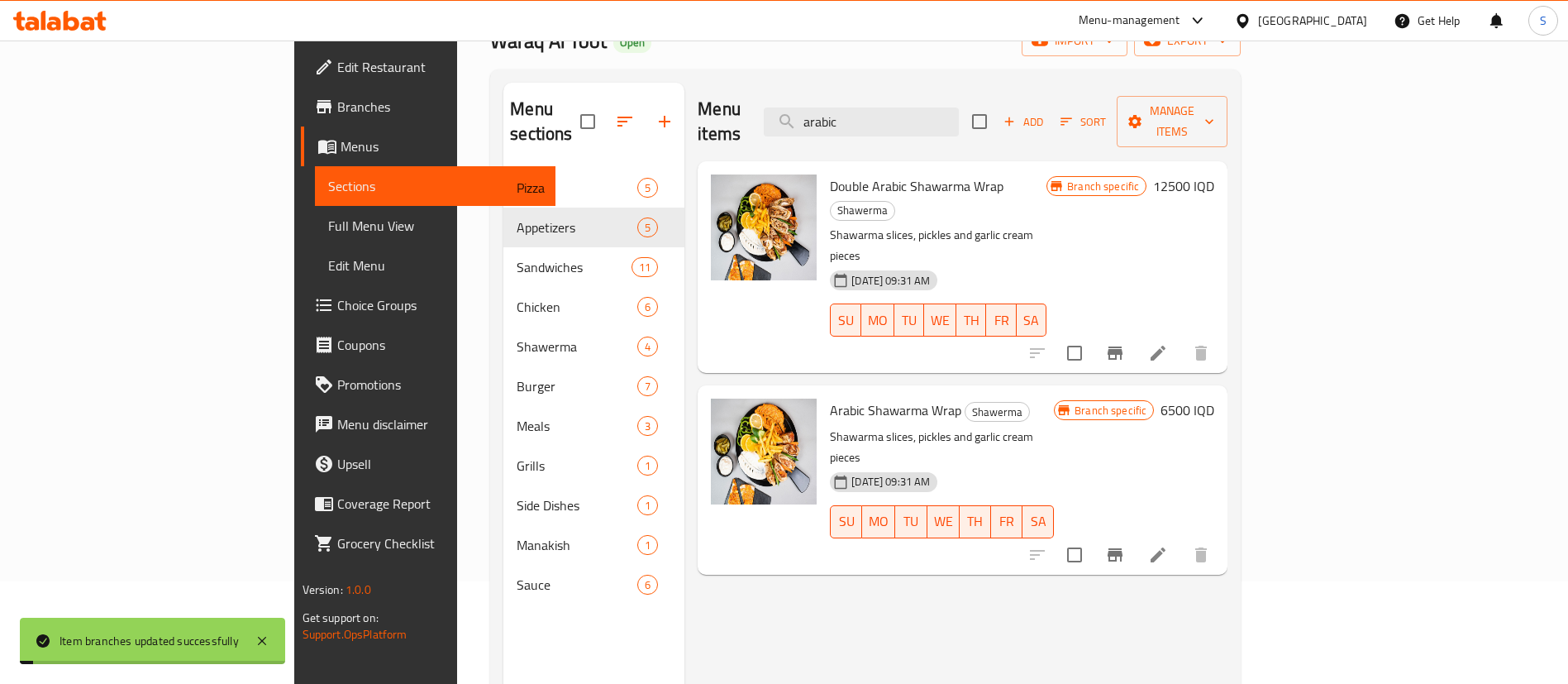
click at [1214, 174] on h6 "12500 IQD" at bounding box center [1183, 185] width 61 height 23
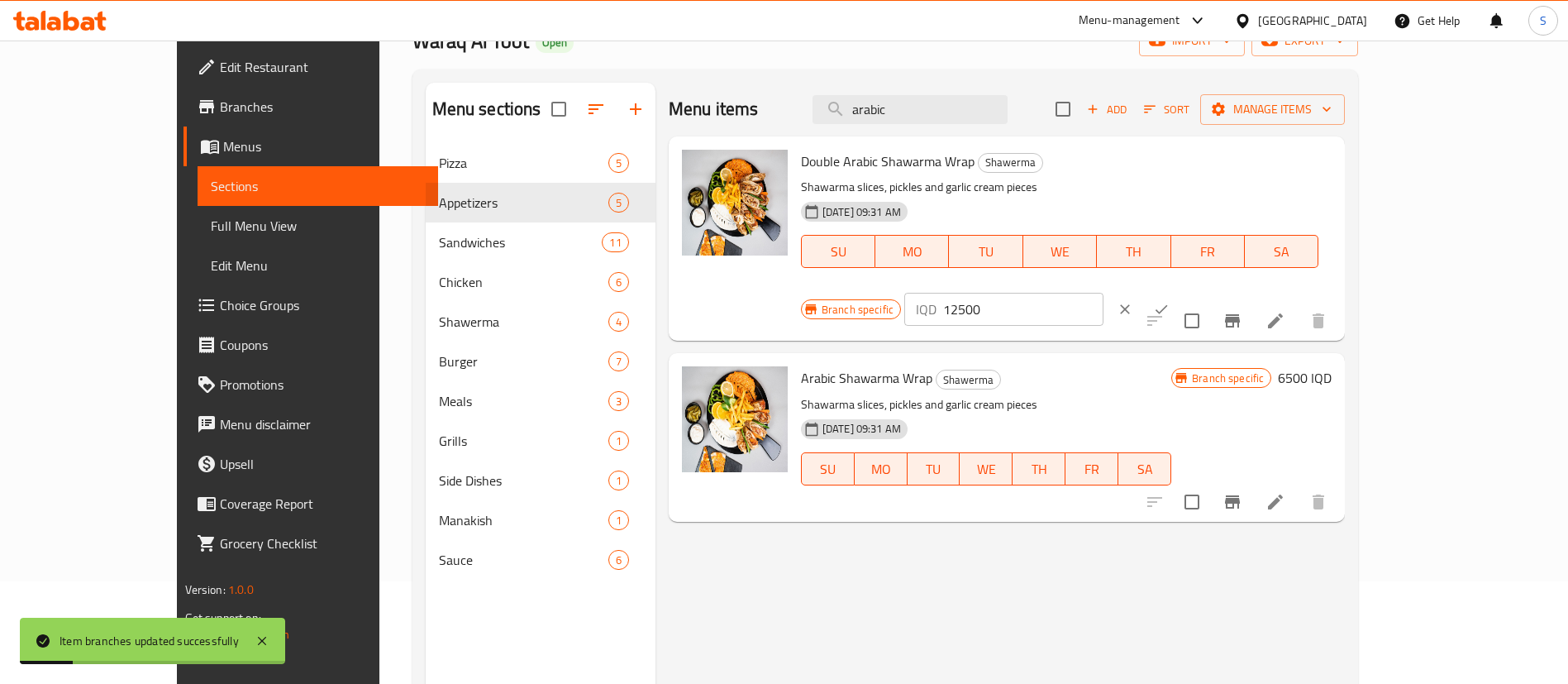
click at [1104, 293] on input "12500" at bounding box center [1023, 309] width 160 height 33
type input "10000"
click at [1180, 291] on button "ok" at bounding box center [1161, 309] width 36 height 36
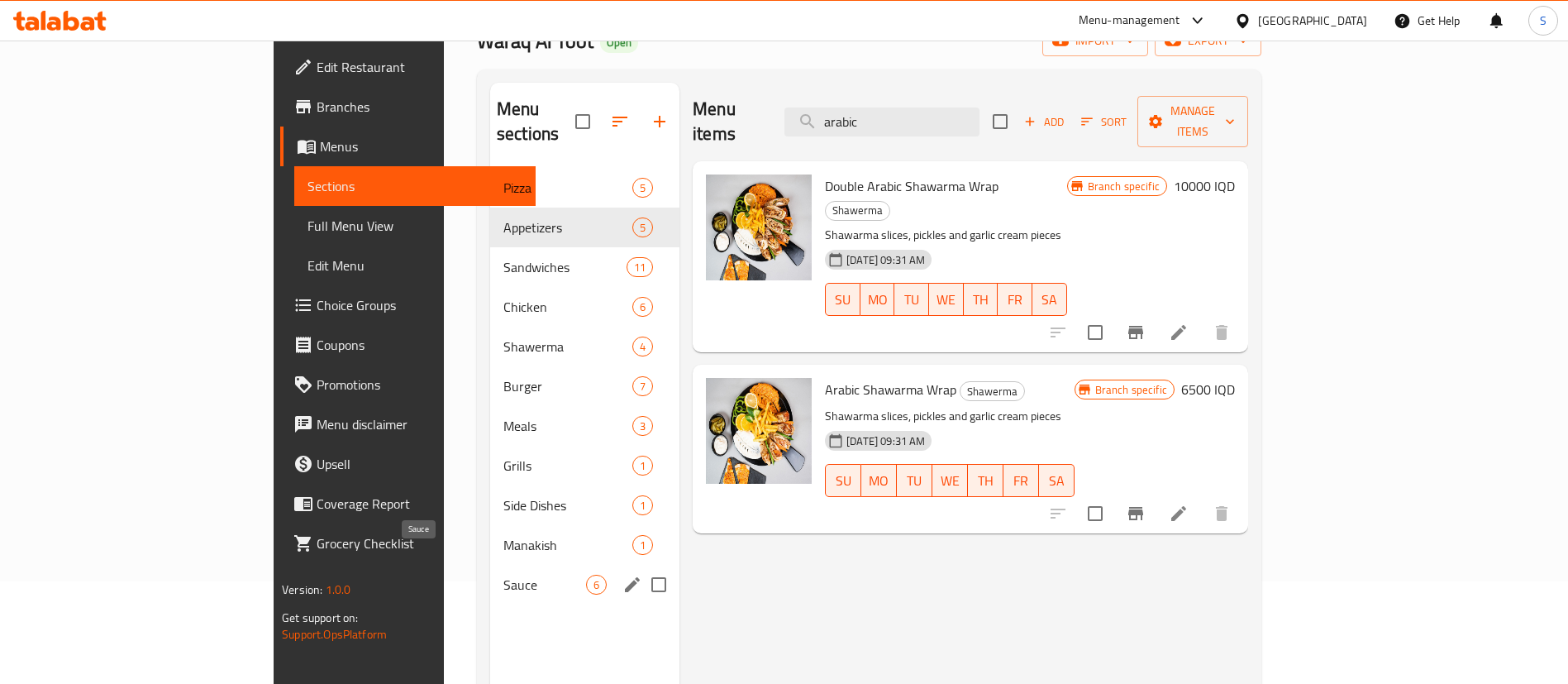
click at [503, 575] on span "Sauce" at bounding box center [544, 584] width 82 height 20
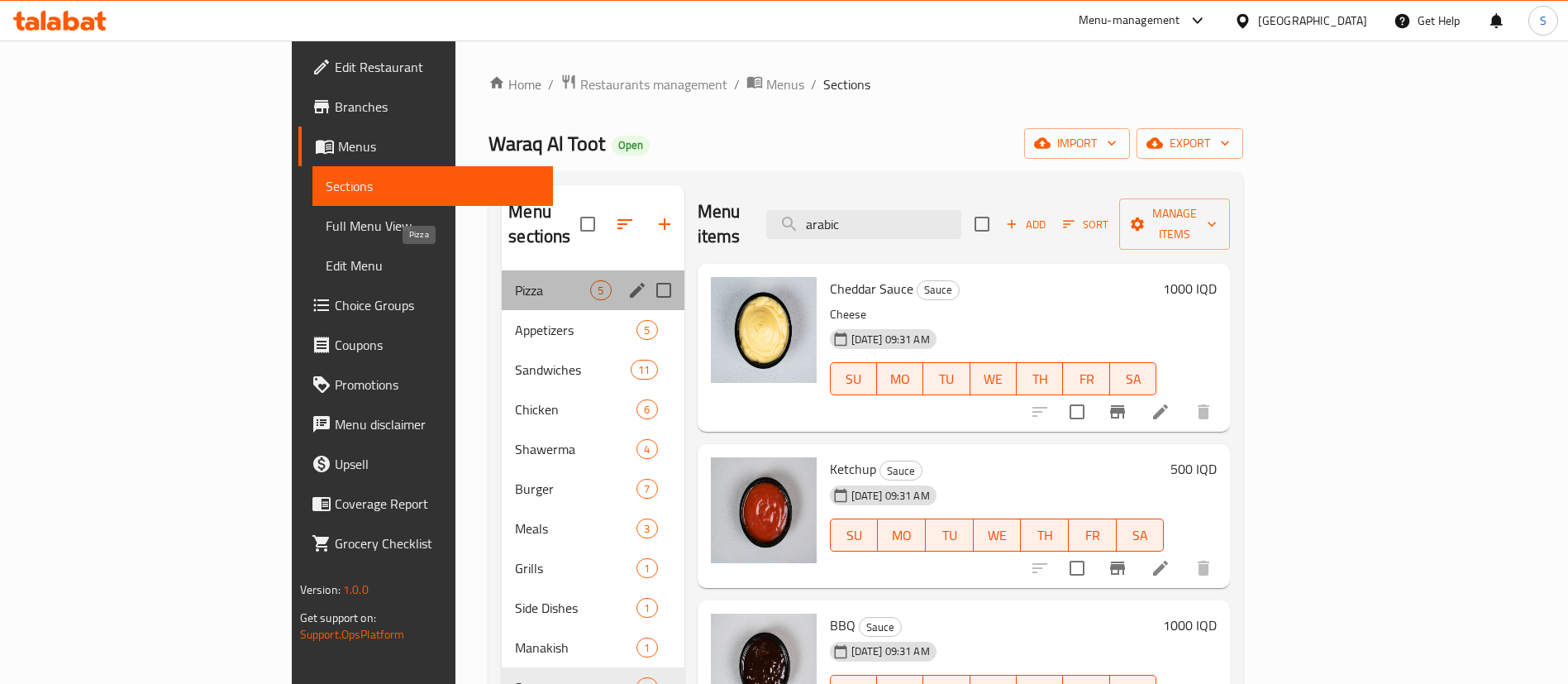
click at [515, 281] on span "Pizza" at bounding box center [552, 290] width 75 height 20
